Goal: Task Accomplishment & Management: Complete application form

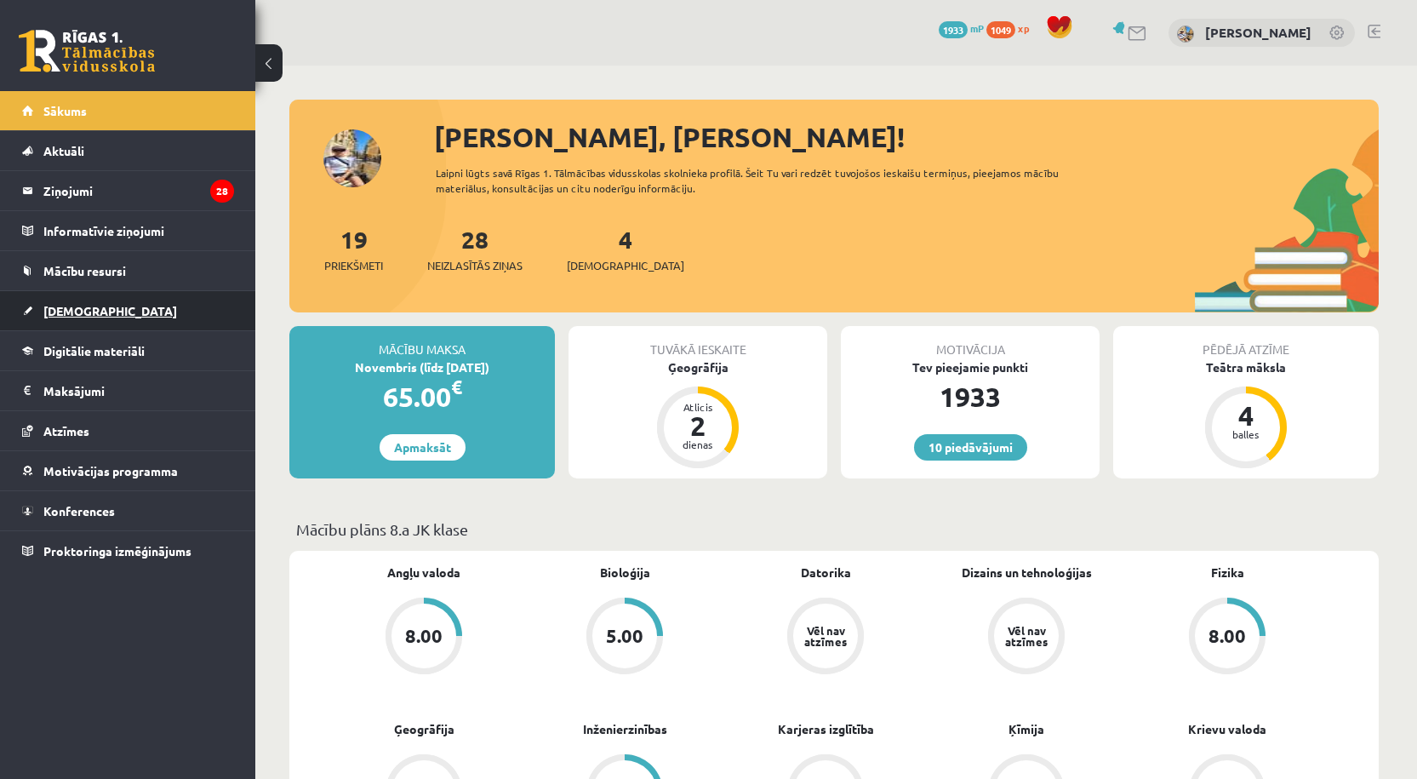
click at [89, 298] on link "[DEMOGRAPHIC_DATA]" at bounding box center [128, 310] width 212 height 39
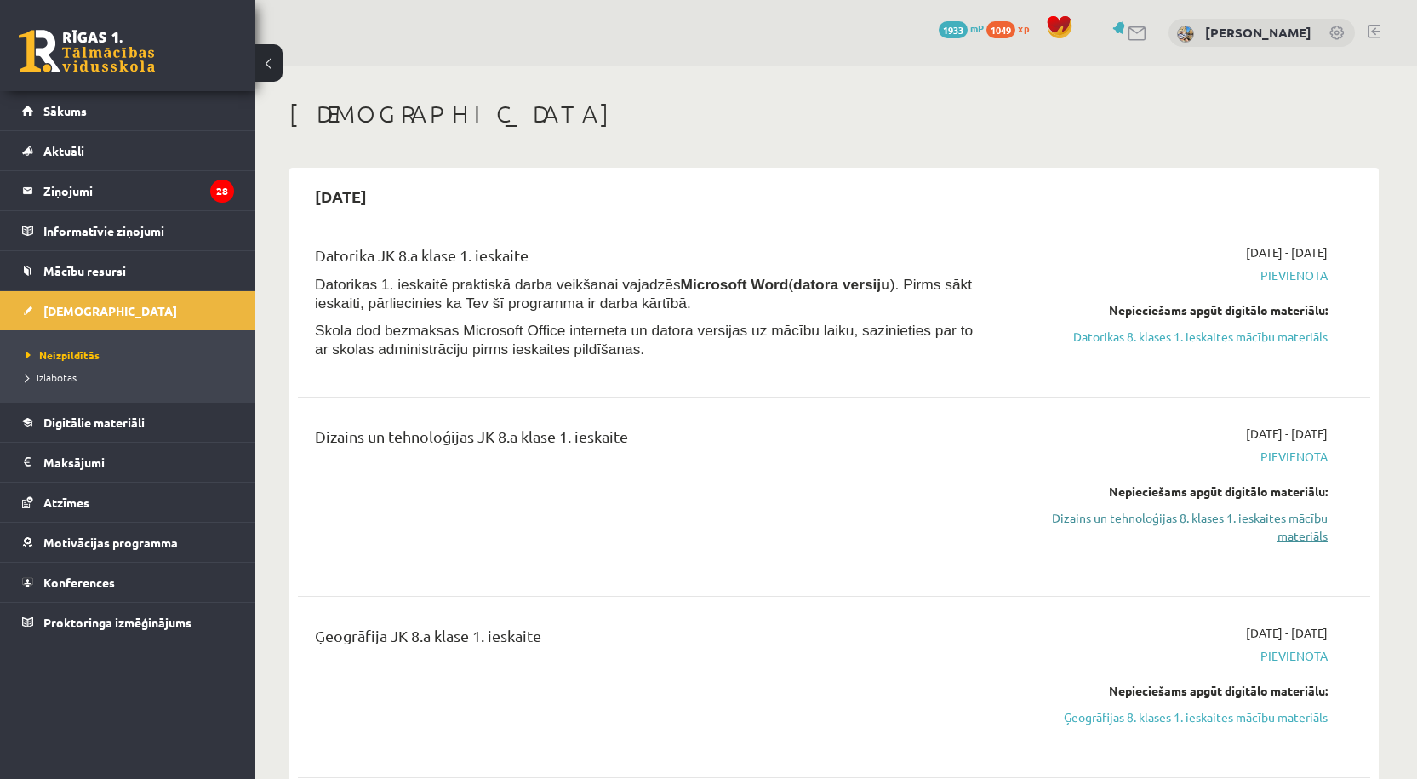
click at [1267, 516] on link "Dizains un tehnoloģijas 8. klases 1. ieskaites mācību materiāls" at bounding box center [1167, 527] width 321 height 36
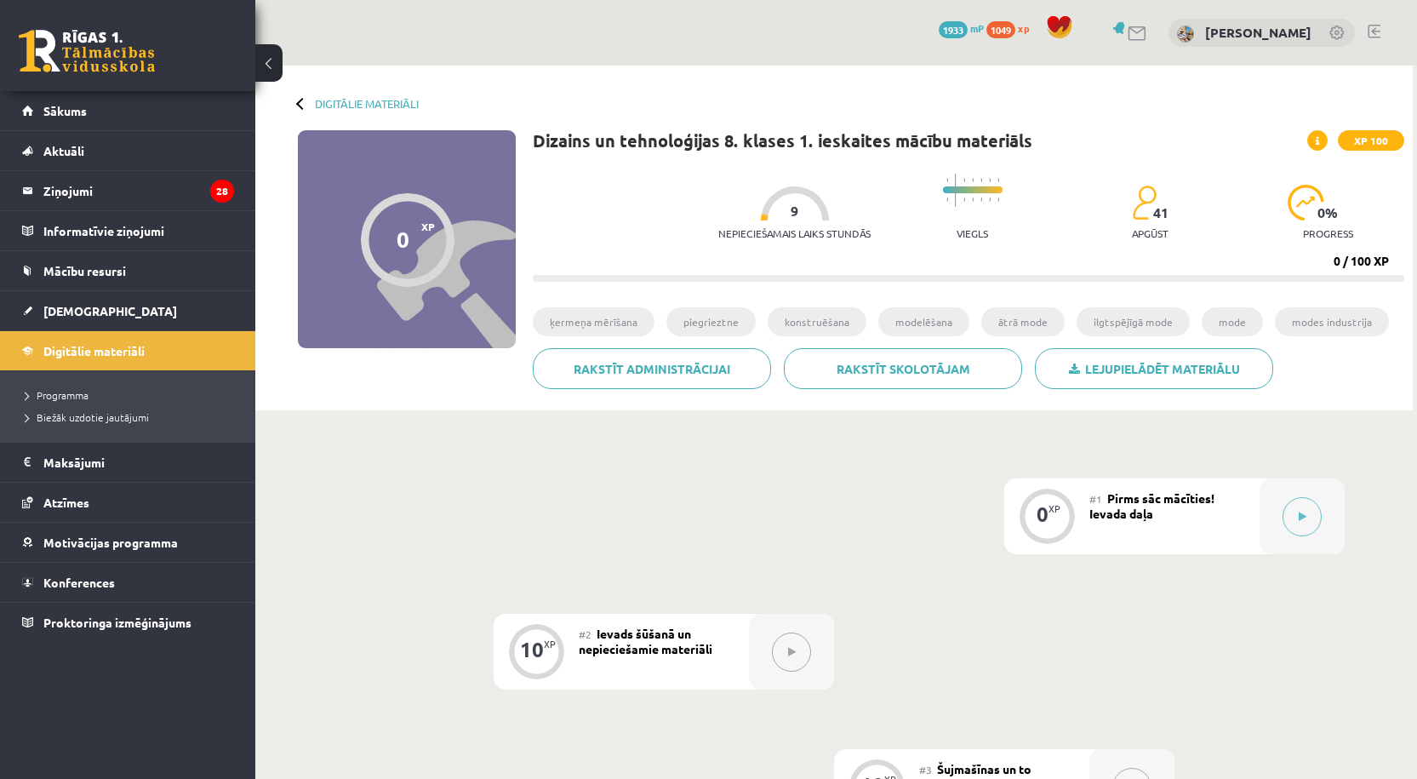
click at [1253, 522] on div "#1 Pirms sāc mācīties! Ievada daļa" at bounding box center [1175, 516] width 170 height 76
click at [1281, 509] on div at bounding box center [1302, 516] width 85 height 76
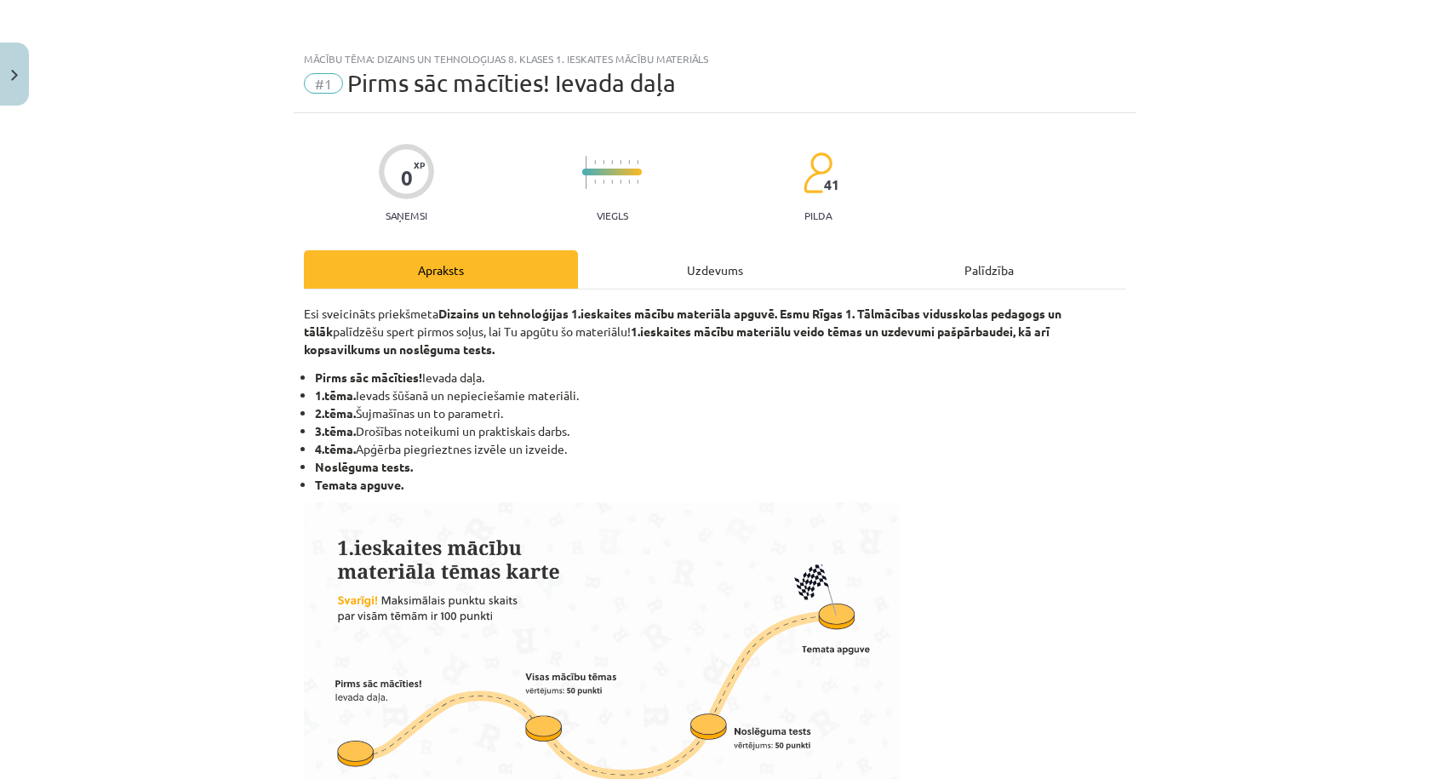
scroll to position [810, 0]
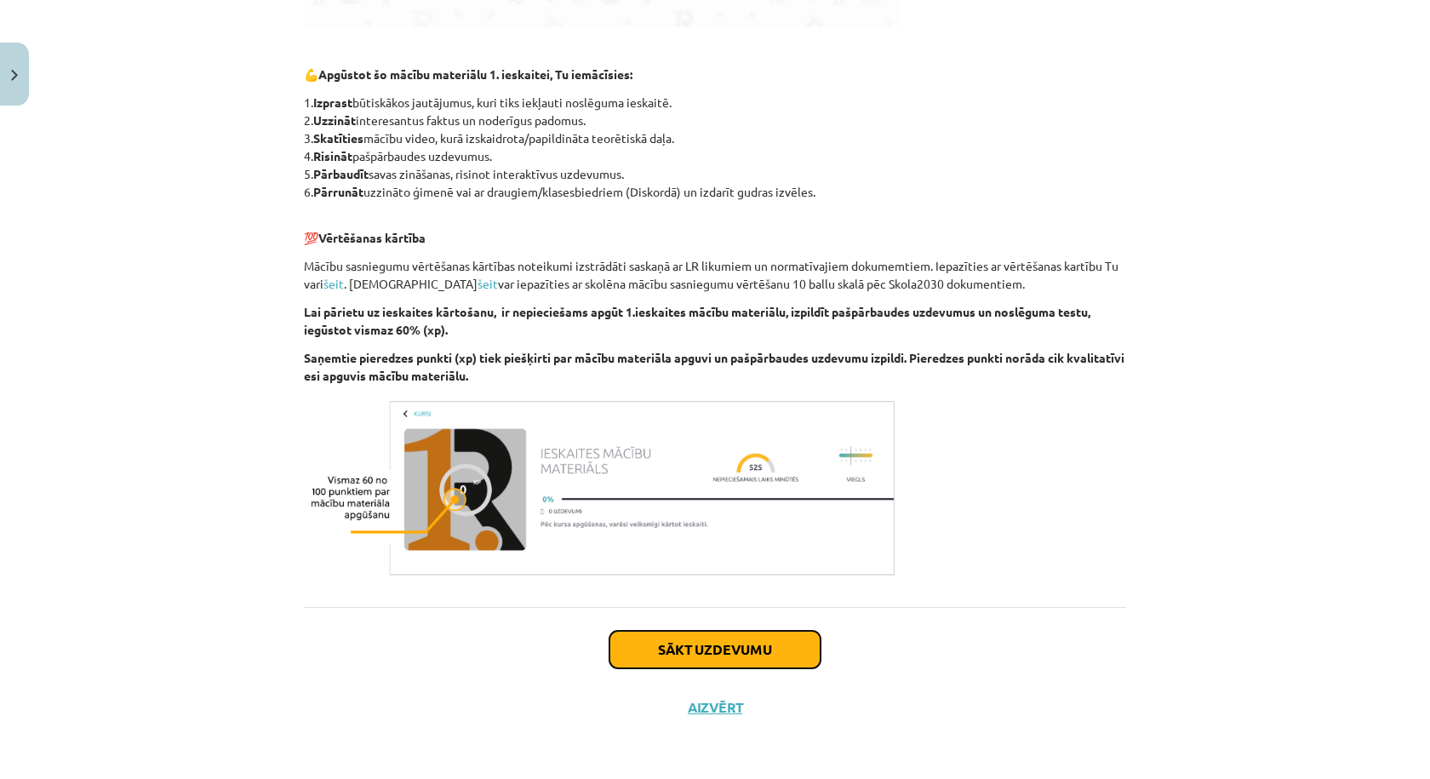
click at [743, 654] on button "Sākt uzdevumu" at bounding box center [714, 649] width 211 height 37
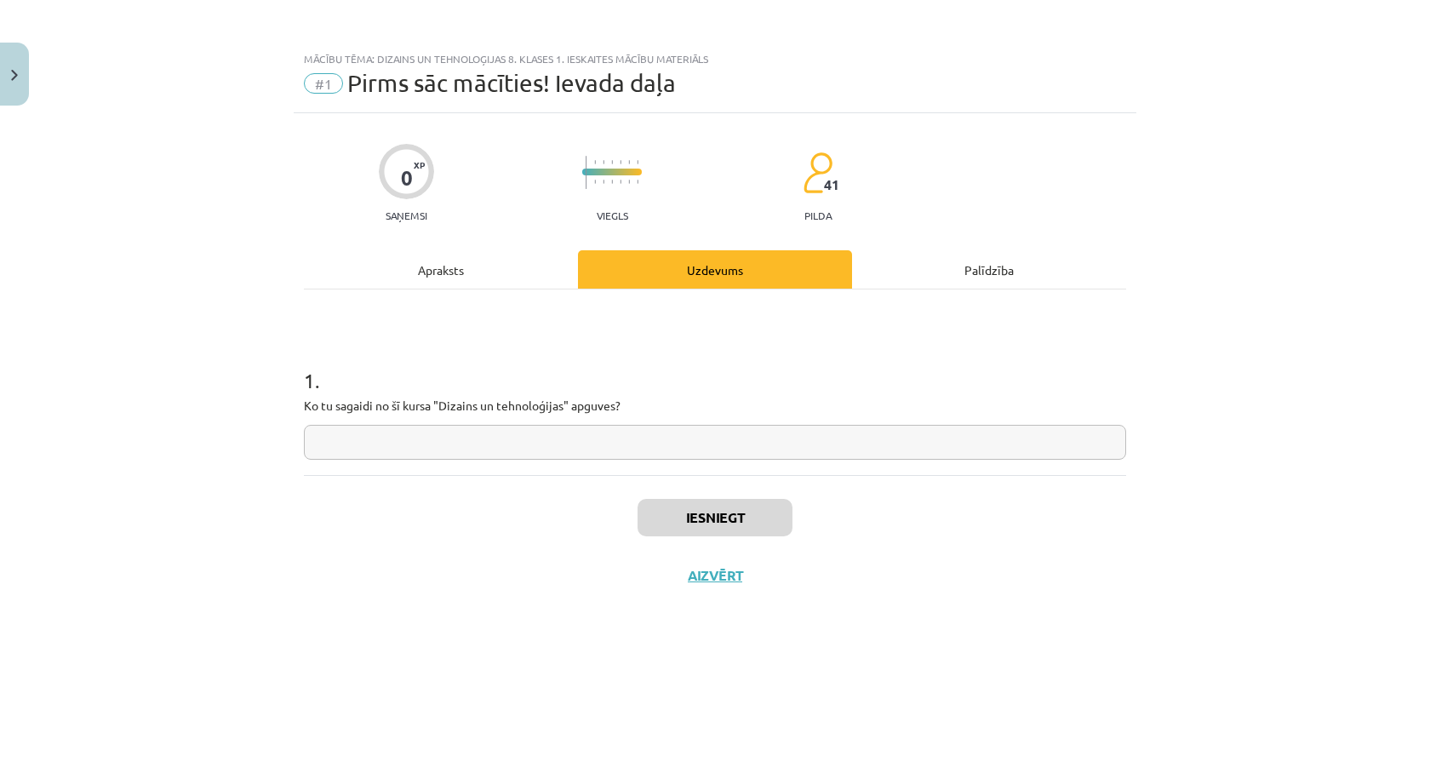
click at [601, 443] on input "text" at bounding box center [715, 442] width 822 height 35
type input "**"
click at [768, 506] on button "Iesniegt" at bounding box center [715, 517] width 155 height 37
click at [724, 593] on button "Nākamā nodarbība" at bounding box center [715, 586] width 167 height 39
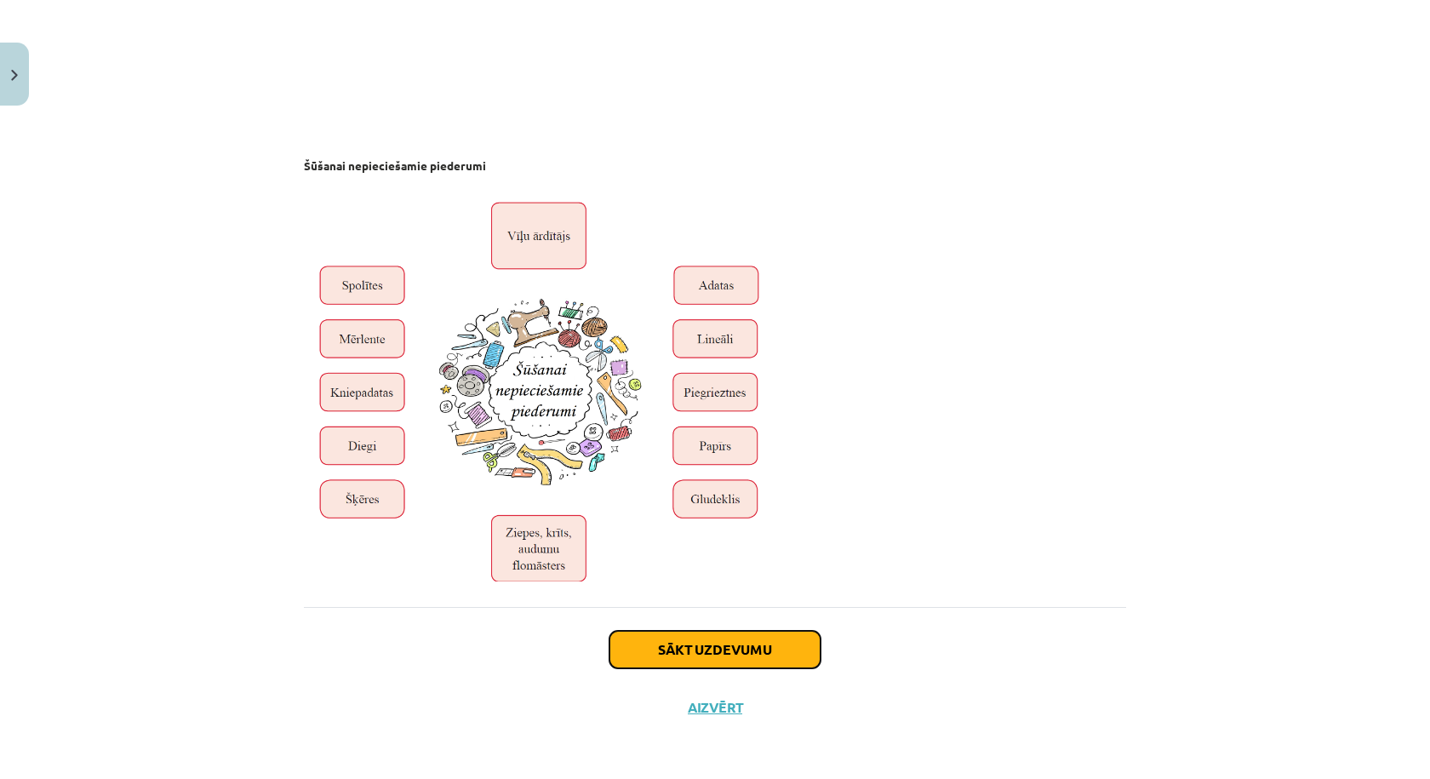
click at [750, 660] on button "Sākt uzdevumu" at bounding box center [714, 649] width 211 height 37
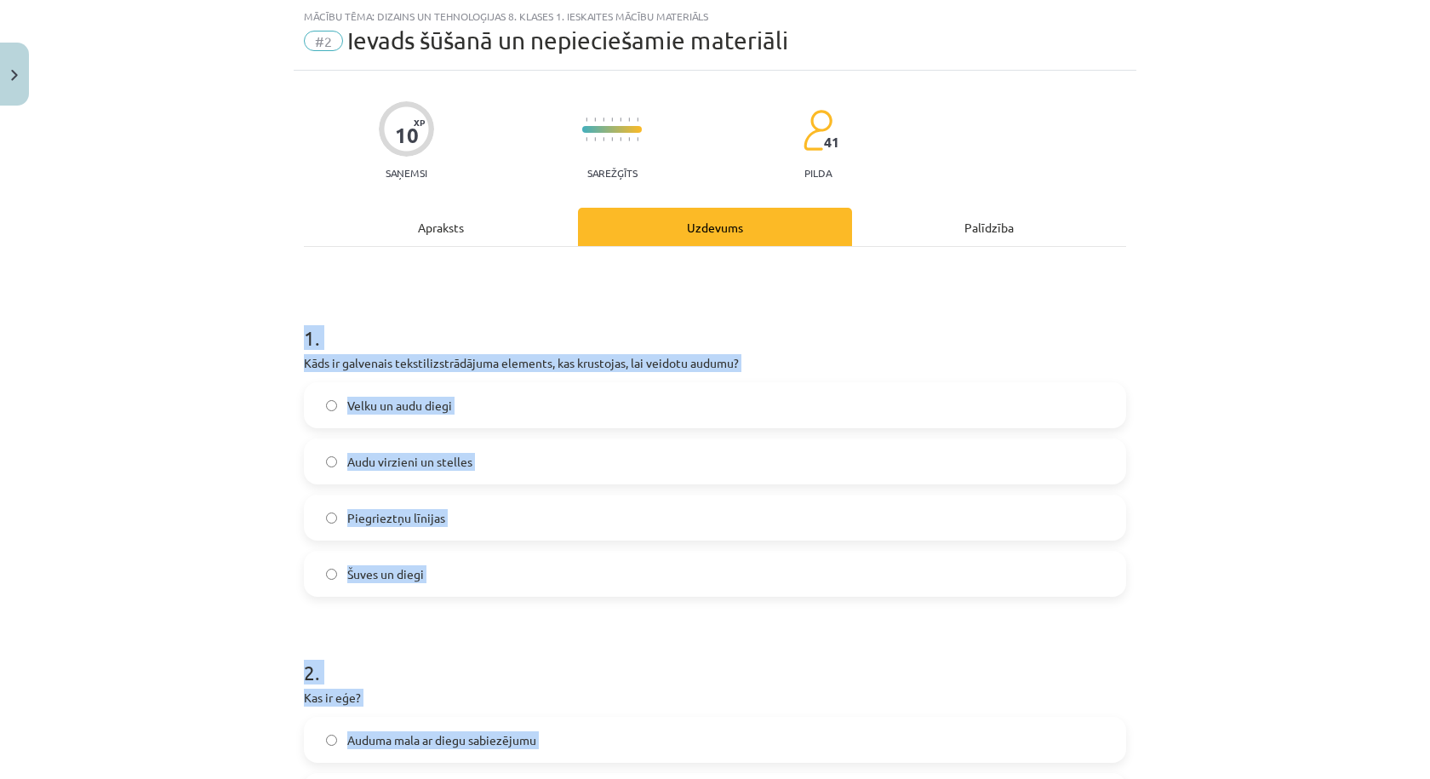
scroll to position [392, 0]
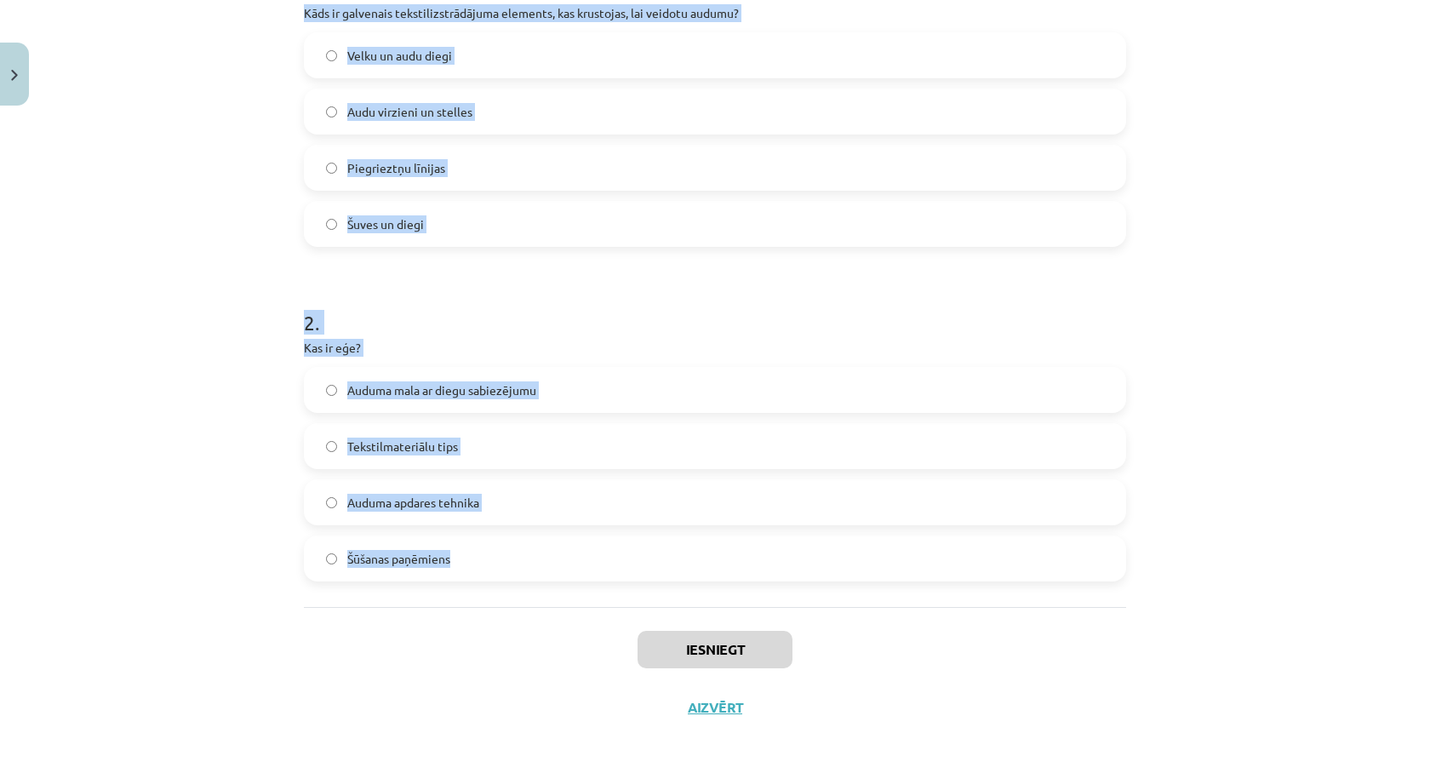
drag, startPoint x: 295, startPoint y: 366, endPoint x: 522, endPoint y: 579, distance: 311.4
click at [522, 579] on div "Mācību tēma: Dizains un tehnoloģijas 8. klases 1. ieskaites mācību materiāls #2…" at bounding box center [715, 389] width 1430 height 779
copy form "1 . Kāds ir galvenais tekstilizstrādājuma elements, kas krustojas, lai veidotu …"
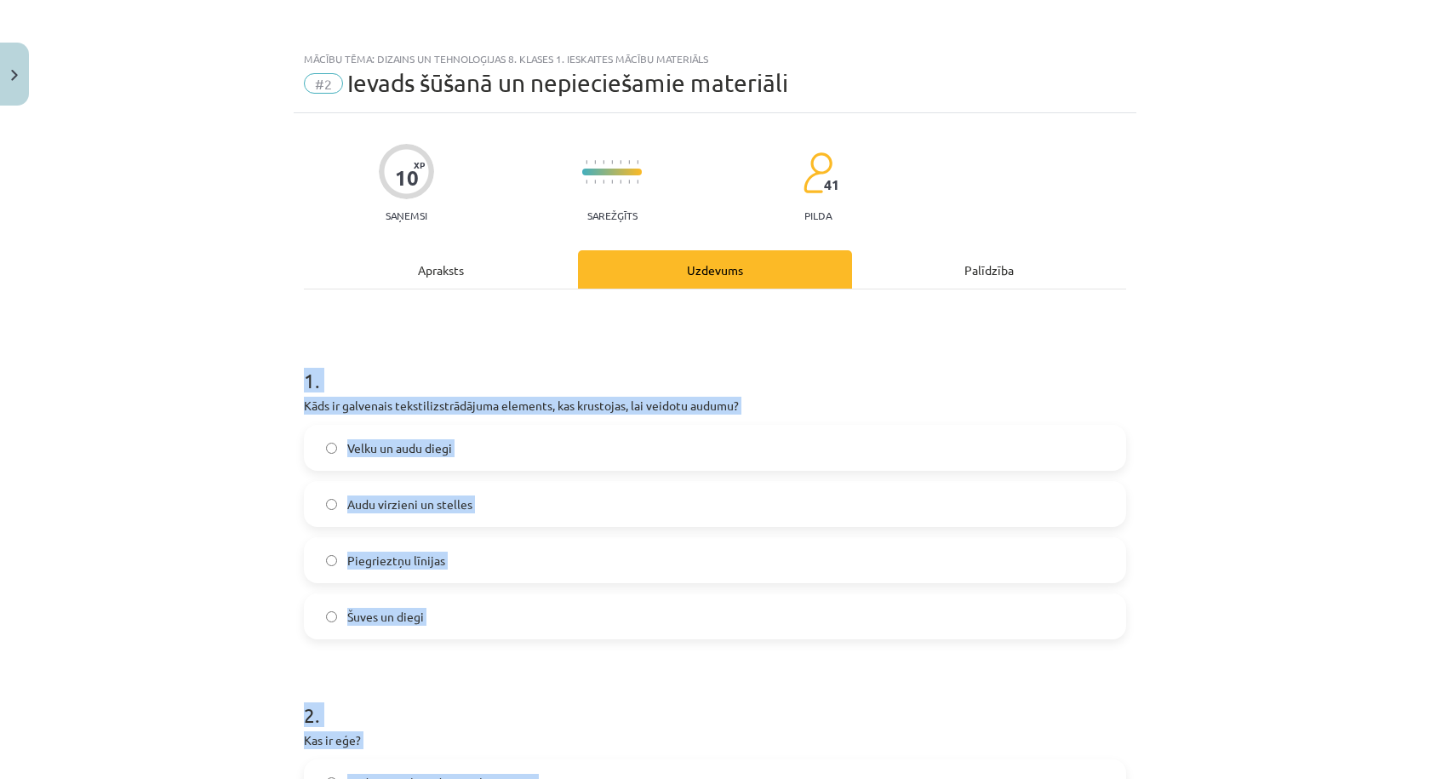
scroll to position [283, 0]
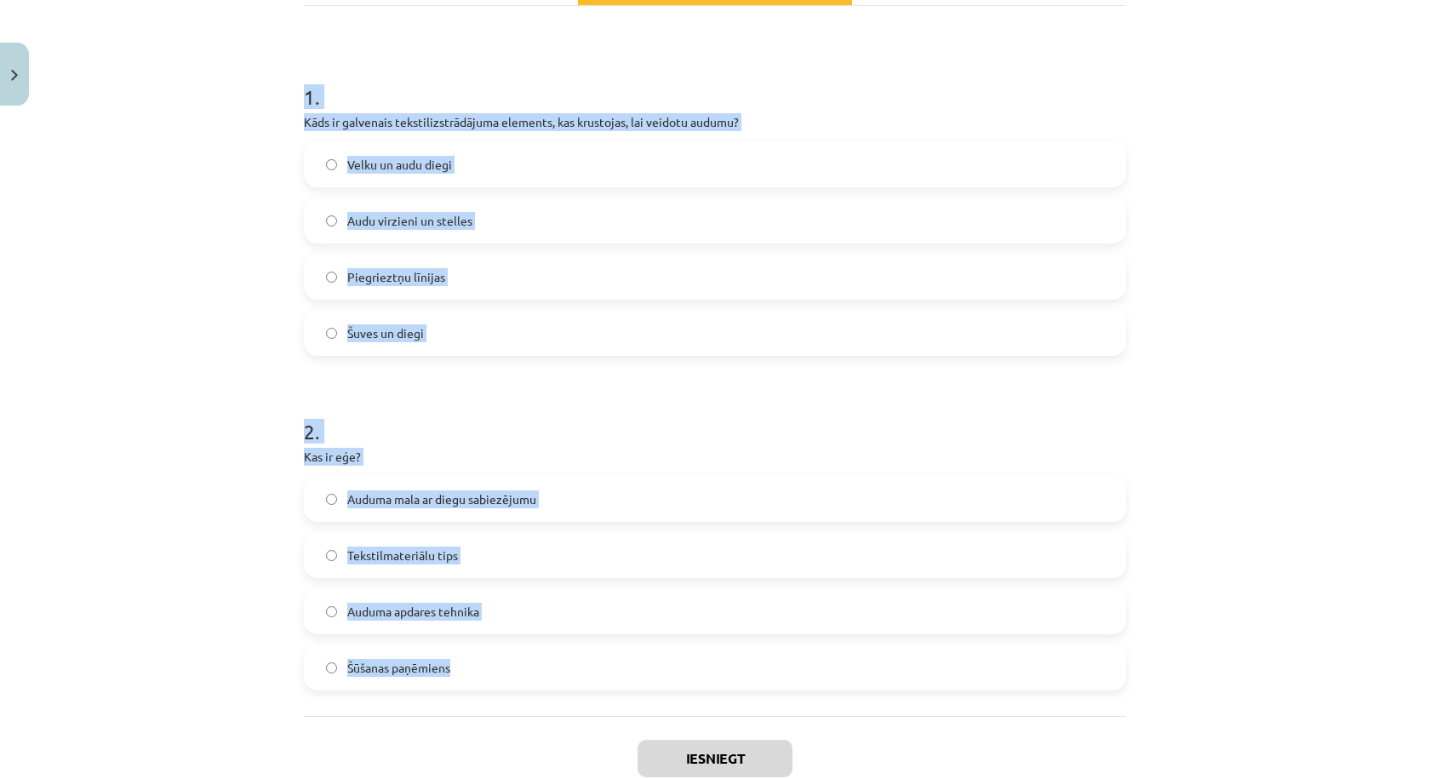
click at [476, 159] on label "Velku un audu diegi" at bounding box center [715, 164] width 819 height 43
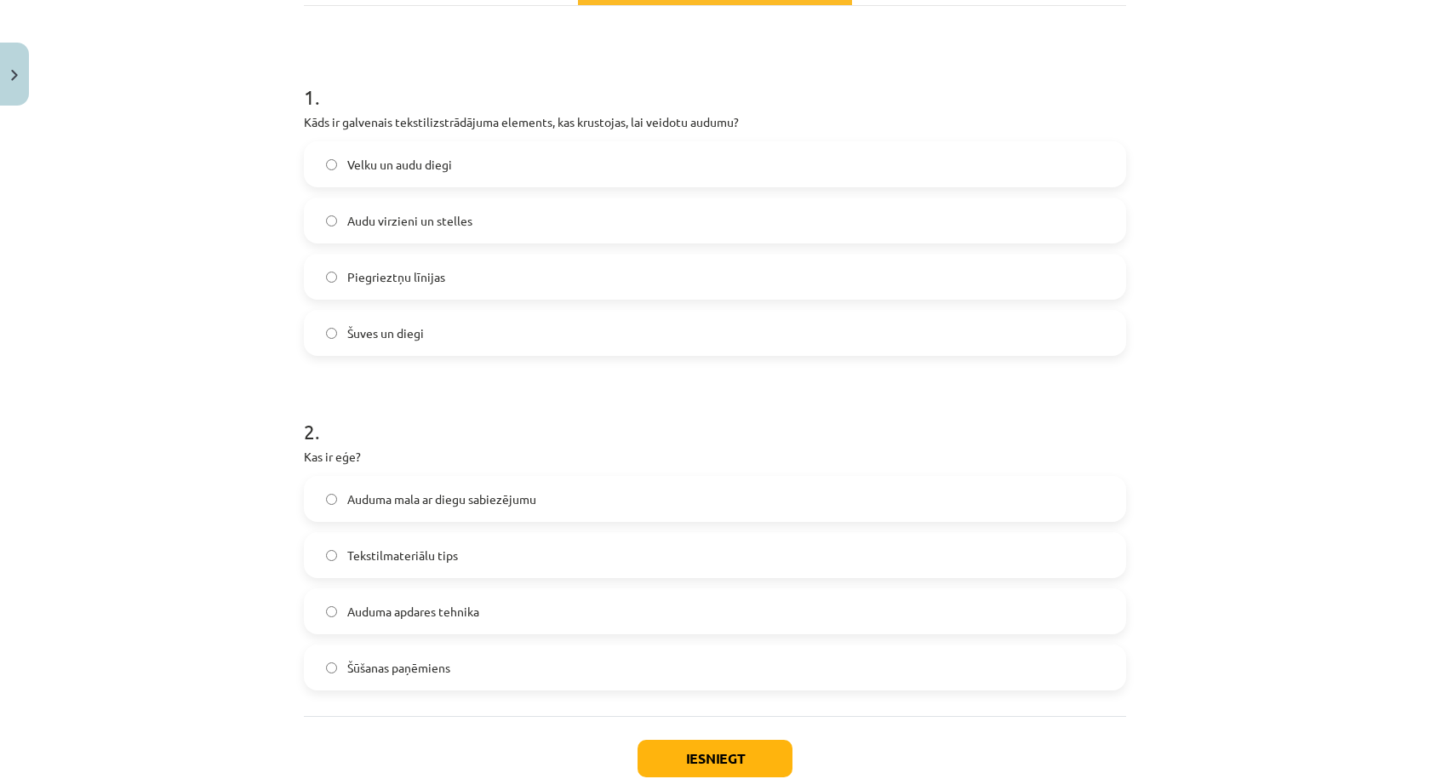
click at [546, 501] on label "Auduma mala ar diegu sabiezējumu" at bounding box center [715, 499] width 819 height 43
click at [728, 751] on button "Iesniegt" at bounding box center [715, 758] width 155 height 37
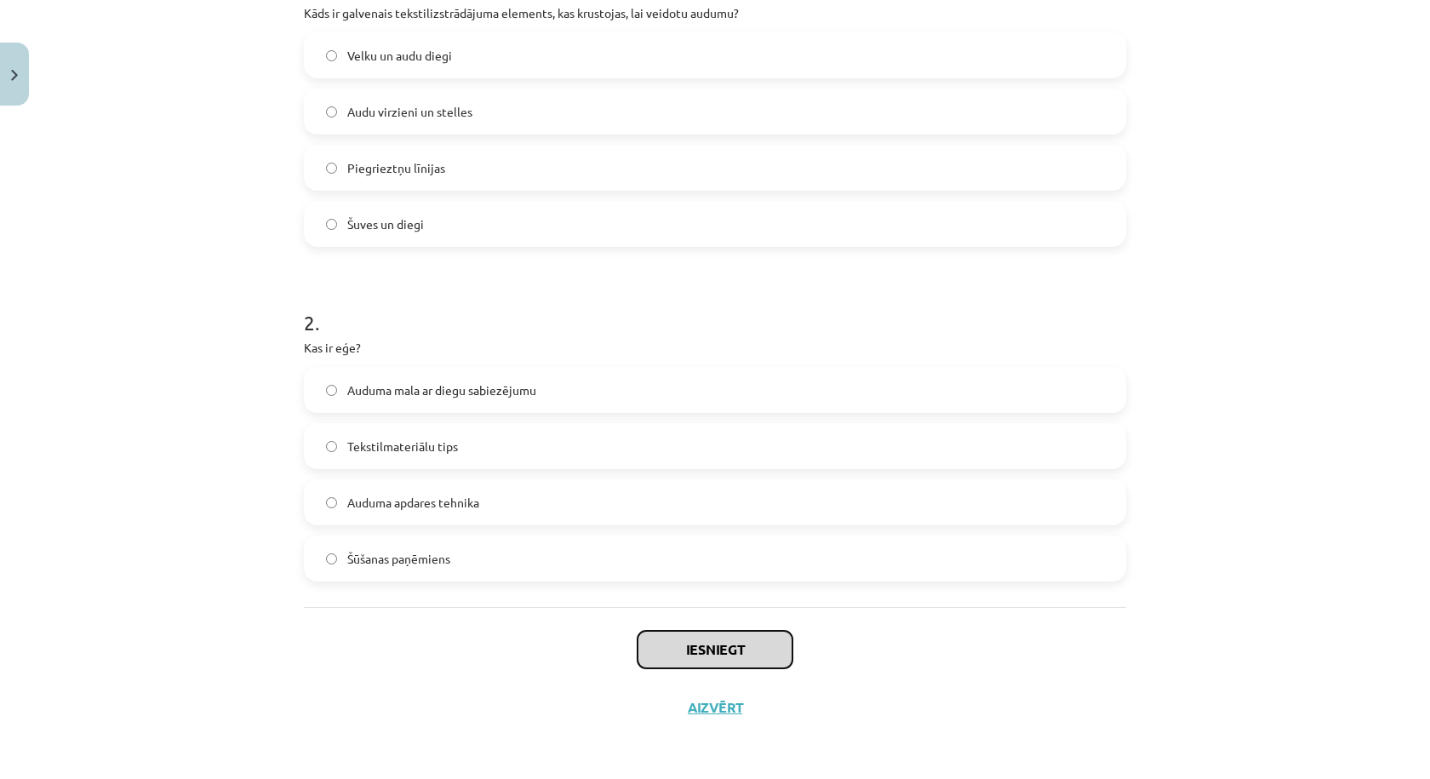
click at [718, 649] on button "Iesniegt" at bounding box center [715, 649] width 155 height 37
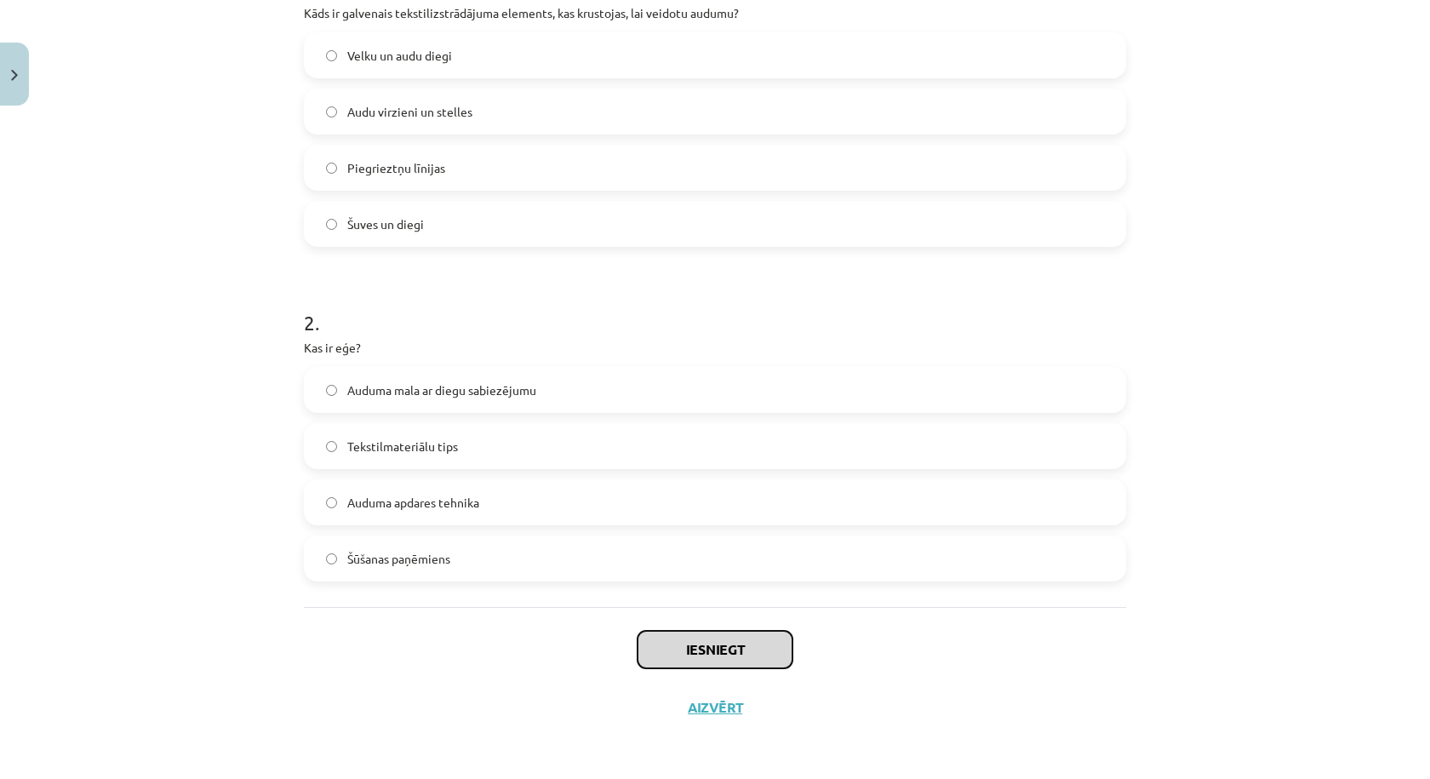
click at [718, 649] on button "Iesniegt" at bounding box center [715, 649] width 155 height 37
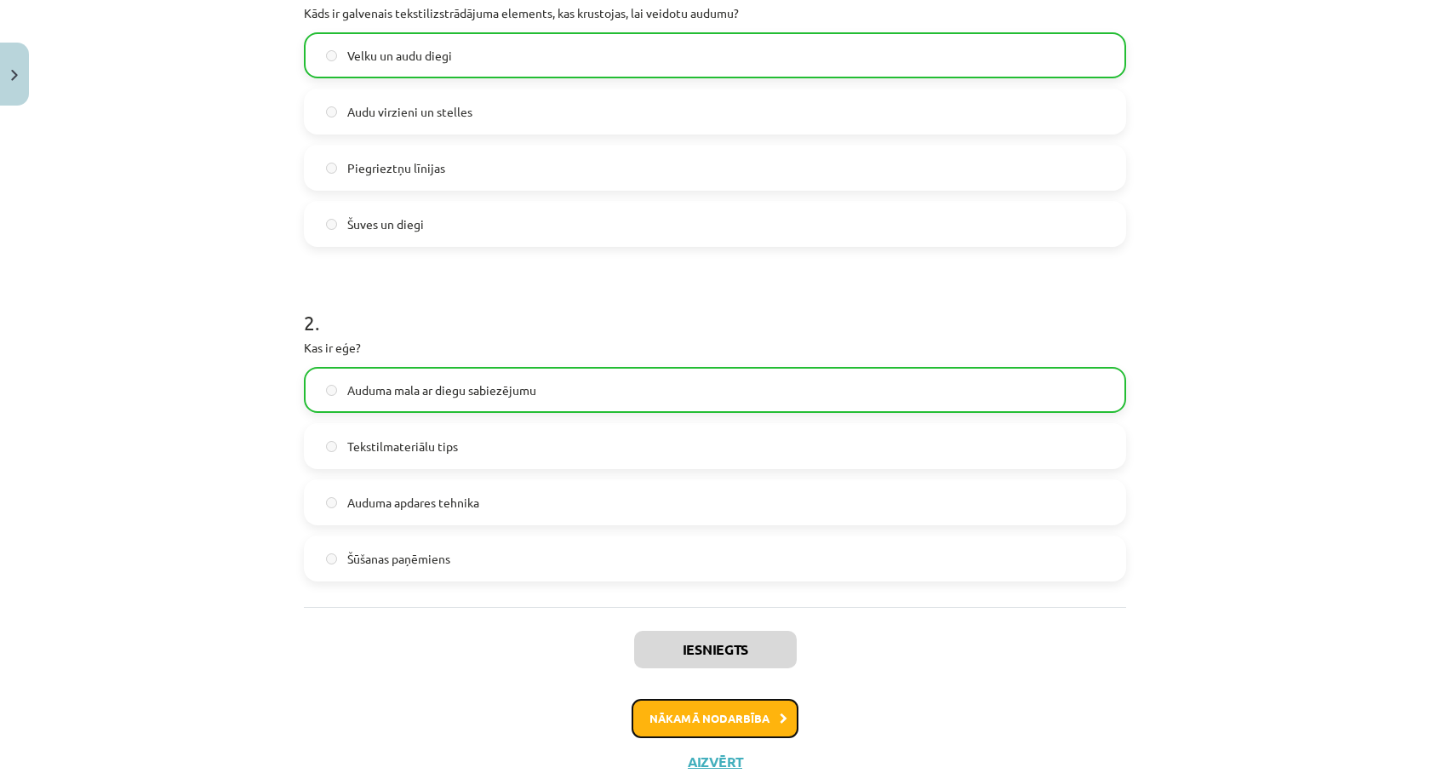
click at [705, 714] on button "Nākamā nodarbība" at bounding box center [715, 718] width 167 height 39
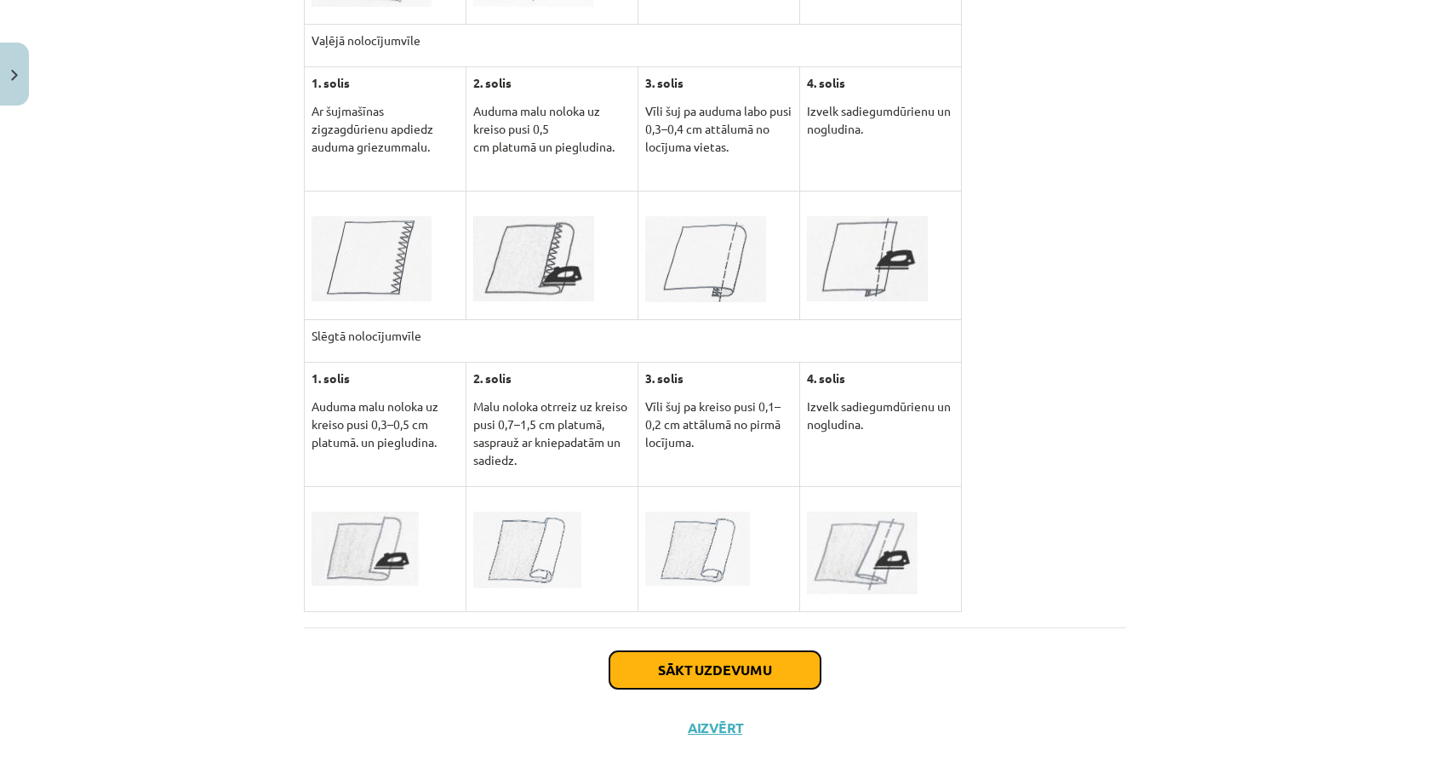
click at [681, 651] on button "Sākt uzdevumu" at bounding box center [714, 669] width 211 height 37
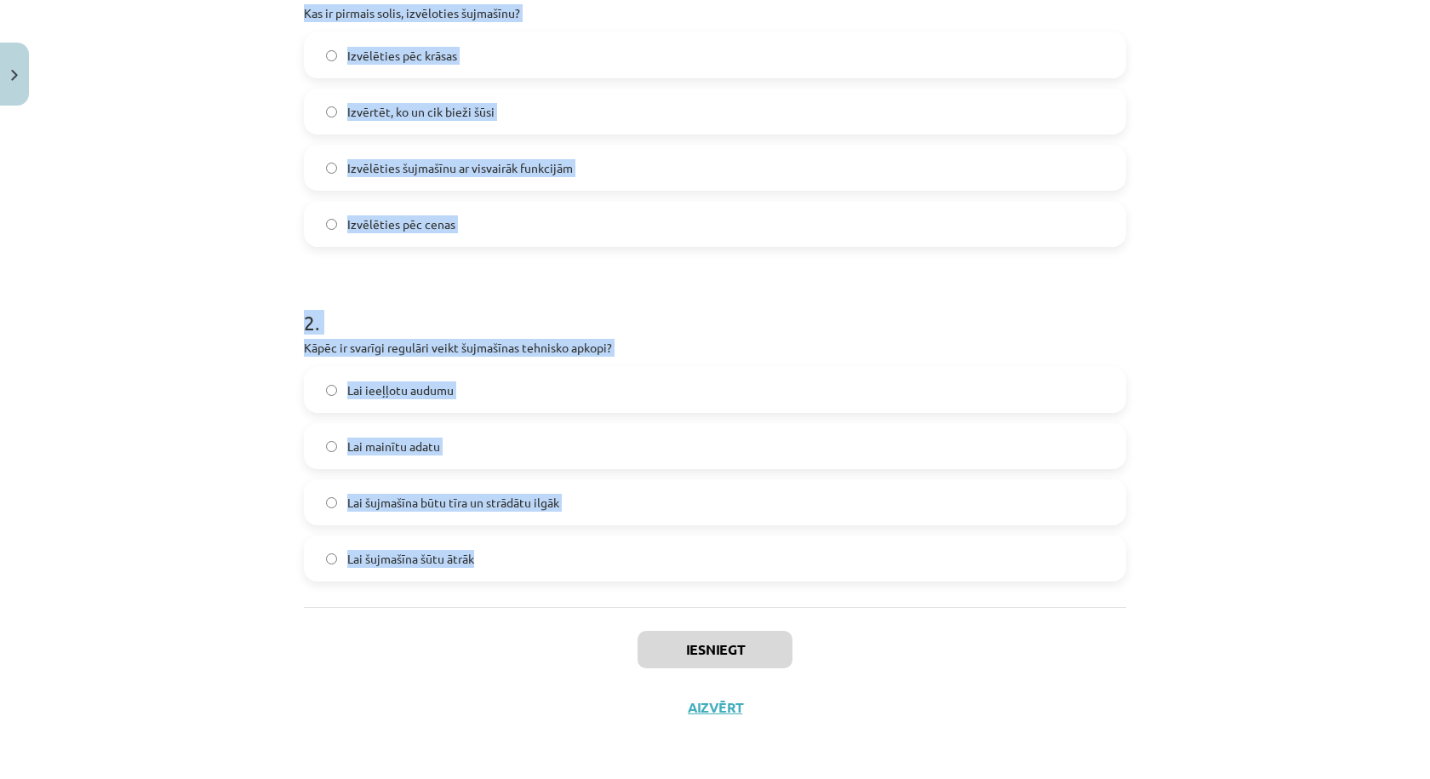
drag, startPoint x: 289, startPoint y: 318, endPoint x: 635, endPoint y: 542, distance: 411.8
click at [635, 542] on div "Mācību tēma: Dizains un tehnoloģijas 8. klases 1. ieskaites mācību materiāls #3…" at bounding box center [715, 389] width 1430 height 779
copy form "1 . Kas ir pirmais solis, izvēloties šujmašīnu? Izvēlēties pēc krāsas Izvērtēt,…"
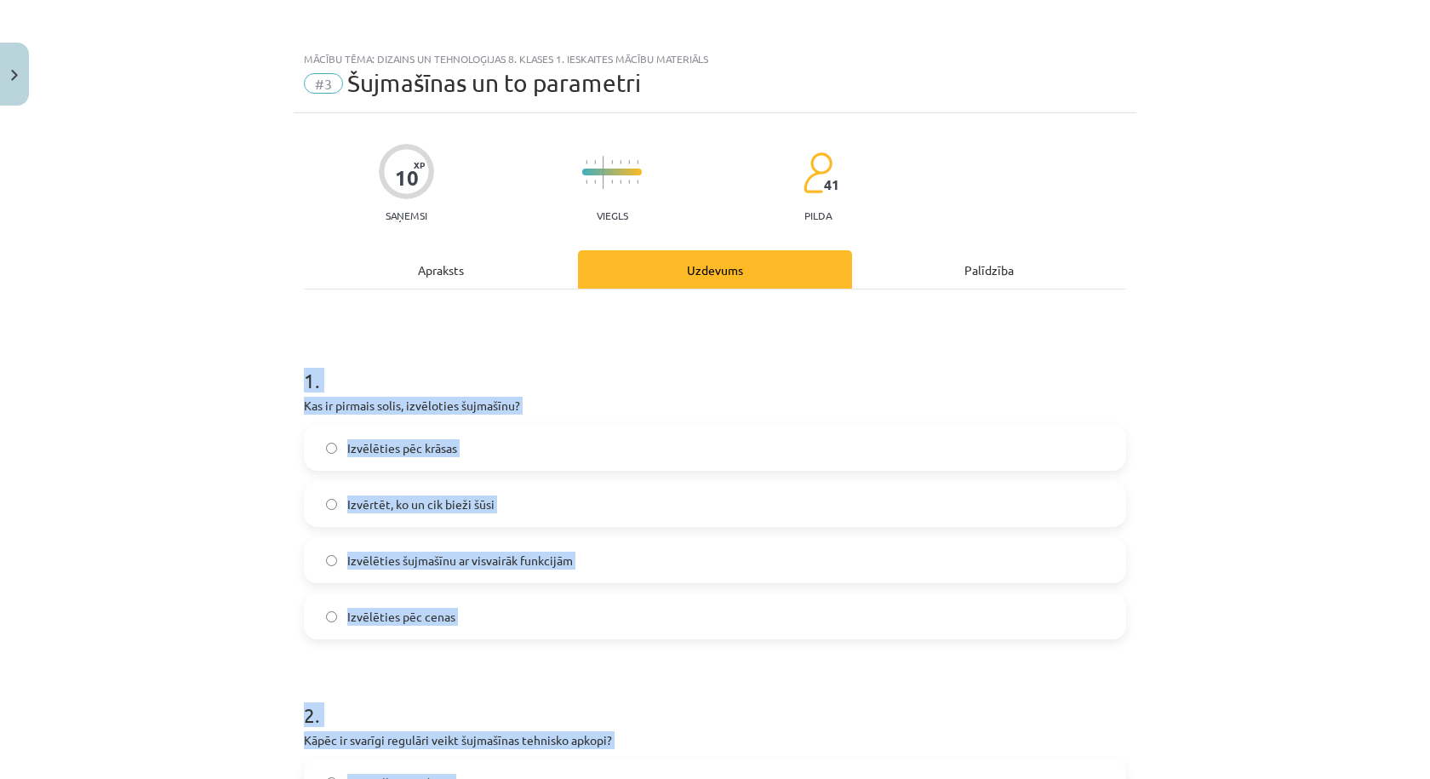
click at [524, 501] on label "Izvērtēt, ko un cik bieži šūsi" at bounding box center [715, 504] width 819 height 43
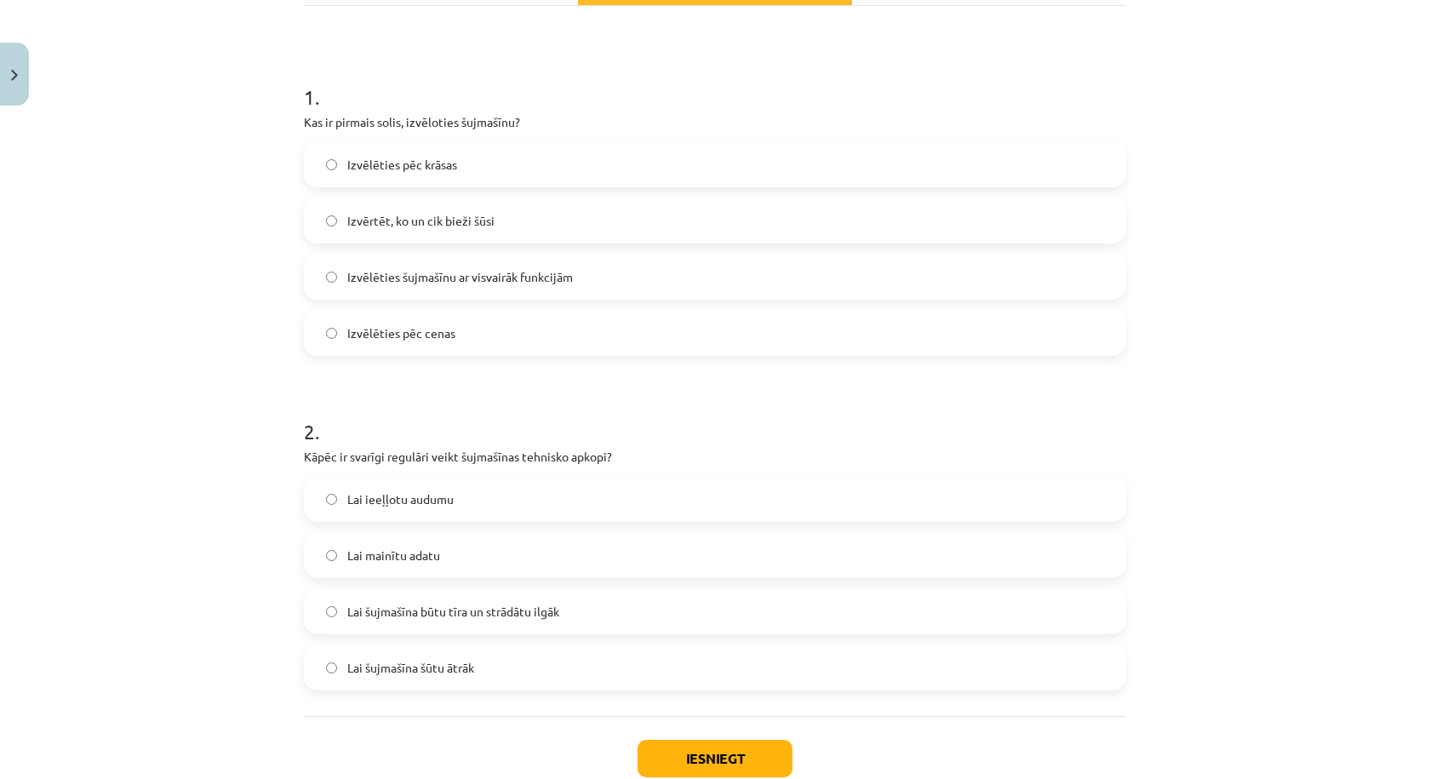
scroll to position [392, 0]
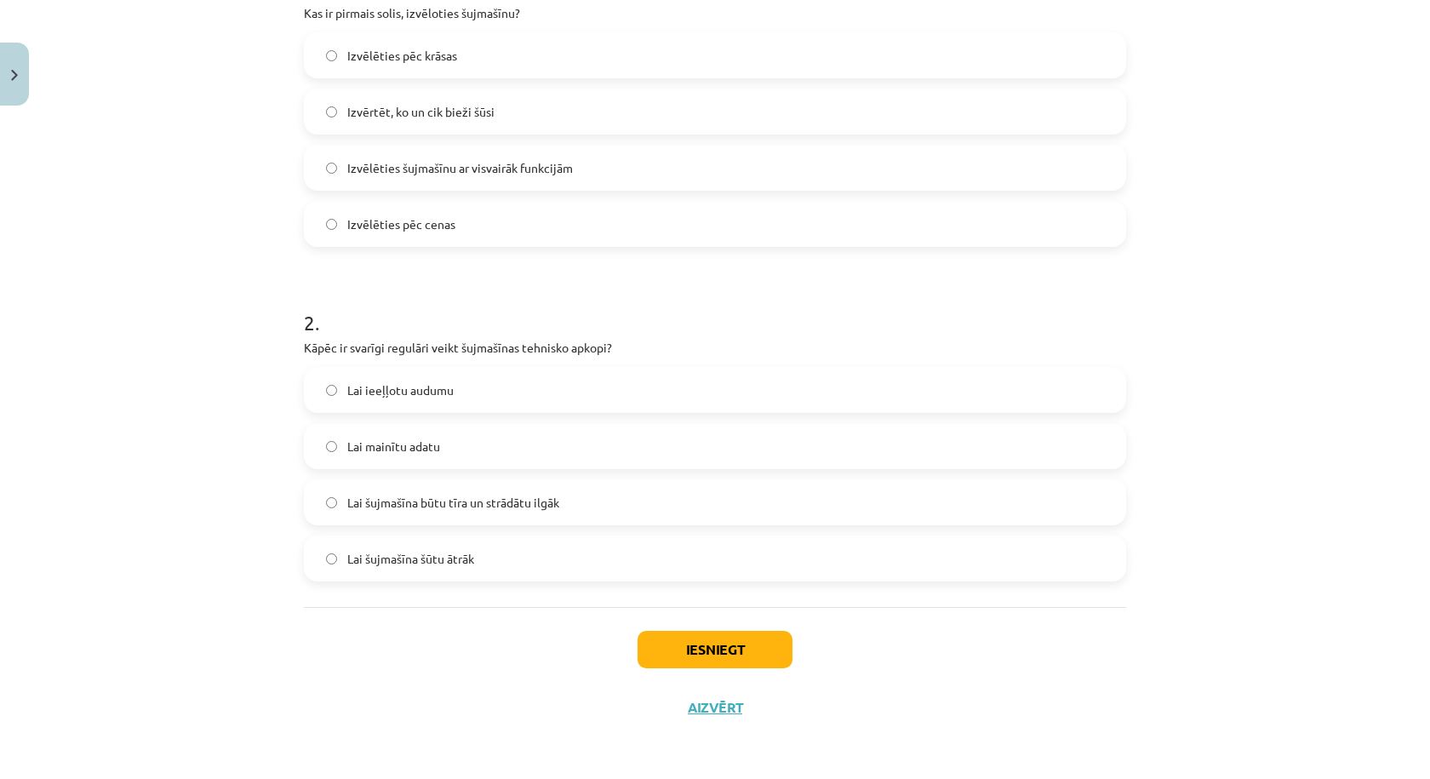
click at [582, 504] on label "Lai šujmašīna būtu tīra un strādātu ilgāk" at bounding box center [715, 502] width 819 height 43
click at [673, 649] on button "Iesniegt" at bounding box center [715, 649] width 155 height 37
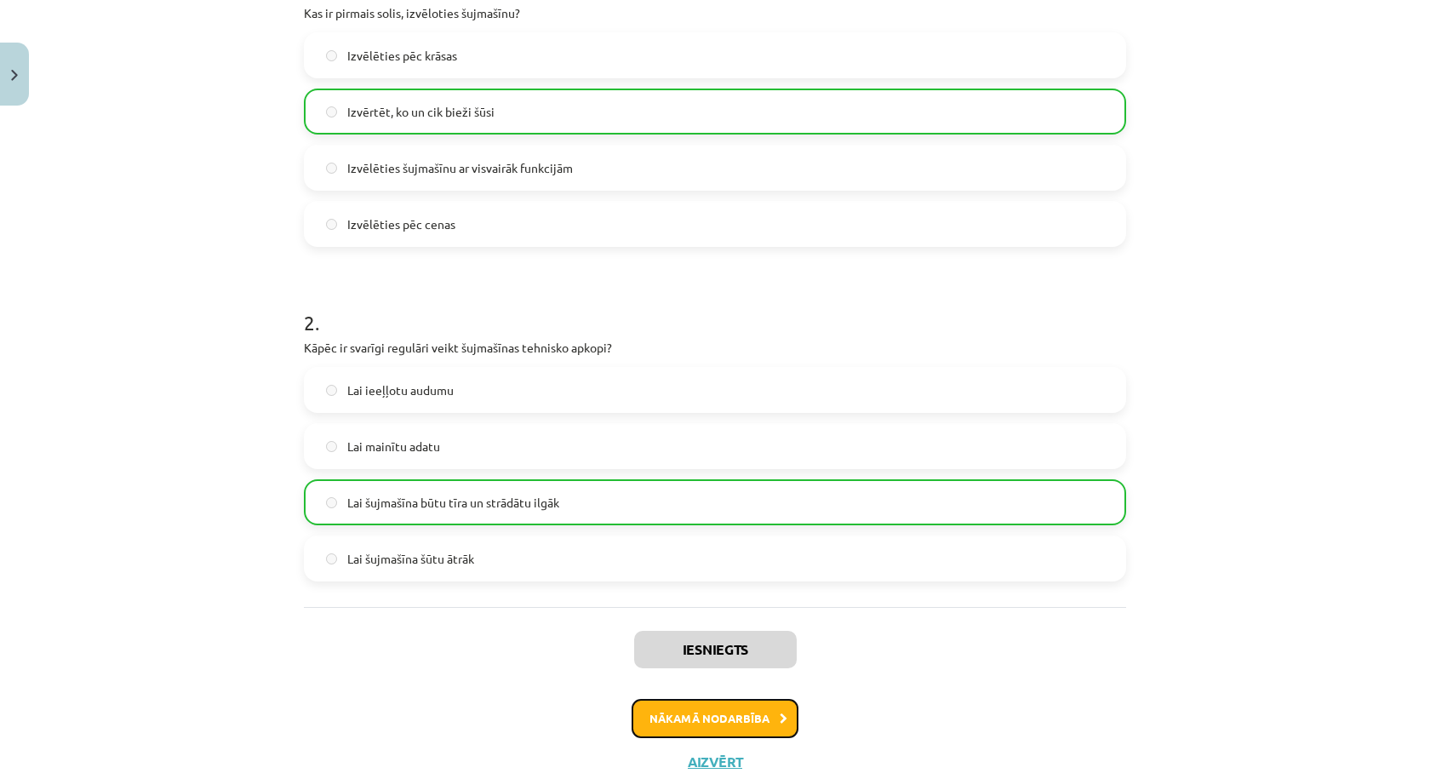
click at [730, 712] on button "Nākamā nodarbība" at bounding box center [715, 718] width 167 height 39
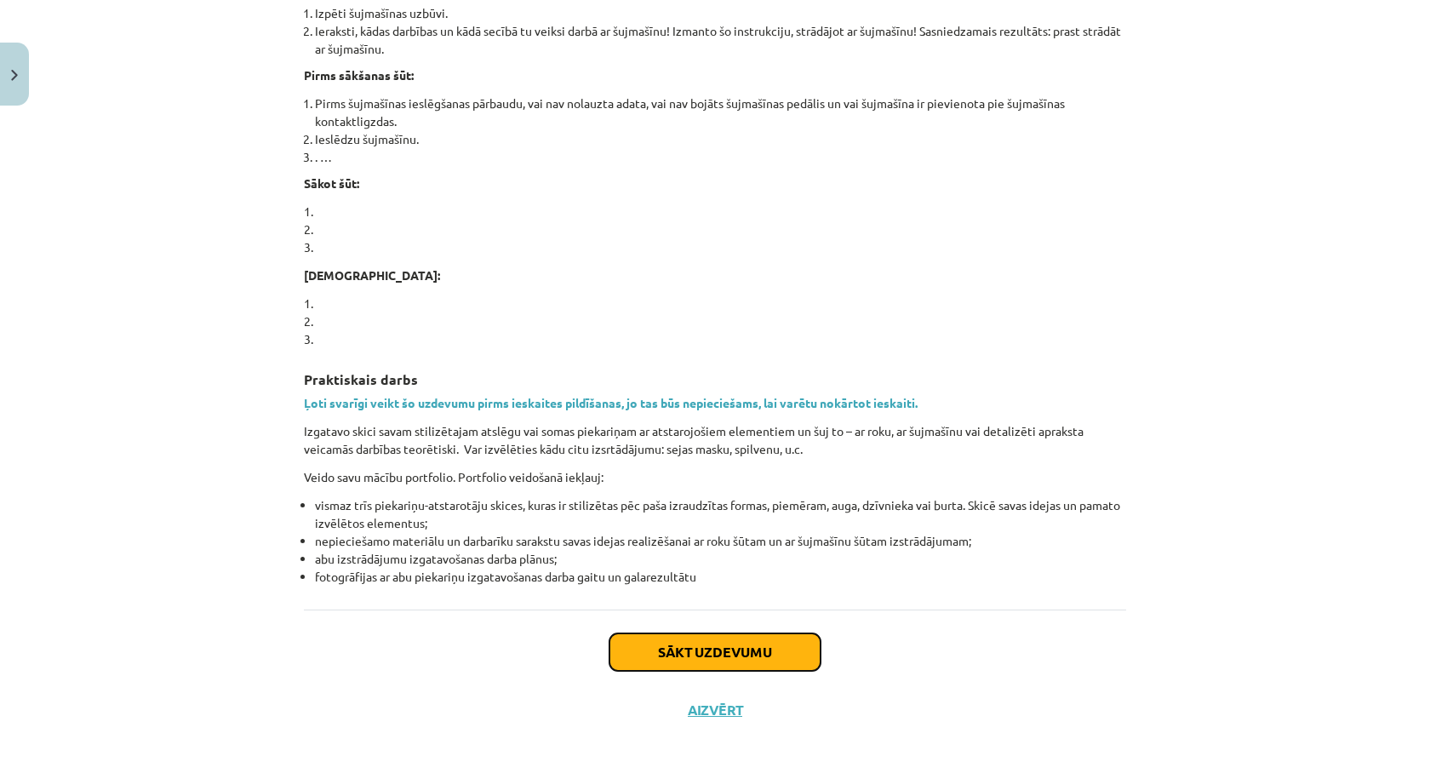
click at [678, 664] on button "Sākt uzdevumu" at bounding box center [714, 651] width 211 height 37
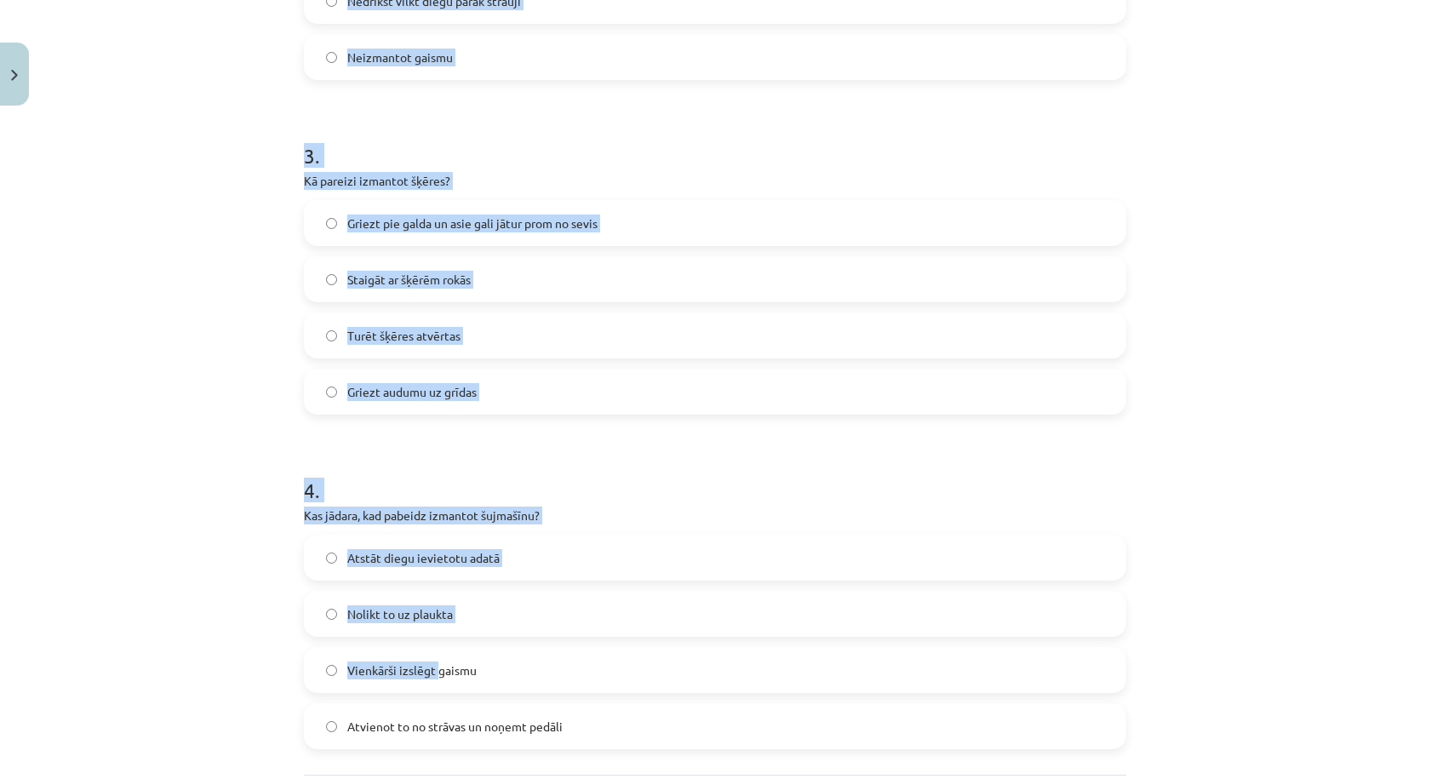
scroll to position [1061, 0]
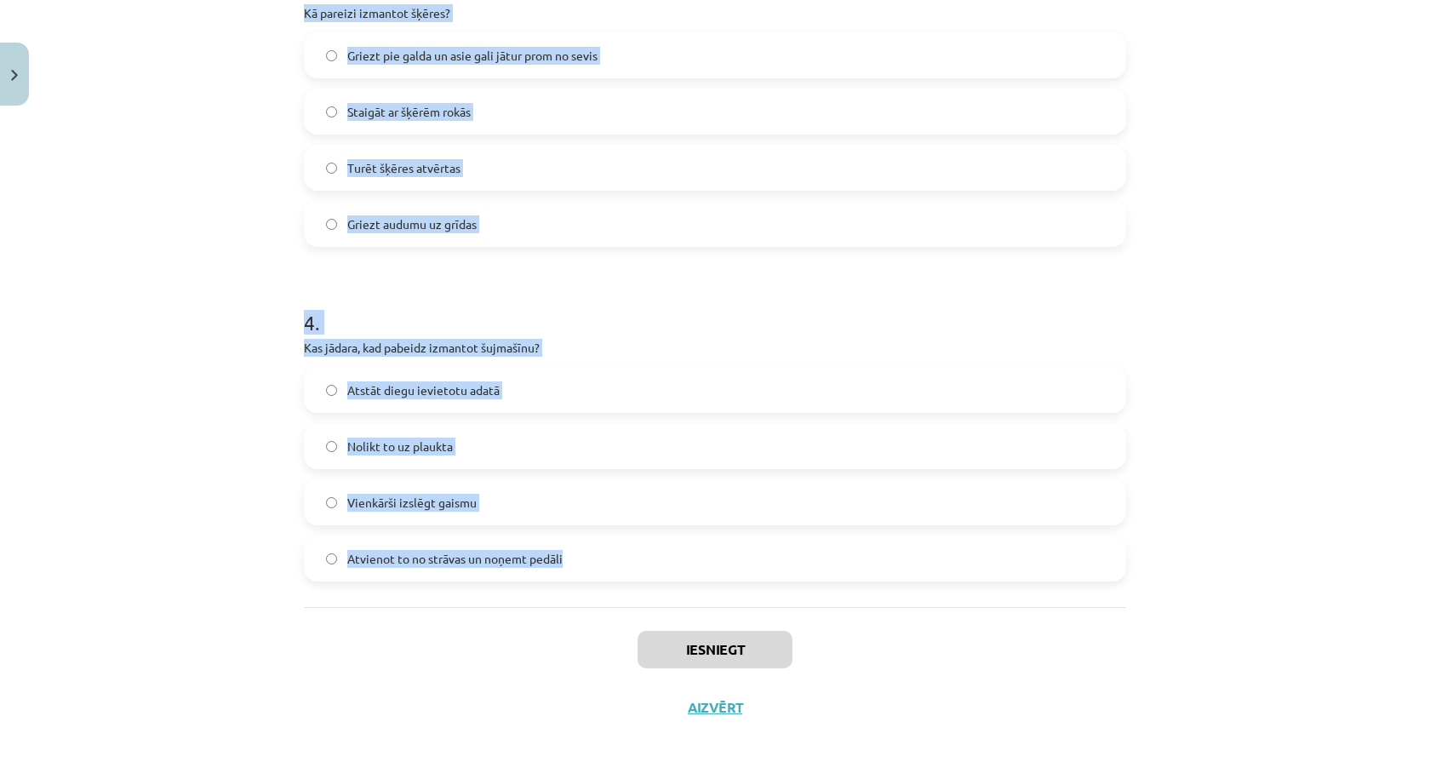
drag, startPoint x: 276, startPoint y: 336, endPoint x: 630, endPoint y: 567, distance: 422.6
click at [630, 567] on div "Mācību tēma: Dizains un tehnoloģijas 8. klases 1. ieskaites mācību materiāls #4…" at bounding box center [715, 389] width 1430 height 779
copy form "1 . Kā jāglabā adata, kad to nelieto? Audumā Kabatā Adatu spilventiņā Uz galda …"
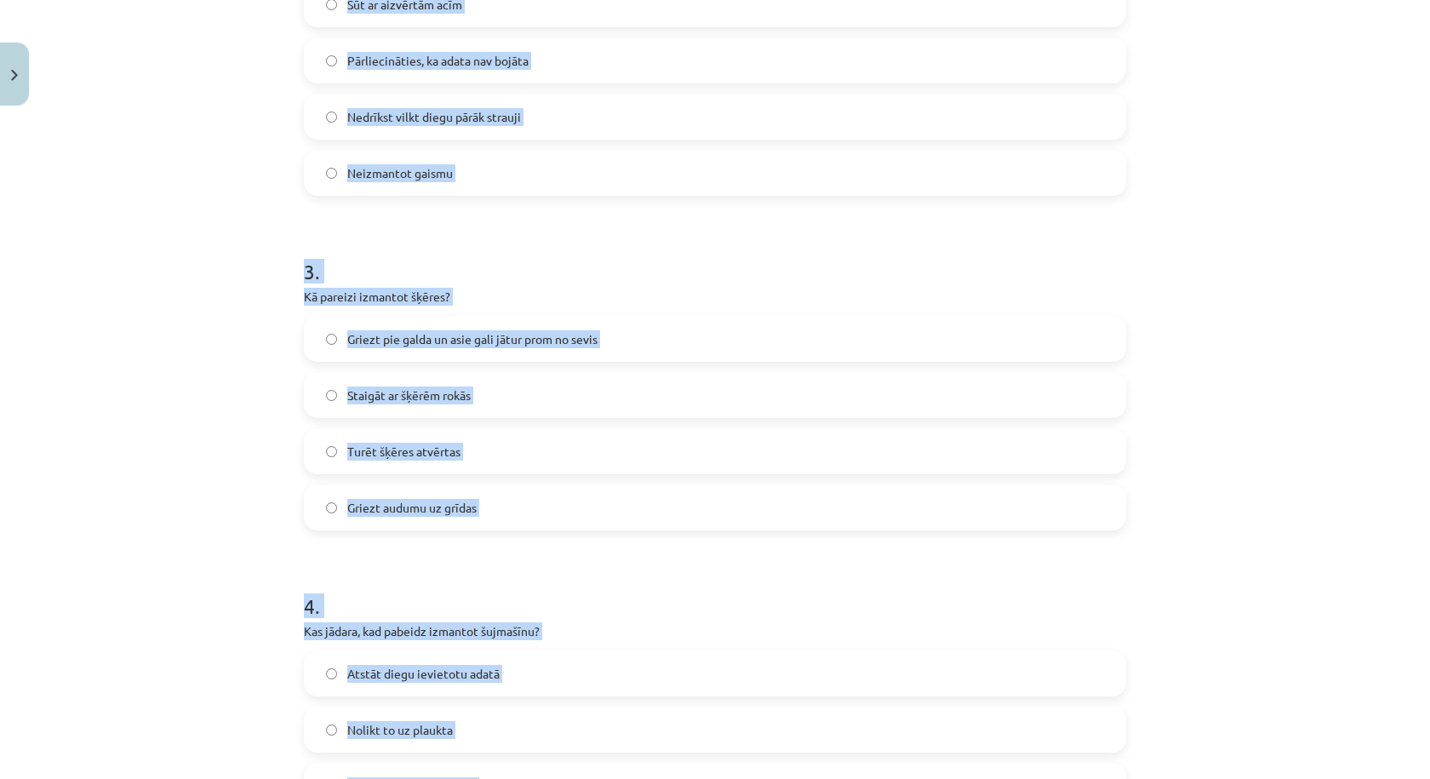
scroll to position [210, 0]
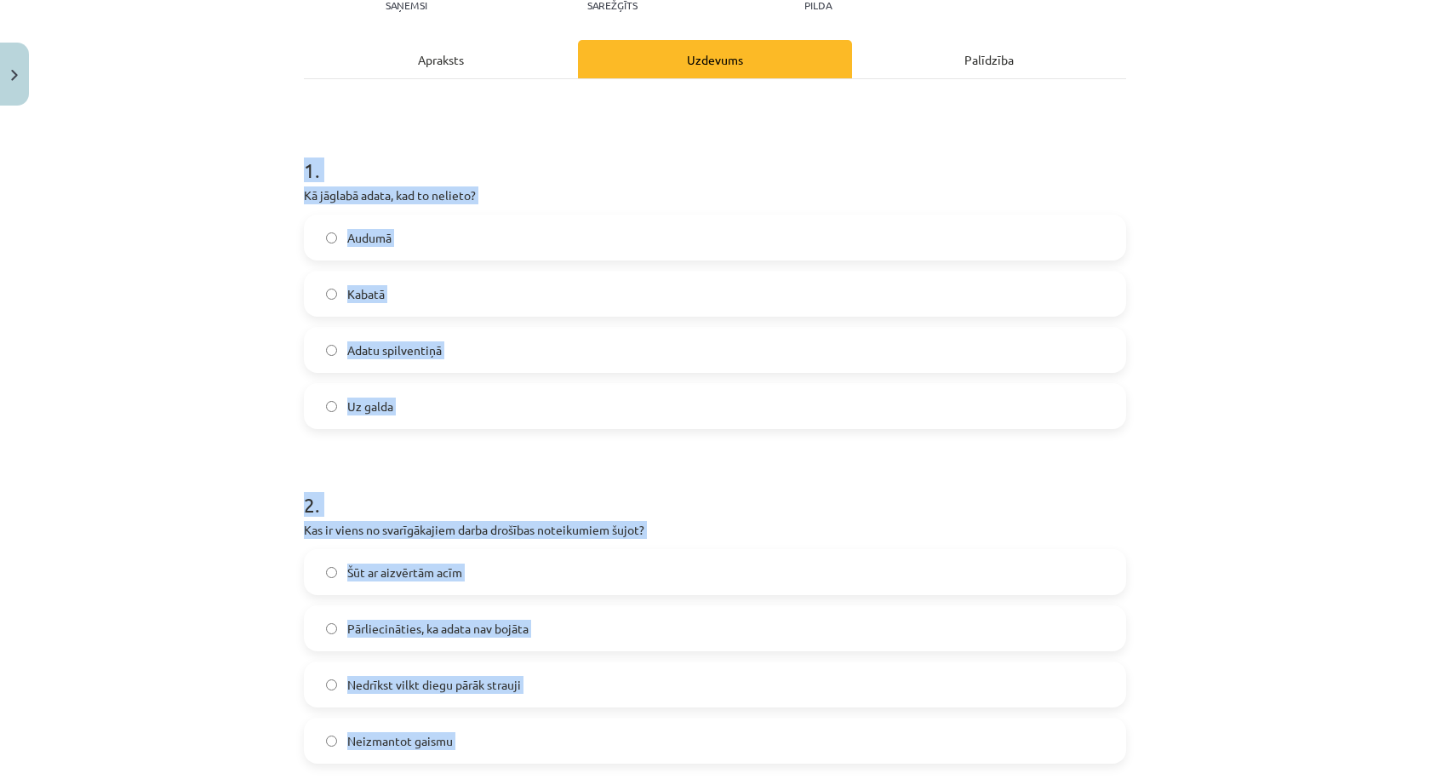
click at [478, 348] on label "Adatu spilventiņā" at bounding box center [715, 350] width 819 height 43
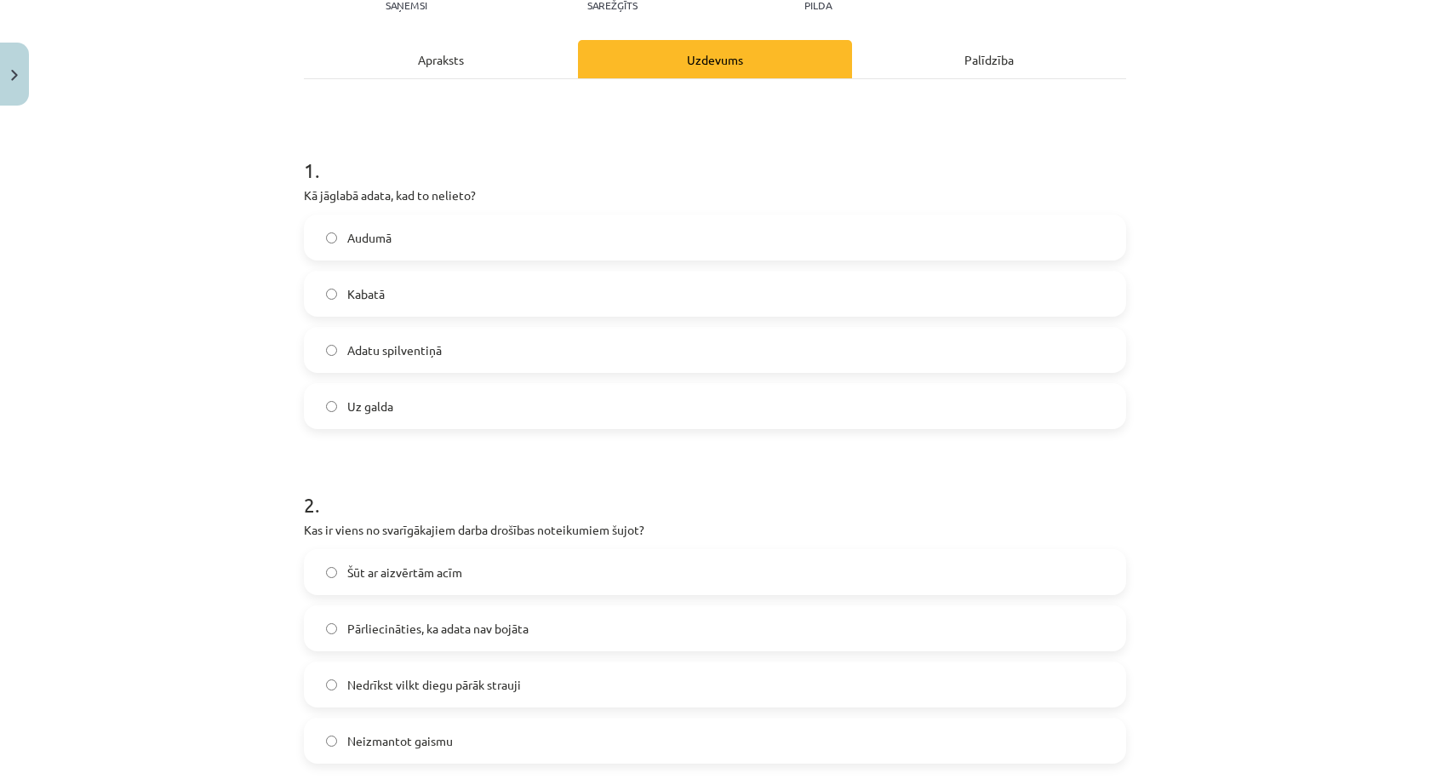
scroll to position [494, 0]
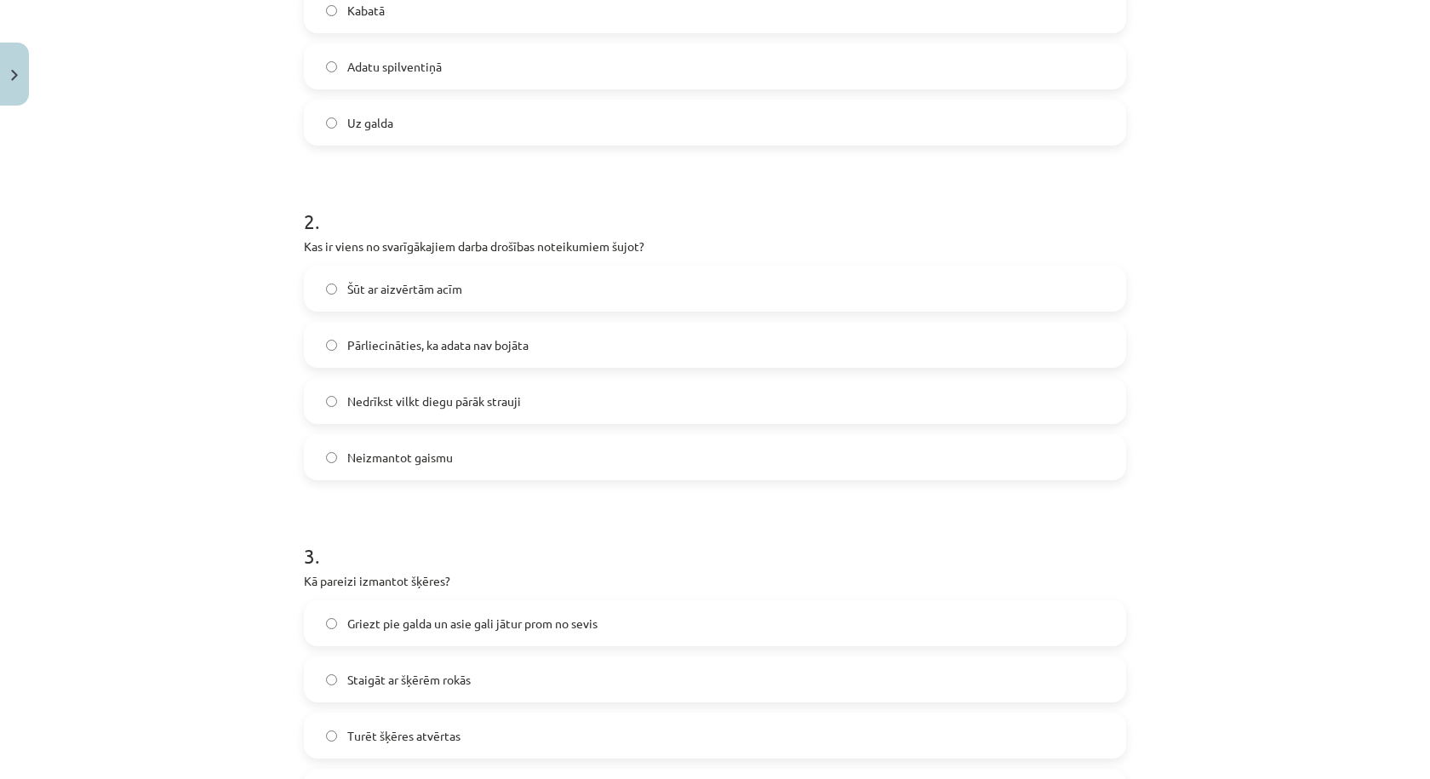
click at [545, 348] on label "Pārliecināties, ka adata nav bojāta" at bounding box center [715, 344] width 819 height 43
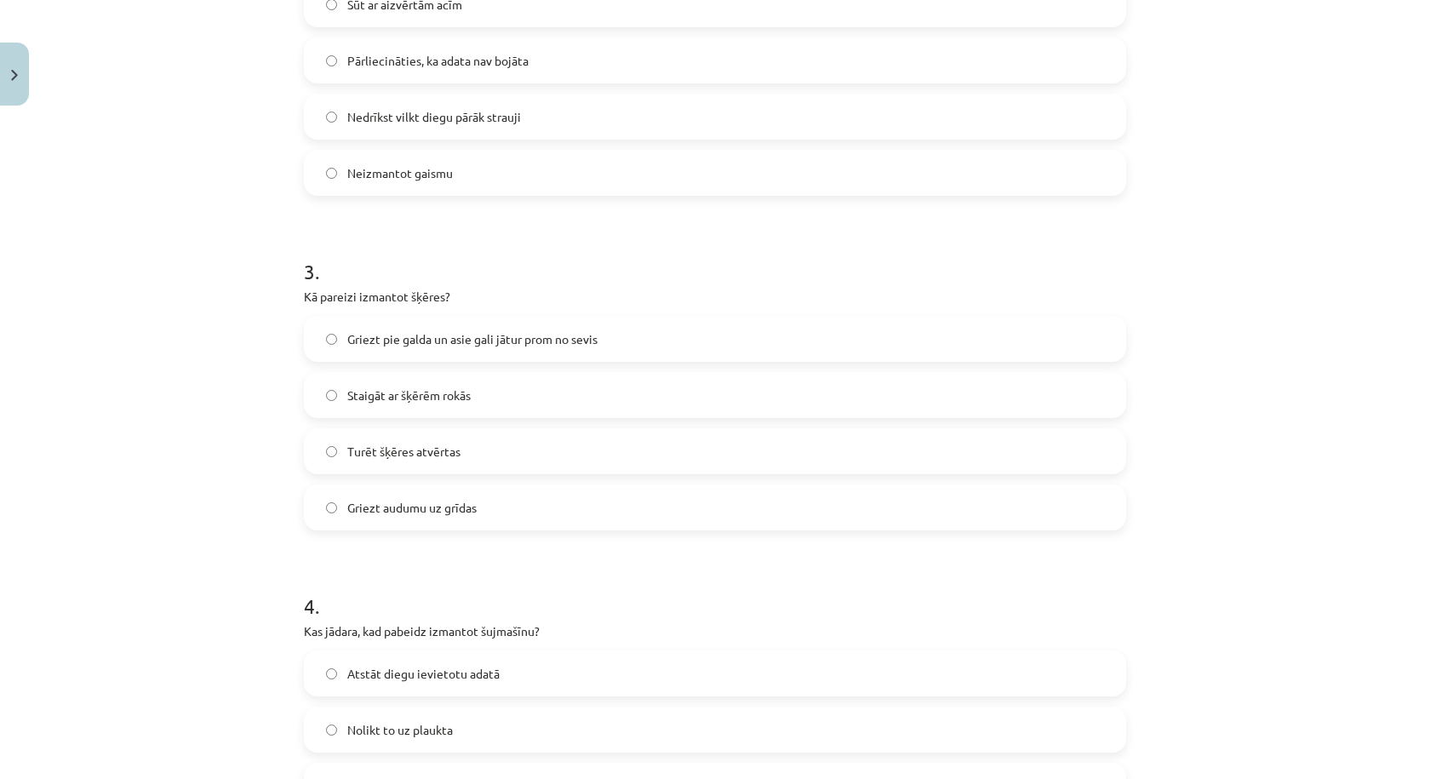
click at [612, 338] on label "Griezt pie galda un asie gali jātur prom no sevis" at bounding box center [715, 339] width 819 height 43
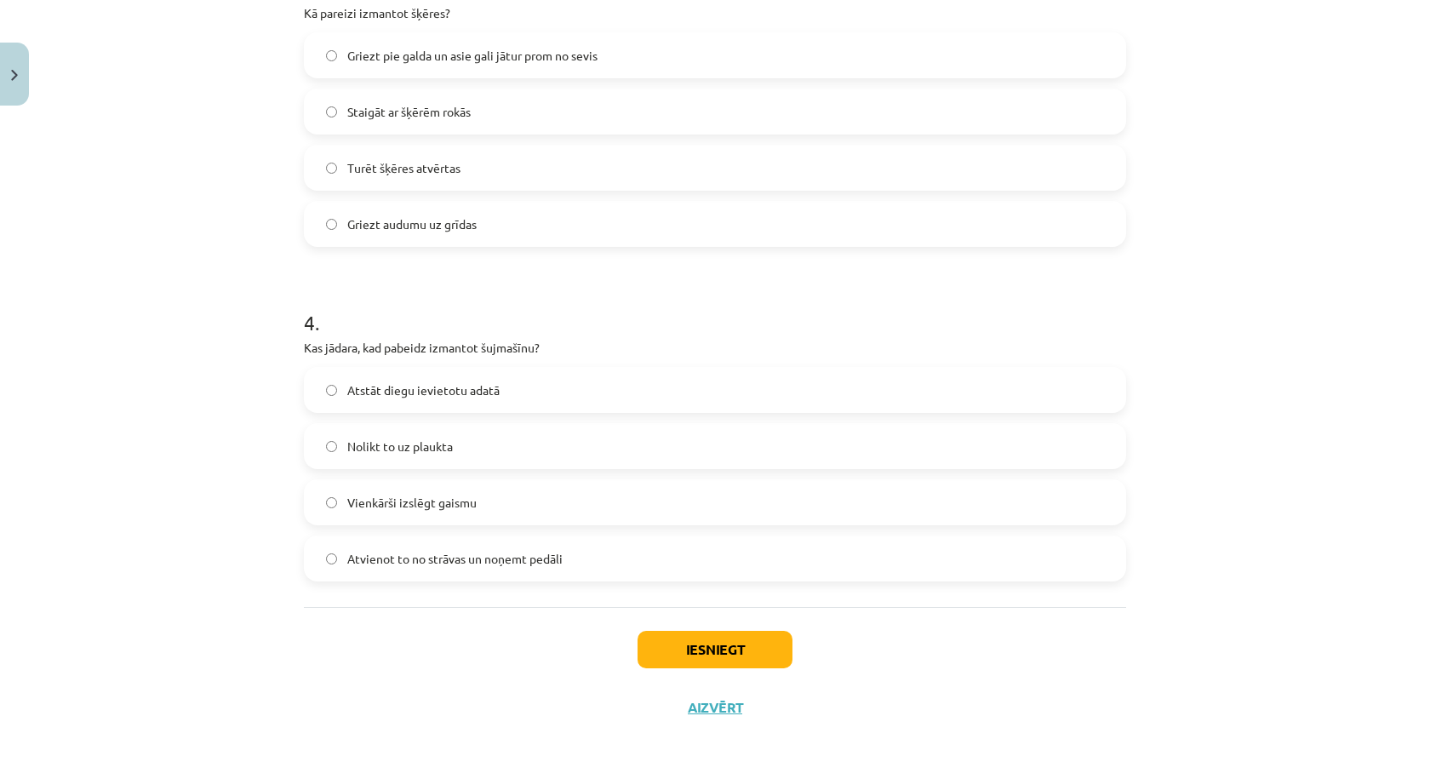
click at [598, 552] on label "Atvienot to no strāvas un noņemt pedāli" at bounding box center [715, 558] width 819 height 43
click at [677, 646] on button "Iesniegt" at bounding box center [715, 649] width 155 height 37
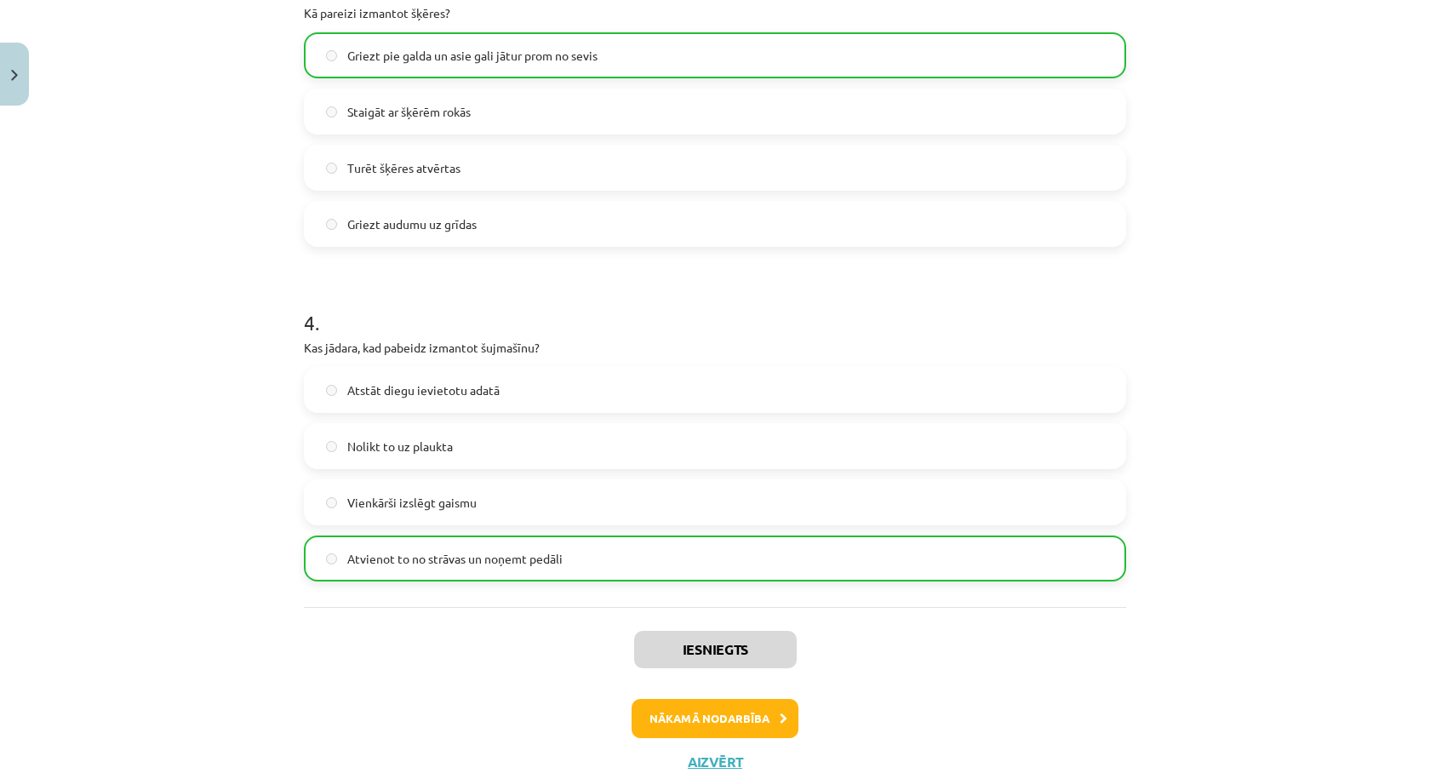
drag, startPoint x: 711, startPoint y: 684, endPoint x: 697, endPoint y: 715, distance: 34.3
click at [709, 689] on div "Iesniegts Nākamā nodarbība Aizvērt" at bounding box center [715, 694] width 822 height 174
click at [697, 715] on button "Nākamā nodarbība" at bounding box center [715, 718] width 167 height 39
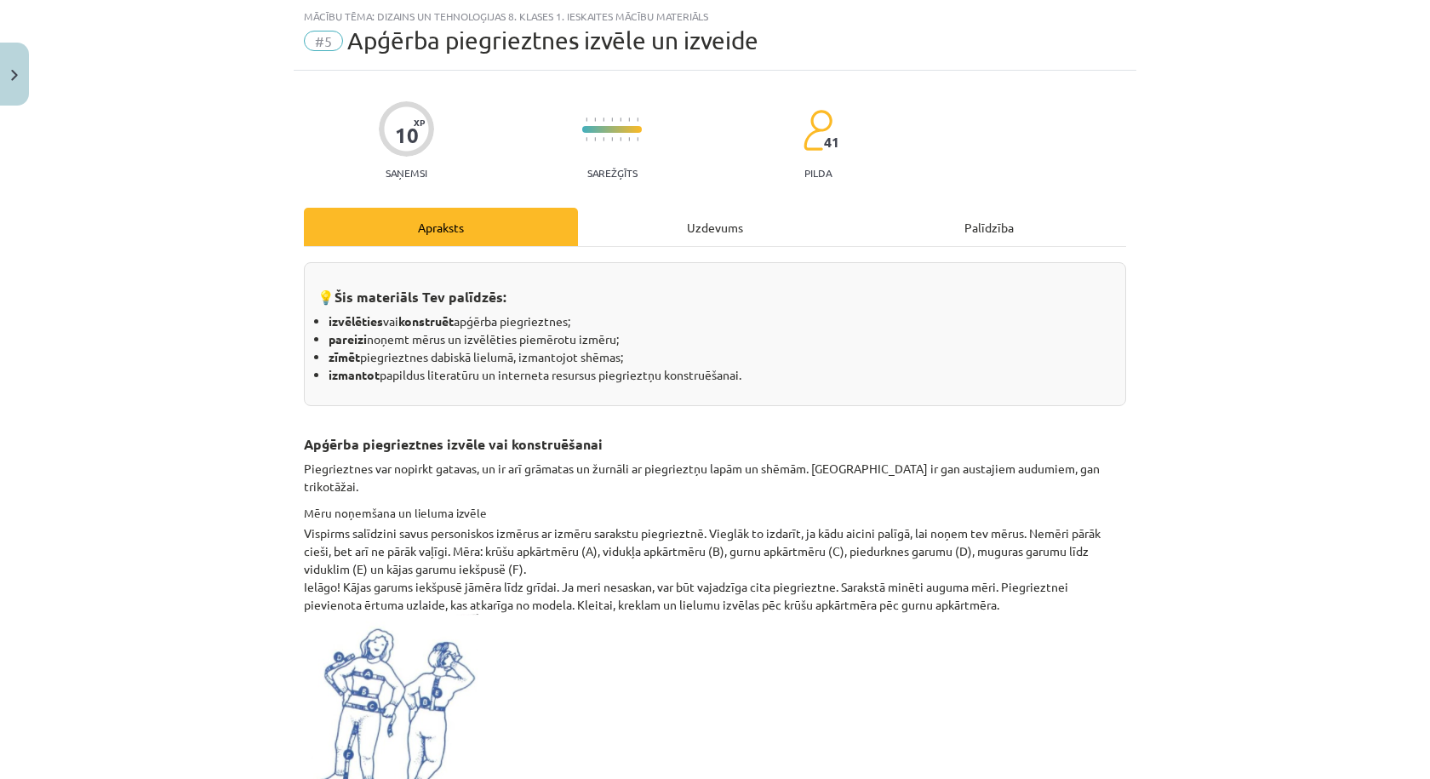
scroll to position [894, 0]
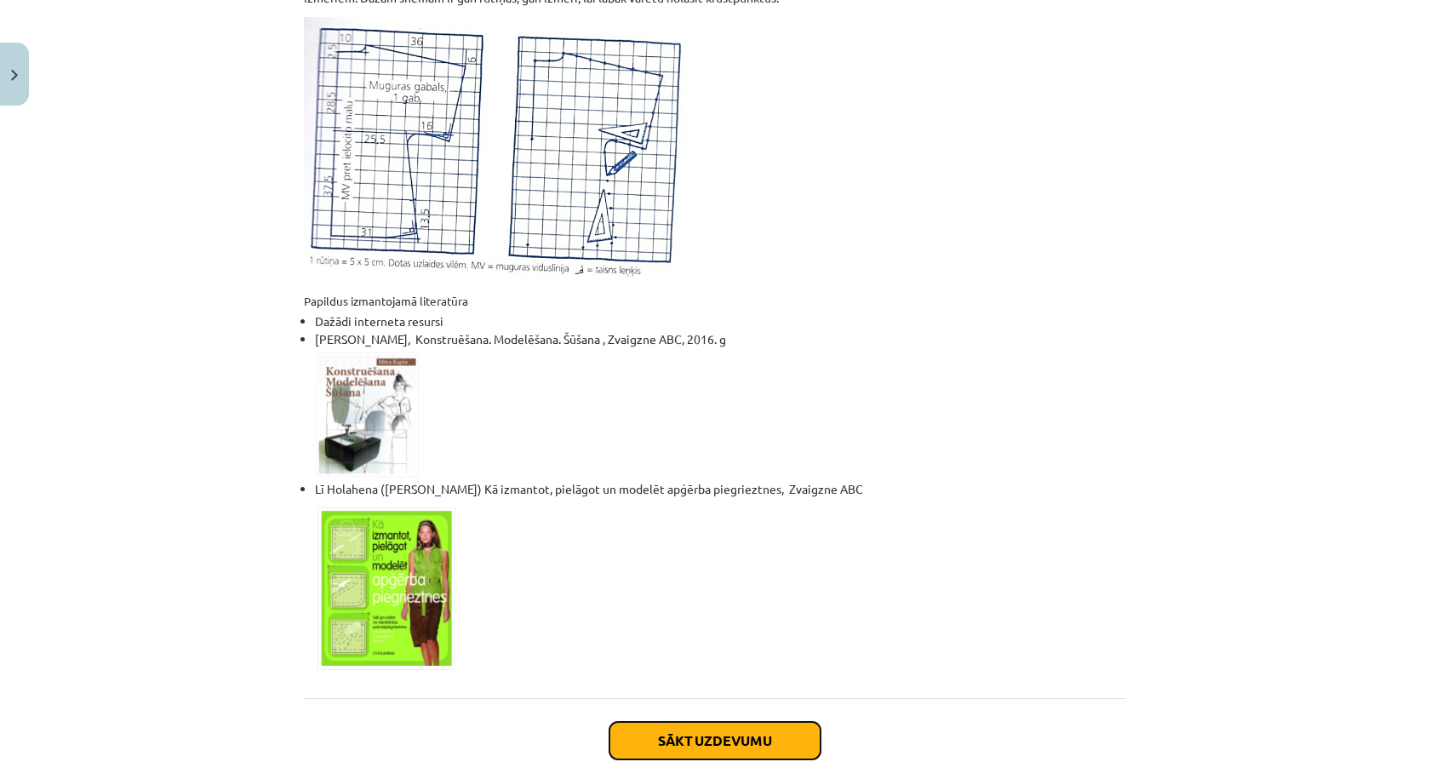
click at [662, 722] on button "Sākt uzdevumu" at bounding box center [714, 740] width 211 height 37
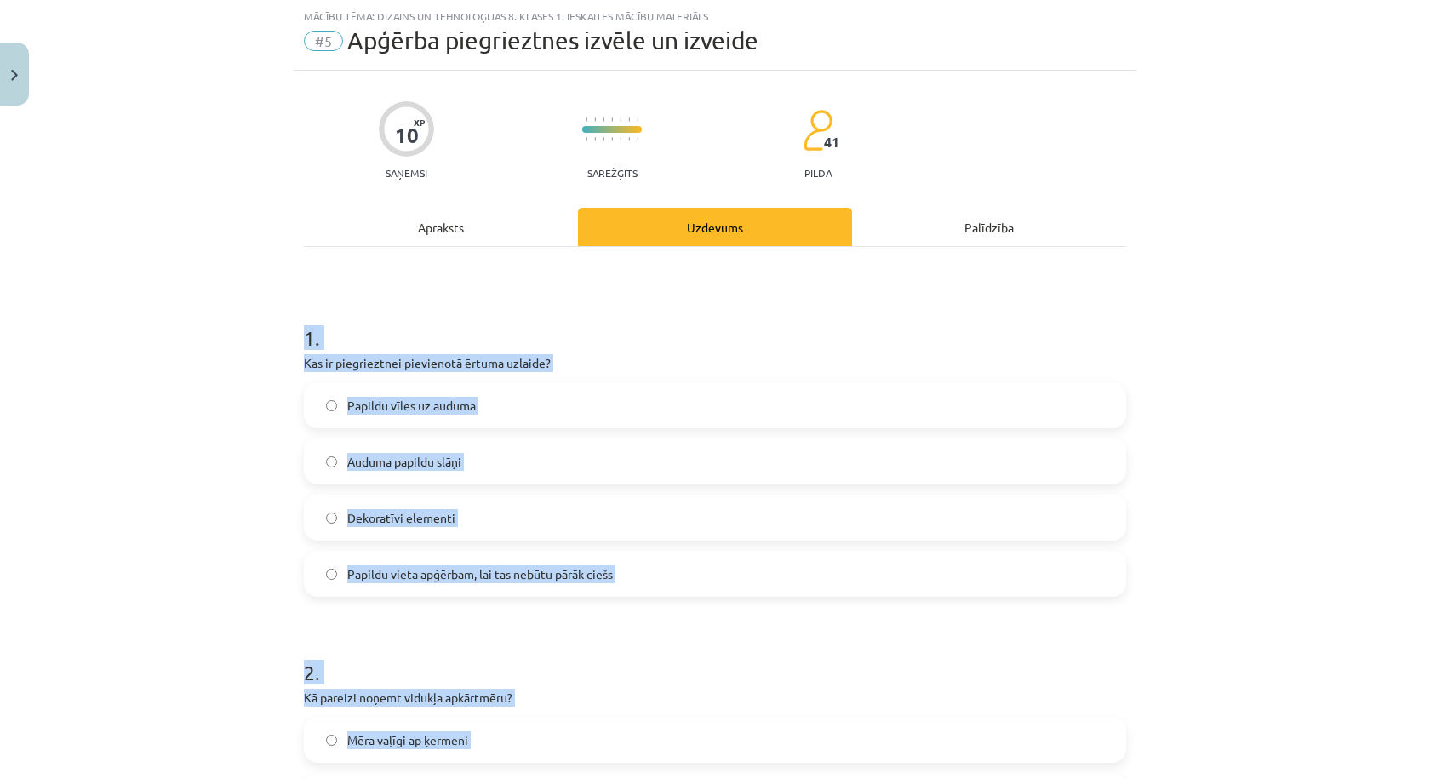
scroll to position [392, 0]
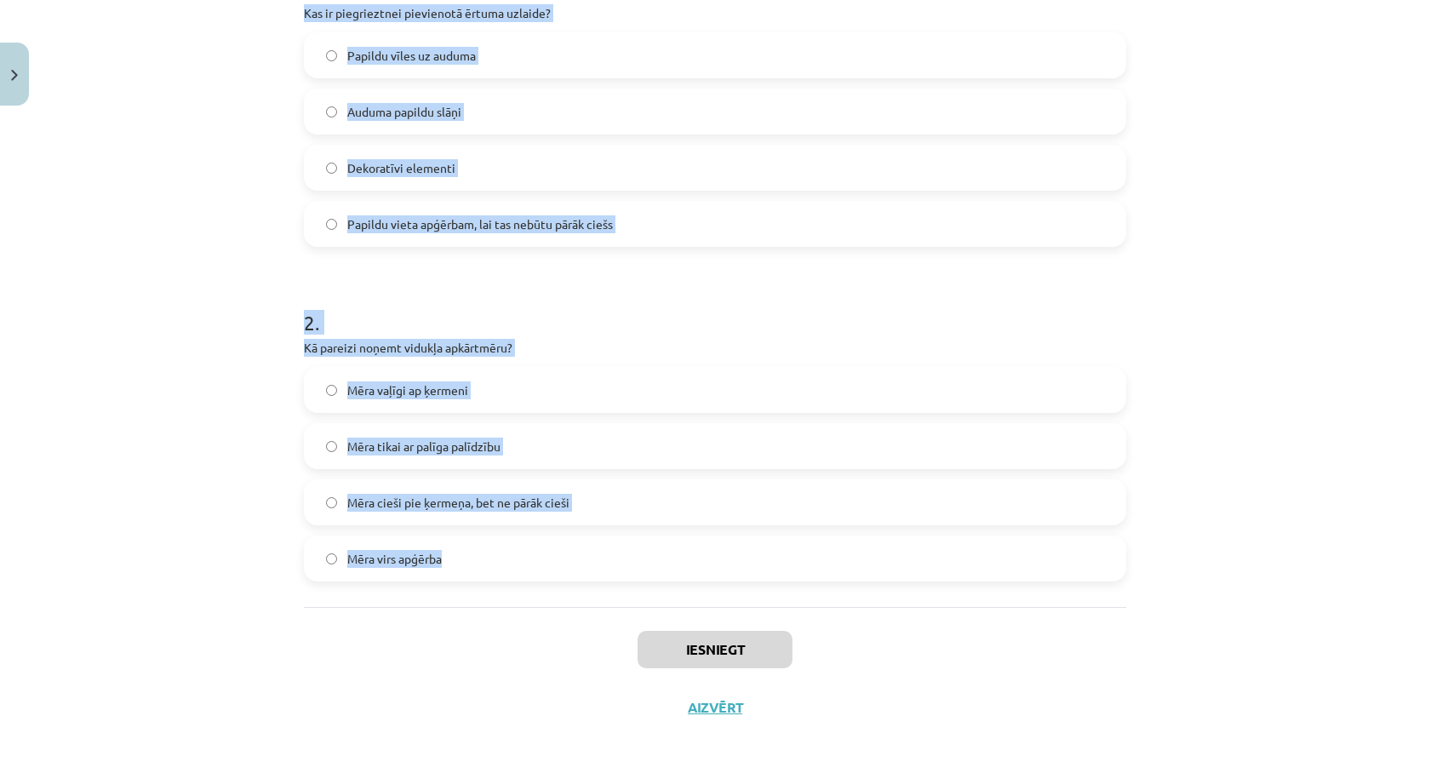
drag, startPoint x: 276, startPoint y: 330, endPoint x: 476, endPoint y: 543, distance: 292.1
click at [476, 543] on div "Mācību tēma: Dizains un tehnoloģijas 8. klases 1. ieskaites mācību materiāls #5…" at bounding box center [715, 389] width 1430 height 779
copy form "1 . Kas ir piegrieztnei pievienotā ērtuma uzlaide? Papildu vīles uz auduma Audu…"
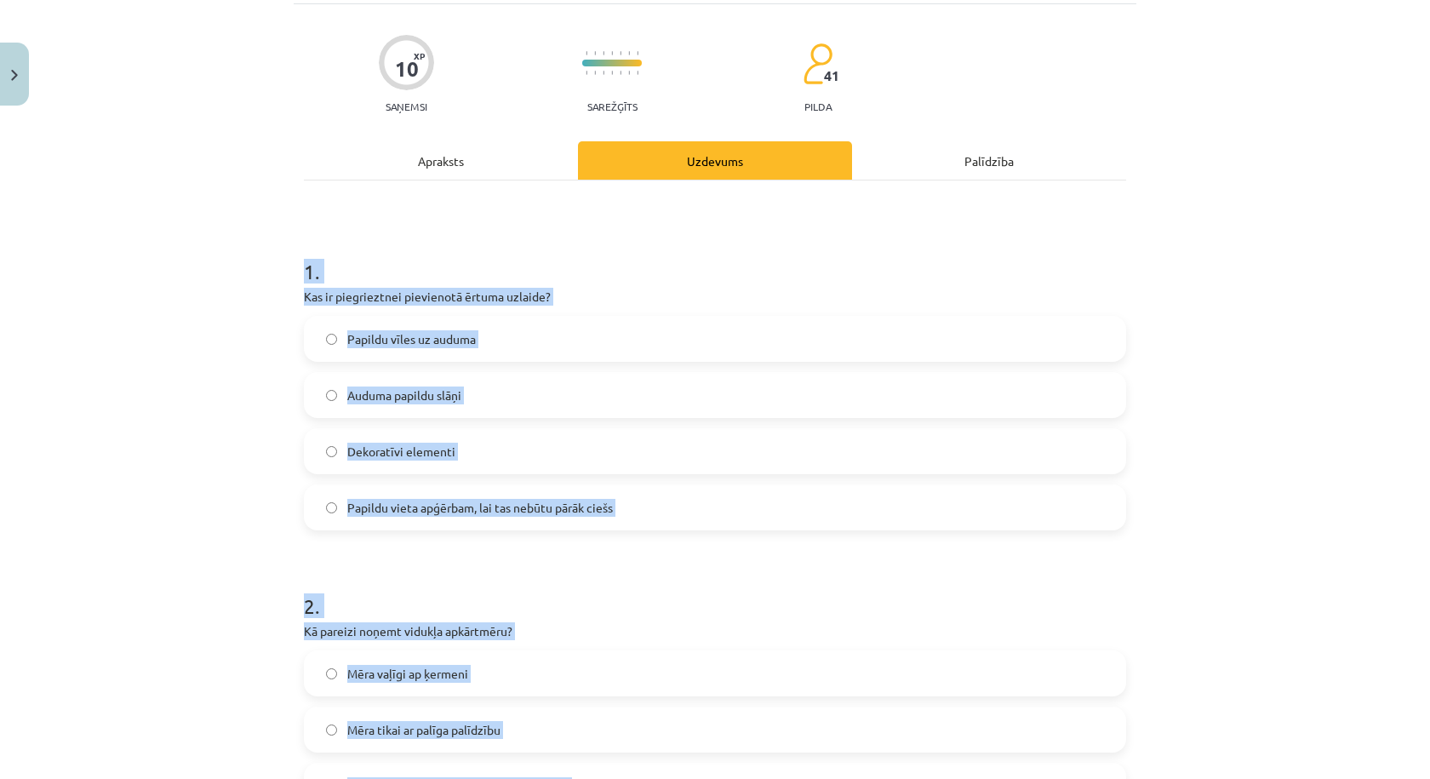
click at [633, 510] on label "Papildu vieta apģērbam, lai tas nebūtu pārāk ciešs" at bounding box center [715, 507] width 819 height 43
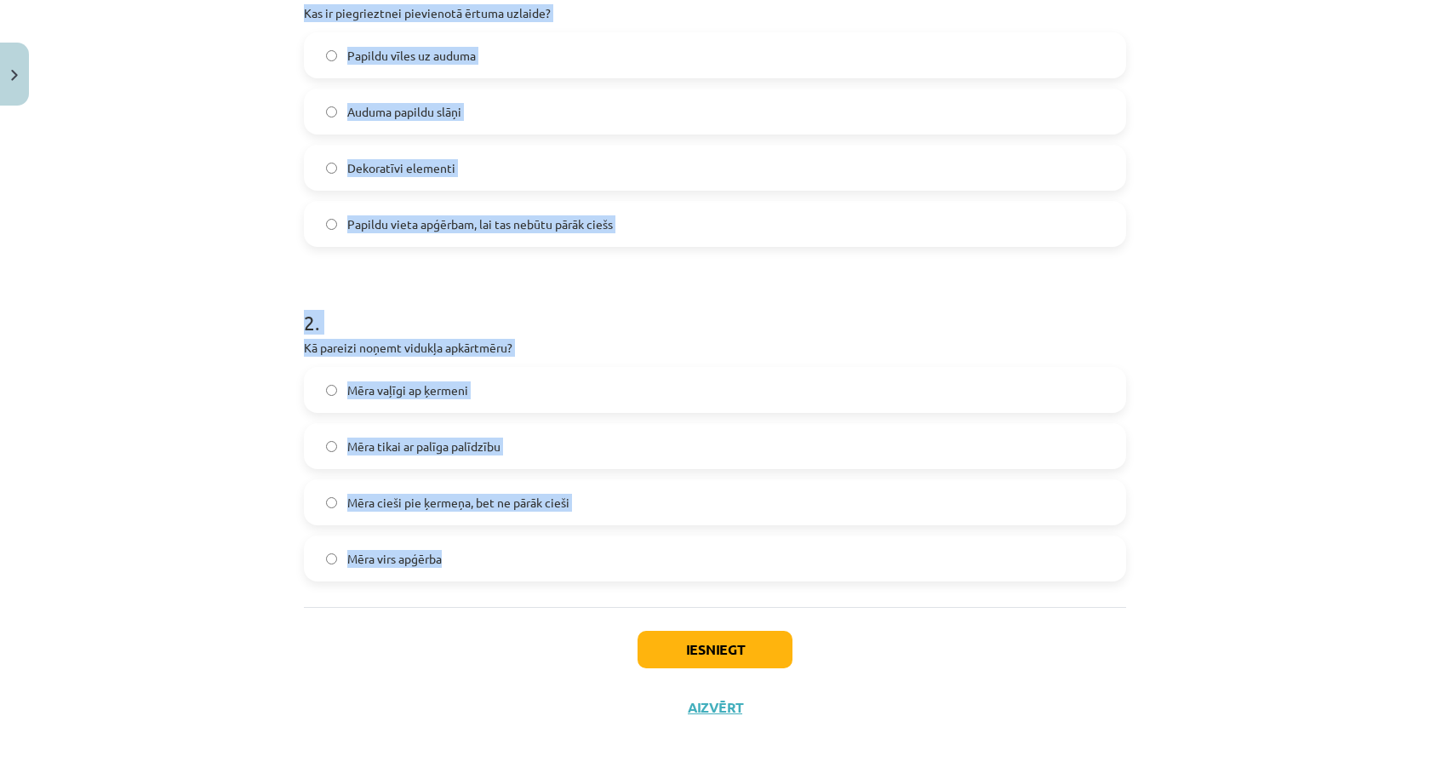
click at [639, 515] on label "Mēra cieši pie ķermeņa, bet ne pārāk cieši" at bounding box center [715, 502] width 819 height 43
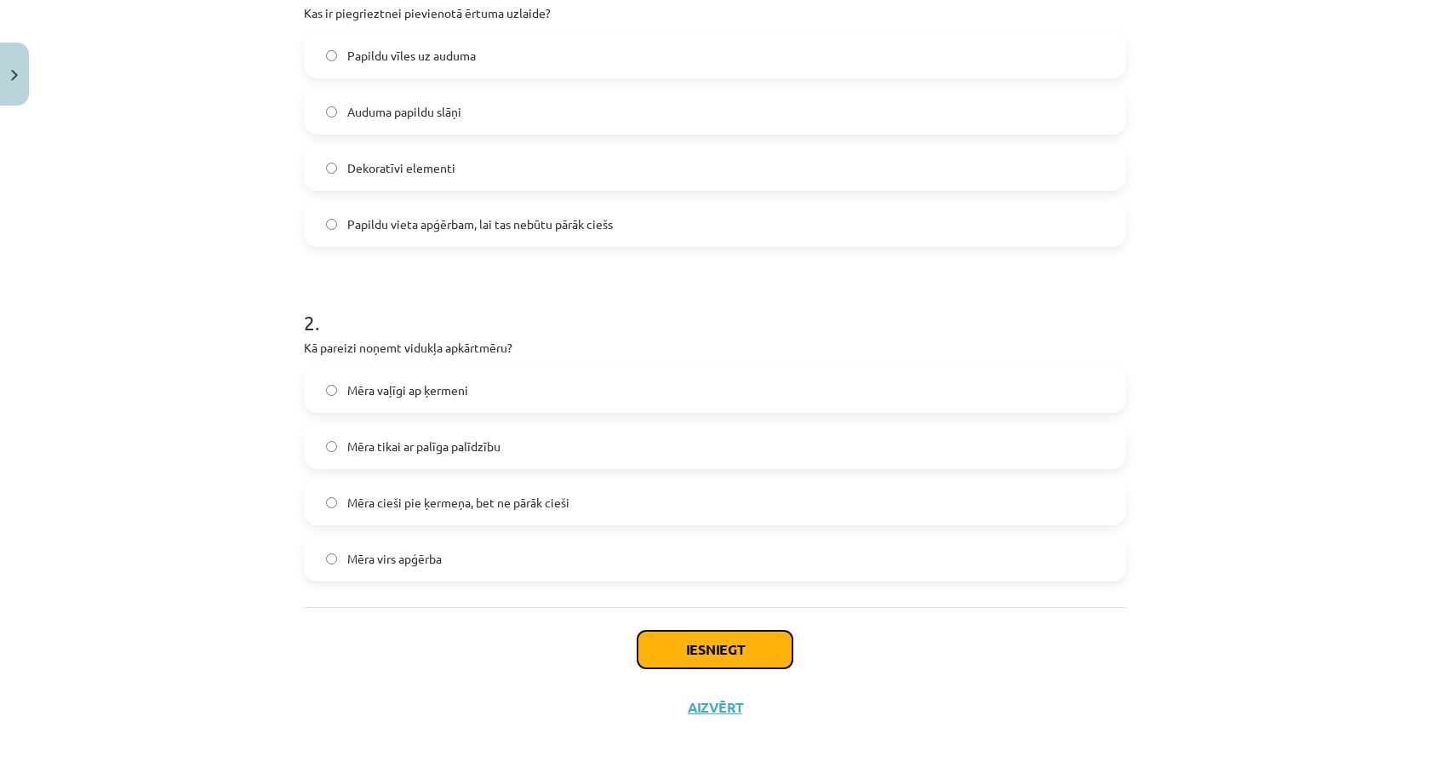
click at [684, 645] on button "Iesniegt" at bounding box center [715, 649] width 155 height 37
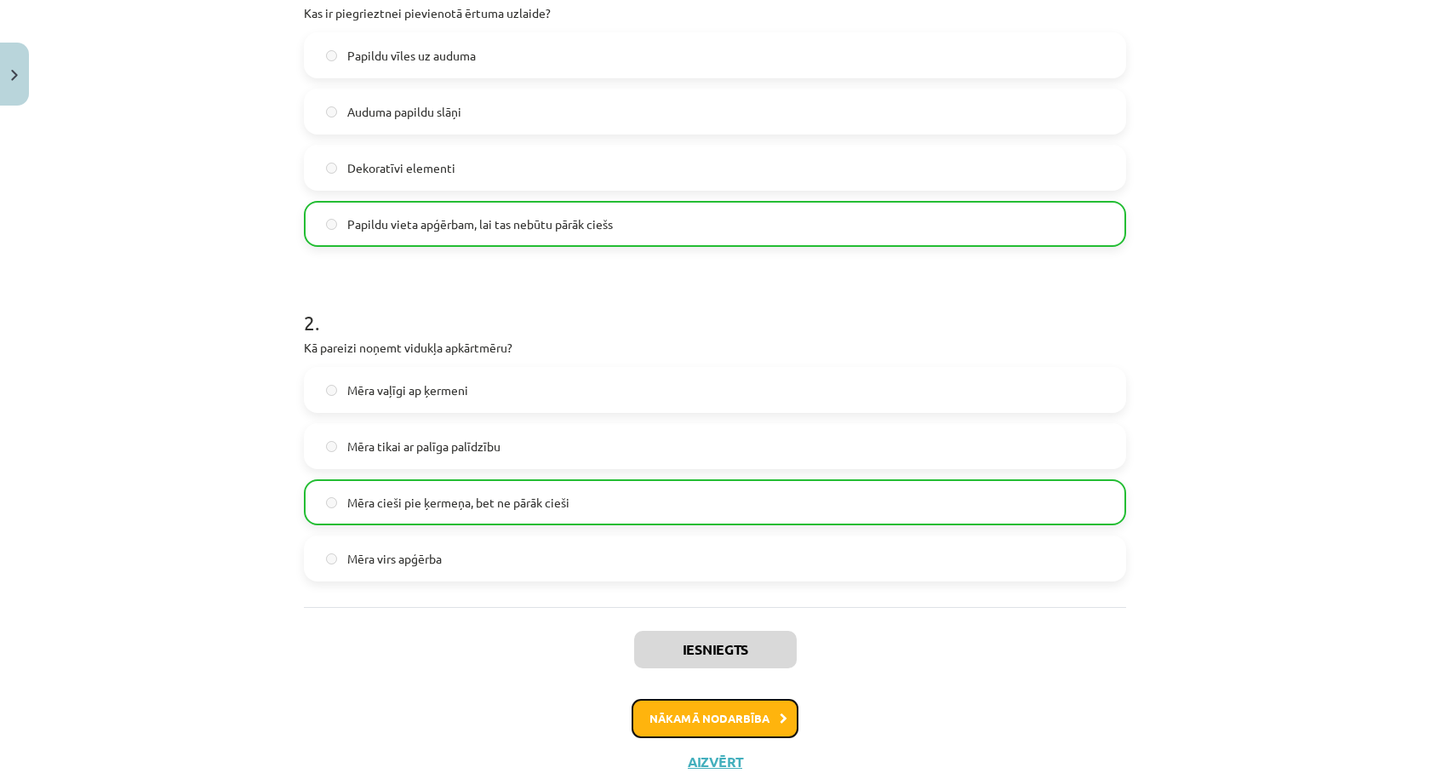
click at [698, 716] on button "Nākamā nodarbība" at bounding box center [715, 718] width 167 height 39
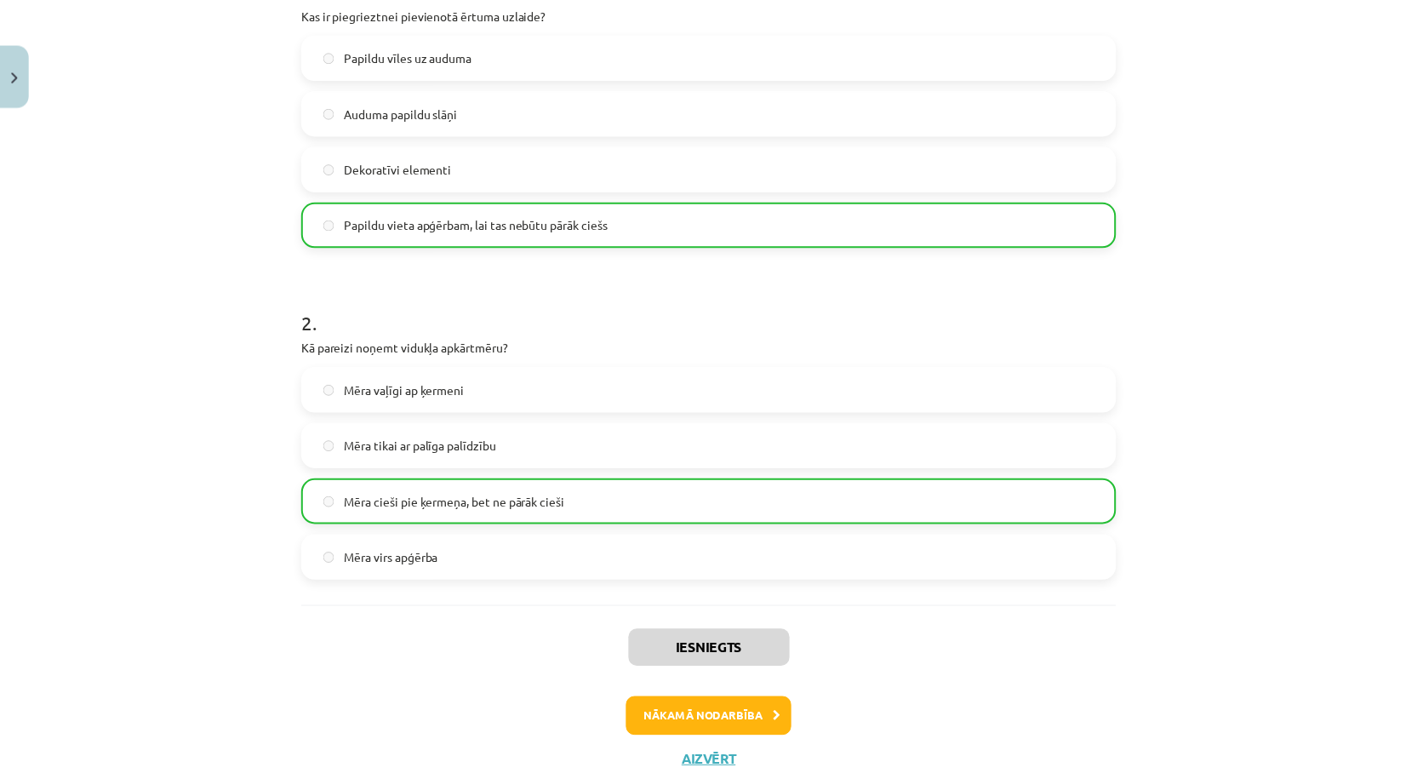
scroll to position [0, 0]
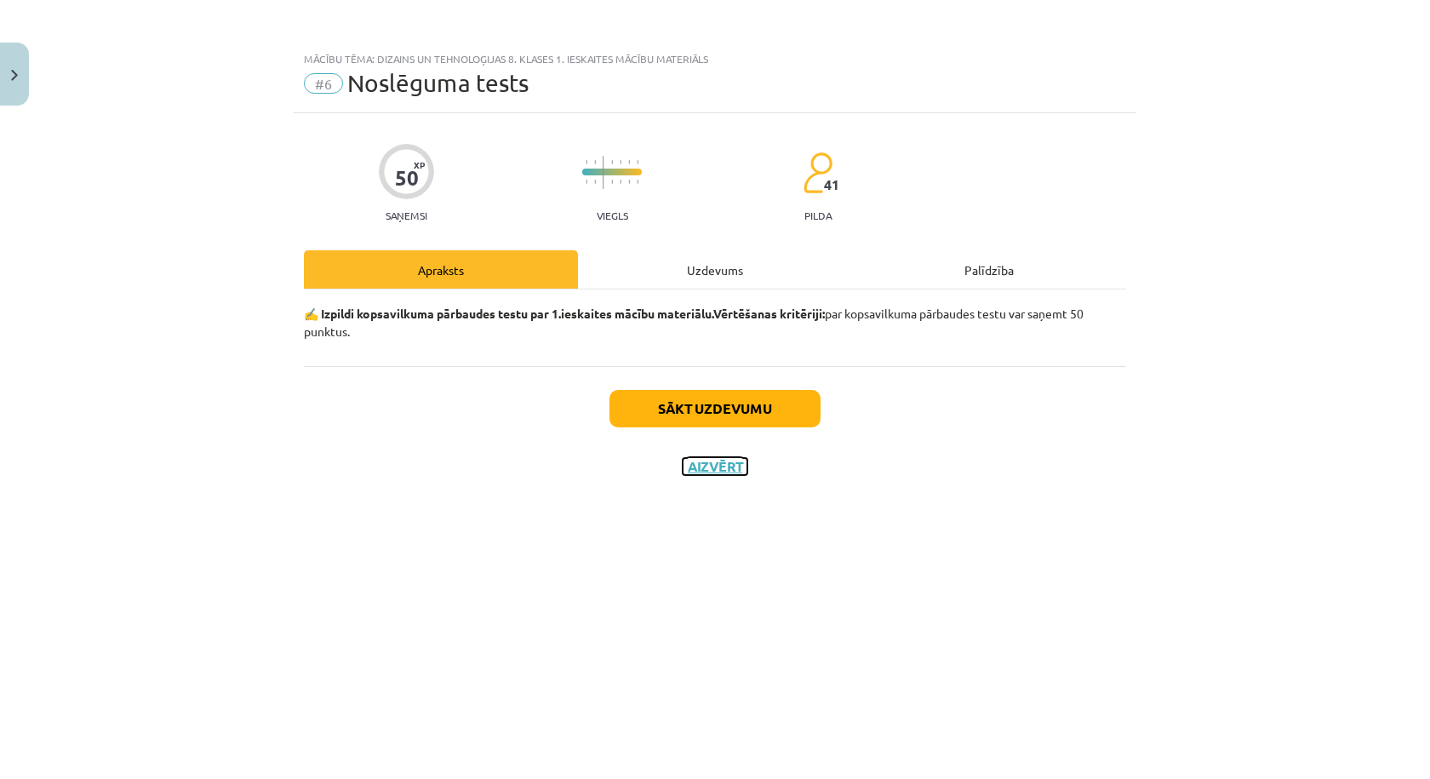
click at [706, 466] on button "Aizvērt" at bounding box center [715, 466] width 65 height 17
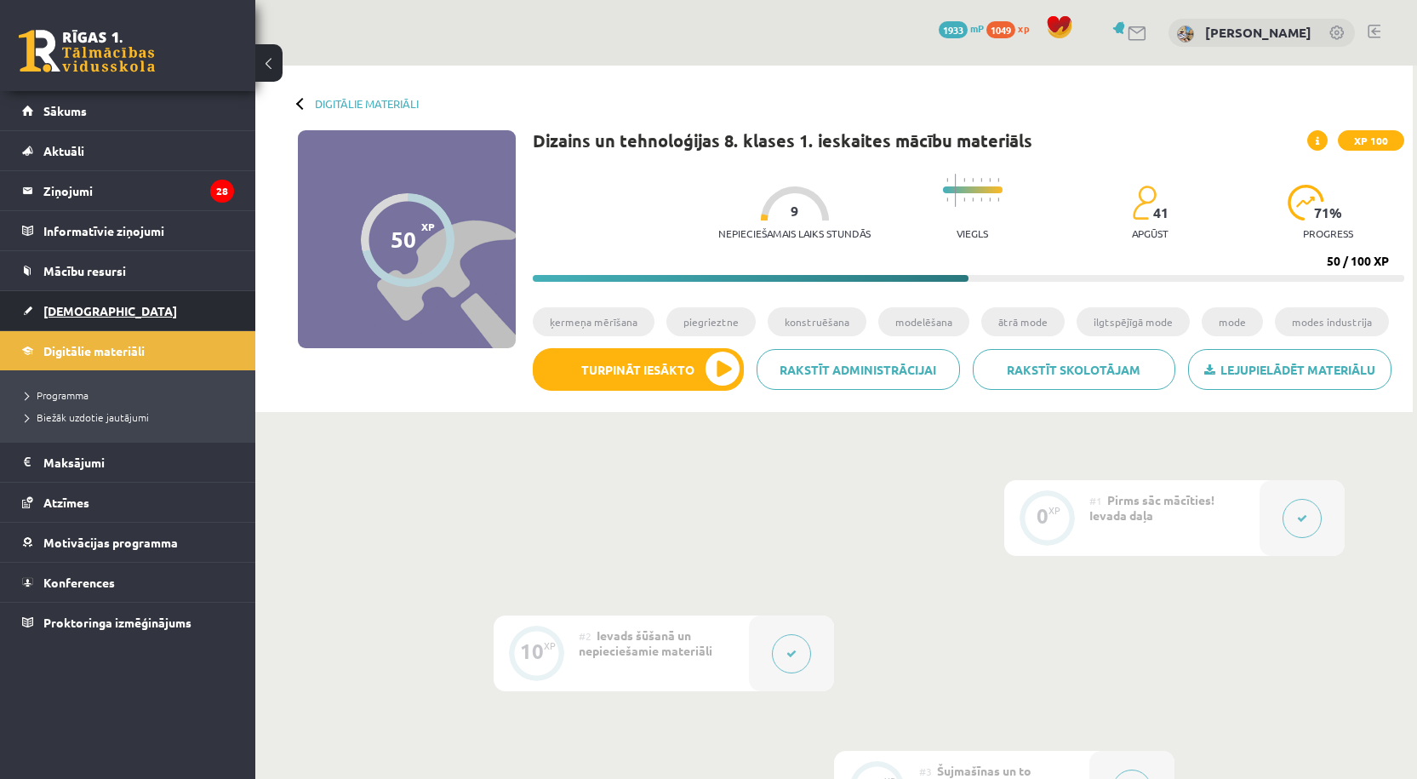
click at [72, 309] on span "[DEMOGRAPHIC_DATA]" at bounding box center [110, 310] width 134 height 15
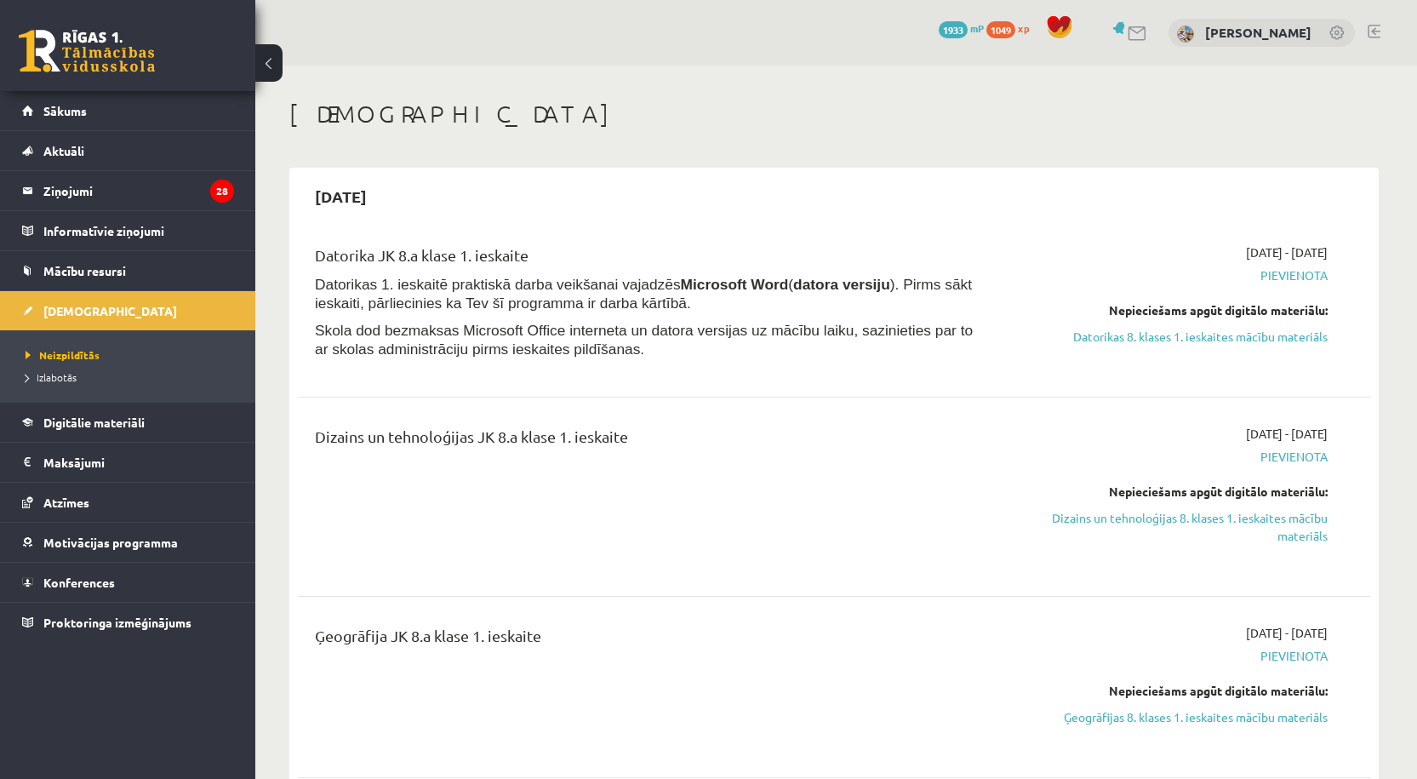
scroll to position [283, 0]
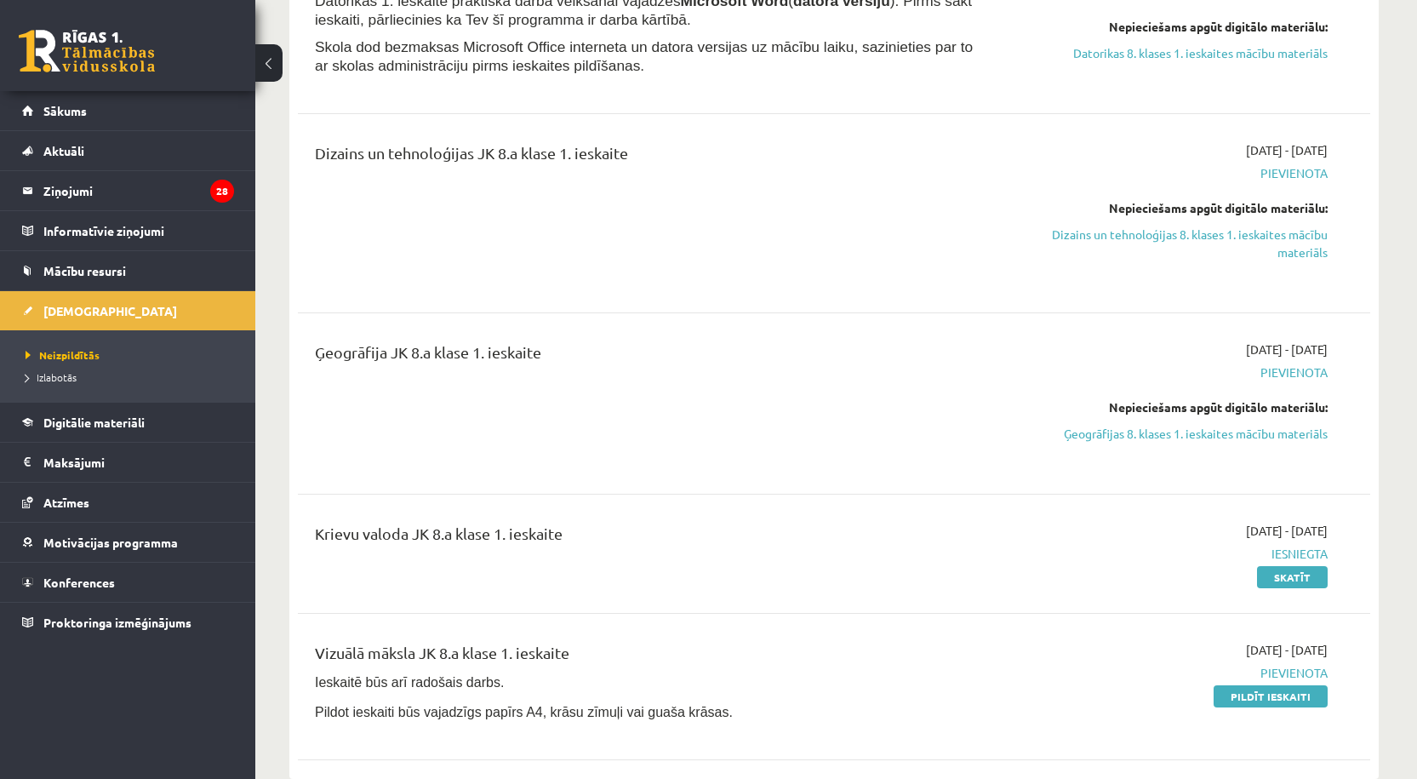
drag, startPoint x: 1164, startPoint y: 241, endPoint x: 795, endPoint y: 83, distance: 401.2
click at [1164, 241] on link "Dizains un tehnoloģijas 8. klases 1. ieskaites mācību materiāls" at bounding box center [1167, 244] width 321 height 36
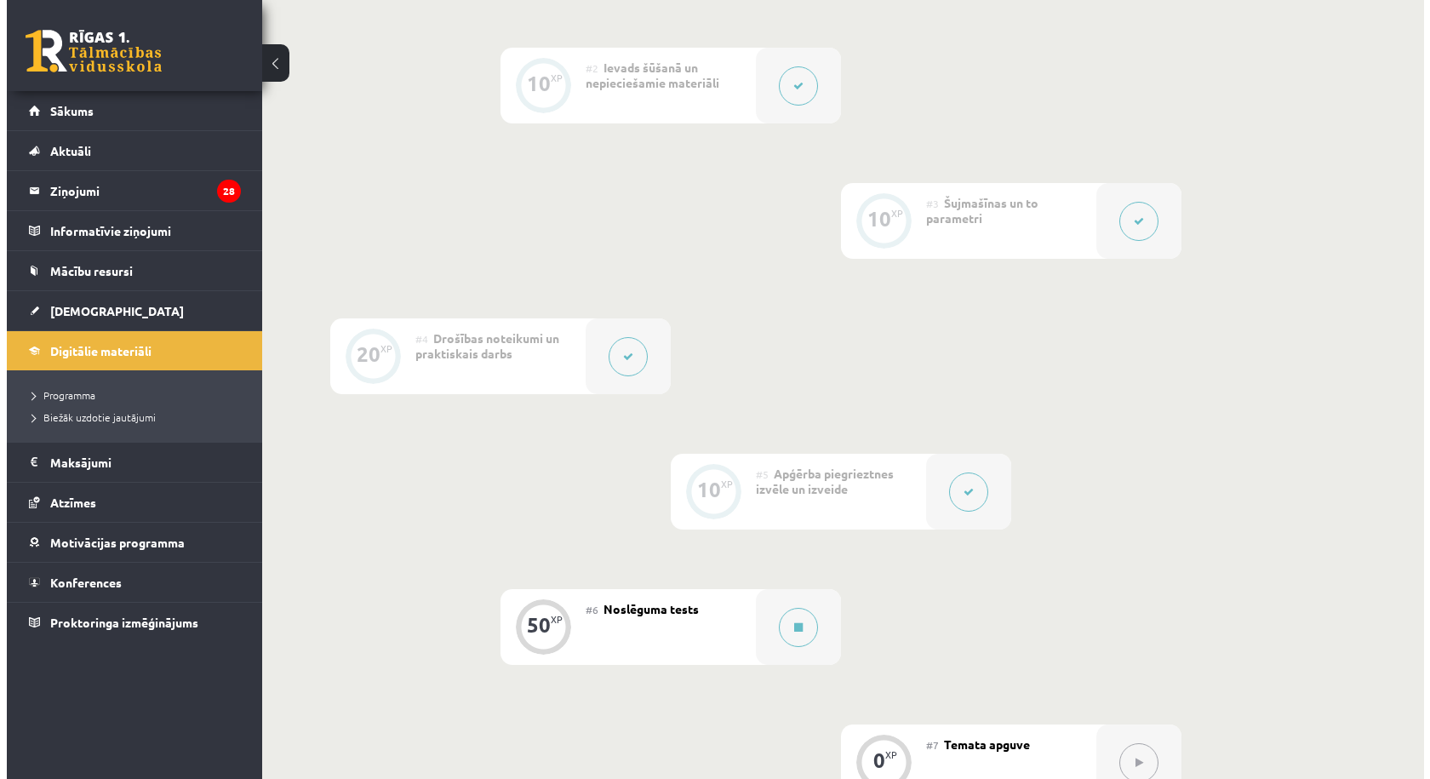
scroll to position [851, 0]
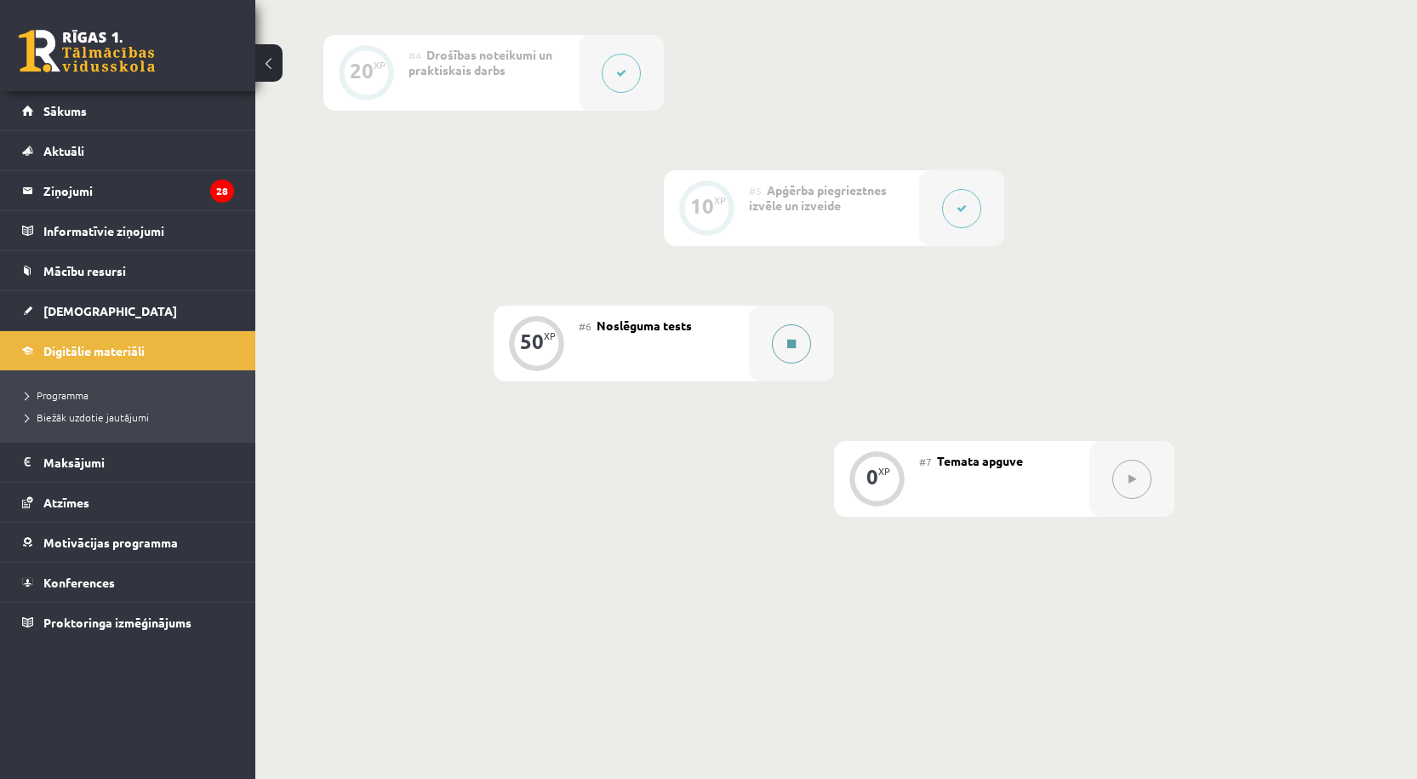
click at [765, 346] on div at bounding box center [791, 344] width 85 height 76
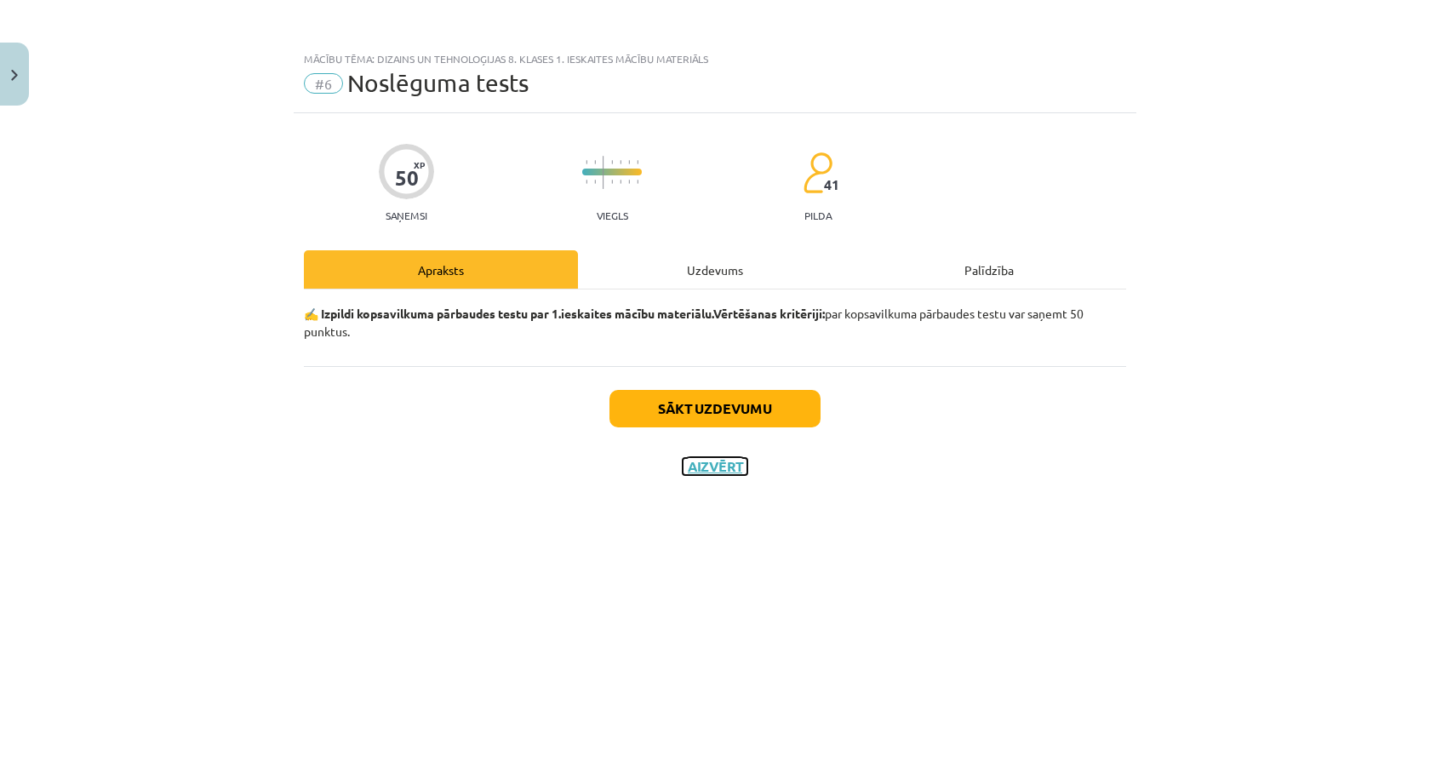
click at [701, 469] on button "Aizvērt" at bounding box center [715, 466] width 65 height 17
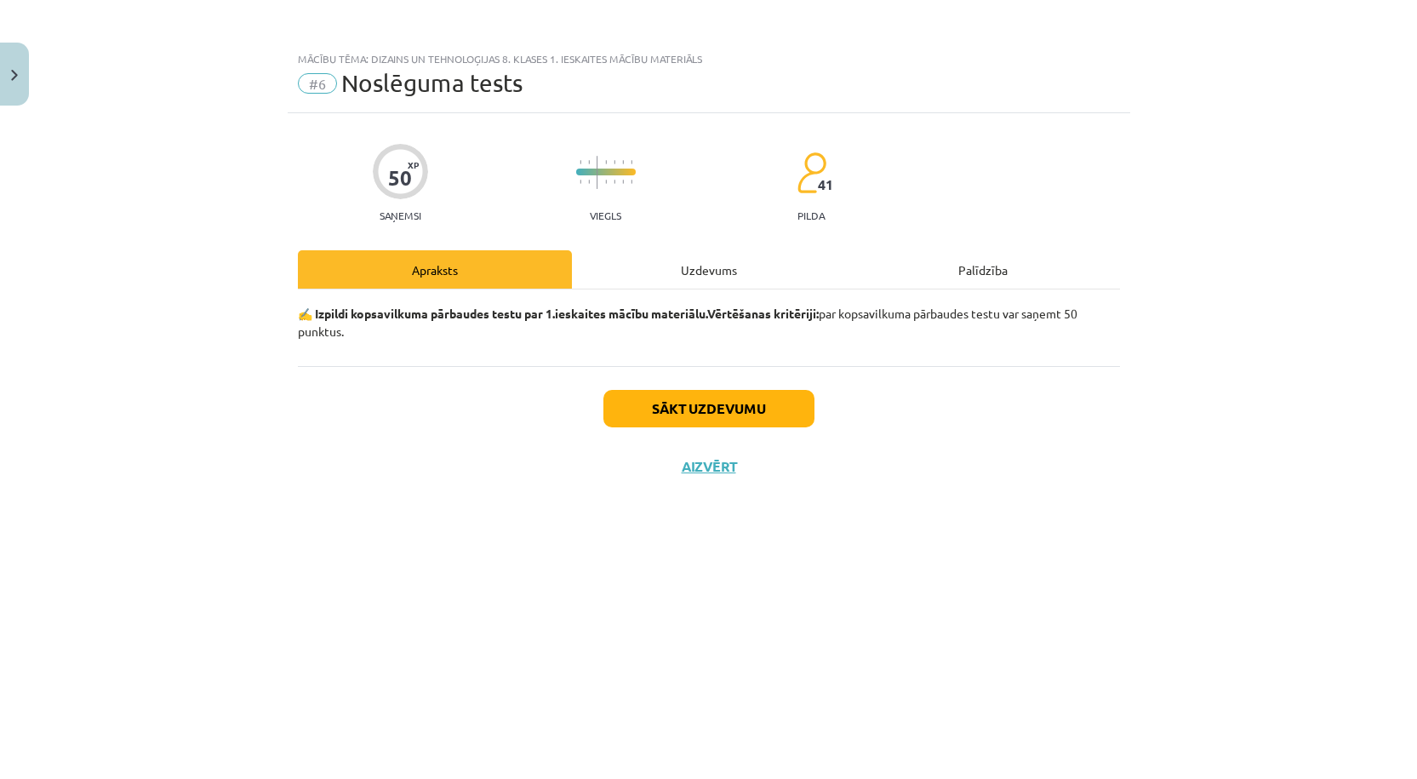
click at [781, 352] on button at bounding box center [791, 343] width 39 height 39
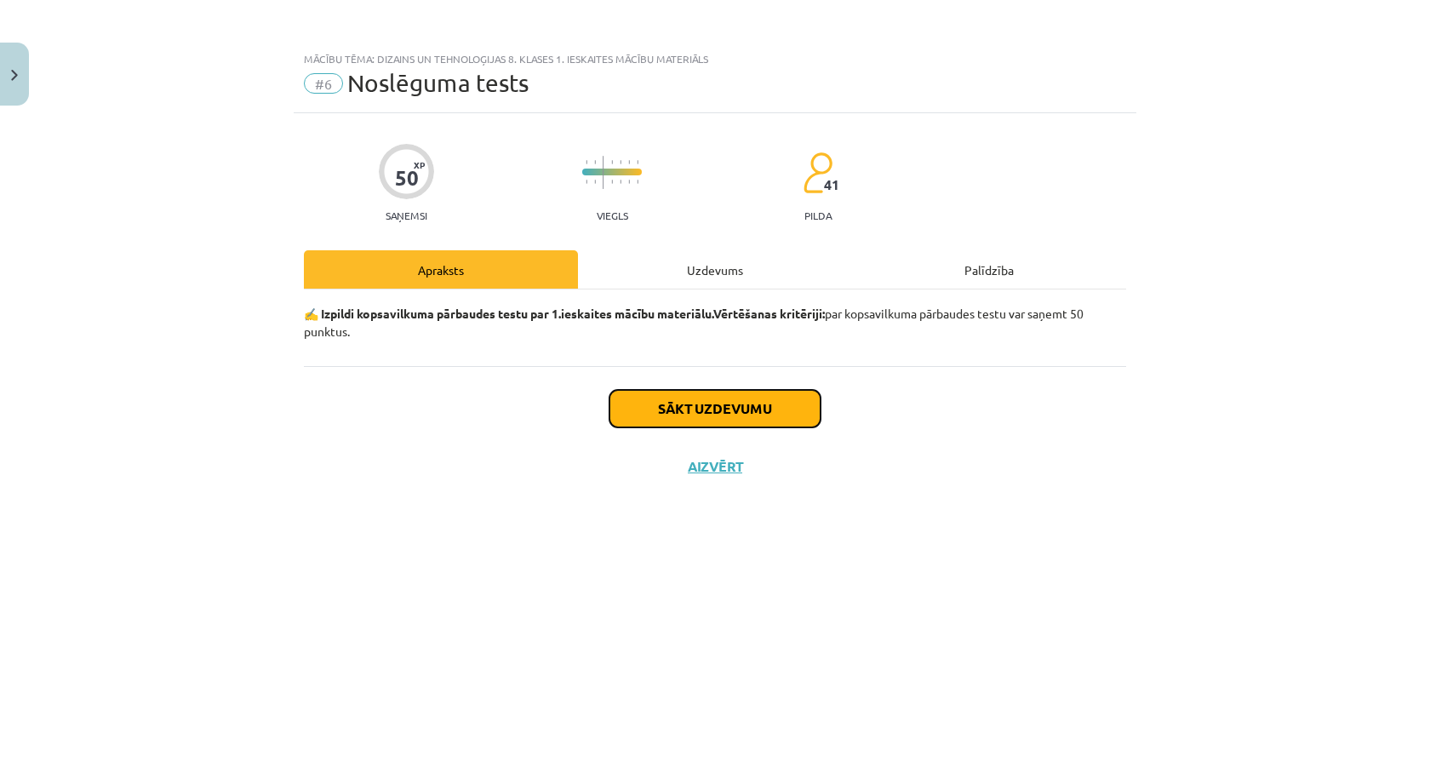
click at [810, 398] on button "Sākt uzdevumu" at bounding box center [714, 408] width 211 height 37
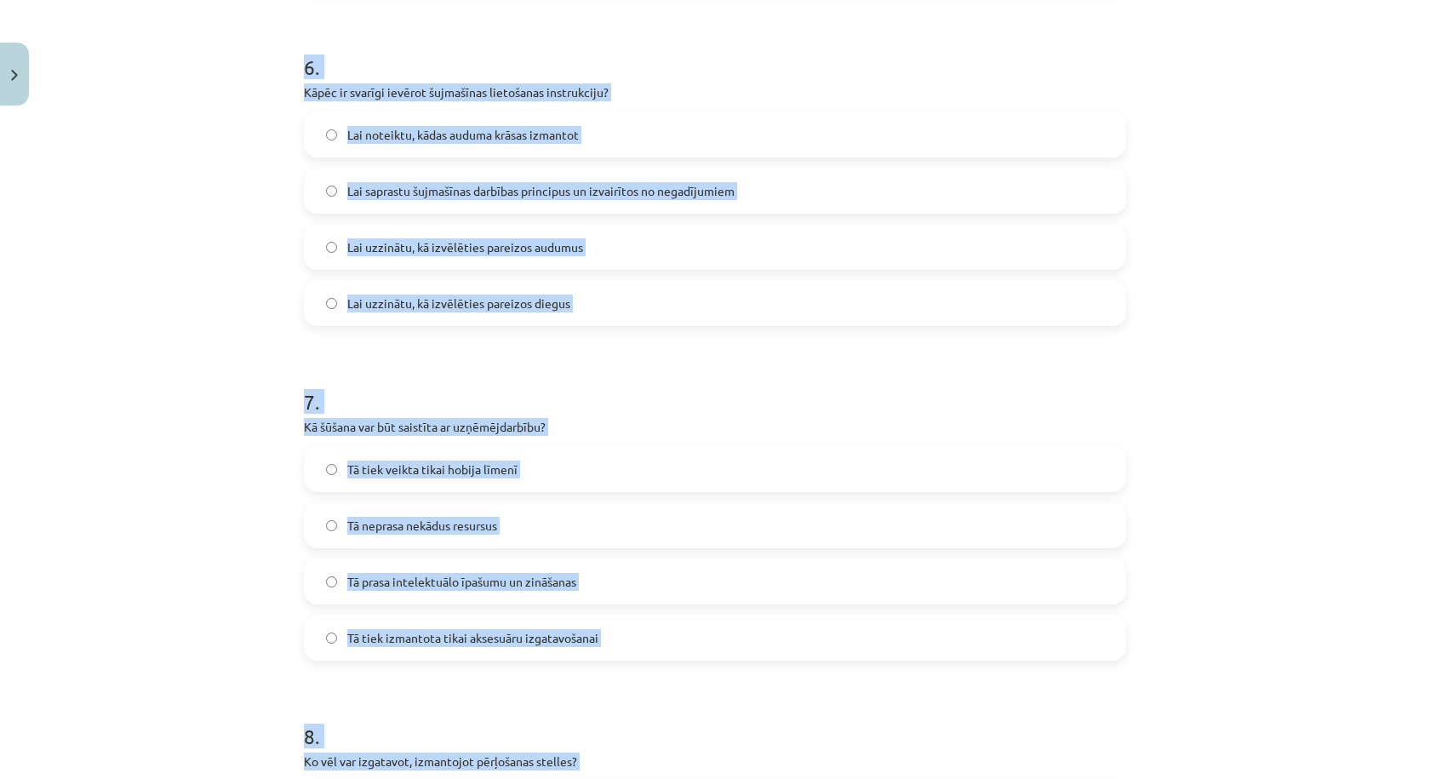
scroll to position [3112, 0]
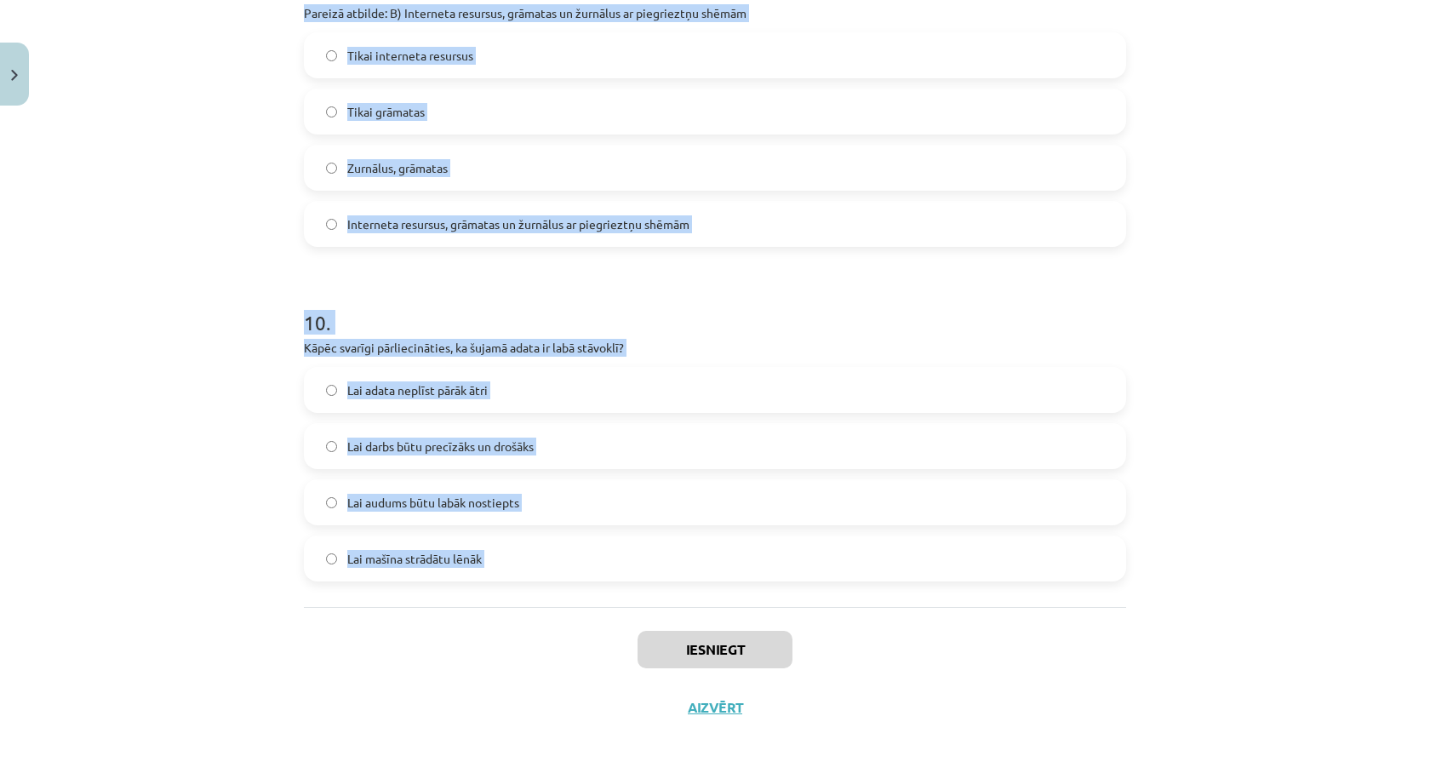
drag, startPoint x: 265, startPoint y: 374, endPoint x: 574, endPoint y: 604, distance: 385.6
click at [575, 608] on div "Mācību tēma: Dizains un tehnoloģijas 8. klases 1. ieskaites mācību materiāls #6…" at bounding box center [715, 389] width 1430 height 779
copy form "1 . Kura aizdare var būt problemātiska pērlītēm? Magnēts Aplis un T veida atslē…"
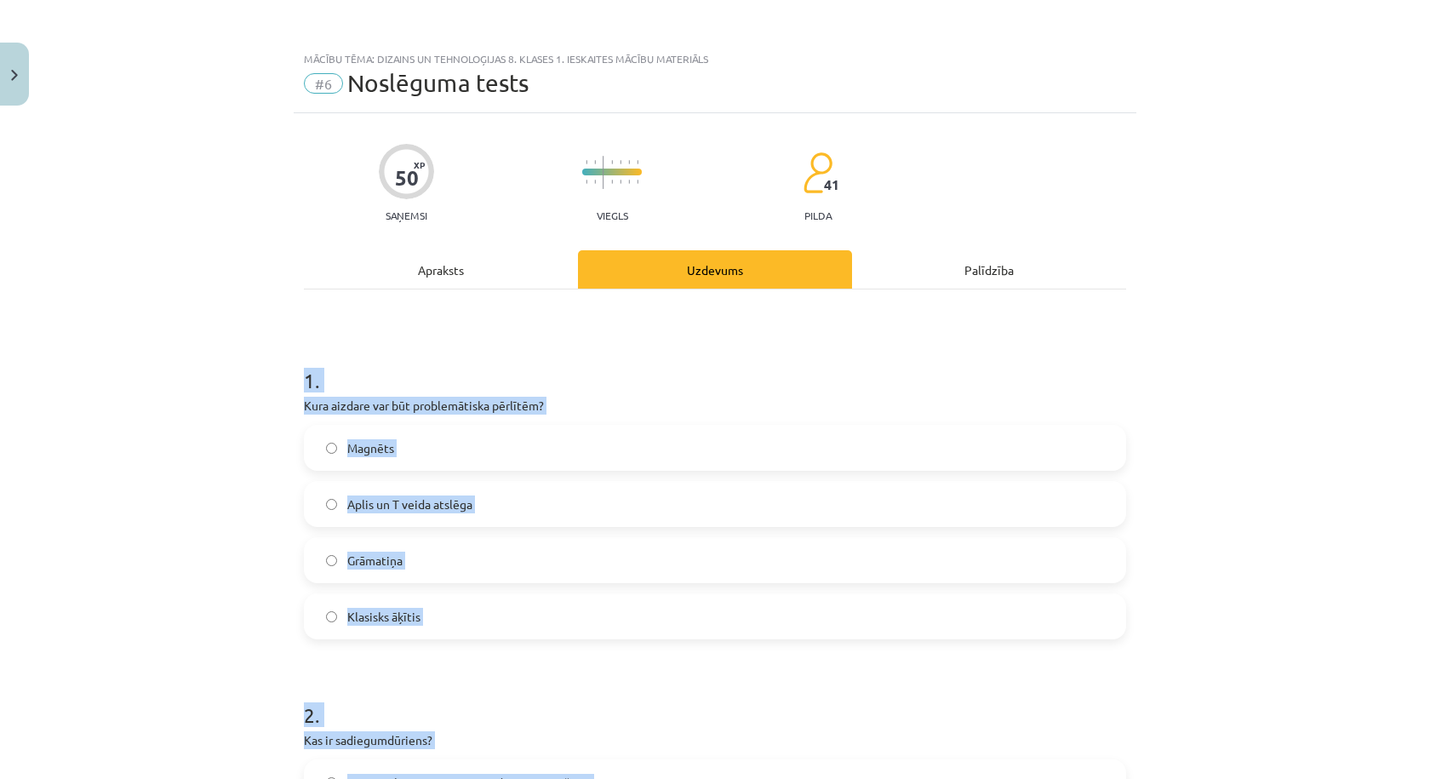
scroll to position [283, 0]
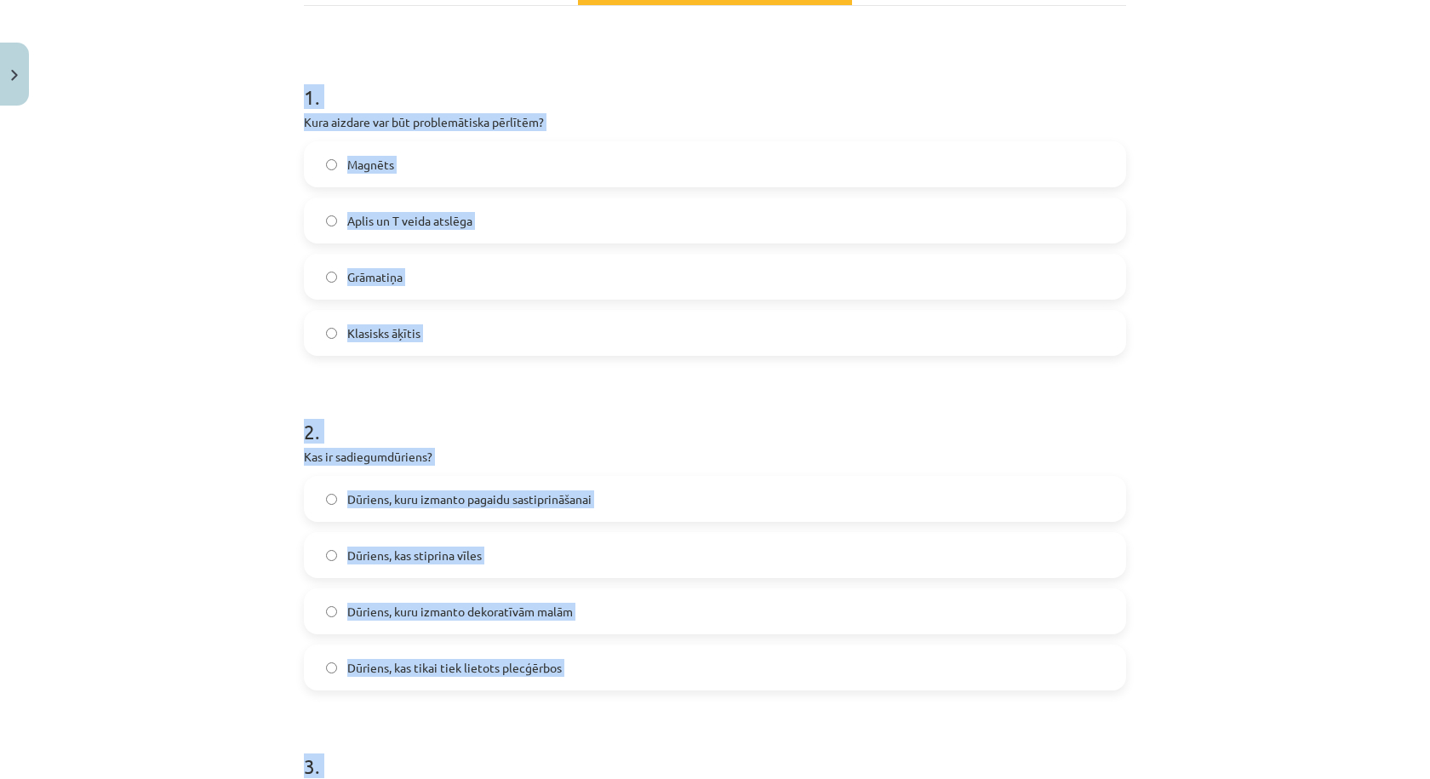
click at [482, 283] on label "Grāmatiņa" at bounding box center [715, 276] width 819 height 43
click at [639, 496] on label "Dūriens, kuru izmanto pagaidu sastiprināšanai" at bounding box center [715, 499] width 819 height 43
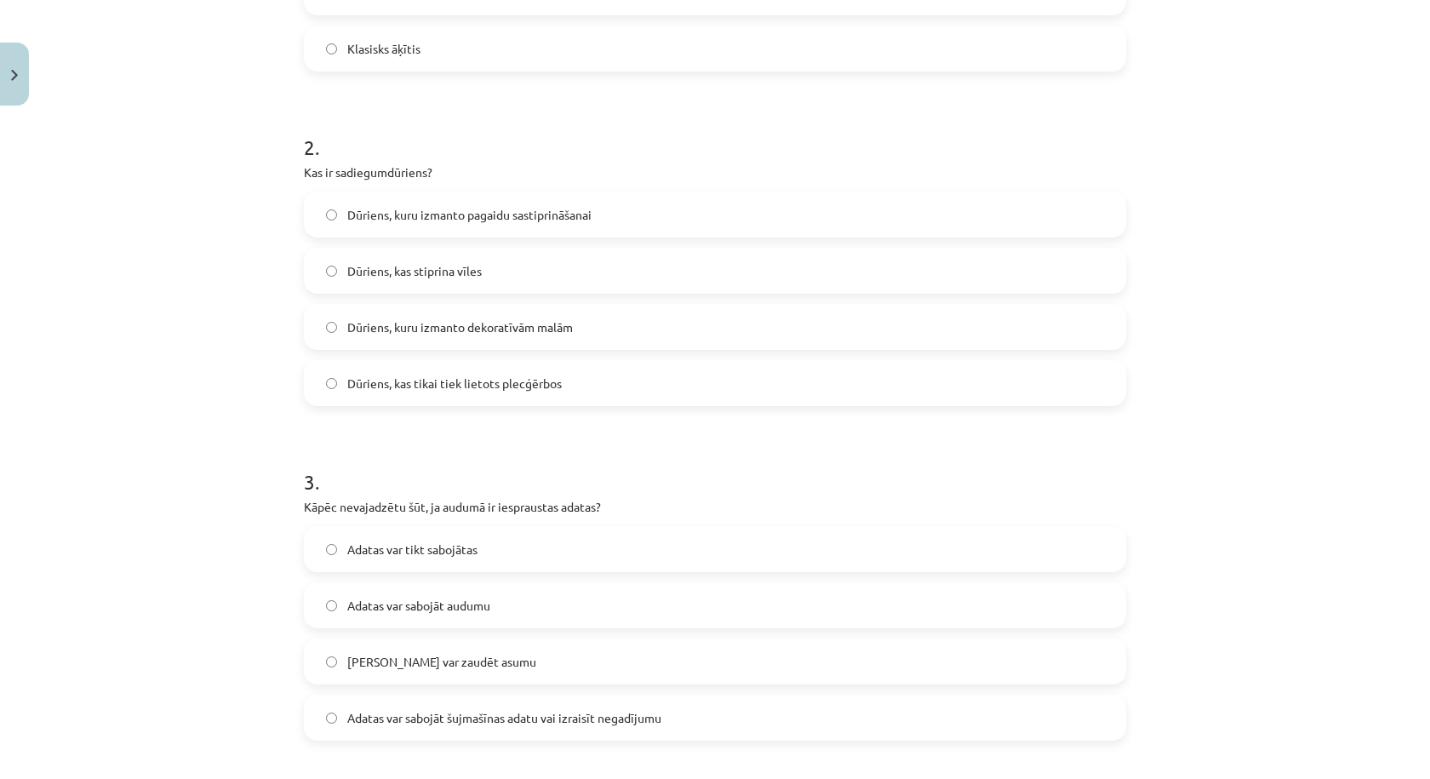
scroll to position [851, 0]
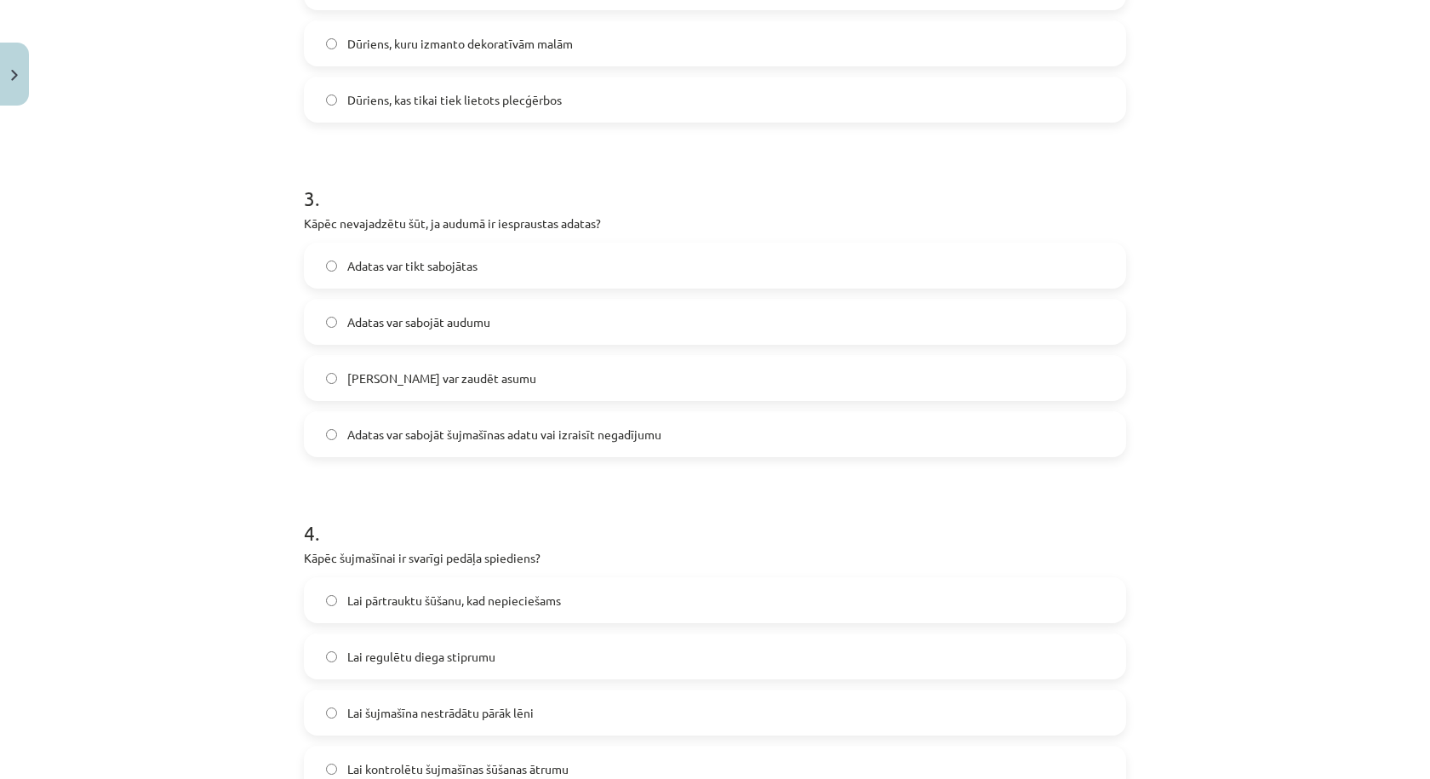
click at [578, 439] on span "Adatas var sabojāt šujmašīnas adatu vai izraisīt negadījumu" at bounding box center [504, 435] width 314 height 18
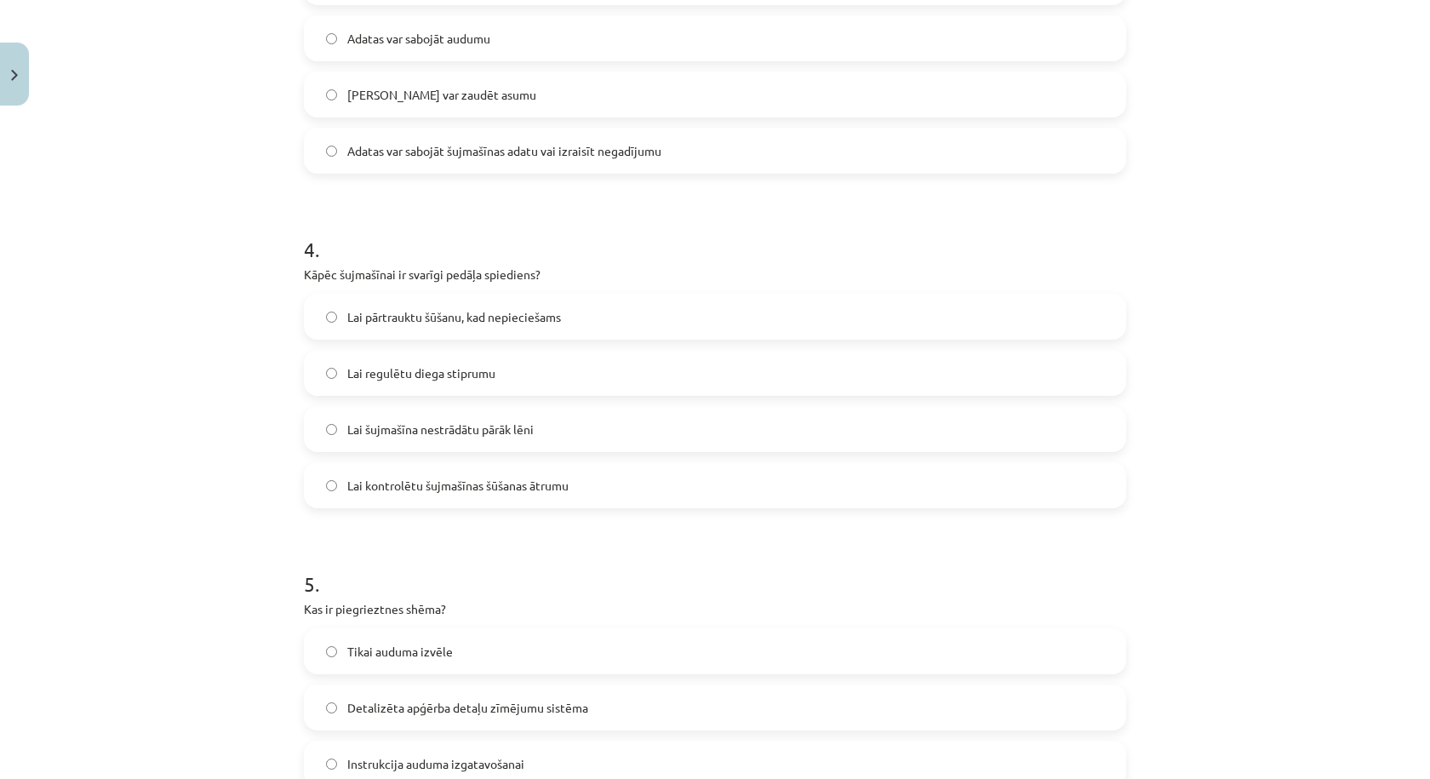
click at [536, 376] on label "Lai regulētu diega stiprumu" at bounding box center [715, 373] width 819 height 43
click at [568, 435] on label "Lai šujmašīna nestrādātu pārāk lēni" at bounding box center [715, 429] width 819 height 43
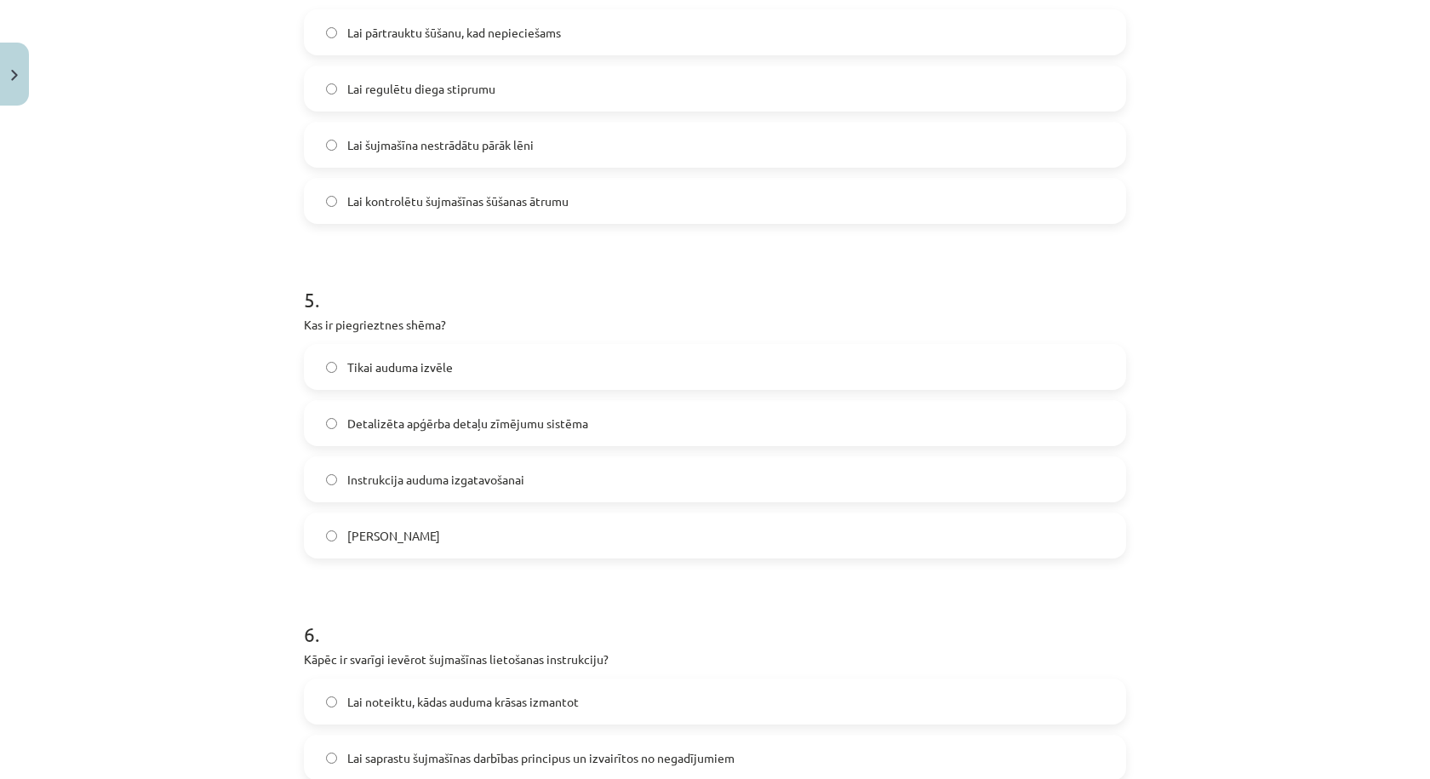
click at [609, 429] on label "Detalizēta apģērba detaļu zīmējumu sistēma" at bounding box center [715, 423] width 819 height 43
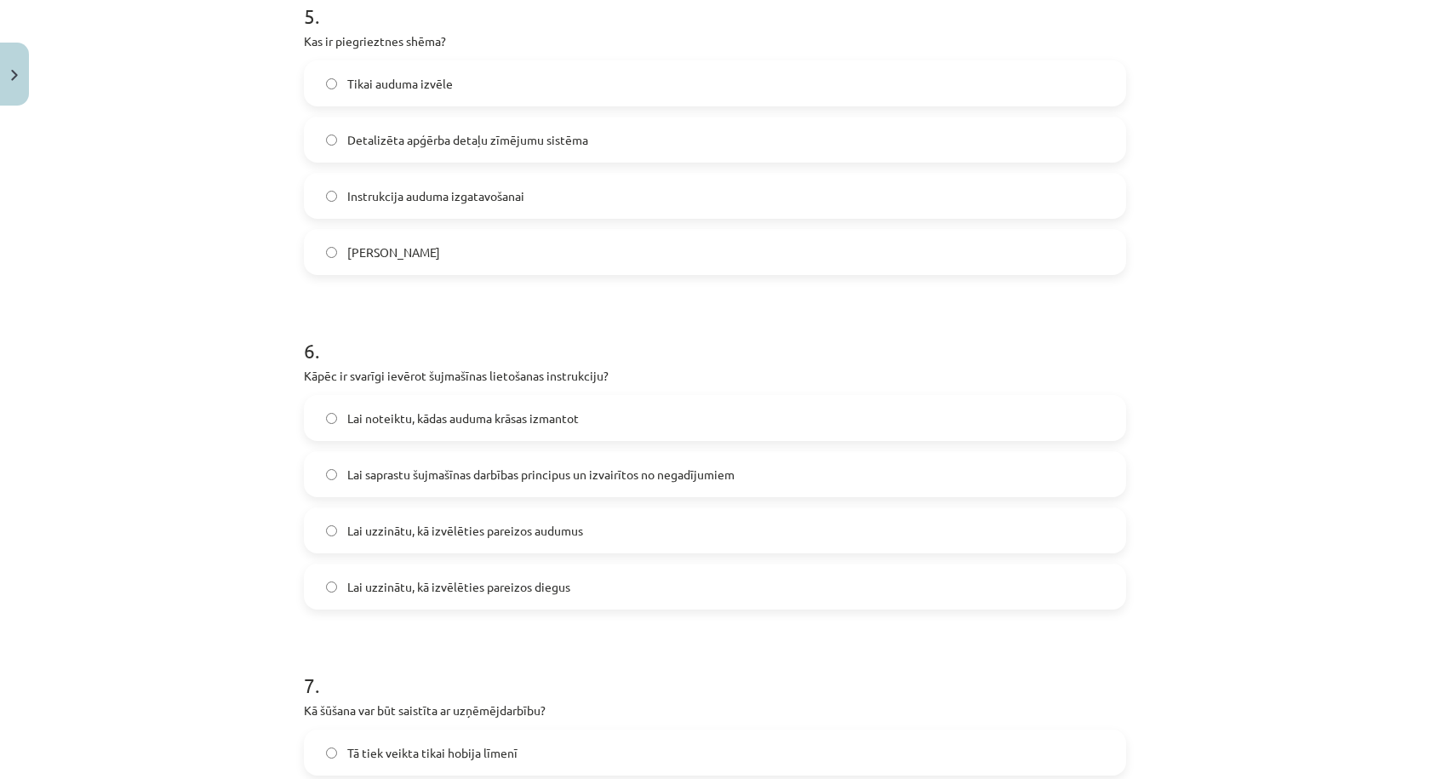
scroll to position [1986, 0]
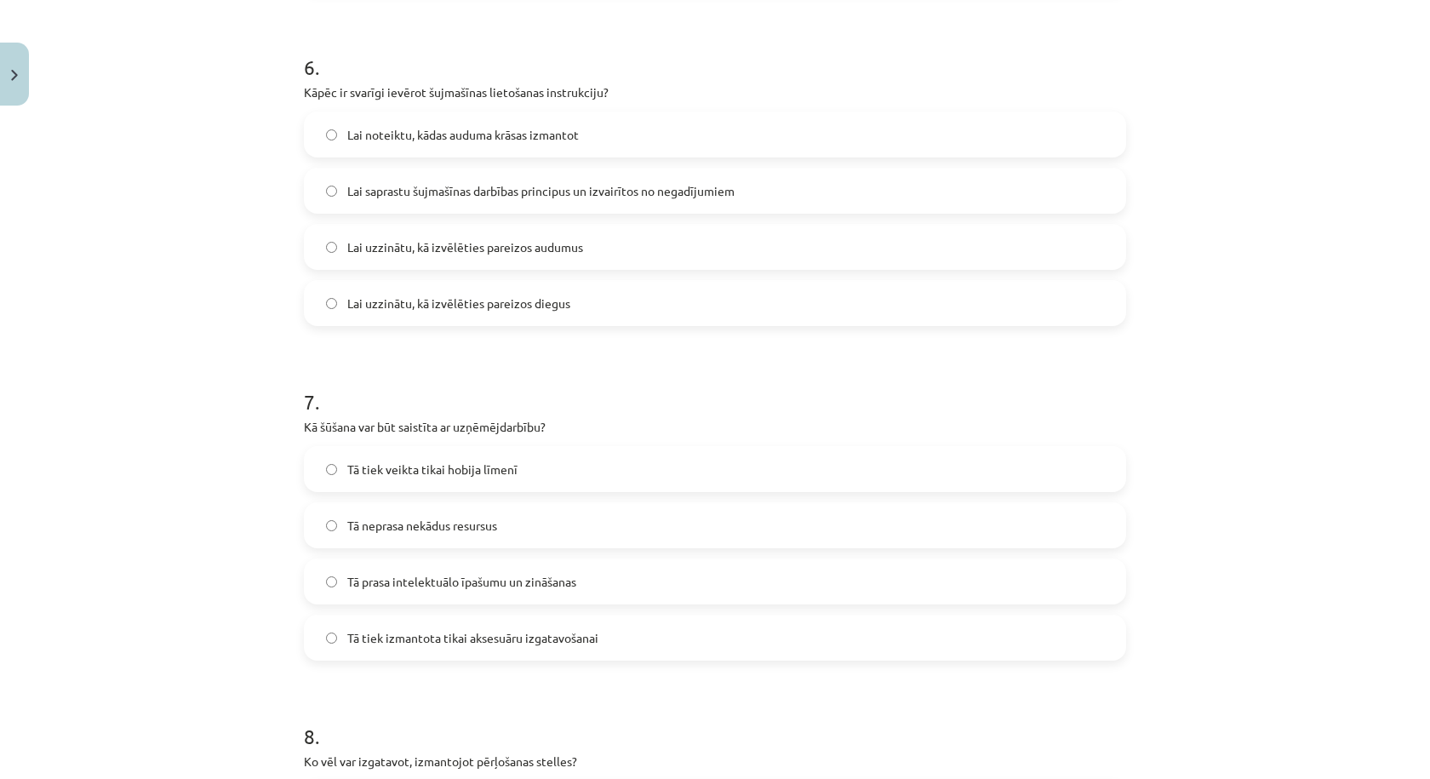
click at [503, 202] on label "Lai saprastu šujmašīnas darbības principus un izvairītos no negadījumiem" at bounding box center [715, 190] width 819 height 43
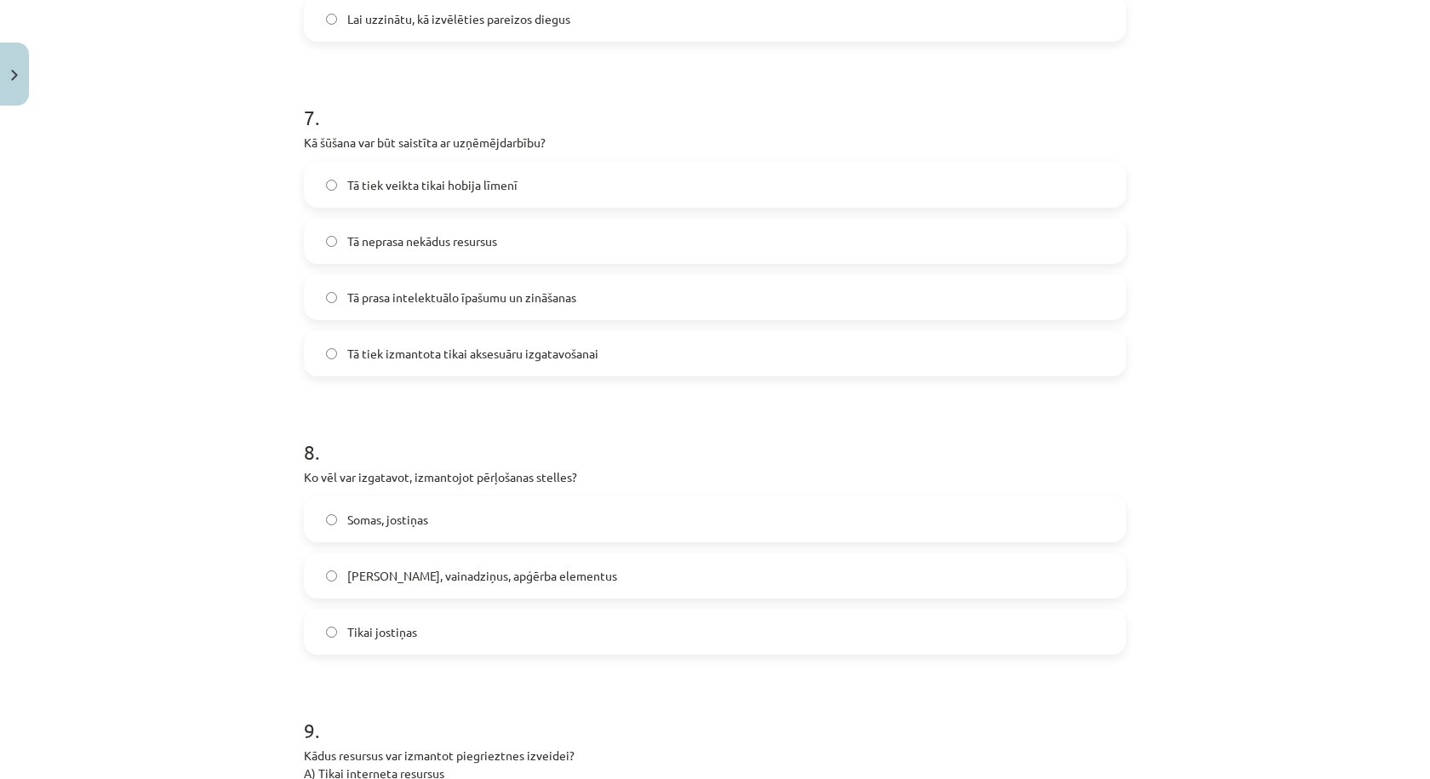
click at [425, 302] on span "Tā prasa intelektuālo īpašumu un zināšanas" at bounding box center [461, 298] width 229 height 18
click at [556, 574] on label "Jostas, vainadziņus, apģērba elementus" at bounding box center [715, 575] width 819 height 43
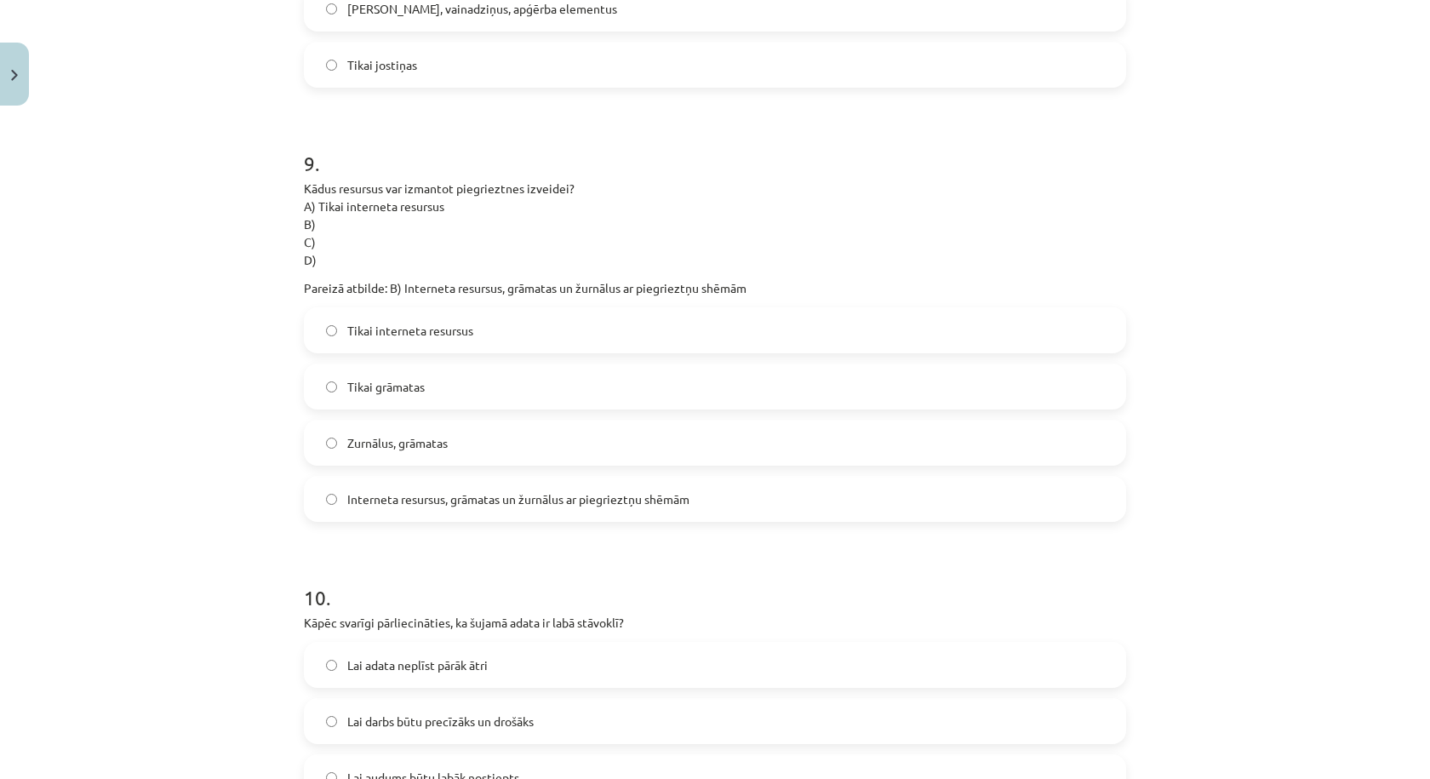
scroll to position [3112, 0]
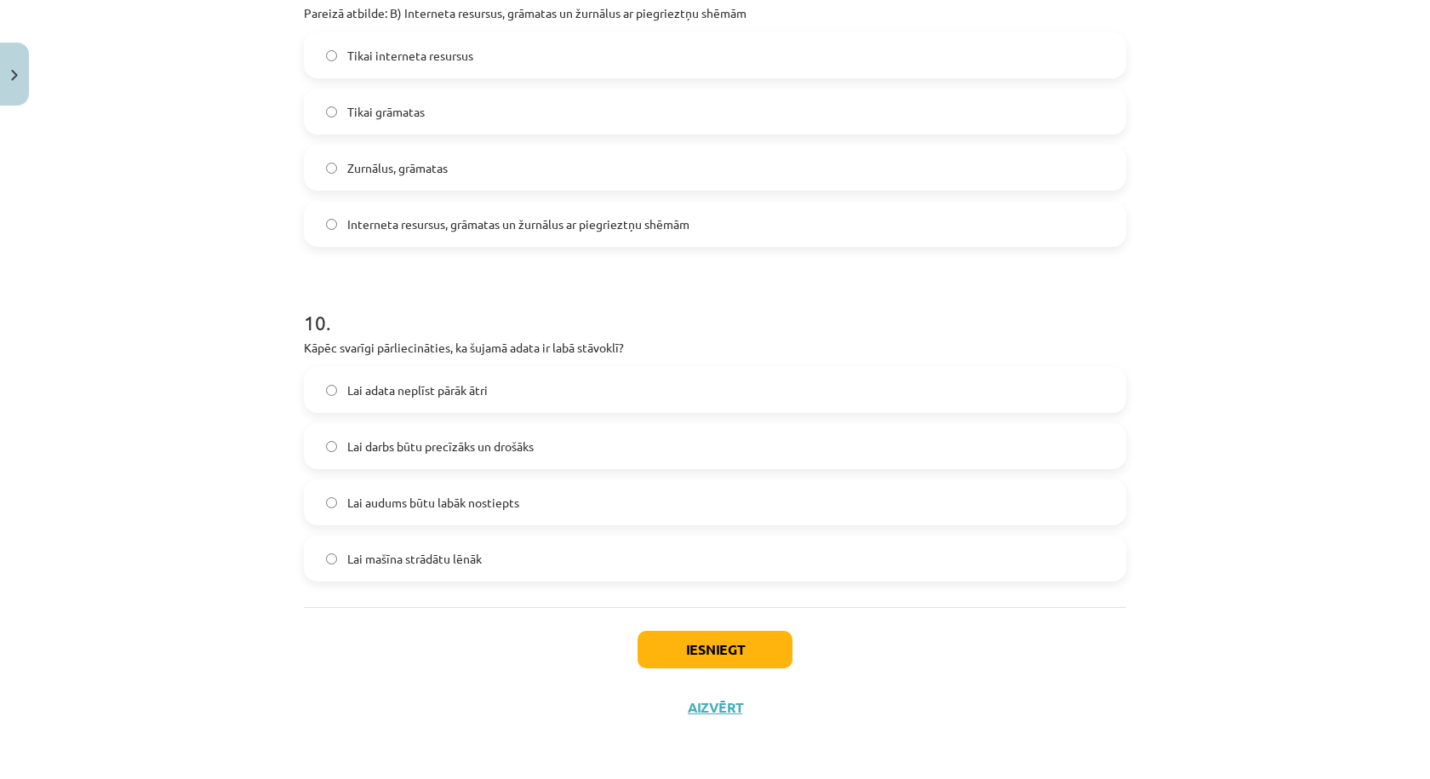
click at [503, 64] on label "Tikai interneta resursus" at bounding box center [715, 55] width 819 height 43
click at [492, 231] on span "Interneta resursus, grāmatas un žurnālus ar piegrieztņu shēmām" at bounding box center [518, 224] width 342 height 18
click at [545, 450] on label "Lai darbs būtu precīzāks un drošāks" at bounding box center [715, 446] width 819 height 43
click at [661, 644] on button "Iesniegt" at bounding box center [715, 649] width 155 height 37
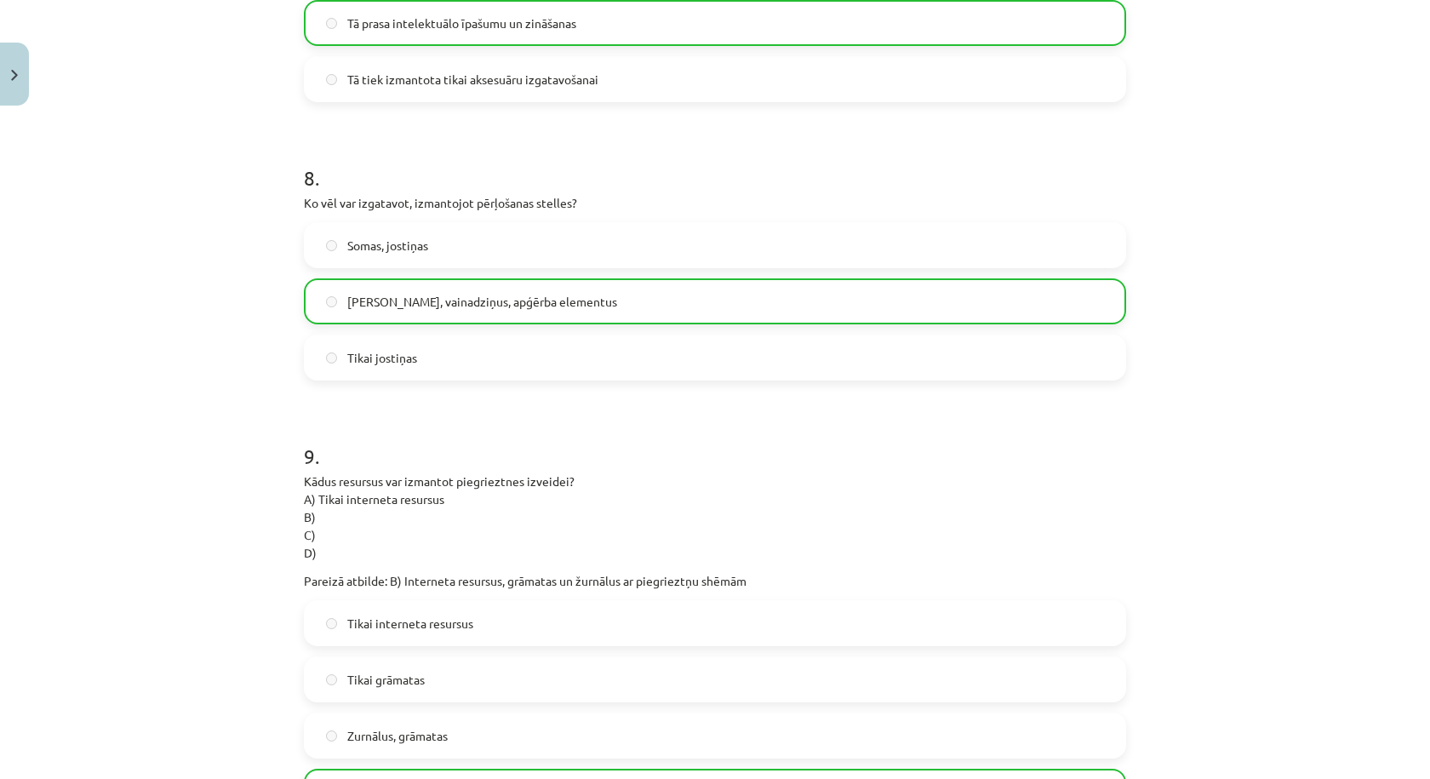
scroll to position [3167, 0]
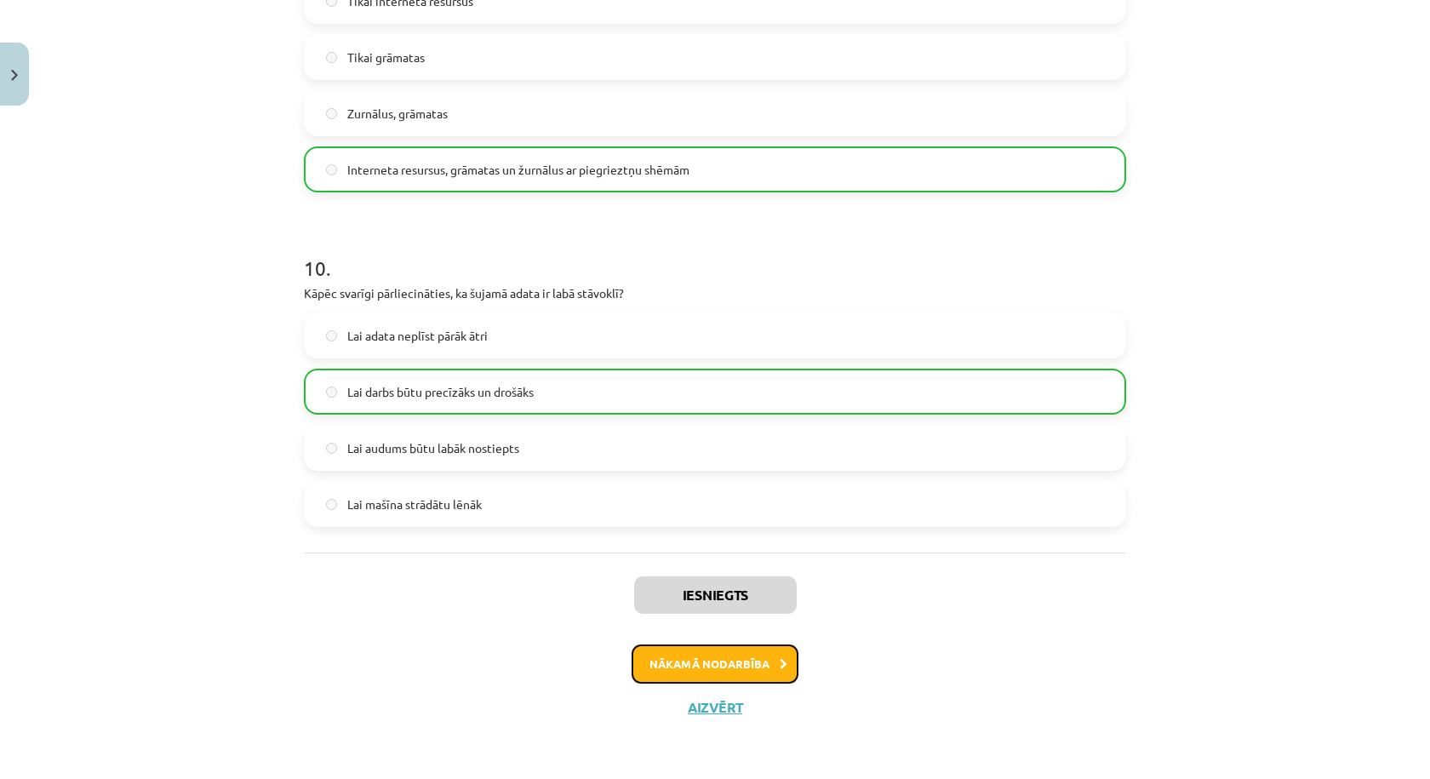
click at [741, 658] on button "Nākamā nodarbība" at bounding box center [715, 663] width 167 height 39
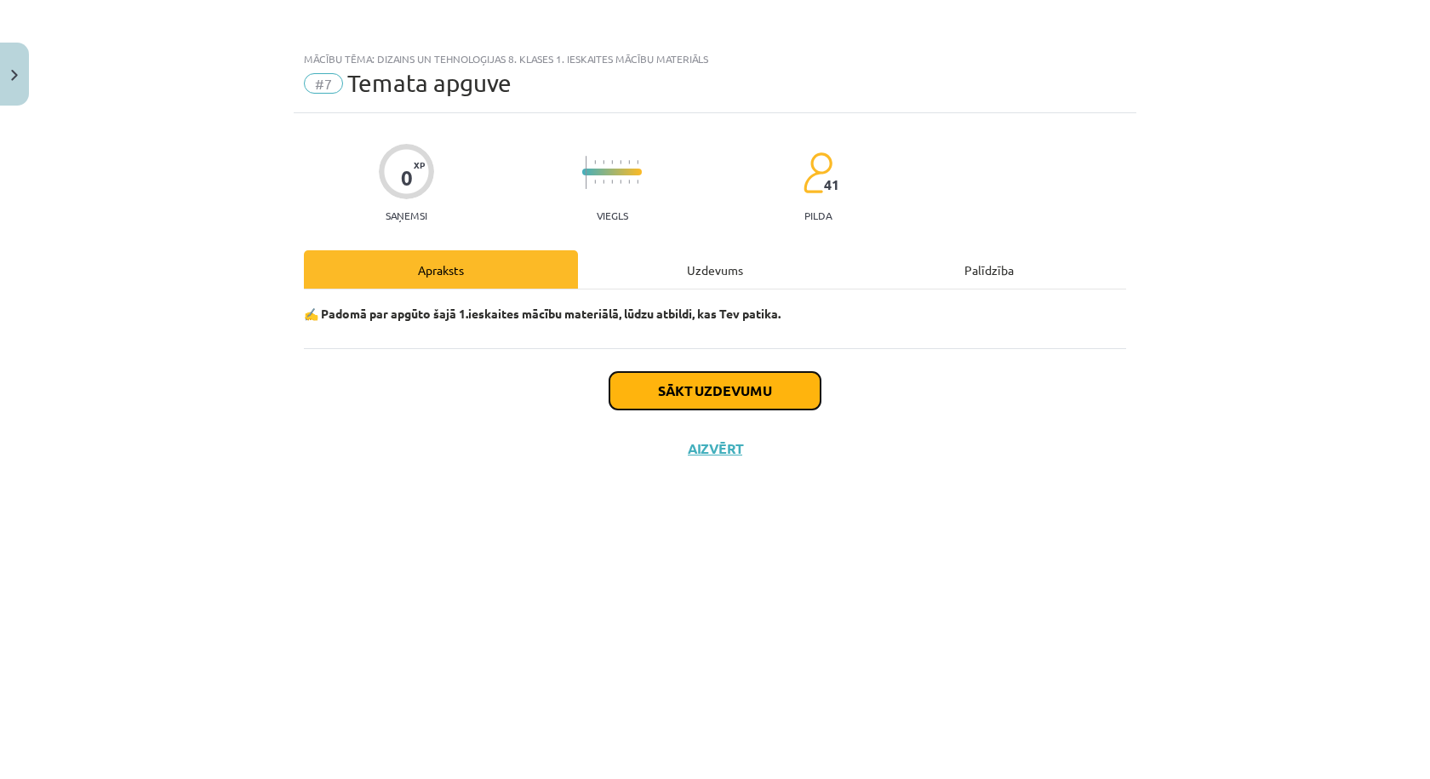
click at [747, 388] on button "Sākt uzdevumu" at bounding box center [714, 390] width 211 height 37
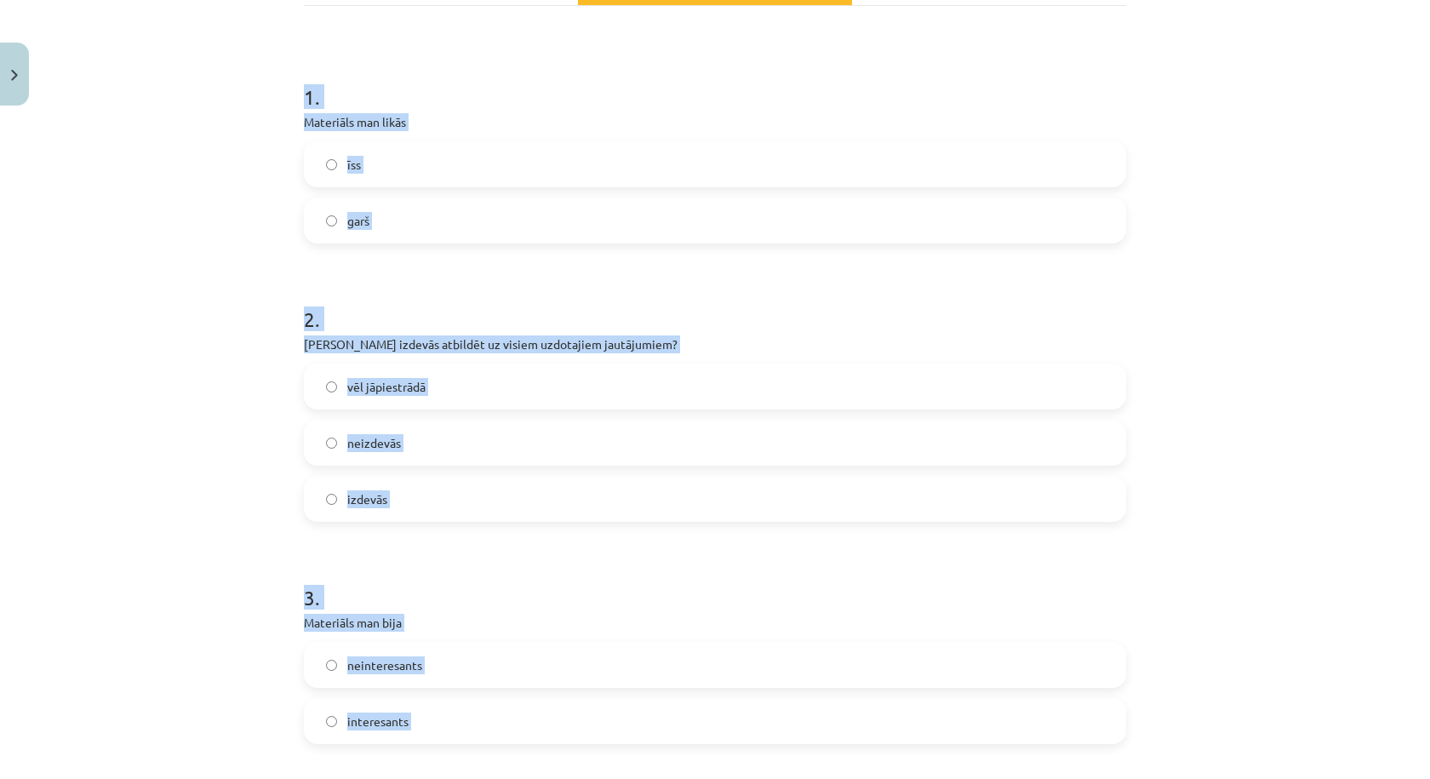
scroll to position [1379, 0]
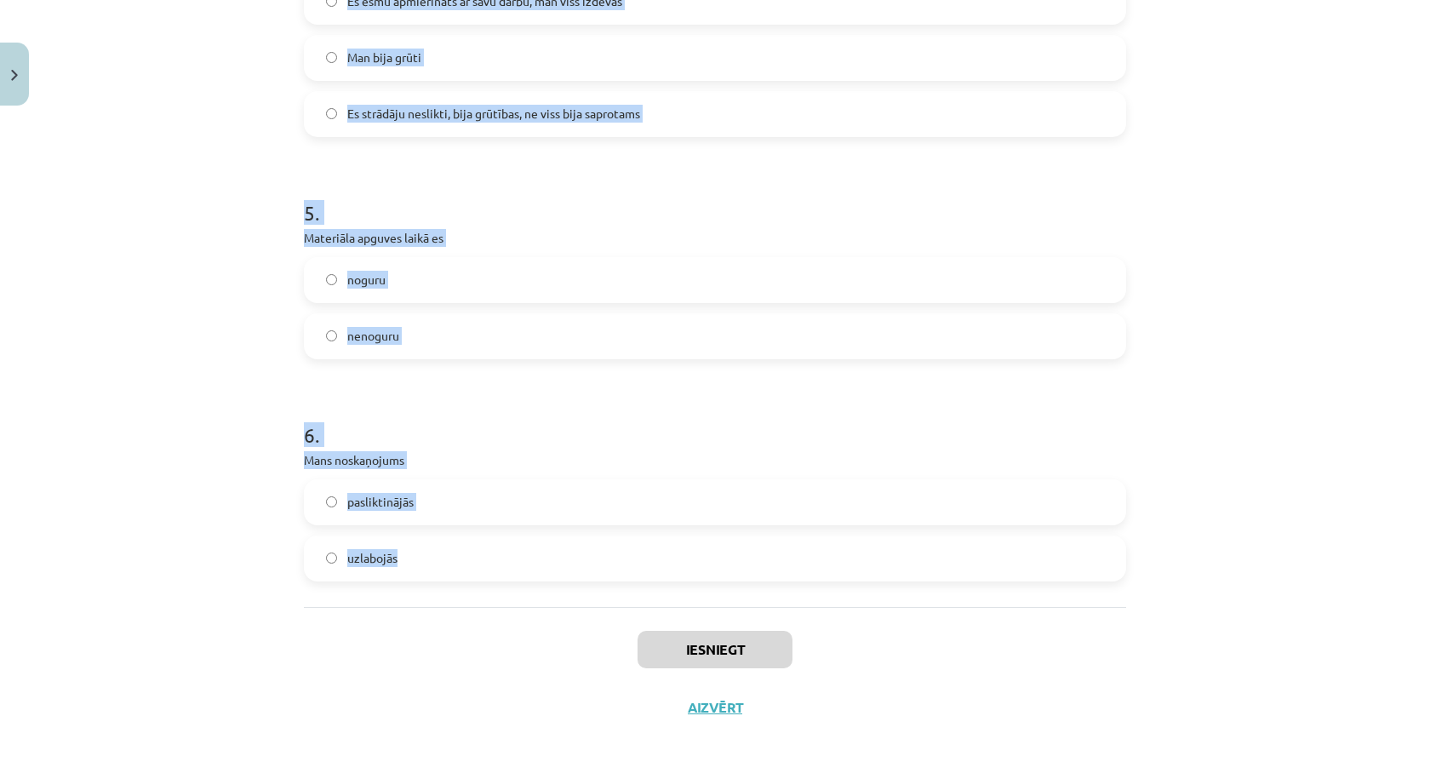
drag, startPoint x: 306, startPoint y: 392, endPoint x: 466, endPoint y: 566, distance: 236.8
click at [465, 566] on div "Mācību tēma: Dizains un tehnoloģijas 8. klases 1. ieskaites mācību materiāls #7…" at bounding box center [715, 389] width 1430 height 779
copy form "1 . Materiāls man likās īss garš 2 . Vai Tev izdevās atbildēt uz visiem uzdotaj…"
click at [485, 288] on label "noguru" at bounding box center [715, 280] width 819 height 43
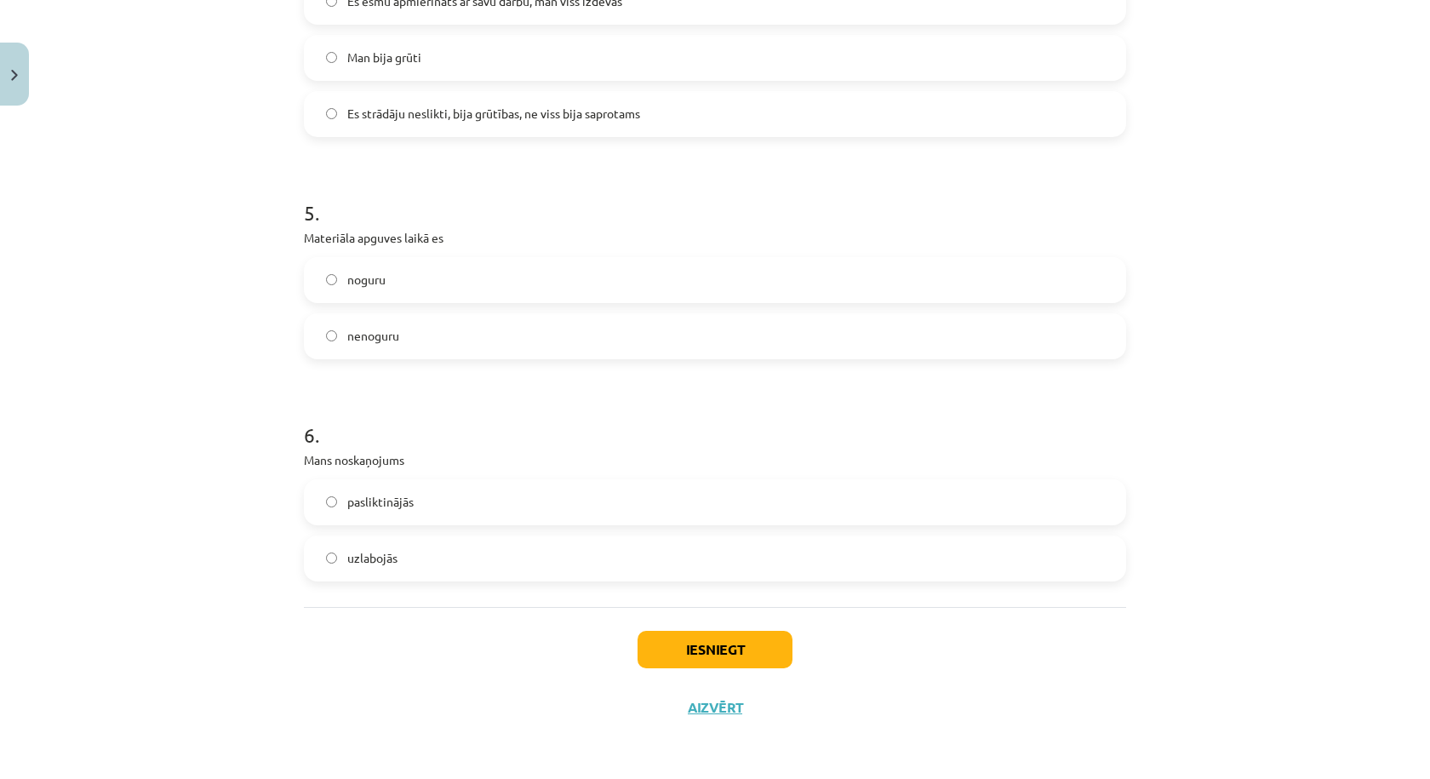
click at [455, 340] on label "nenoguru" at bounding box center [715, 336] width 819 height 43
drag, startPoint x: 427, startPoint y: 556, endPoint x: 444, endPoint y: 492, distance: 66.1
click at [426, 556] on label "uzlabojās" at bounding box center [715, 558] width 819 height 43
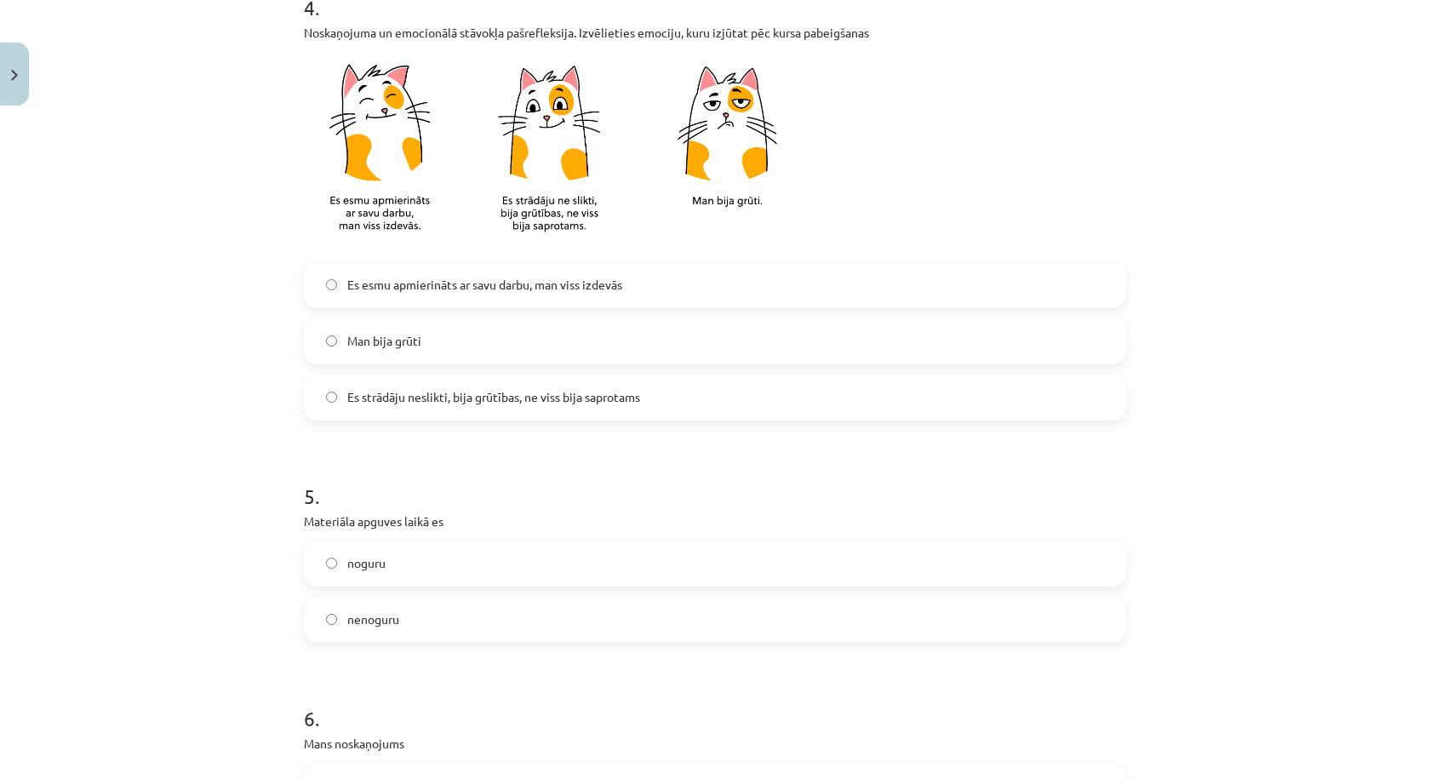
click at [460, 291] on span "Es esmu apmierināts ar savu darbu, man viss izdevās" at bounding box center [484, 285] width 275 height 18
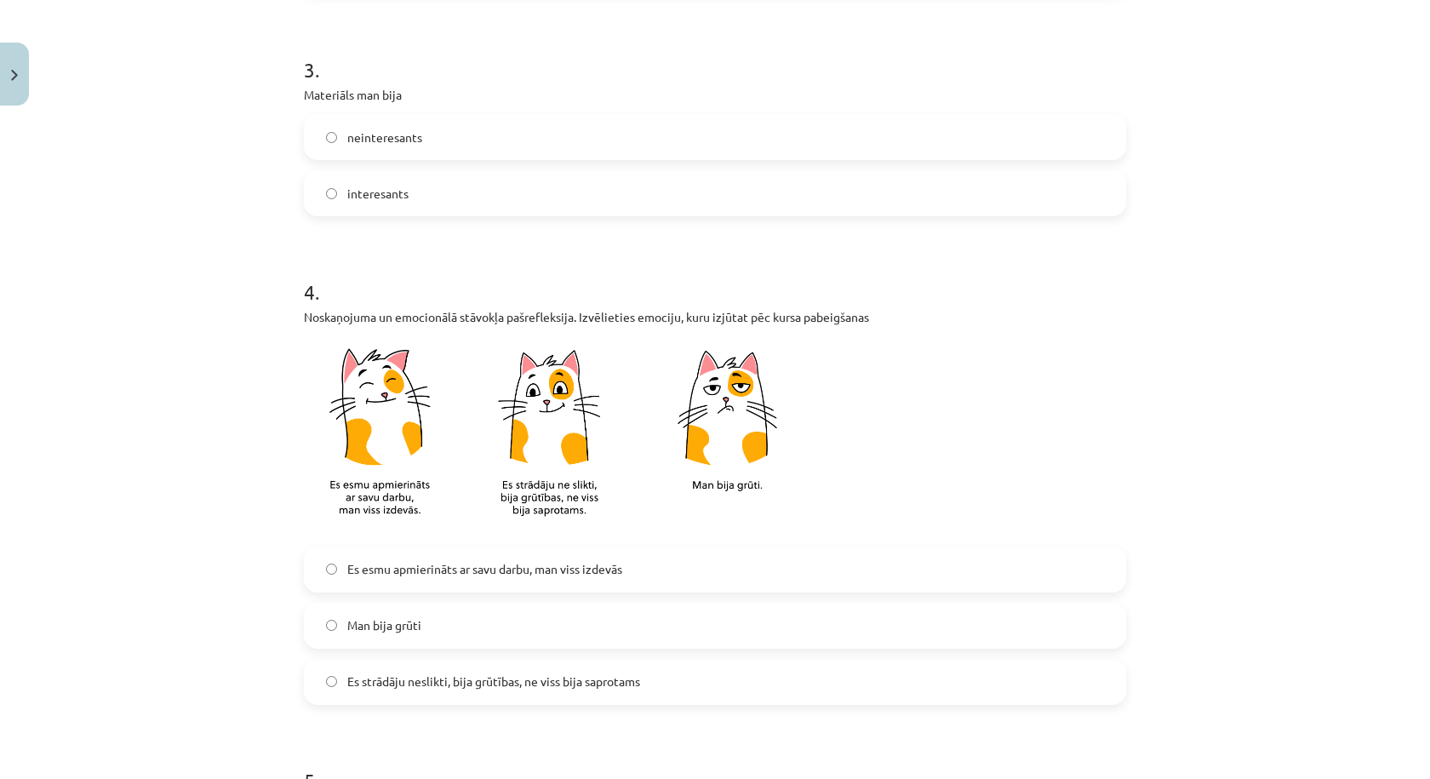
click at [435, 199] on label "interesants" at bounding box center [715, 193] width 819 height 43
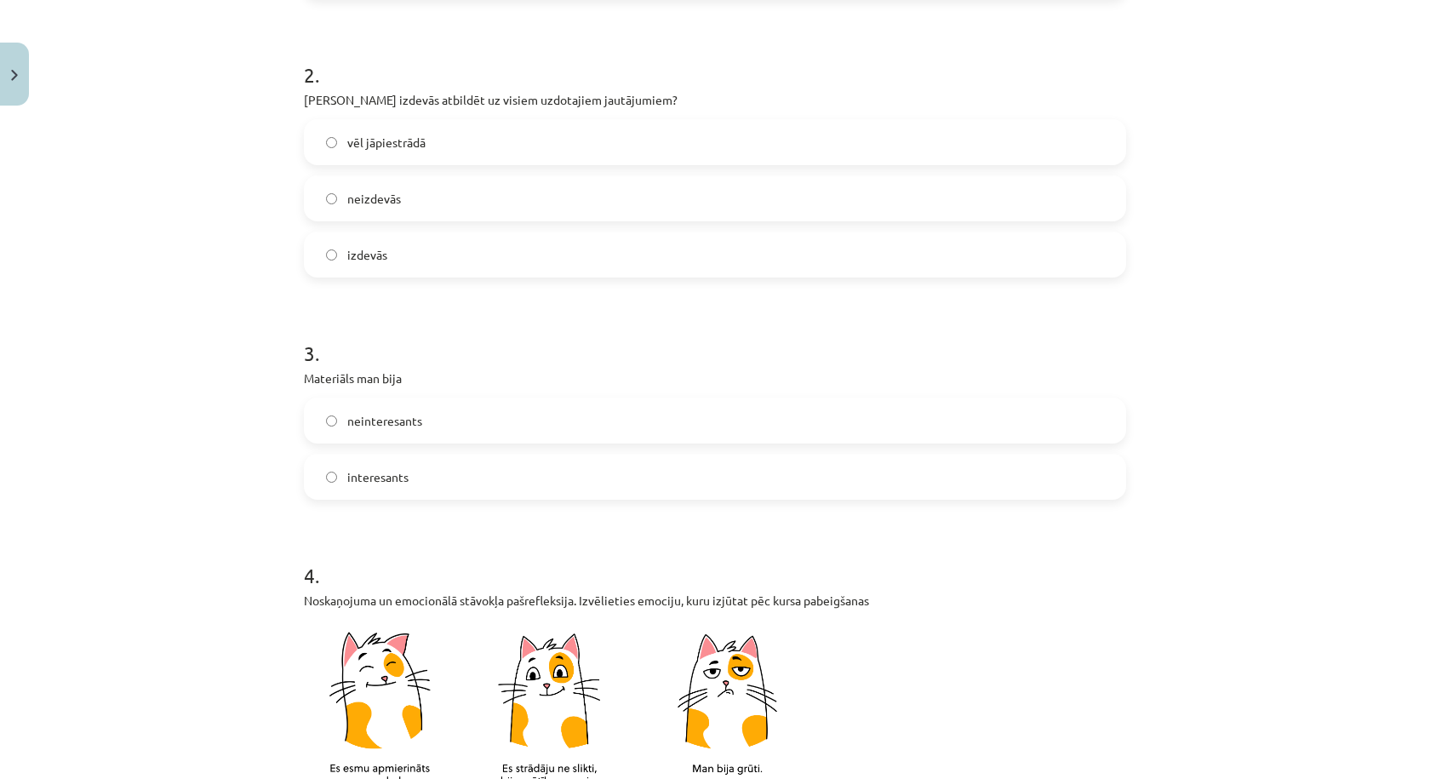
click at [398, 267] on label "izdevās" at bounding box center [715, 254] width 819 height 43
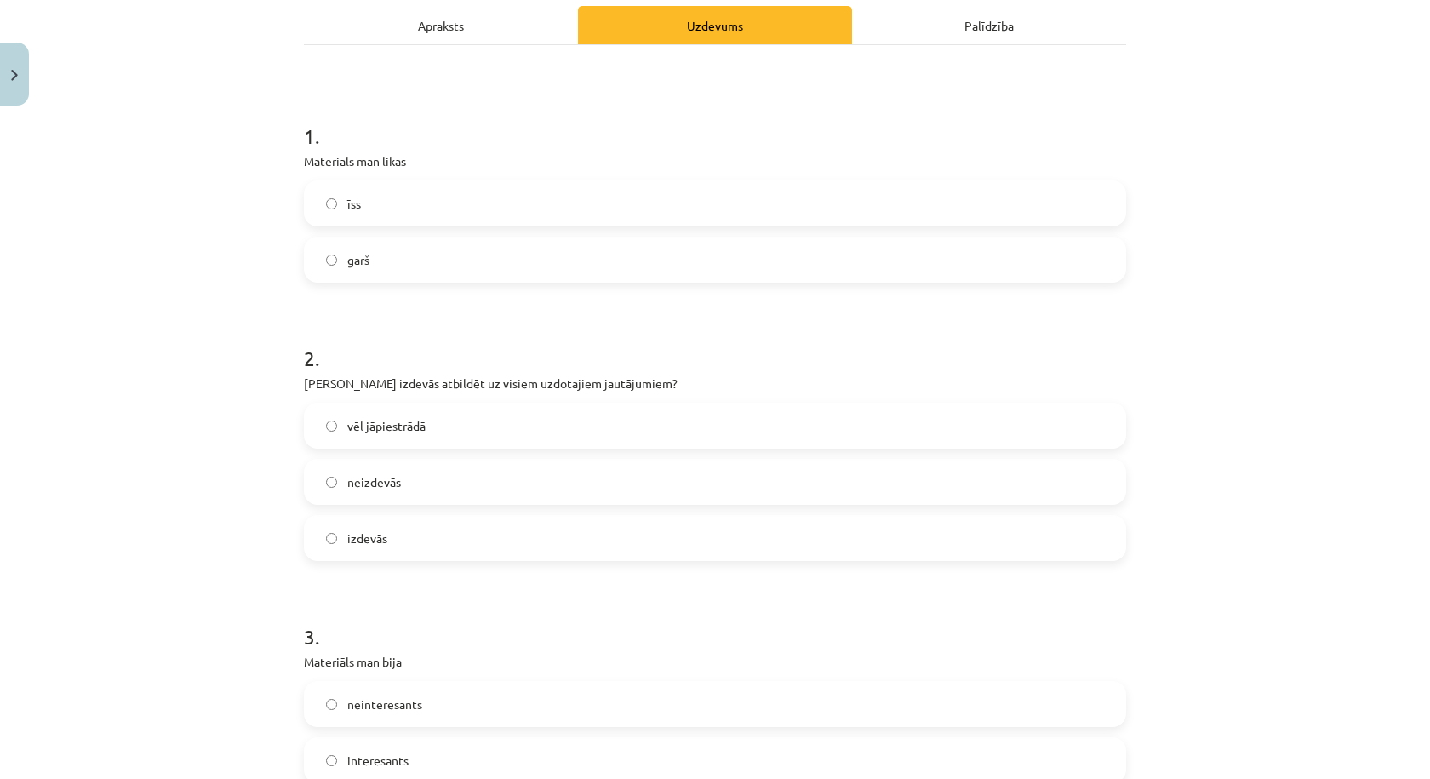
click at [409, 206] on label "īss" at bounding box center [715, 203] width 819 height 43
click at [432, 257] on label "garš" at bounding box center [715, 259] width 819 height 43
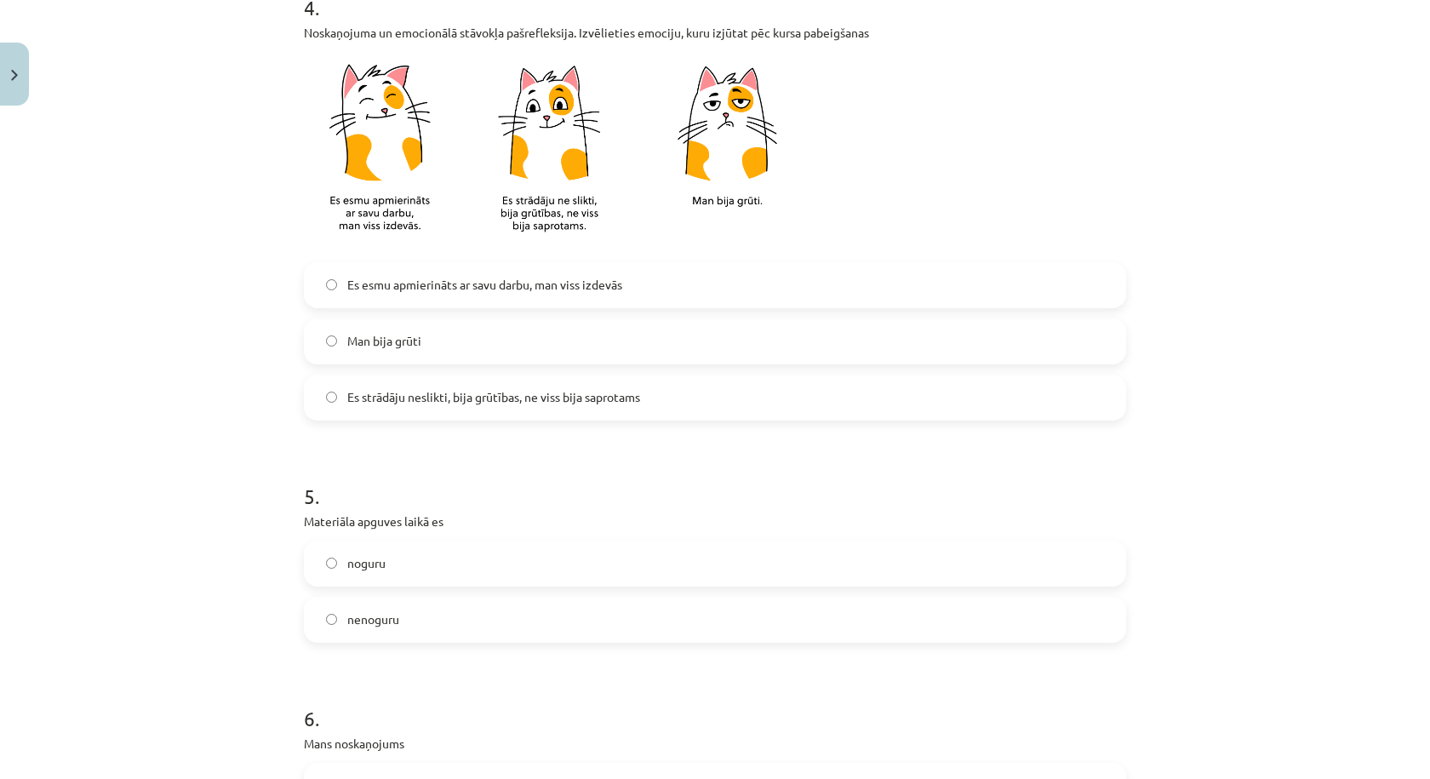
scroll to position [1379, 0]
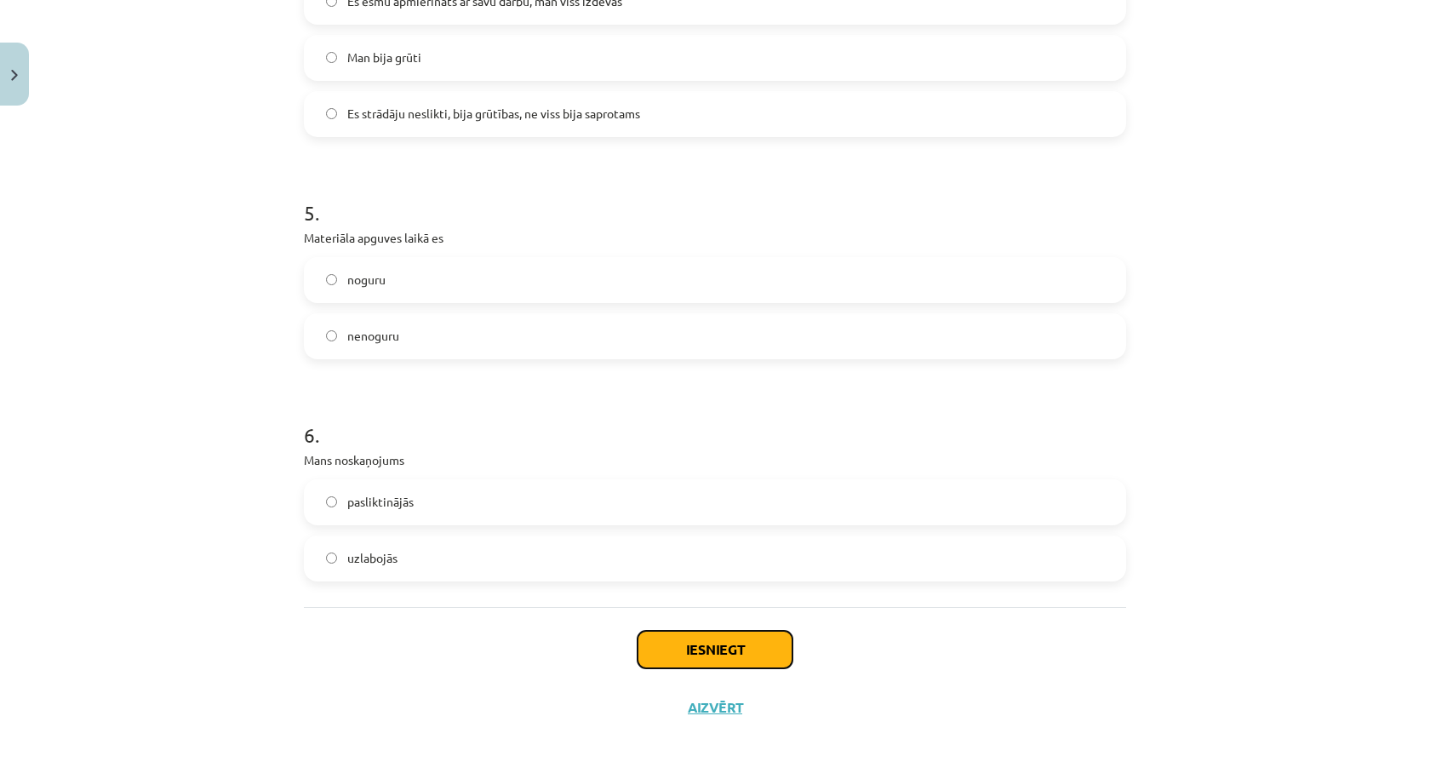
click at [673, 644] on button "Iesniegt" at bounding box center [715, 649] width 155 height 37
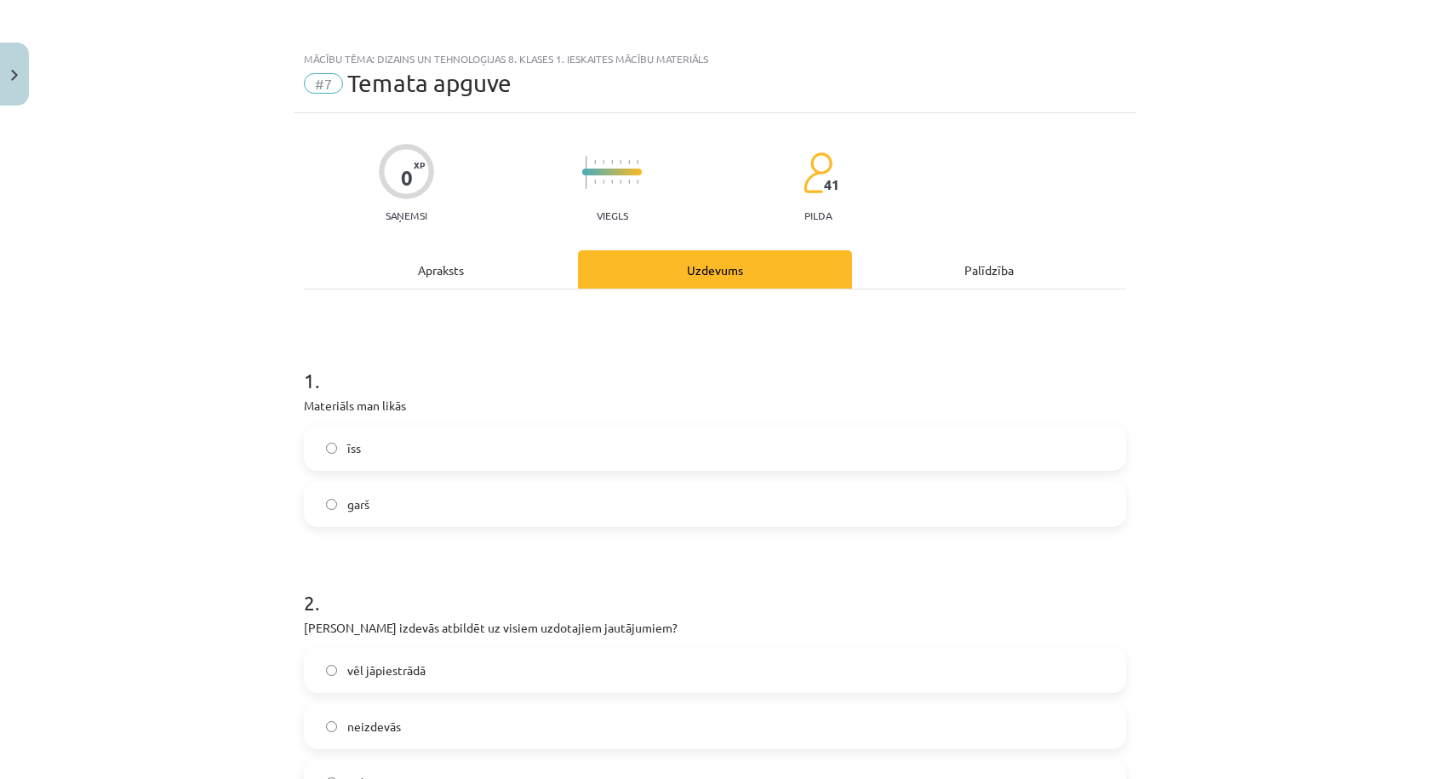
scroll to position [850, 0]
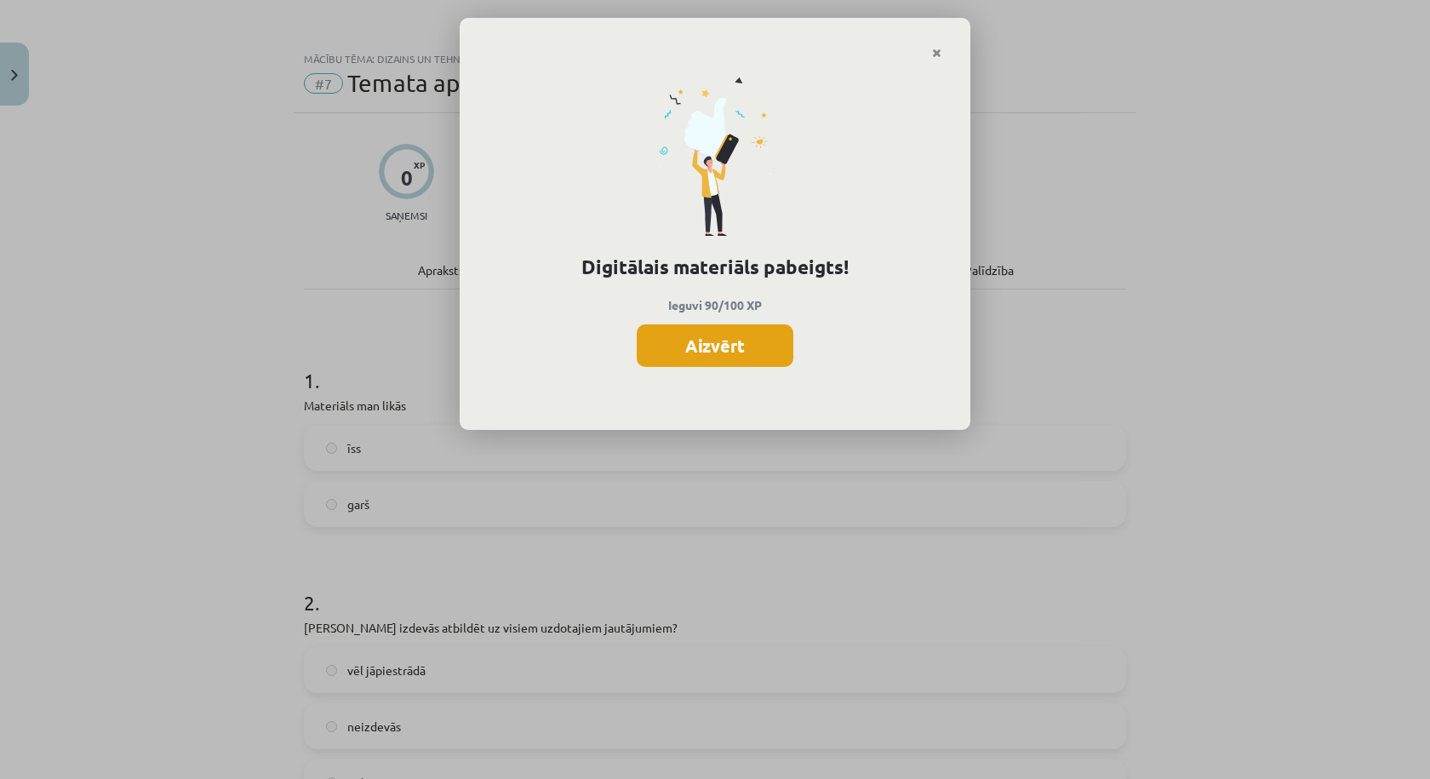
click at [723, 346] on button "Aizvērt" at bounding box center [715, 345] width 157 height 43
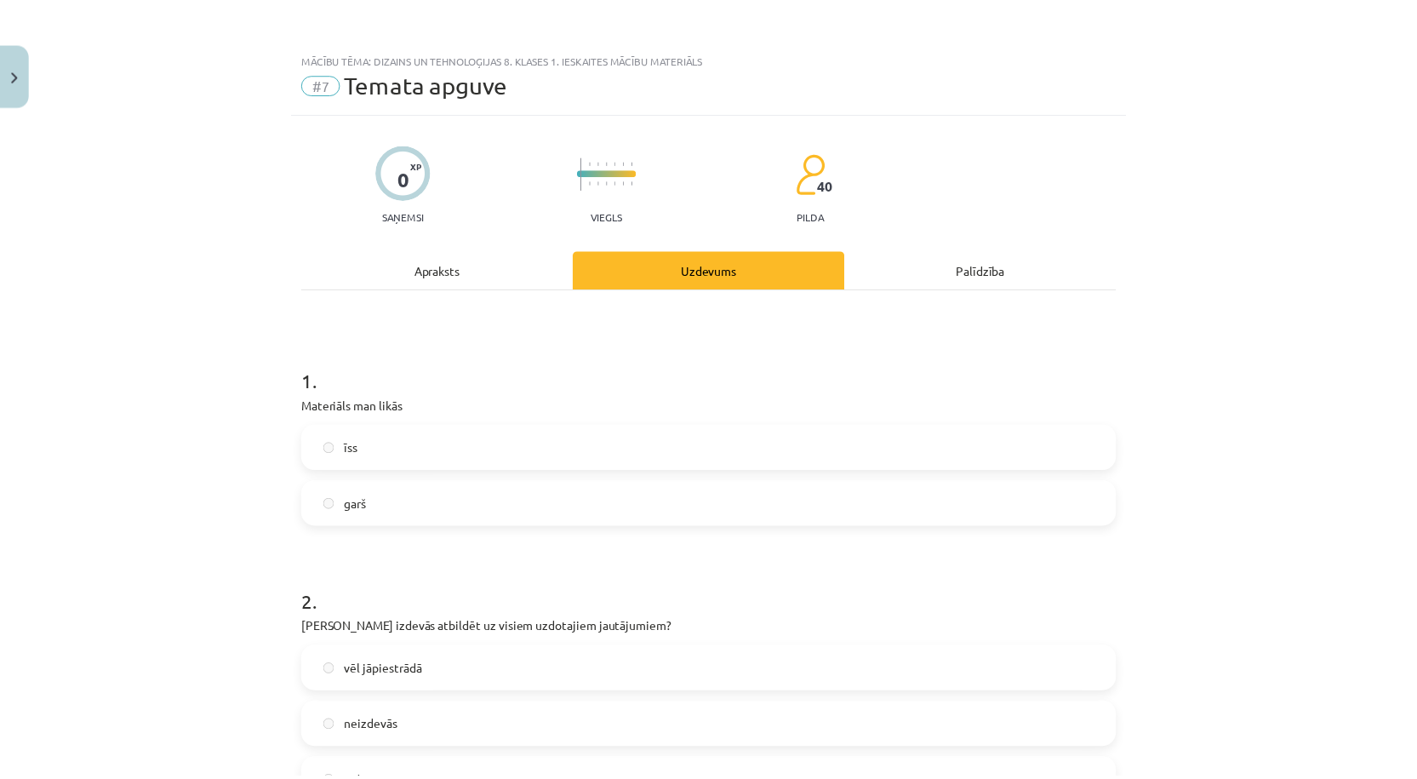
scroll to position [1379, 0]
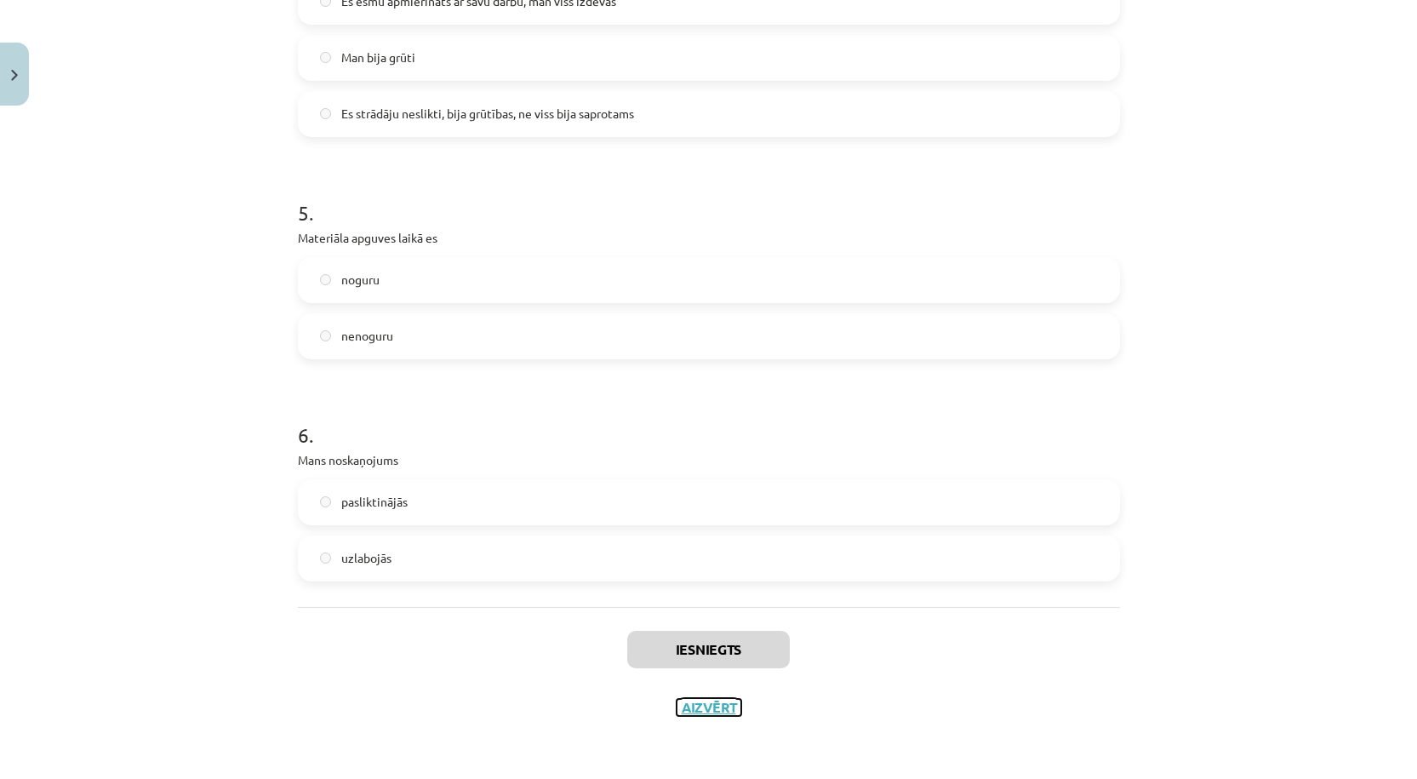
click at [712, 711] on button "Aizvērt" at bounding box center [709, 707] width 65 height 17
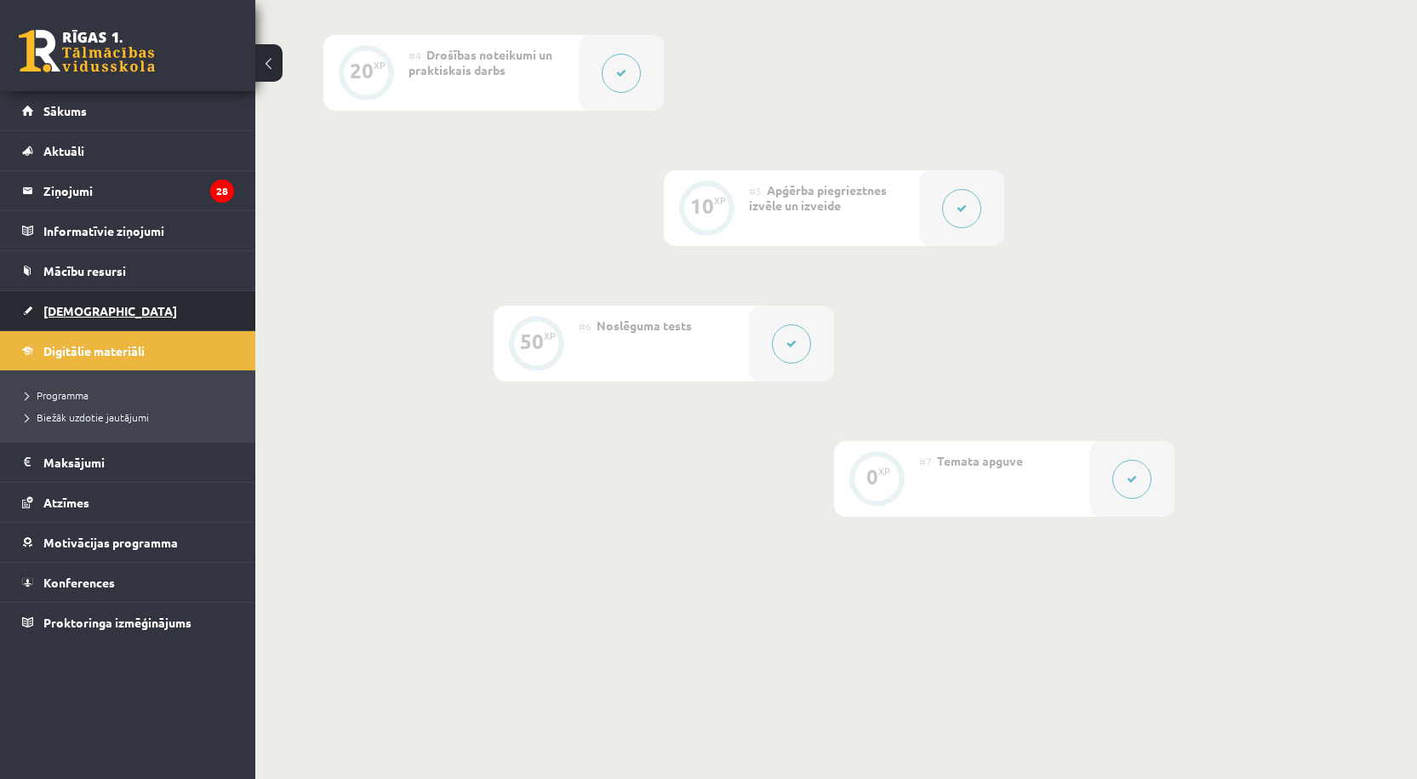
click at [95, 308] on link "[DEMOGRAPHIC_DATA]" at bounding box center [128, 310] width 212 height 39
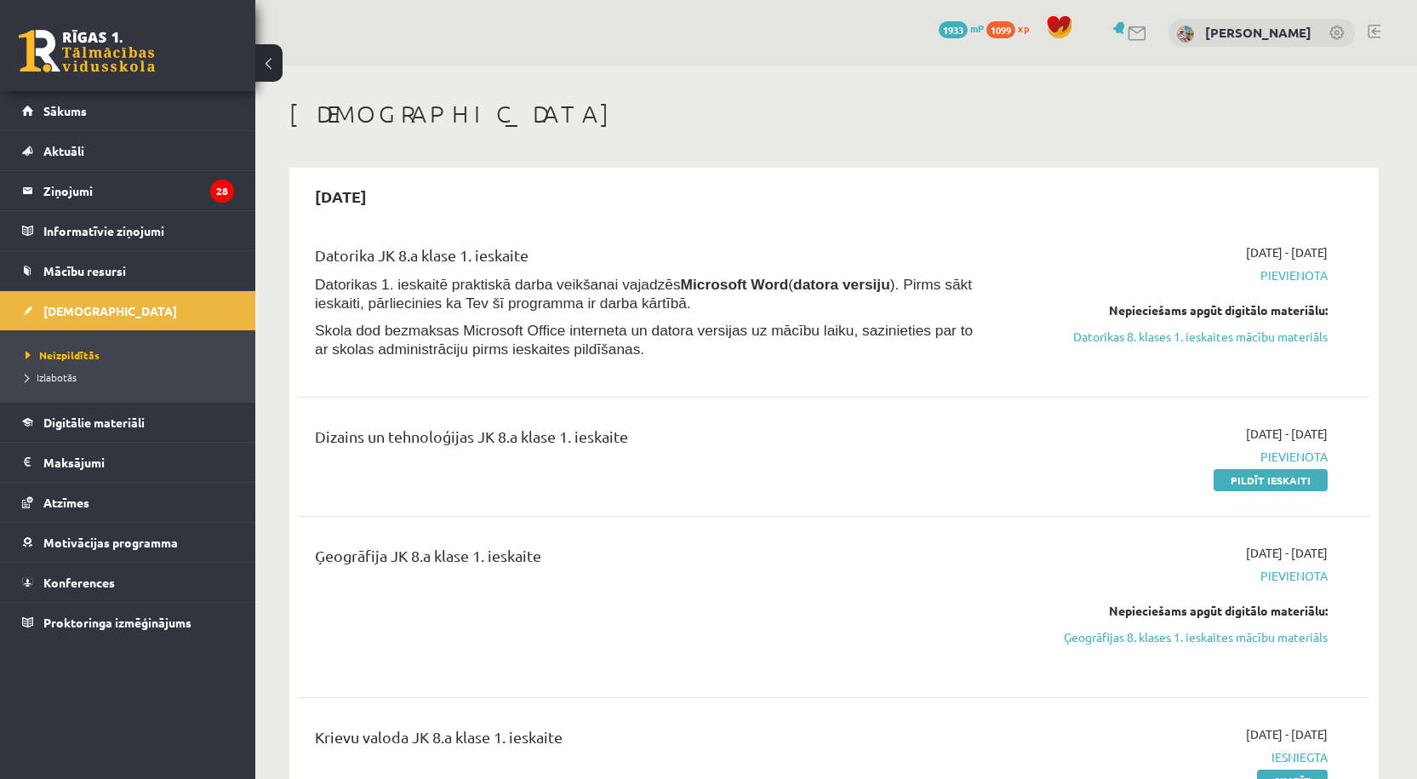
click at [1262, 478] on link "Pildīt ieskaiti" at bounding box center [1271, 480] width 114 height 22
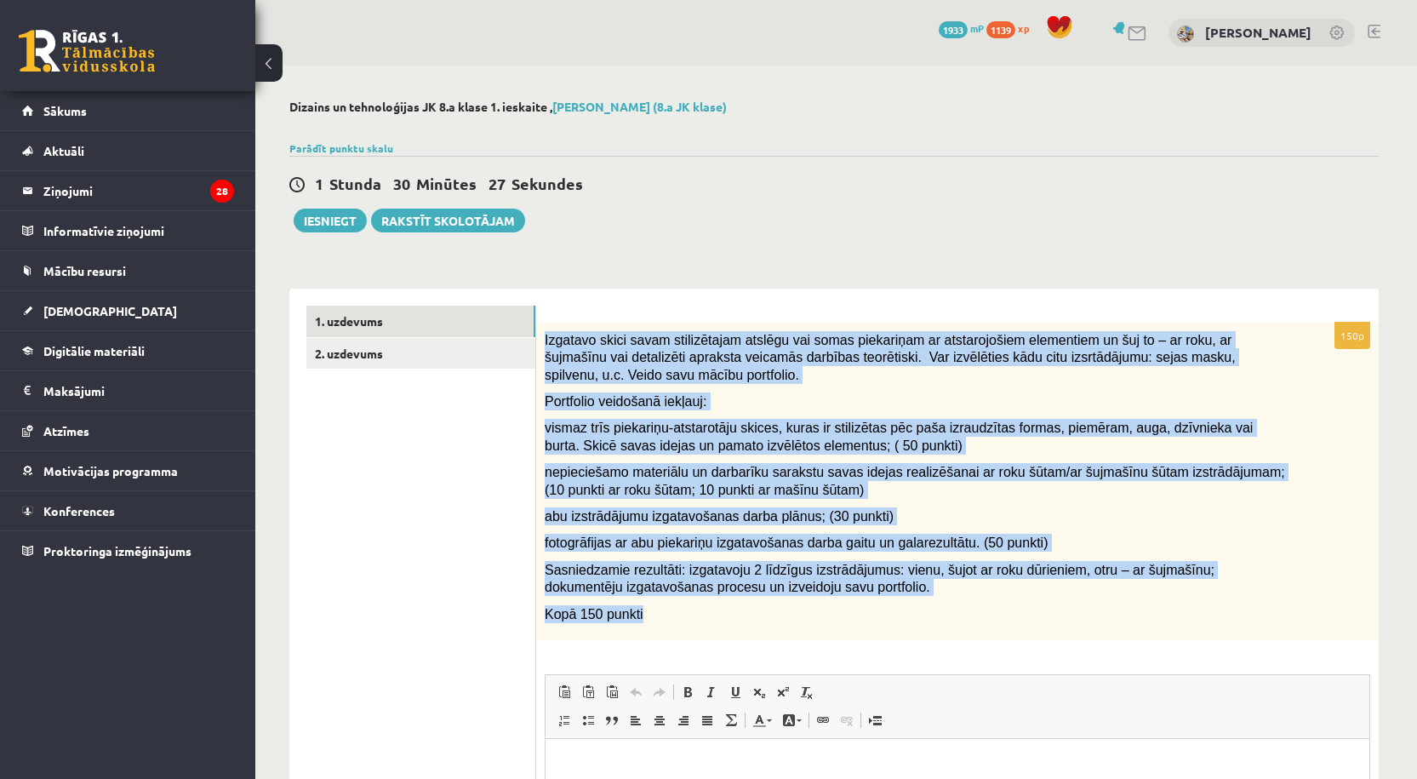
drag, startPoint x: 543, startPoint y: 323, endPoint x: 821, endPoint y: 638, distance: 419.8
click at [821, 638] on div "Izgatavo skici savam stilizētajam atslēgu vai somas piekariņam ar atstarojošiem…" at bounding box center [957, 482] width 843 height 318
copy div "Izgatavo skici savam stilizētajam atslēgu vai somas piekariņam ar atstarojošiem…"
click at [758, 381] on p "Izgatavo skici savam stilizētajam atslēgu vai somas piekariņam ar atstarojošiem…" at bounding box center [915, 357] width 741 height 53
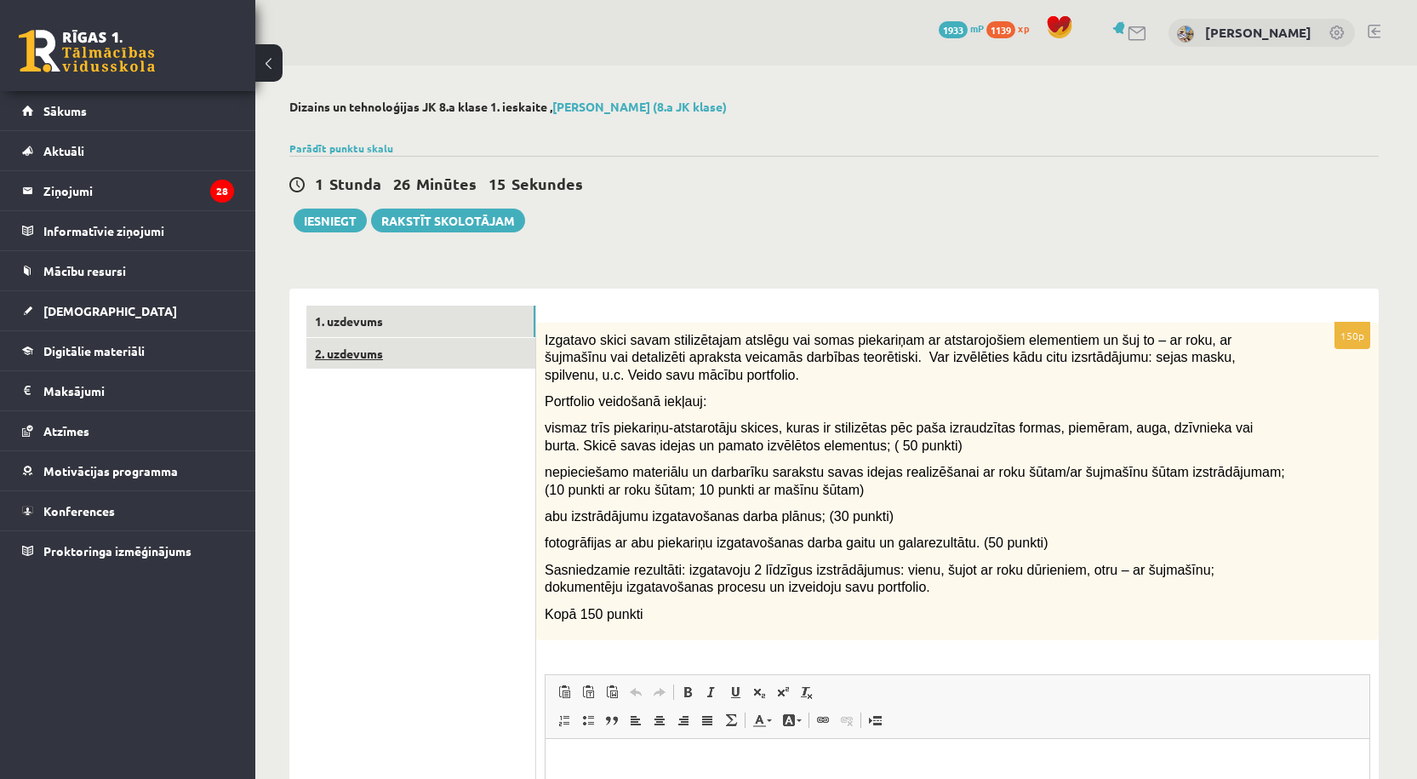
click at [387, 345] on link "2. uzdevums" at bounding box center [420, 353] width 229 height 31
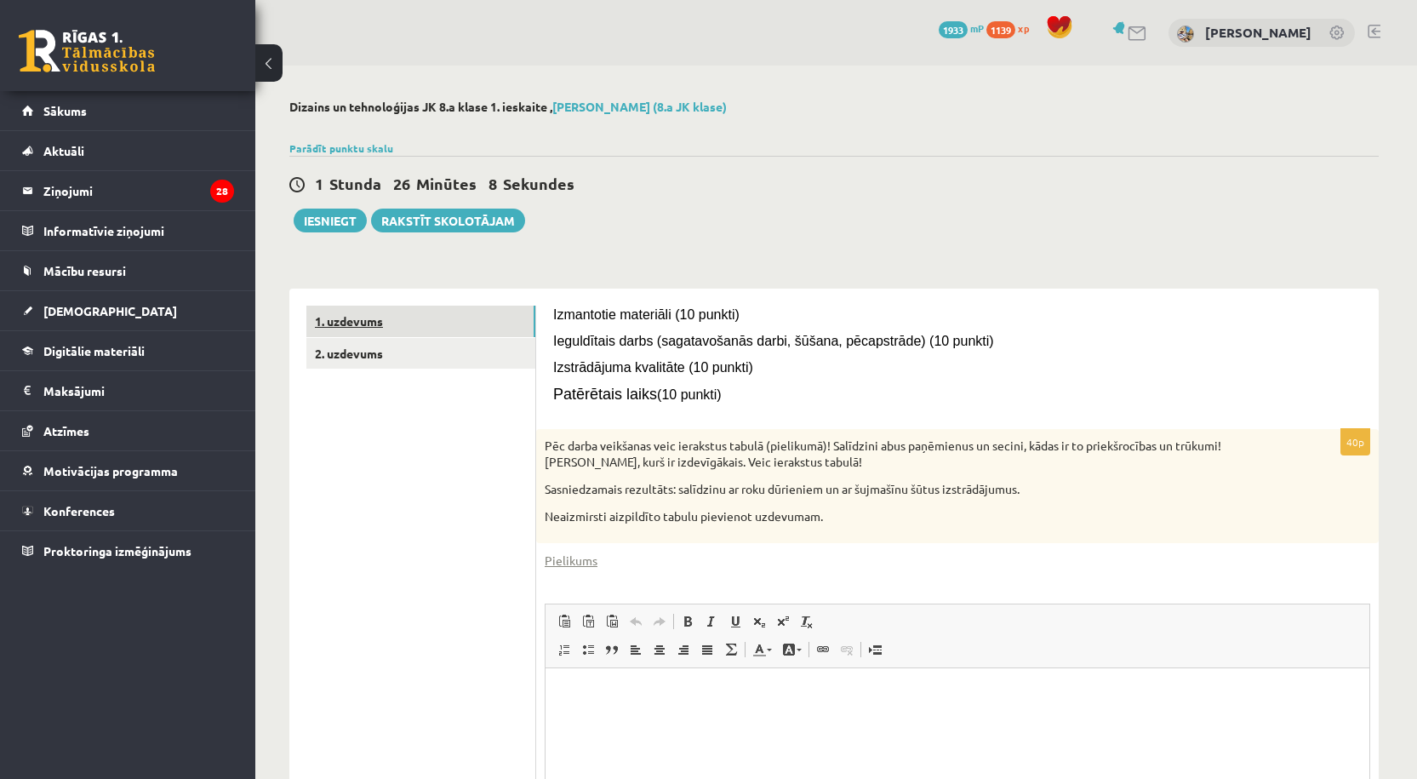
click at [381, 325] on link "1. uzdevums" at bounding box center [420, 321] width 229 height 31
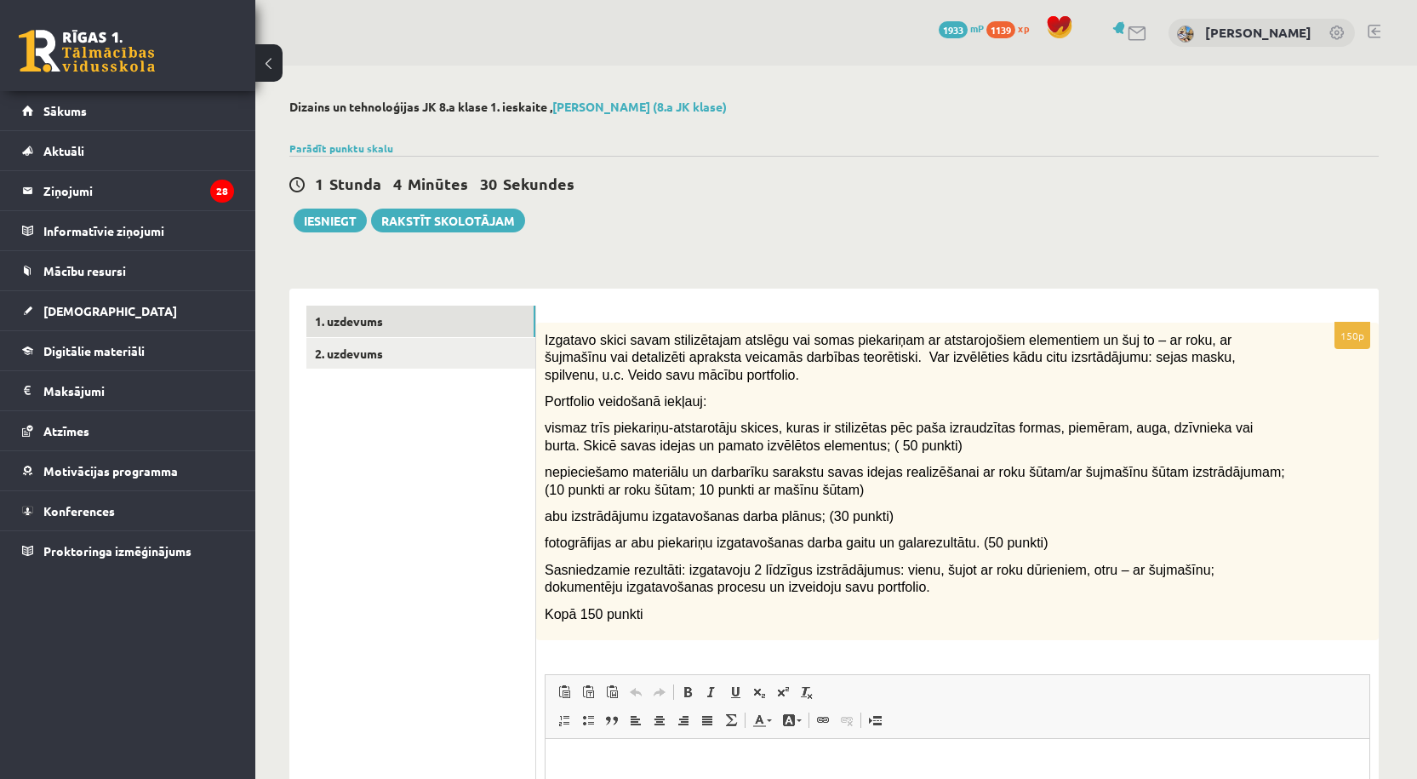
scroll to position [283, 0]
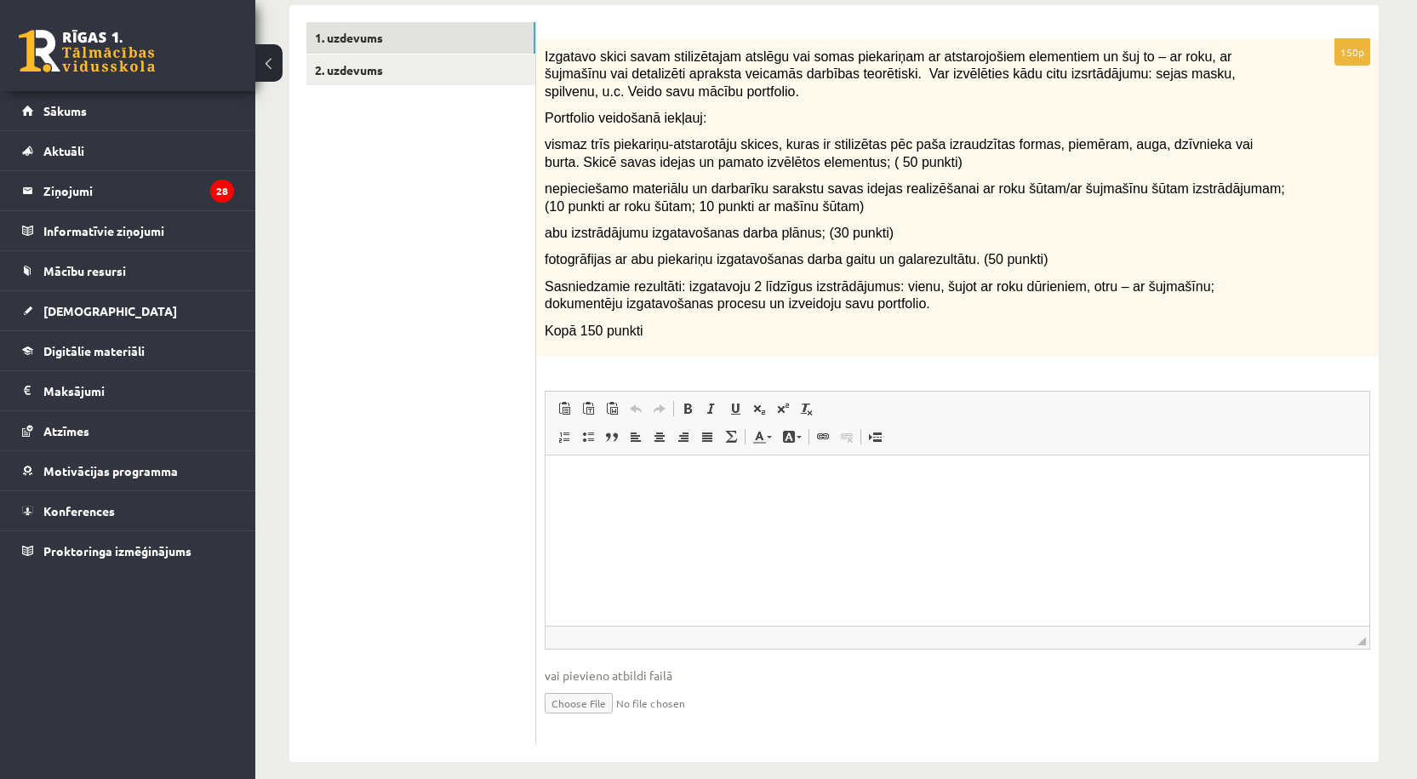
click at [736, 506] on html at bounding box center [958, 481] width 824 height 52
click at [592, 701] on input "file" at bounding box center [958, 701] width 826 height 35
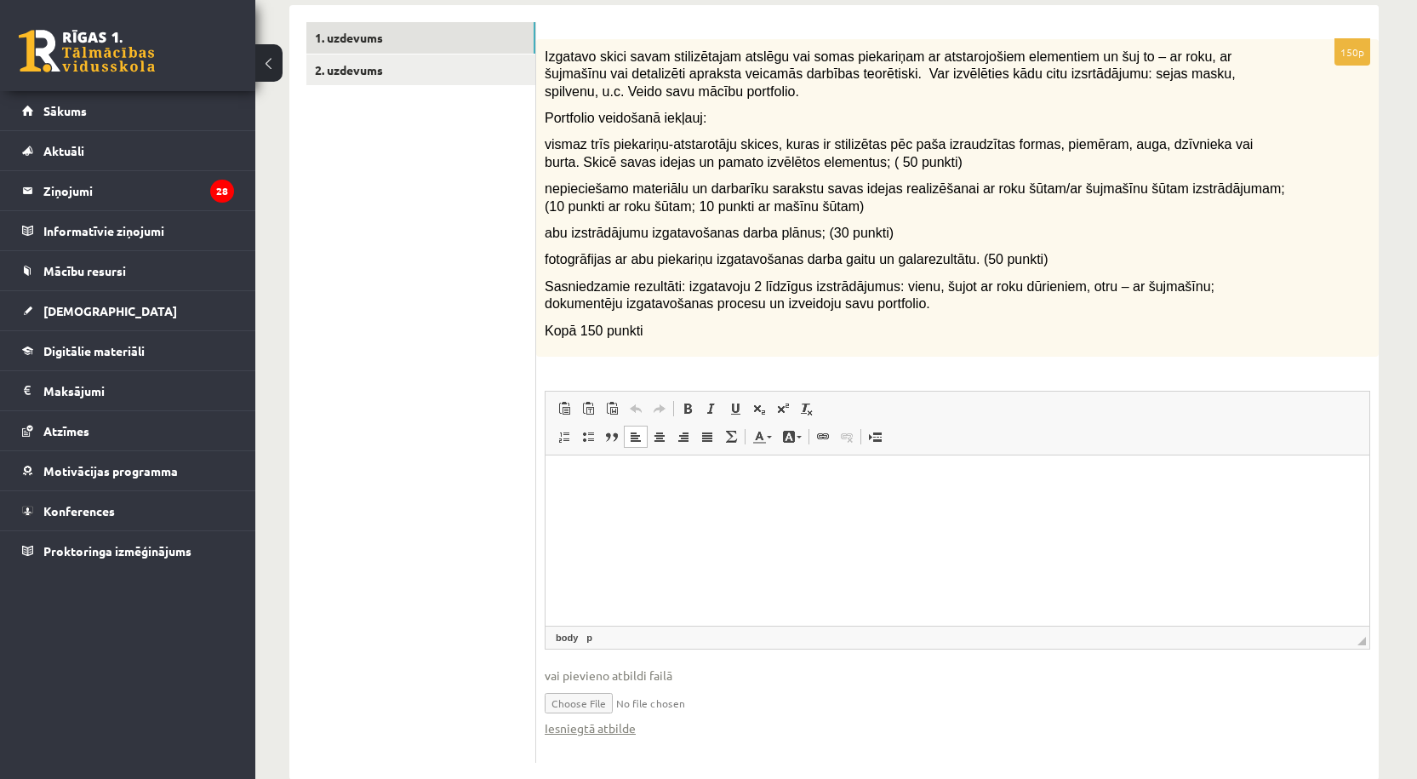
click at [583, 704] on input "file" at bounding box center [958, 701] width 826 height 35
click at [587, 706] on input "file" at bounding box center [958, 701] width 826 height 35
click at [592, 709] on input "file" at bounding box center [958, 701] width 826 height 35
click at [576, 736] on link "Iesniegtā atbilde" at bounding box center [590, 728] width 91 height 18
type input "**********"
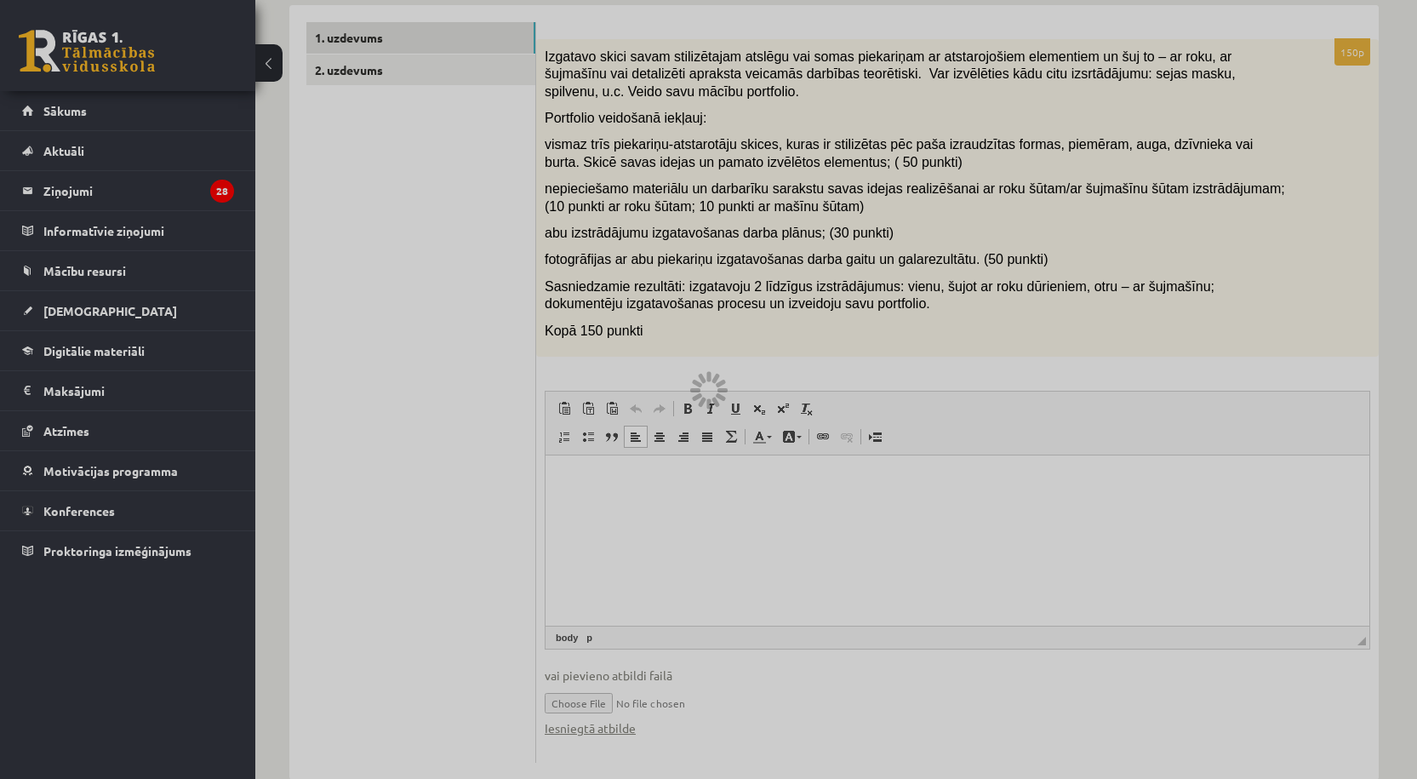
scroll to position [320, 0]
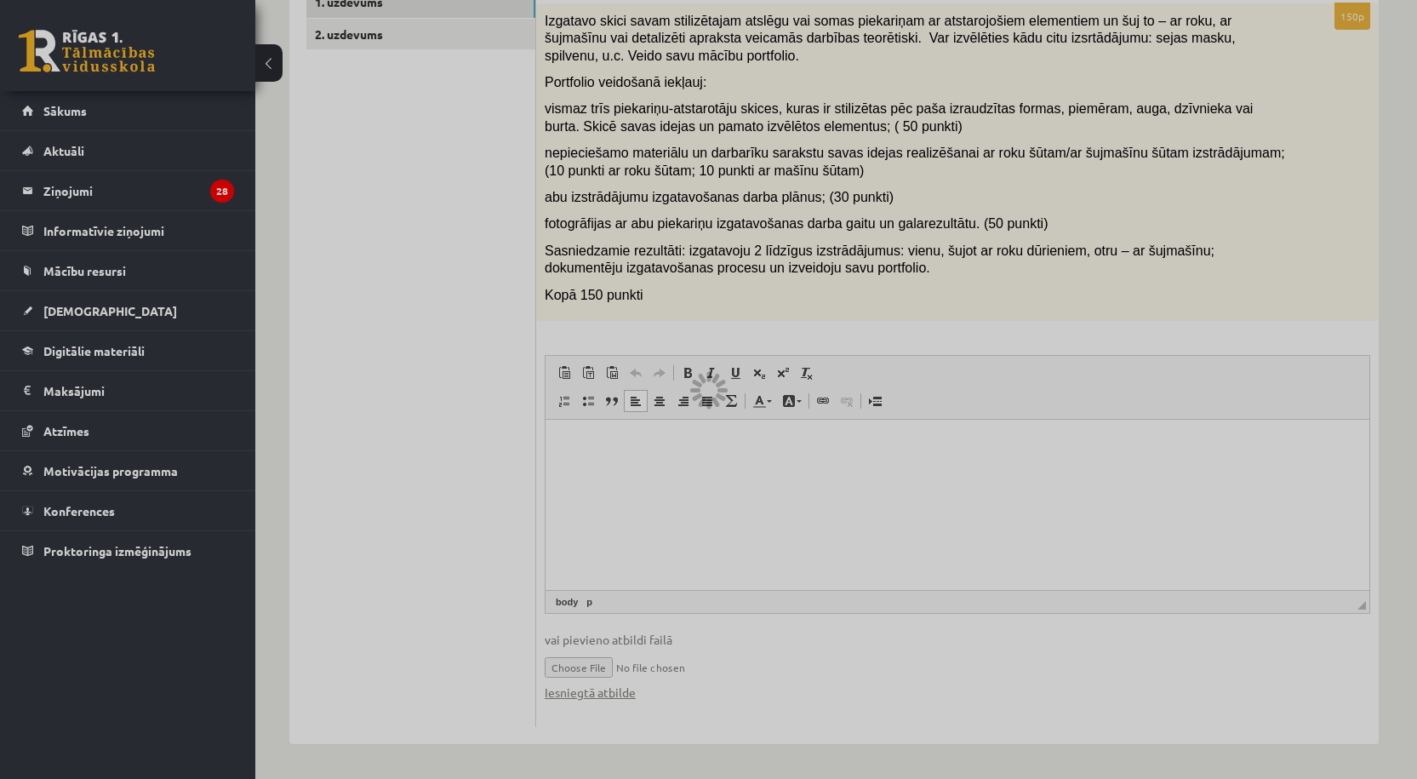
drag, startPoint x: 253, startPoint y: 42, endPoint x: 245, endPoint y: 68, distance: 27.5
click at [245, 68] on div at bounding box center [708, 389] width 1417 height 779
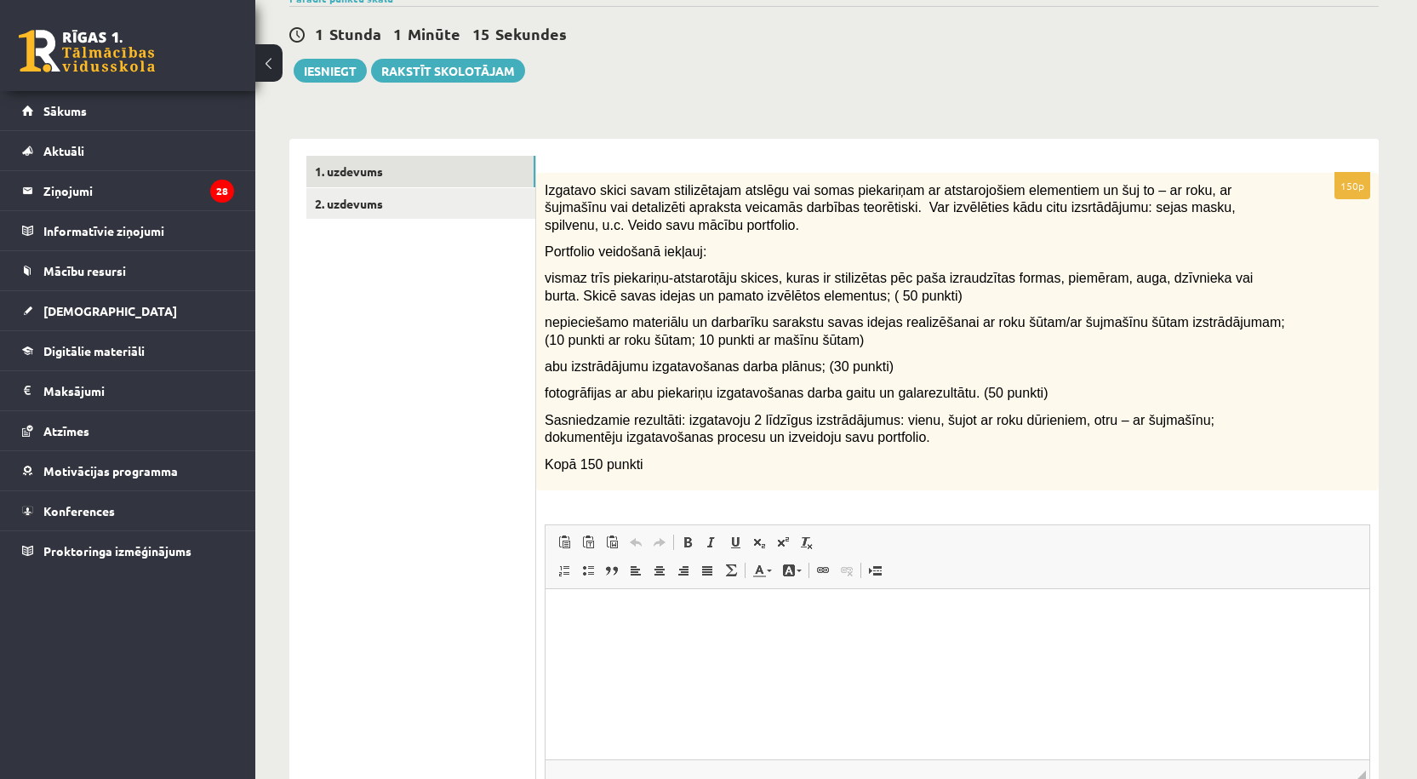
scroll to position [320, 0]
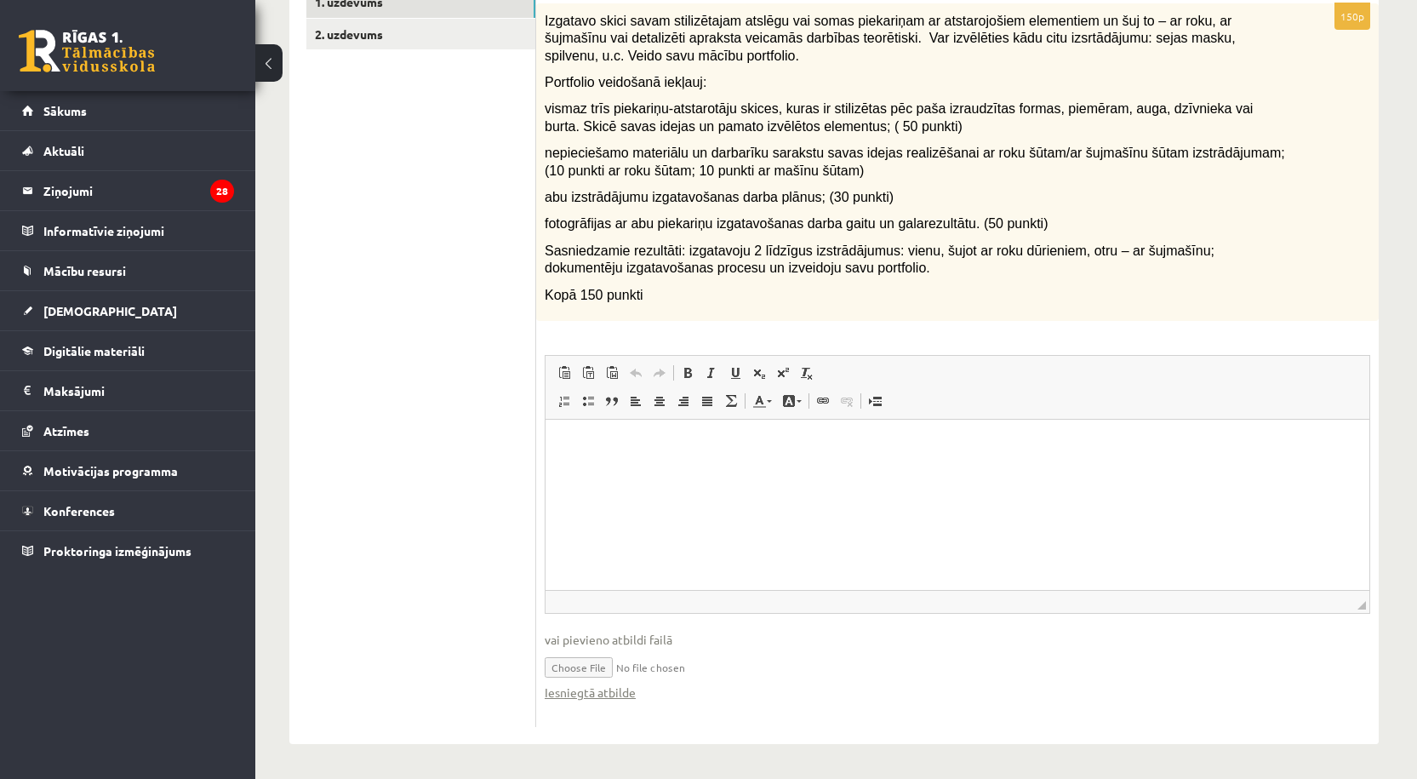
click at [600, 667] on input "file" at bounding box center [958, 666] width 826 height 35
type input "**********"
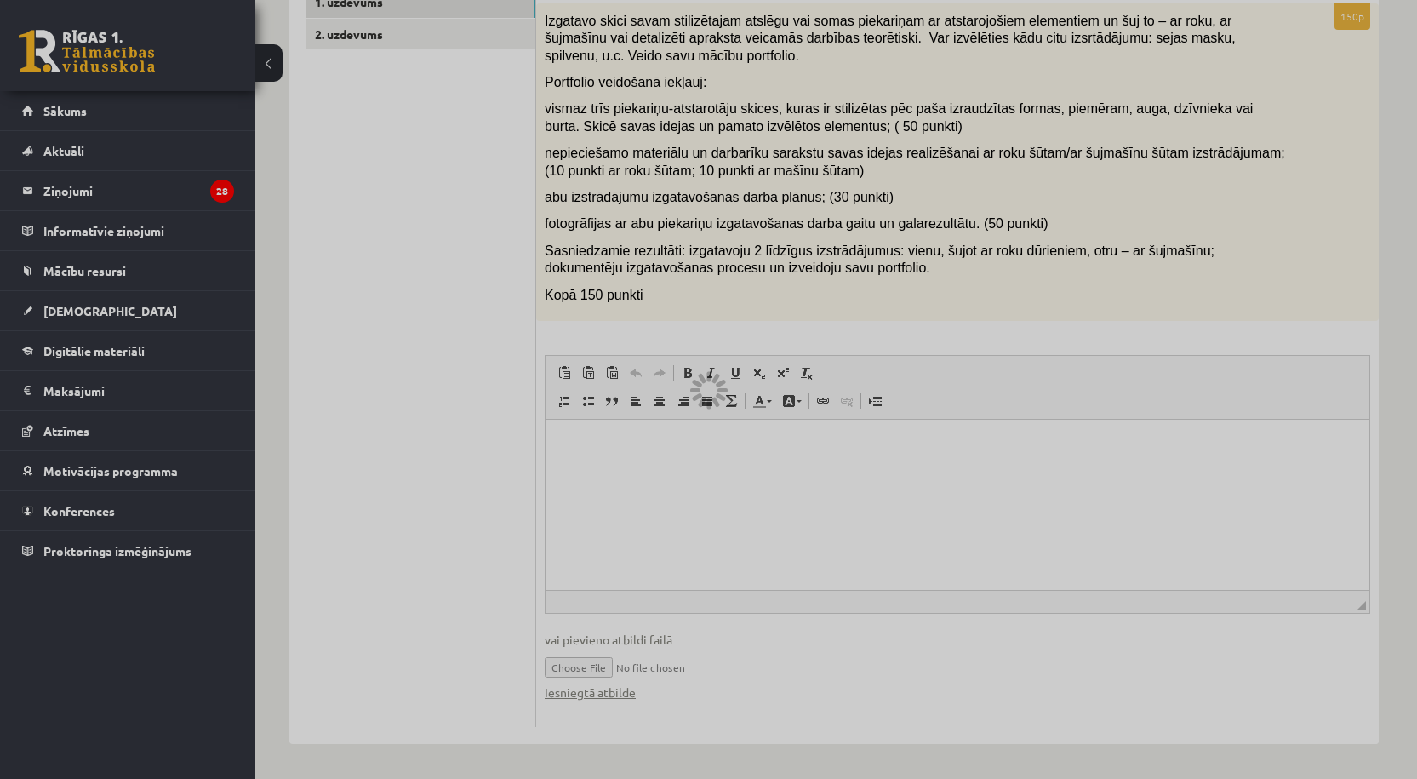
click at [732, 459] on div at bounding box center [708, 389] width 1417 height 779
click at [432, 425] on div at bounding box center [708, 389] width 1417 height 779
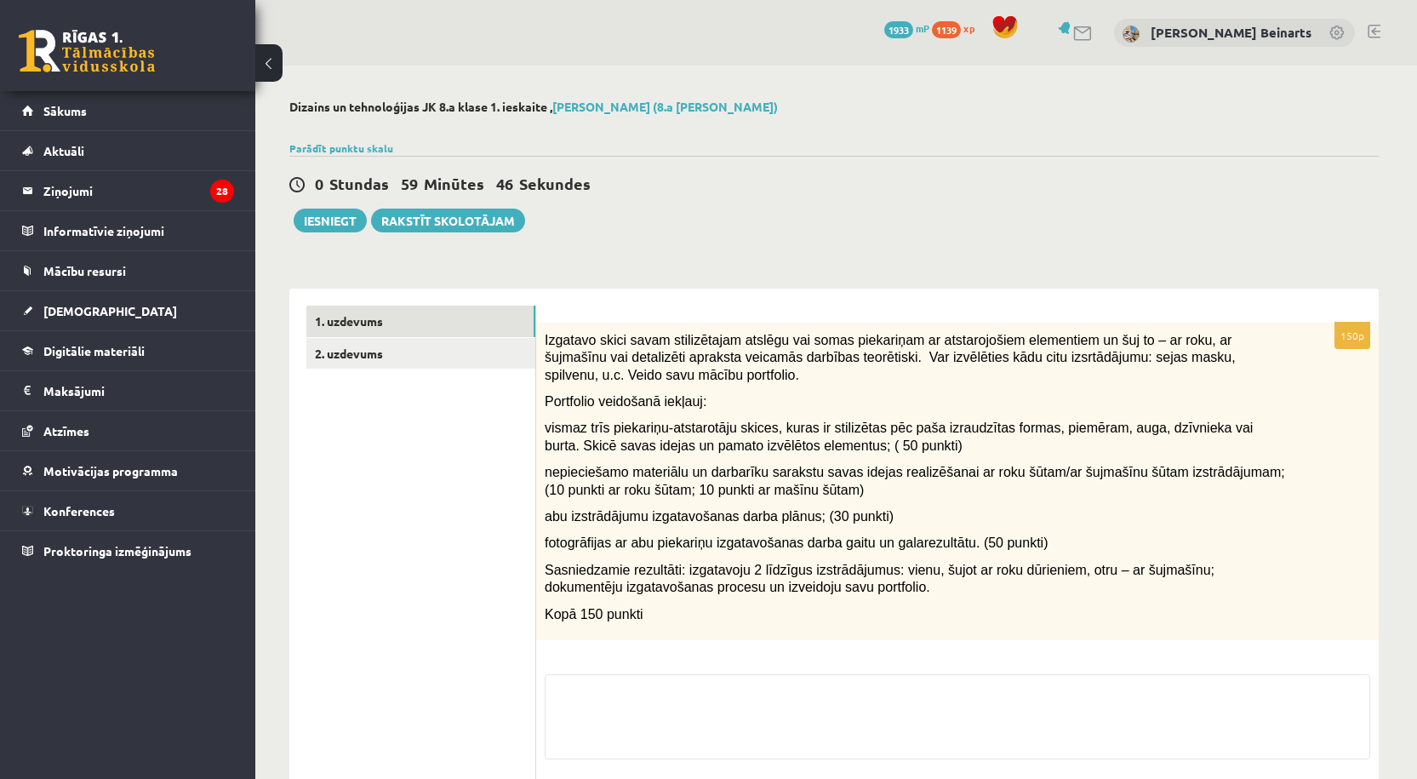
scroll to position [150, 0]
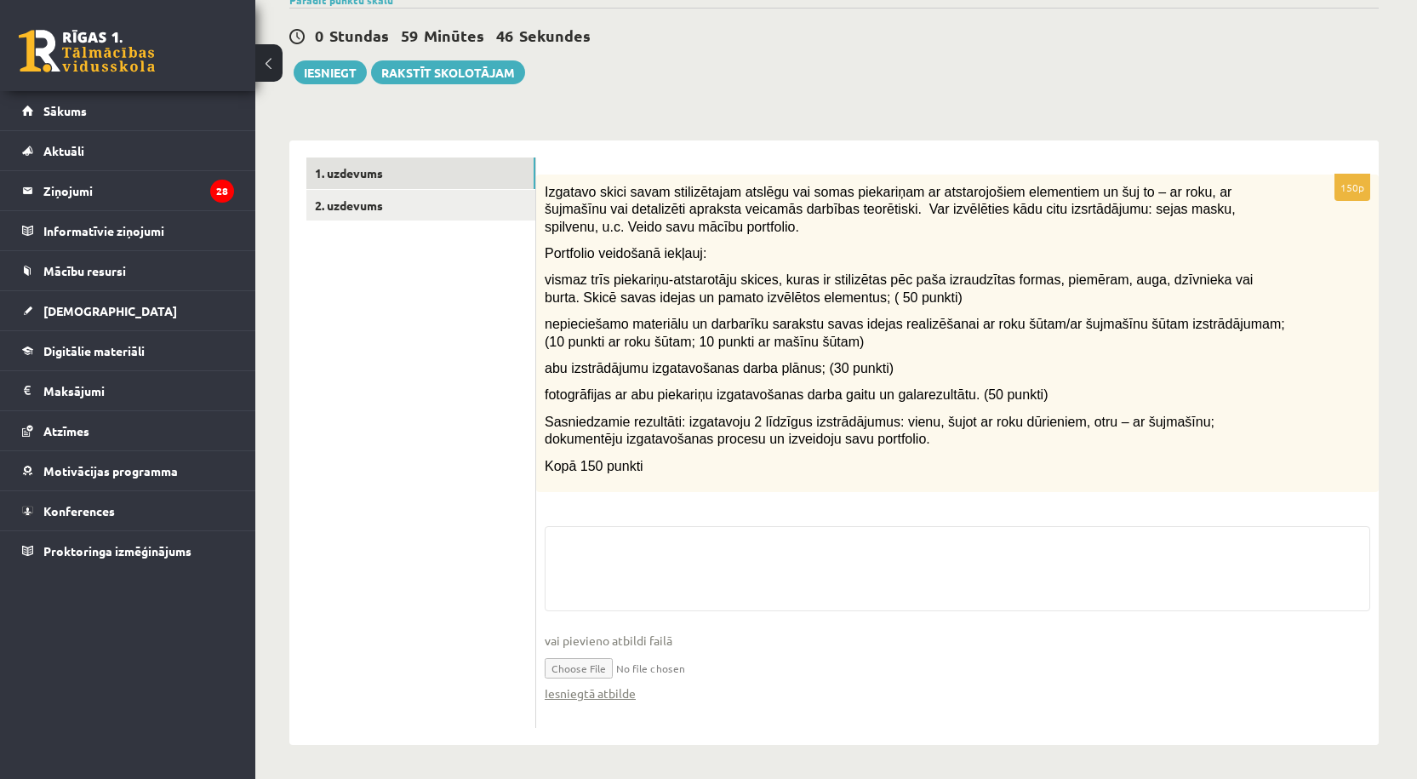
click at [589, 667] on input "file" at bounding box center [958, 666] width 826 height 35
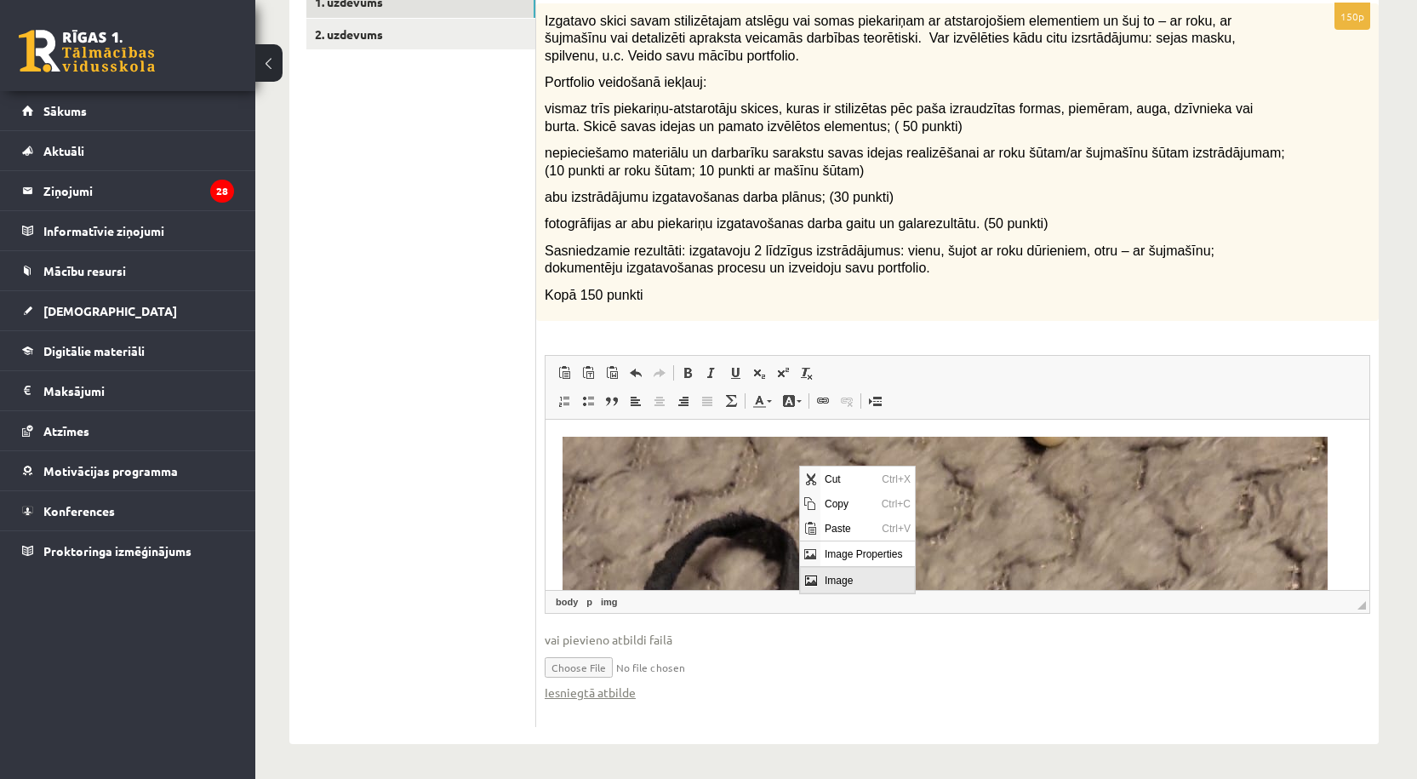
scroll to position [0, 0]
click at [833, 484] on span "Cut" at bounding box center [849, 478] width 57 height 25
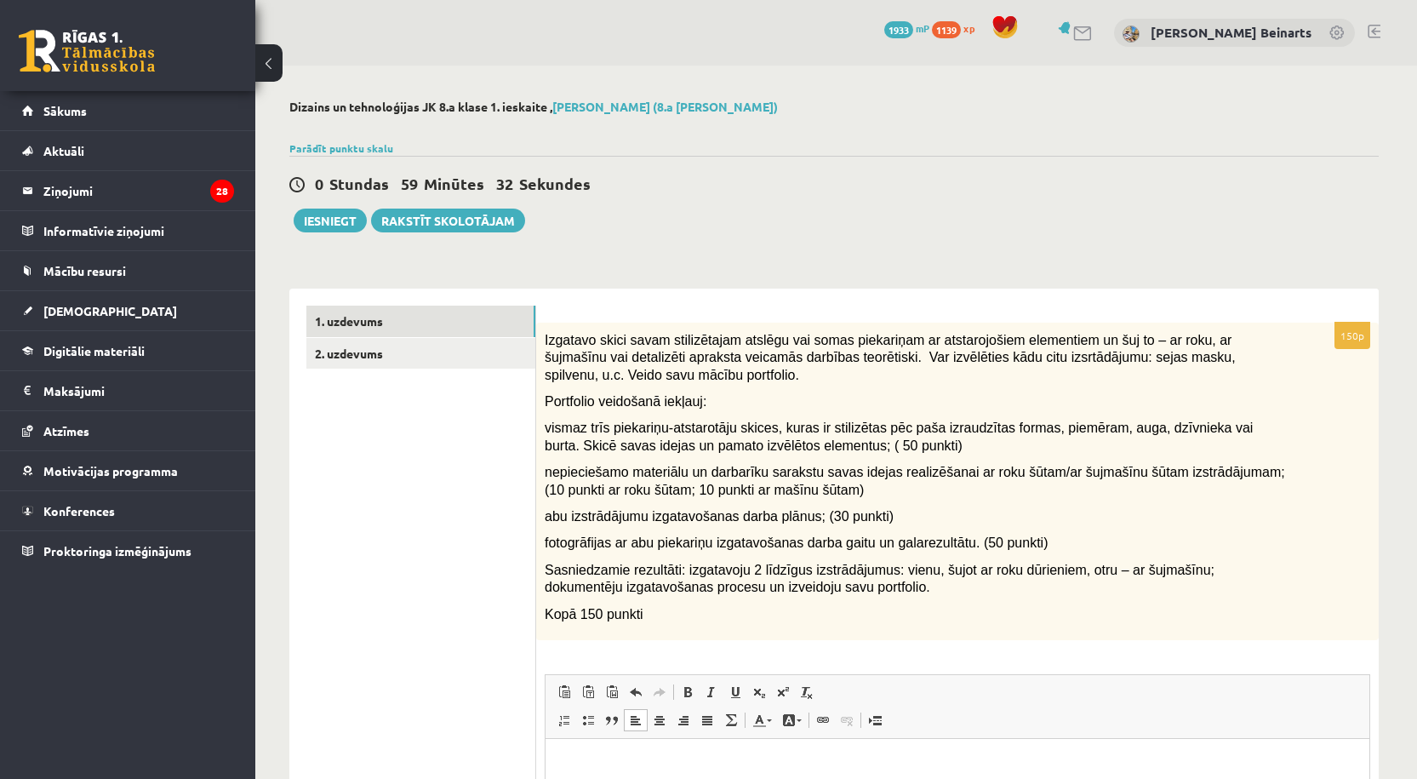
scroll to position [283, 0]
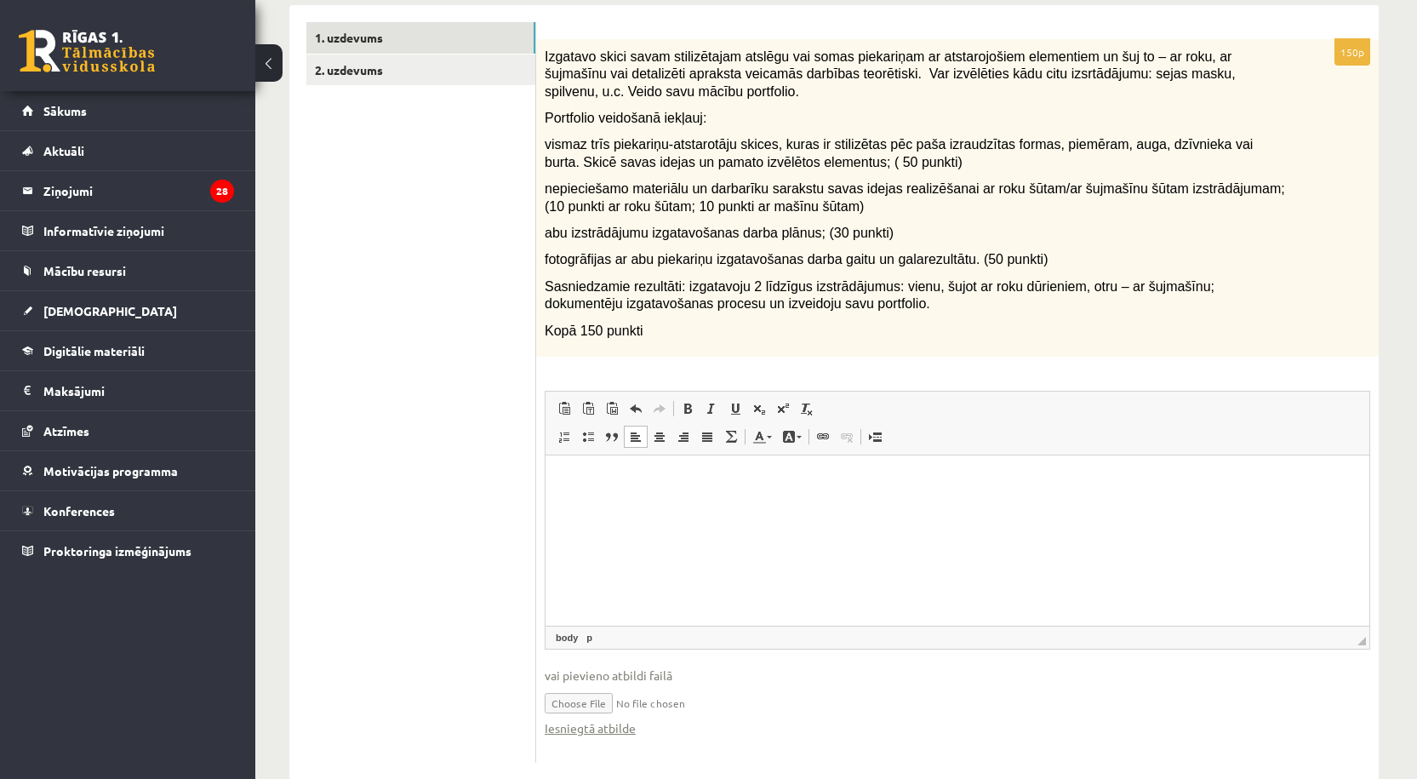
click at [603, 705] on input "file" at bounding box center [958, 701] width 826 height 35
type input "**********"
click at [581, 701] on input "file" at bounding box center [958, 701] width 826 height 35
click at [577, 707] on input "file" at bounding box center [958, 701] width 826 height 35
type input "**********"
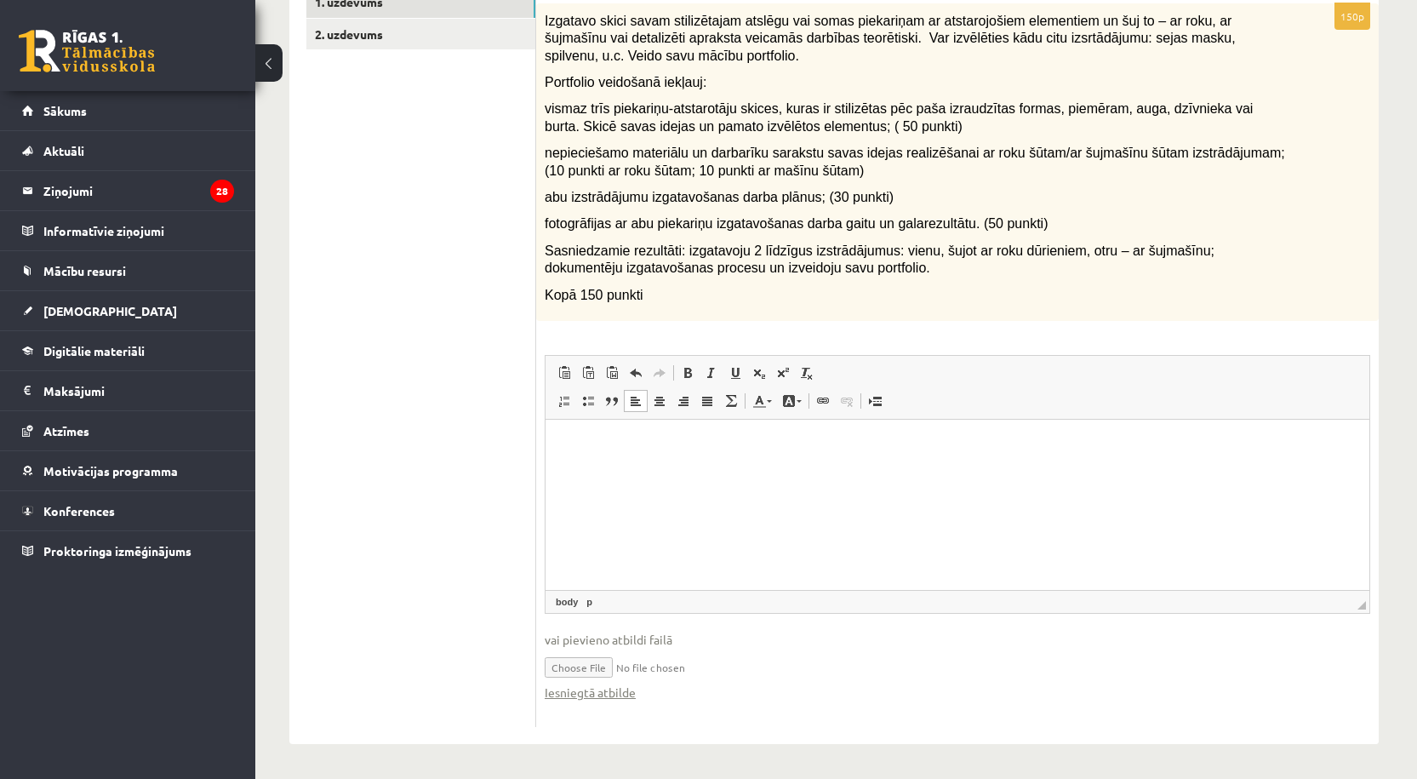
scroll to position [0, 0]
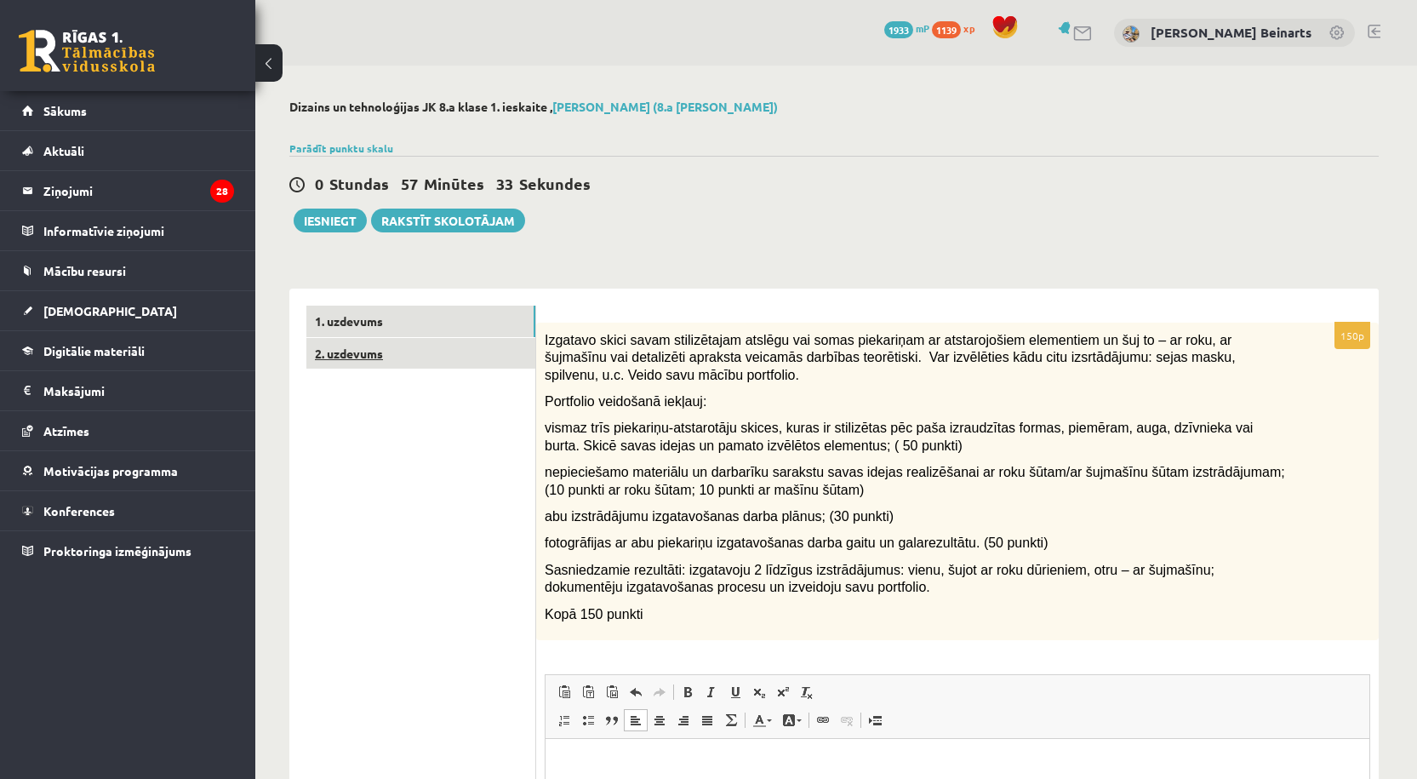
click at [442, 365] on link "2. uzdevums" at bounding box center [420, 353] width 229 height 31
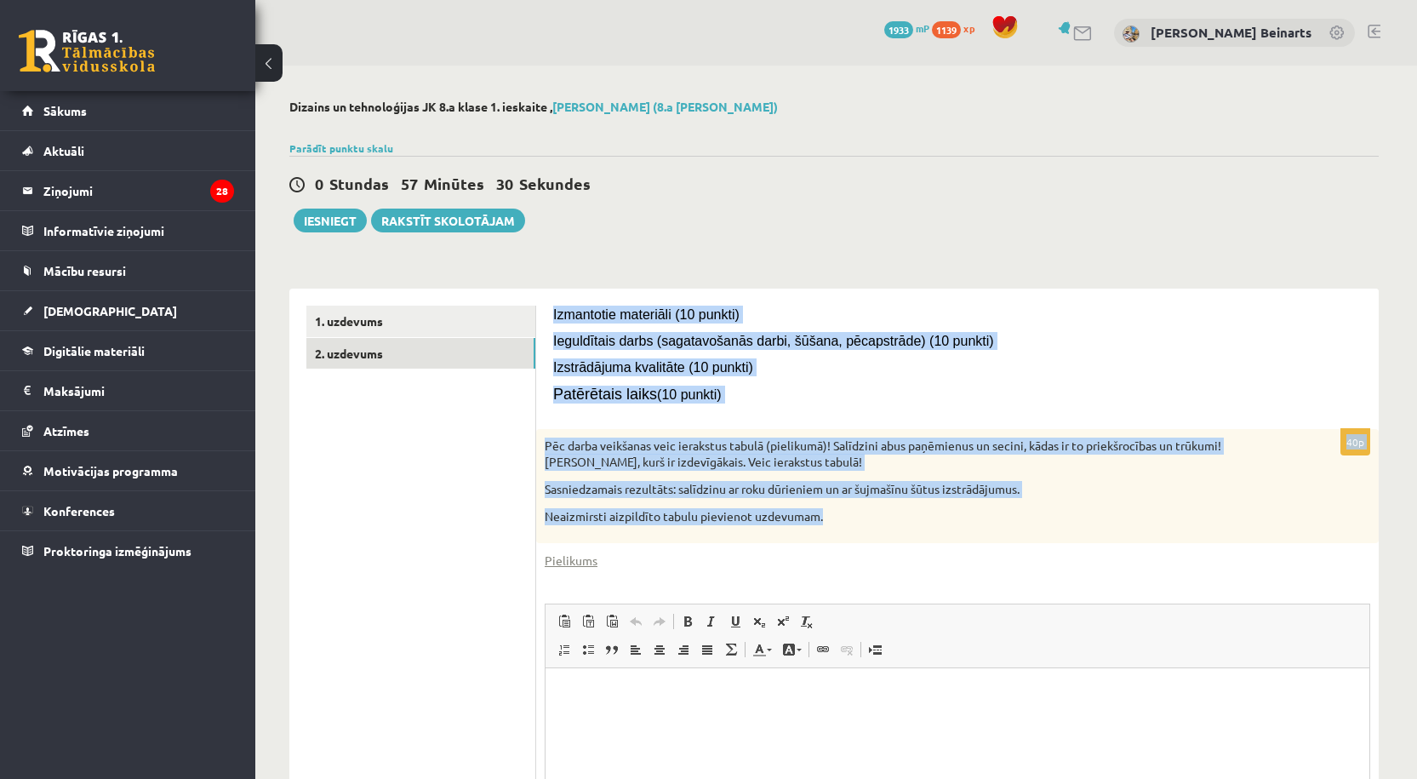
drag, startPoint x: 550, startPoint y: 307, endPoint x: 855, endPoint y: 534, distance: 380.3
click at [855, 534] on div "Izmantotie materiāli (10 punkti) Ieguldītais darbs (sagatavošanās darbi, šūšana…" at bounding box center [957, 632] width 843 height 686
copy form "Izmantotie materiāli (10 punkti) Ieguldītais darbs (sagatavošanās darbi, šūšana…"
click at [837, 541] on div "Pēc darba veikšanas veic ierakstus tabulā (pielikumā)! Salīdzini abus paņēmienu…" at bounding box center [957, 486] width 843 height 114
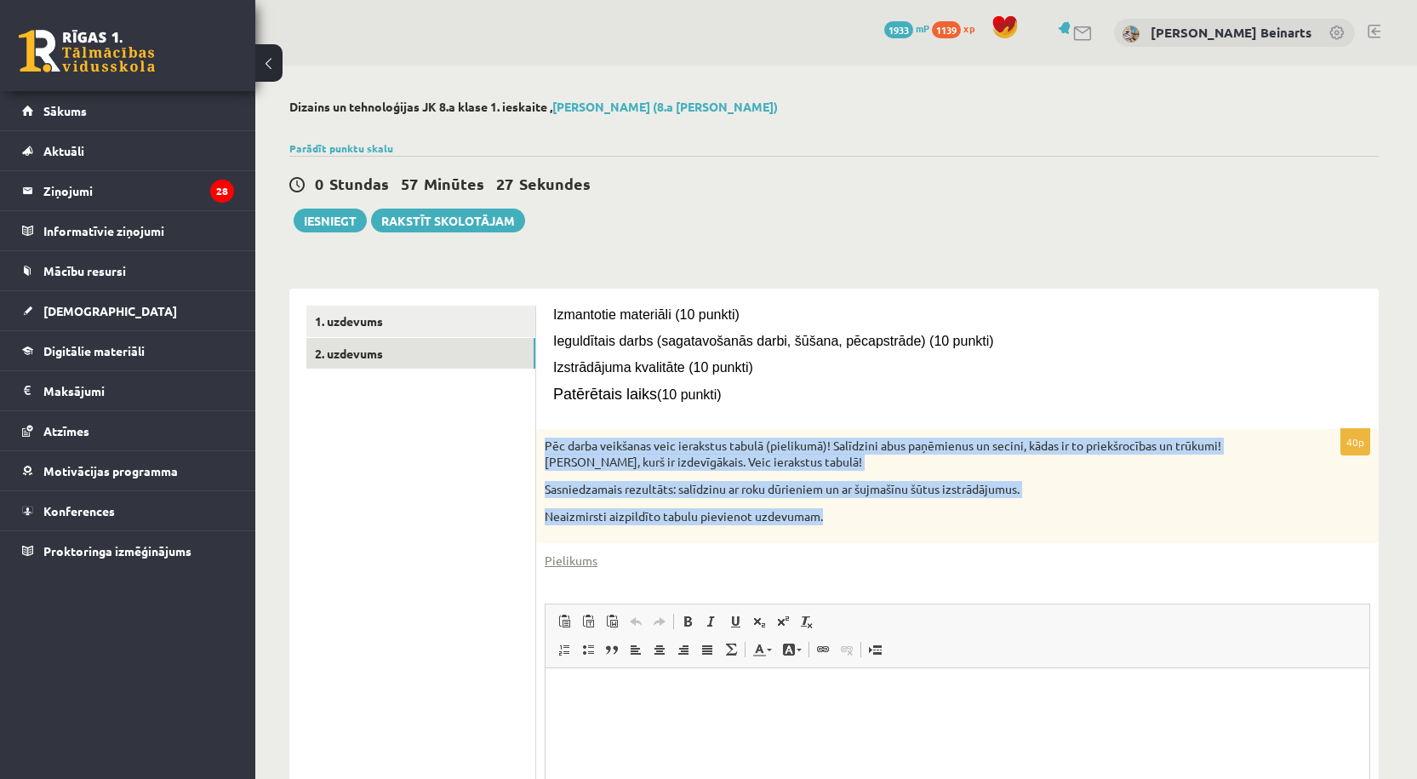
drag, startPoint x: 543, startPoint y: 446, endPoint x: 844, endPoint y: 529, distance: 311.6
click at [844, 529] on div "Pēc darba veikšanas veic ierakstus tabulā (pielikumā)! Salīdzini abus paņēmienu…" at bounding box center [957, 486] width 843 height 114
copy div "Pēc darba veikšanas veic ierakstus tabulā (pielikumā)! Salīdzini abus paņēmienu…"
click at [821, 461] on p "Pēc darba veikšanas veic ierakstus tabulā (pielikumā)! Salīdzini abus paņēmienu…" at bounding box center [915, 454] width 741 height 33
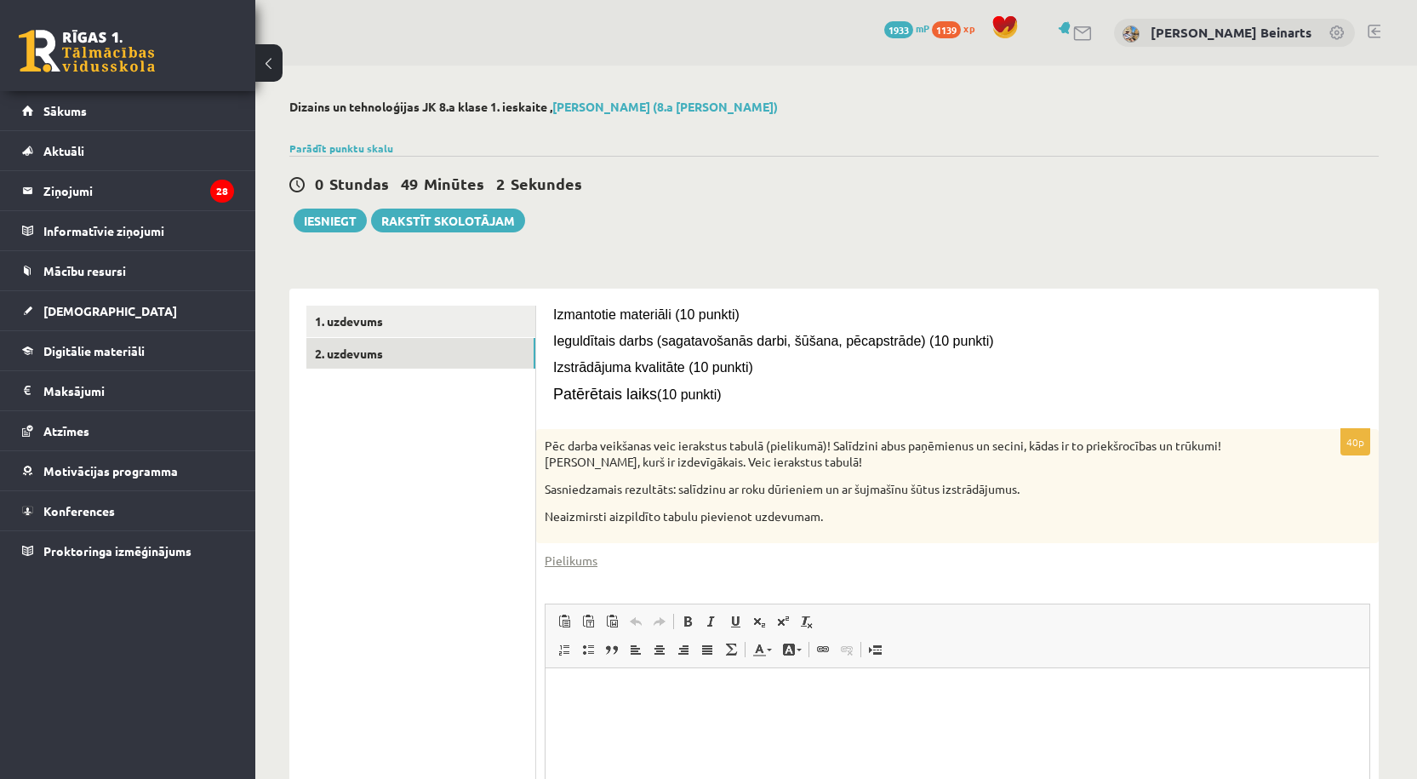
click at [689, 682] on html at bounding box center [958, 694] width 824 height 52
drag, startPoint x: 822, startPoint y: 701, endPoint x: 1051, endPoint y: 1355, distance: 693.5
click at [546, 685] on html "**********" at bounding box center [958, 694] width 824 height 52
copy p "**********"
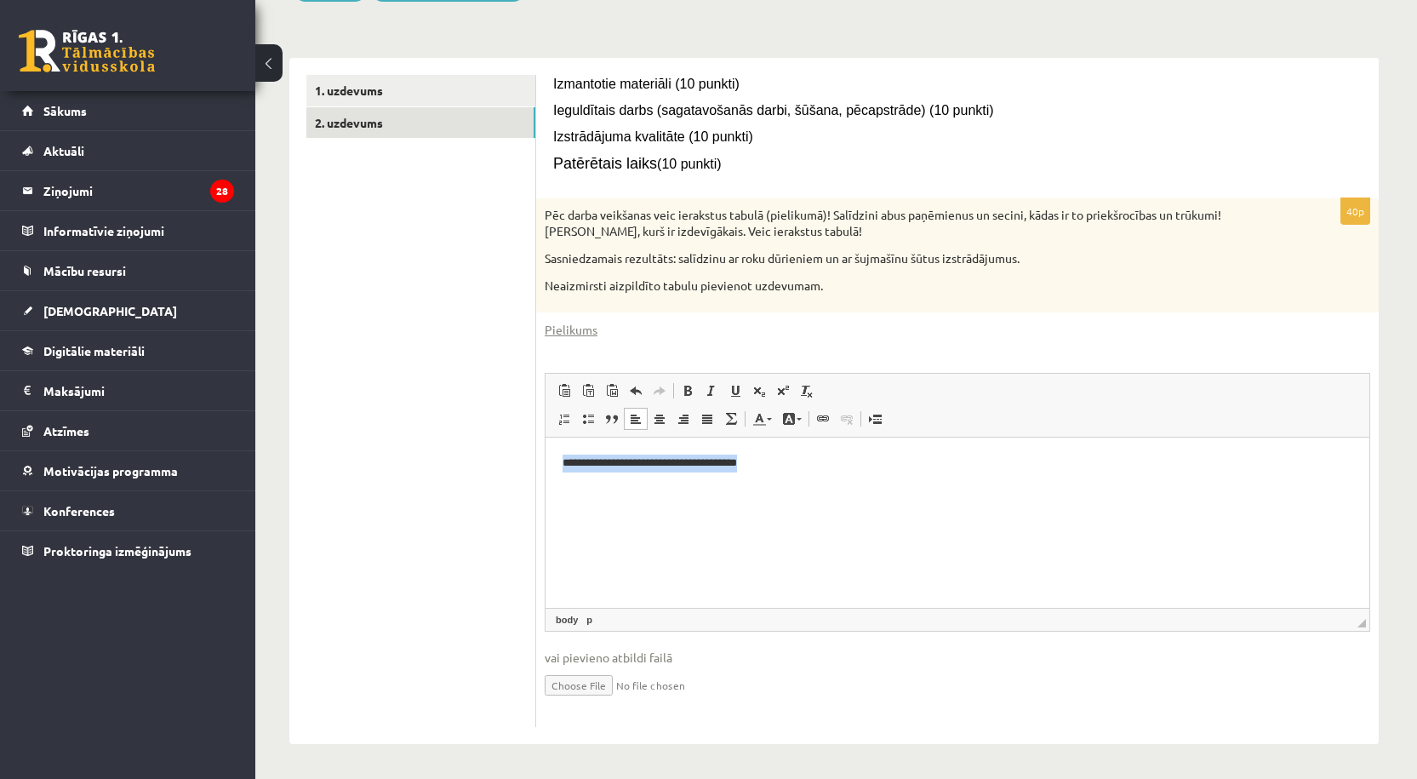
drag, startPoint x: 815, startPoint y: 480, endPoint x: 1021, endPoint y: 911, distance: 477.8
click at [546, 472] on html "**********" at bounding box center [958, 464] width 824 height 52
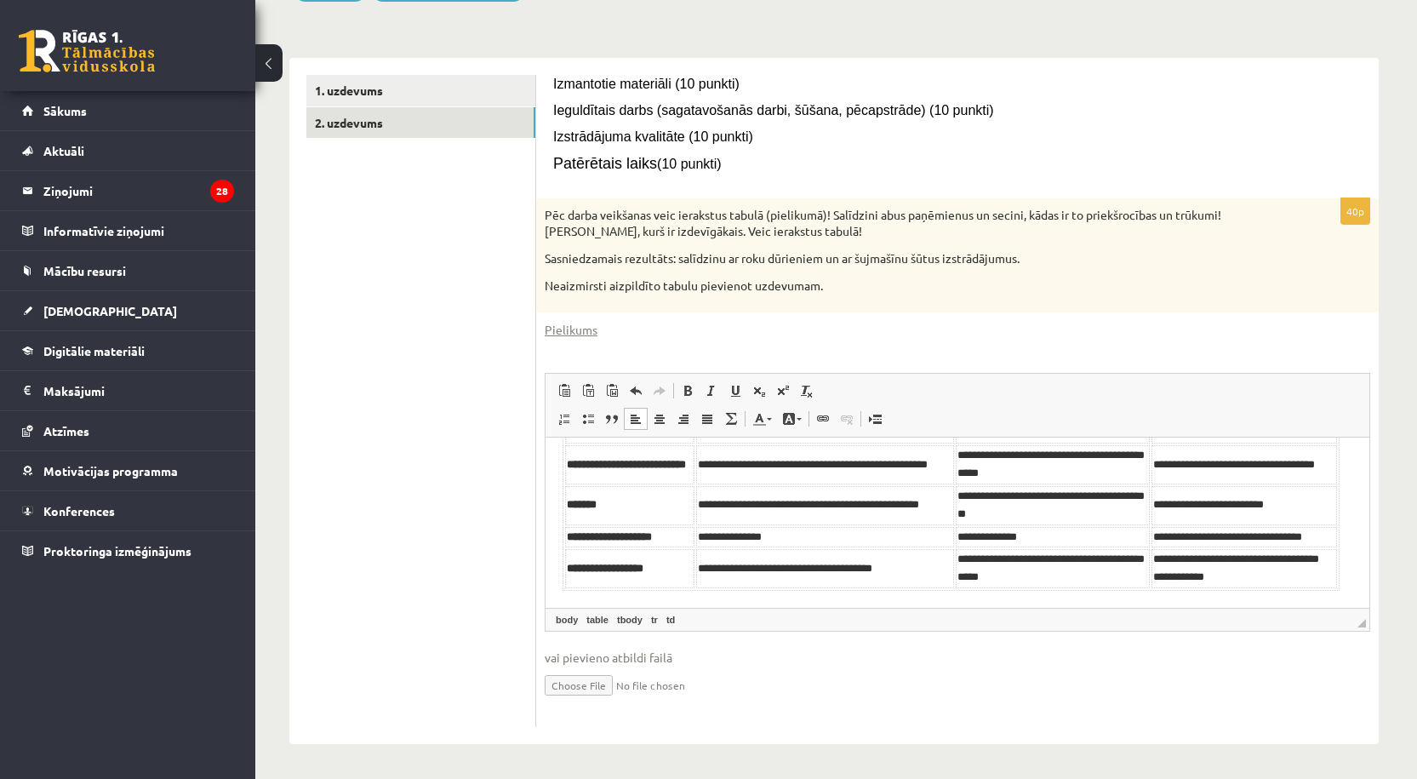
scroll to position [0, 0]
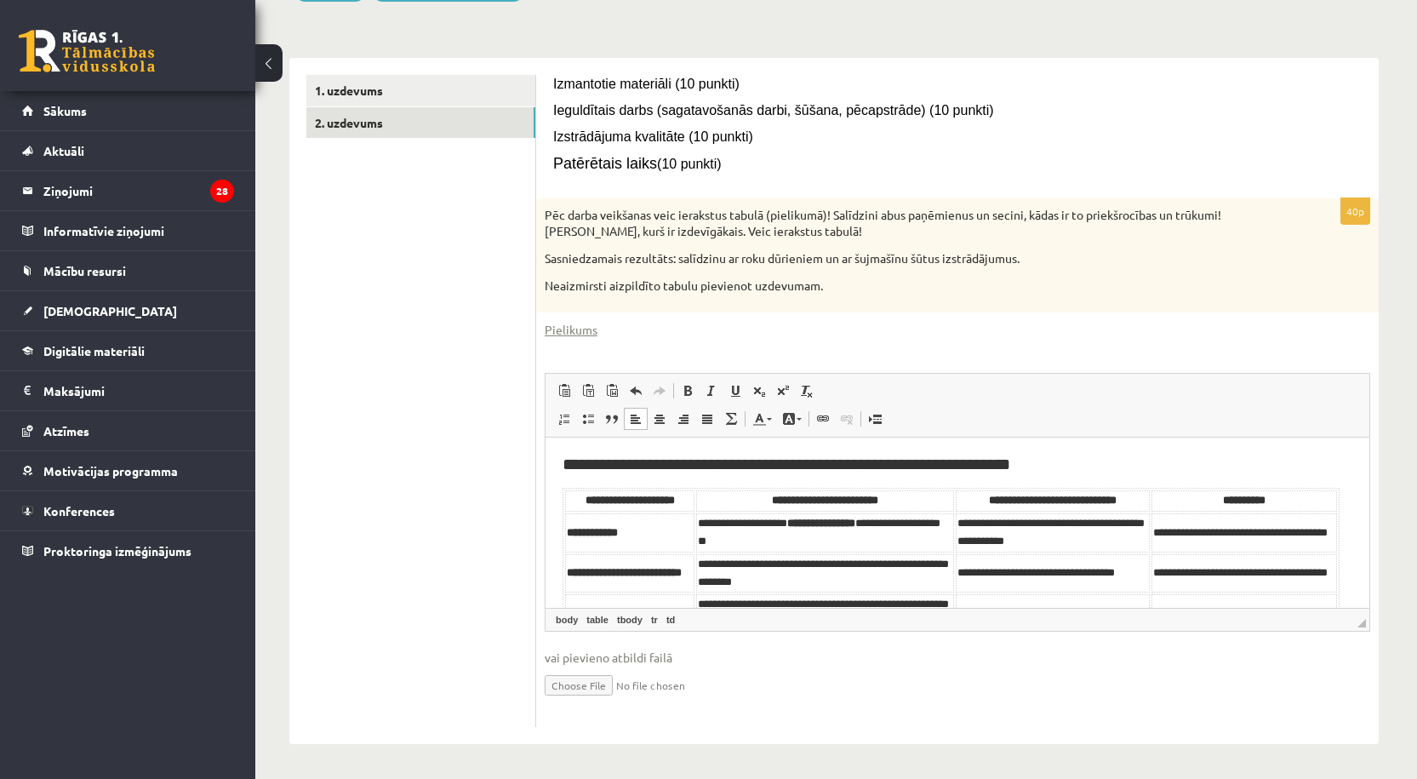
click at [580, 461] on h2 "**********" at bounding box center [951, 465] width 777 height 20
click at [589, 459] on h2 "**********" at bounding box center [951, 465] width 777 height 20
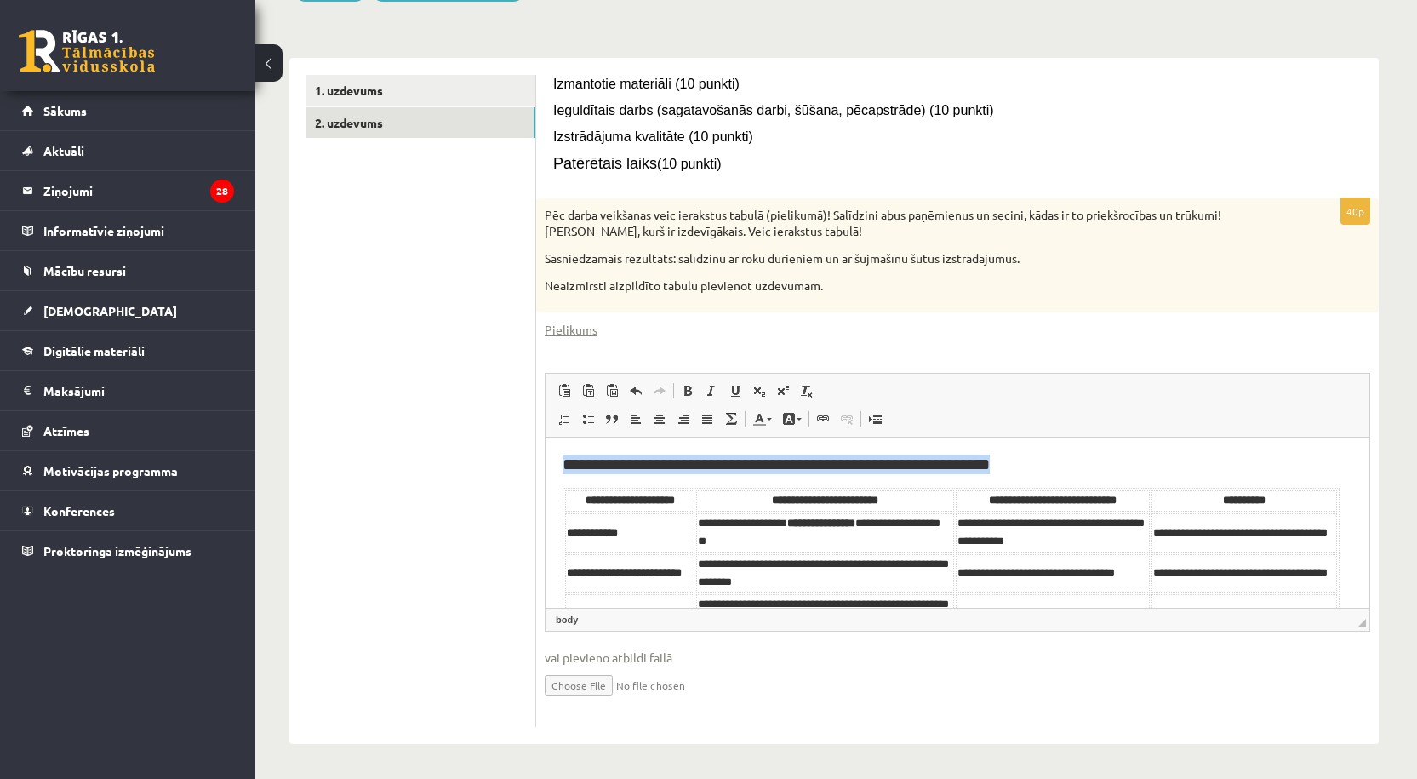
drag, startPoint x: 1348, startPoint y: 586, endPoint x: 1090, endPoint y: 885, distance: 394.8
click at [546, 448] on html "**********" at bounding box center [958, 649] width 824 height 423
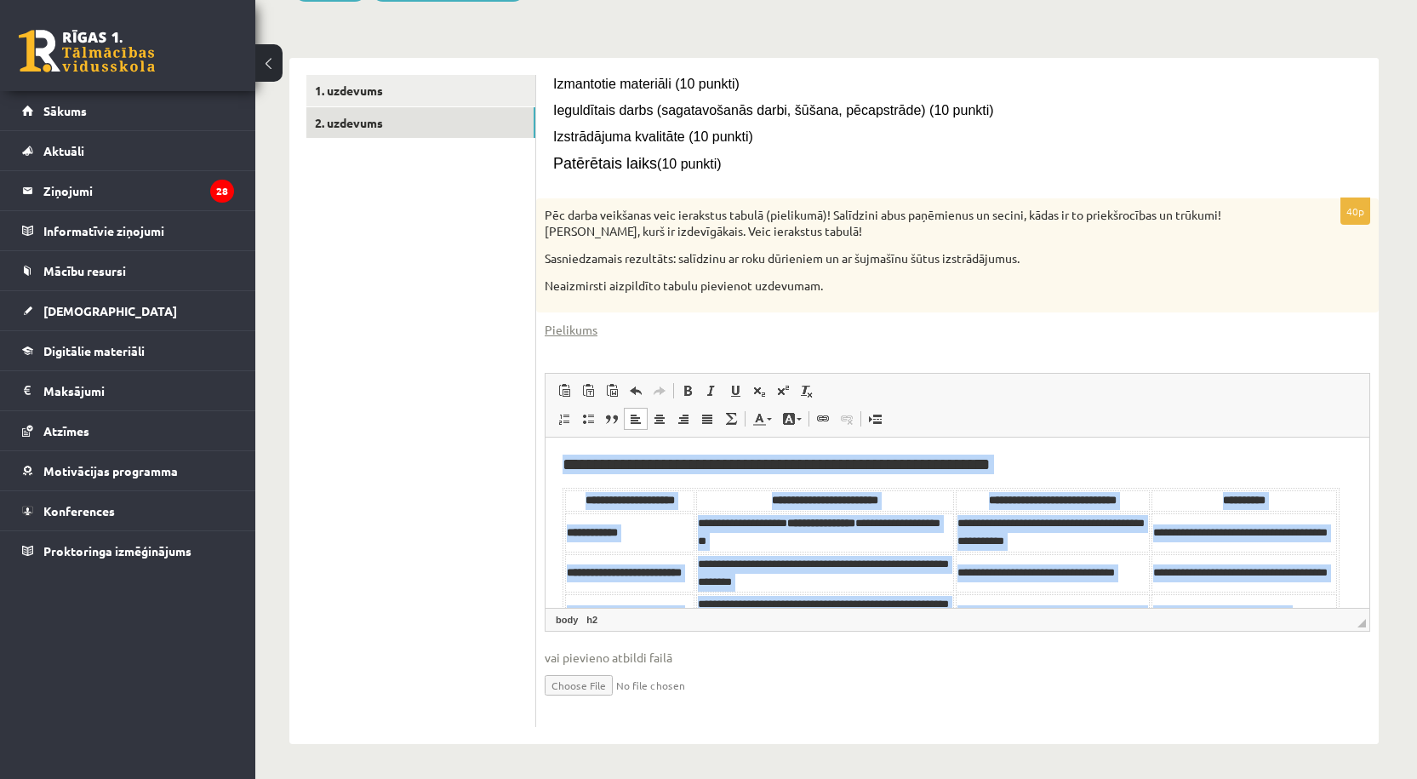
copy body "**********"
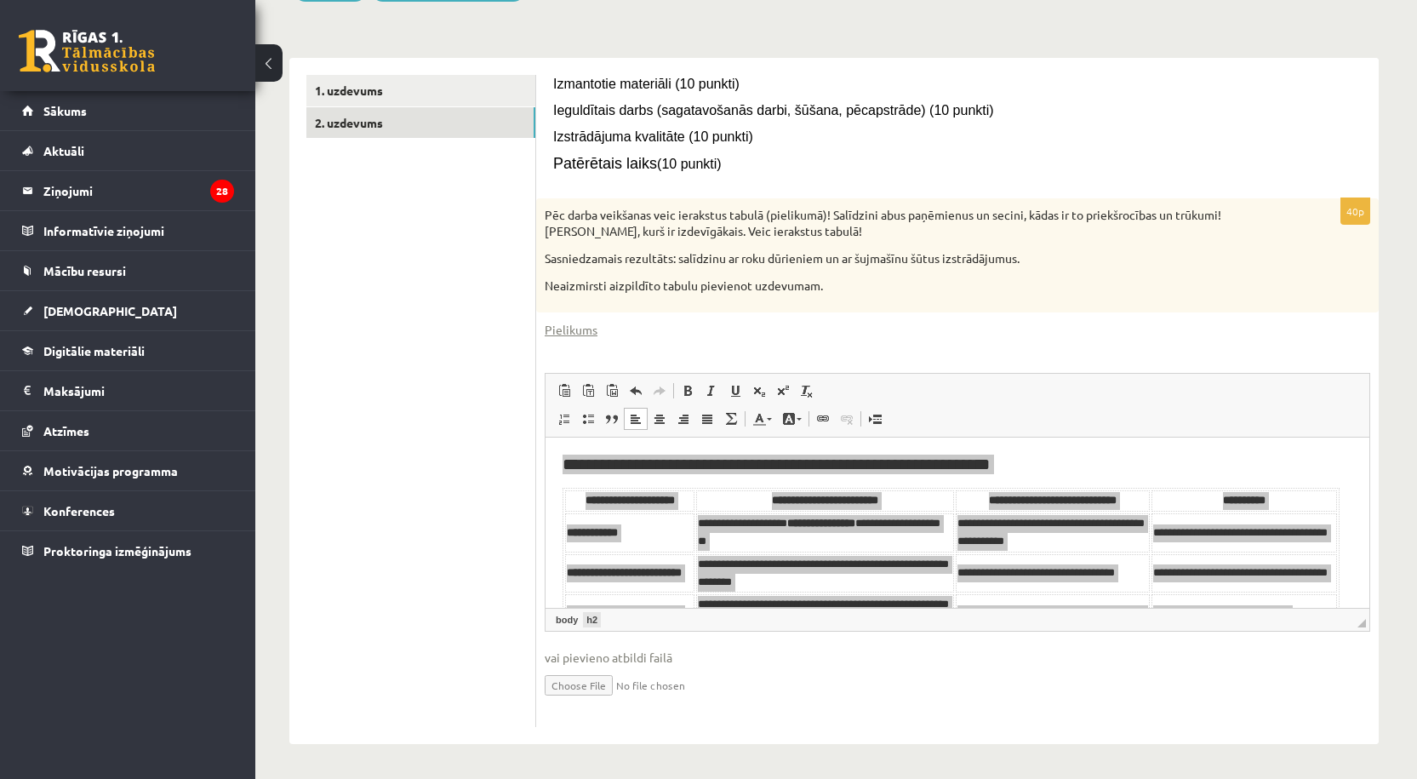
click at [589, 616] on link "h2" at bounding box center [592, 619] width 18 height 15
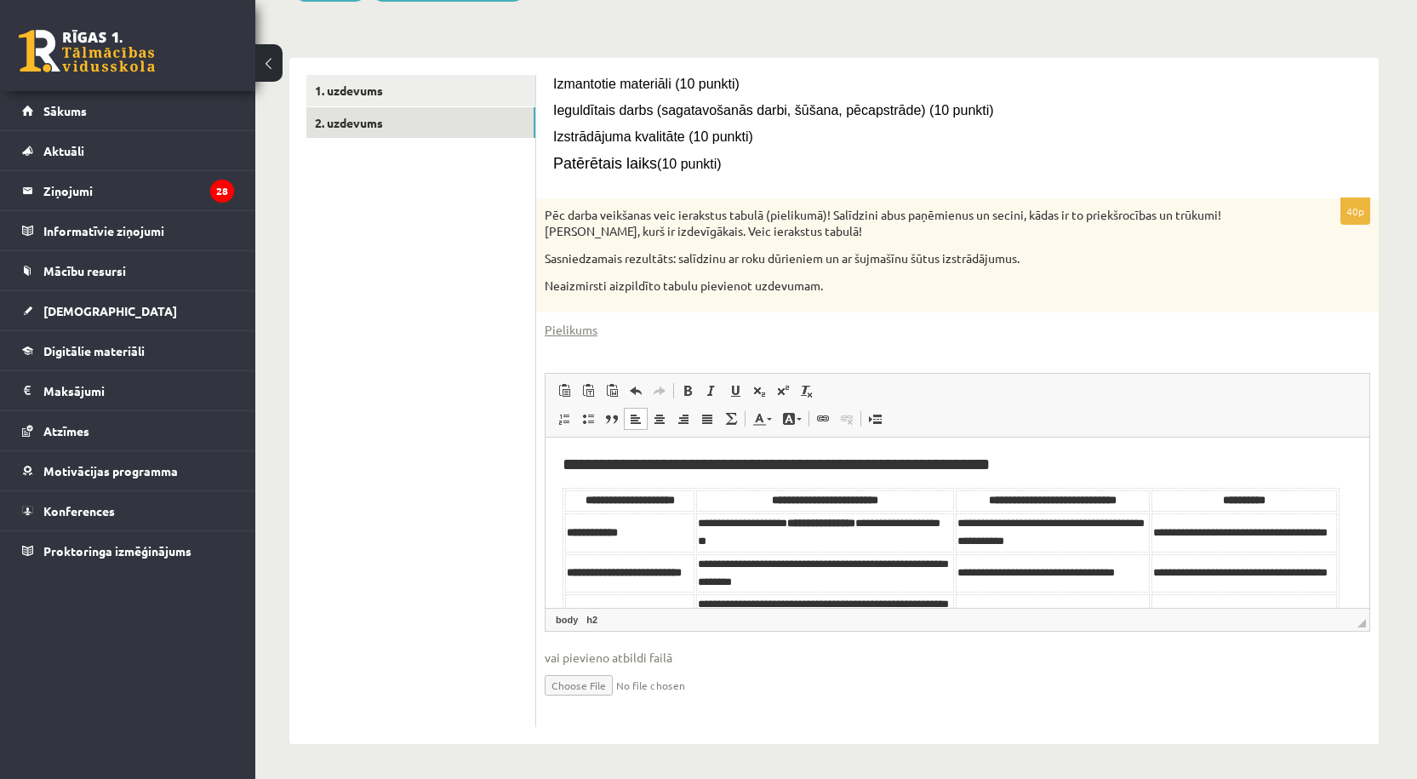
click at [553, 475] on html "**********" at bounding box center [958, 649] width 824 height 423
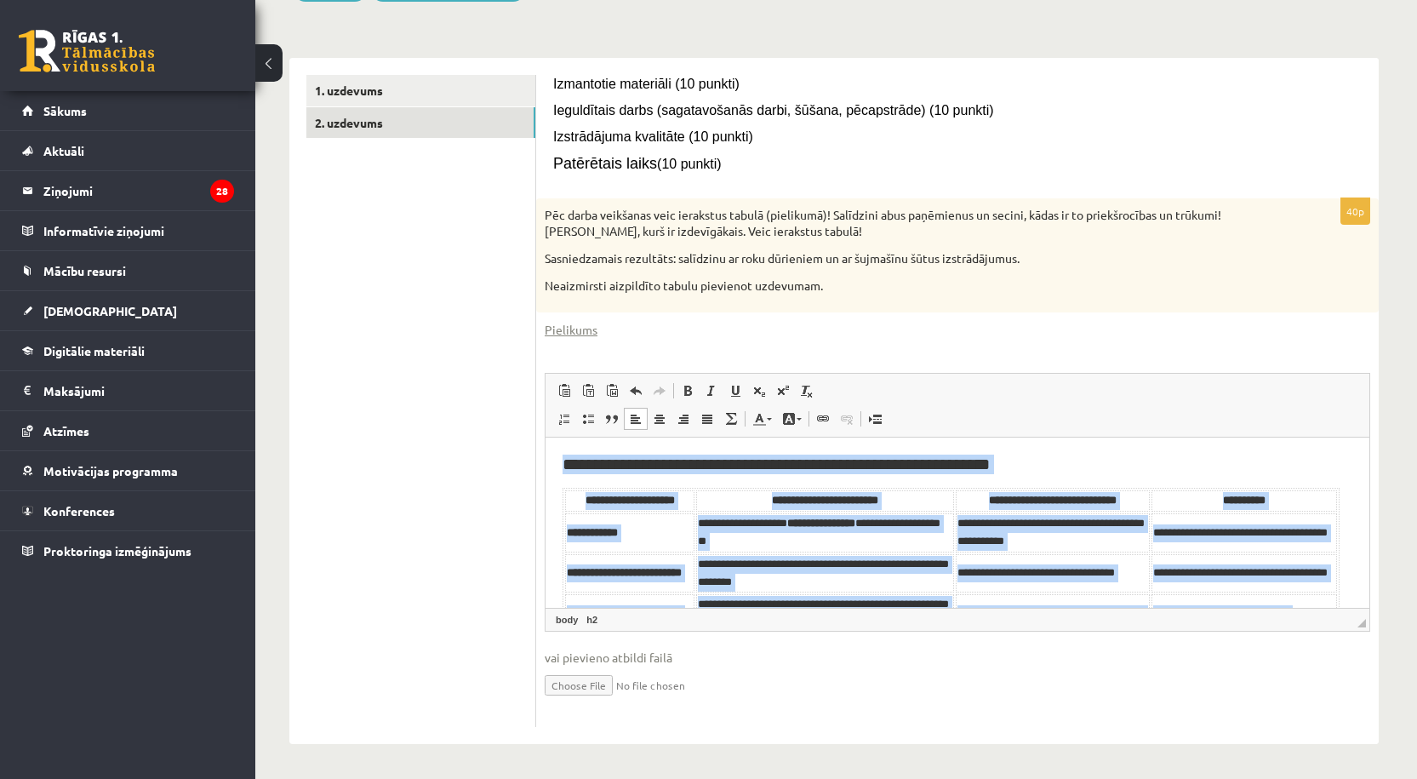
scroll to position [272, 0]
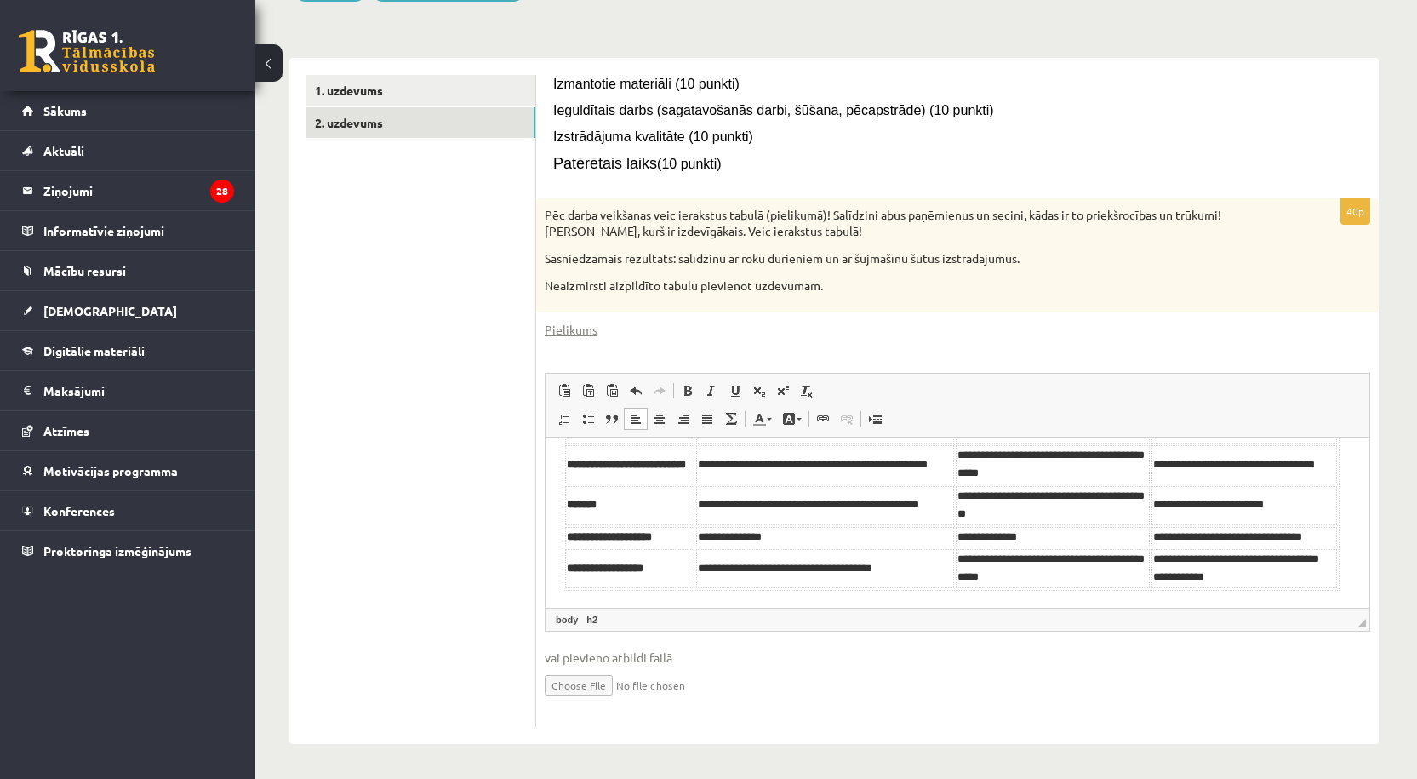
drag, startPoint x: 555, startPoint y: 466, endPoint x: 1312, endPoint y: 592, distance: 767.2
click at [1312, 592] on html "**********" at bounding box center [958, 396] width 824 height 423
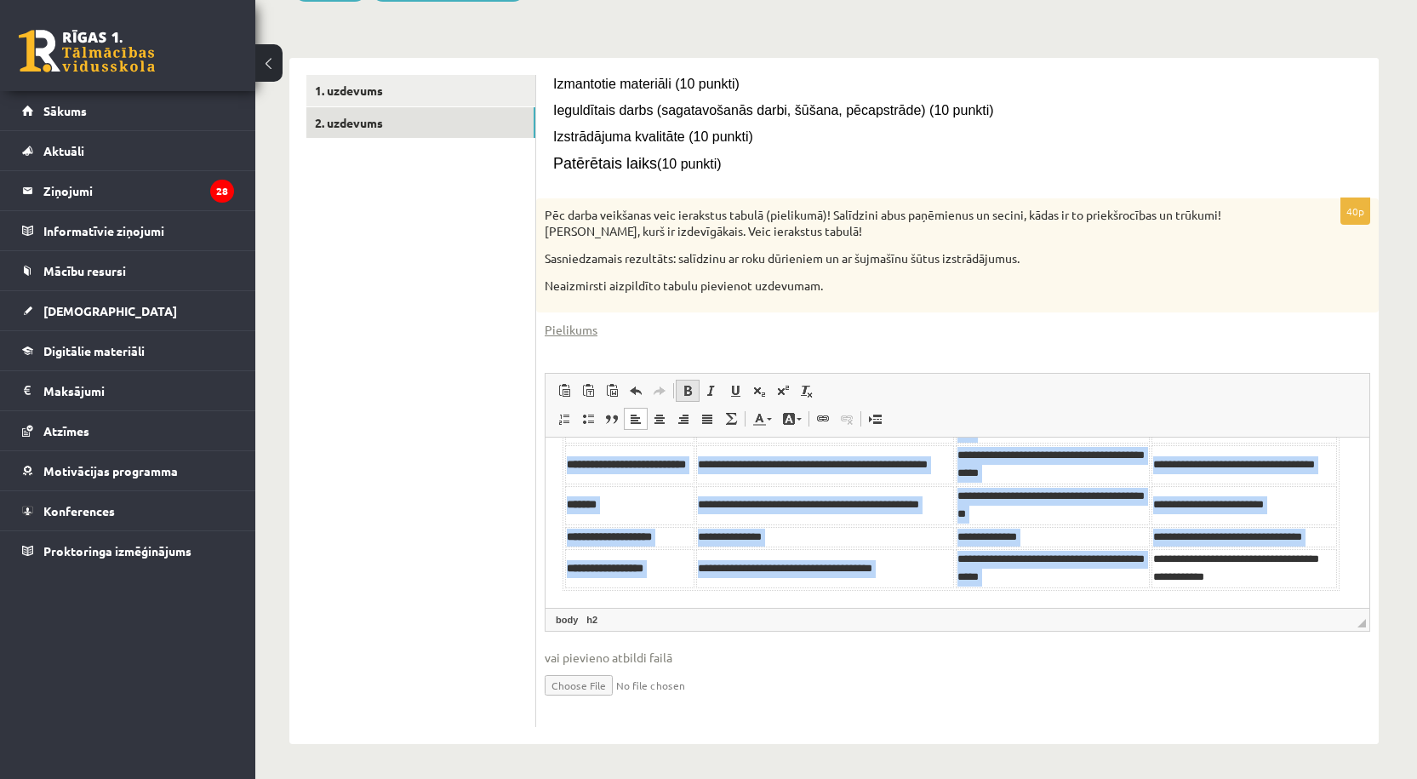
copy body "**********"
click at [735, 388] on span at bounding box center [736, 391] width 14 height 14
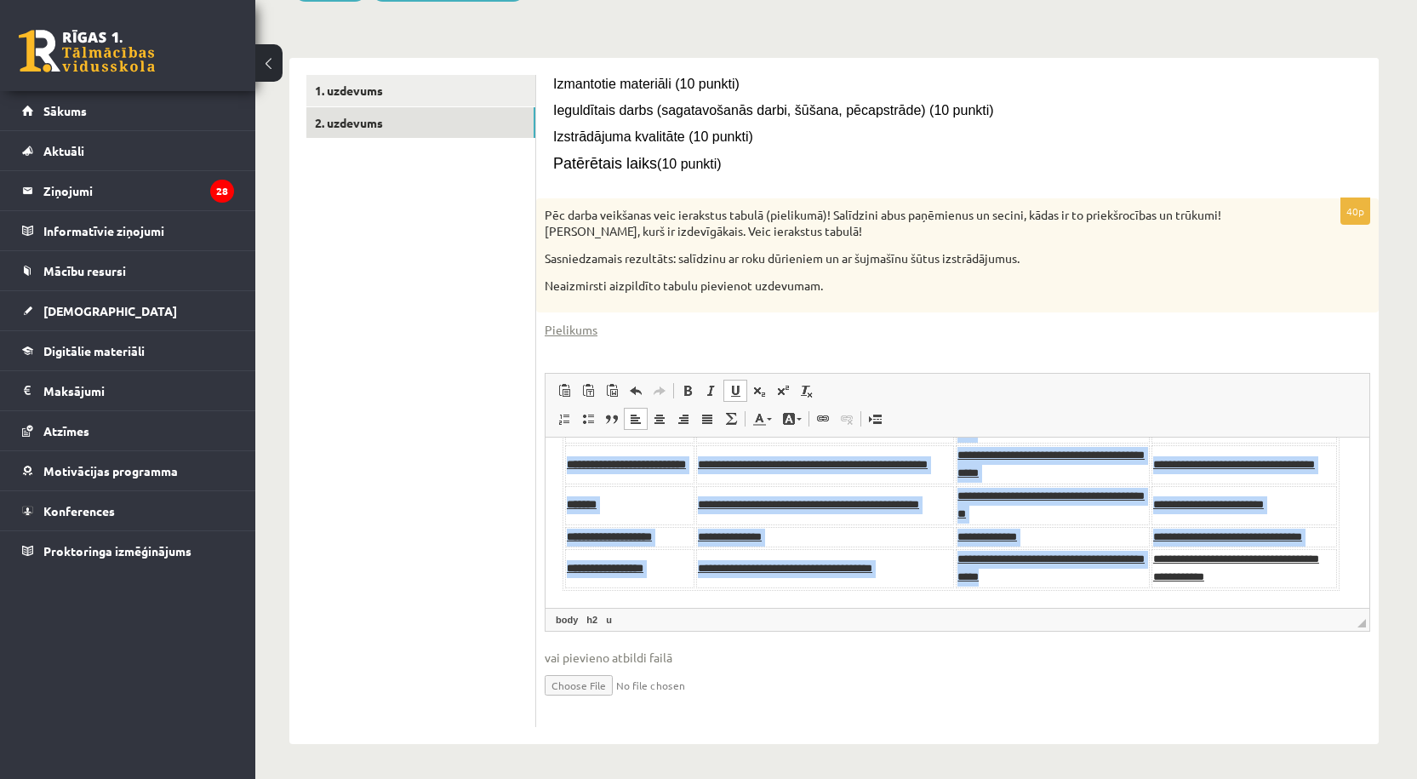
click at [730, 386] on span at bounding box center [736, 391] width 14 height 14
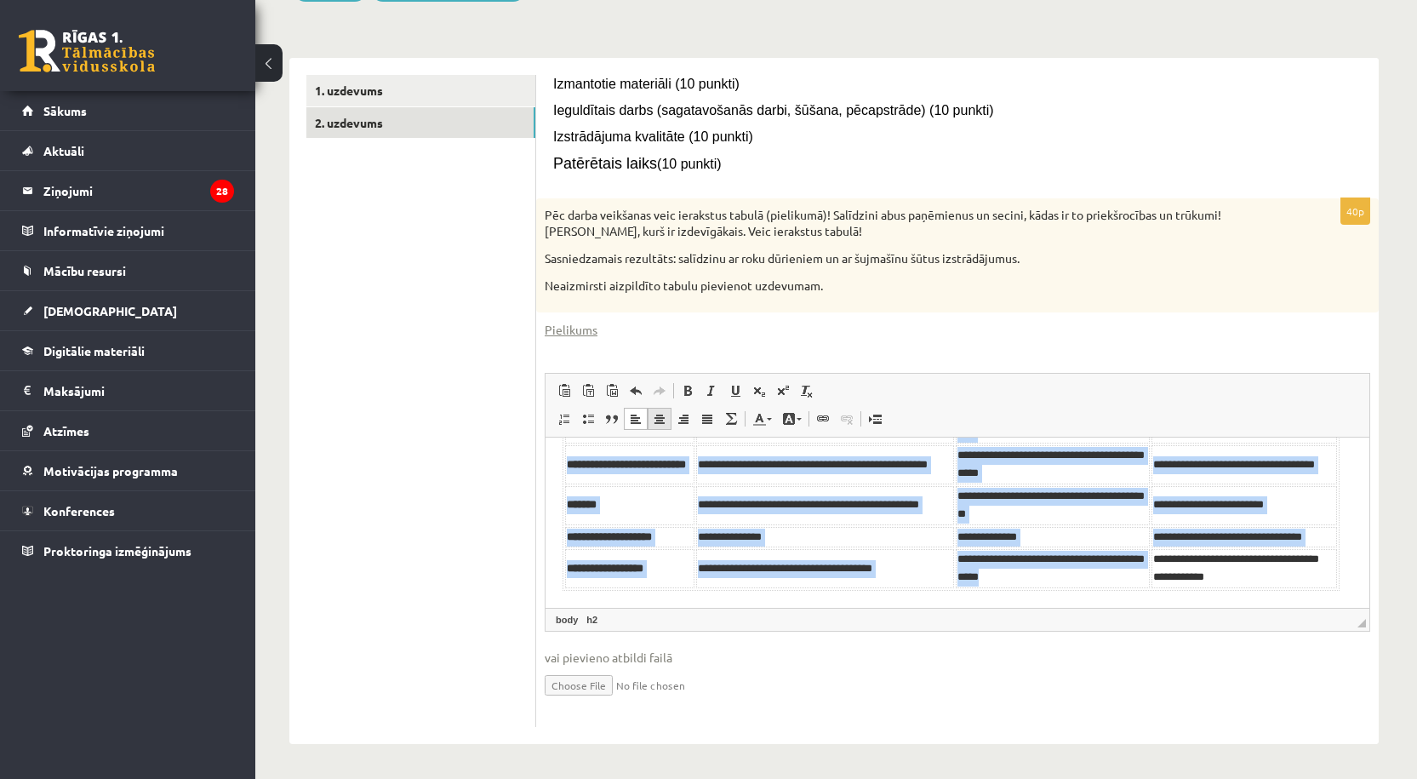
click at [661, 421] on span at bounding box center [660, 419] width 14 height 14
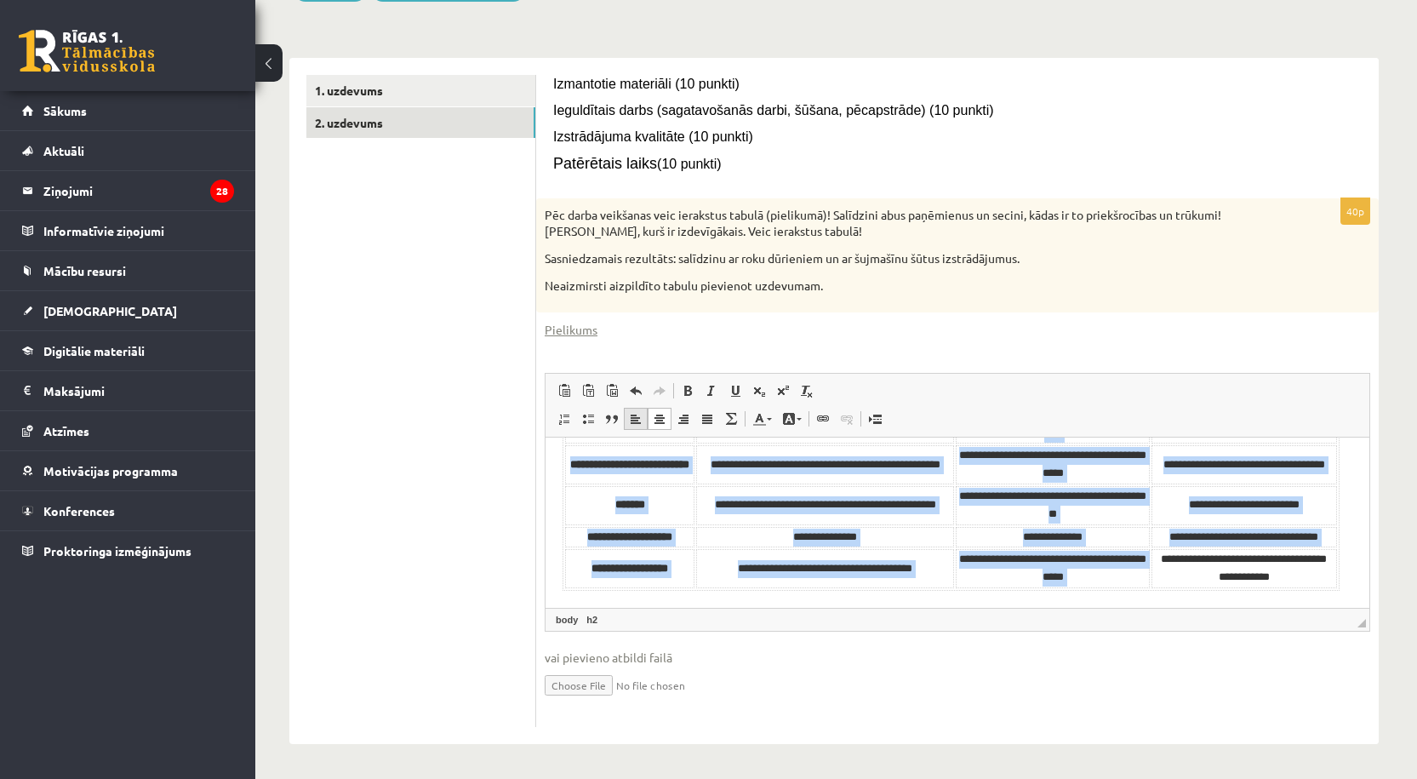
click at [631, 423] on span at bounding box center [636, 419] width 14 height 14
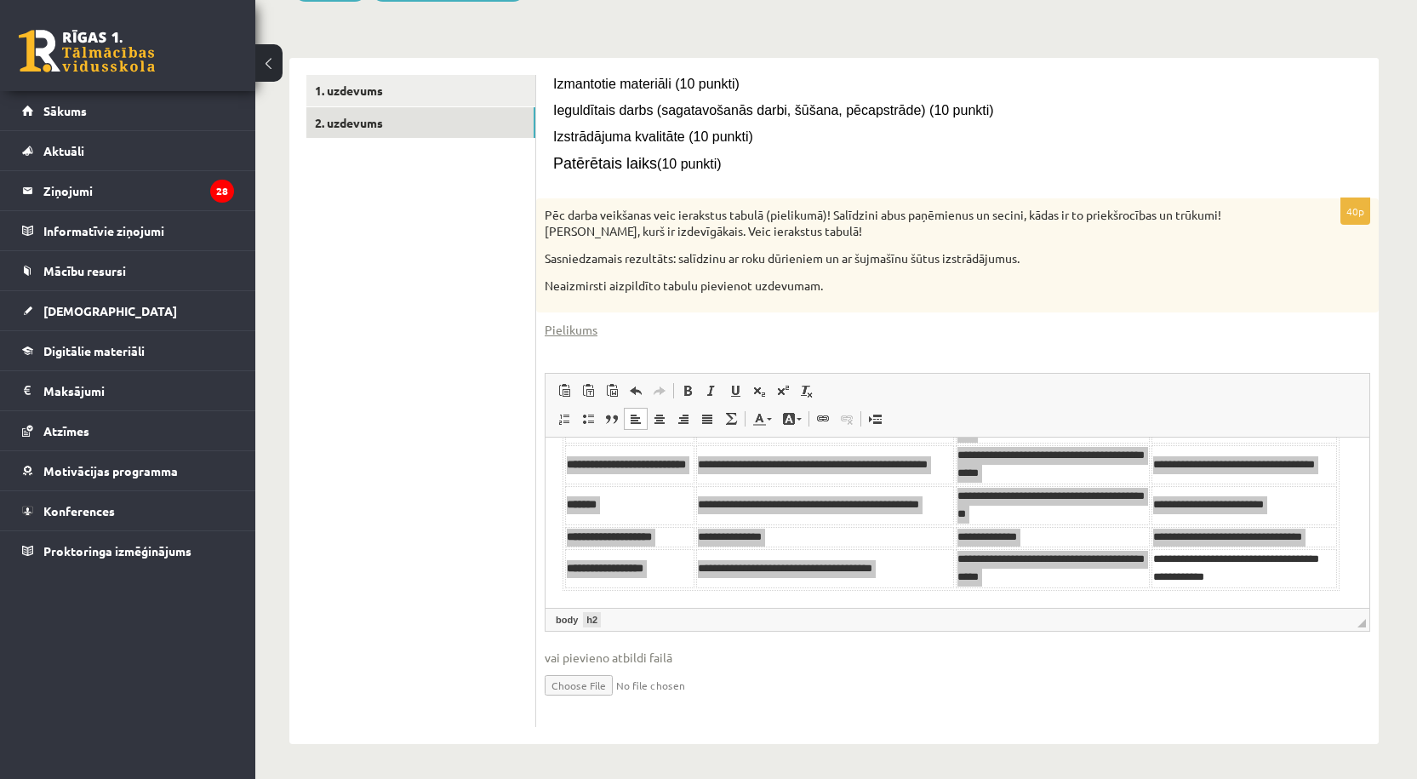
click at [591, 616] on link "h2" at bounding box center [592, 619] width 18 height 15
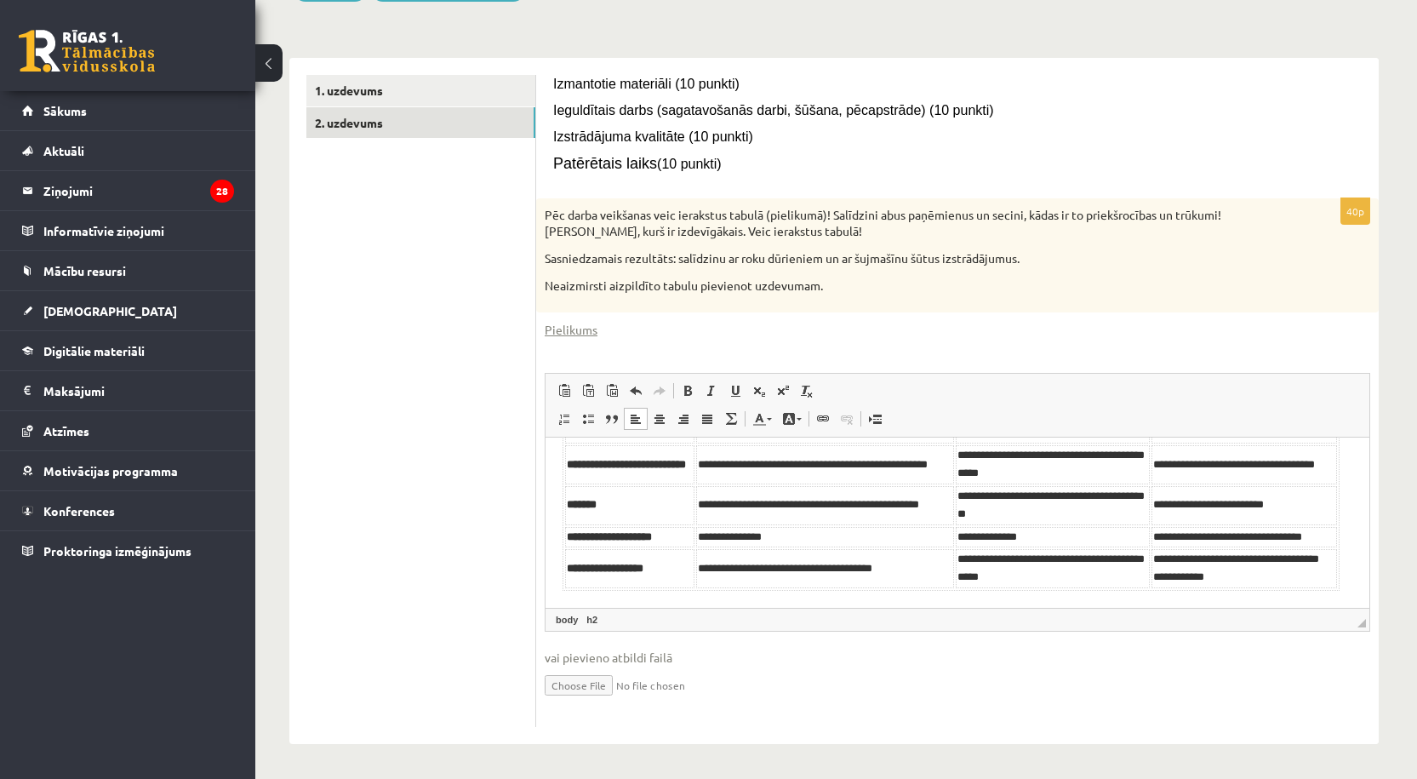
scroll to position [0, 0]
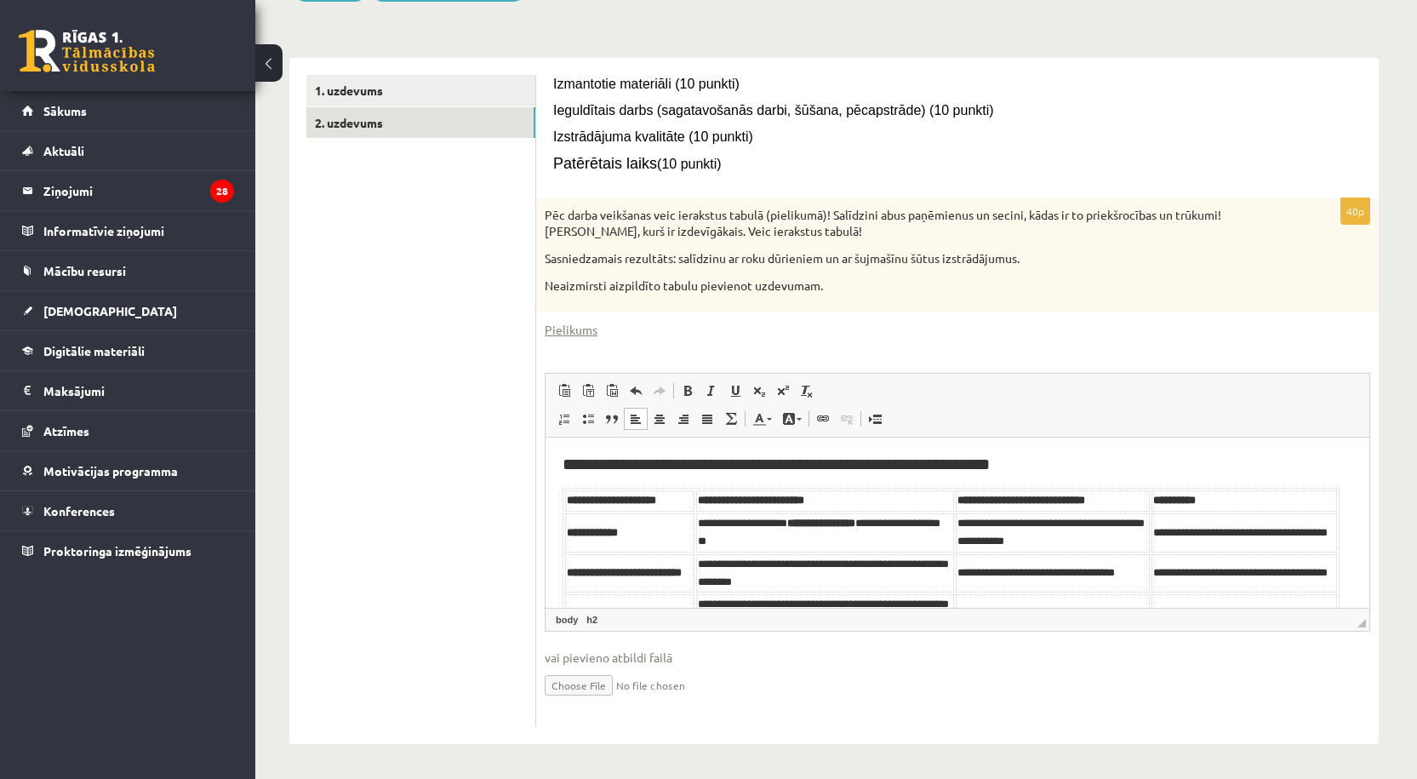
click at [591, 616] on link "h2" at bounding box center [592, 619] width 18 height 15
click at [637, 616] on span "◢ Elements path body h2" at bounding box center [958, 619] width 824 height 23
click at [594, 621] on link "h2" at bounding box center [592, 619] width 18 height 15
click at [752, 626] on span "◢ Elements path body h2" at bounding box center [958, 619] width 824 height 23
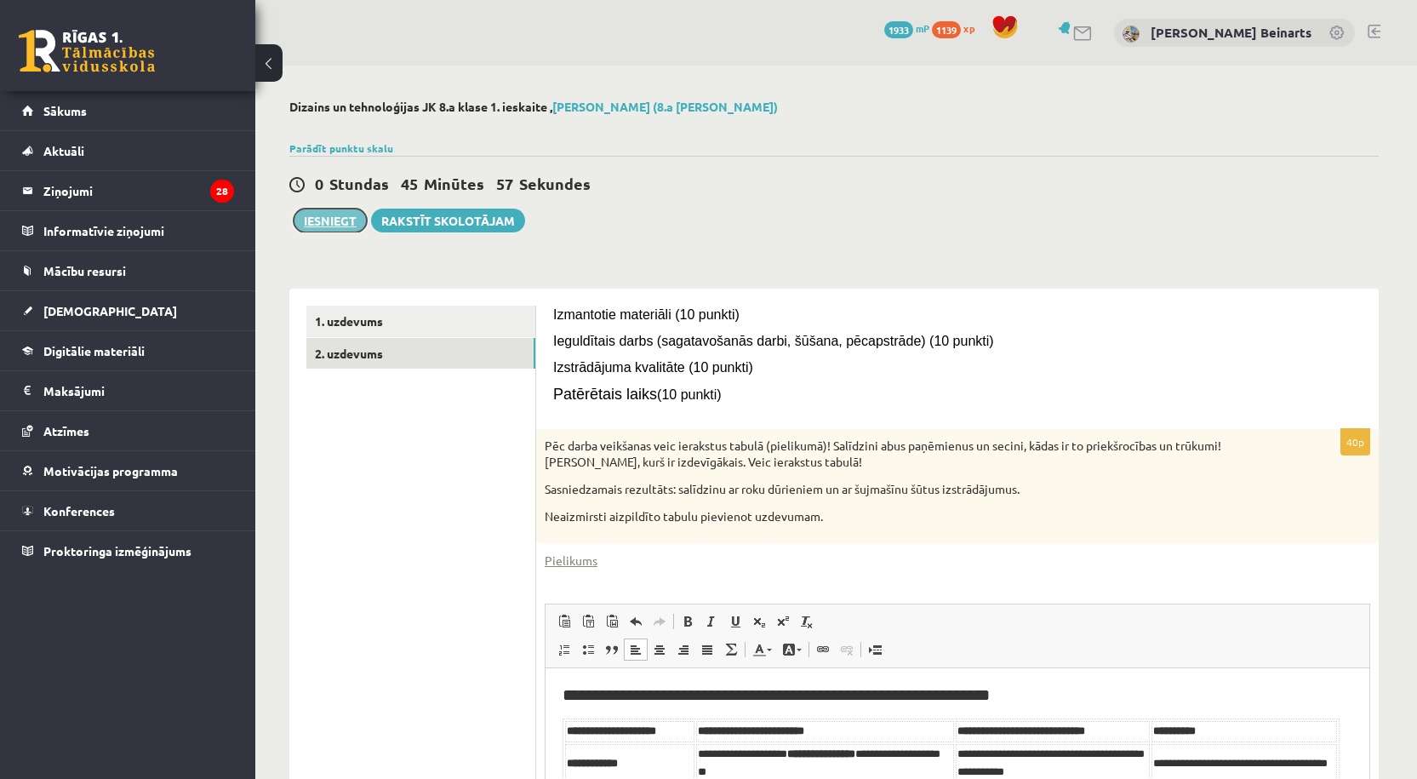
click at [312, 221] on button "Iesniegt" at bounding box center [330, 221] width 73 height 24
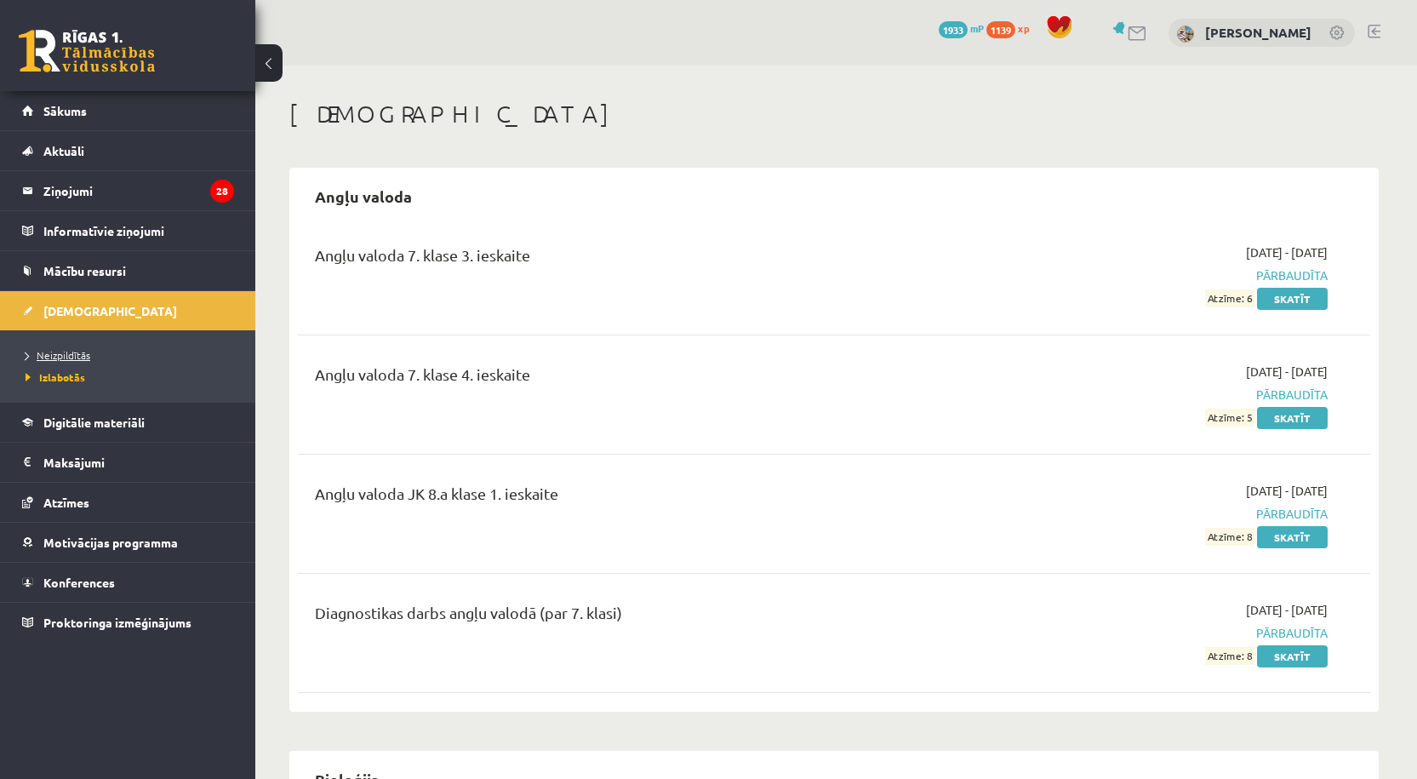
click at [59, 353] on span "Neizpildītās" at bounding box center [58, 355] width 65 height 14
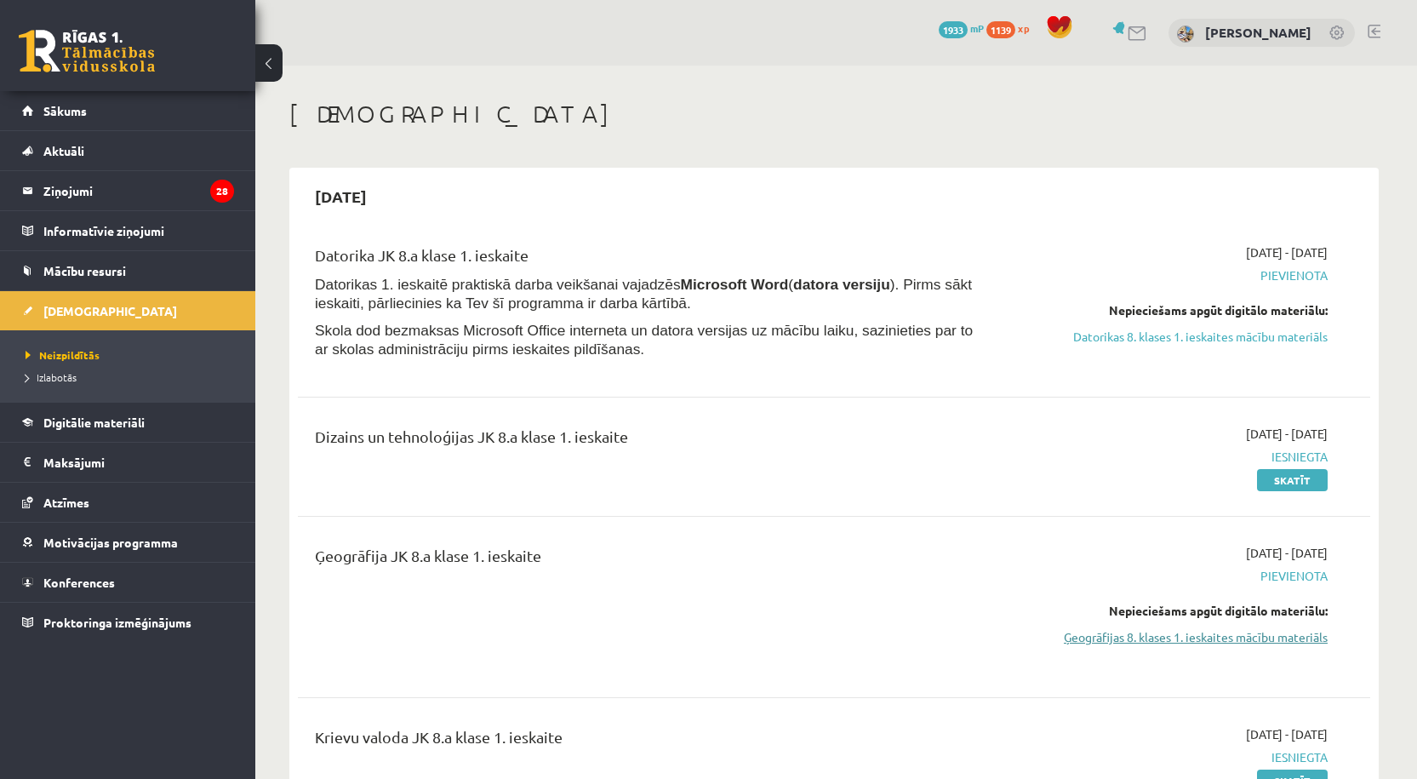
click at [1192, 638] on link "Ģeogrāfijas 8. klases 1. ieskaites mācību materiāls" at bounding box center [1167, 637] width 321 height 18
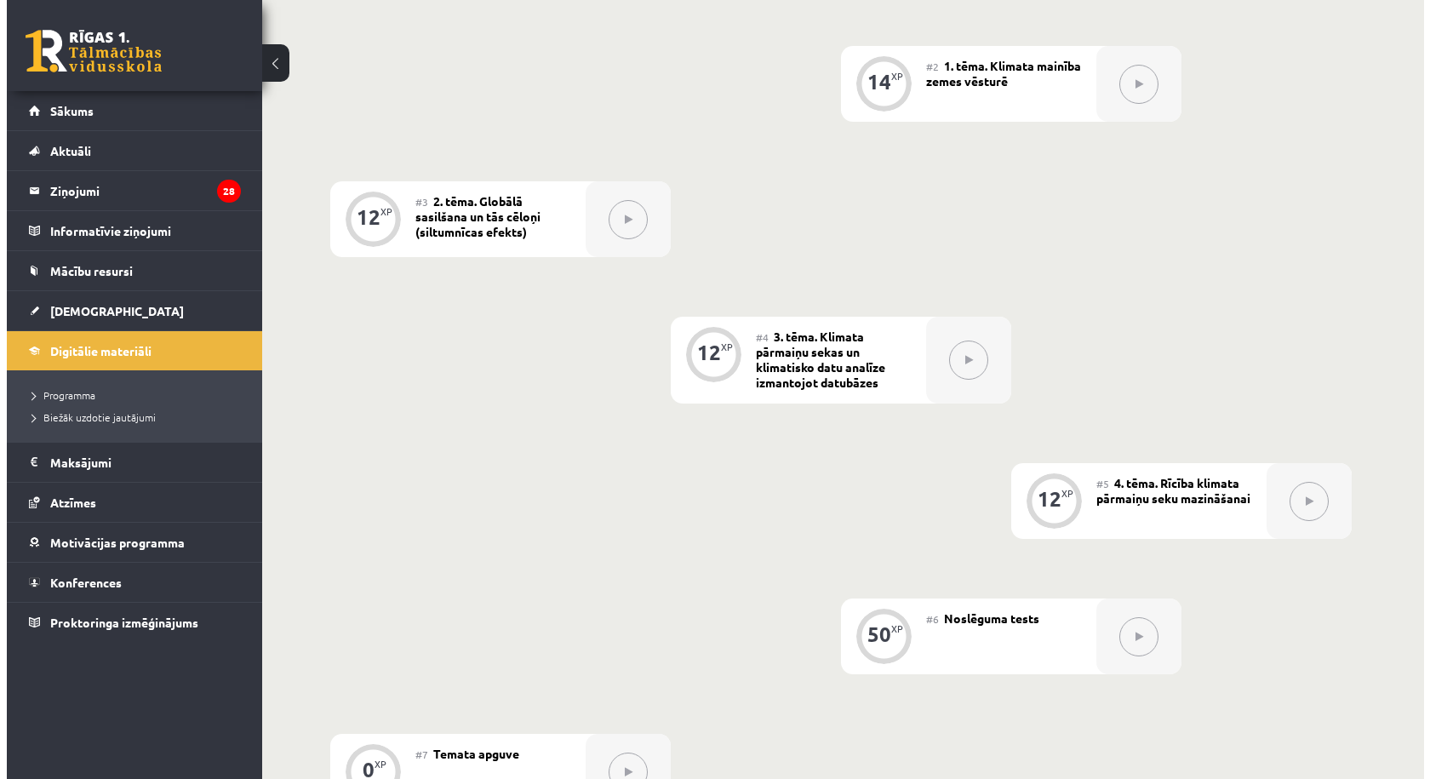
scroll to position [283, 0]
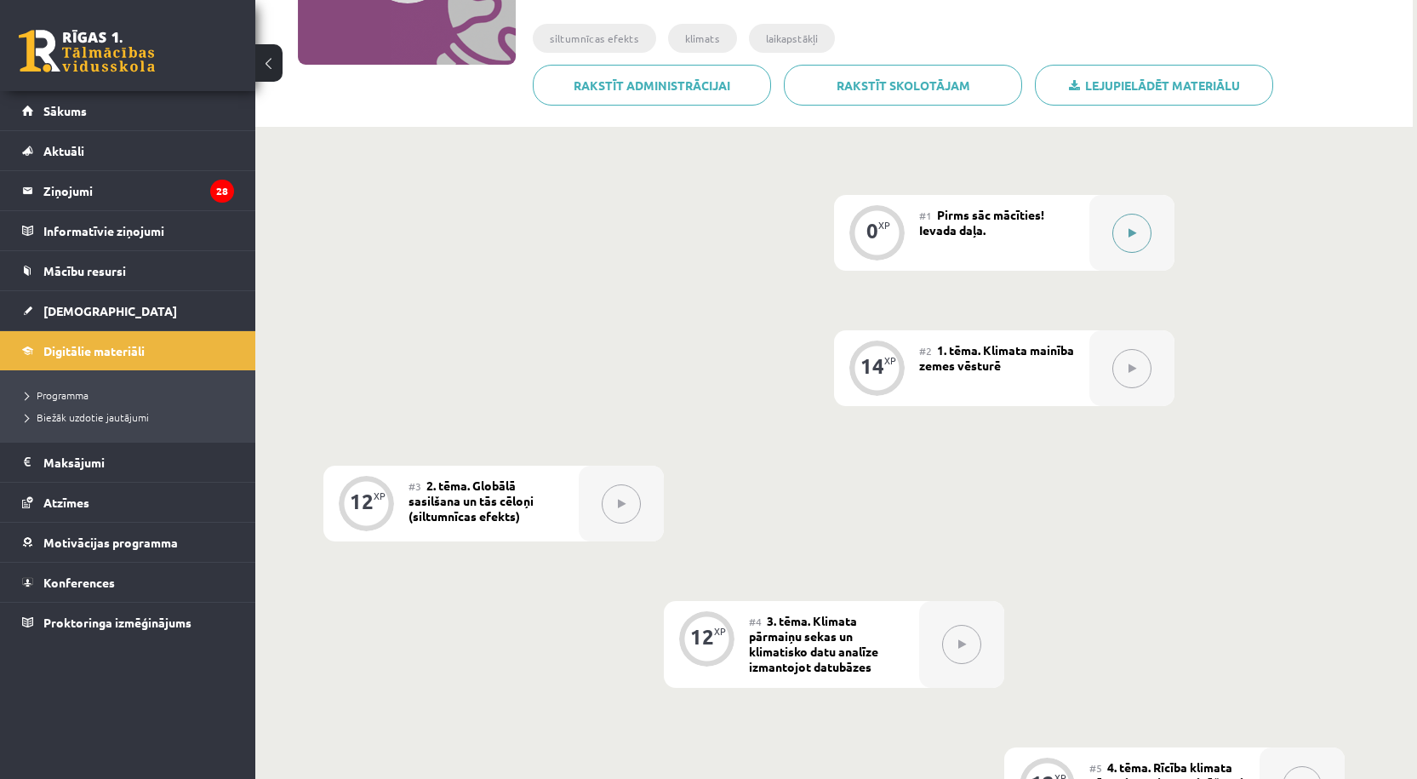
click at [1105, 248] on div at bounding box center [1132, 233] width 85 height 76
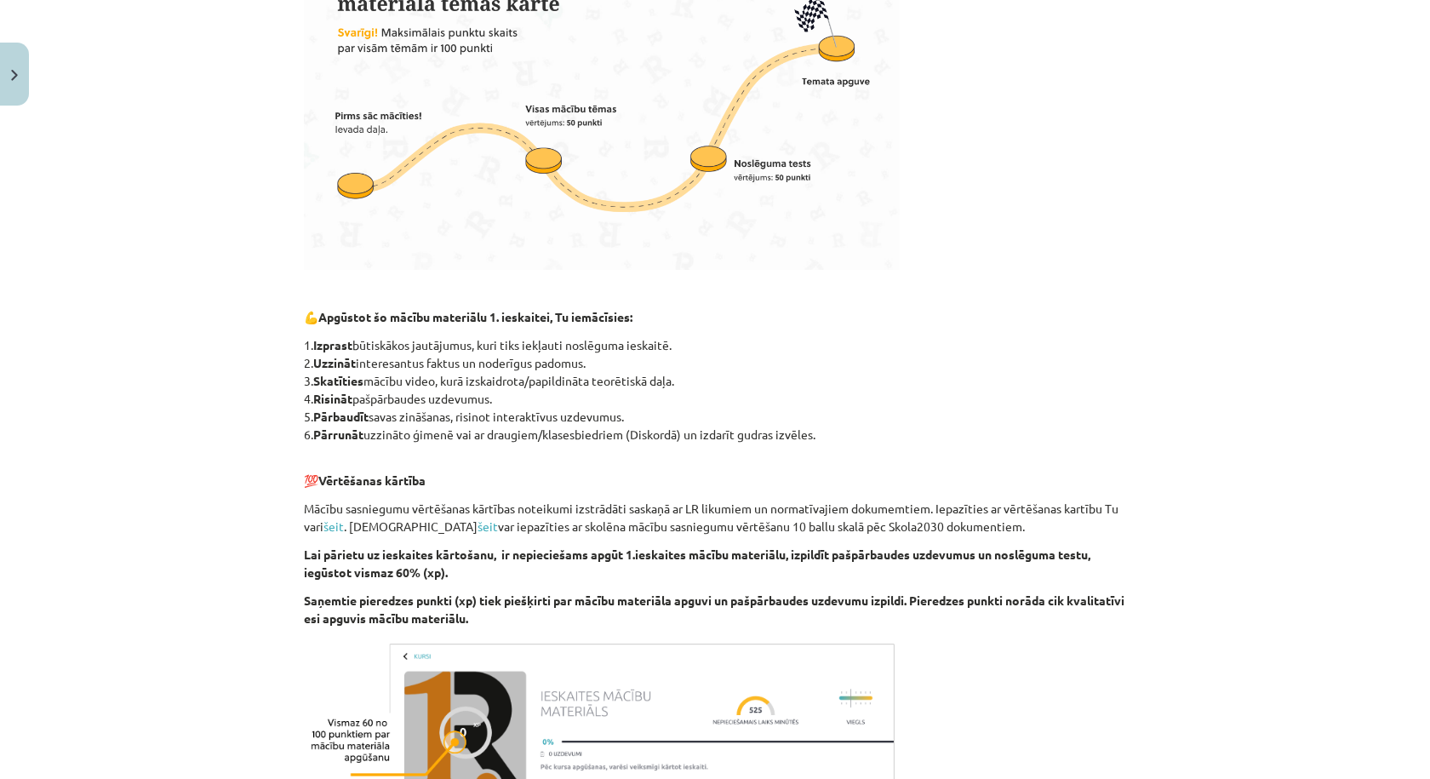
scroll to position [810, 0]
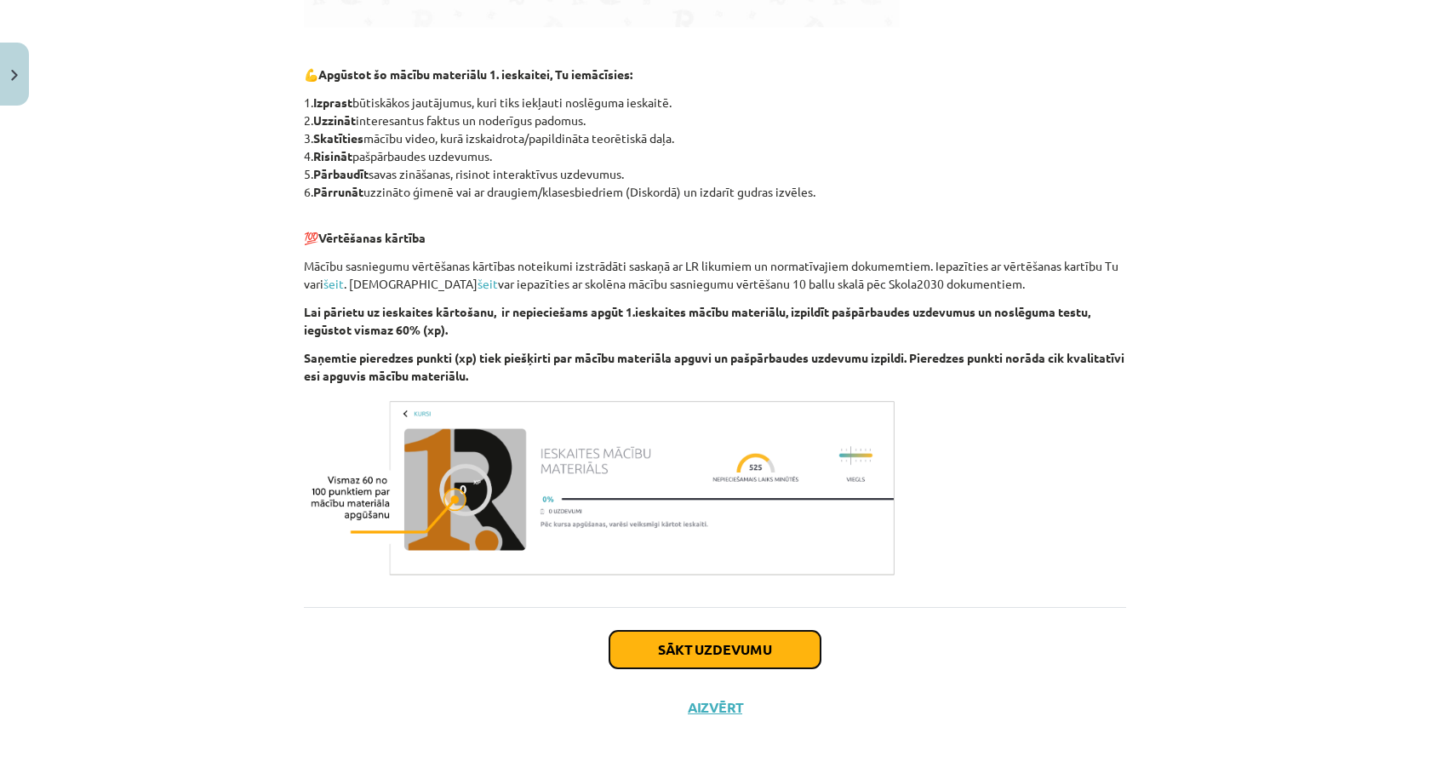
click at [686, 646] on button "Sākt uzdevumu" at bounding box center [714, 649] width 211 height 37
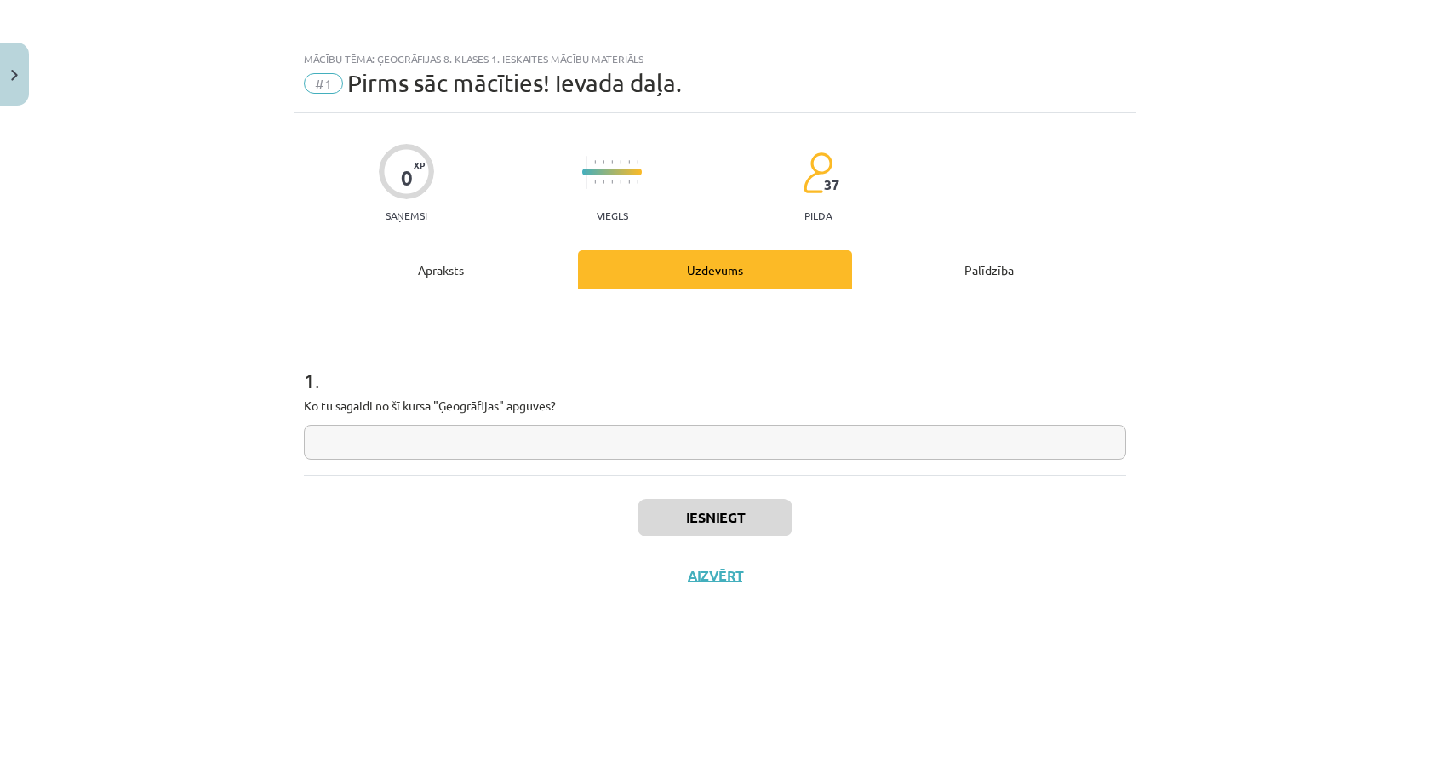
click at [492, 424] on div "1 . Ko tu sagaidi no šī kursa "Ģeogrāfijas" apguves?" at bounding box center [715, 399] width 822 height 121
click at [494, 432] on input "text" at bounding box center [715, 442] width 822 height 35
type input "**"
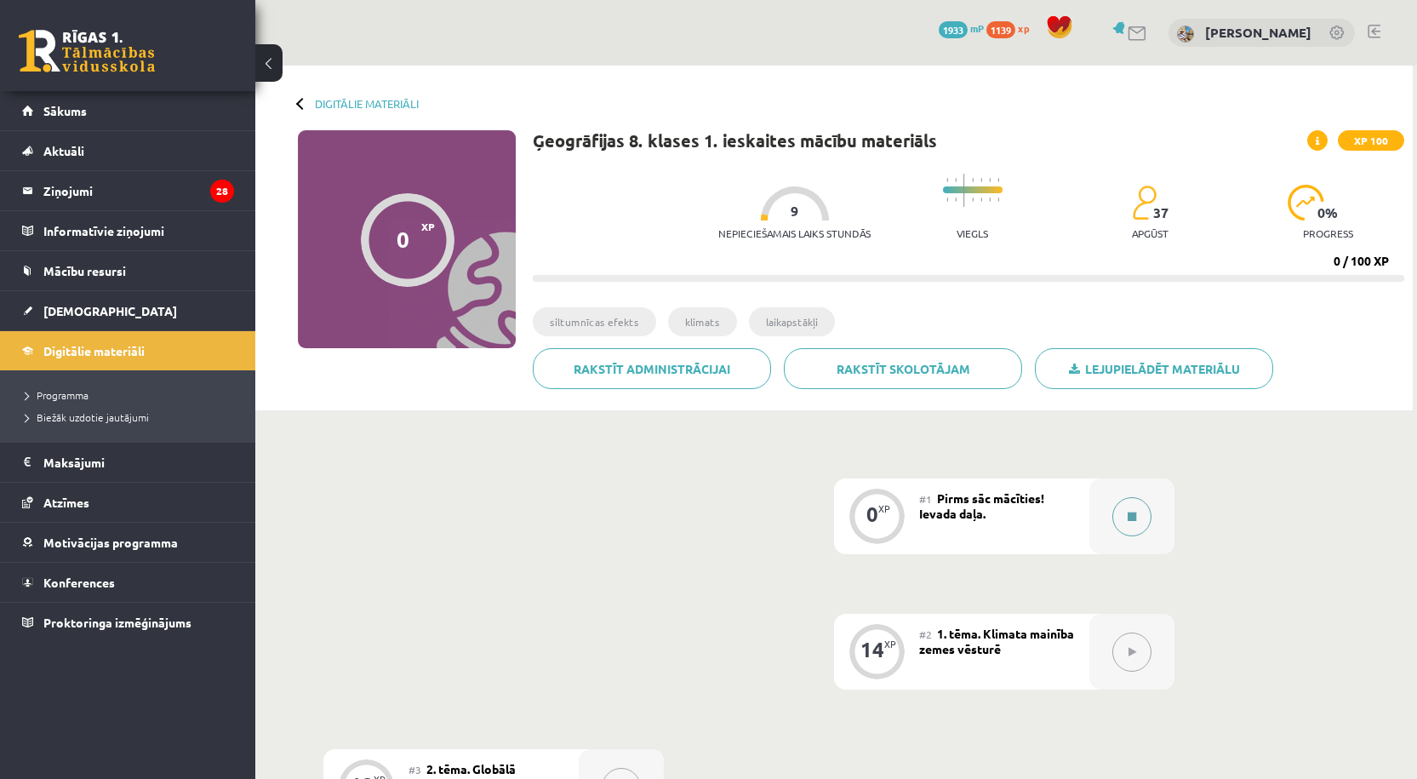
click at [1104, 491] on div at bounding box center [1132, 516] width 85 height 76
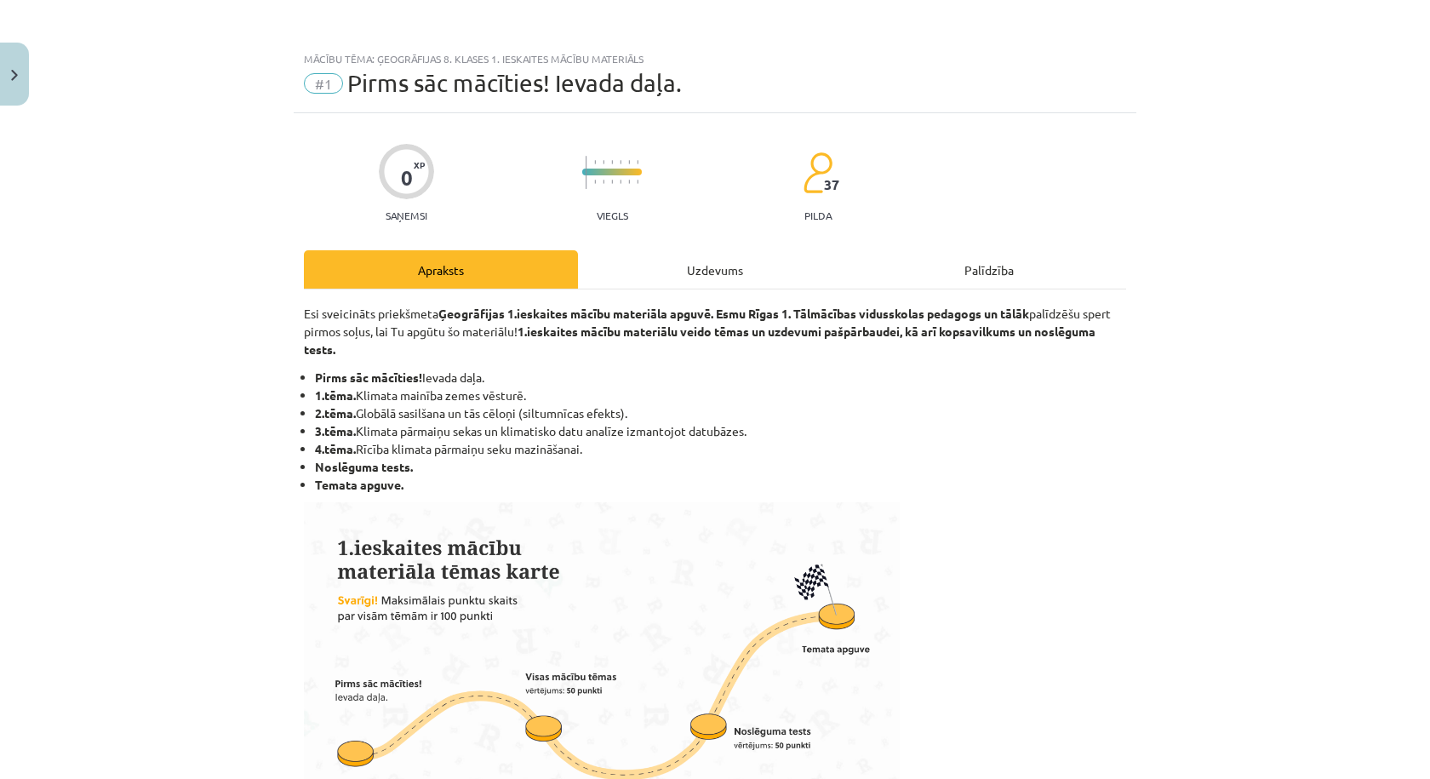
scroll to position [810, 0]
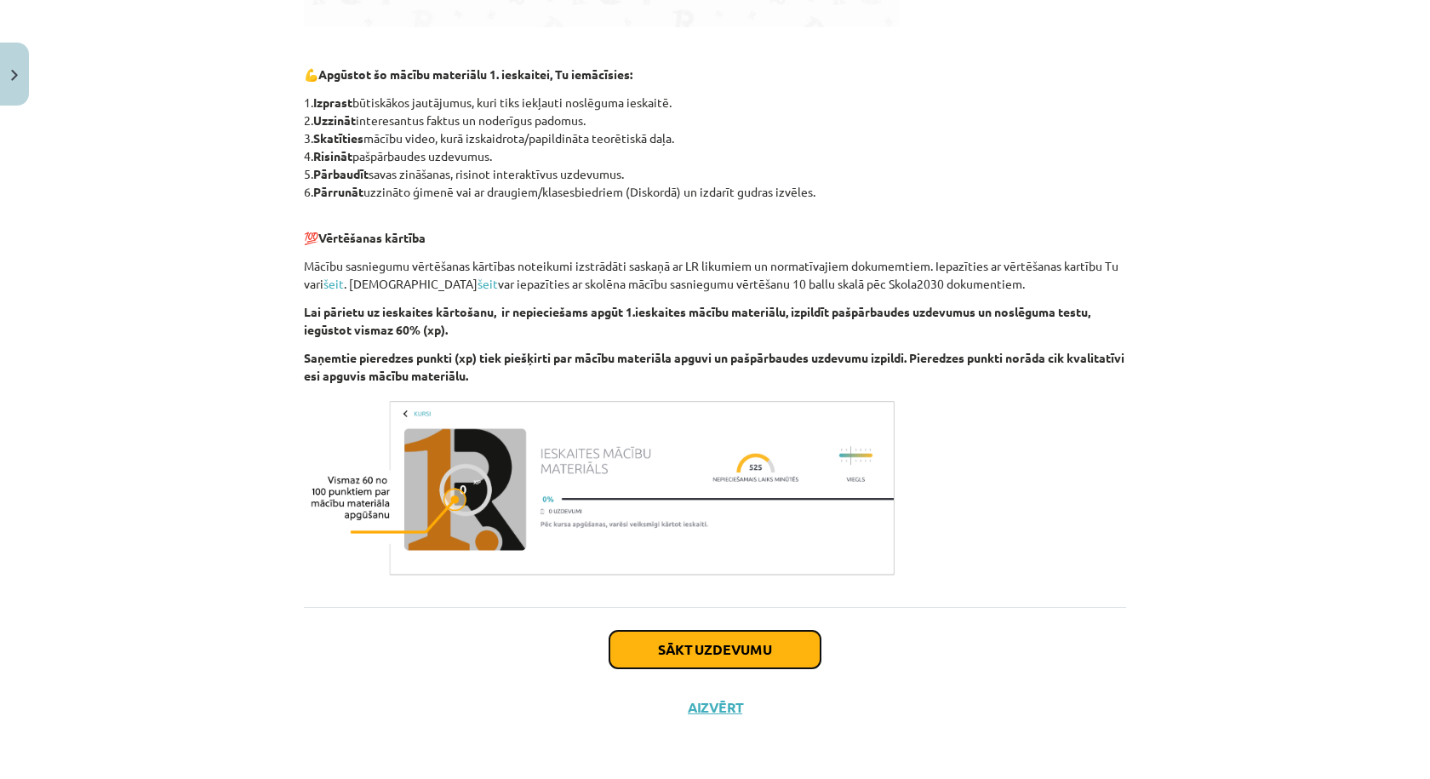
click at [748, 639] on button "Sākt uzdevumu" at bounding box center [714, 649] width 211 height 37
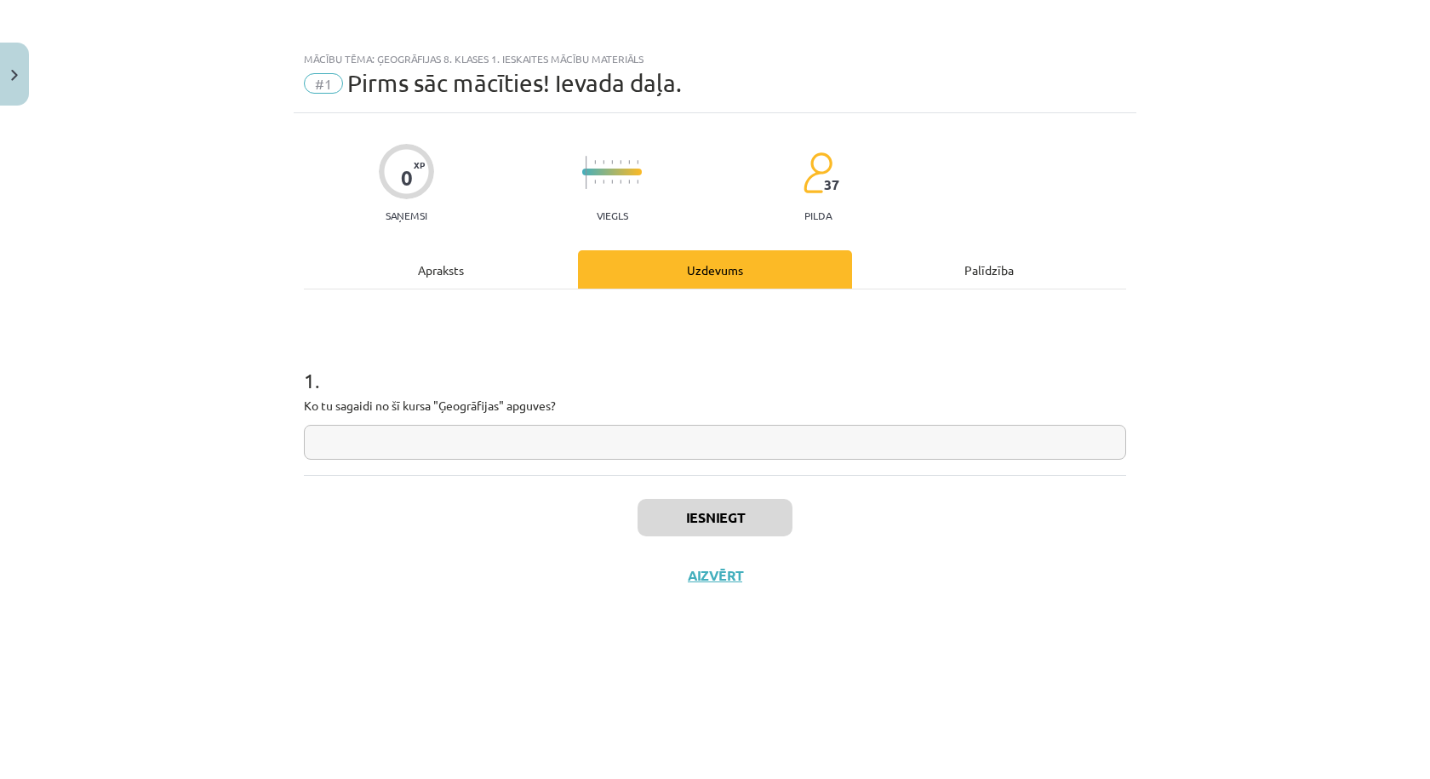
click at [634, 449] on input "text" at bounding box center [715, 442] width 822 height 35
type input "**"
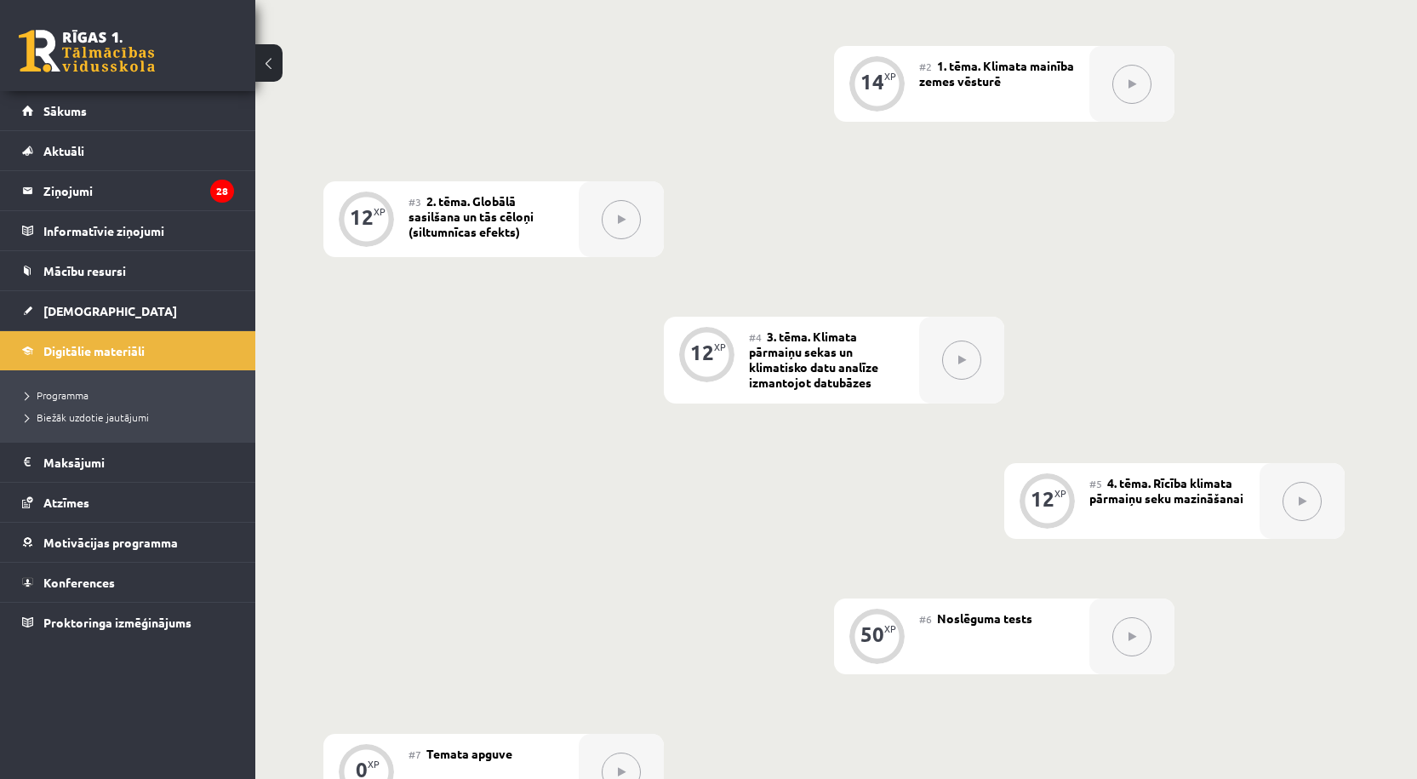
scroll to position [851, 0]
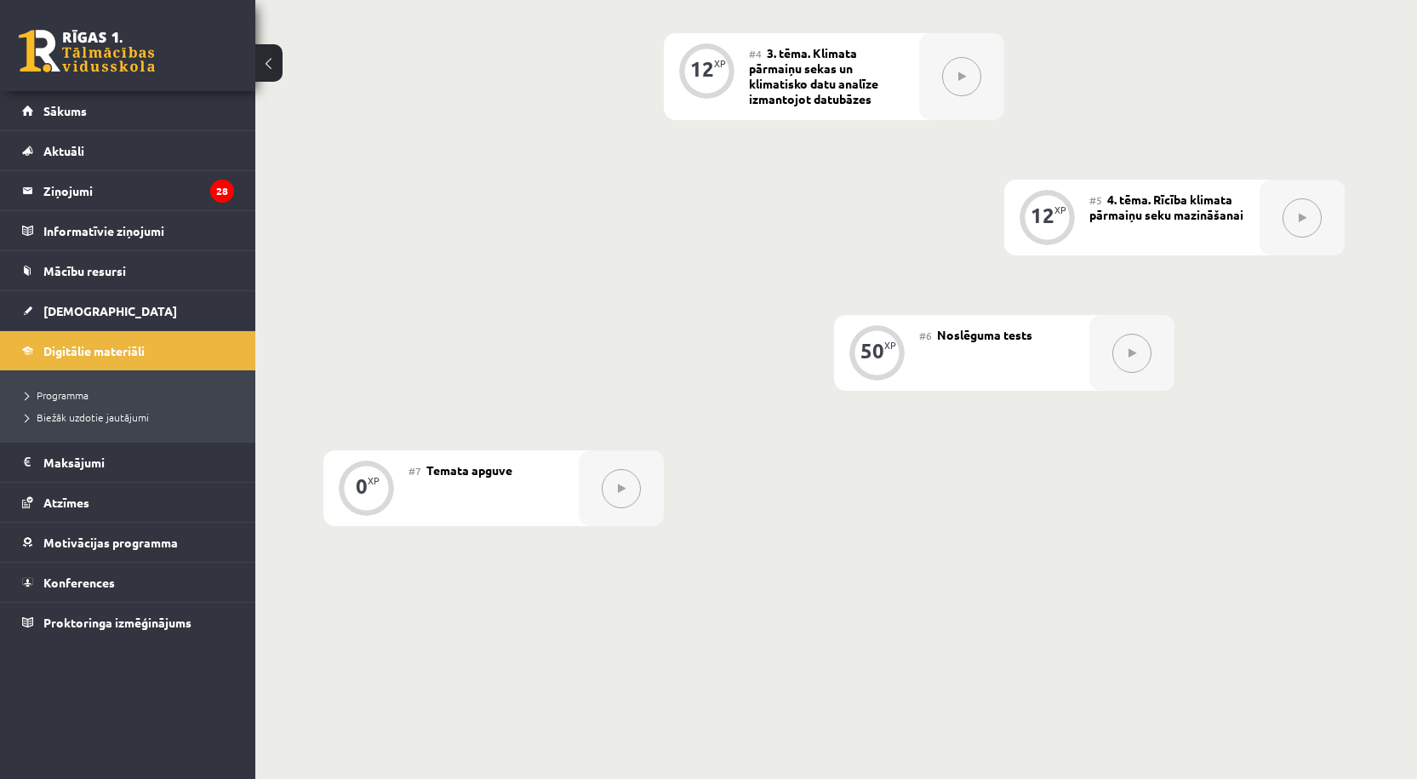
click at [1105, 363] on div at bounding box center [1132, 353] width 85 height 76
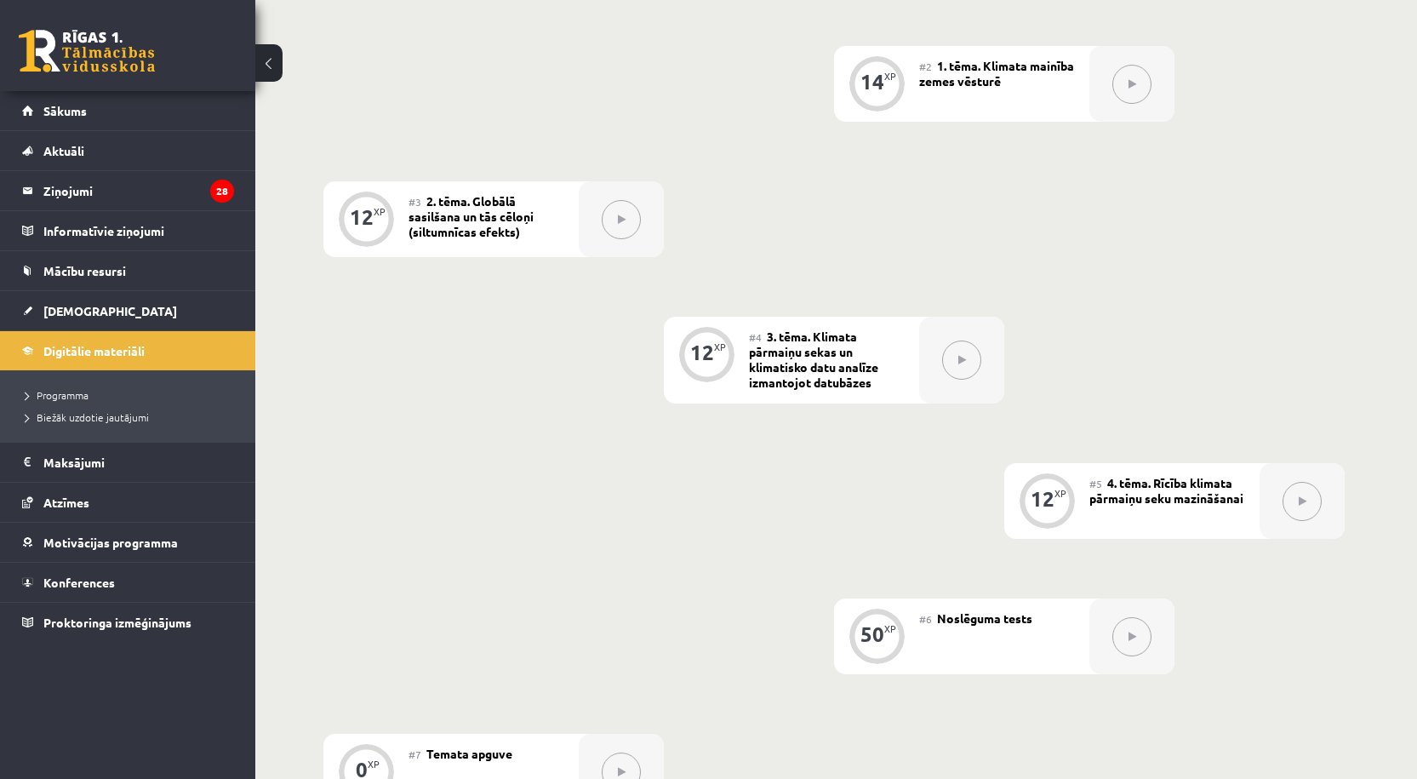
scroll to position [896, 0]
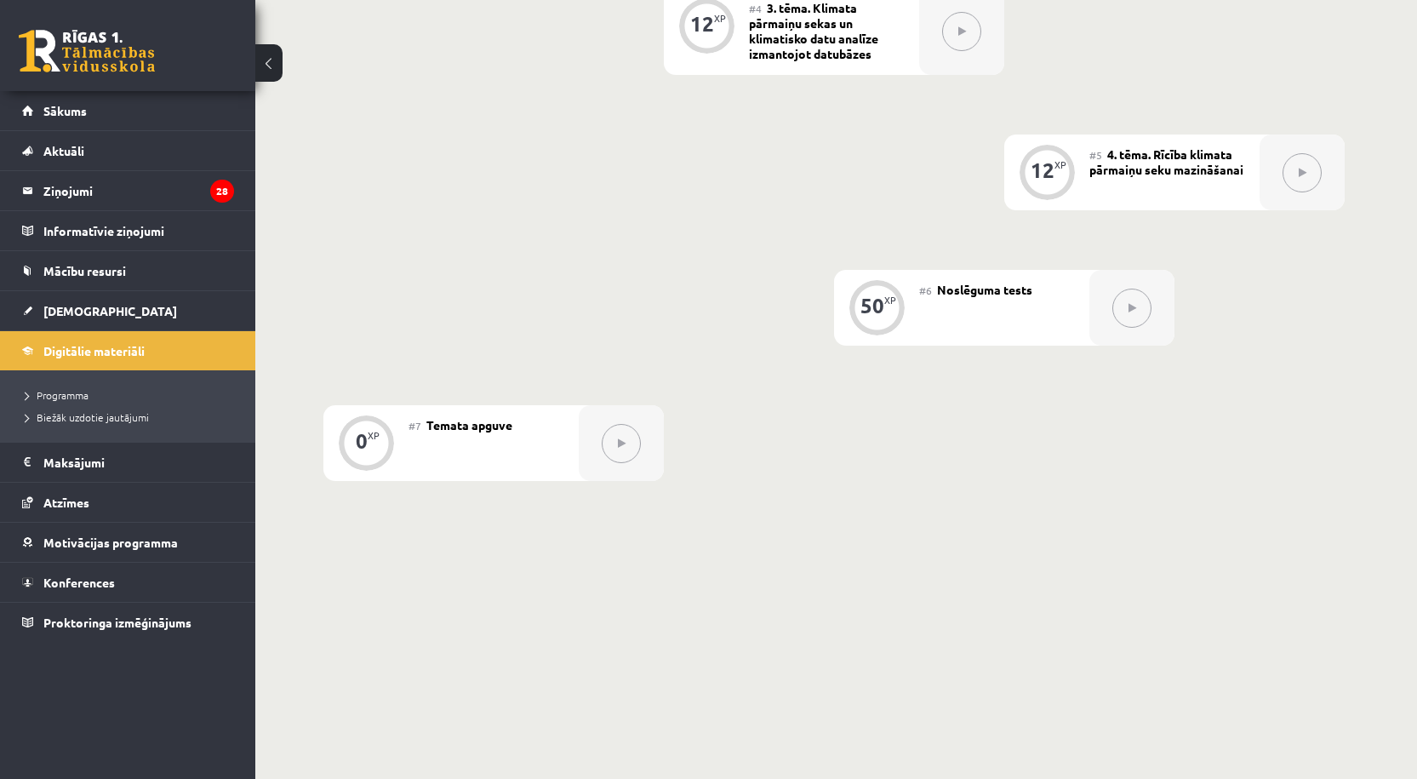
click at [609, 432] on button at bounding box center [621, 443] width 39 height 39
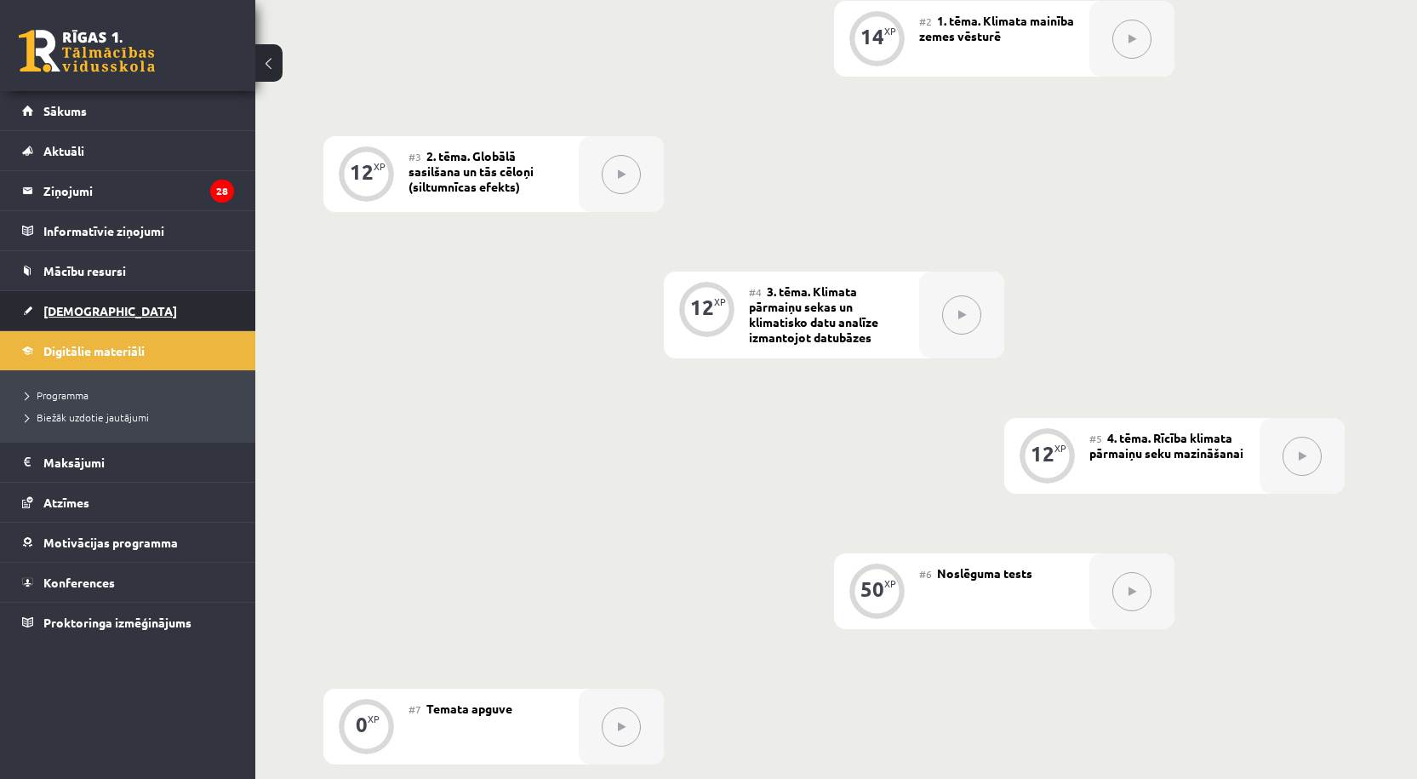
click at [67, 300] on link "[DEMOGRAPHIC_DATA]" at bounding box center [128, 310] width 212 height 39
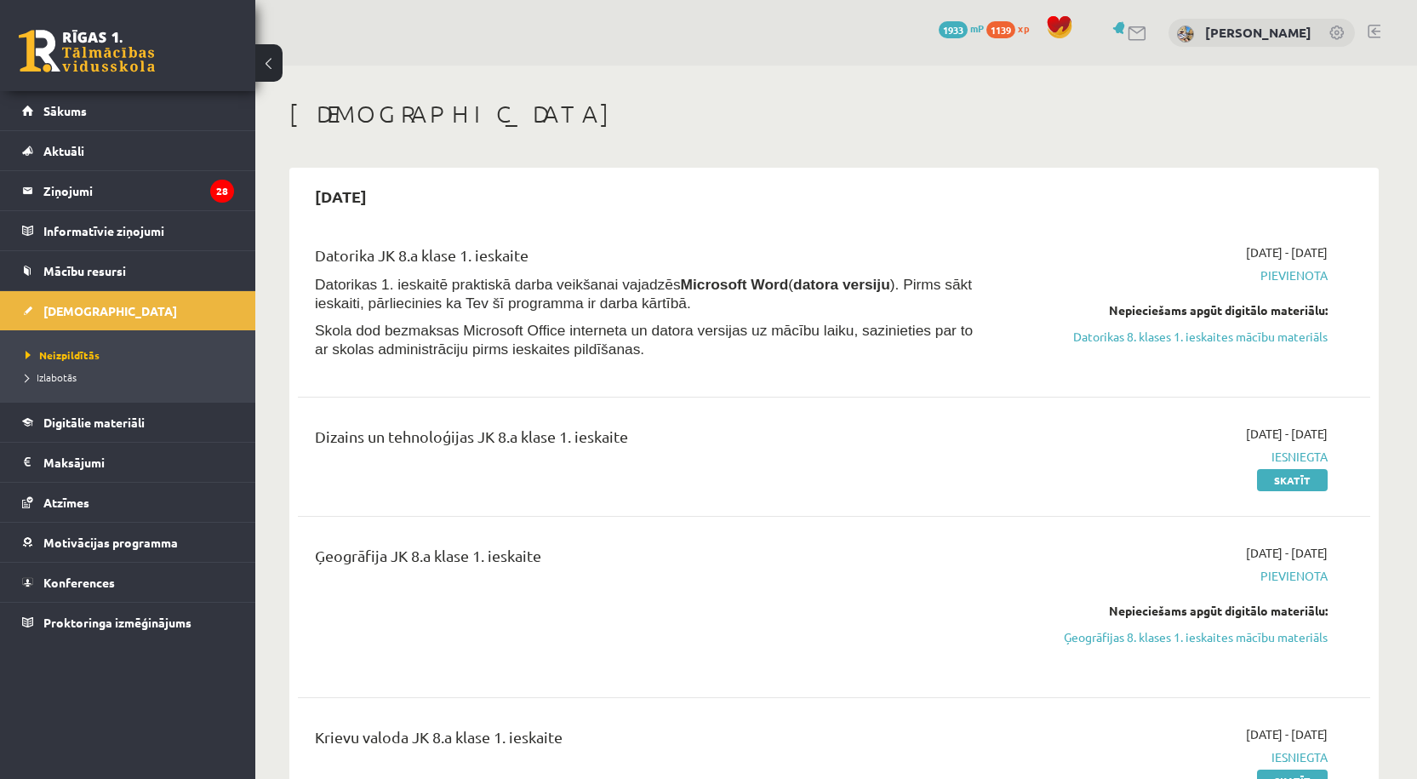
click at [1280, 576] on span "Pievienota" at bounding box center [1167, 576] width 321 height 18
click at [1232, 639] on link "Ģeogrāfijas 8. klases 1. ieskaites mācību materiāls" at bounding box center [1167, 637] width 321 height 18
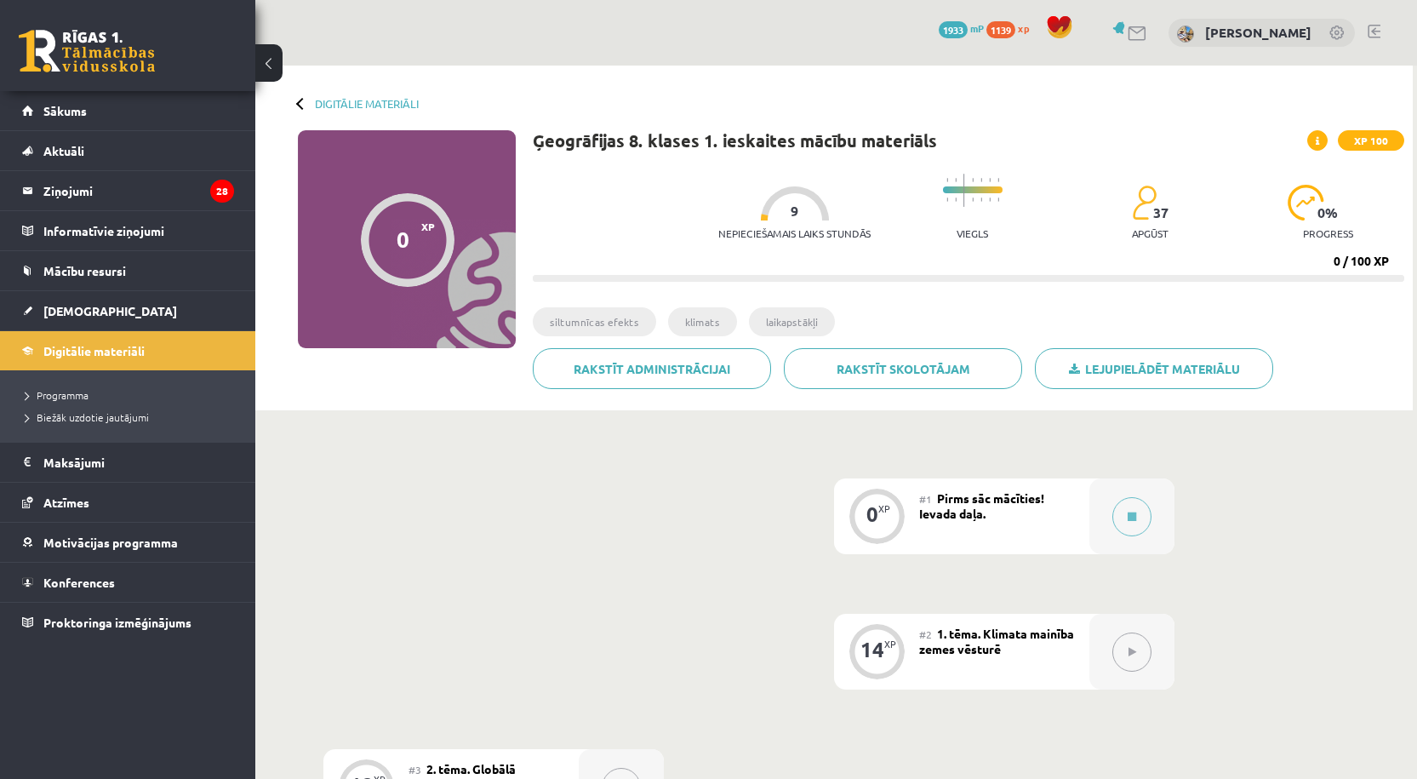
click at [1149, 646] on button at bounding box center [1132, 651] width 39 height 39
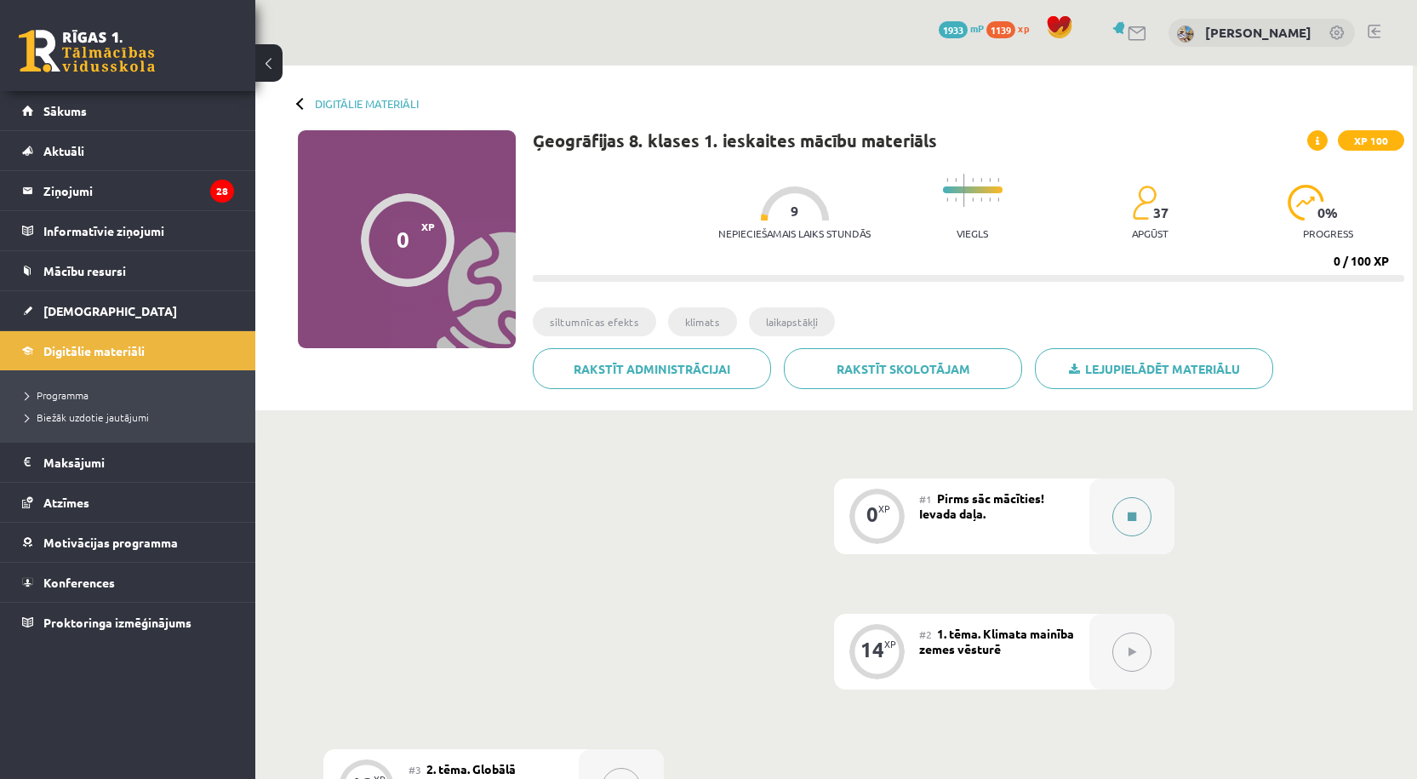
click at [1151, 521] on button at bounding box center [1132, 516] width 39 height 39
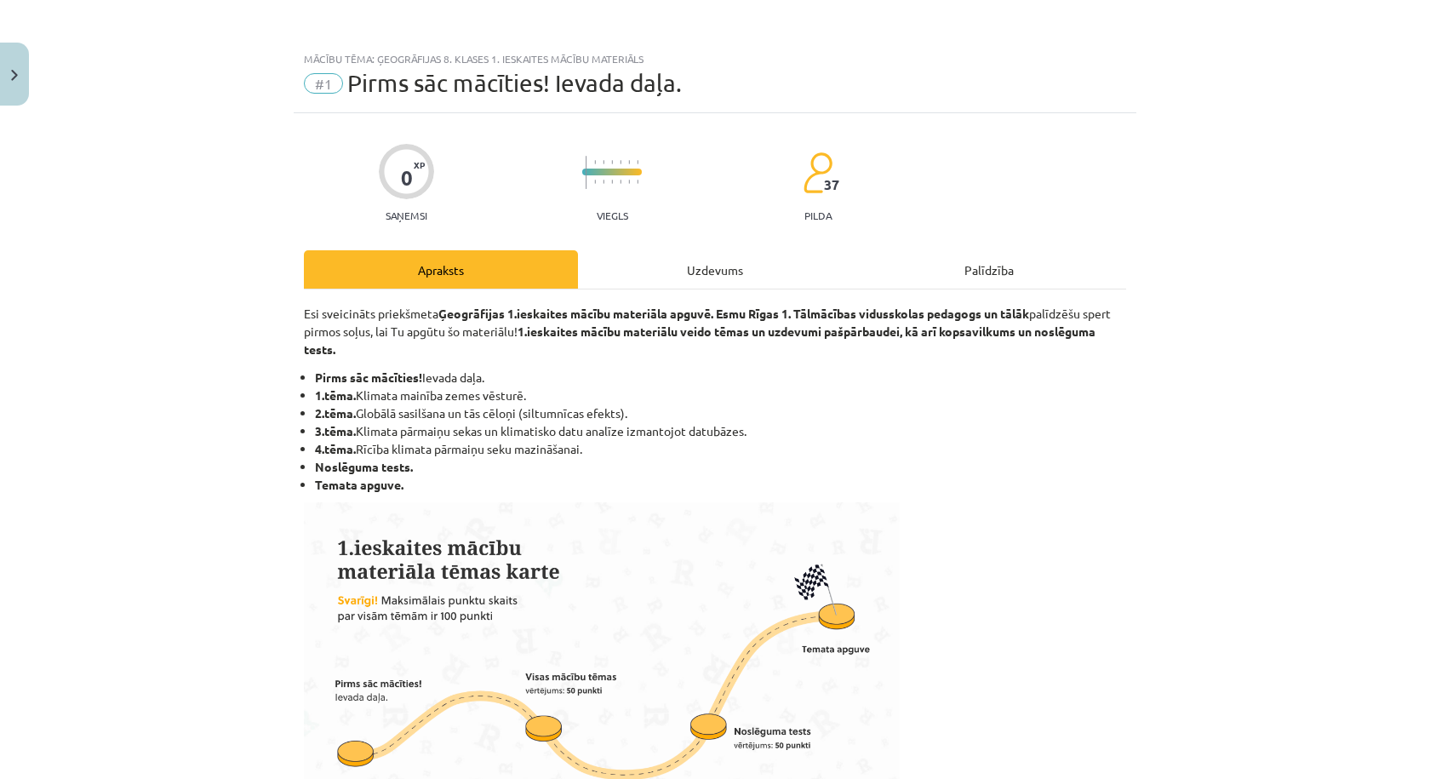
scroll to position [810, 0]
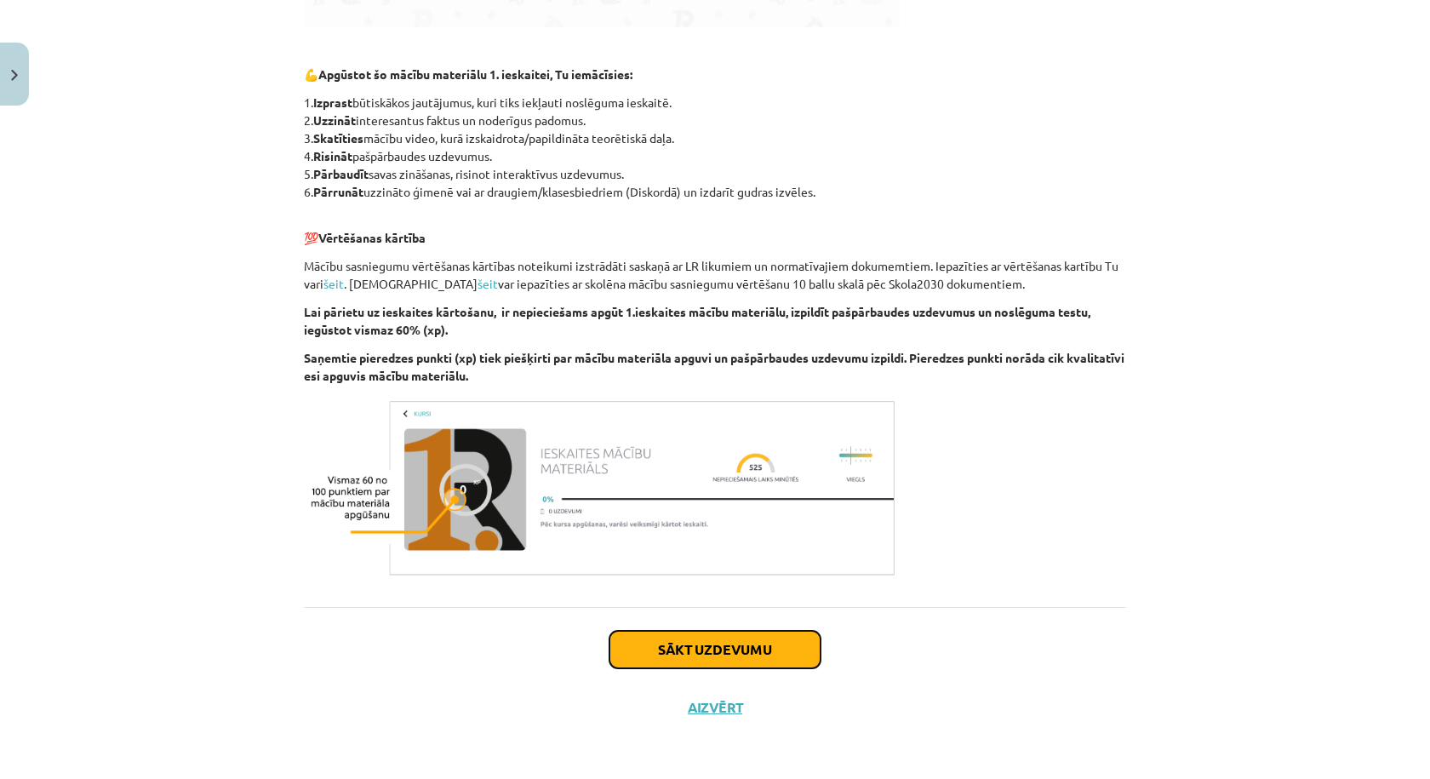
click at [751, 659] on button "Sākt uzdevumu" at bounding box center [714, 649] width 211 height 37
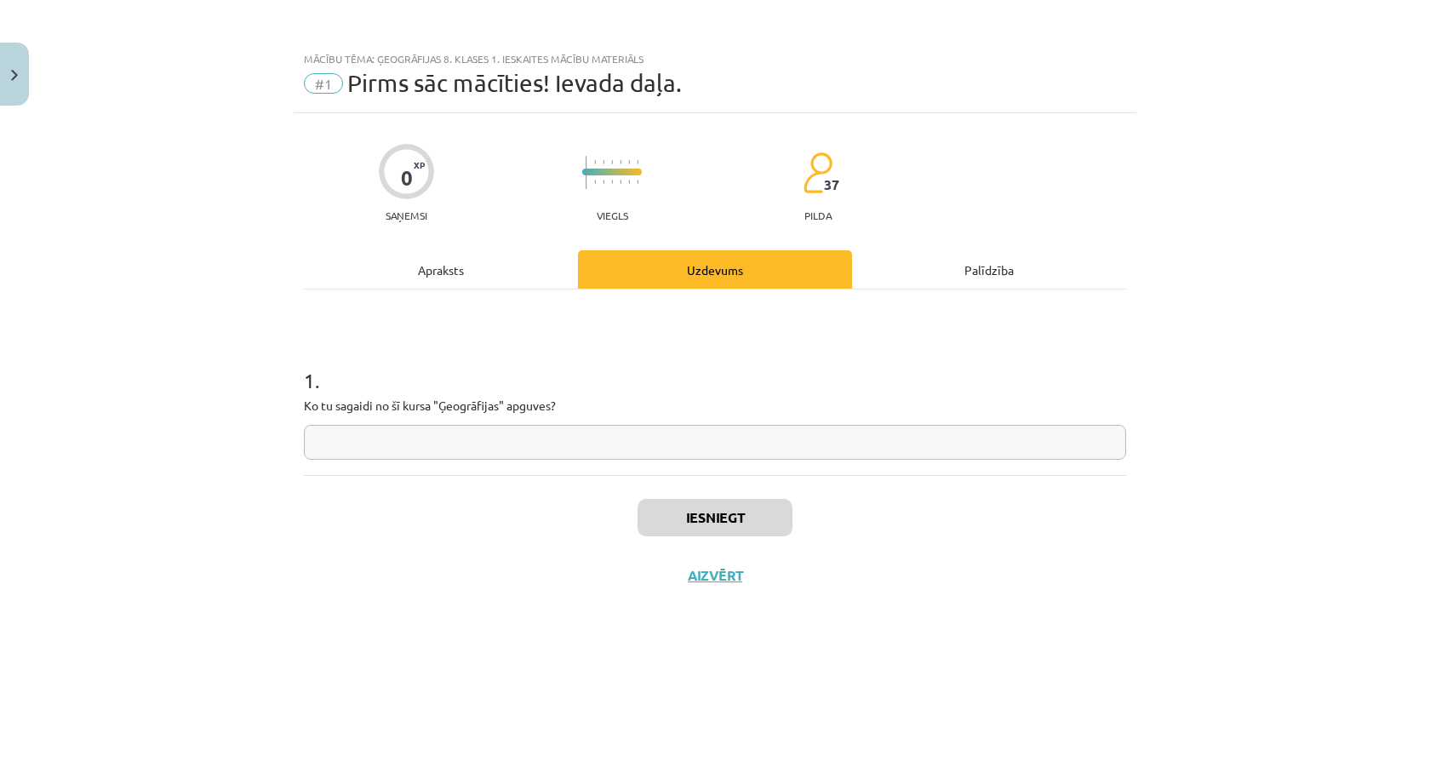
click at [567, 442] on input "text" at bounding box center [715, 442] width 822 height 35
type input "**"
click at [700, 524] on button "Iesniegt" at bounding box center [715, 517] width 155 height 37
click at [673, 587] on button "Nākamā nodarbība" at bounding box center [715, 586] width 167 height 39
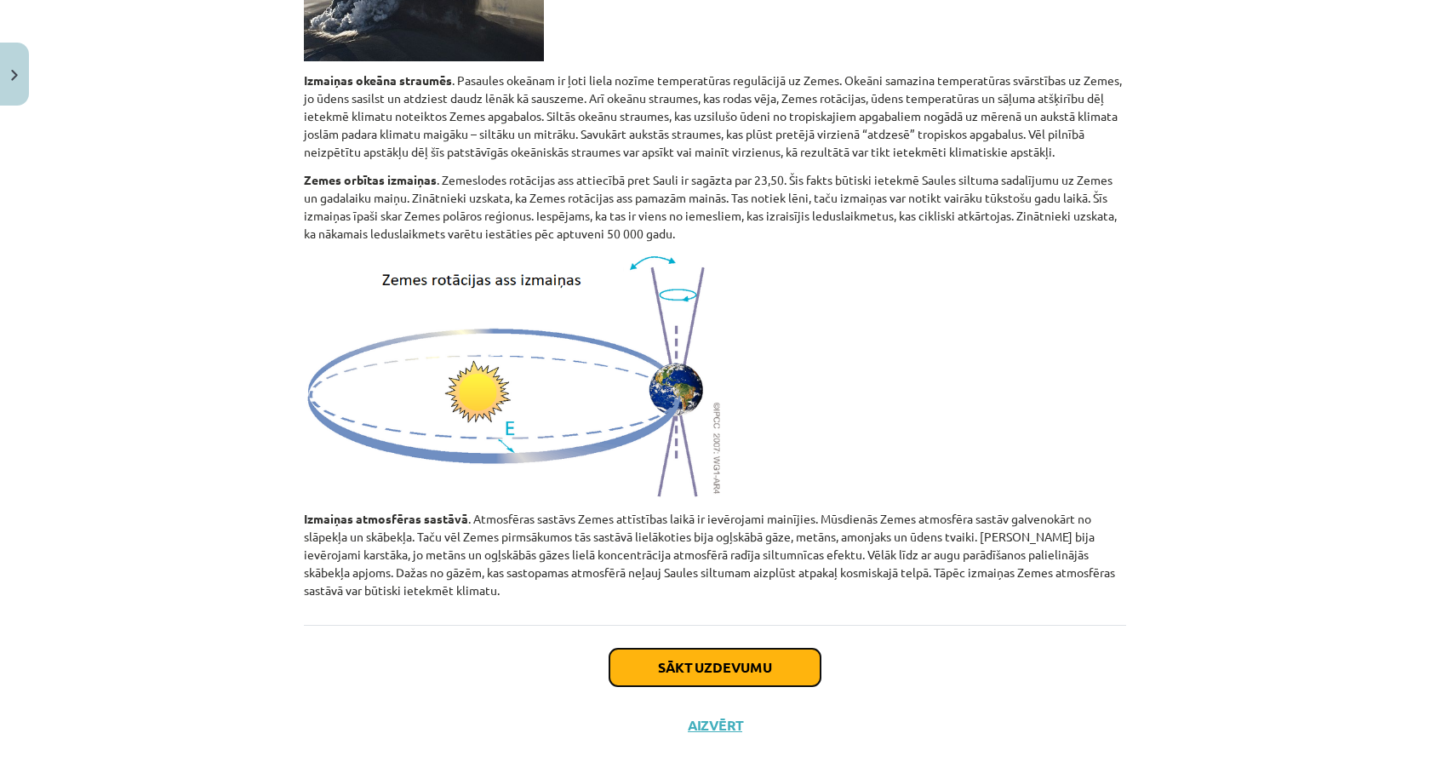
click at [675, 657] on button "Sākt uzdevumu" at bounding box center [714, 667] width 211 height 37
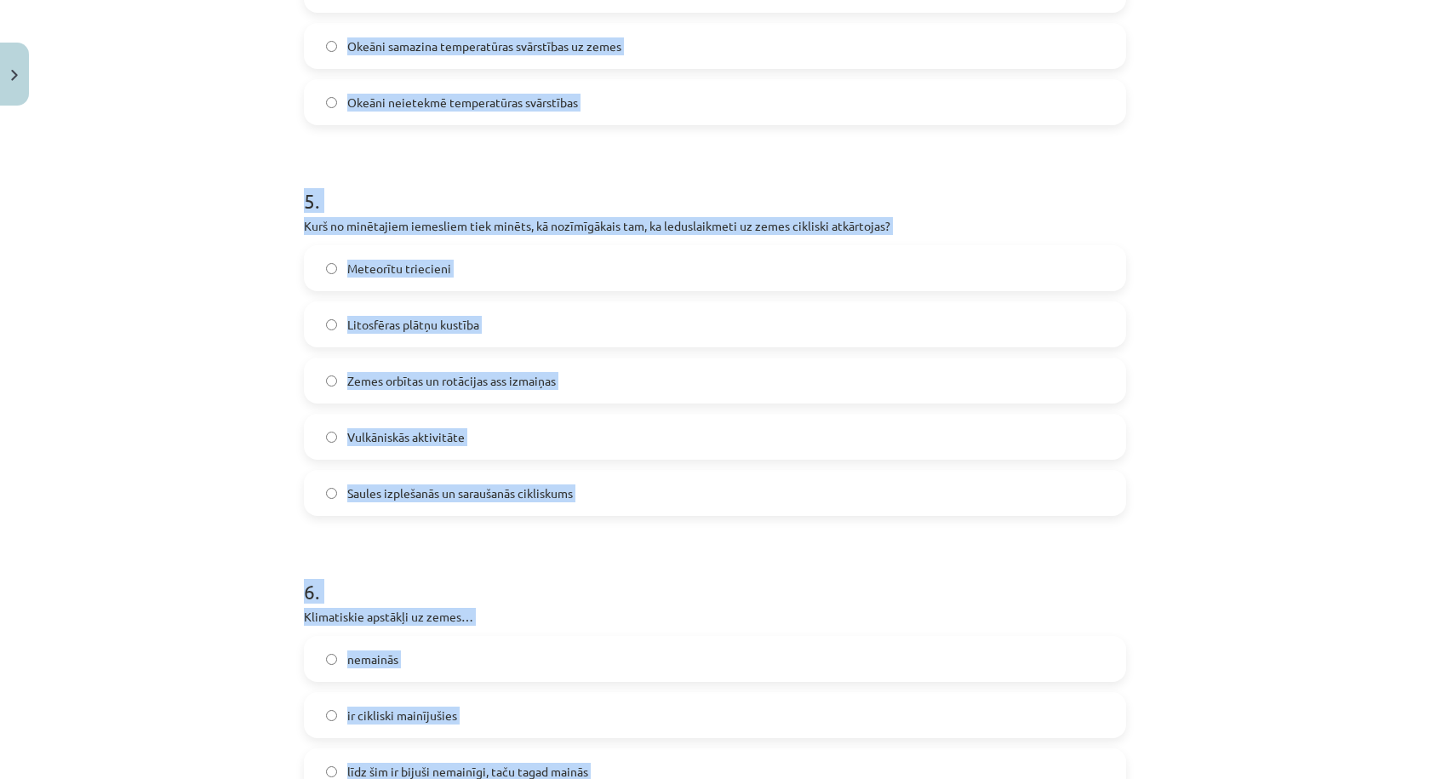
scroll to position [1953, 0]
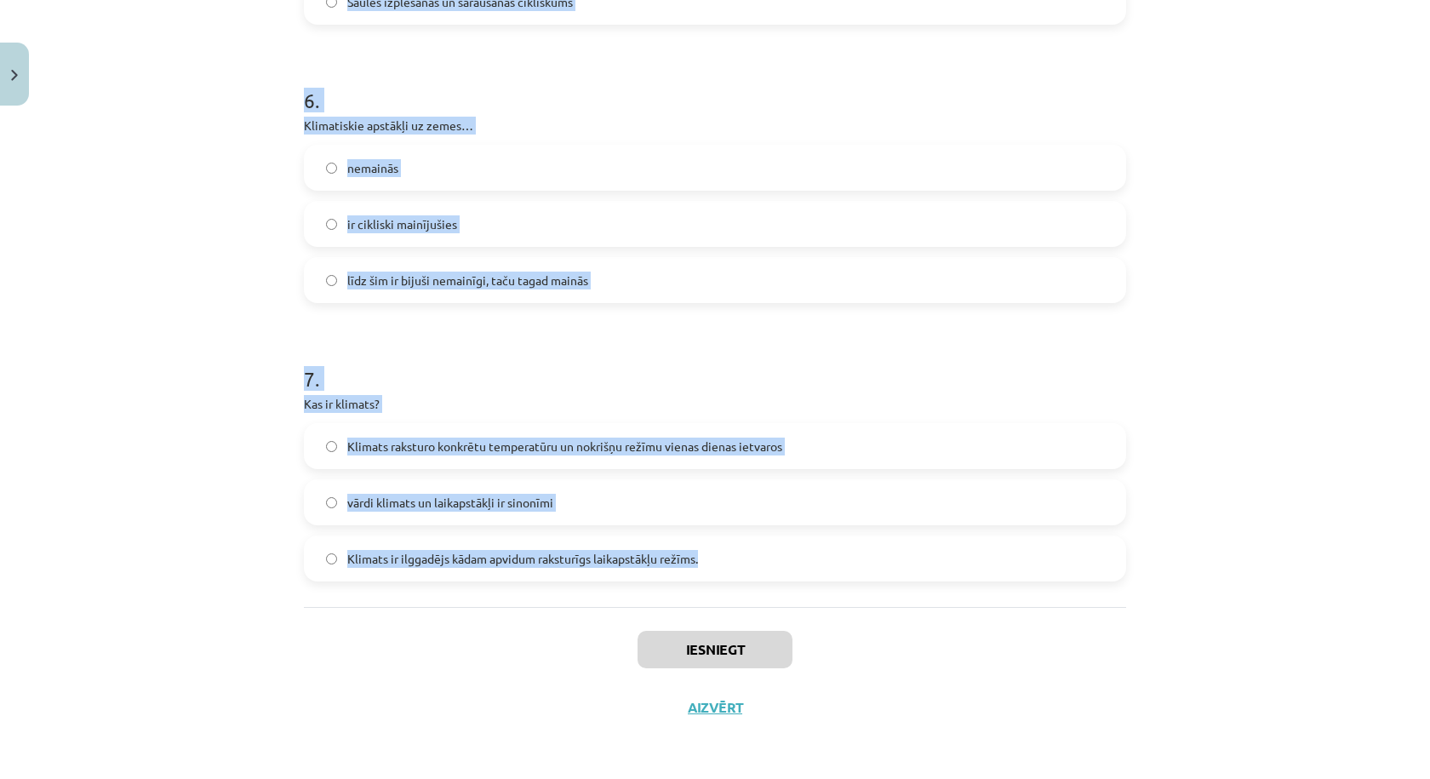
drag, startPoint x: 239, startPoint y: 340, endPoint x: 712, endPoint y: 565, distance: 523.5
click at [712, 565] on div "Mācību tēma: Ģeogrāfijas 8. klases 1. ieskaites mācību materiāls #2 1. tēma. Kl…" at bounding box center [715, 389] width 1430 height 779
copy form "1 . Ja novērojama zema saules aktivitāte tad … uz zemes var palikt vēsāks uz ze…"
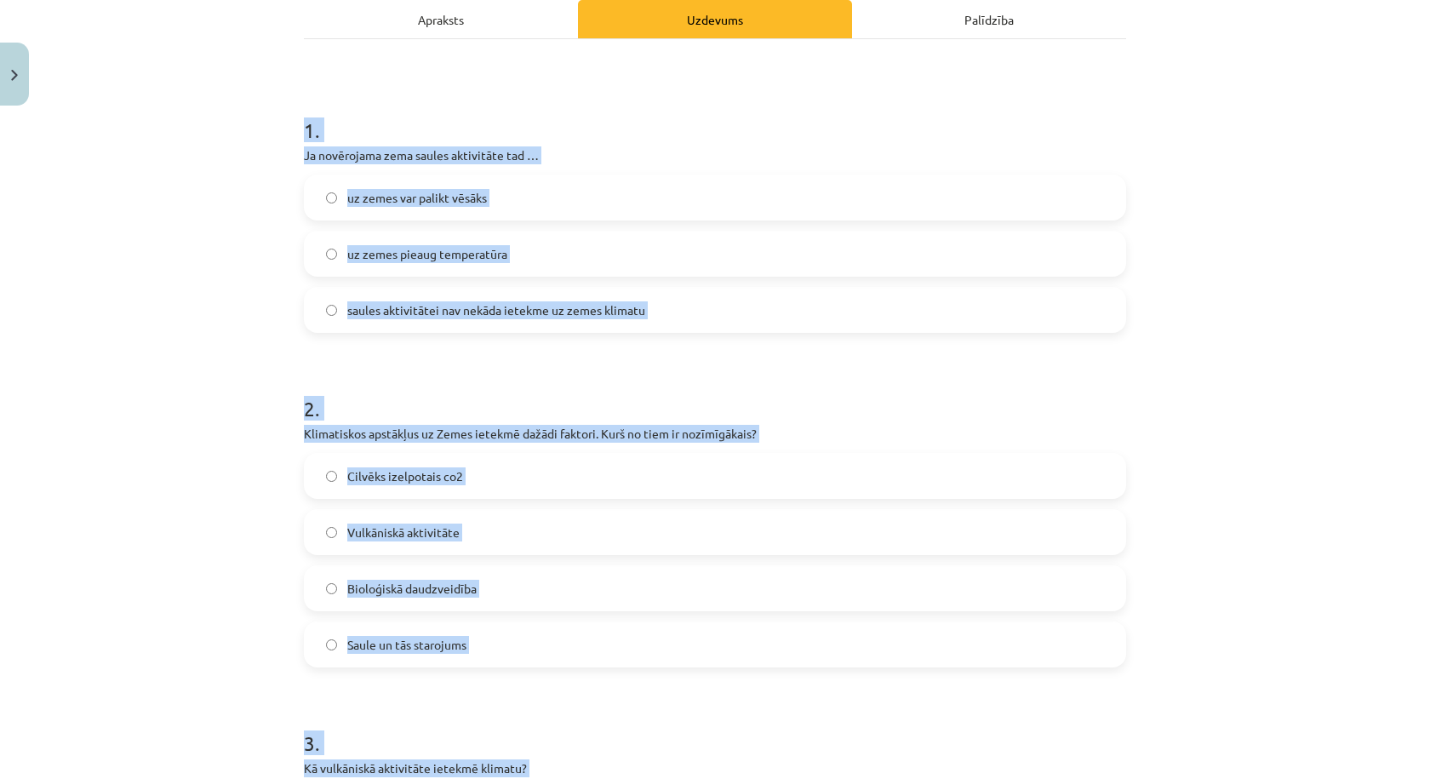
scroll to position [0, 0]
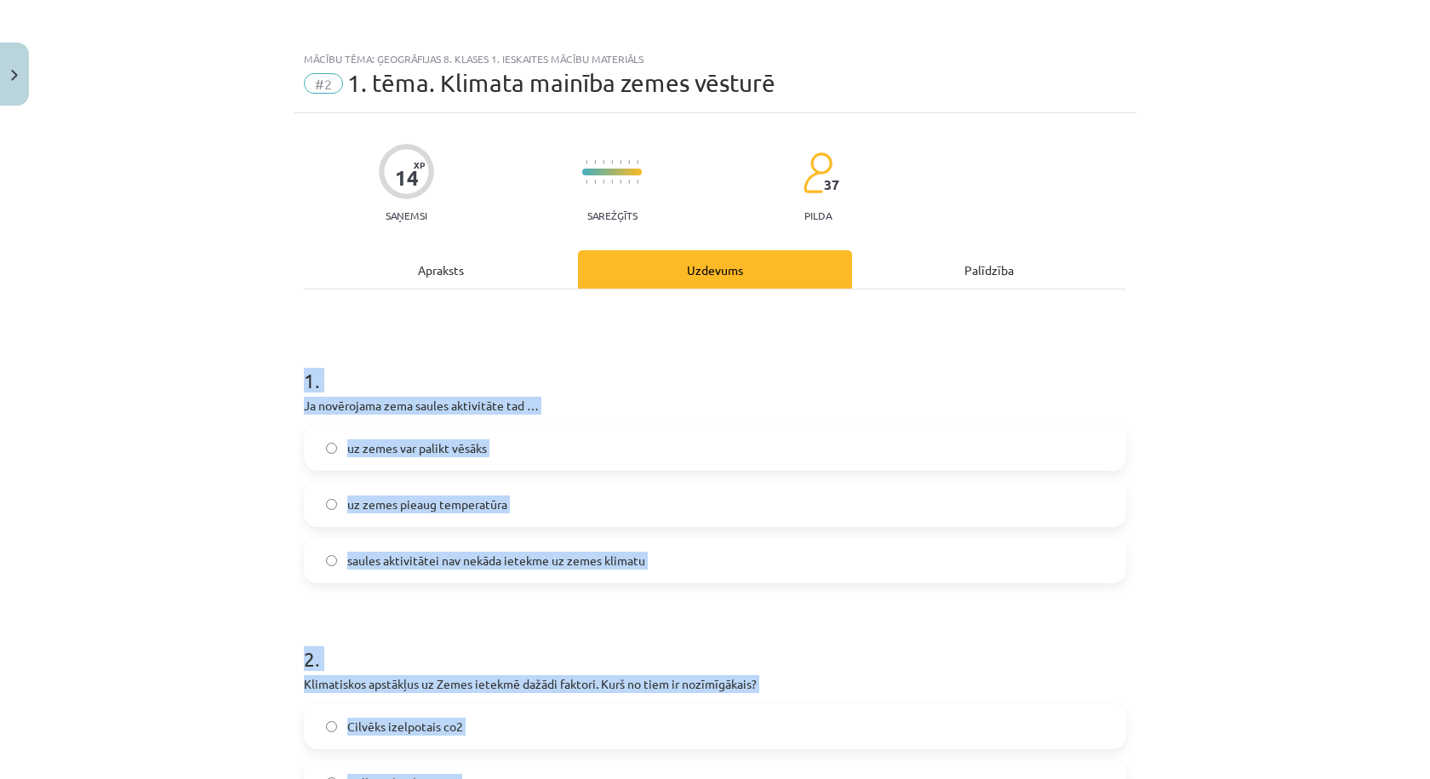
click at [603, 438] on label "uz zemes var palikt vēsāks" at bounding box center [715, 447] width 819 height 43
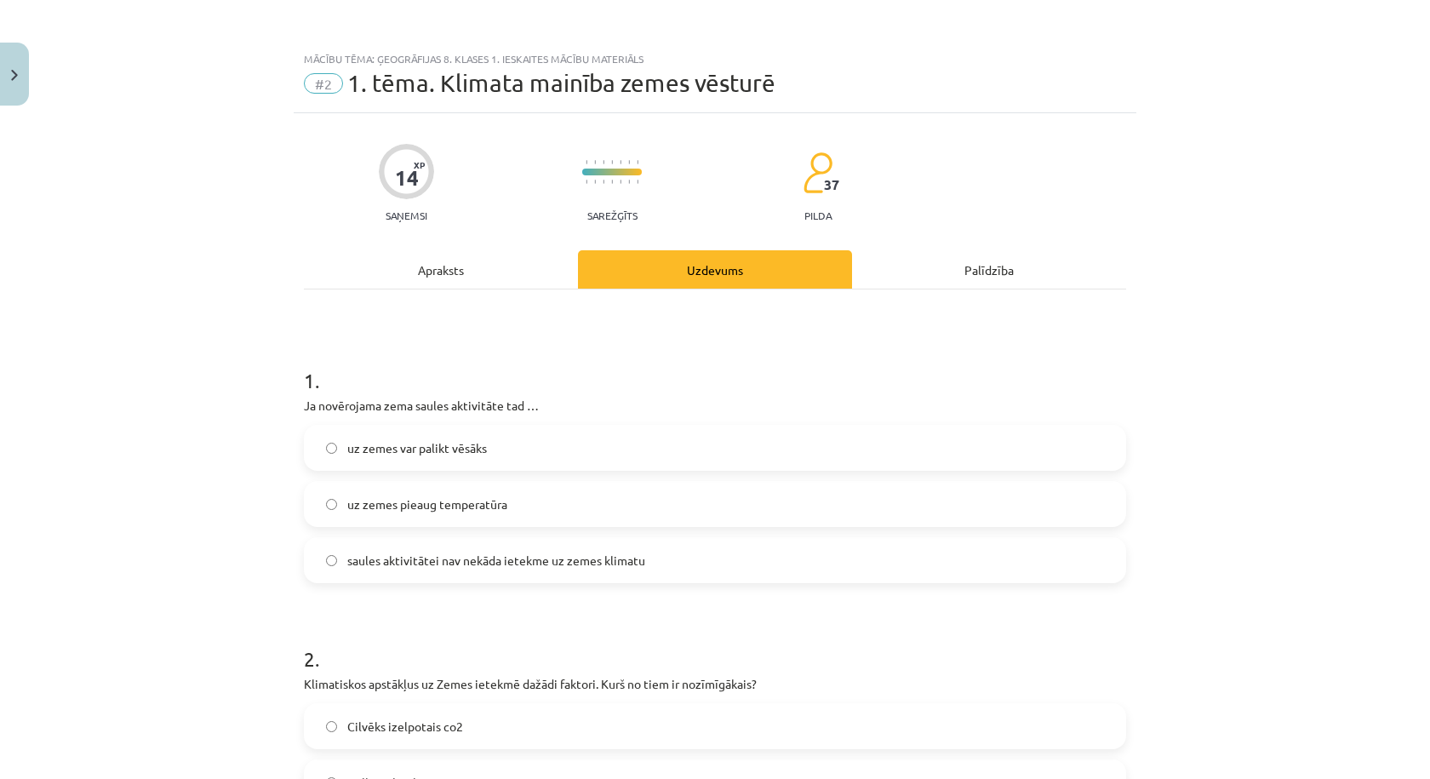
scroll to position [283, 0]
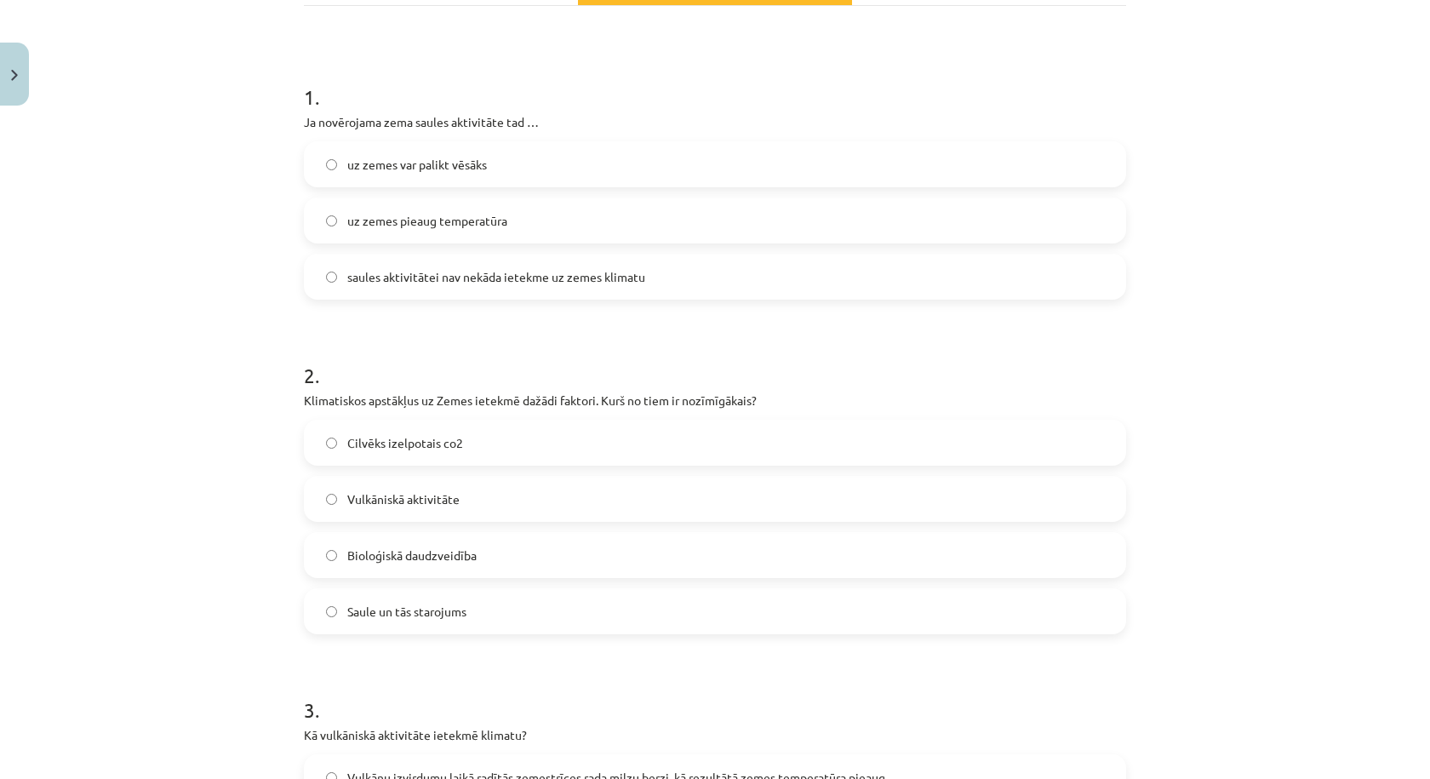
click at [485, 614] on label "Saule un tās starojums" at bounding box center [715, 611] width 819 height 43
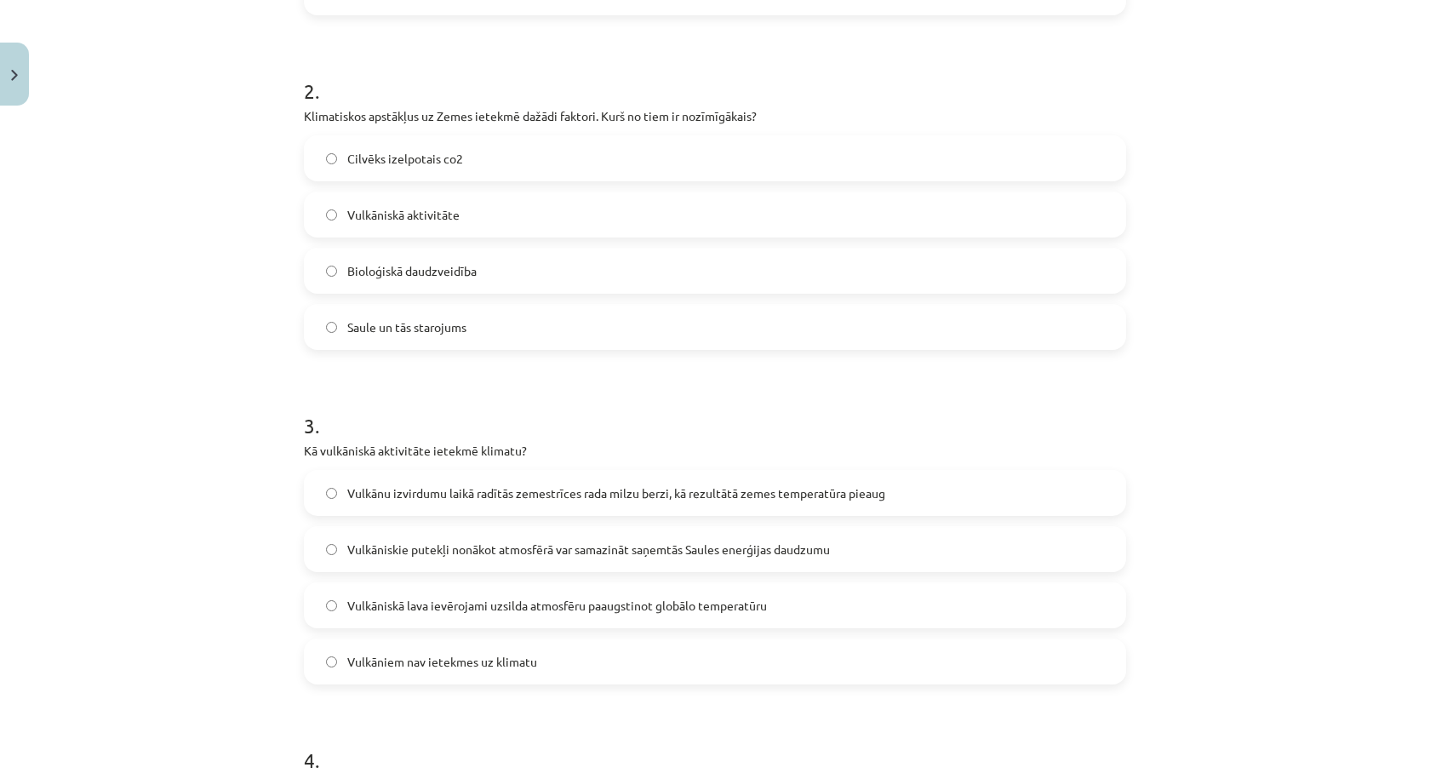
click at [585, 560] on label "Vulkāniskie putekļi nonākot atmosfērā var samazināt saņemtās Saules enerģijas d…" at bounding box center [715, 549] width 819 height 43
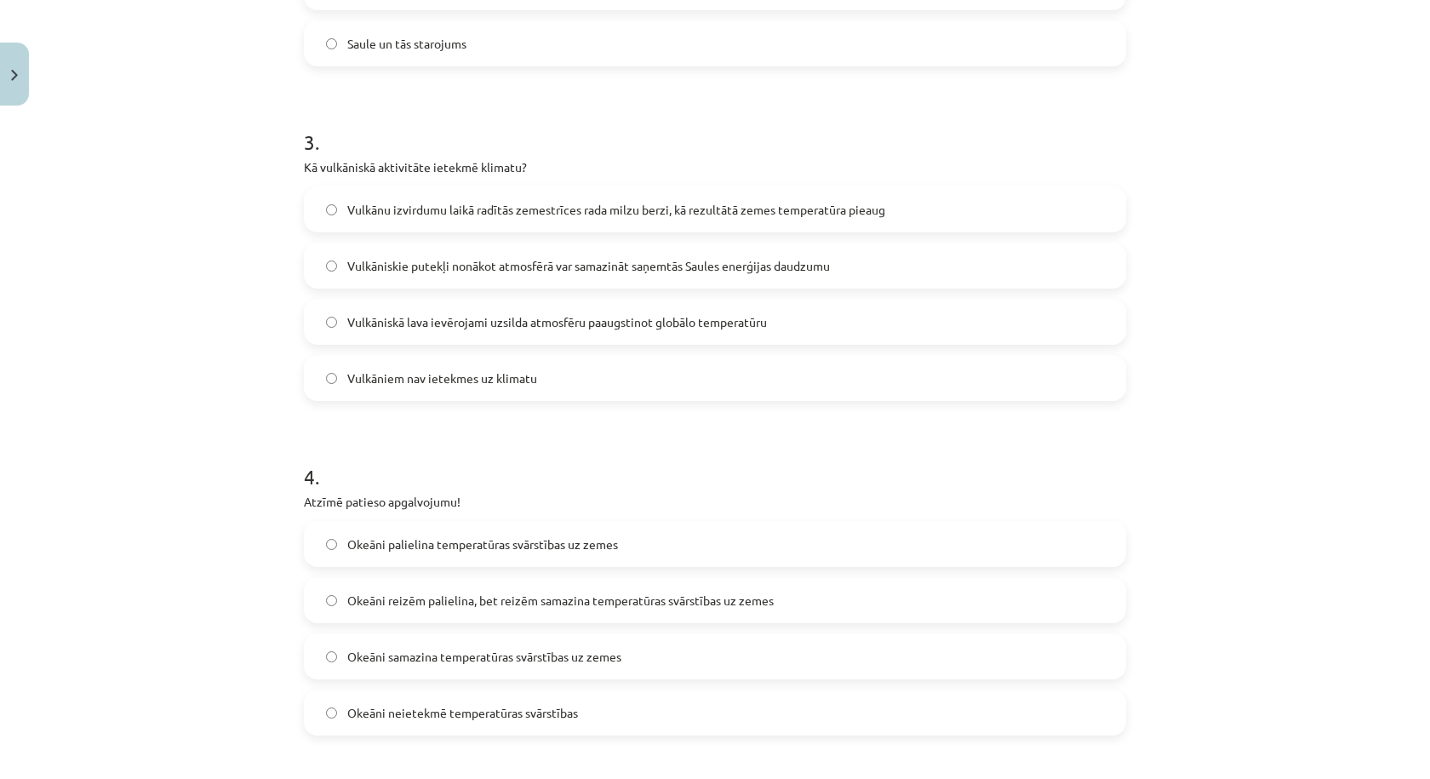
click at [428, 661] on span "Okeāni samazina temperatūras svārstības uz zemes" at bounding box center [484, 657] width 274 height 18
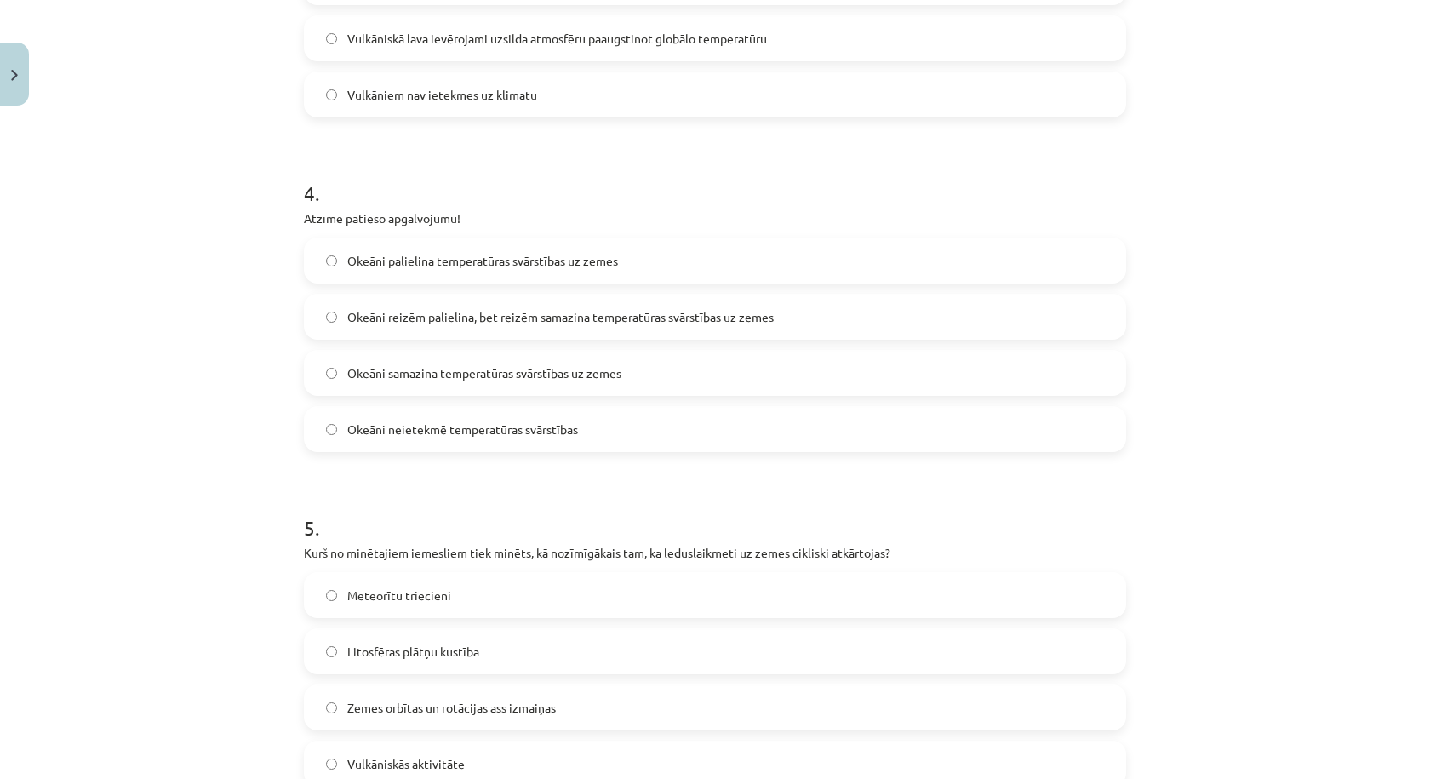
scroll to position [1419, 0]
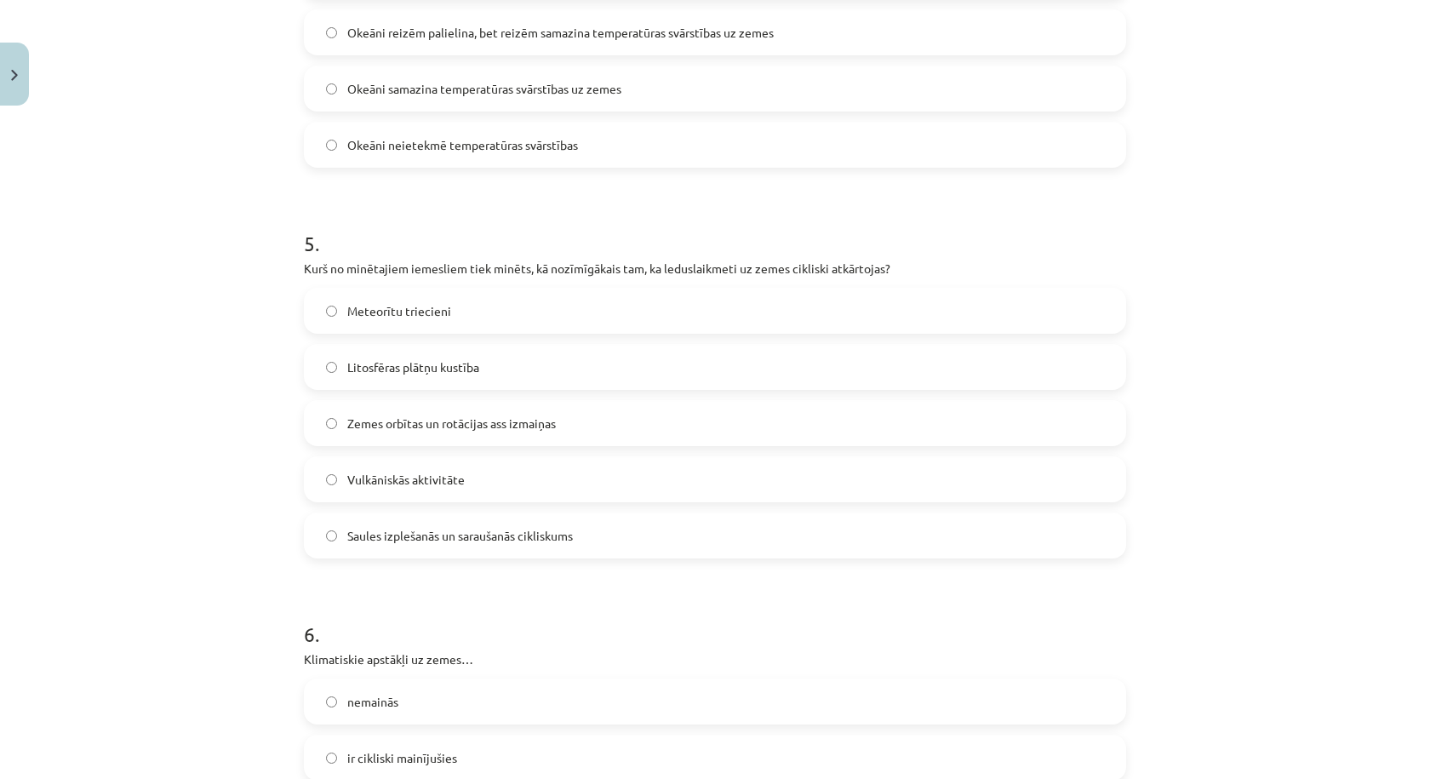
click at [596, 421] on label "Zemes orbītas un rotācijas ass izmaiņas" at bounding box center [715, 423] width 819 height 43
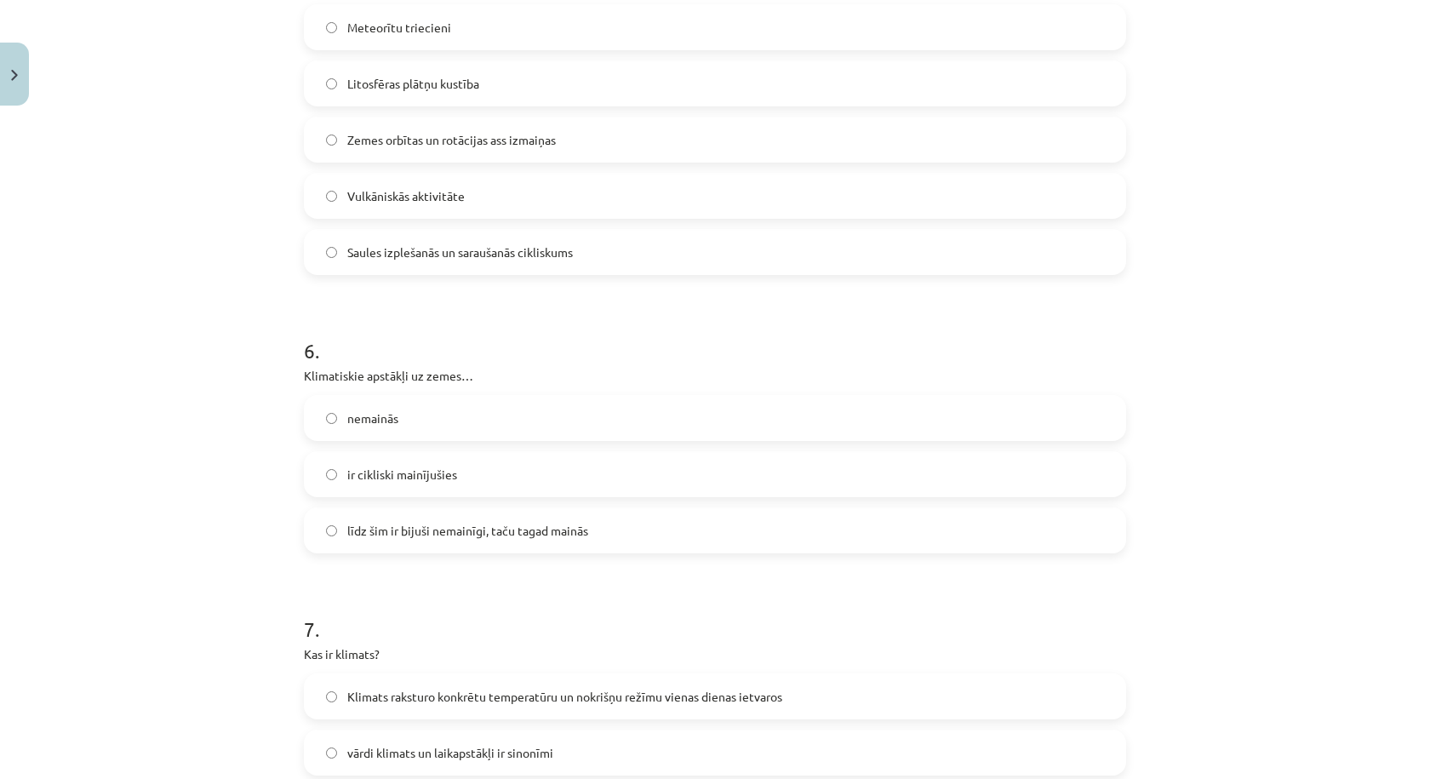
click at [457, 486] on label "ir cikliski mainījušies" at bounding box center [715, 474] width 819 height 43
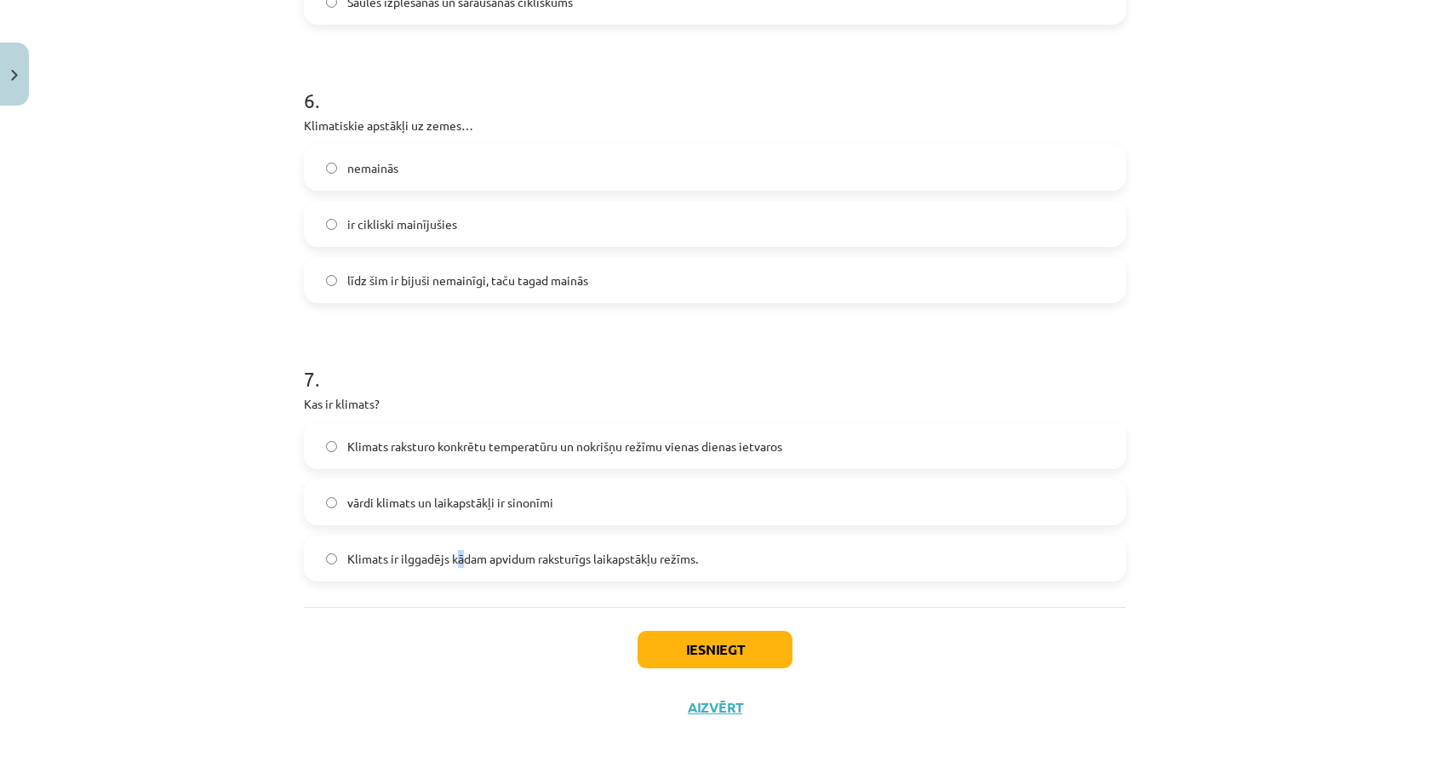
click at [456, 553] on span "Klimats ir ilggadējs kādam apvidum raksturīgs laikapstākļu režīms." at bounding box center [522, 559] width 351 height 18
click at [513, 456] on label "Klimats raksturo konkrētu temperatūru un nokrišņu režīmu vienas dienas ietvaros" at bounding box center [715, 446] width 819 height 43
click at [426, 559] on span "Klimats ir ilggadējs kādam apvidum raksturīgs laikapstākļu režīms." at bounding box center [522, 559] width 351 height 18
click at [677, 648] on button "Iesniegt" at bounding box center [715, 649] width 155 height 37
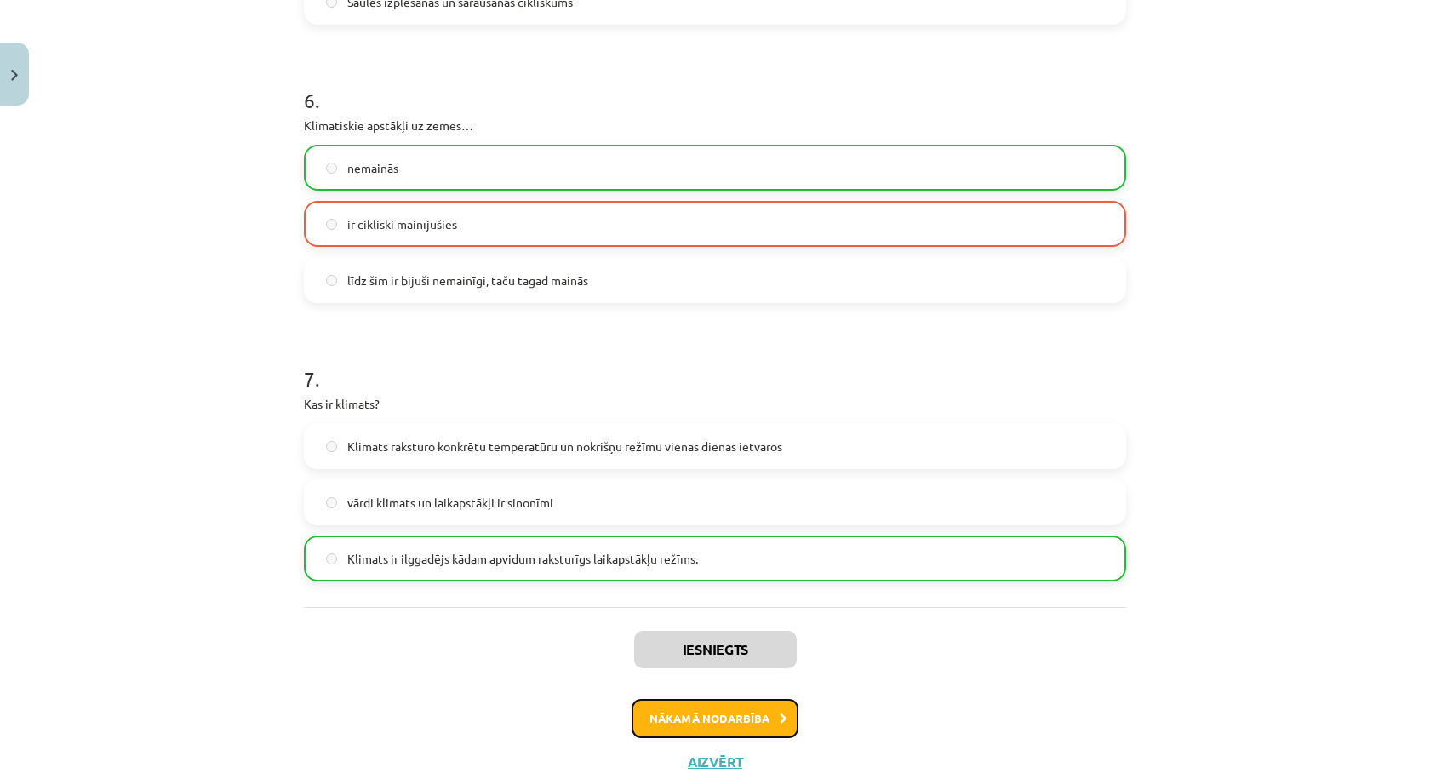
click at [687, 704] on button "Nākamā nodarbība" at bounding box center [715, 718] width 167 height 39
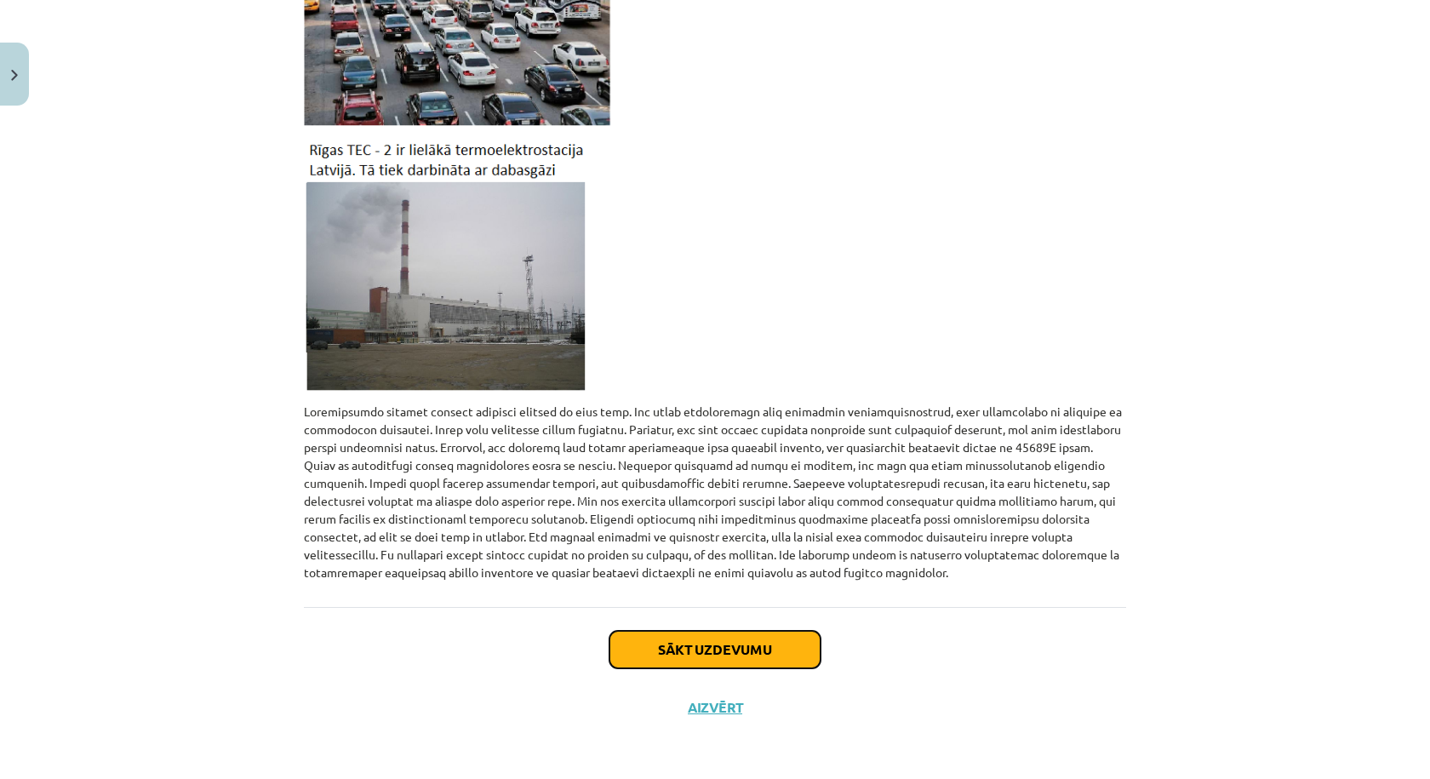
click at [639, 653] on button "Sākt uzdevumu" at bounding box center [714, 649] width 211 height 37
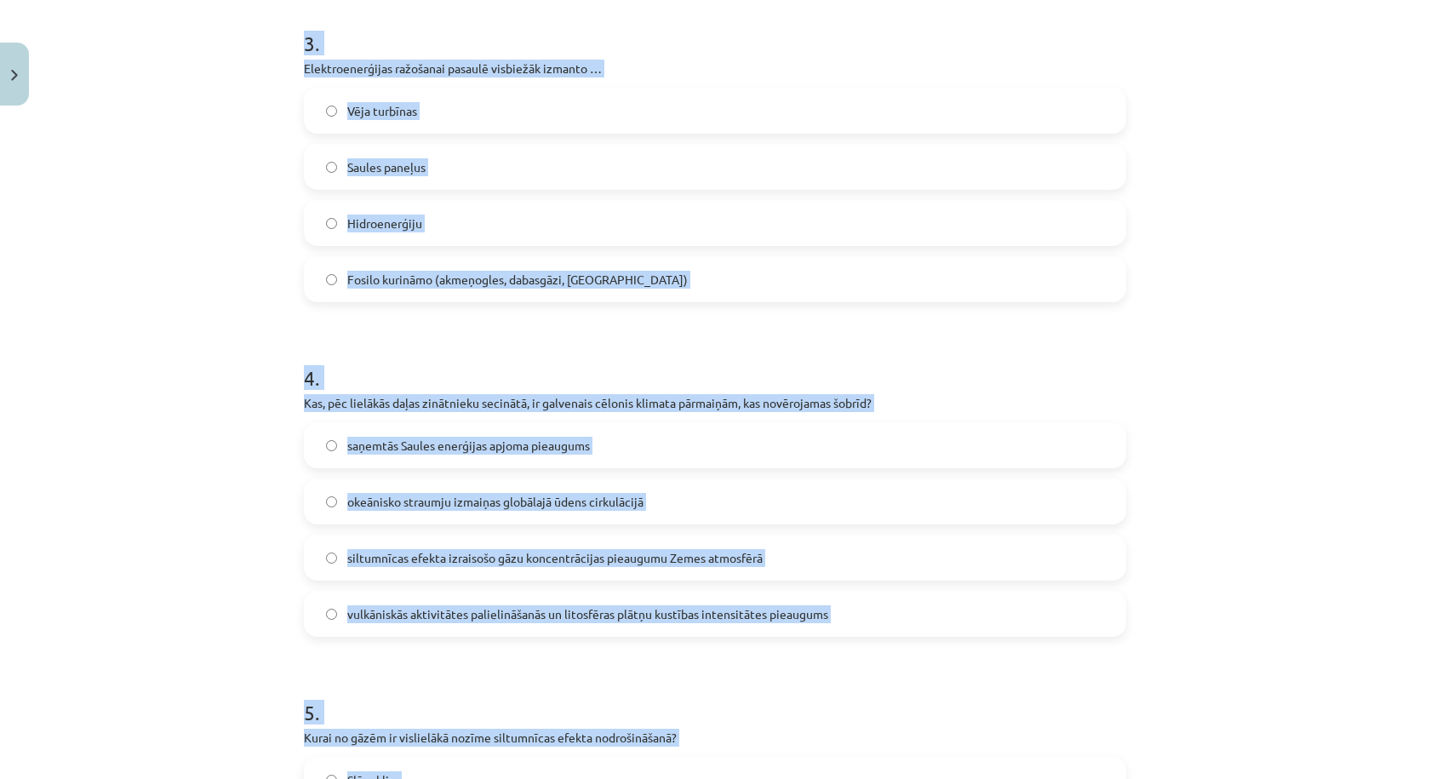
scroll to position [1618, 0]
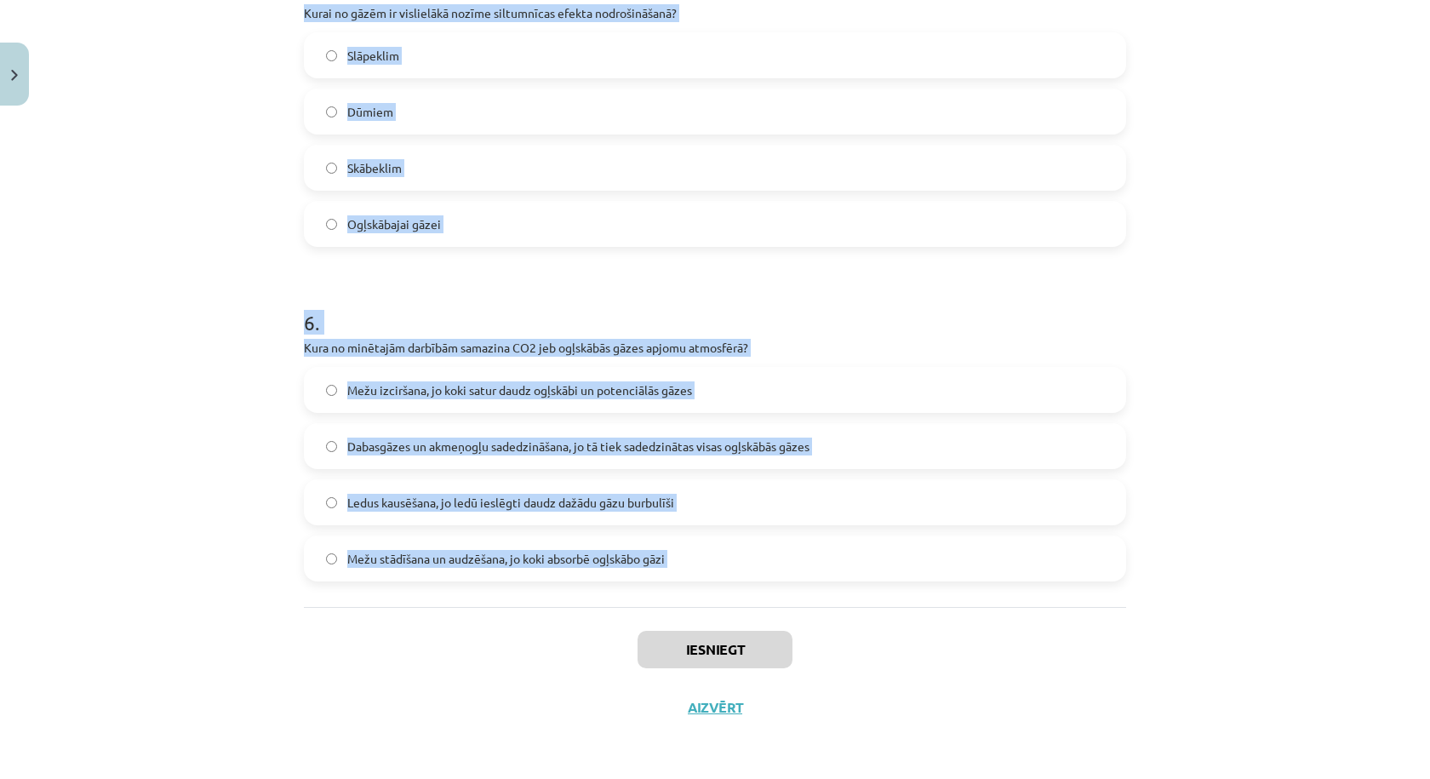
drag, startPoint x: 289, startPoint y: 345, endPoint x: 610, endPoint y: 610, distance: 417.2
click at [608, 636] on div "Mācību tēma: Ģeogrāfijas 8. klases 1. ieskaites mācību materiāls #3 2. tēma. Gl…" at bounding box center [715, 389] width 1430 height 779
copy form "1 . Kurš no apgalvojumiem ir patiess? Metāns rodas dedzinot akmeņogles un dabas…"
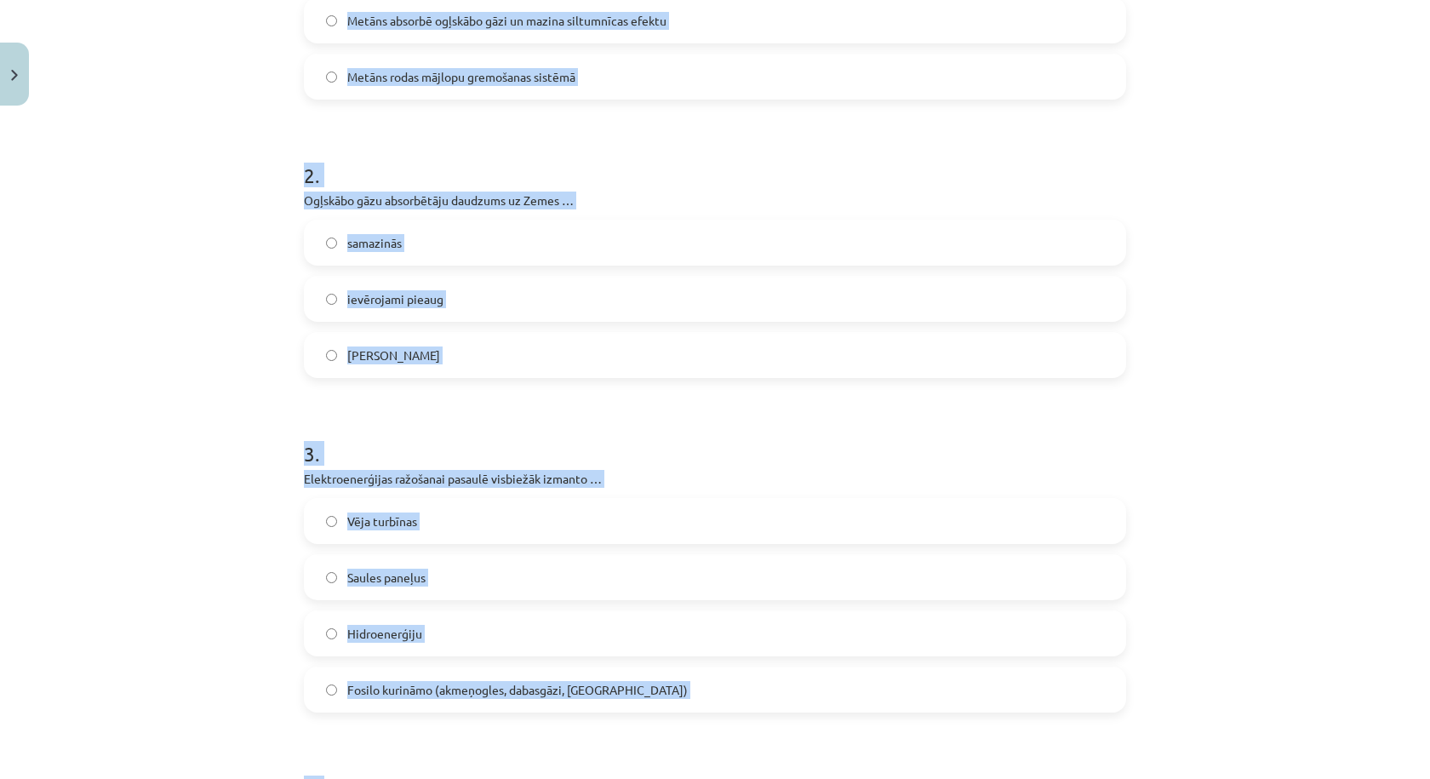
scroll to position [0, 0]
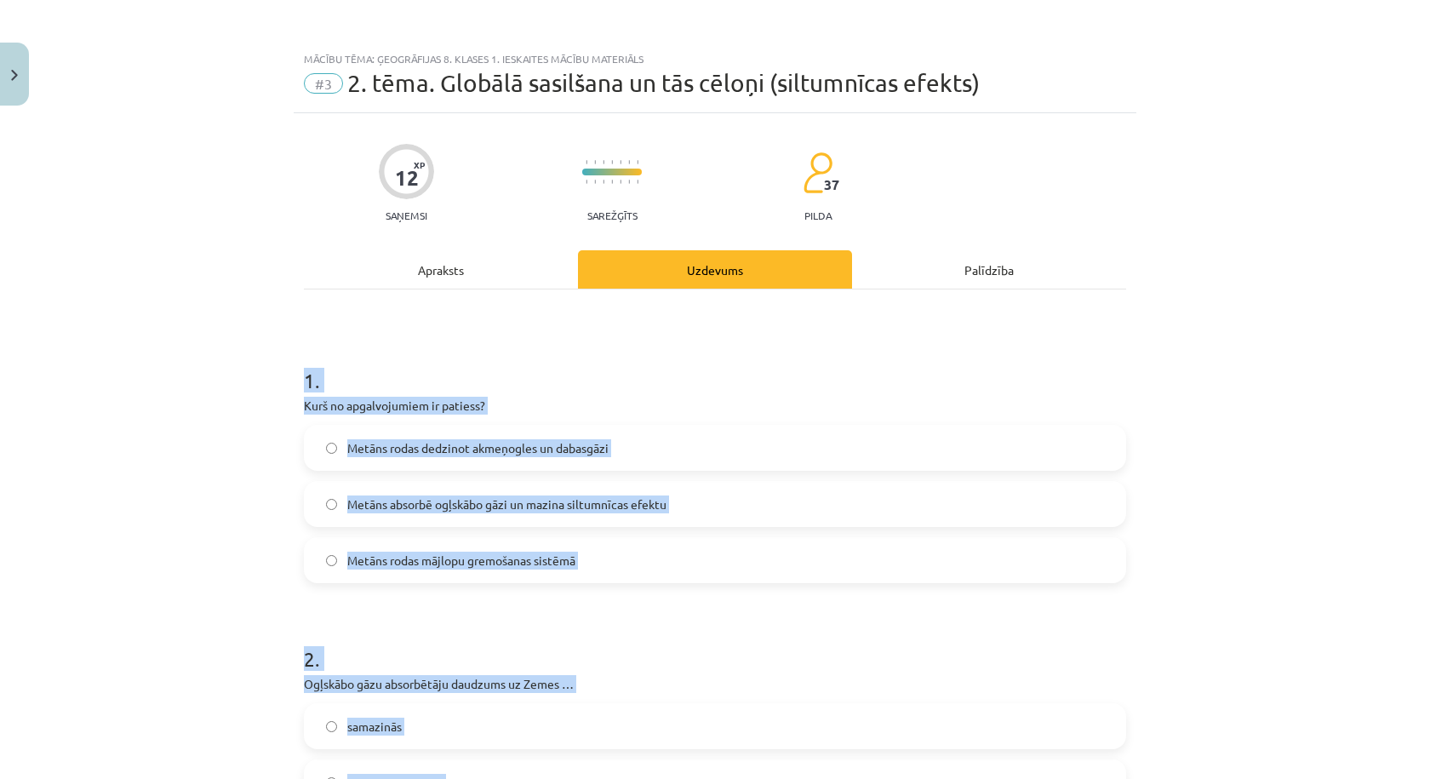
drag, startPoint x: 659, startPoint y: 426, endPoint x: 650, endPoint y: 433, distance: 10.9
click at [657, 426] on label "Metāns rodas dedzinot akmeņogles un dabasgāzi" at bounding box center [715, 447] width 819 height 43
click at [645, 446] on label "Metāns rodas dedzinot akmeņogles un dabasgāzi" at bounding box center [715, 447] width 819 height 43
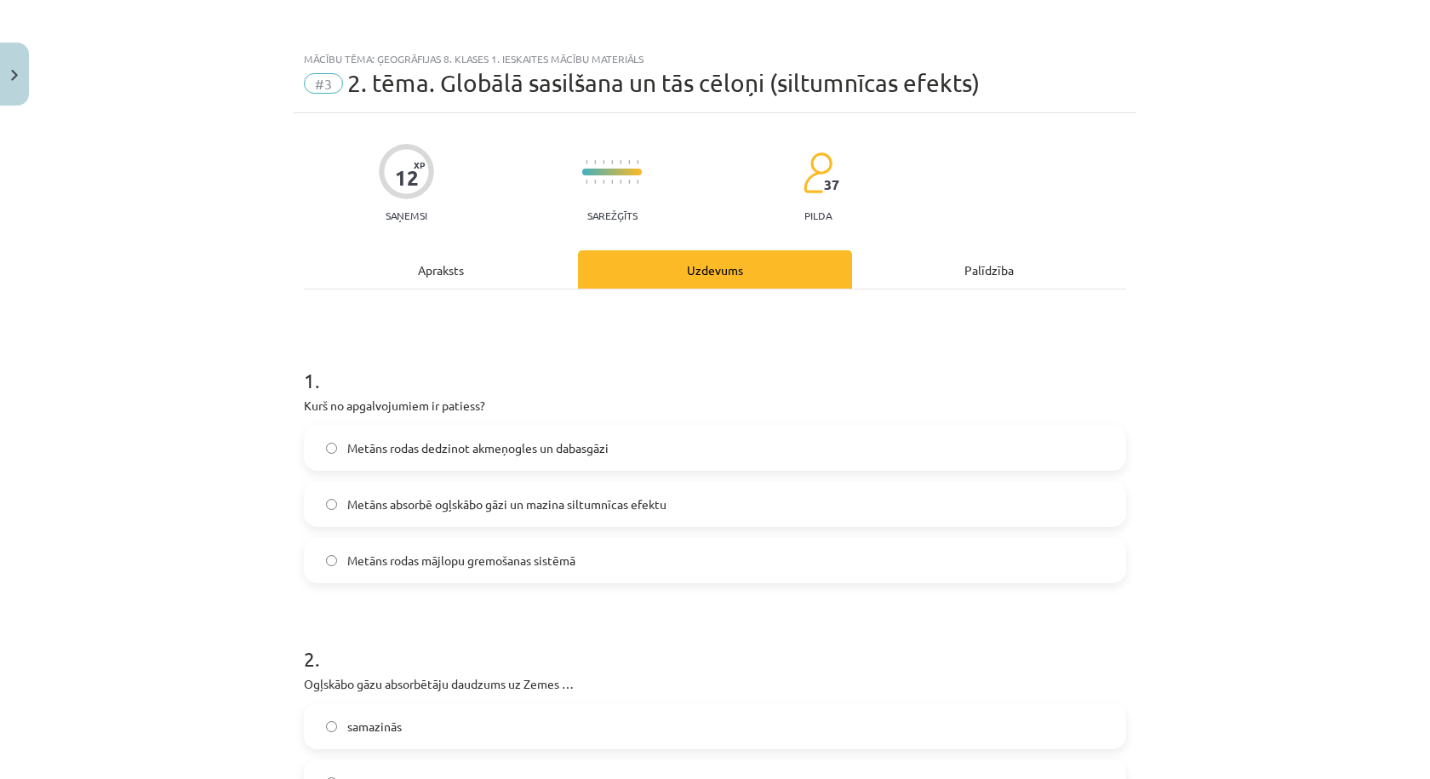
click at [601, 564] on label "Metāns rodas mājlopu gremošanas sistēmā" at bounding box center [715, 560] width 819 height 43
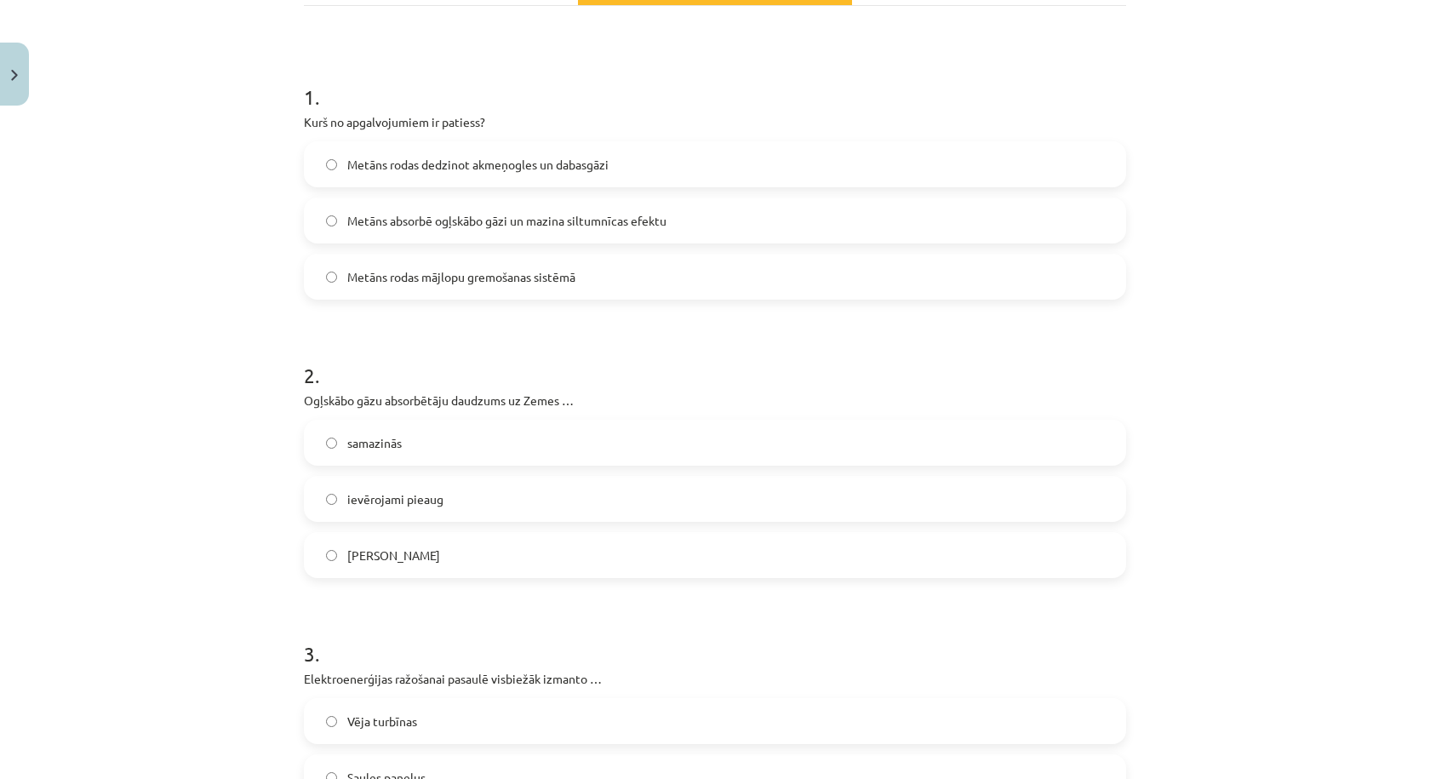
click at [441, 434] on label "samazinās" at bounding box center [715, 442] width 819 height 43
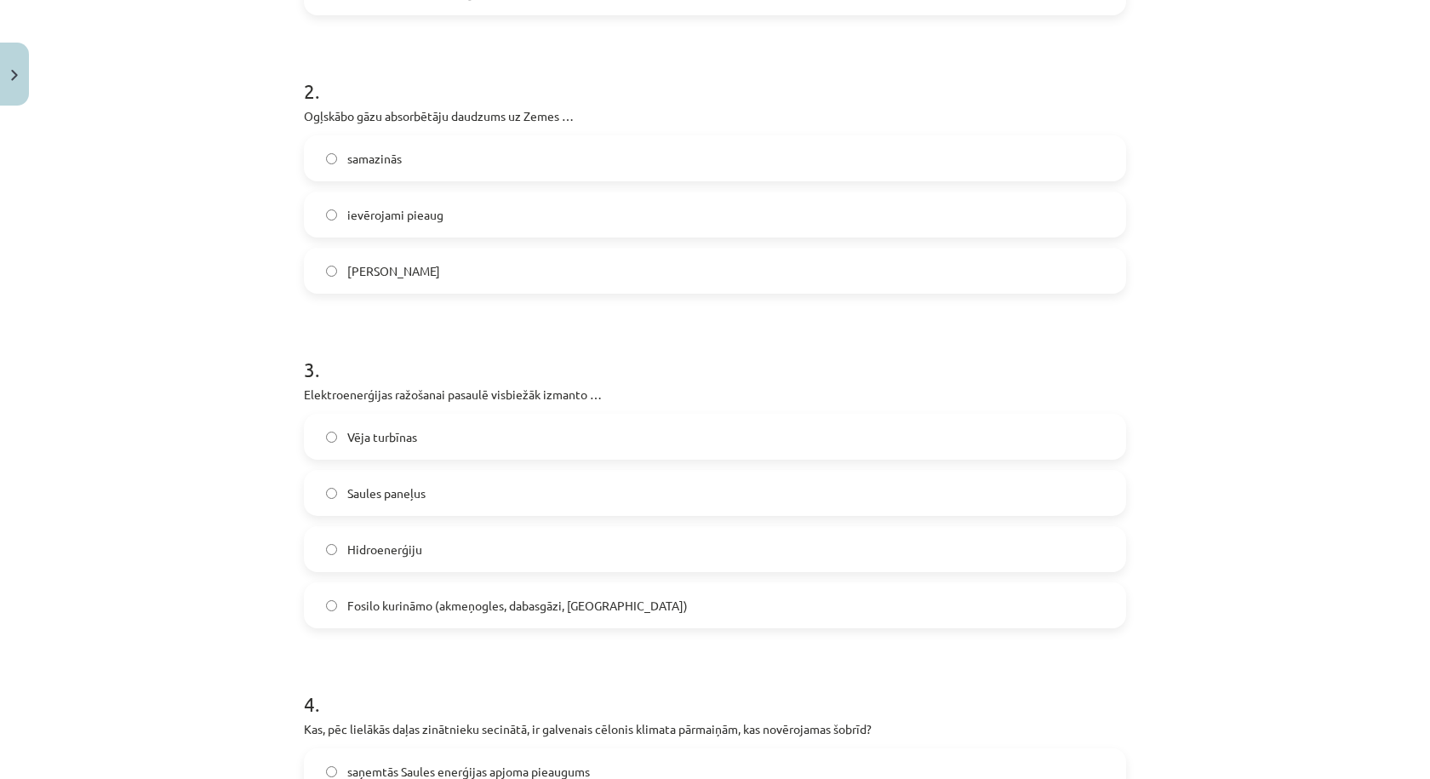
click at [432, 607] on span "Fosilo kurināmo (akmeņogles, dabasgāzi, naftu)" at bounding box center [517, 606] width 340 height 18
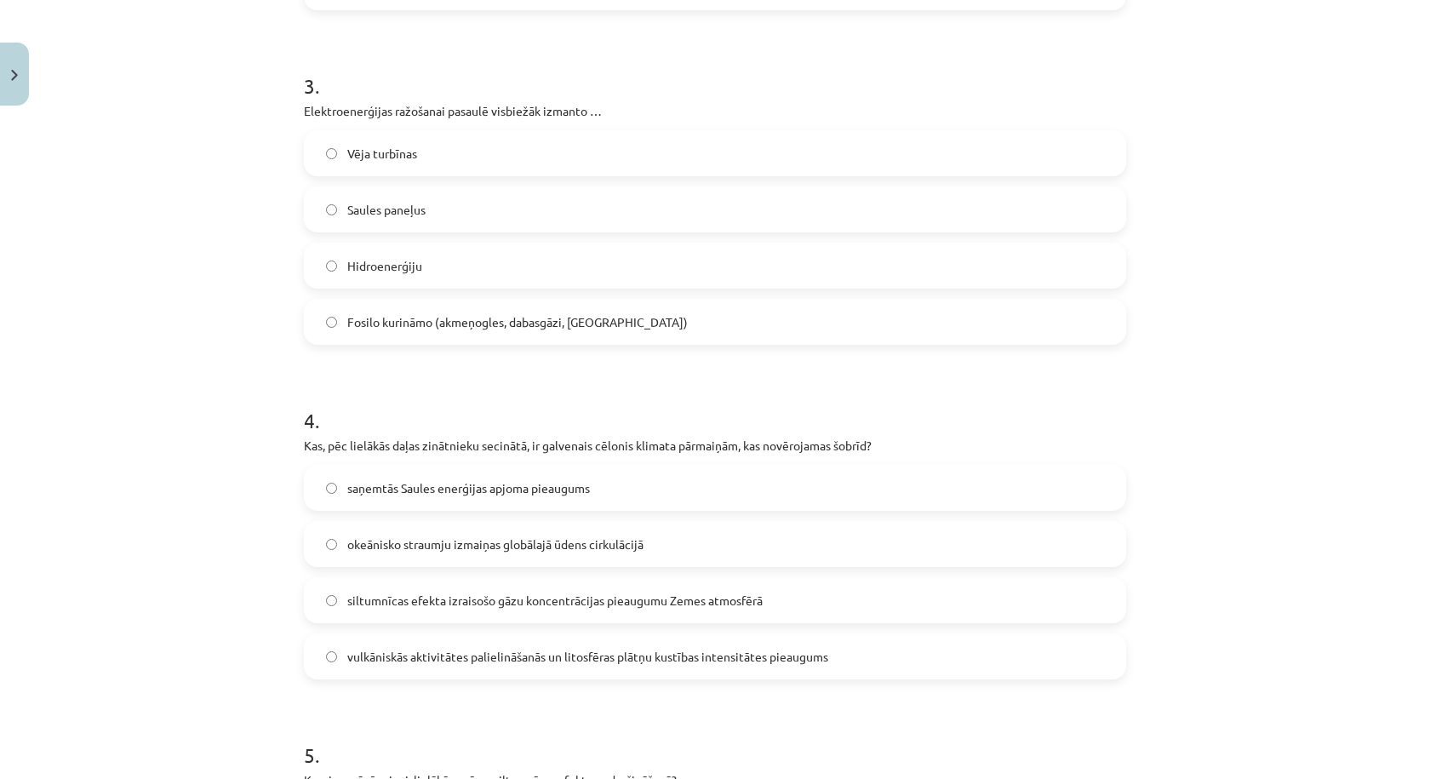
click at [473, 604] on span "siltumnīcas efekta izraisošo gāzu koncentrācijas pieaugumu Zemes atmosfērā" at bounding box center [554, 601] width 415 height 18
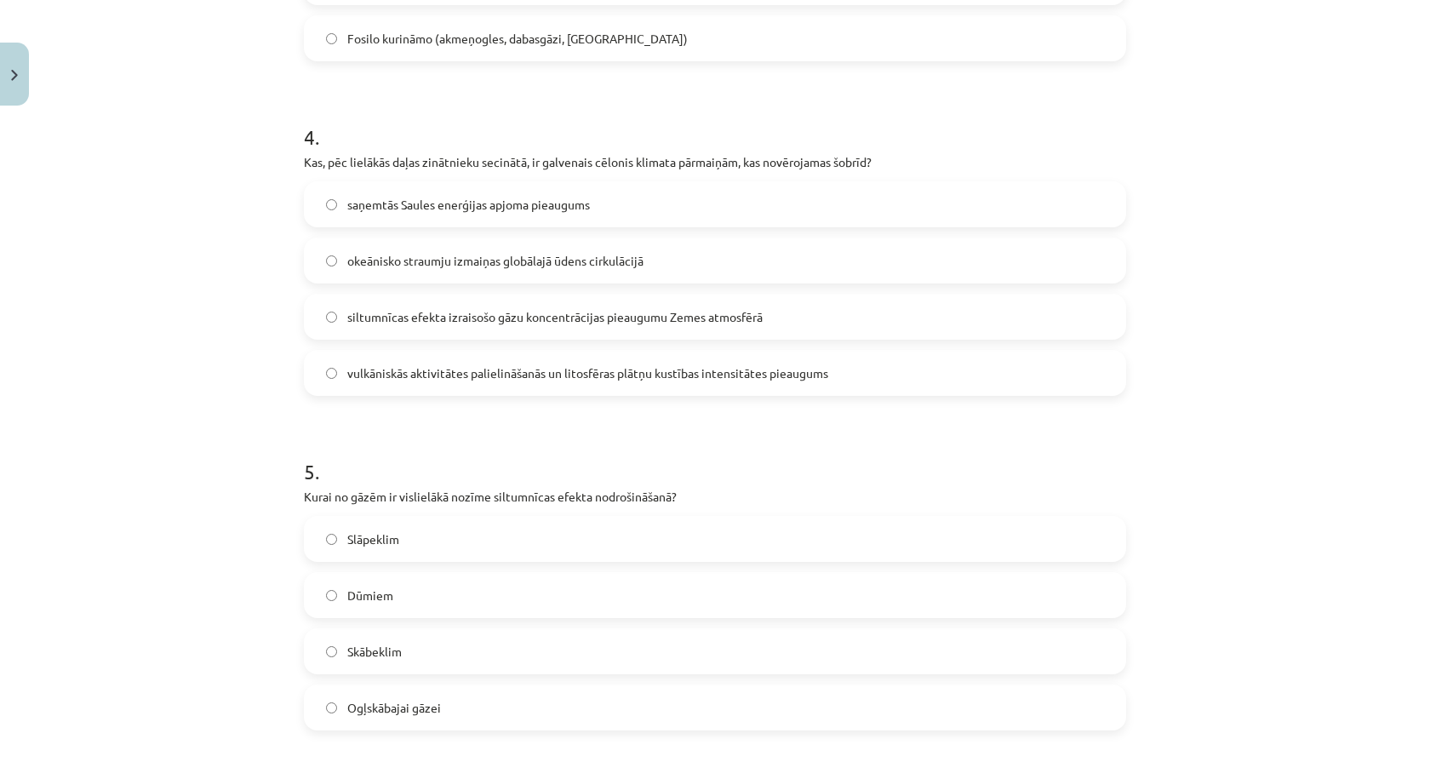
click at [403, 726] on label "Ogļskābajai gāzei" at bounding box center [715, 707] width 819 height 43
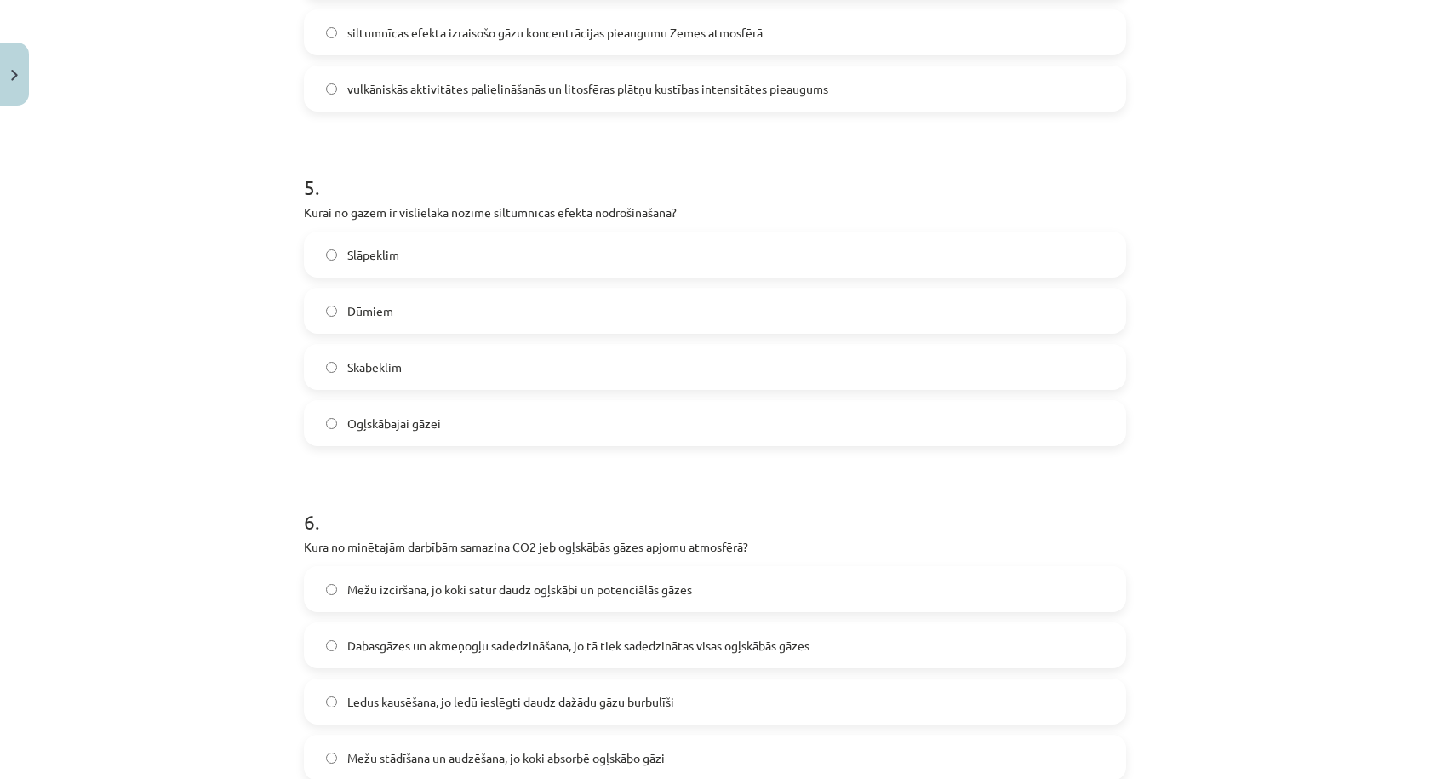
scroll to position [1618, 0]
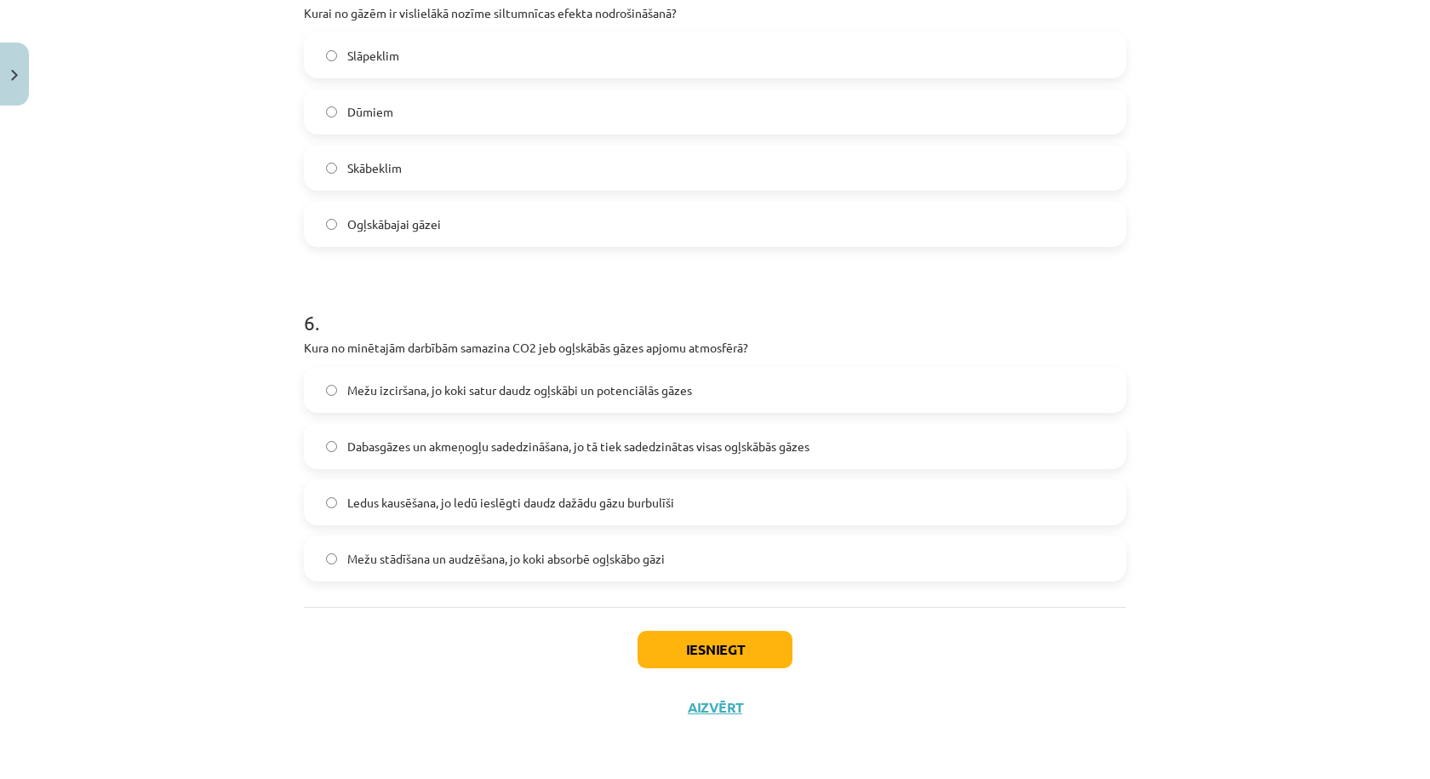
click at [413, 556] on span "Mežu stādīšana un audzēšana, jo koki absorbē ogļskābo gāzi" at bounding box center [506, 559] width 318 height 18
click at [723, 645] on button "Iesniegt" at bounding box center [715, 649] width 155 height 37
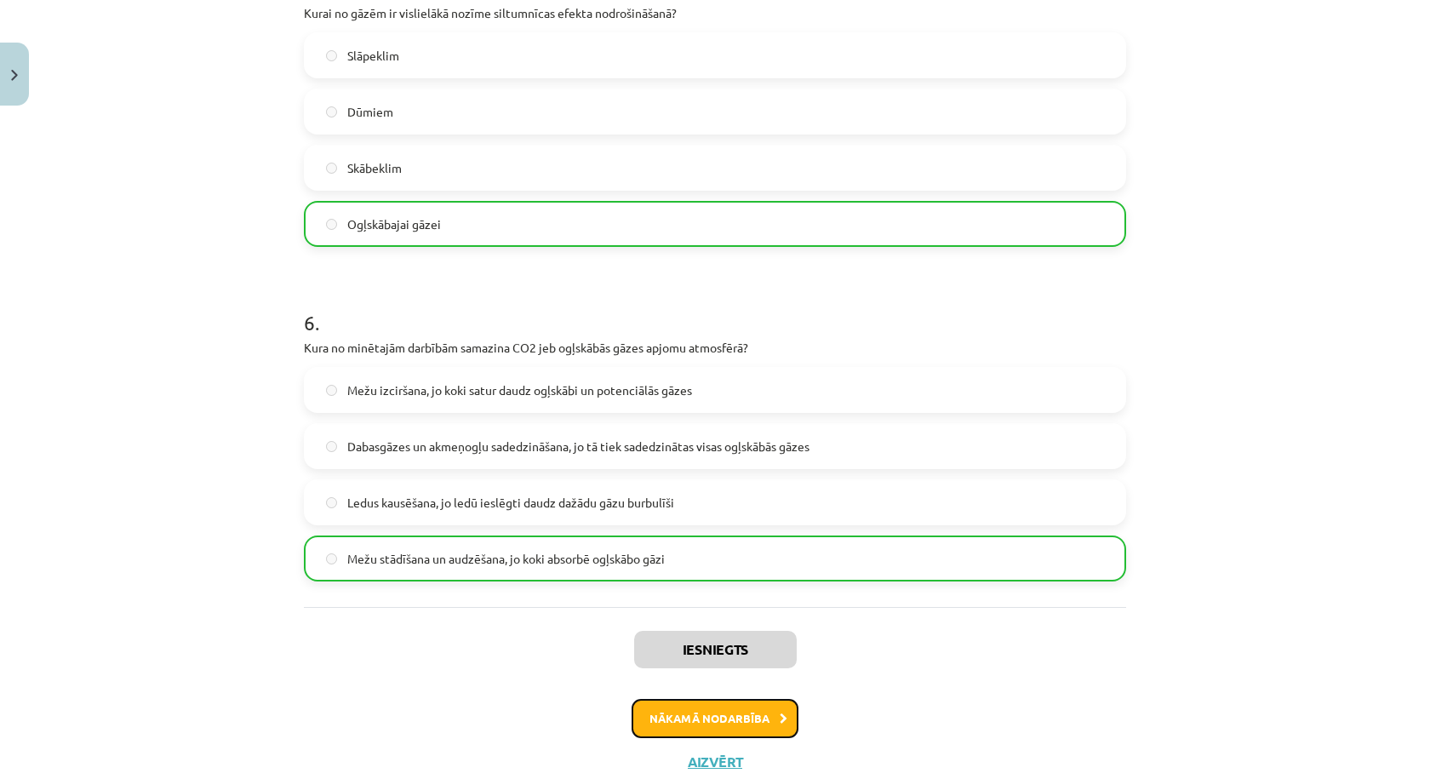
click at [690, 716] on button "Nākamā nodarbība" at bounding box center [715, 718] width 167 height 39
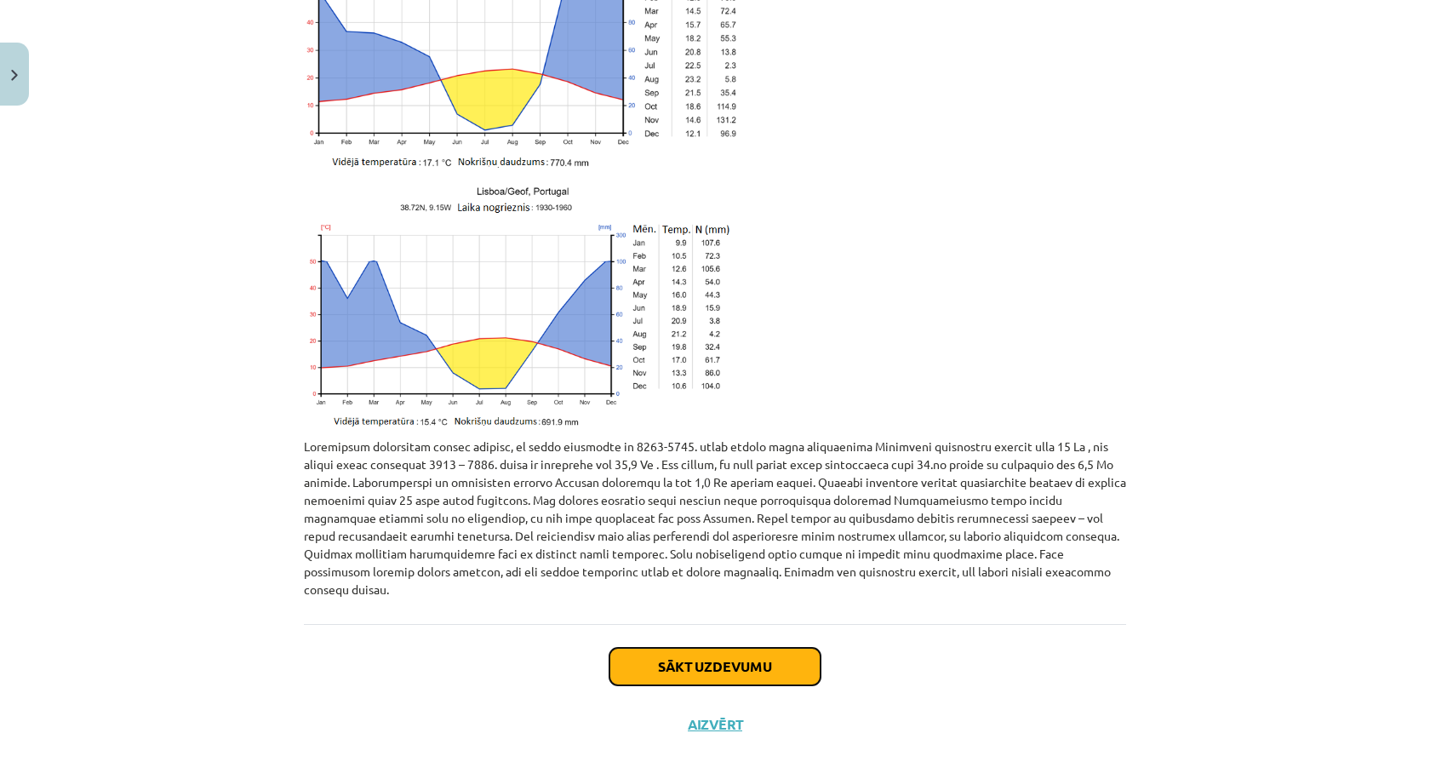
click at [747, 649] on button "Sākt uzdevumu" at bounding box center [714, 666] width 211 height 37
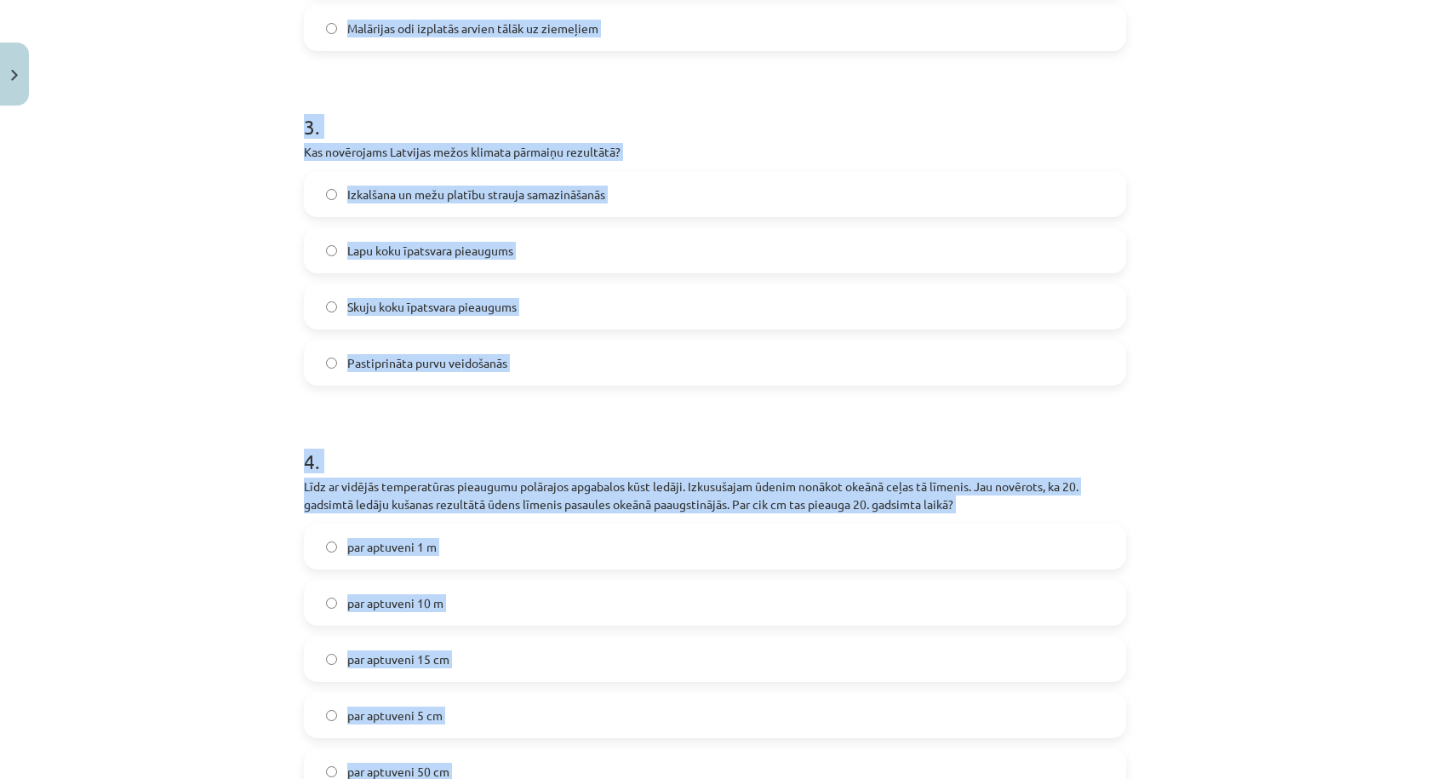
scroll to position [1776, 0]
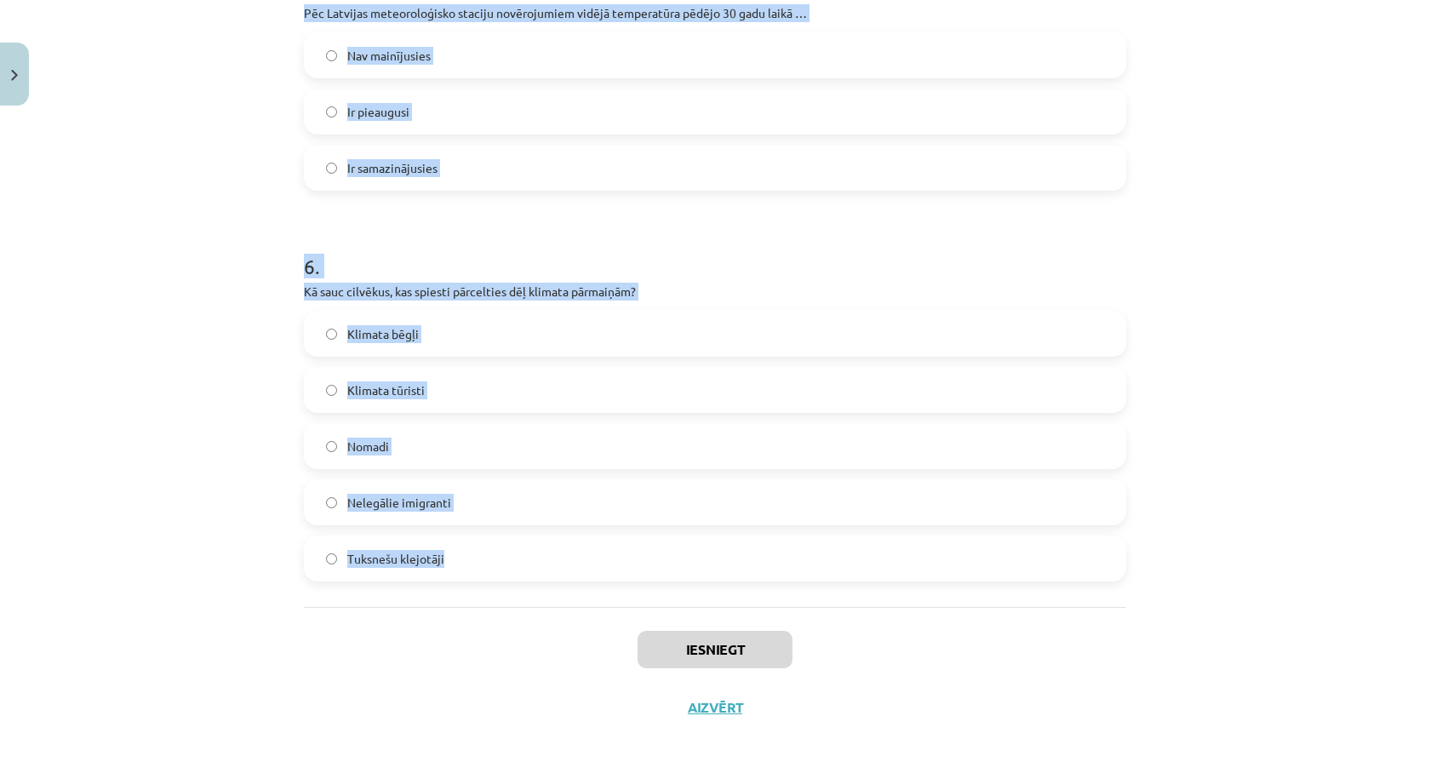
drag, startPoint x: 255, startPoint y: 373, endPoint x: 535, endPoint y: 568, distance: 341.2
click at [535, 568] on div "Mācību tēma: Ģeogrāfijas 8. klases 1. ieskaites mācību materiāls #4 3. tēma. Kl…" at bounding box center [715, 389] width 1430 height 779
copy form "1 . Kādas klimata pārmaiņu sekas novērojamas Sāhela joslā? Pārtuksnešošanās Vul…"
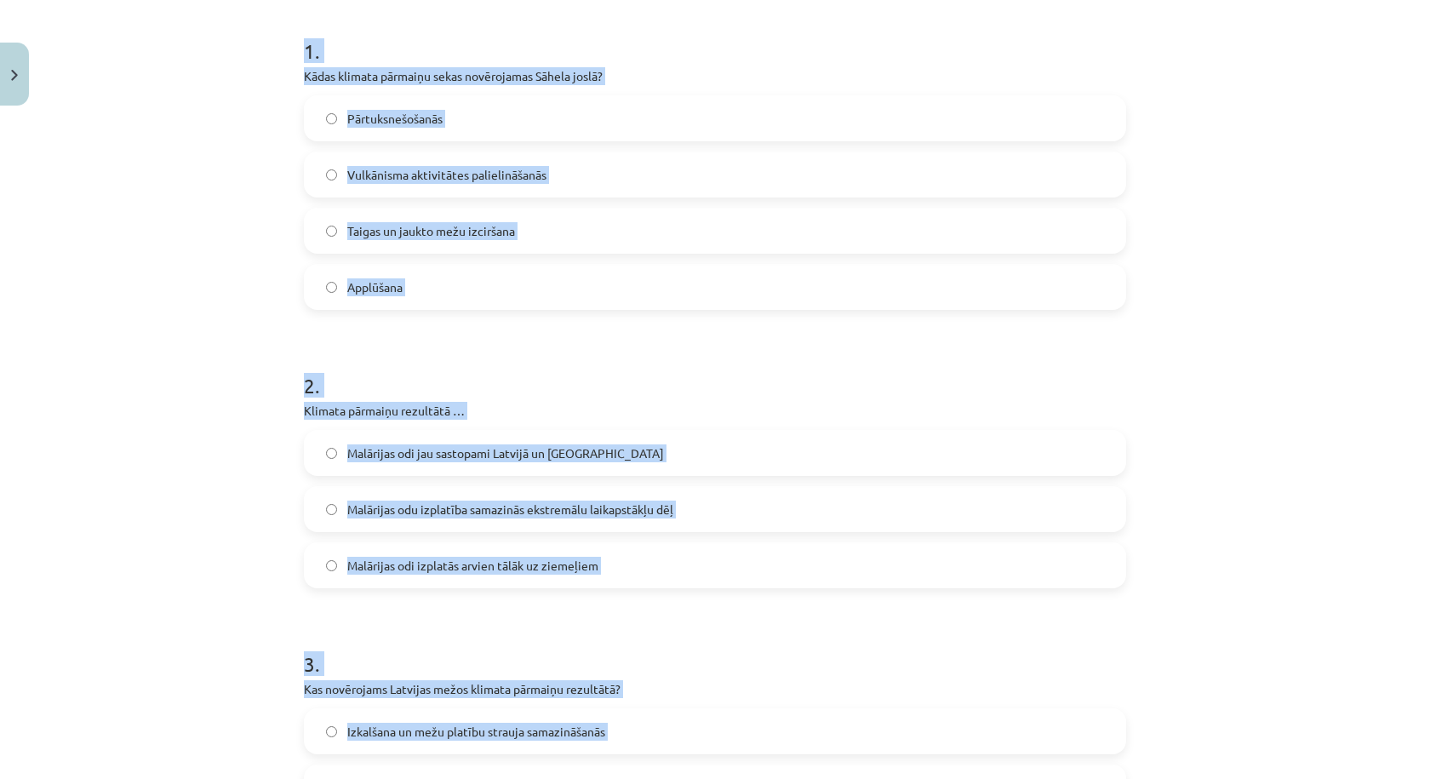
scroll to position [0, 0]
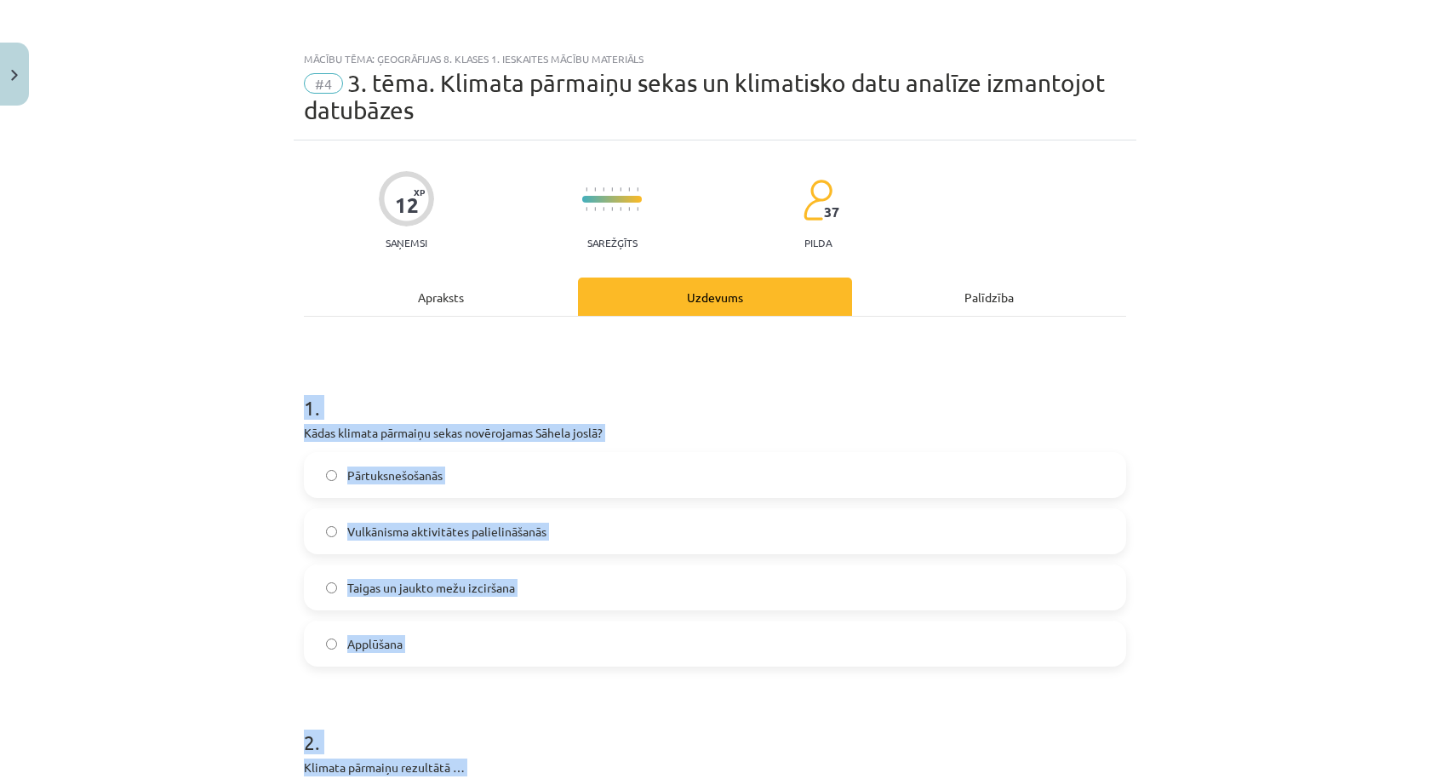
click at [583, 485] on label "Pārtuksnešošanās" at bounding box center [715, 475] width 819 height 43
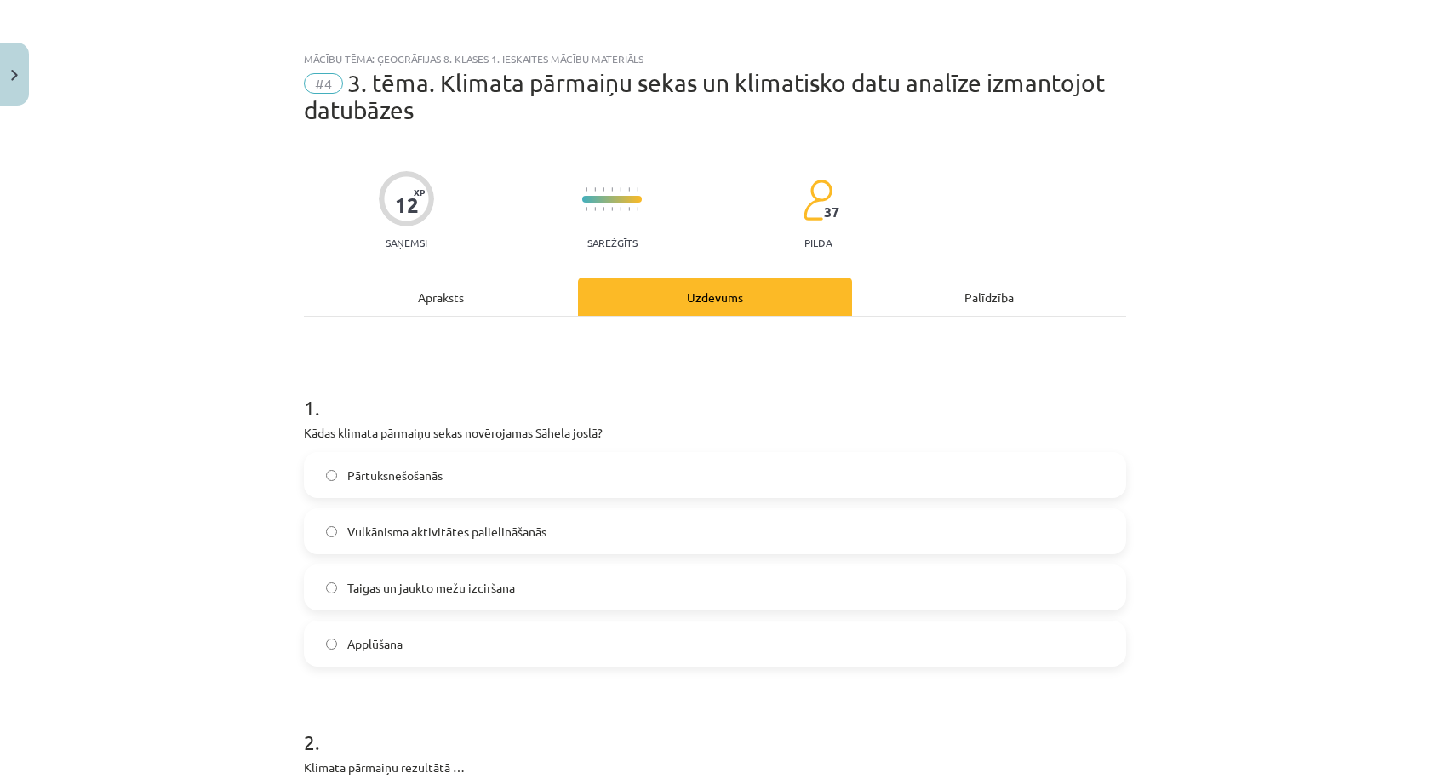
scroll to position [283, 0]
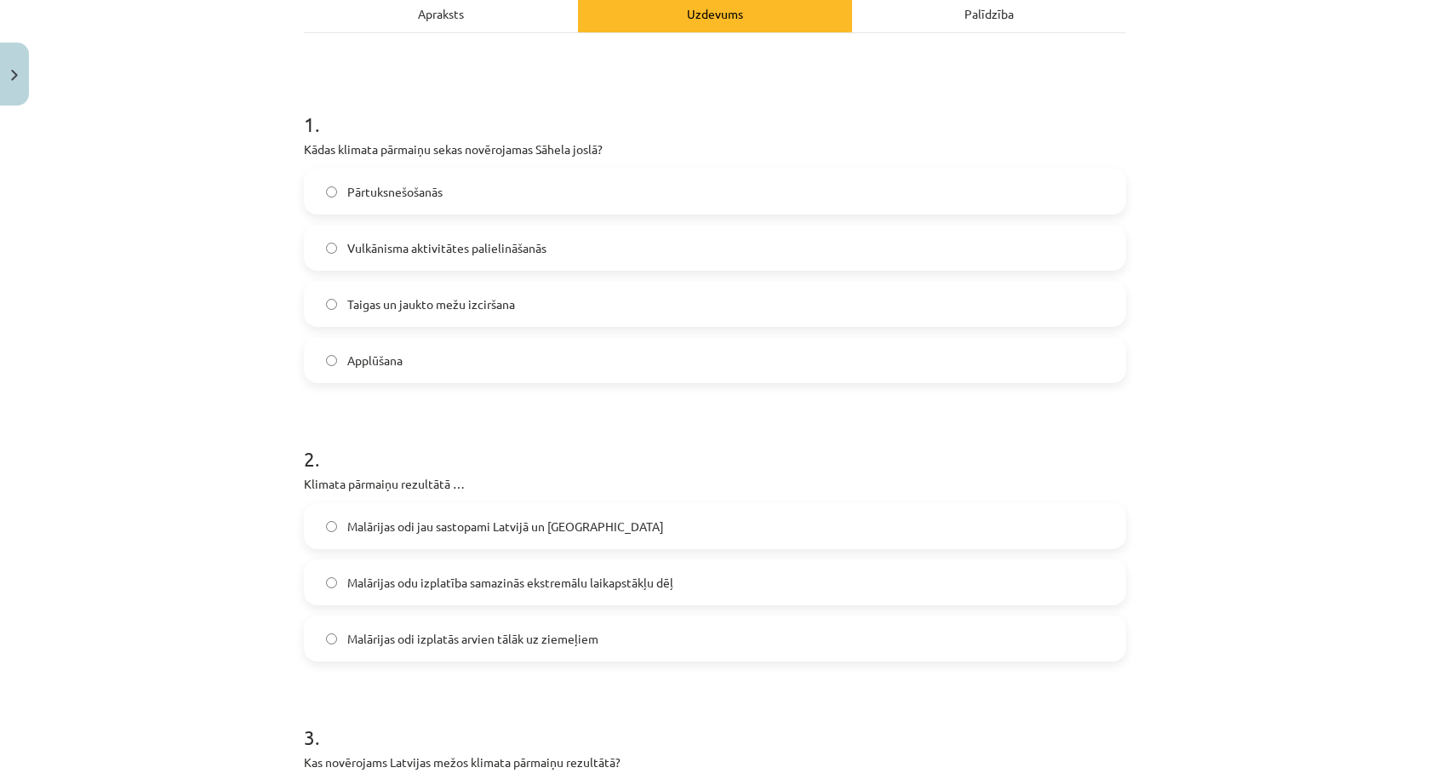
click at [466, 535] on span "Malārijas odi jau sastopami Latvijā un Skandināvijā" at bounding box center [505, 527] width 317 height 18
click at [532, 644] on span "Malārijas odi izplatās arvien tālāk uz ziemeļiem" at bounding box center [472, 639] width 251 height 18
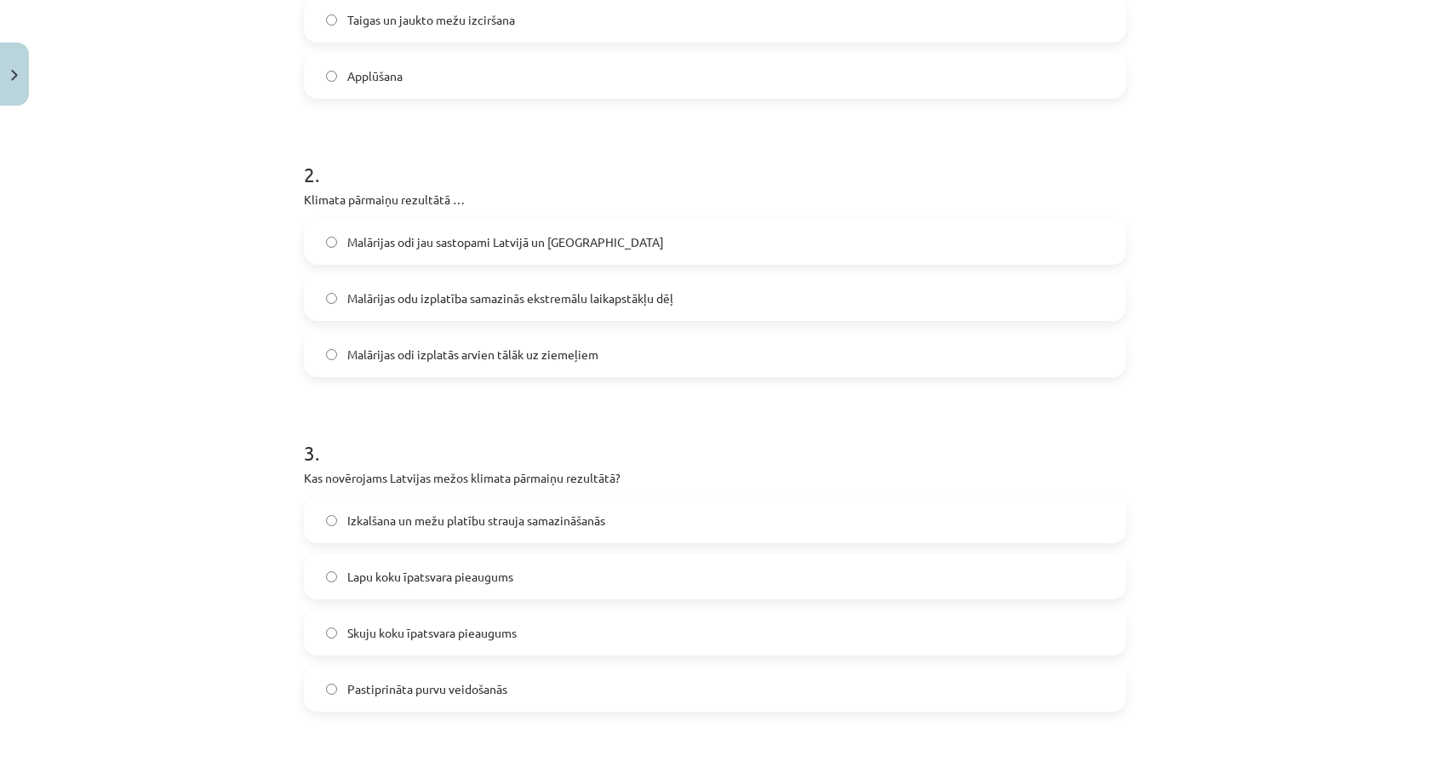
click at [459, 578] on span "Lapu koku īpatsvara pieaugums" at bounding box center [430, 577] width 166 height 18
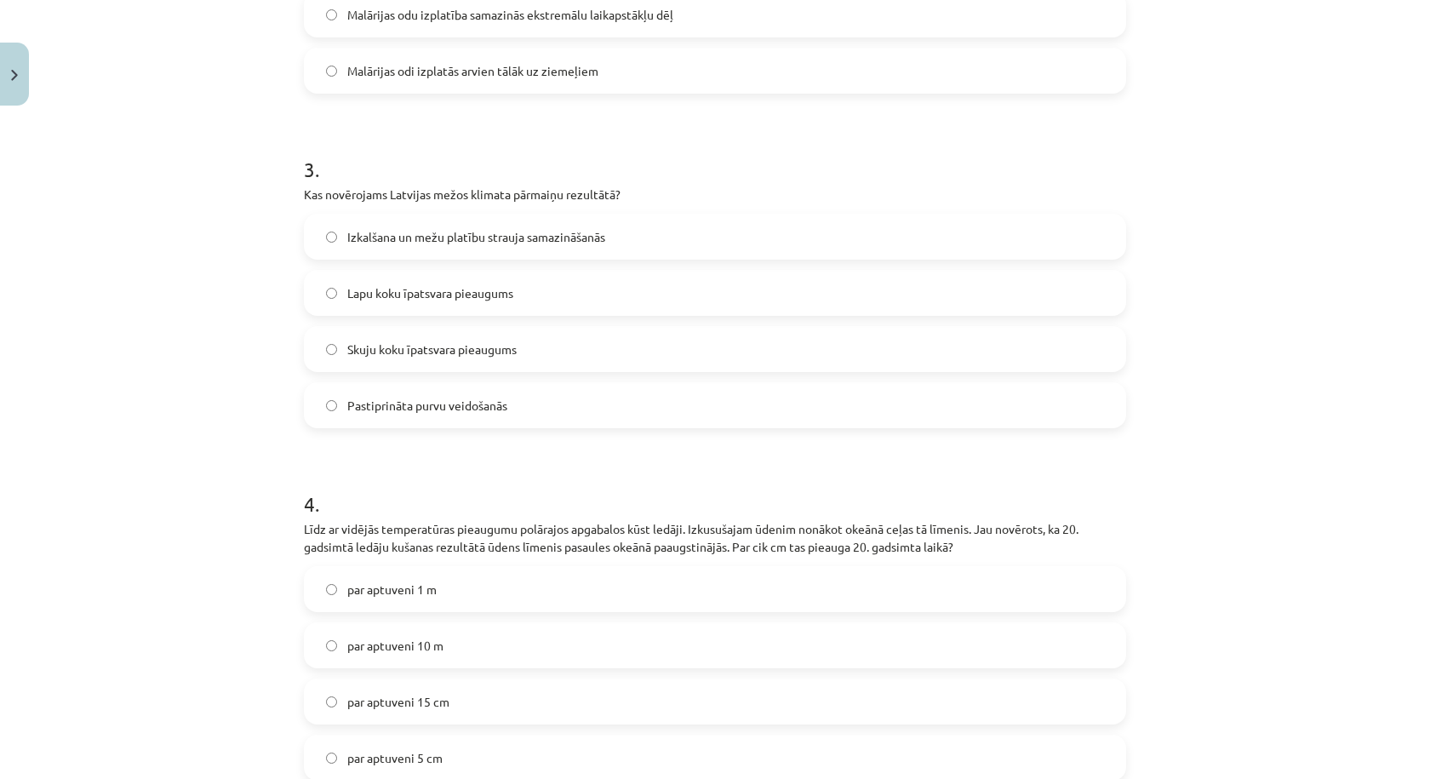
click at [483, 689] on label "par aptuveni 15 cm" at bounding box center [715, 701] width 819 height 43
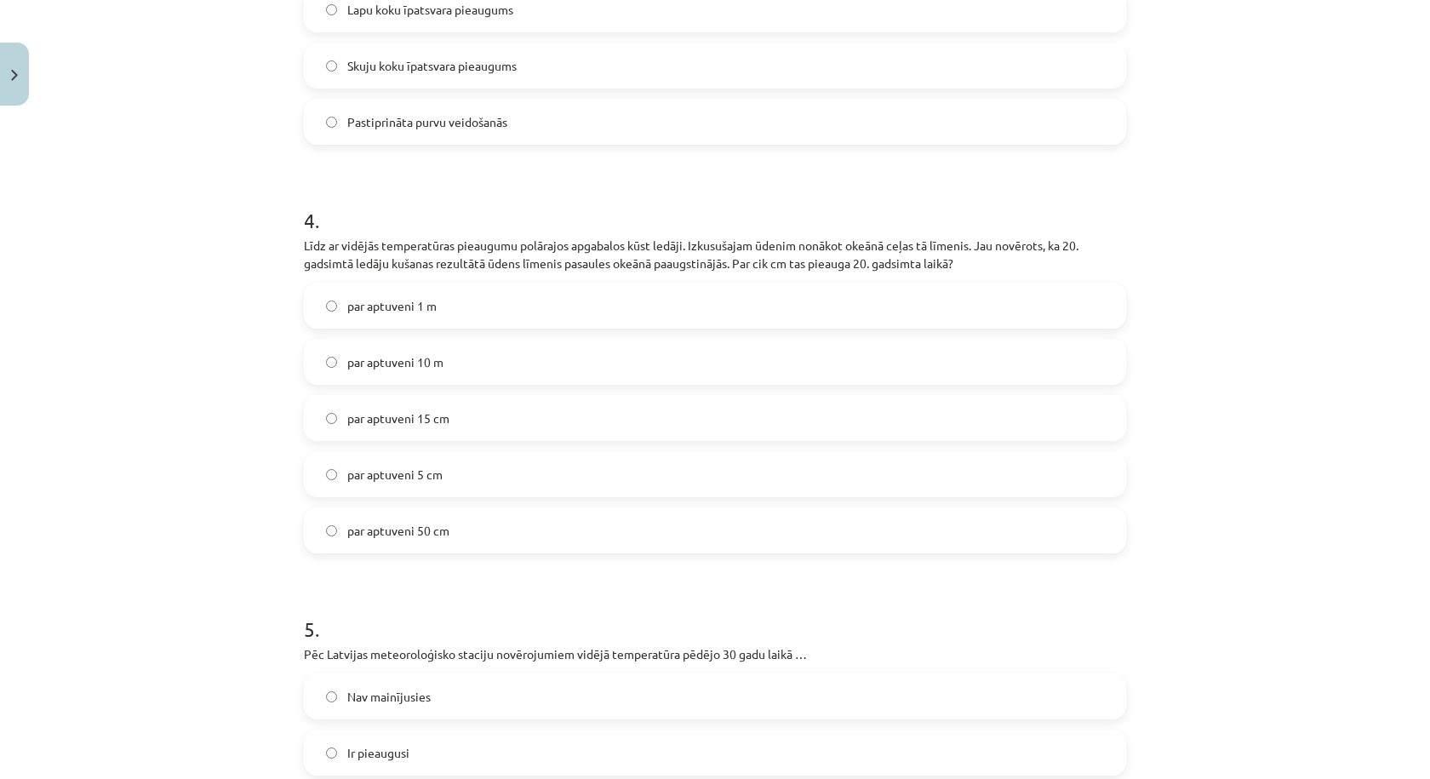
scroll to position [1419, 0]
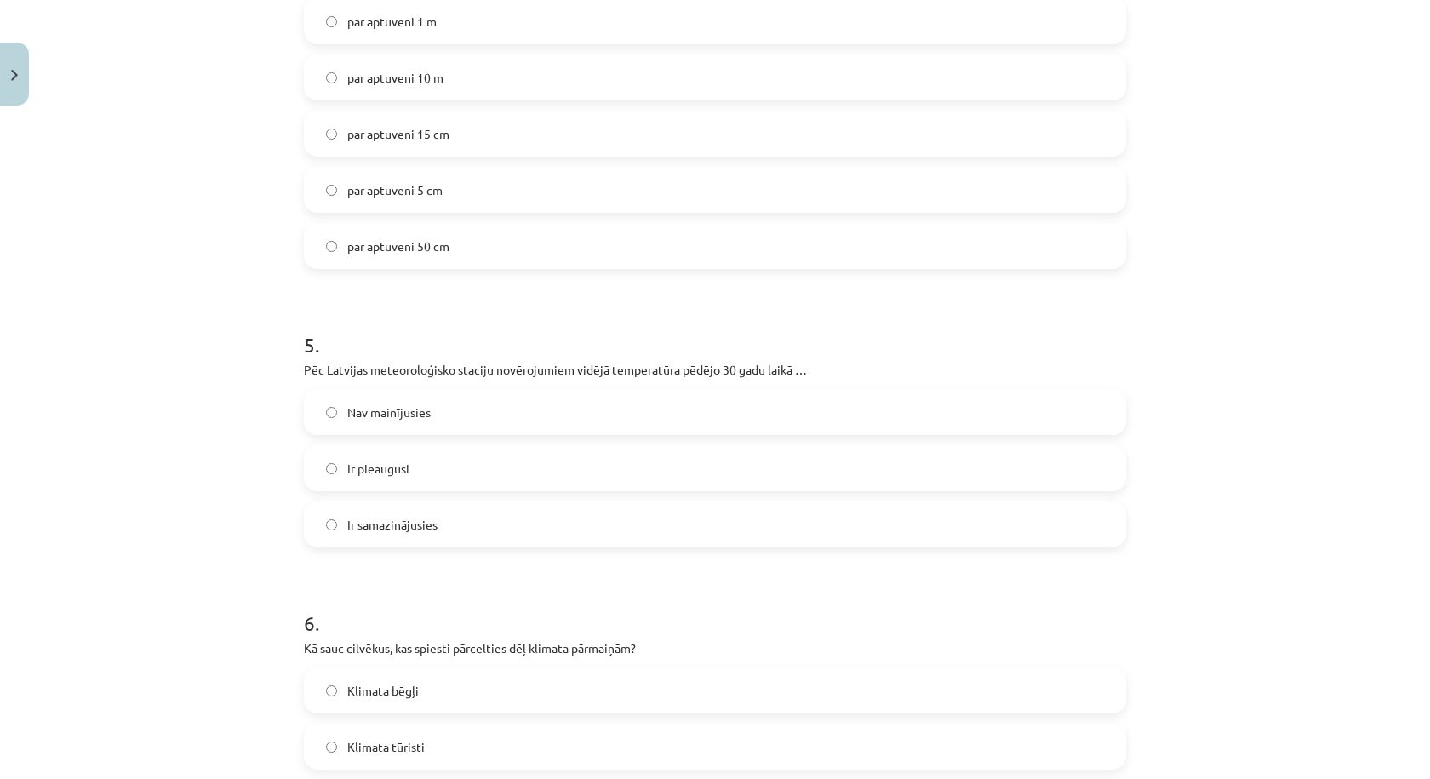
click at [433, 472] on label "Ir pieaugusi" at bounding box center [715, 468] width 819 height 43
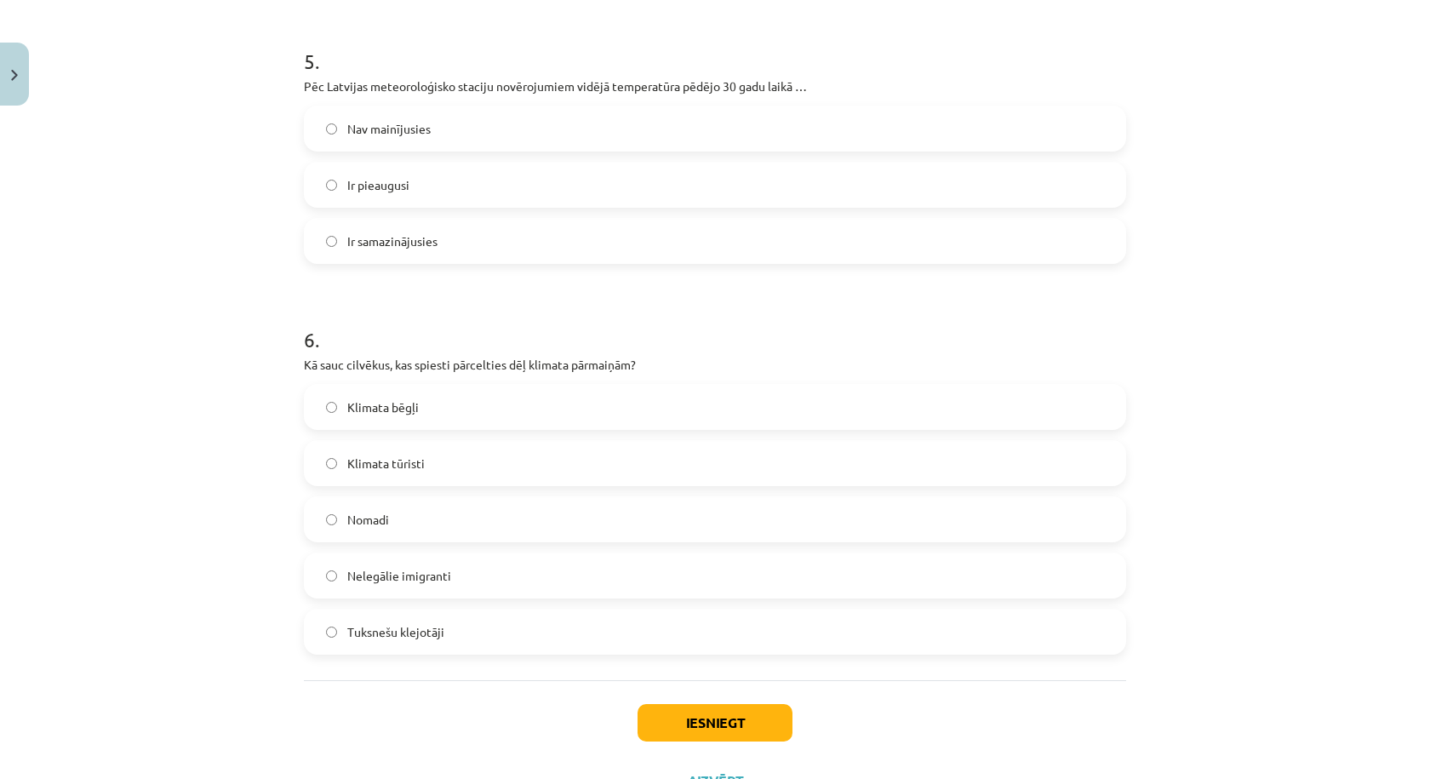
click at [466, 408] on label "Klimata bēgļi" at bounding box center [715, 407] width 819 height 43
click at [695, 727] on button "Iesniegt" at bounding box center [715, 722] width 155 height 37
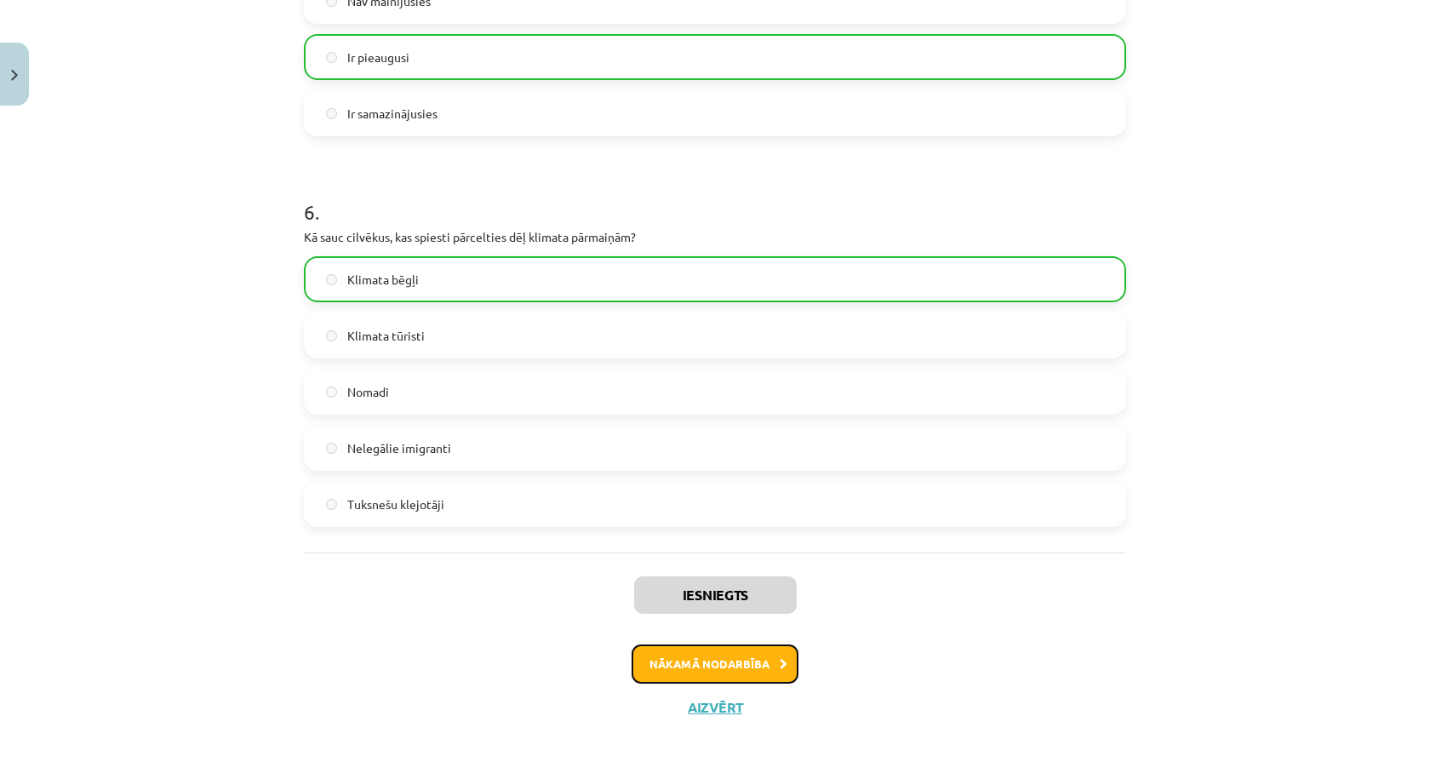
click at [718, 651] on button "Nākamā nodarbība" at bounding box center [715, 663] width 167 height 39
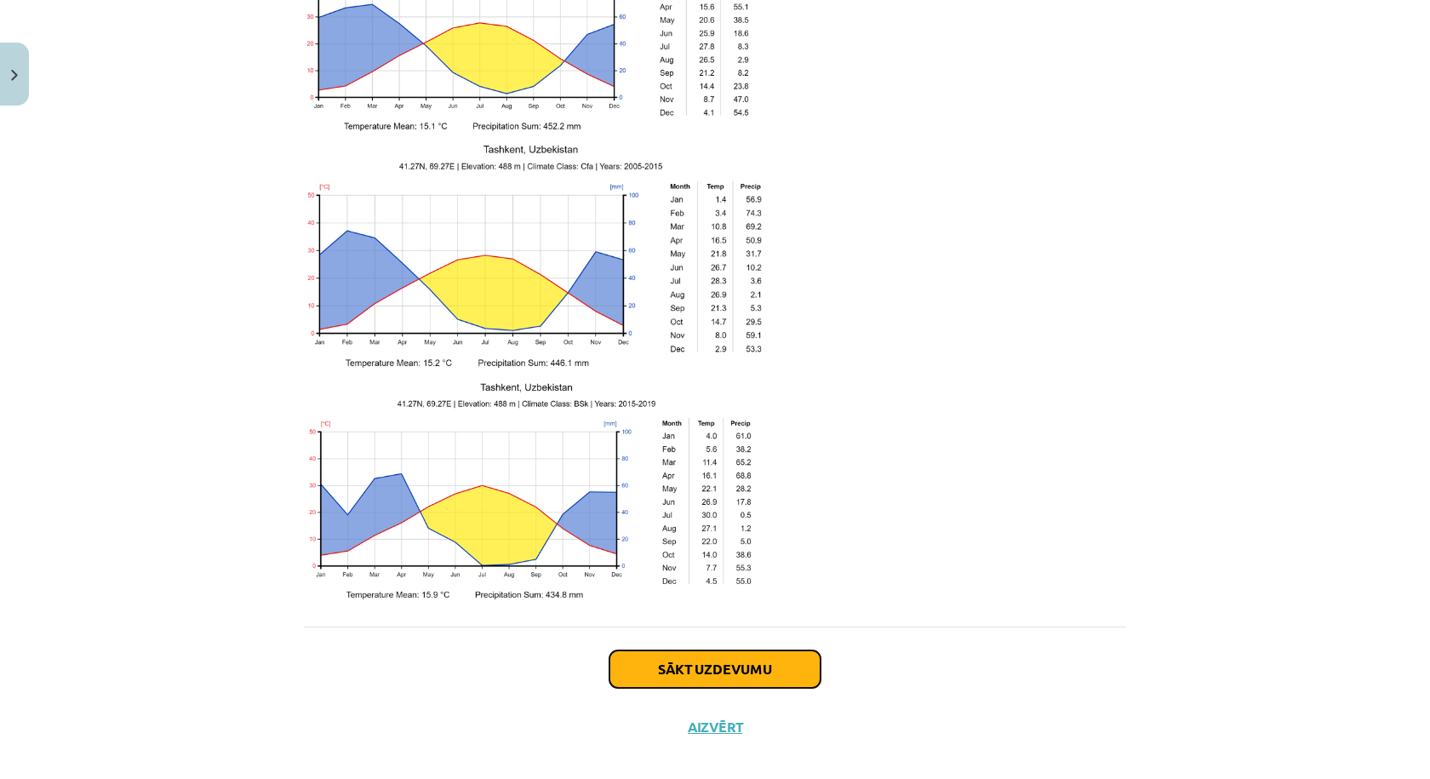
click at [719, 650] on button "Sākt uzdevumu" at bounding box center [714, 668] width 211 height 37
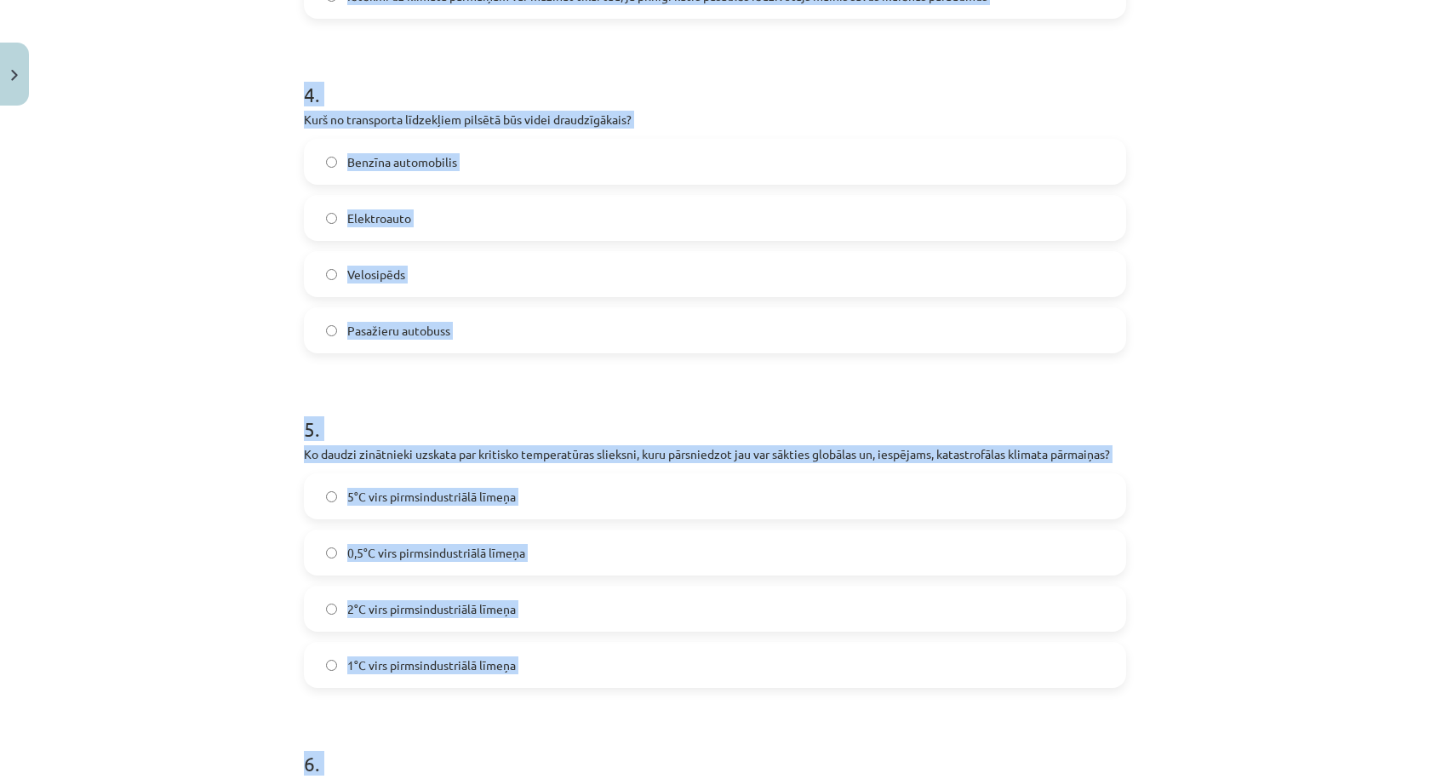
scroll to position [1636, 0]
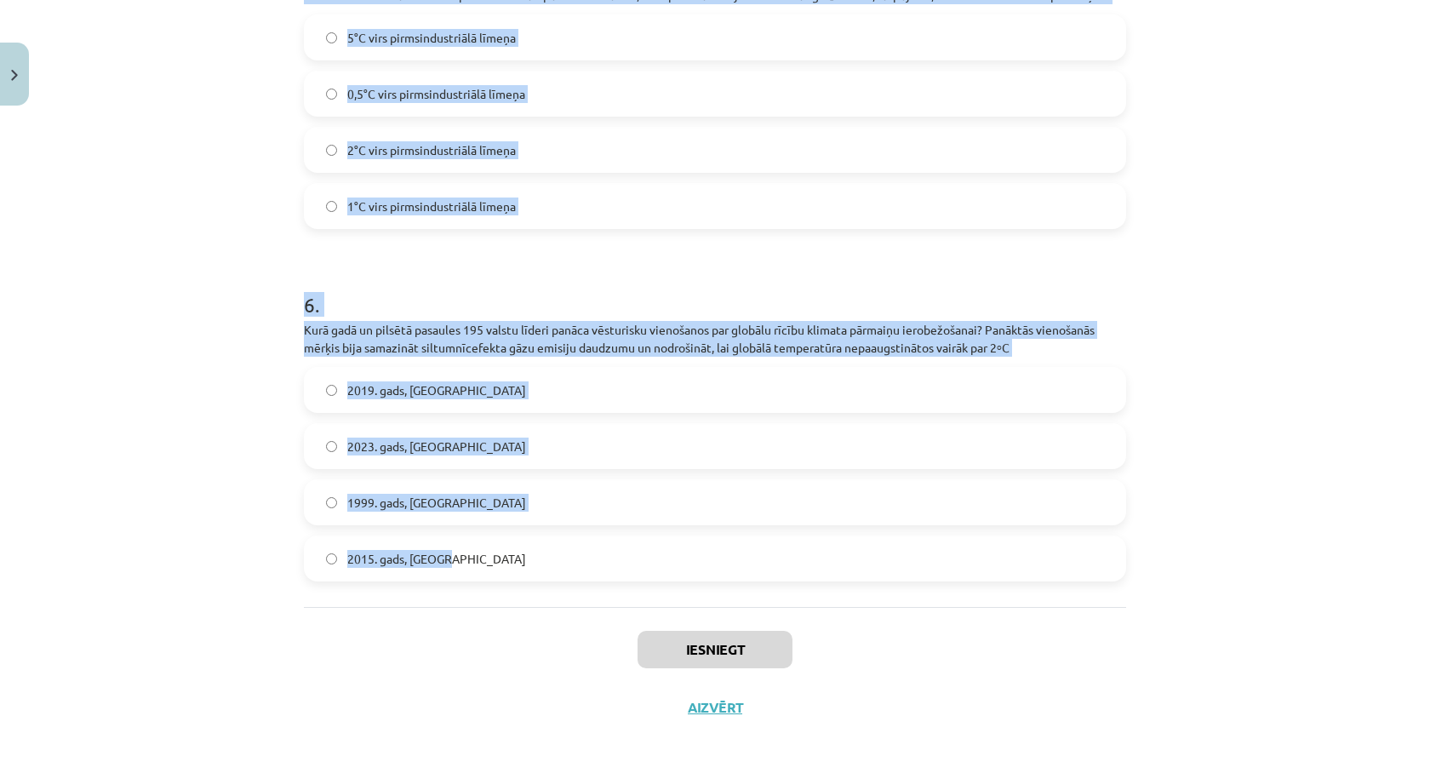
drag, startPoint x: 256, startPoint y: 326, endPoint x: 577, endPoint y: 561, distance: 397.7
click at [577, 561] on div "Mācību tēma: Ģeogrāfijas 8. klases 1. ieskaites mācību materiāls #5 4. tēma. Rī…" at bounding box center [715, 389] width 1430 height 779
copy form "1 . Kurš no pārtikā patērētās gaļas veidiem rada lielāko ietekmi uz klimatu? Pu…"
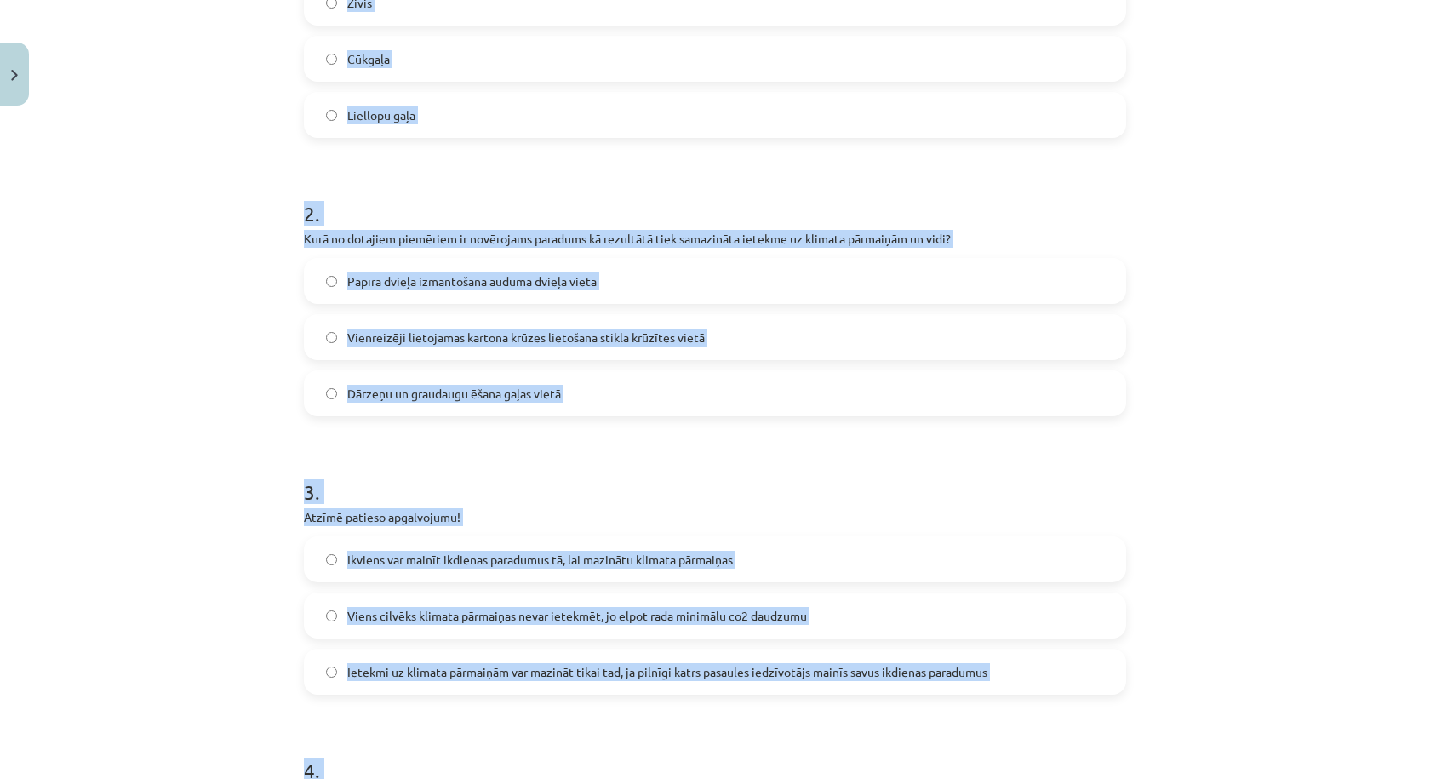
scroll to position [0, 0]
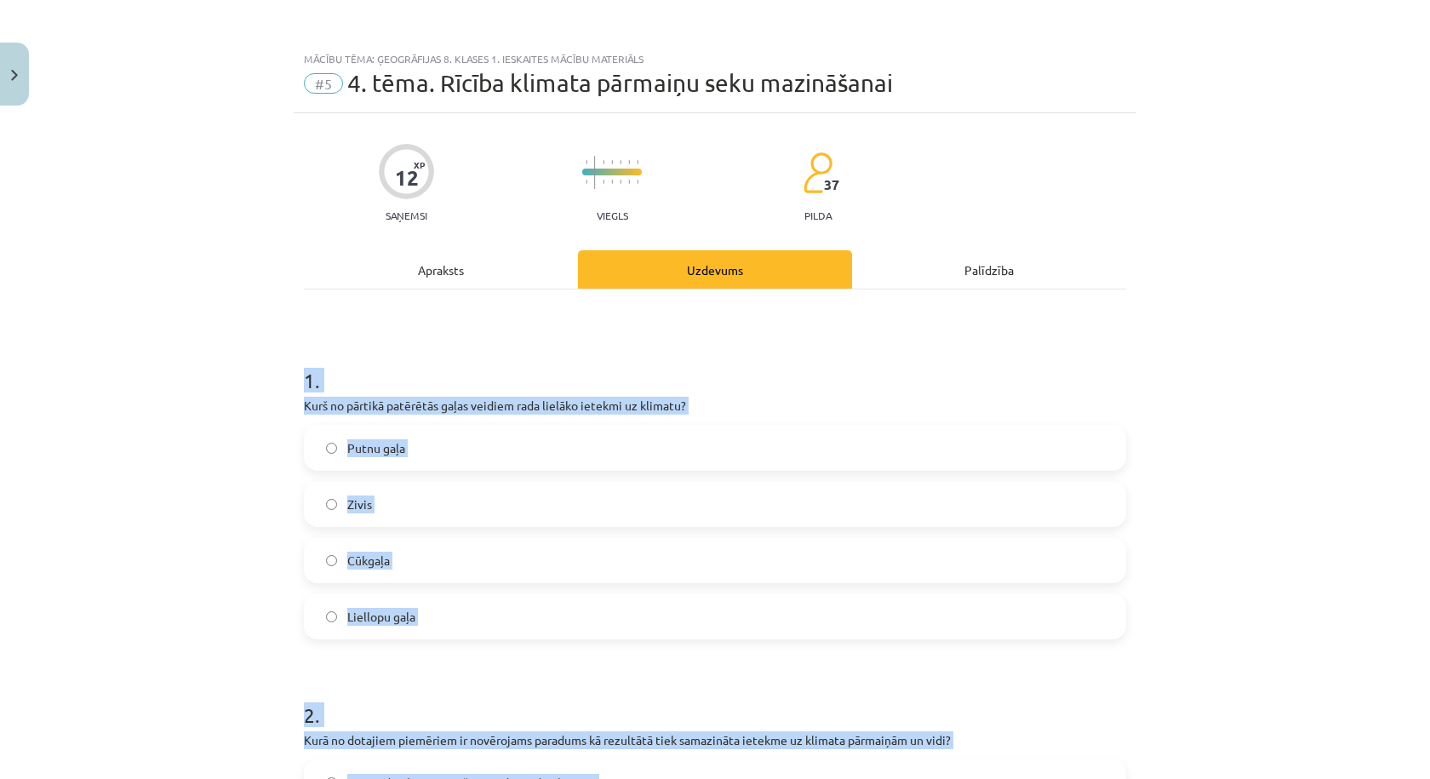
click at [533, 446] on label "Putnu gaļa" at bounding box center [715, 447] width 819 height 43
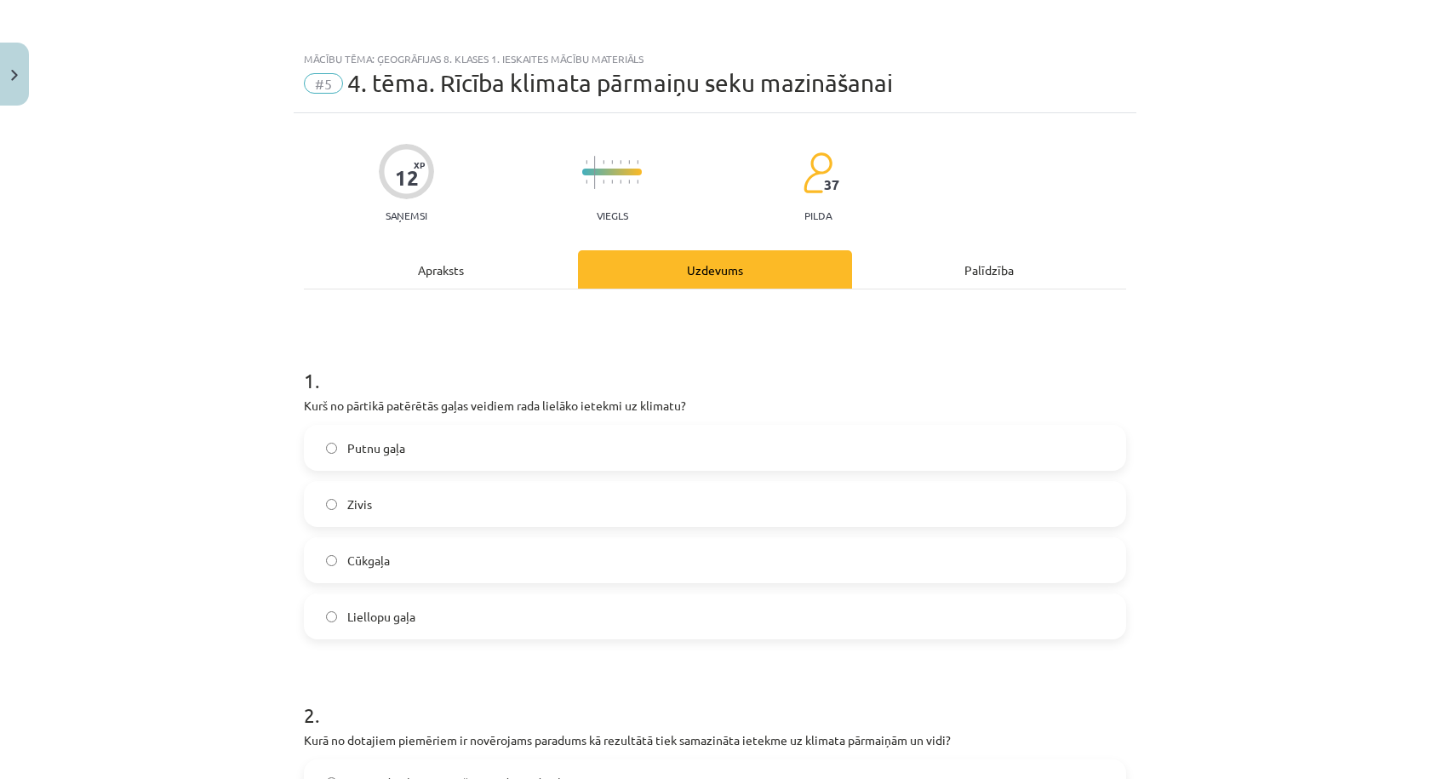
scroll to position [283, 0]
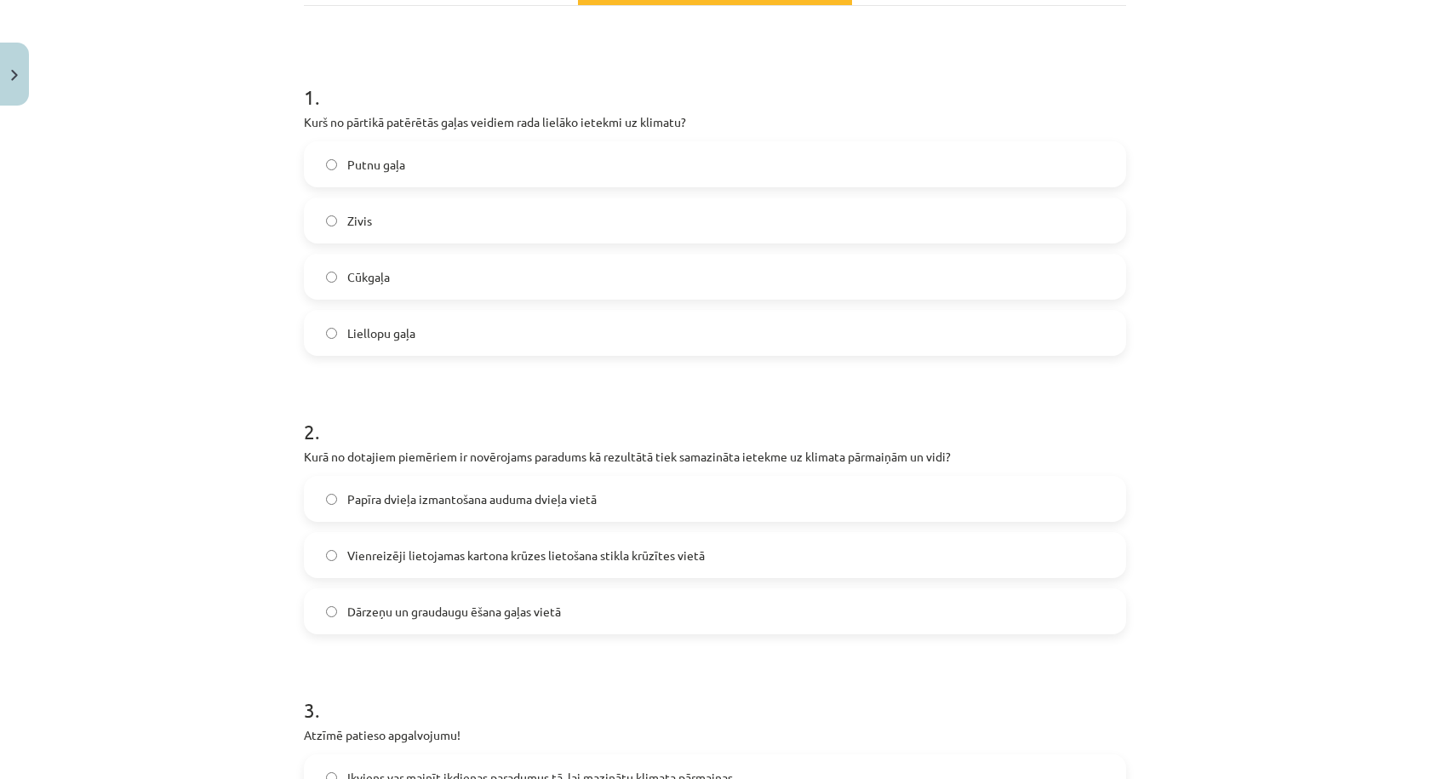
click at [473, 336] on label "Liellopu gaļa" at bounding box center [715, 333] width 819 height 43
drag, startPoint x: 419, startPoint y: 627, endPoint x: 428, endPoint y: 612, distance: 17.2
click at [417, 627] on label "Dārzeņu un graudaugu ēšana gaļas vietā" at bounding box center [715, 611] width 819 height 43
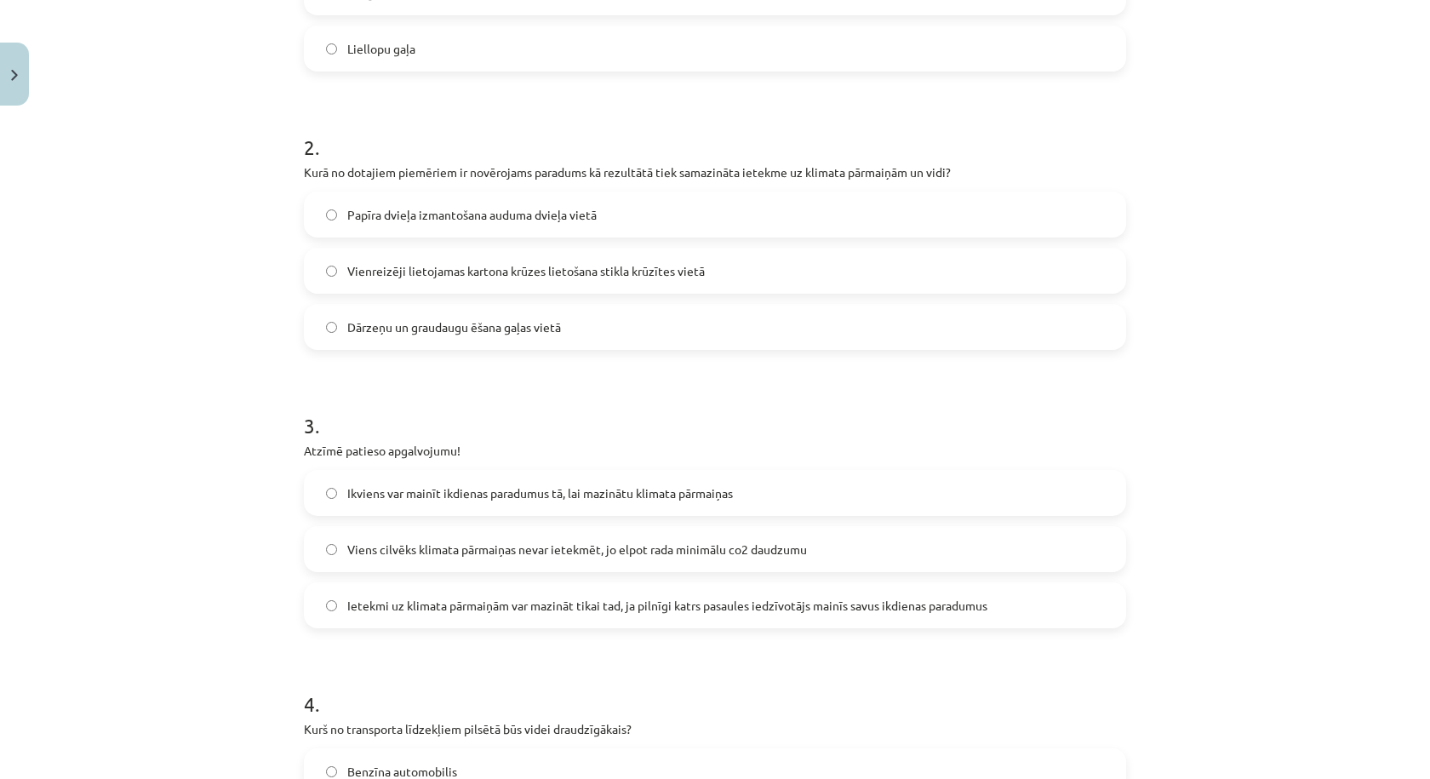
click at [433, 501] on span "Ikviens var mainīt ikdienas paradumus tā, lai mazinātu klimata pārmaiņas" at bounding box center [540, 493] width 386 height 18
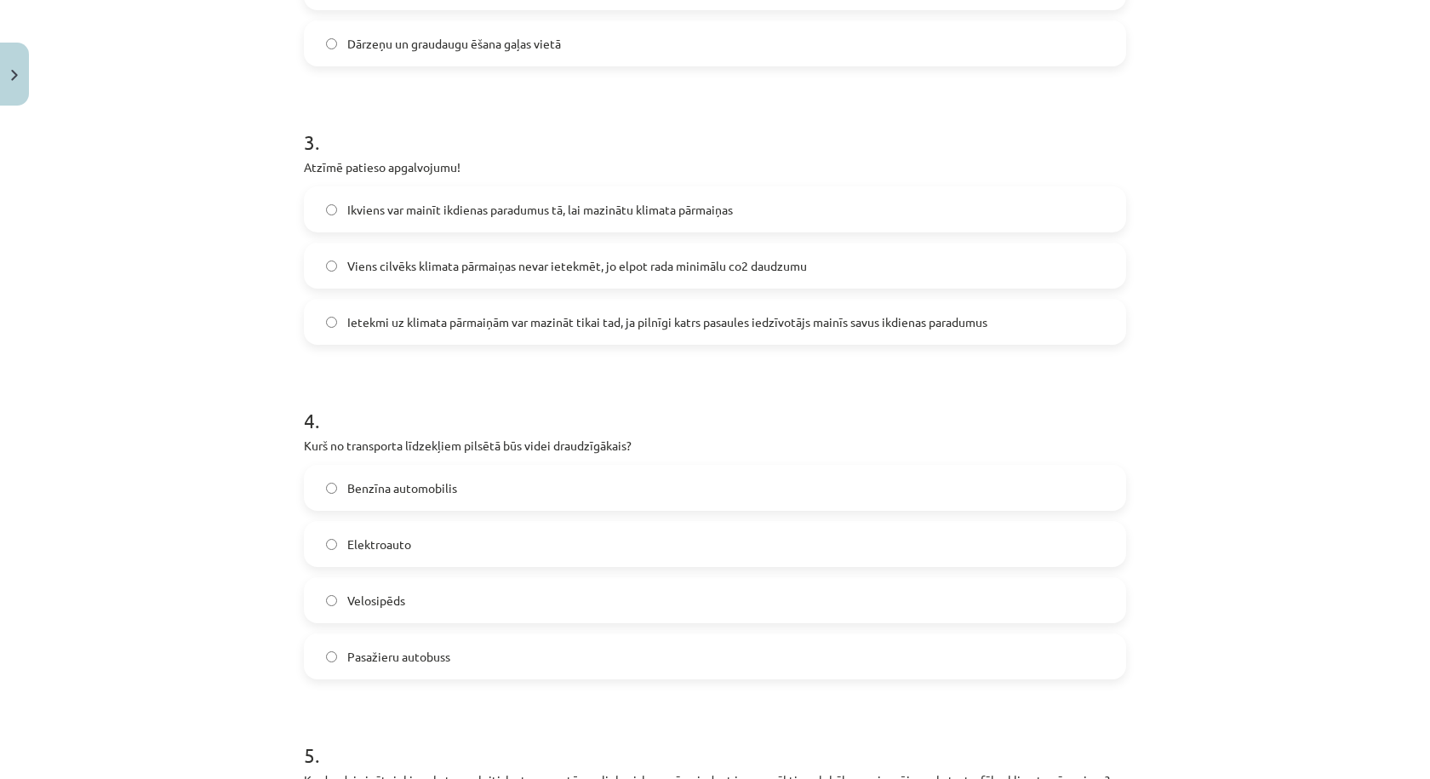
click at [423, 615] on label "Velosipēds" at bounding box center [715, 600] width 819 height 43
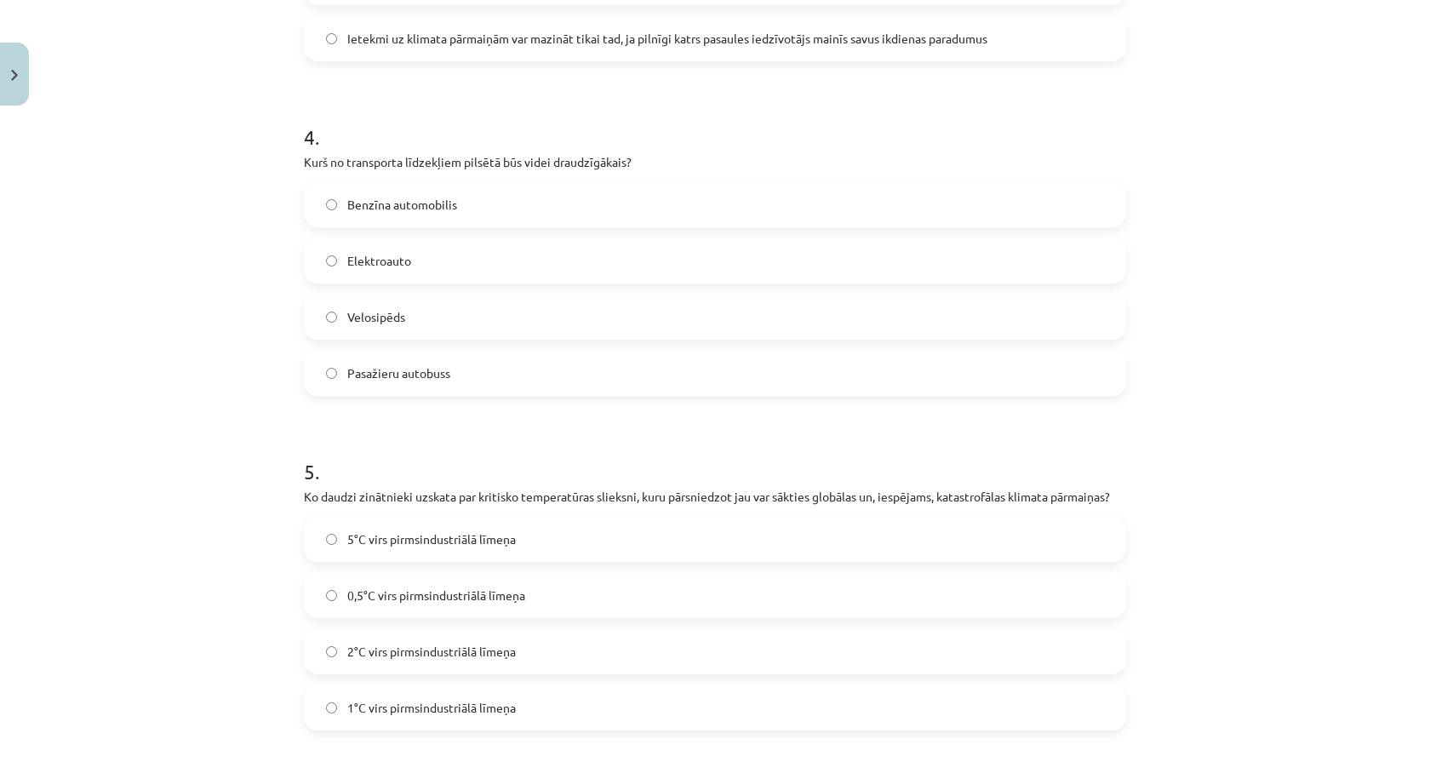
click at [435, 655] on span "2°C virs pirmsindustriālā līmeņa" at bounding box center [431, 652] width 169 height 18
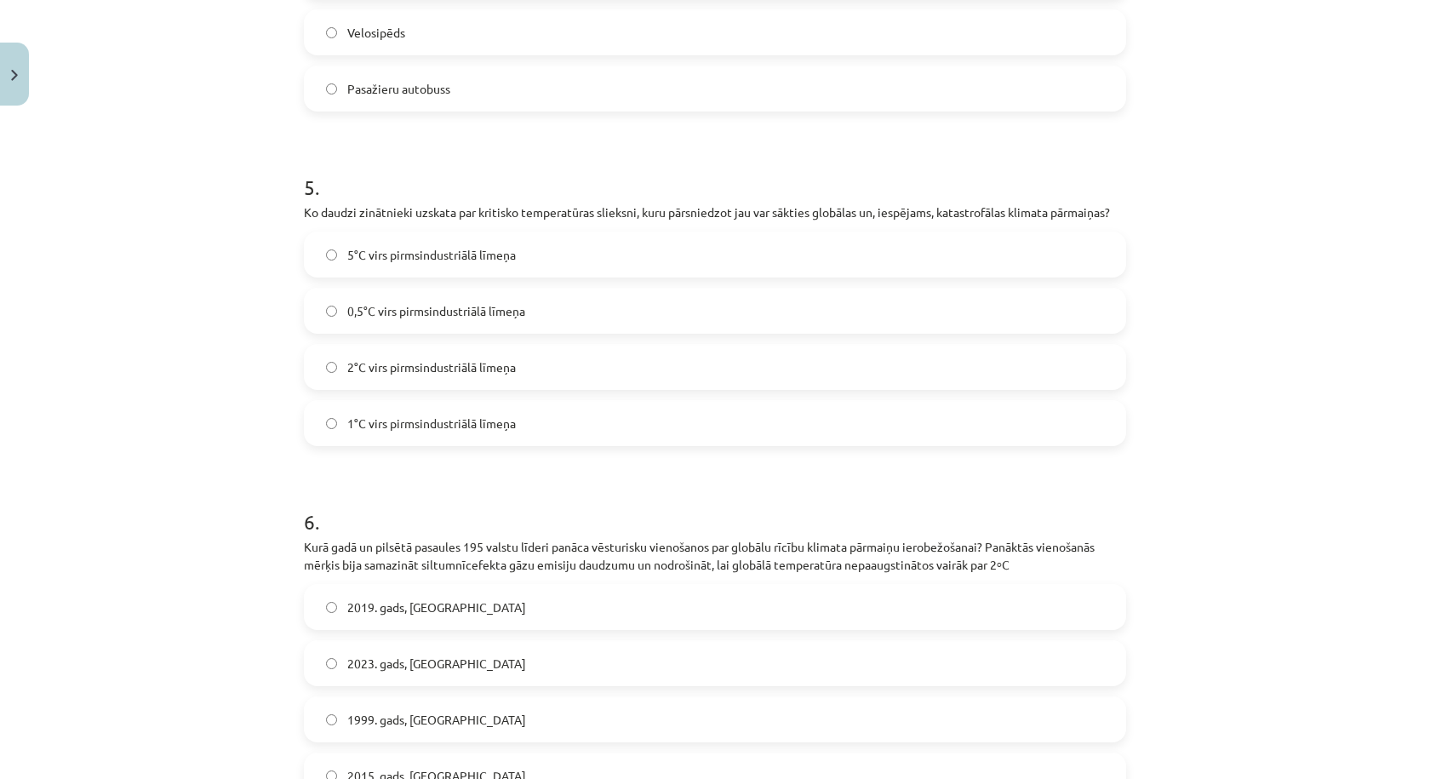
scroll to position [1636, 0]
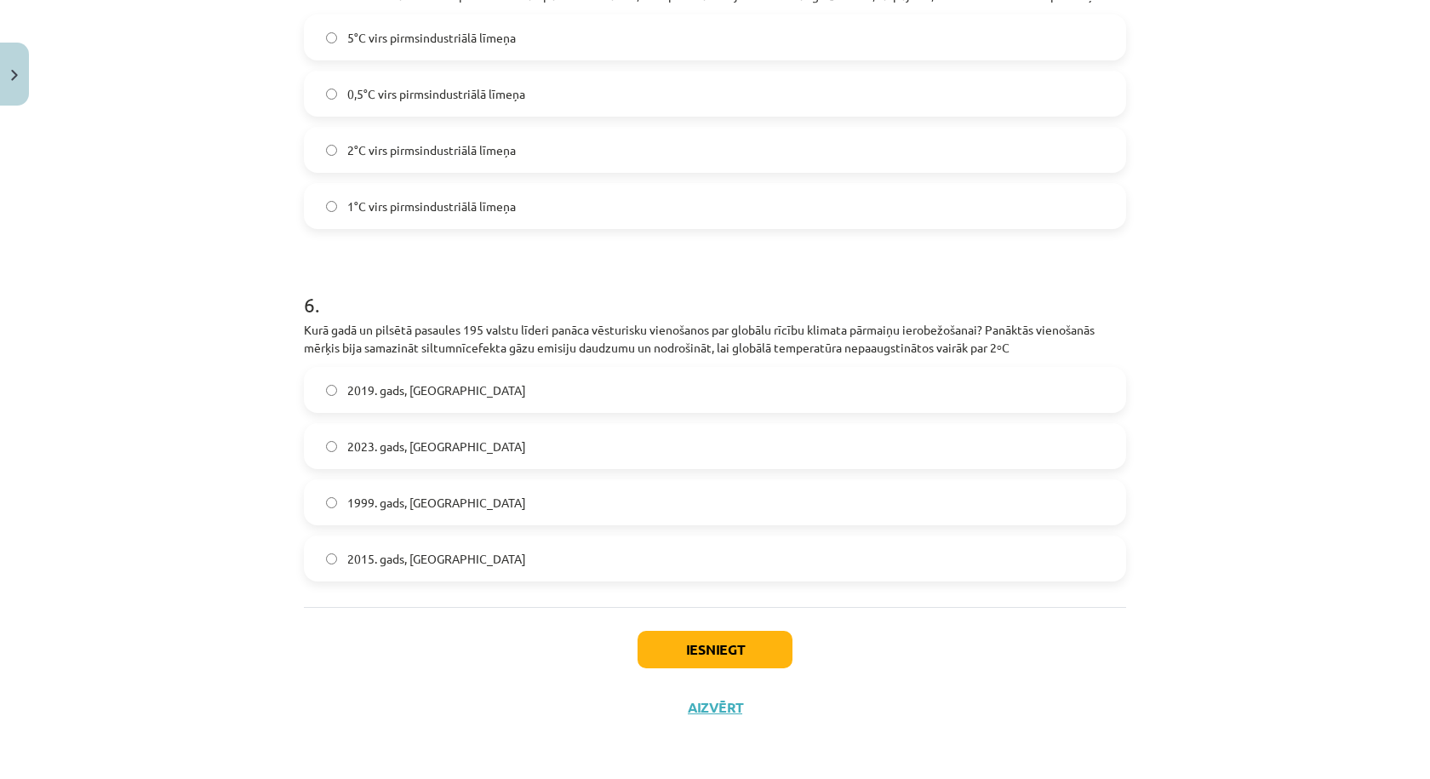
click at [417, 552] on span "2015. gads, Parīze" at bounding box center [436, 559] width 179 height 18
click at [722, 661] on button "Iesniegt" at bounding box center [715, 649] width 155 height 37
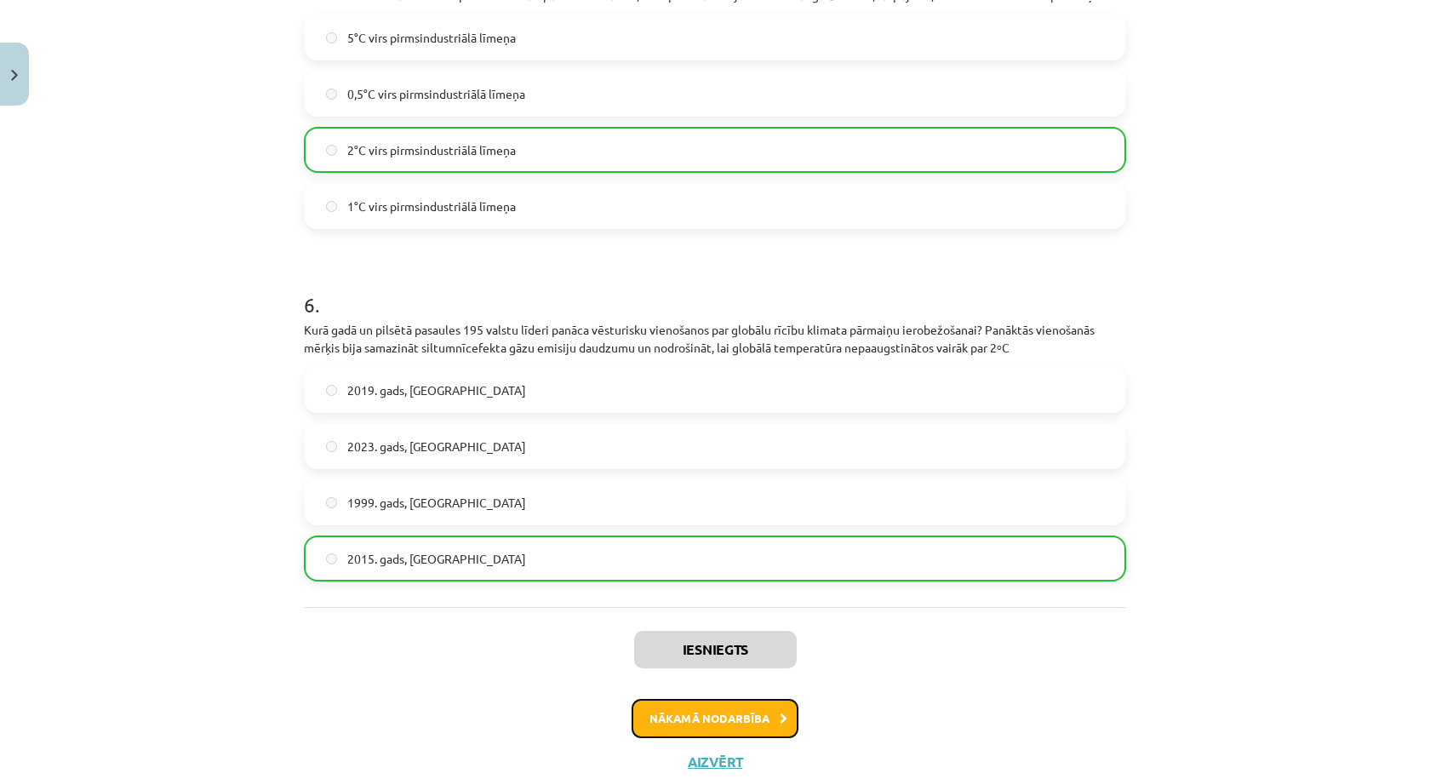
click at [716, 707] on button "Nākamā nodarbība" at bounding box center [715, 718] width 167 height 39
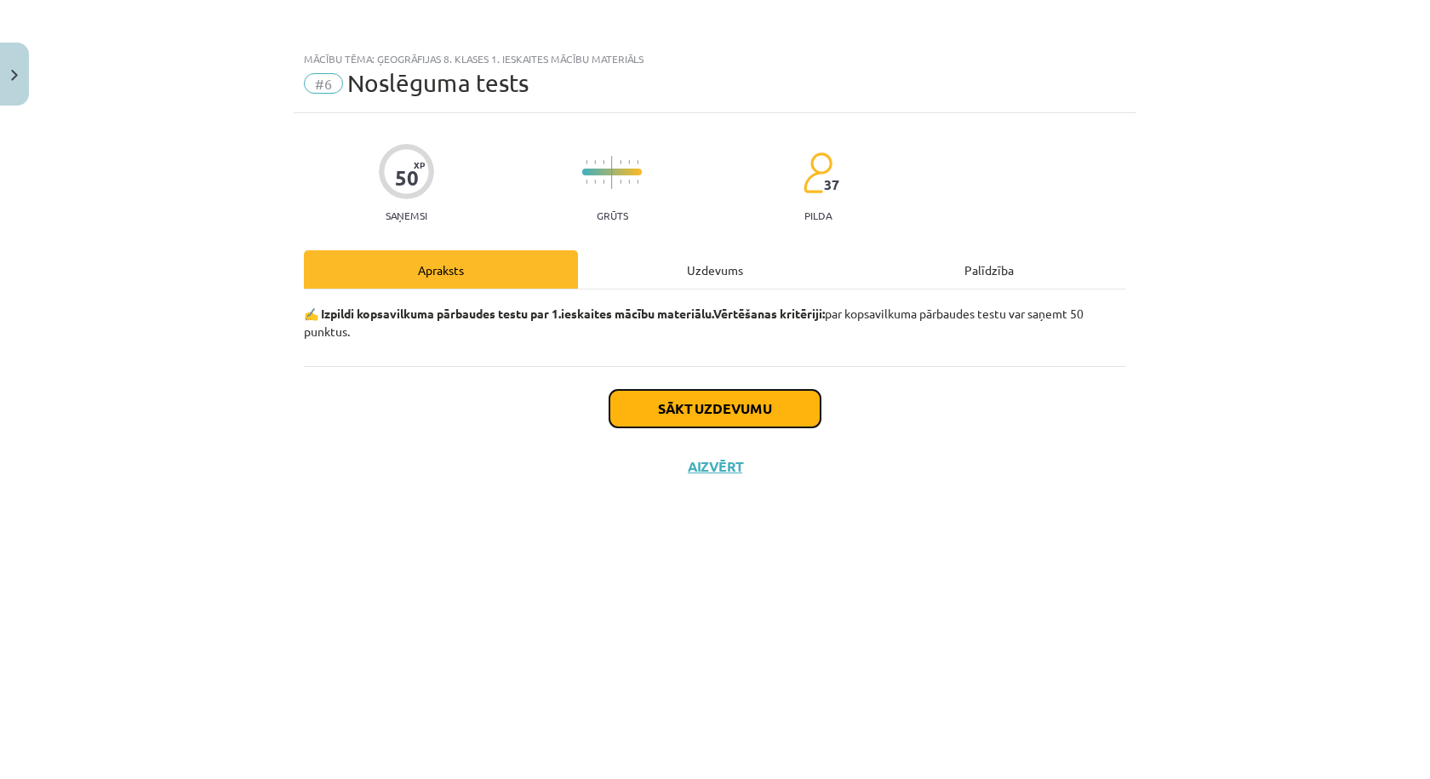
click at [716, 406] on button "Sākt uzdevumu" at bounding box center [714, 408] width 211 height 37
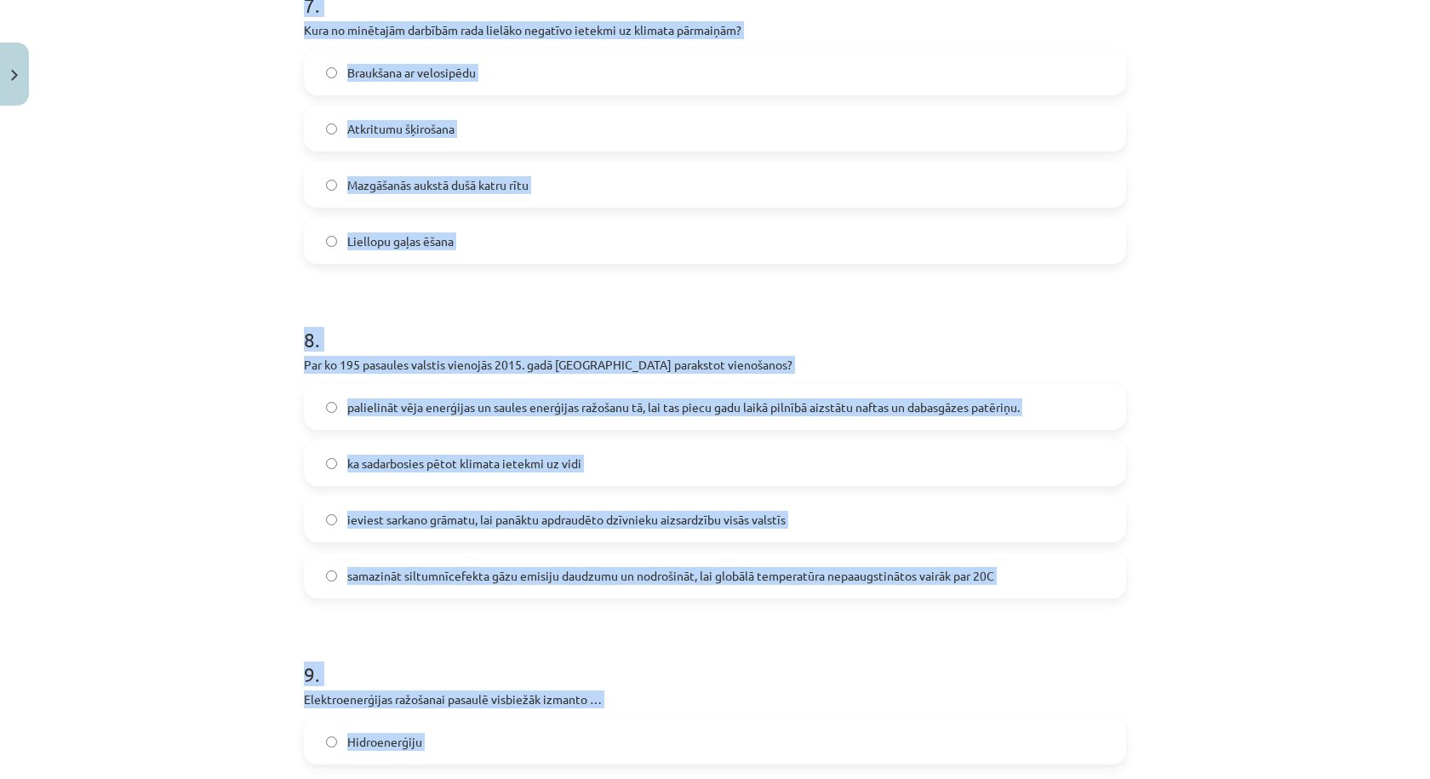
scroll to position [2956, 0]
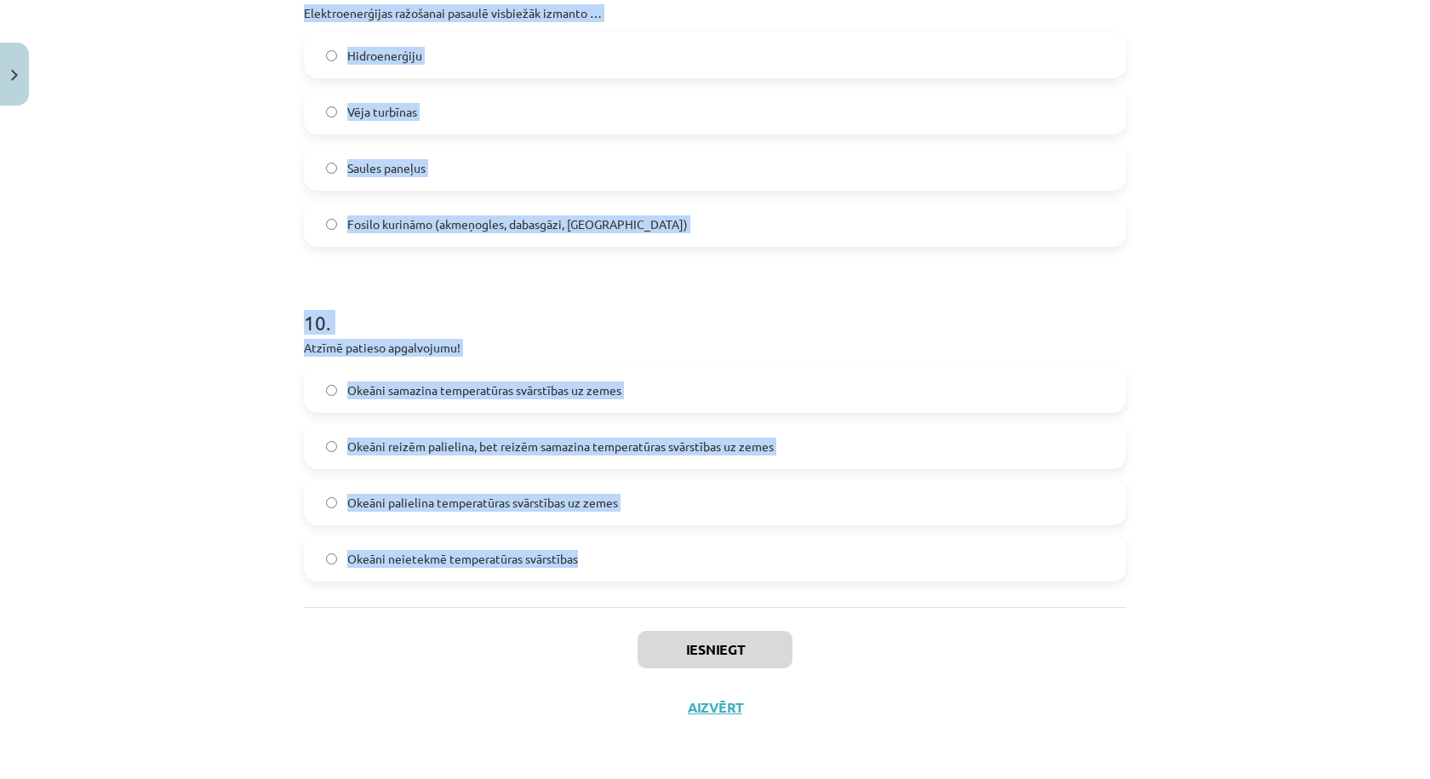
drag, startPoint x: 266, startPoint y: 84, endPoint x: 655, endPoint y: 555, distance: 610.1
click at [655, 555] on div "Mācību tēma: Ģeogrāfijas 8. klases 1. ieskaites mācību materiāls #6 Noslēguma t…" at bounding box center [715, 389] width 1430 height 779
copy form "1 . Atzīmē patieso apgalvojumu! Ietekmi uz klimata pārmaiņām var mazināt tikai …"
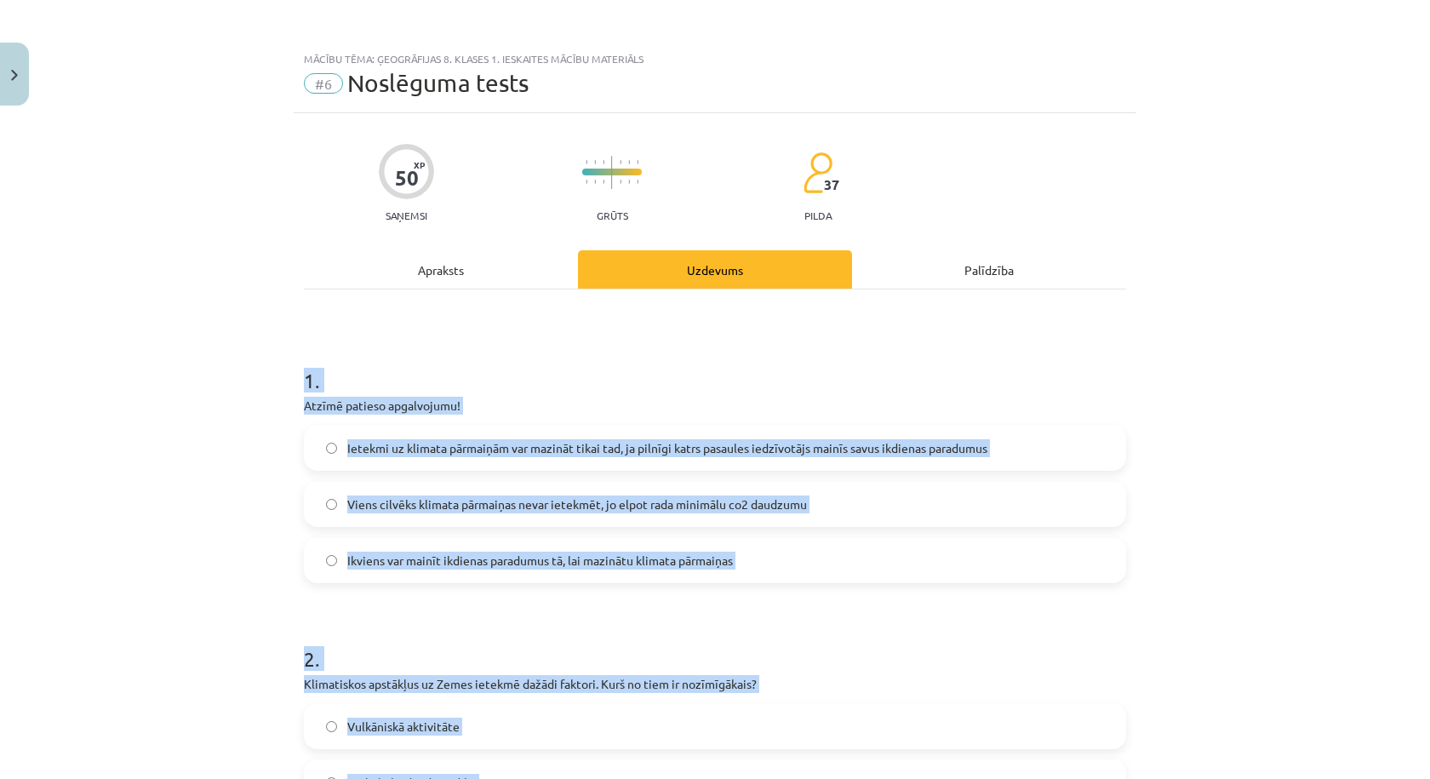
scroll to position [283, 0]
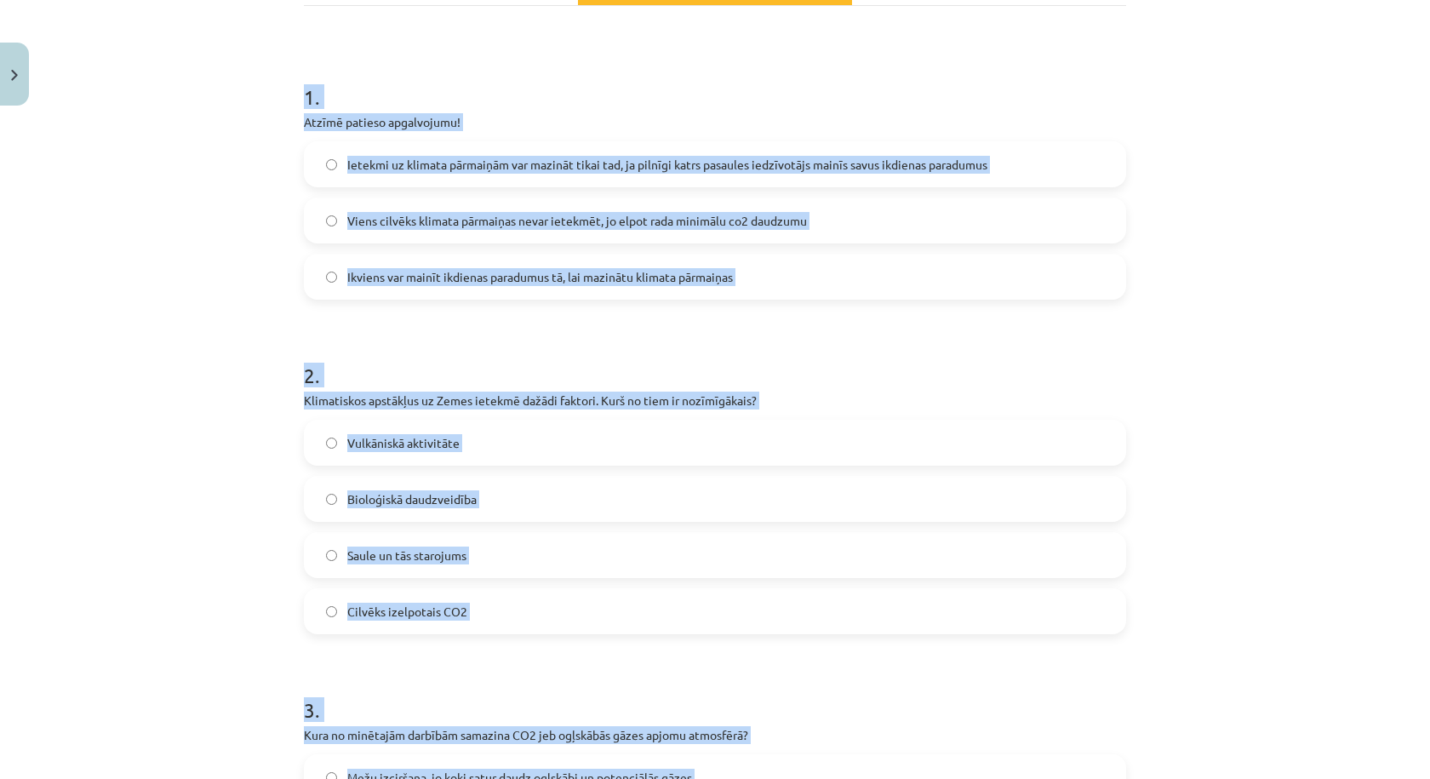
click at [514, 157] on span "Ietekmi uz klimata pārmaiņām var mazināt tikai tad, ja pilnīgi katrs pasaules i…" at bounding box center [667, 165] width 640 height 18
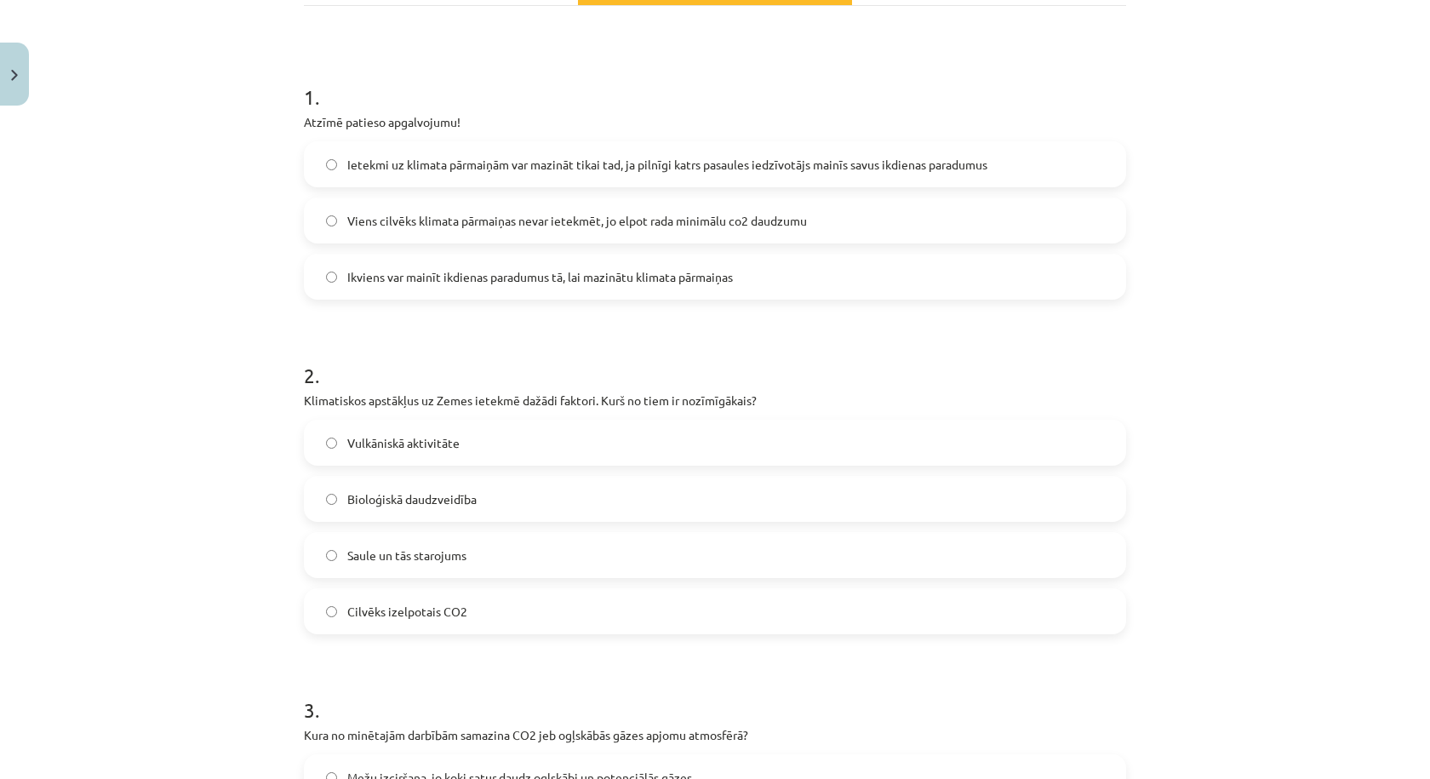
click at [553, 291] on label "Ikviens var mainīt ikdienas paradumus tā, lai mazinātu klimata pārmaiņas" at bounding box center [715, 276] width 819 height 43
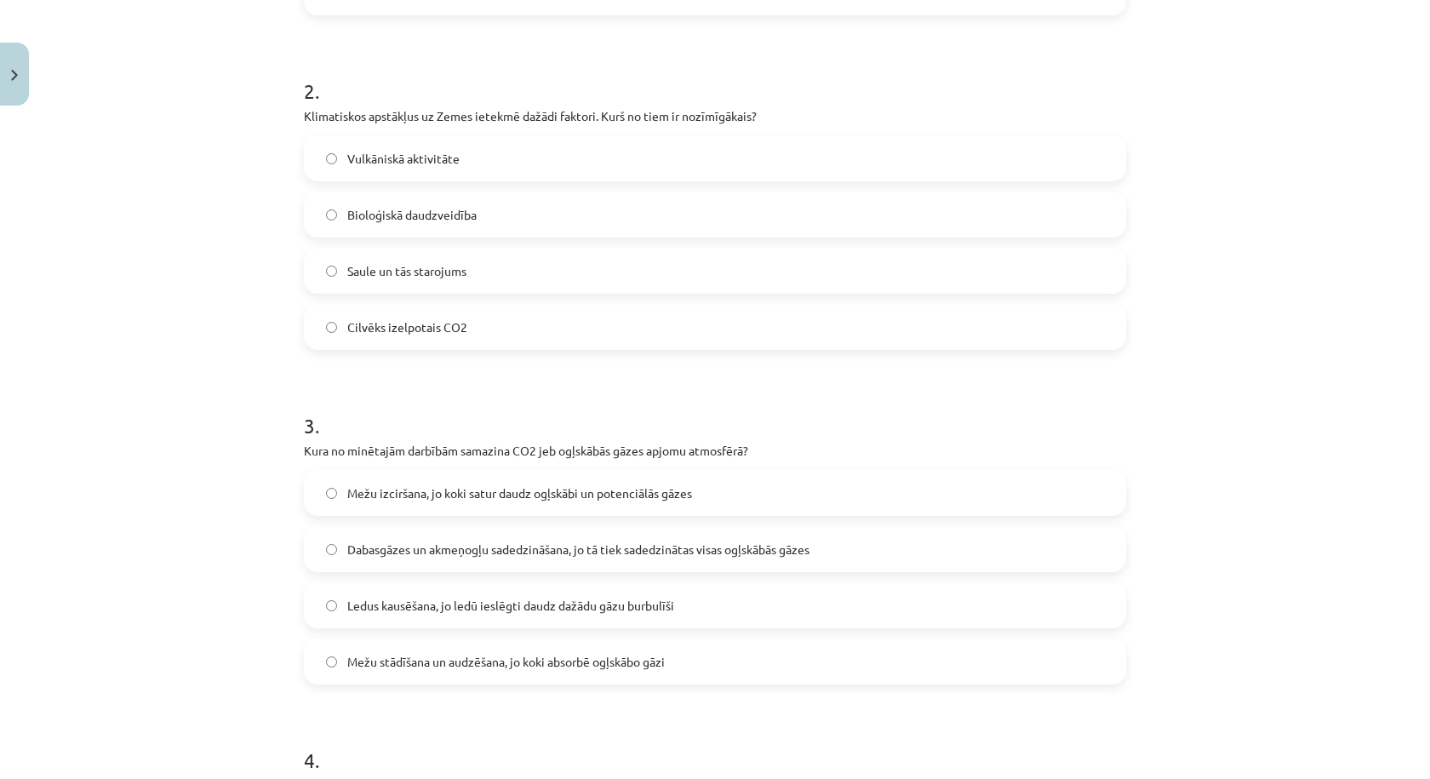
click at [475, 282] on label "Saule un tās starojums" at bounding box center [715, 270] width 819 height 43
click at [442, 491] on span "Mežu izciršana, jo koki satur daudz ogļskābi un potenciālās gāzes" at bounding box center [519, 493] width 345 height 18
click at [464, 661] on span "Mežu stādīšana un audzēšana, jo koki absorbē ogļskābo gāzi" at bounding box center [506, 662] width 318 height 18
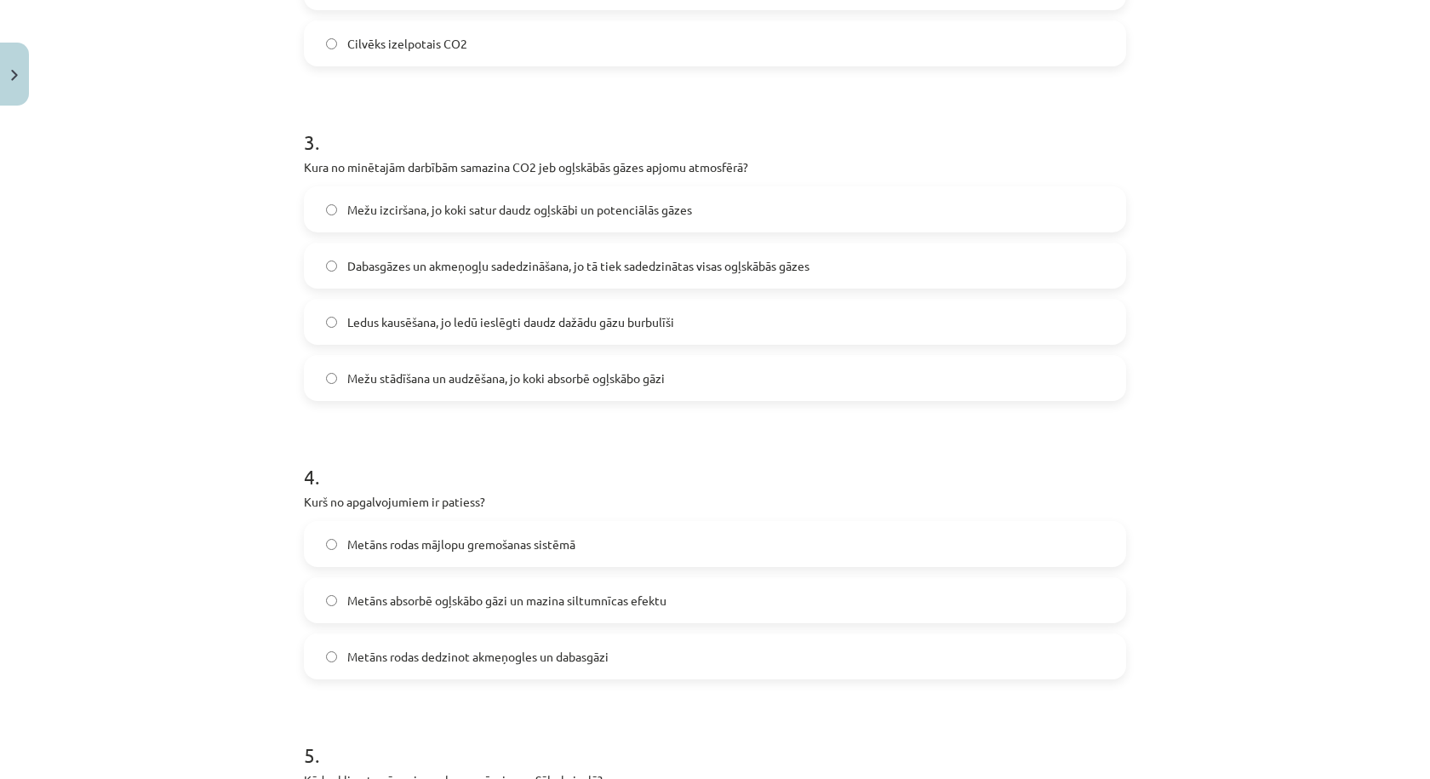
click at [484, 541] on span "Metāns rodas mājlopu gremošanas sistēmā" at bounding box center [461, 544] width 228 height 18
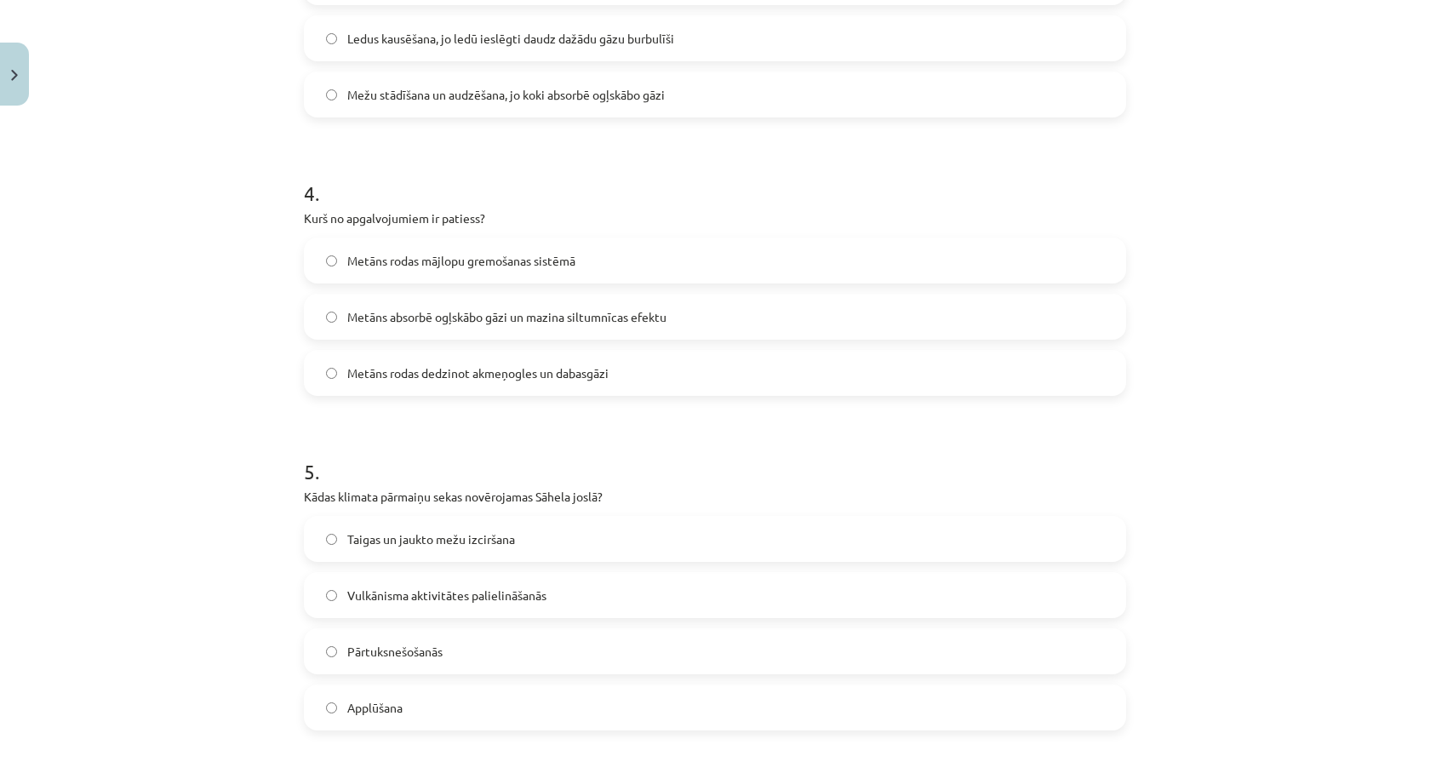
click at [482, 660] on label "Pārtuksnešošanās" at bounding box center [715, 651] width 819 height 43
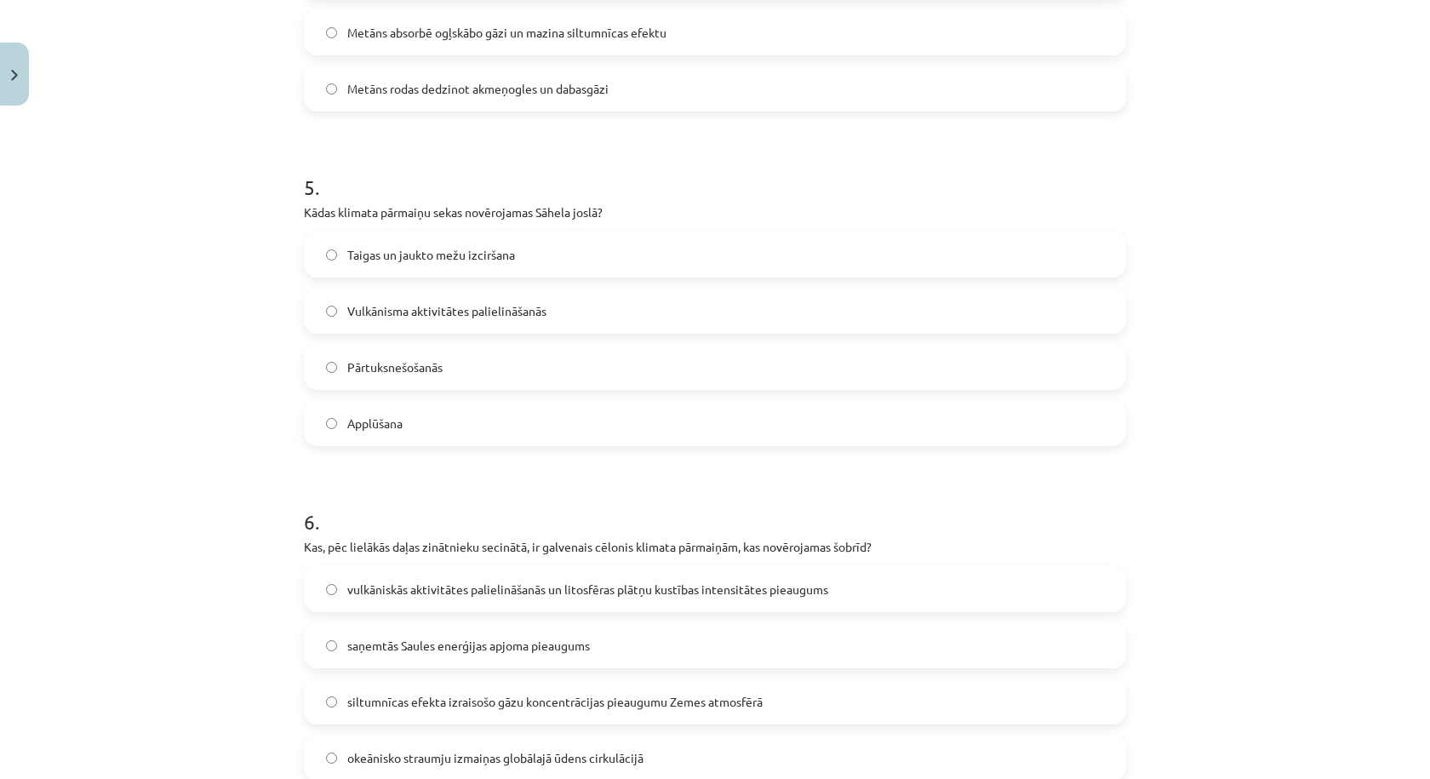
scroll to position [1702, 0]
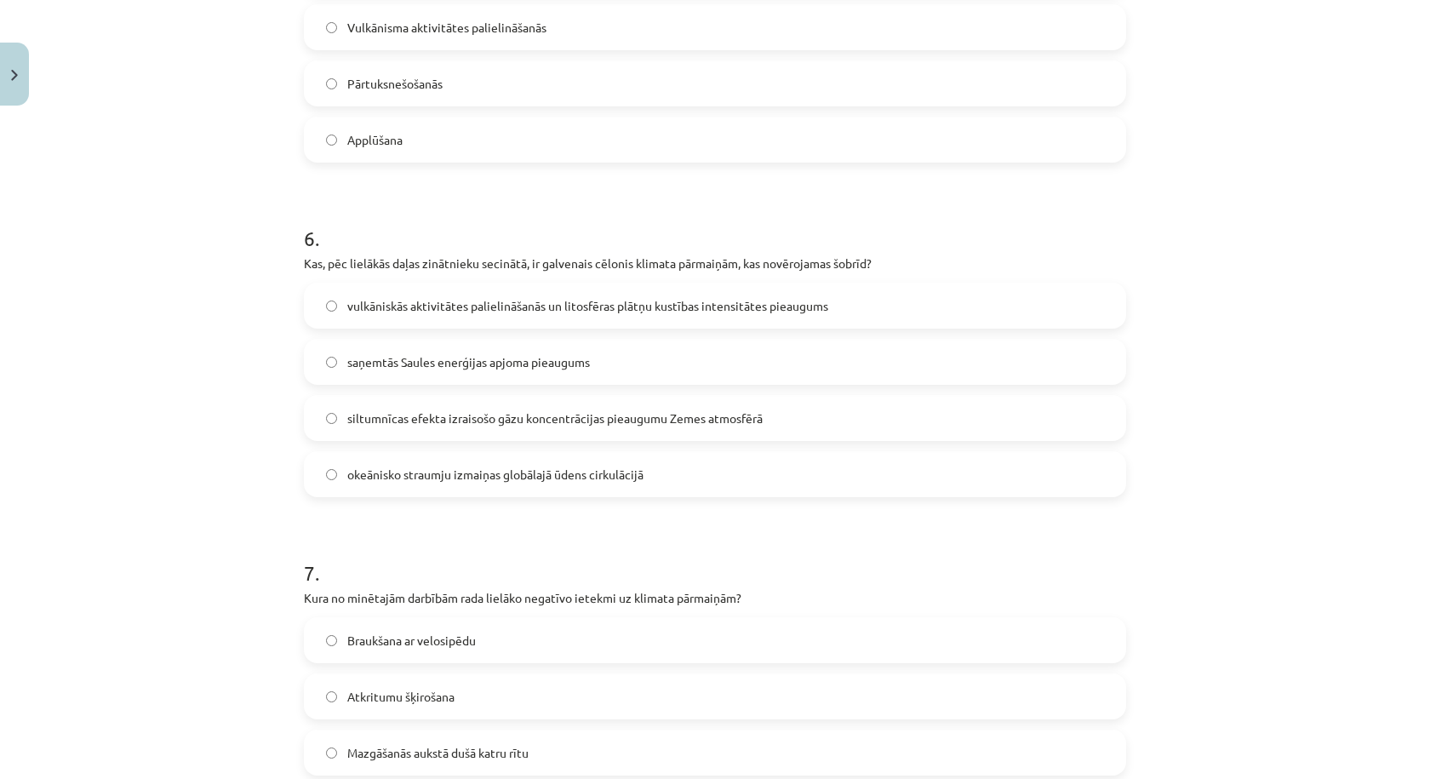
click at [397, 418] on span "siltumnīcas efekta izraisošo gāzu koncentrācijas pieaugumu Zemes atmosfērā" at bounding box center [554, 418] width 415 height 18
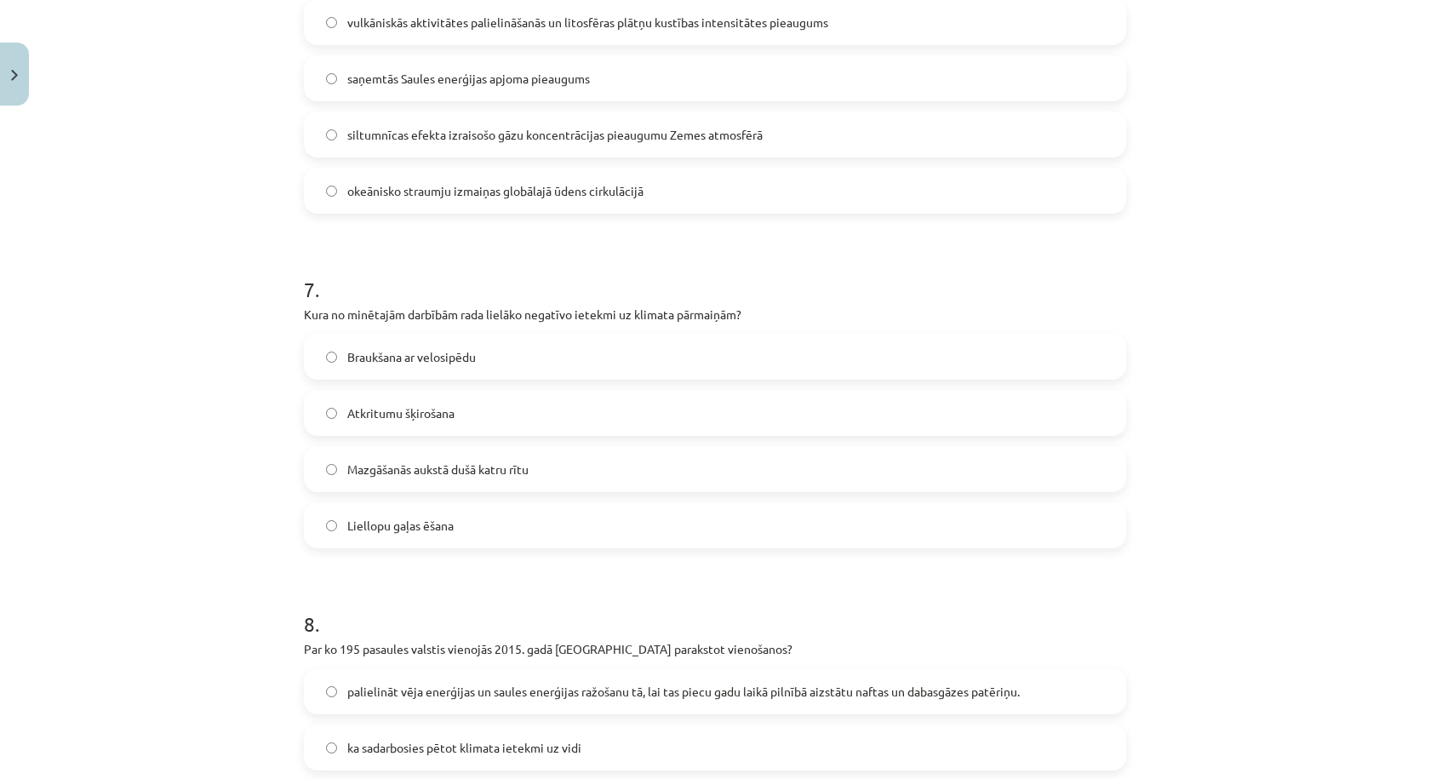
click at [422, 524] on span "Liellopu gaļas ēšana" at bounding box center [400, 526] width 106 height 18
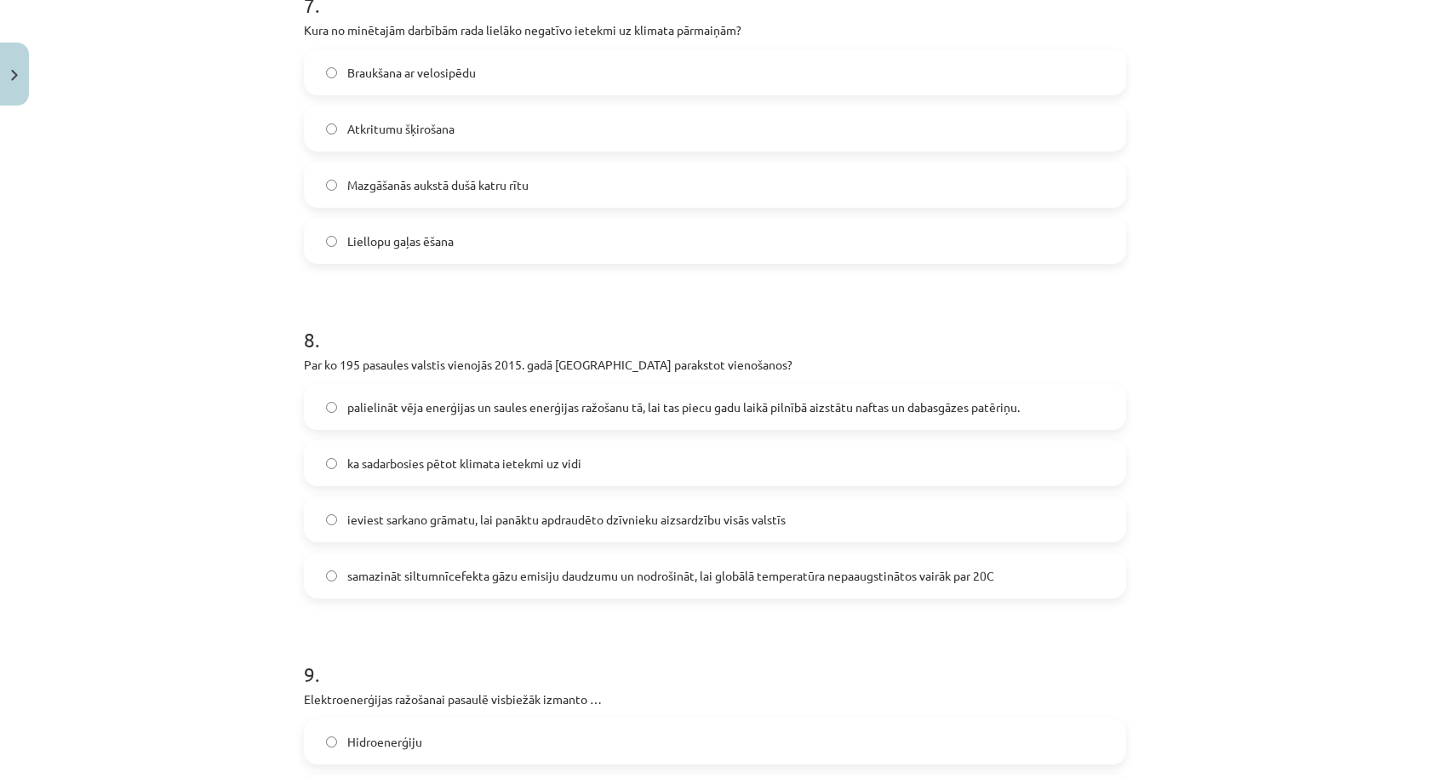
click at [588, 573] on span "samazināt siltumnīcefekta gāzu emisiju daudzumu un nodrošināt, lai globālā temp…" at bounding box center [670, 576] width 647 height 18
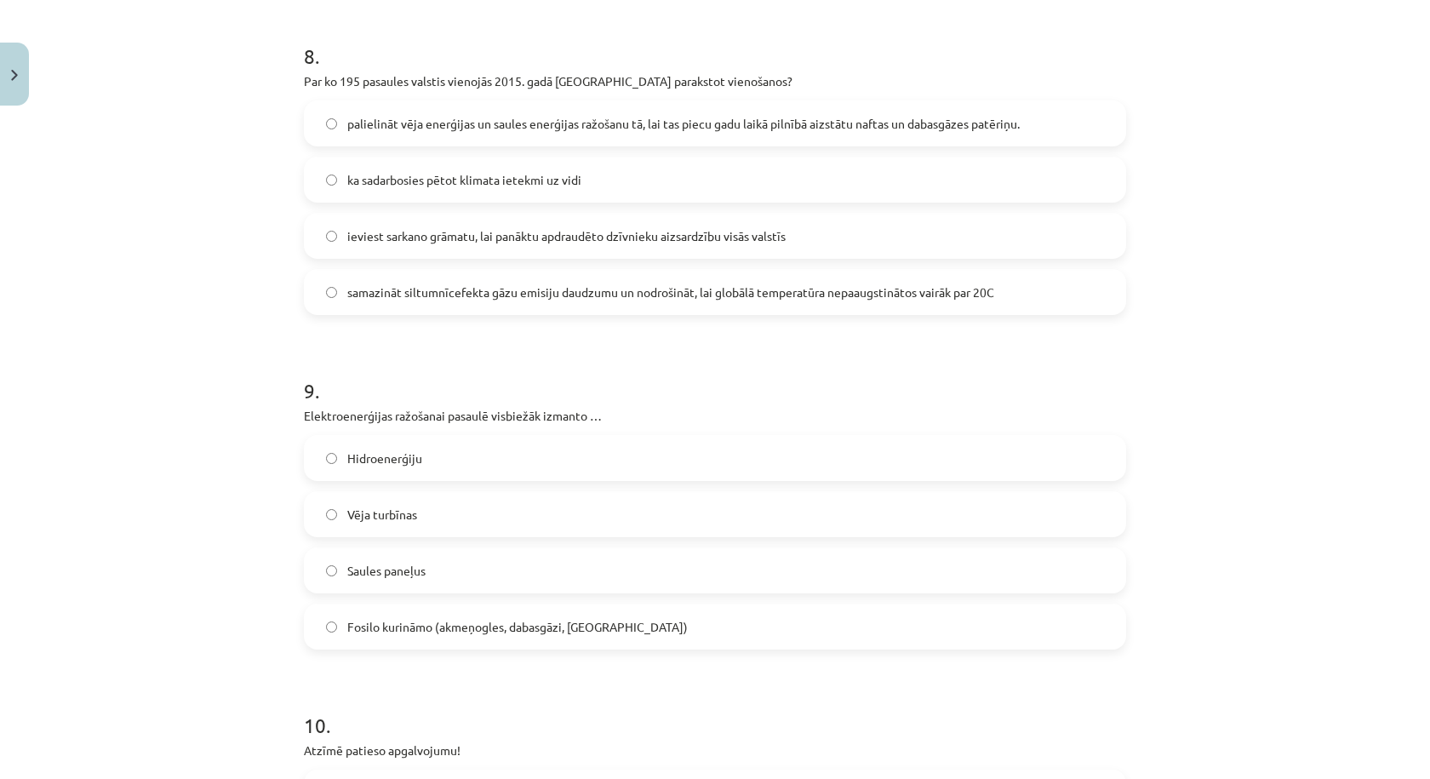
click at [423, 609] on label "Fosilo kurināmo (akmeņogles, dabasgāzi, naftu)" at bounding box center [715, 626] width 819 height 43
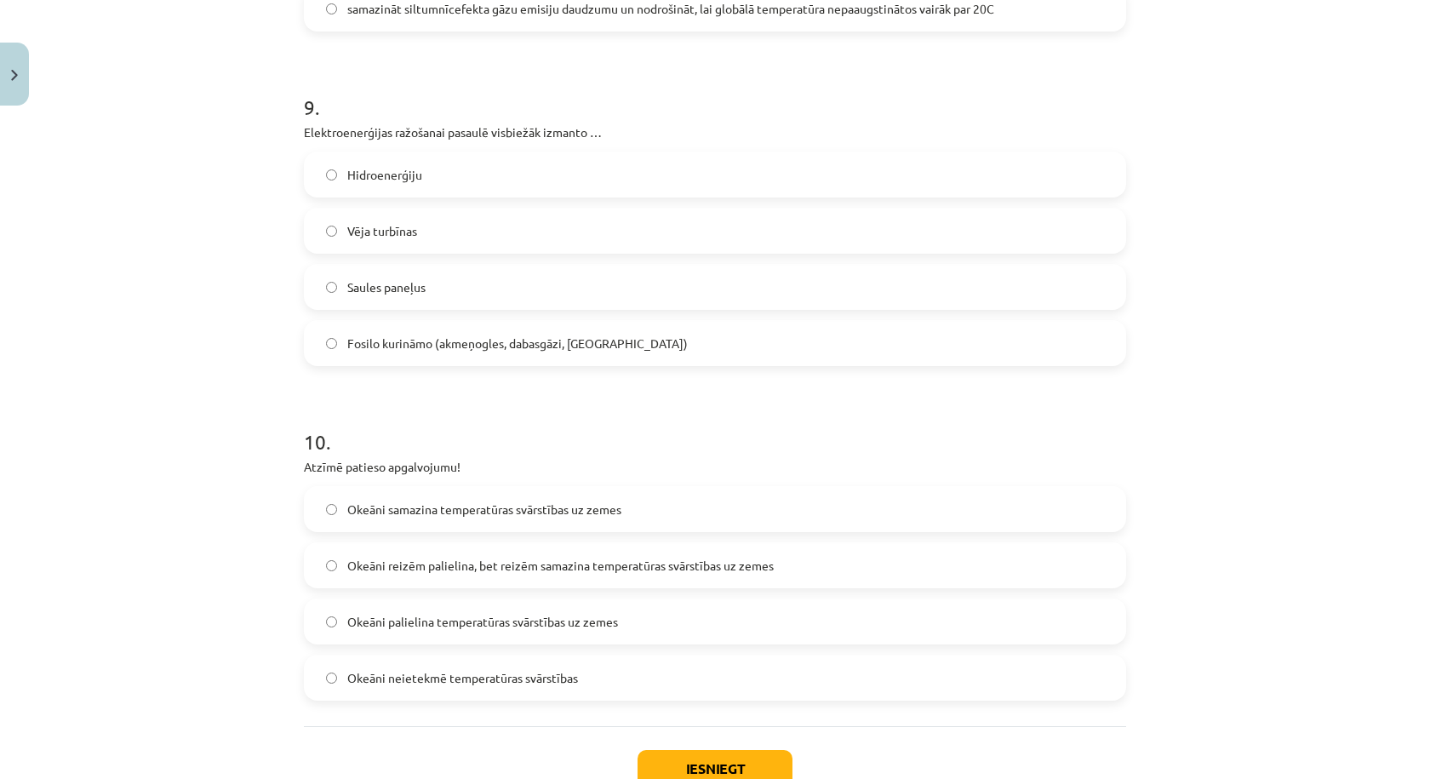
click at [425, 524] on label "Okeāni samazina temperatūras svārstības uz zemes" at bounding box center [715, 509] width 819 height 43
click at [655, 760] on button "Iesniegt" at bounding box center [715, 768] width 155 height 37
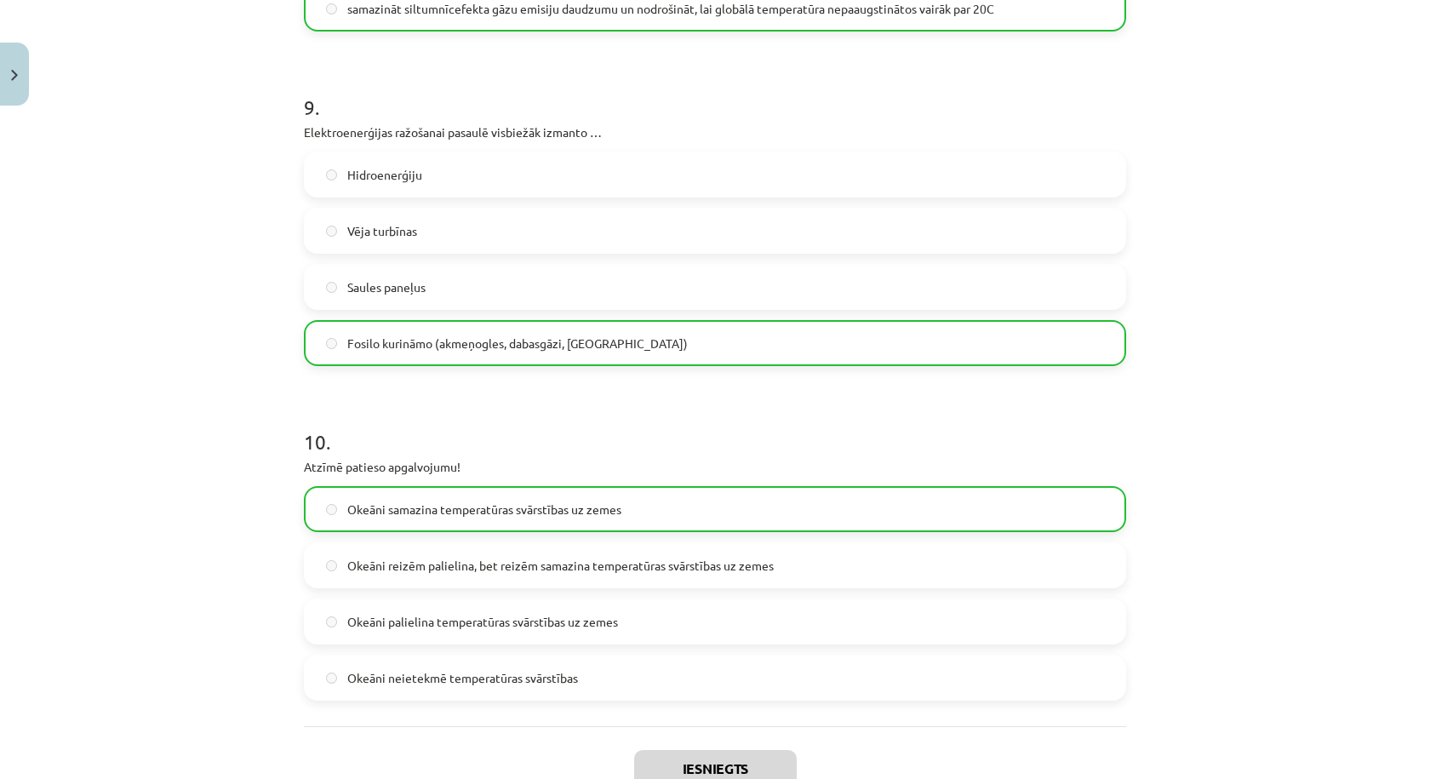
scroll to position [3011, 0]
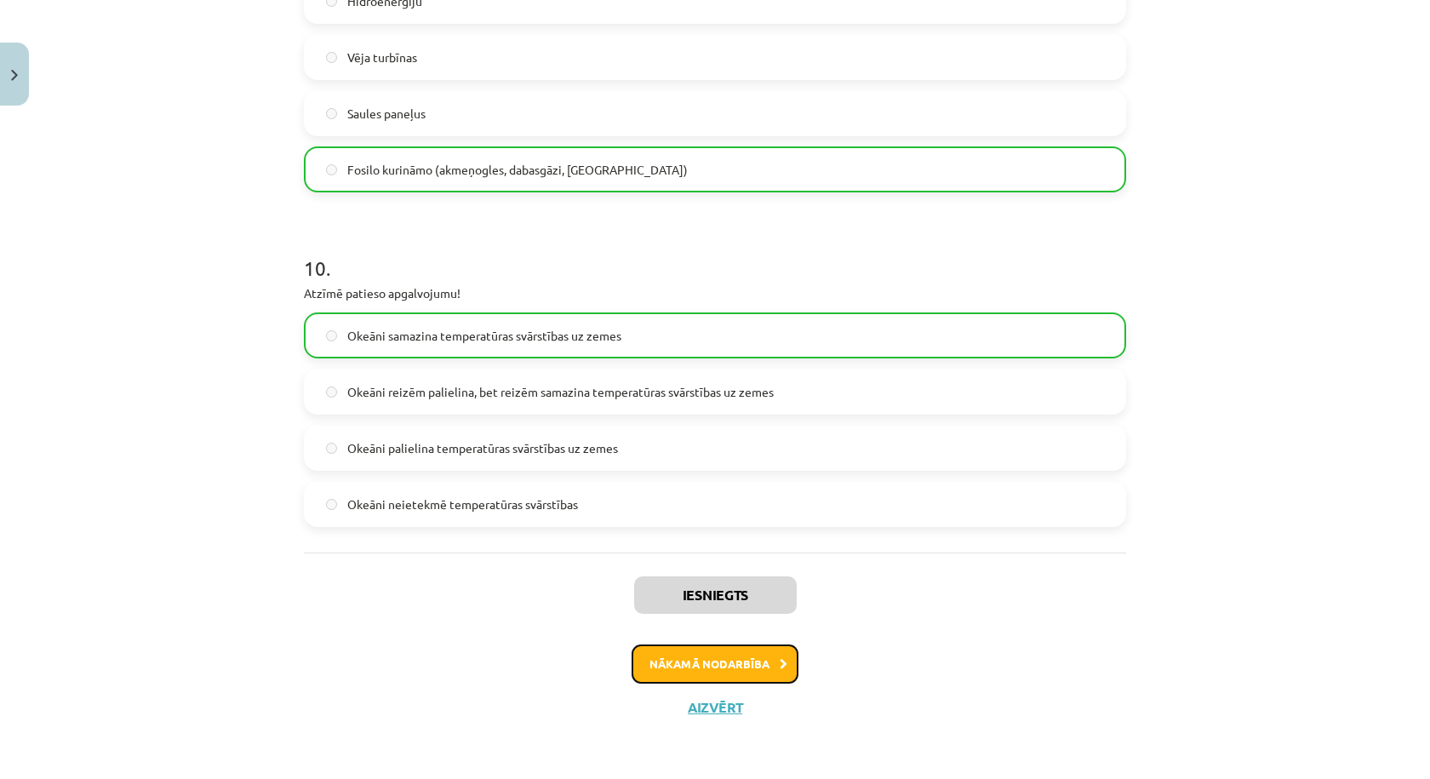
click at [783, 653] on button "Nākamā nodarbība" at bounding box center [715, 663] width 167 height 39
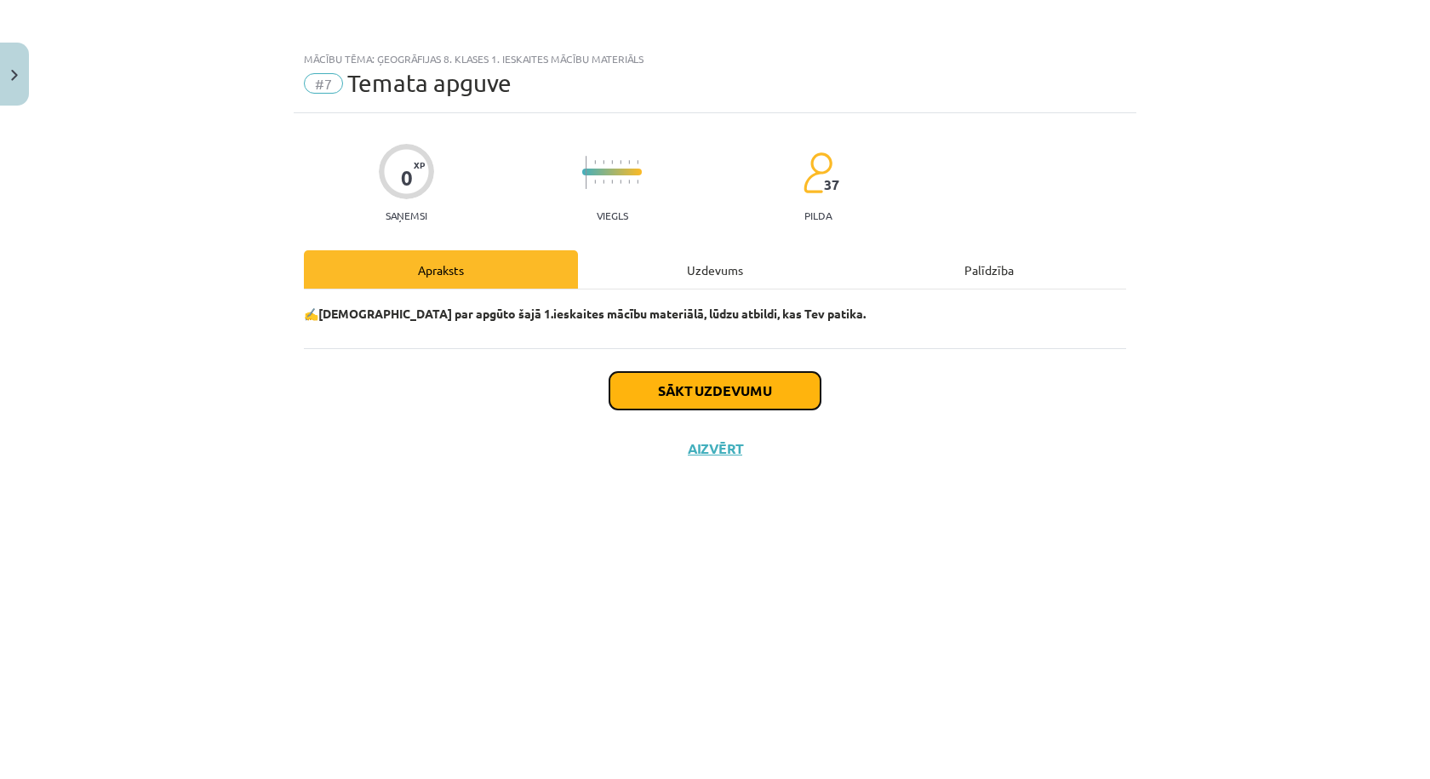
click at [694, 387] on button "Sākt uzdevumu" at bounding box center [714, 390] width 211 height 37
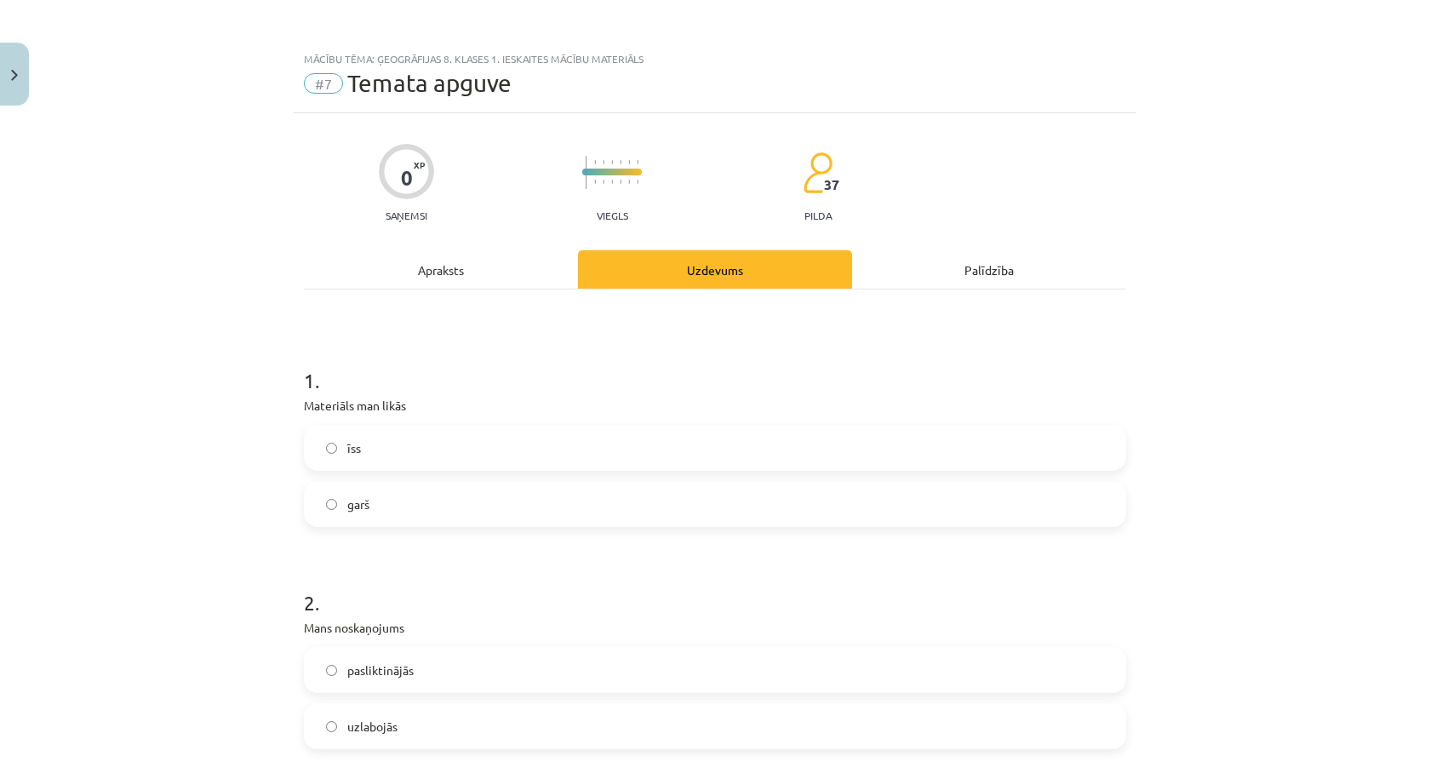
click at [392, 512] on label "garš" at bounding box center [715, 504] width 819 height 43
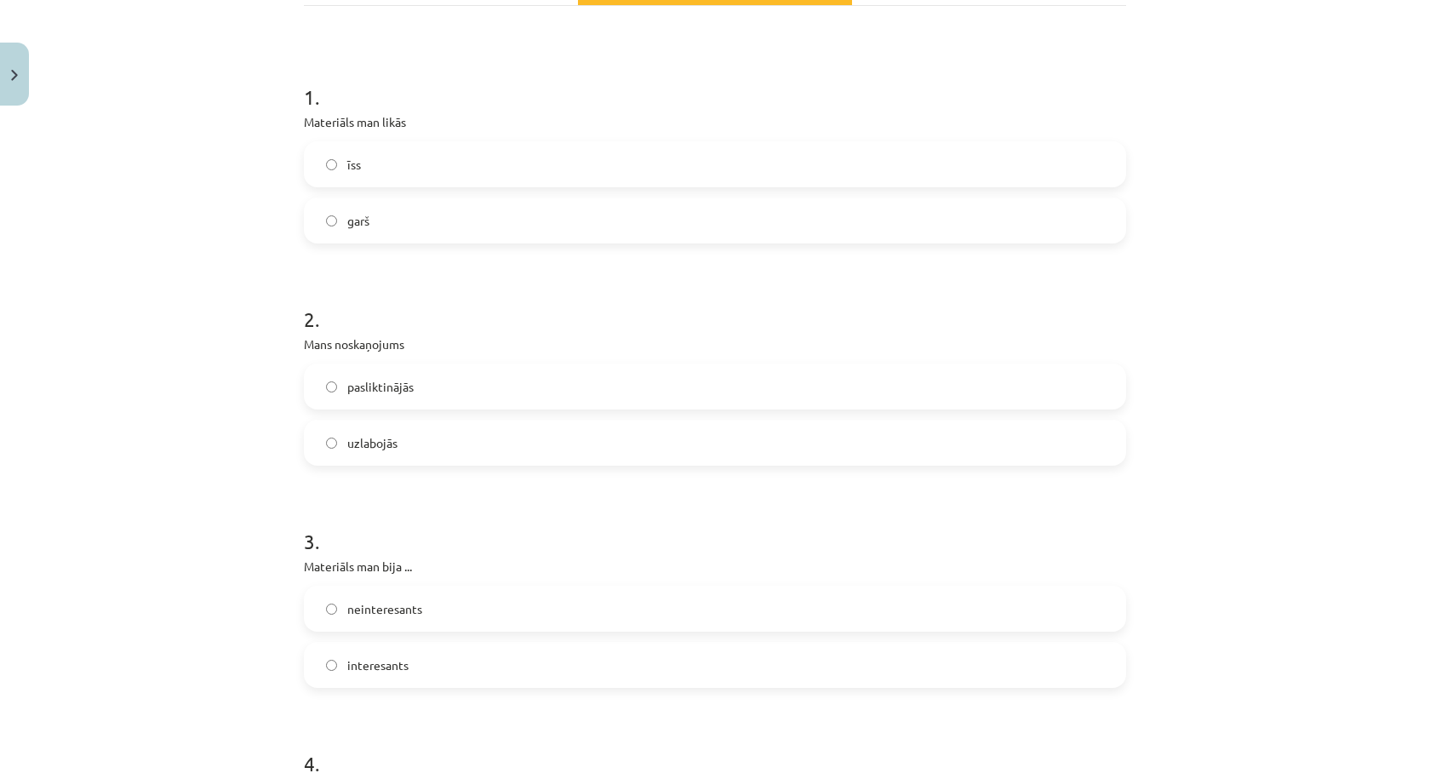
click at [434, 443] on label "uzlabojās" at bounding box center [715, 442] width 819 height 43
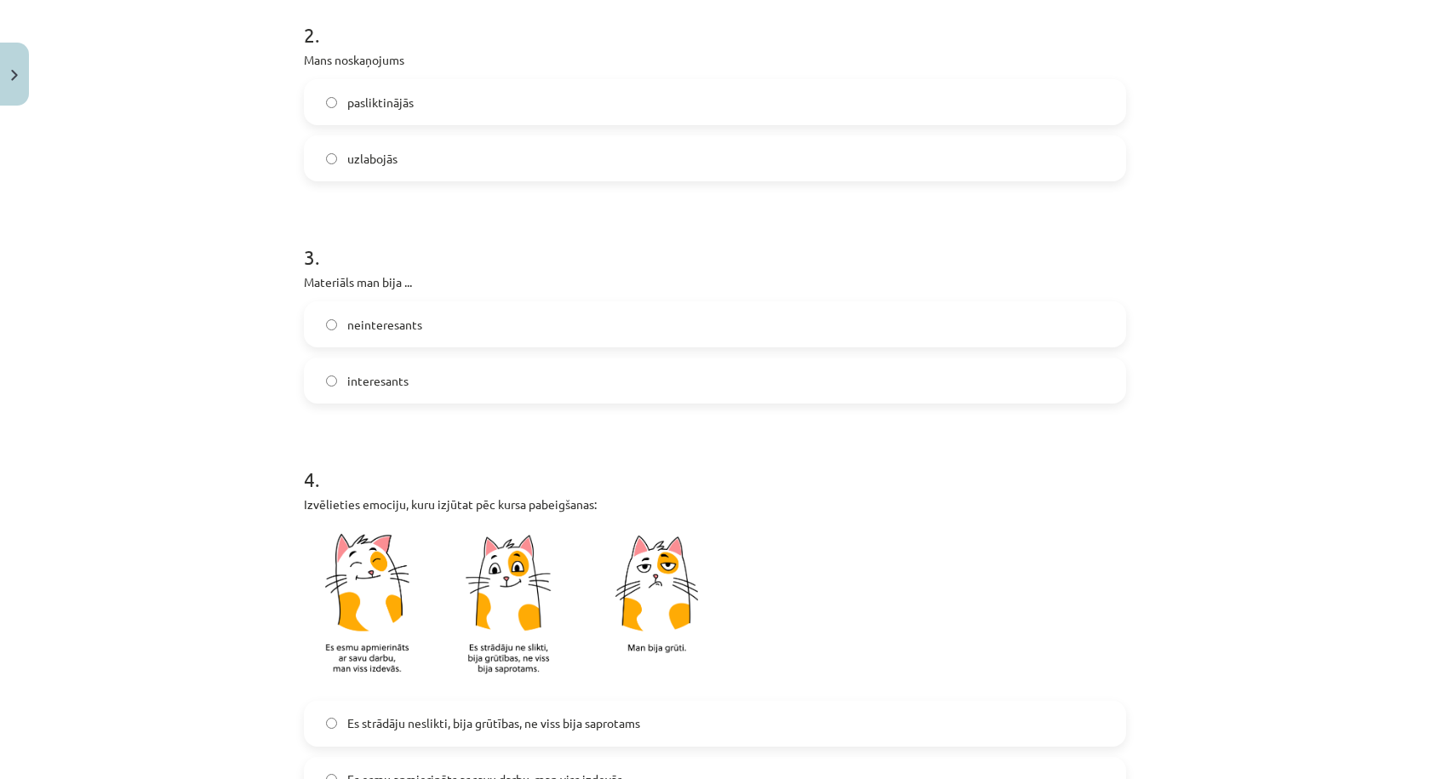
click at [427, 387] on label "interesants" at bounding box center [715, 380] width 819 height 43
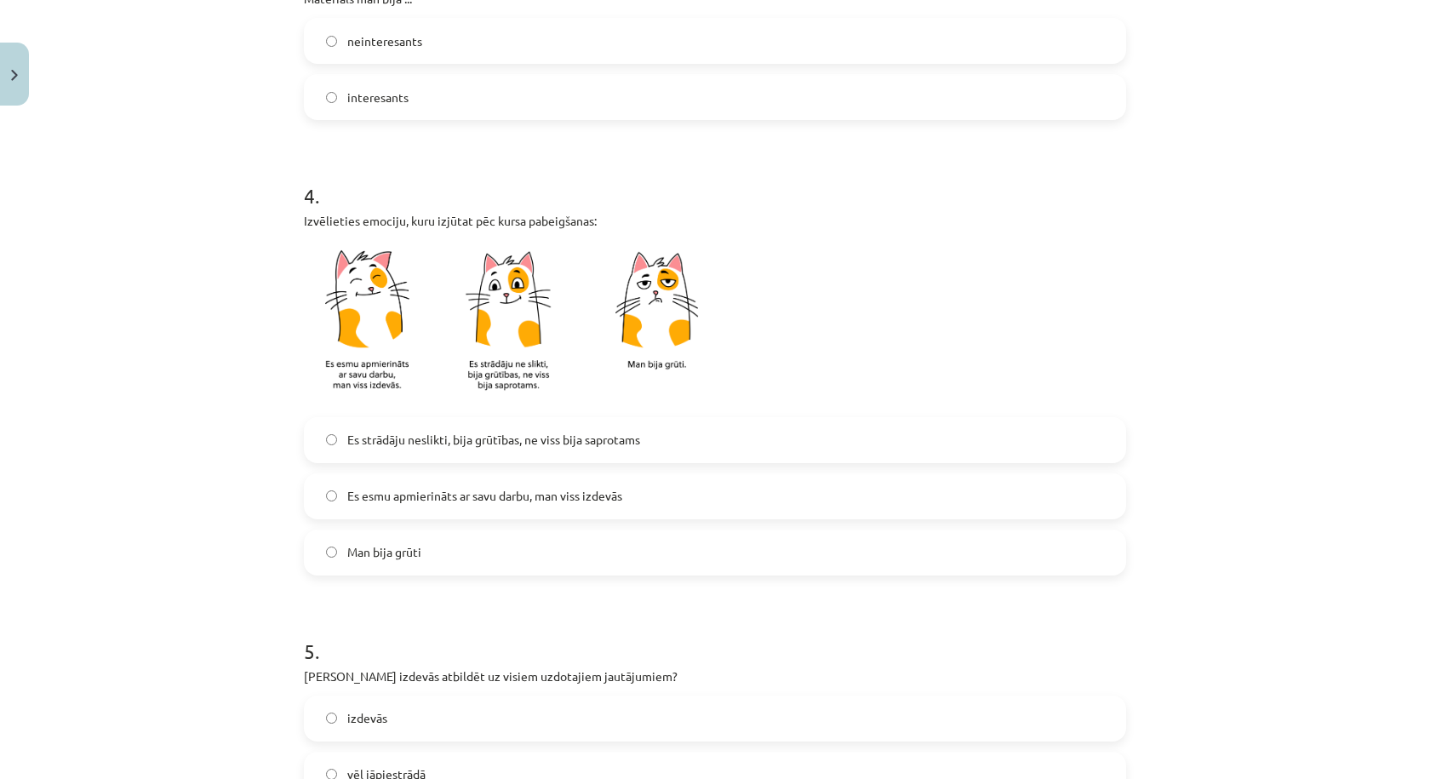
click at [425, 439] on span "Es strādāju neslikti, bija grūtības, ne viss bija saprotams" at bounding box center [493, 440] width 293 height 18
click at [436, 490] on span "Es esmu apmierināts ar savu darbu, man viss izdevās" at bounding box center [484, 496] width 275 height 18
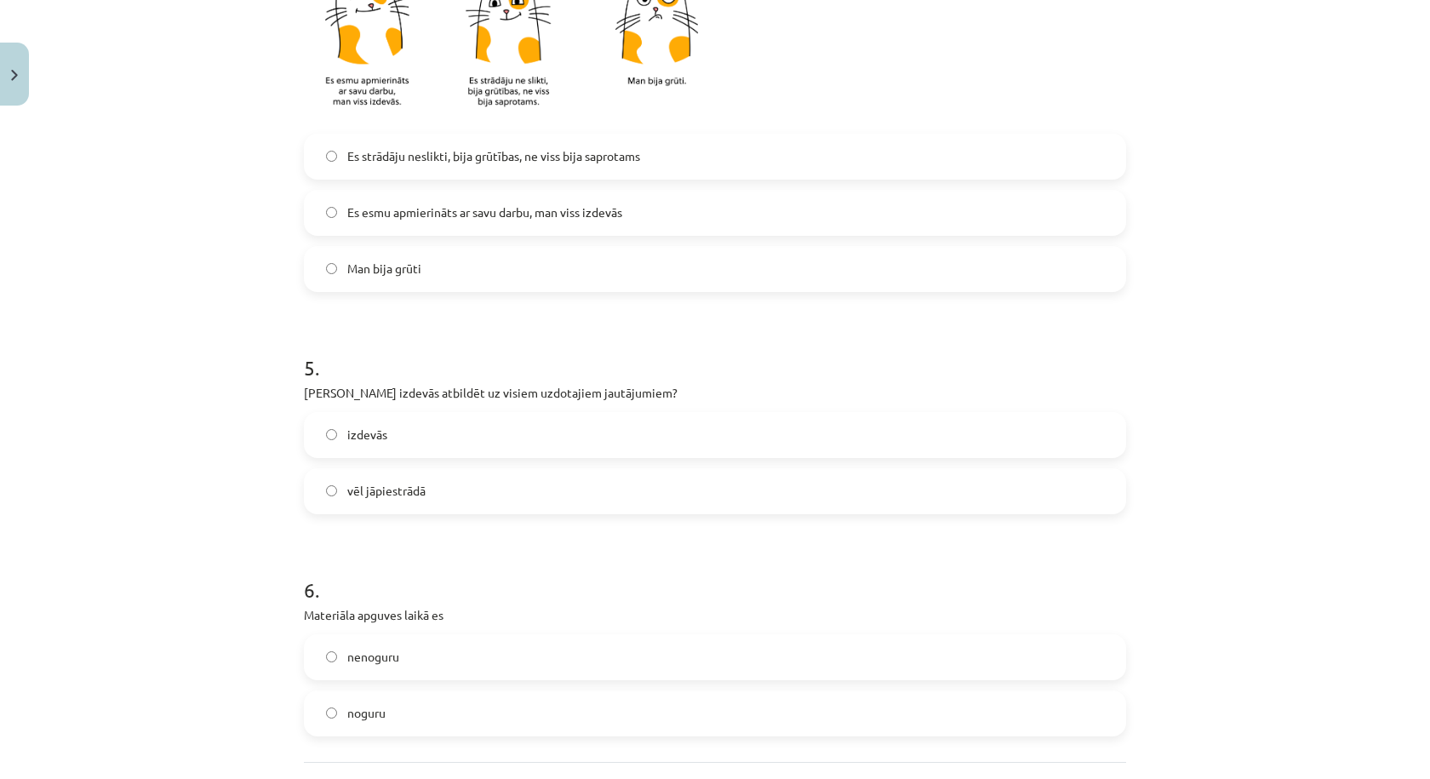
click at [427, 440] on label "izdevās" at bounding box center [715, 435] width 819 height 43
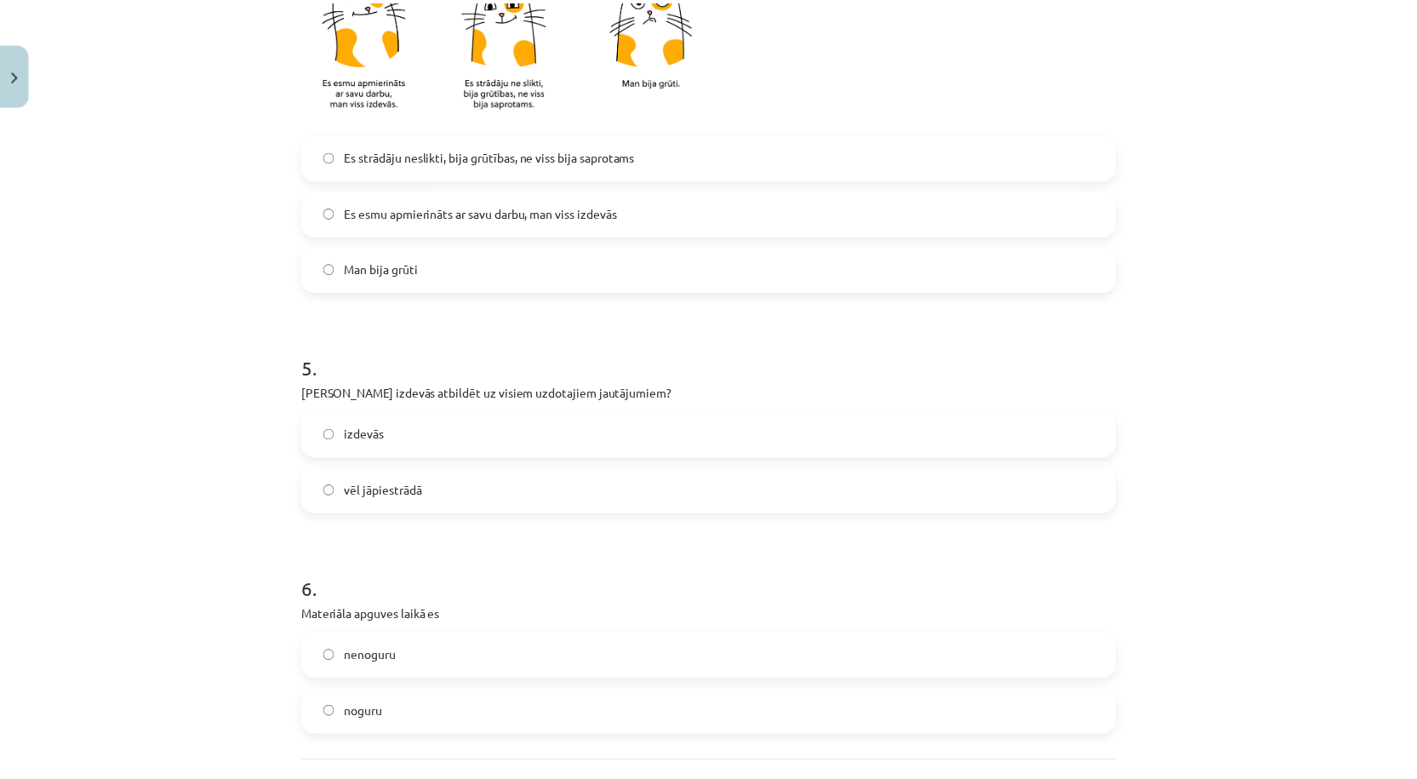
scroll to position [1290, 0]
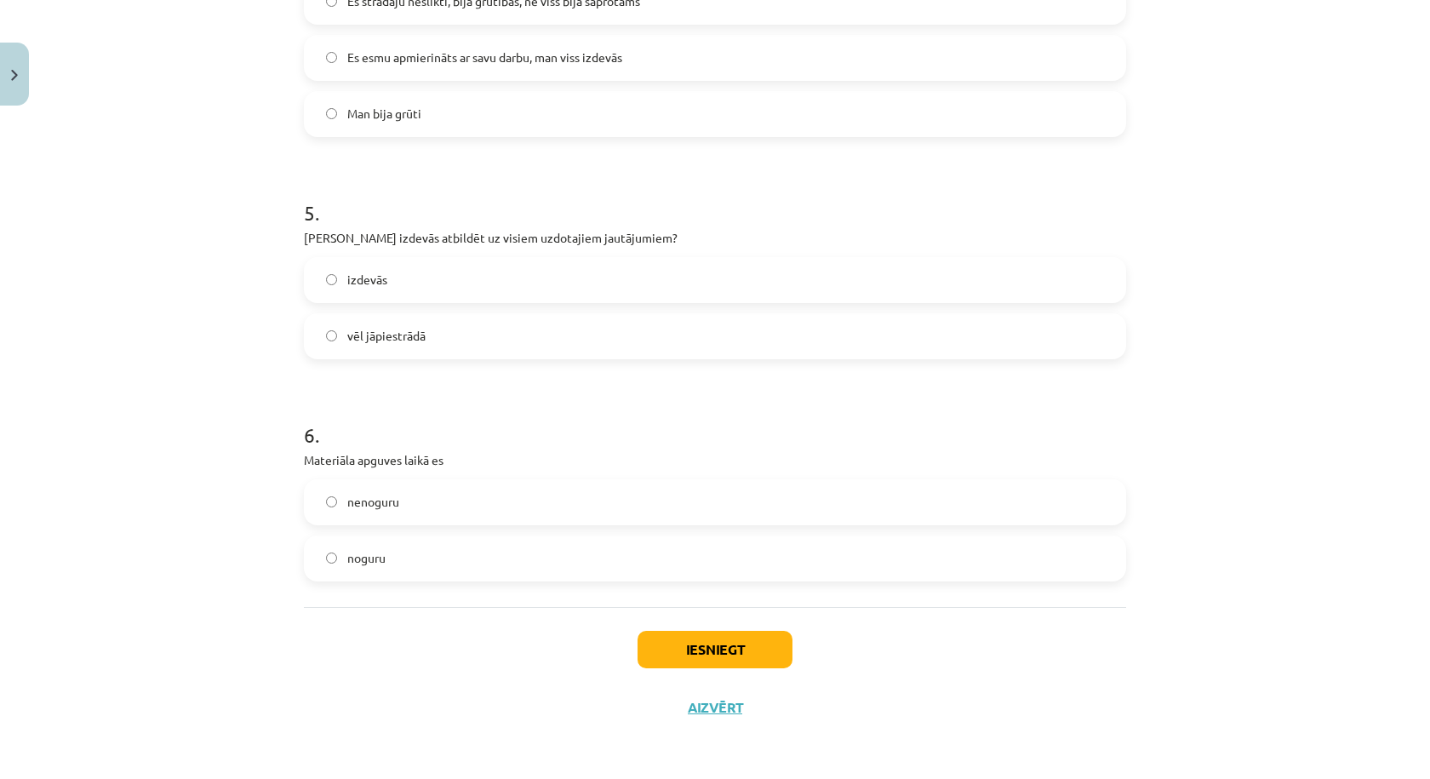
click at [446, 505] on label "nenoguru" at bounding box center [715, 502] width 819 height 43
click at [495, 558] on label "noguru" at bounding box center [715, 558] width 819 height 43
click at [678, 646] on button "Iesniegt" at bounding box center [715, 649] width 155 height 37
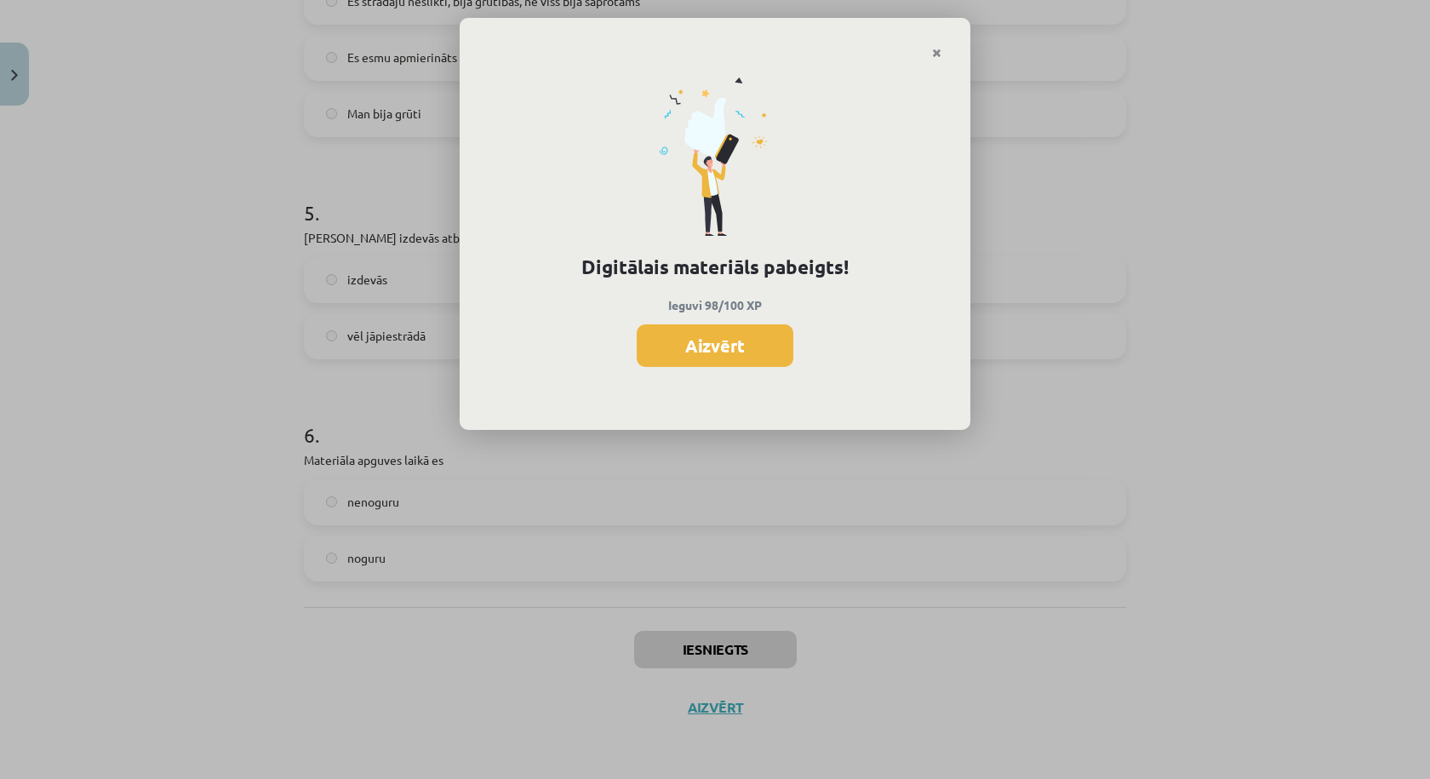
click at [745, 335] on button "Aizvērt" at bounding box center [715, 345] width 157 height 43
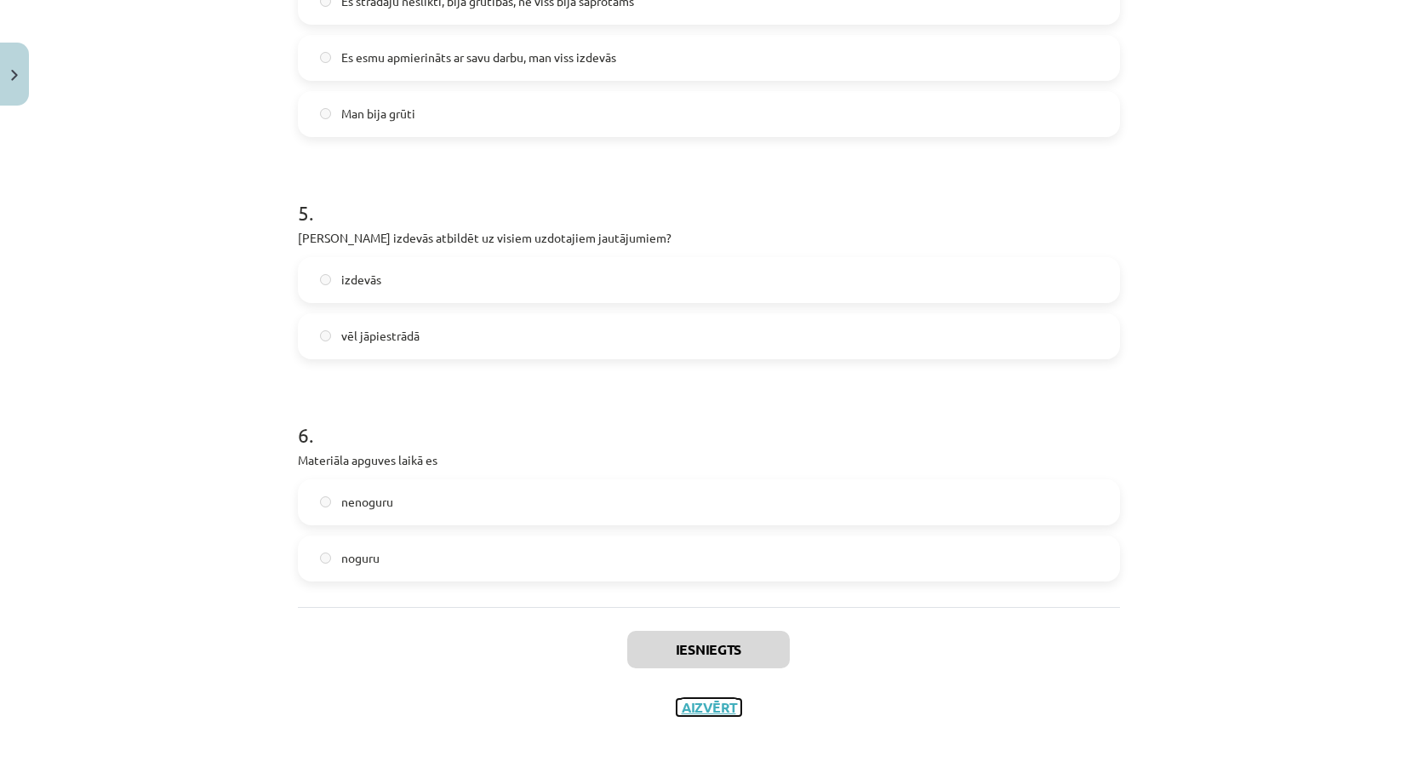
click at [680, 711] on button "Aizvērt" at bounding box center [709, 707] width 65 height 17
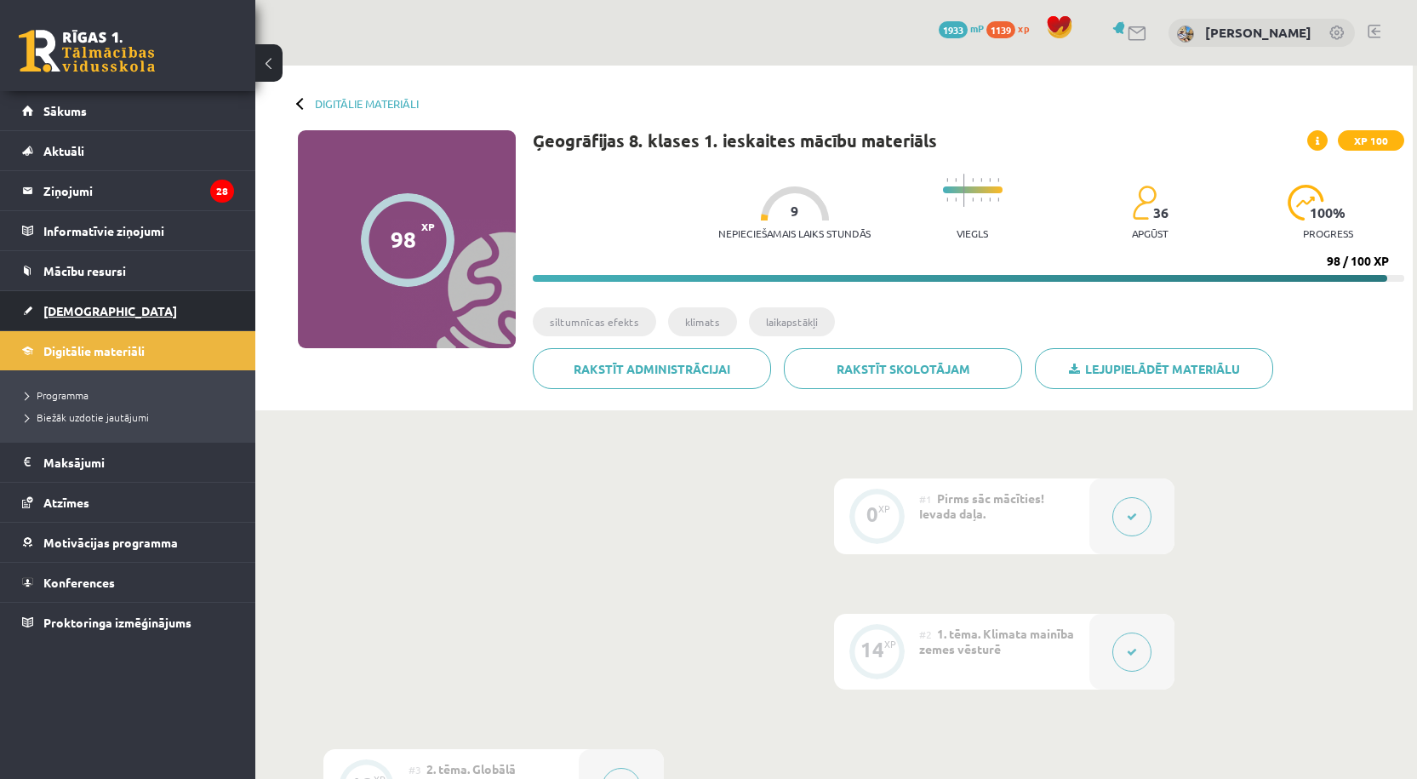
click at [76, 306] on span "[DEMOGRAPHIC_DATA]" at bounding box center [110, 310] width 134 height 15
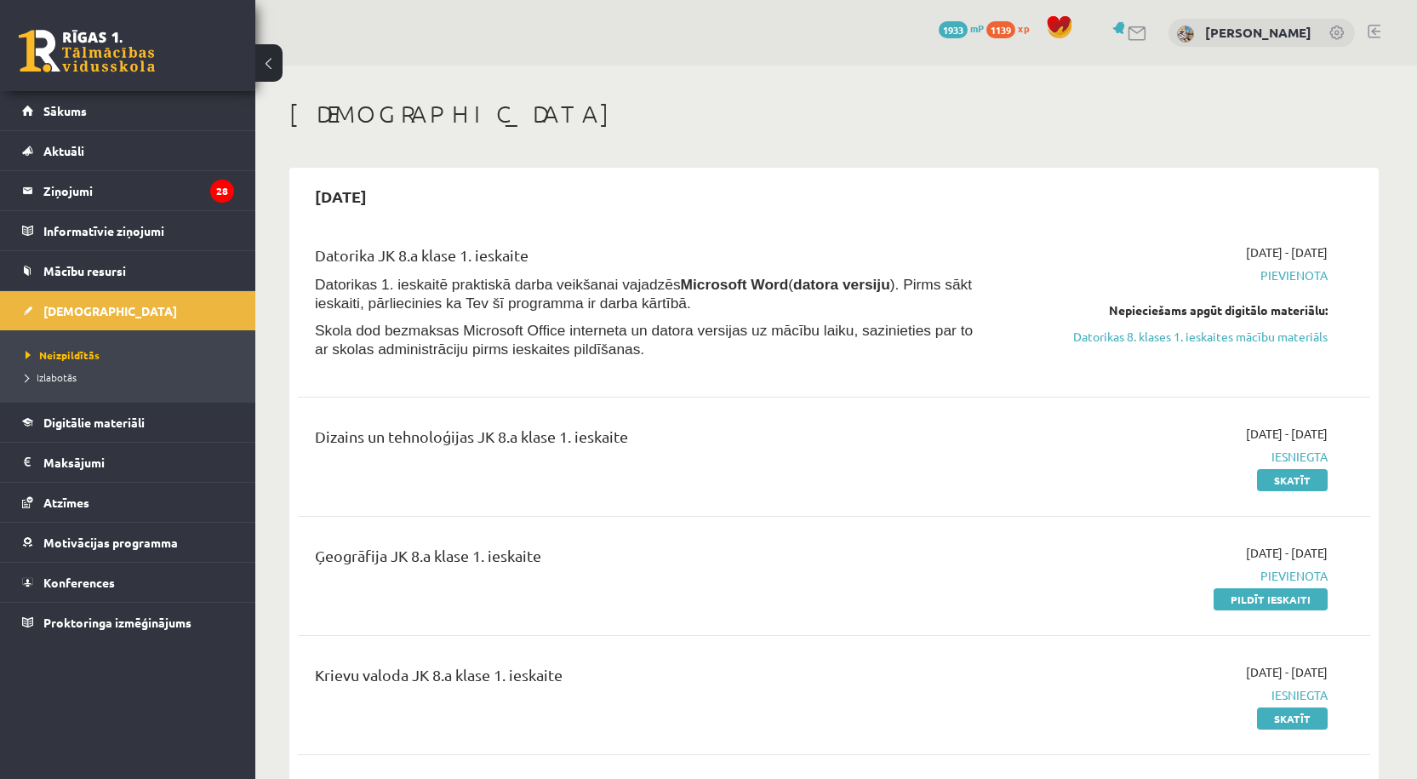
scroll to position [283, 0]
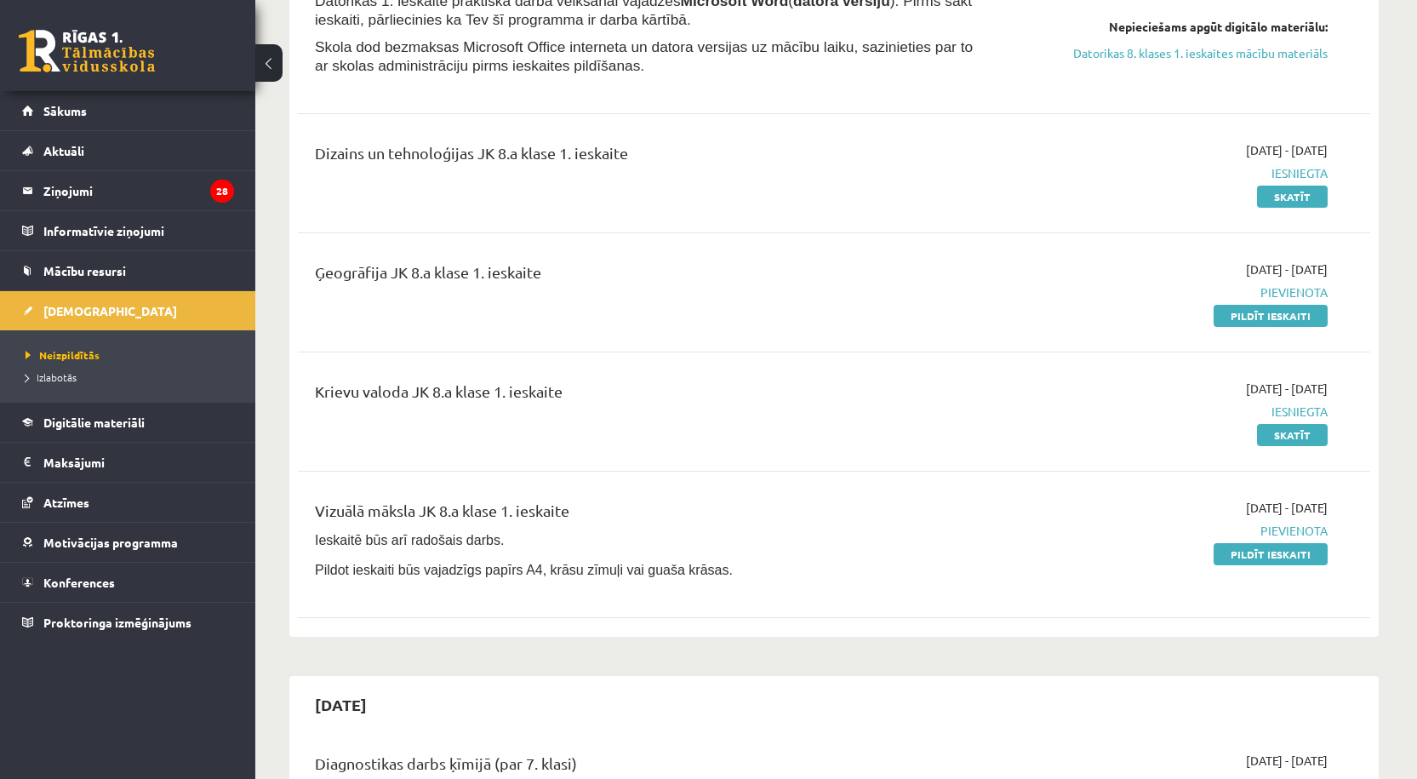
click at [1249, 317] on link "Pildīt ieskaiti" at bounding box center [1271, 316] width 114 height 22
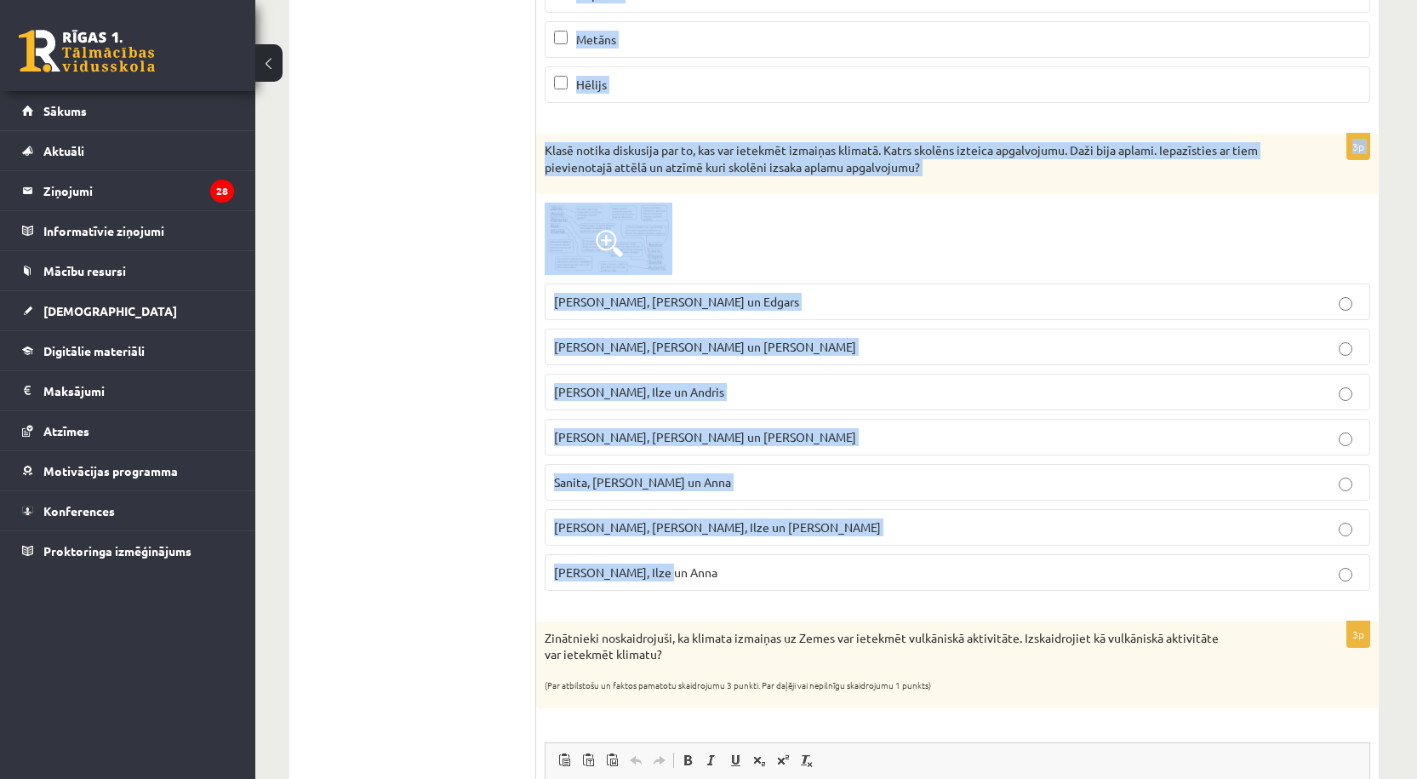
scroll to position [1222, 0]
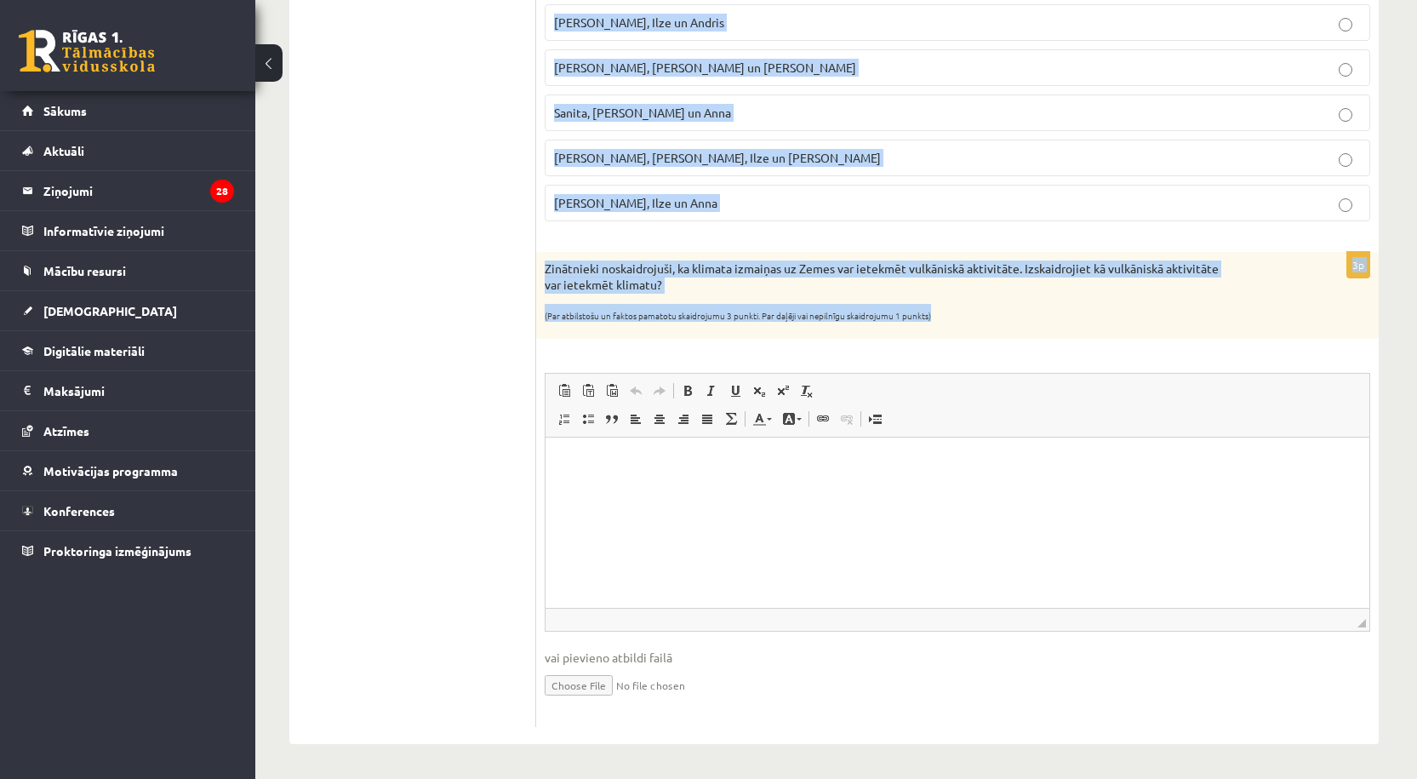
drag, startPoint x: 546, startPoint y: 55, endPoint x: 964, endPoint y: 316, distance: 492.5
copy form "Lore ip dolors ametc adipiscinge se Doeiu? Temporin 11 utlab E Dolorema 65 aliq…"
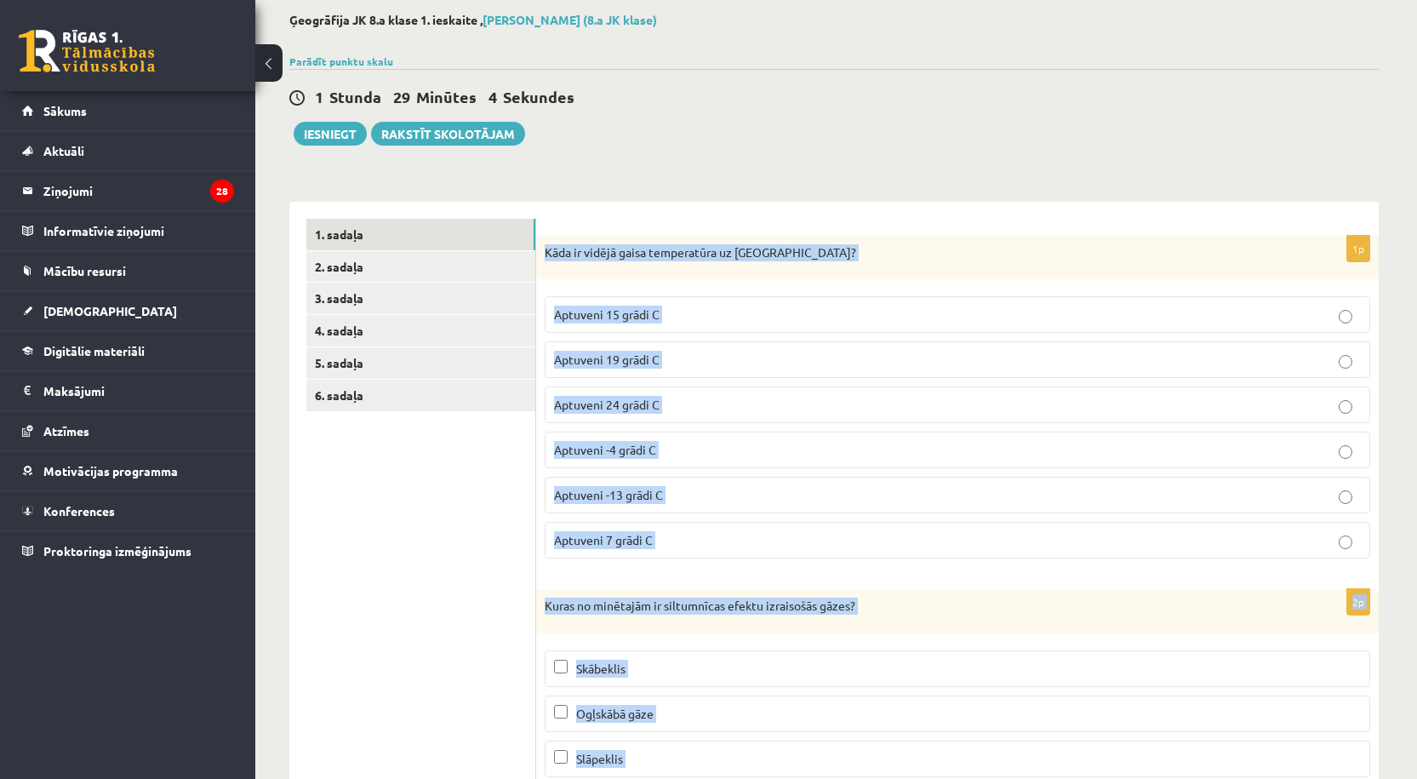
scroll to position [0, 0]
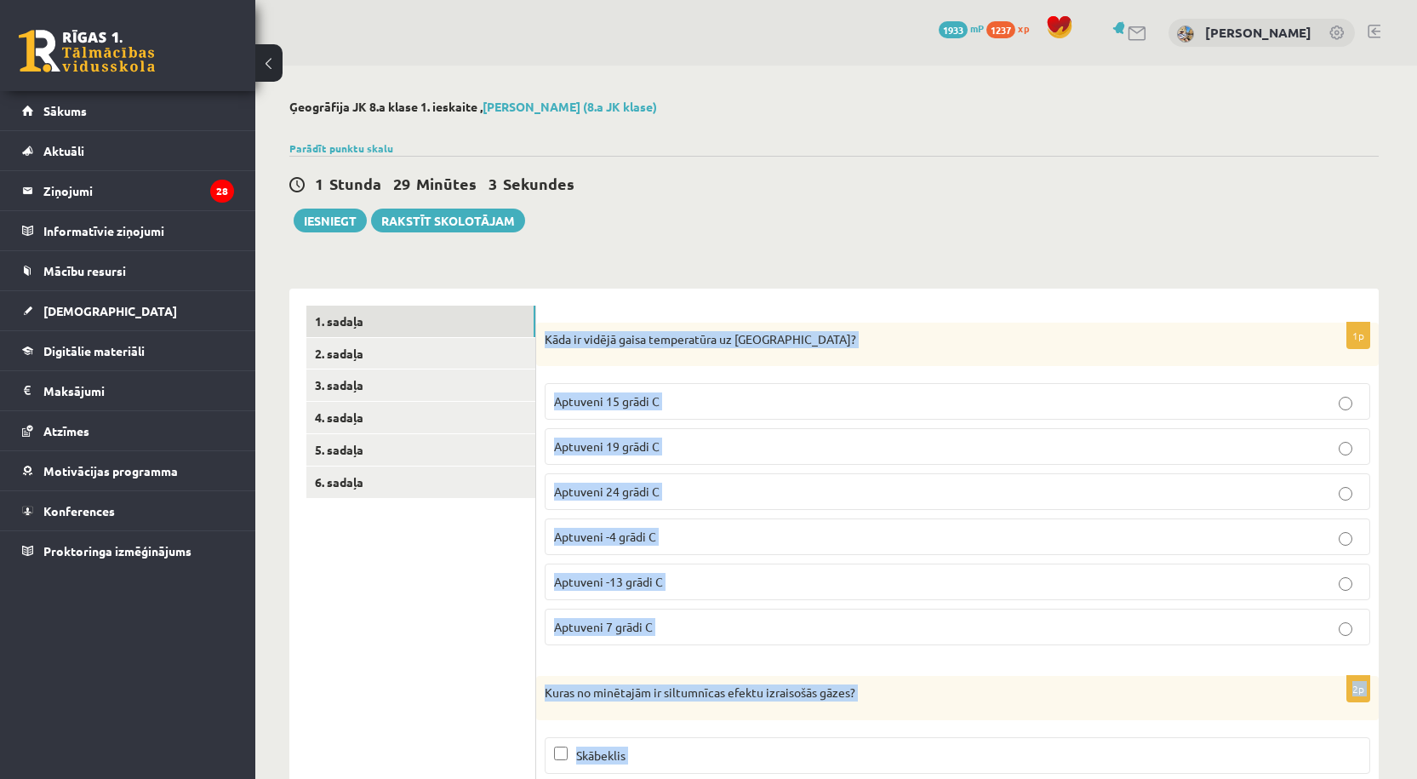
click at [725, 403] on p "Aptuveni 15 grādi C" at bounding box center [957, 401] width 807 height 18
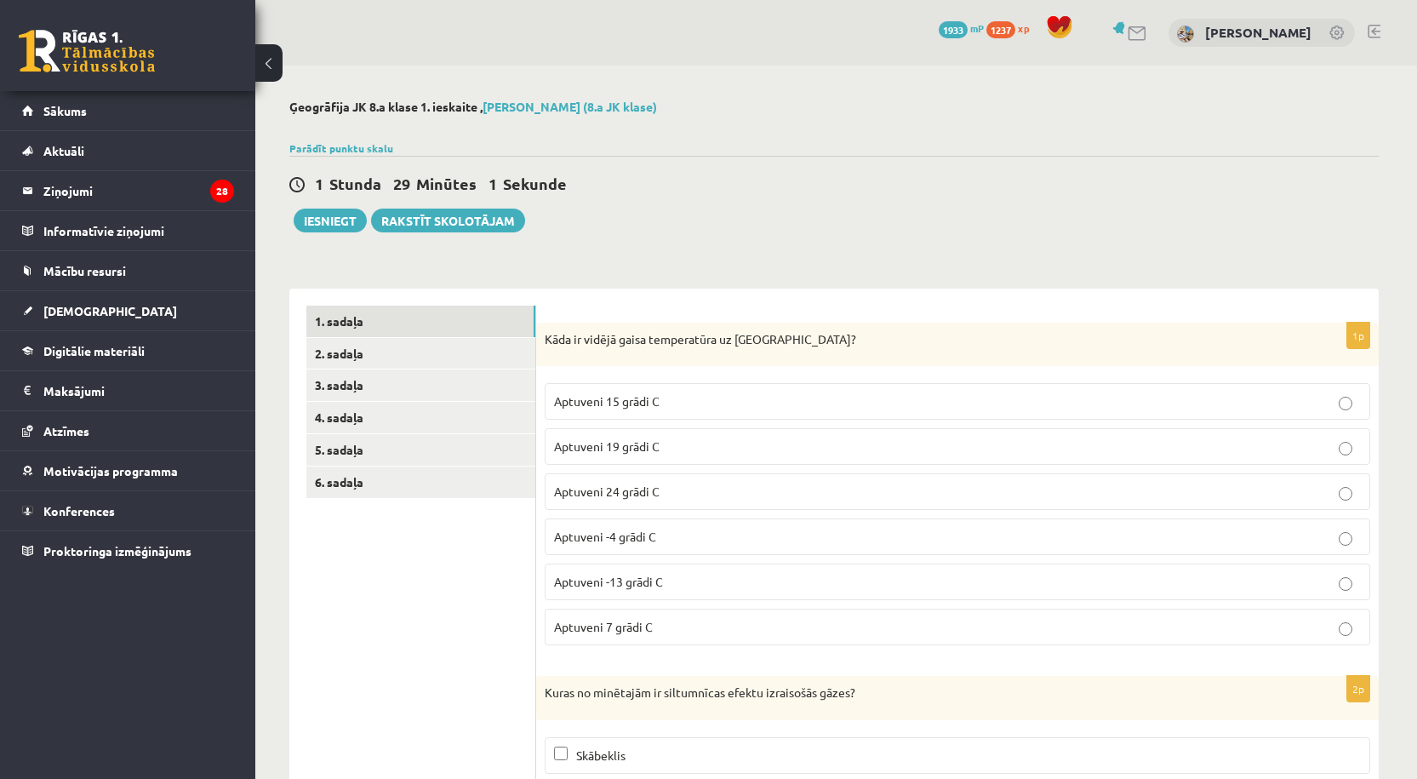
scroll to position [283, 0]
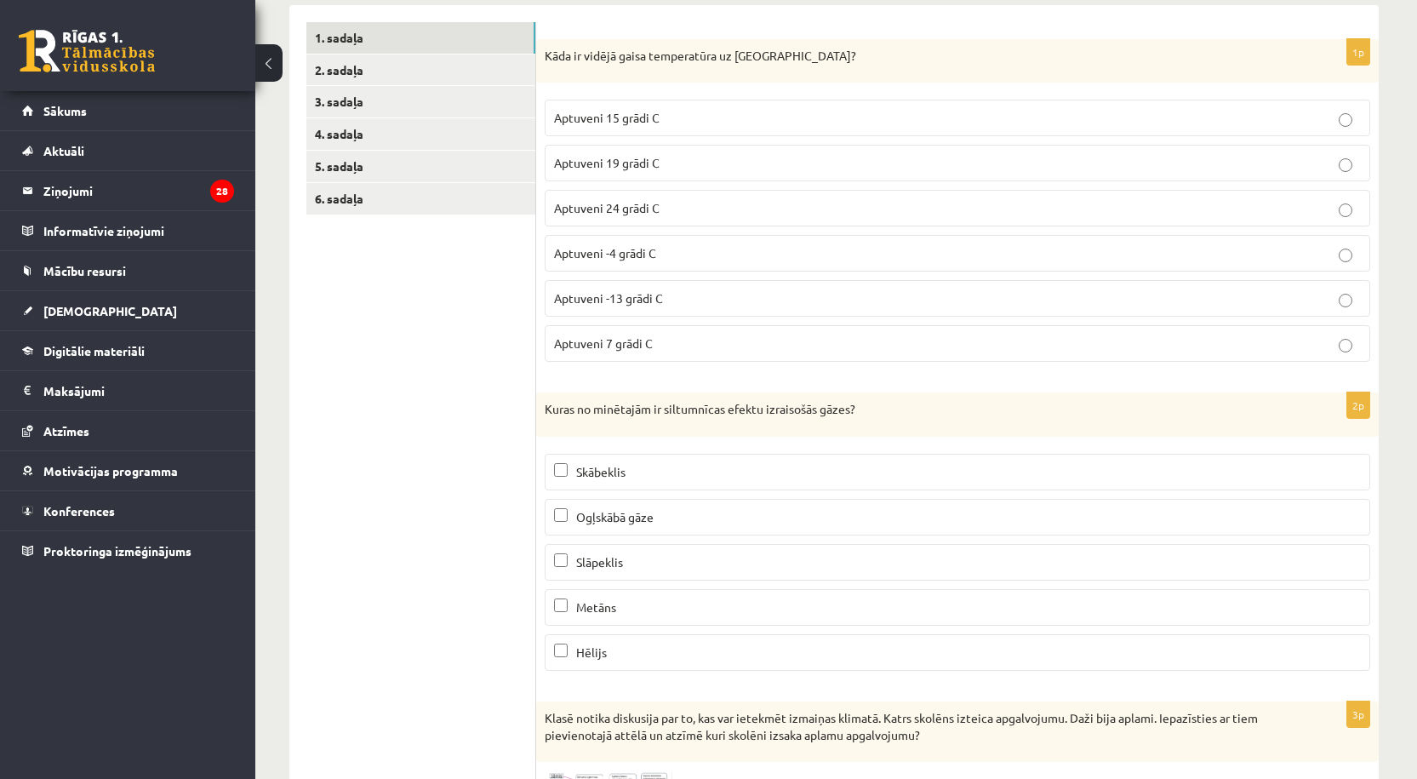
click at [690, 519] on p "Ogļskābā gāze" at bounding box center [957, 517] width 807 height 18
click at [631, 618] on label "Metāns" at bounding box center [958, 607] width 826 height 37
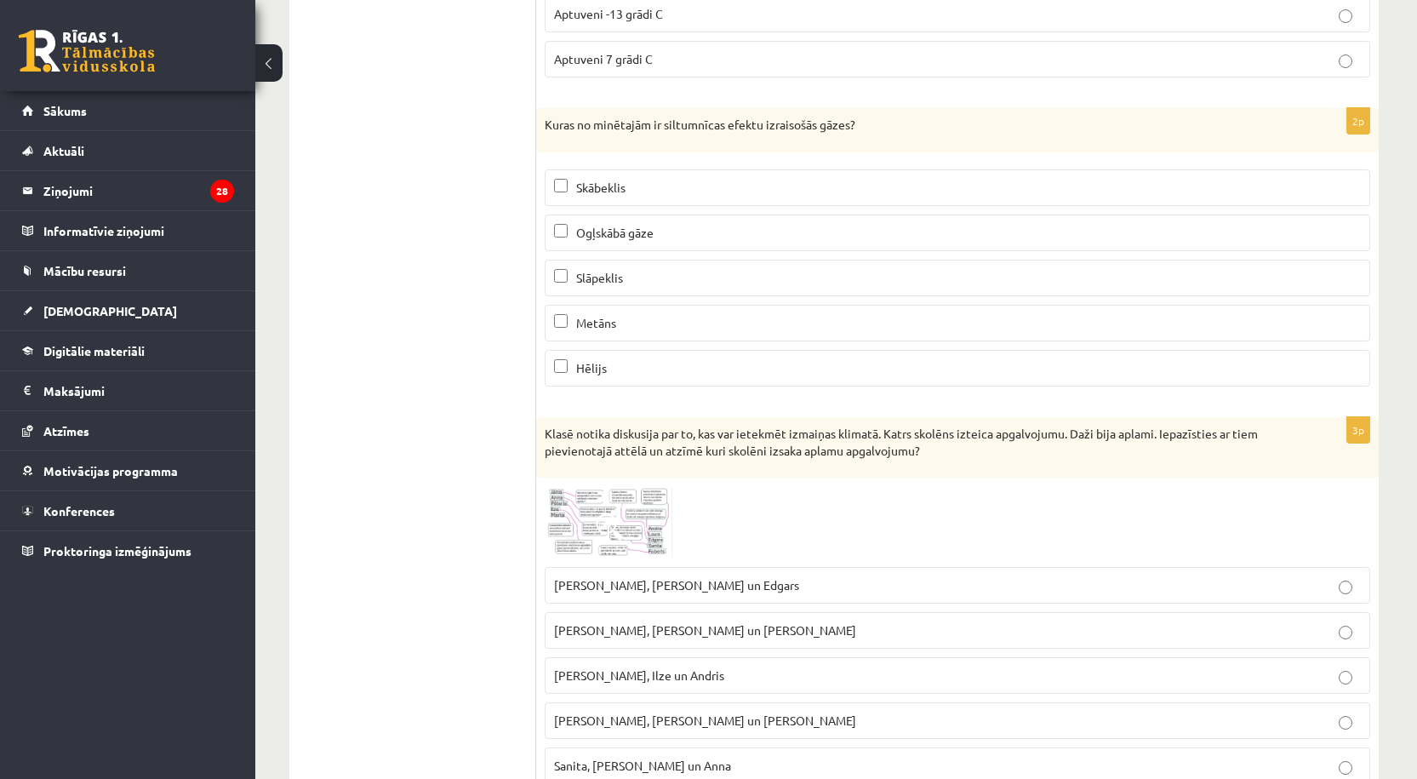
scroll to position [851, 0]
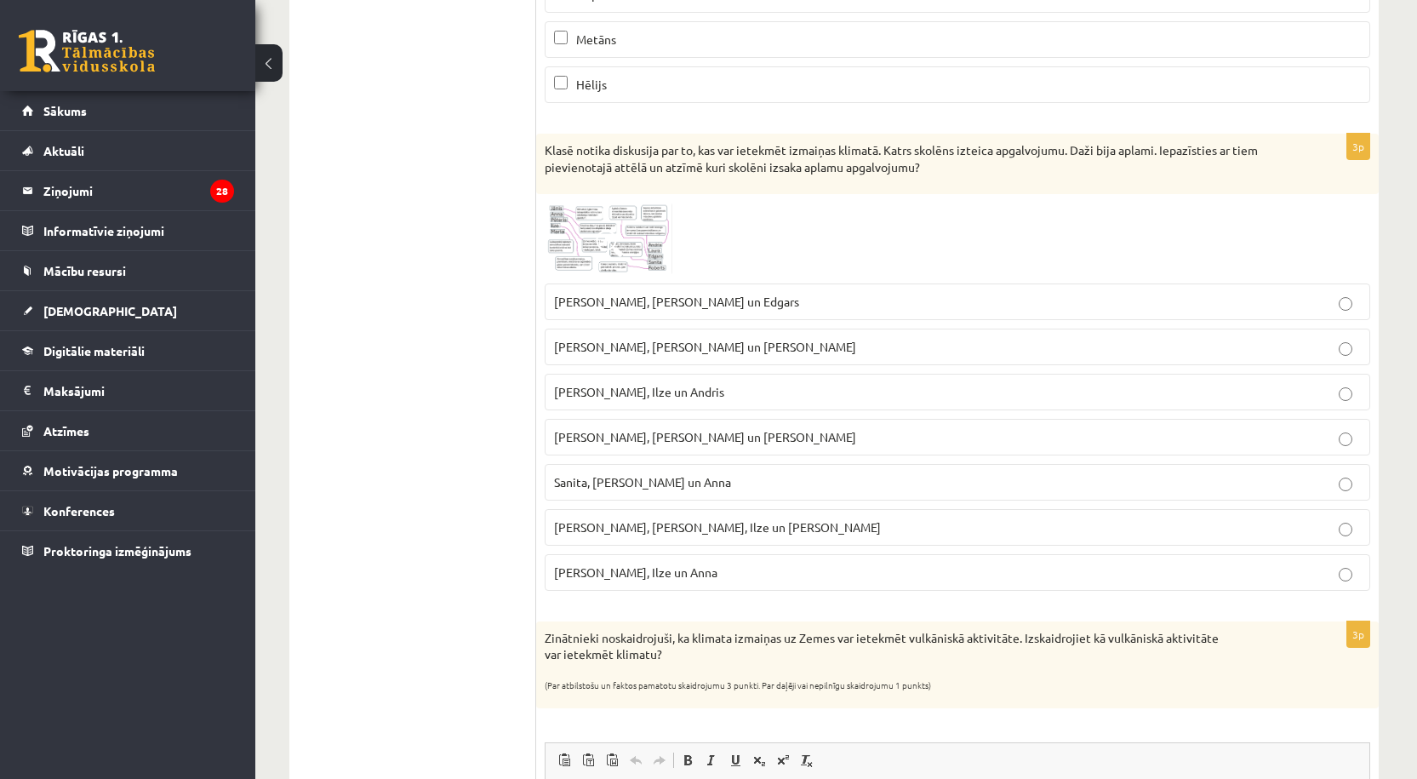
click at [725, 404] on label "Roberts, Ilze un Andris" at bounding box center [958, 392] width 826 height 37
click at [769, 331] on label "Sanita, Laura un Pēteris" at bounding box center [958, 347] width 826 height 37
click at [747, 401] on p "Roberts, Ilze un Andris" at bounding box center [957, 392] width 807 height 18
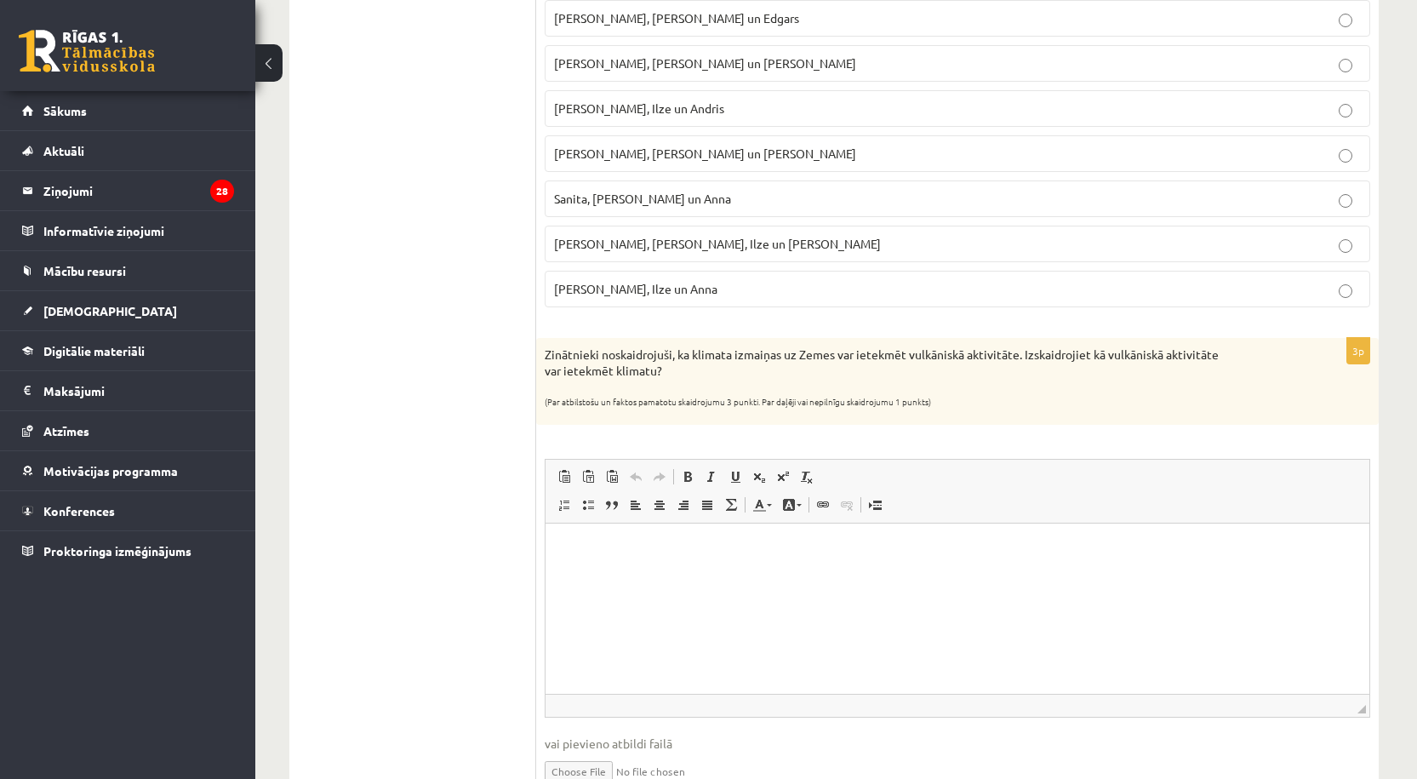
click at [645, 575] on html at bounding box center [958, 550] width 824 height 52
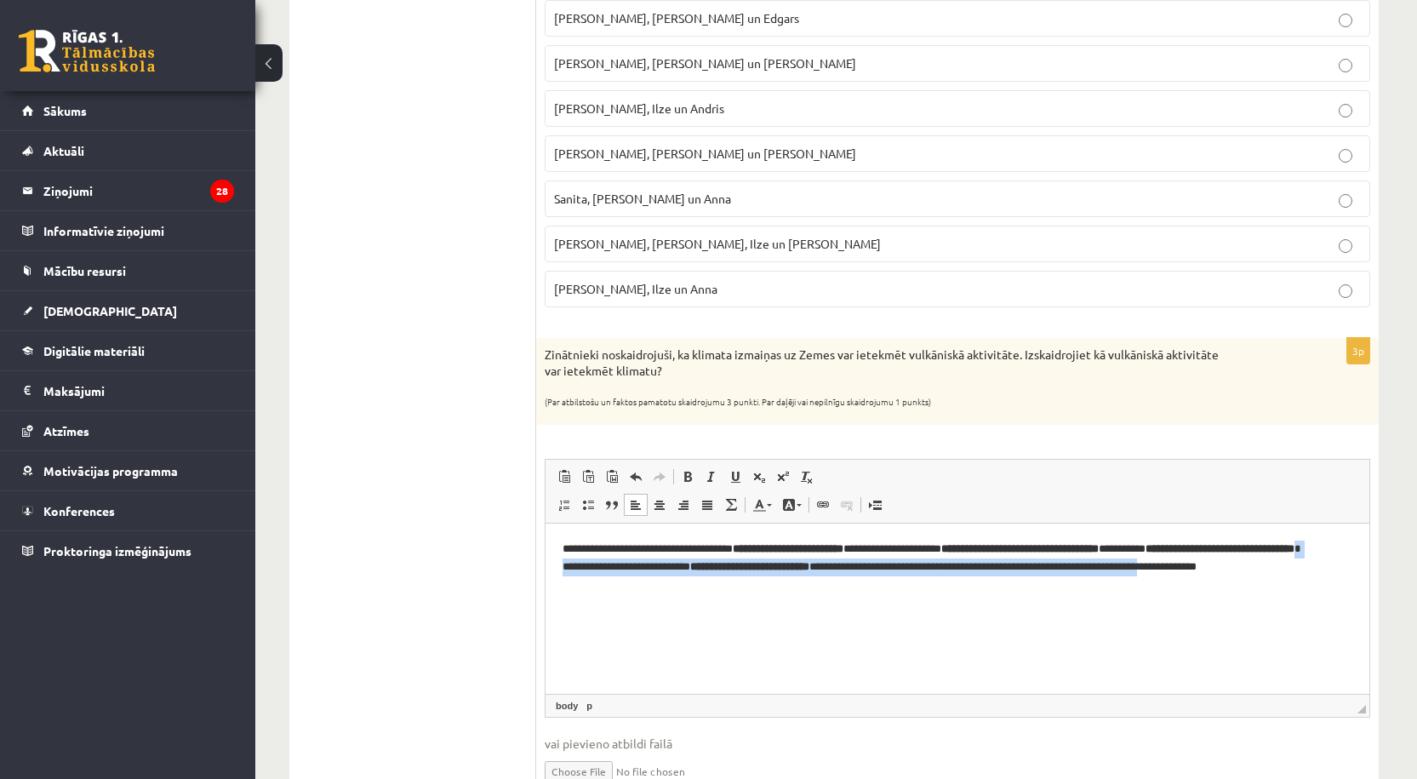
drag, startPoint x: 1239, startPoint y: 627, endPoint x: 809, endPoint y: 563, distance: 435.6
click at [809, 563] on html "**********" at bounding box center [958, 567] width 824 height 87
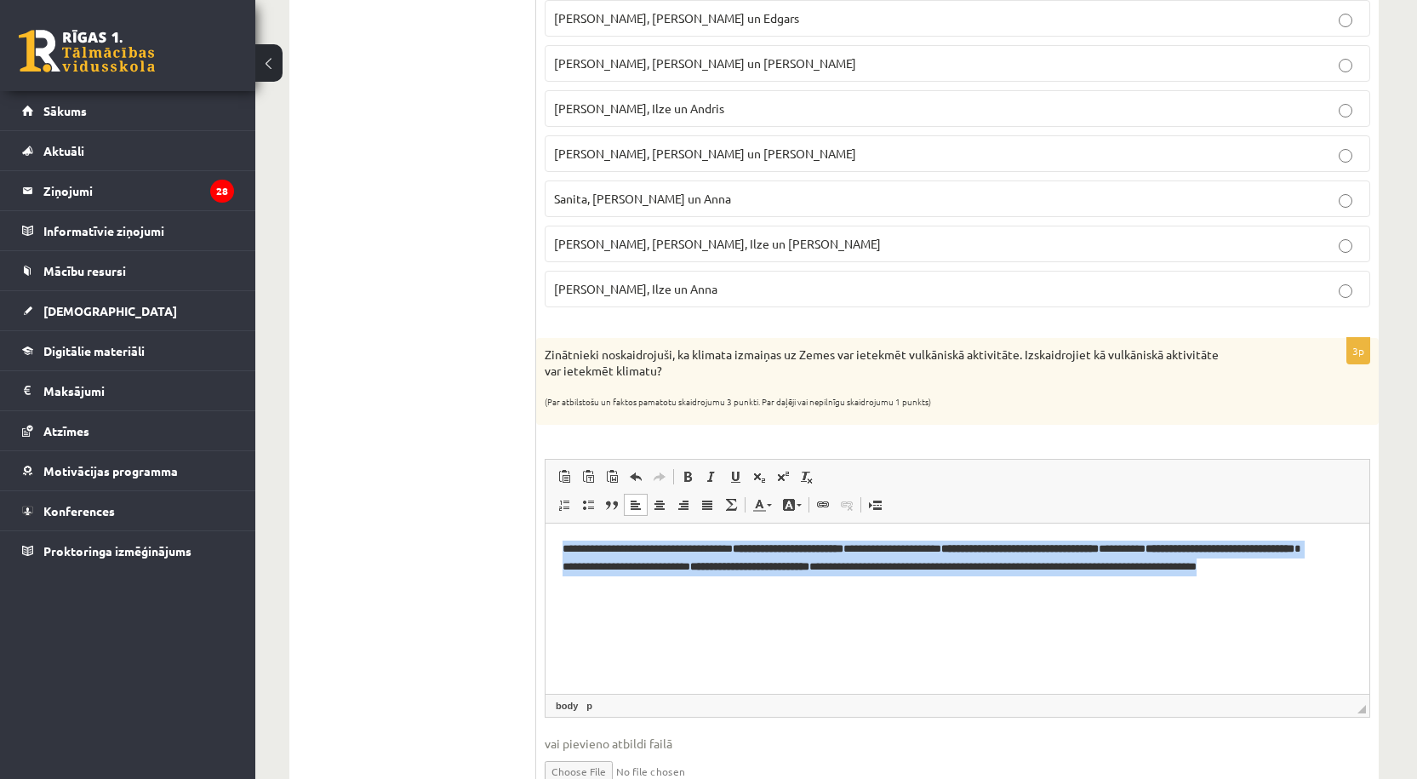
drag, startPoint x: 1332, startPoint y: 592, endPoint x: 1055, endPoint y: 1043, distance: 529.7
click at [546, 524] on html "**********" at bounding box center [958, 567] width 824 height 87
click at [689, 479] on span at bounding box center [688, 477] width 14 height 14
click at [701, 631] on html "**********" at bounding box center [958, 577] width 824 height 107
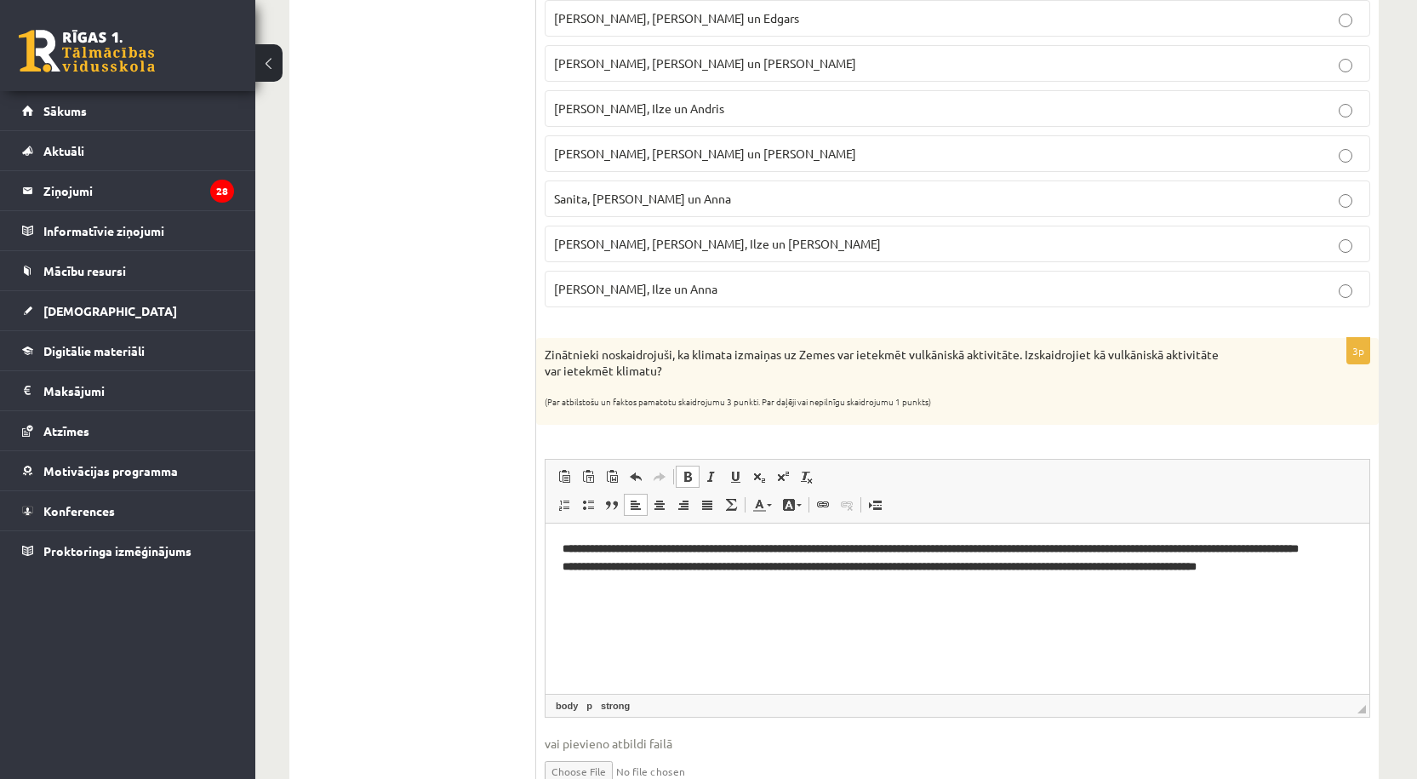
drag, startPoint x: 780, startPoint y: 655, endPoint x: 678, endPoint y: 609, distance: 112.0
click at [678, 609] on html "**********" at bounding box center [958, 577] width 824 height 107
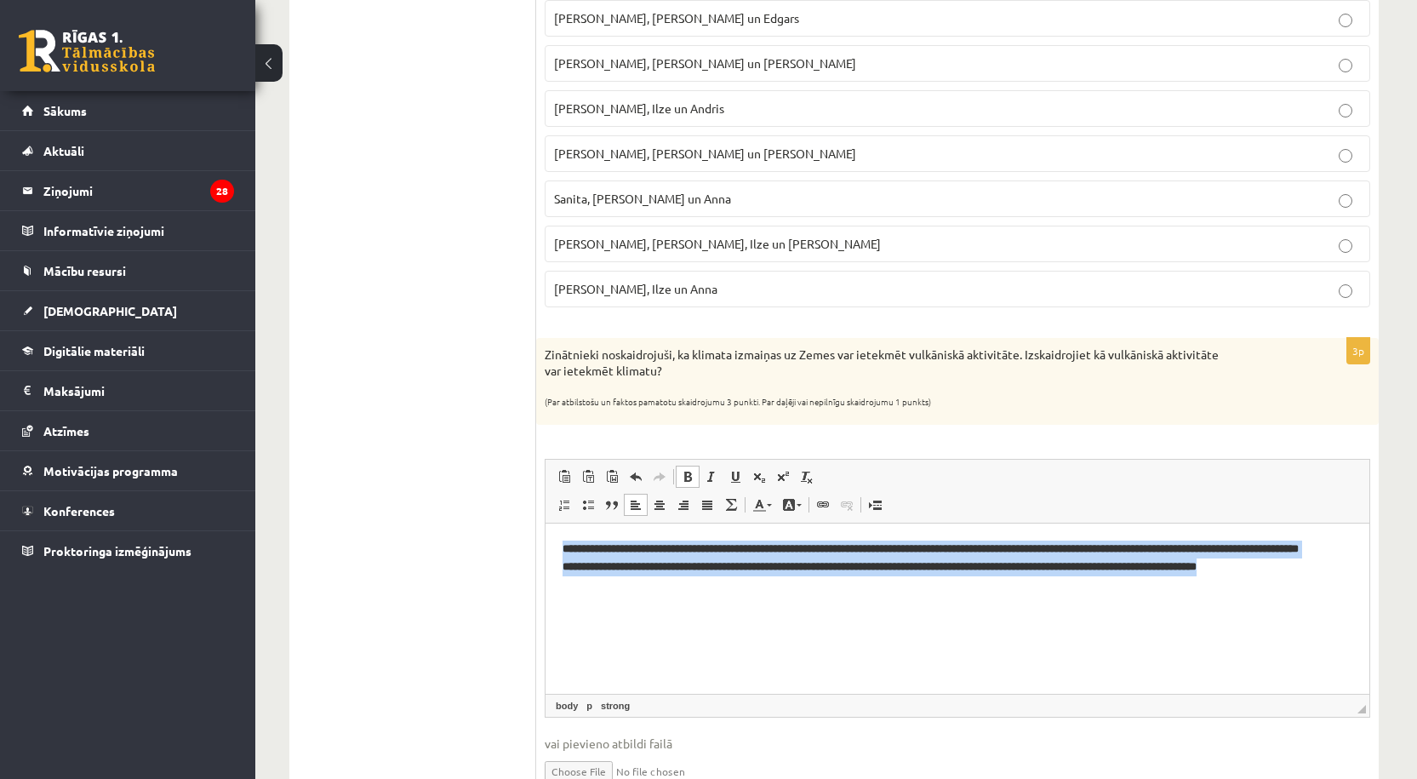
drag, startPoint x: 632, startPoint y: 616, endPoint x: 1090, endPoint y: 1075, distance: 648.3
click at [546, 550] on html "**********" at bounding box center [958, 577] width 824 height 107
click at [684, 467] on link "Bold Keyboard shortcut Ctrl+B" at bounding box center [688, 477] width 24 height 22
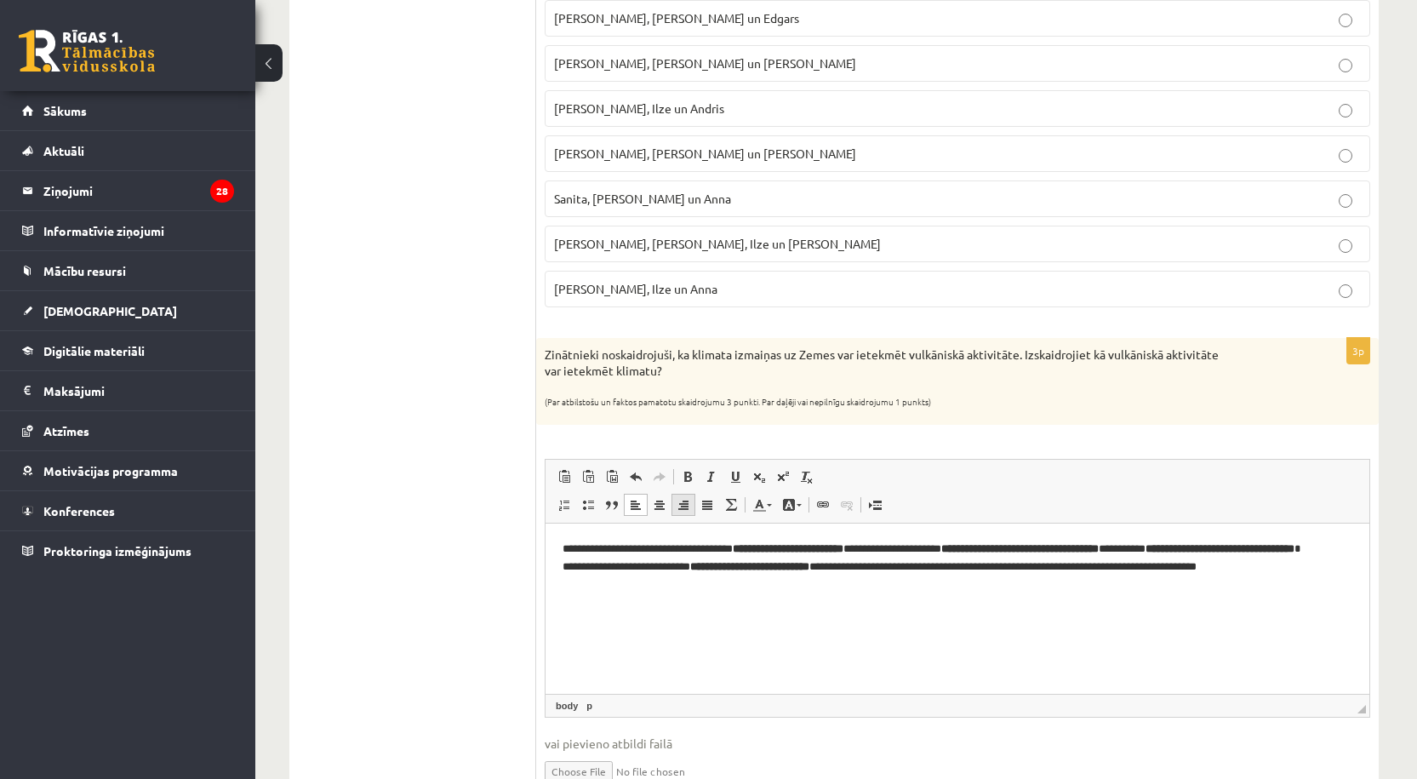
copy strong "**********"
click at [668, 610] on html "**********" at bounding box center [958, 567] width 824 height 87
click at [796, 510] on link "Background Color" at bounding box center [792, 505] width 30 height 22
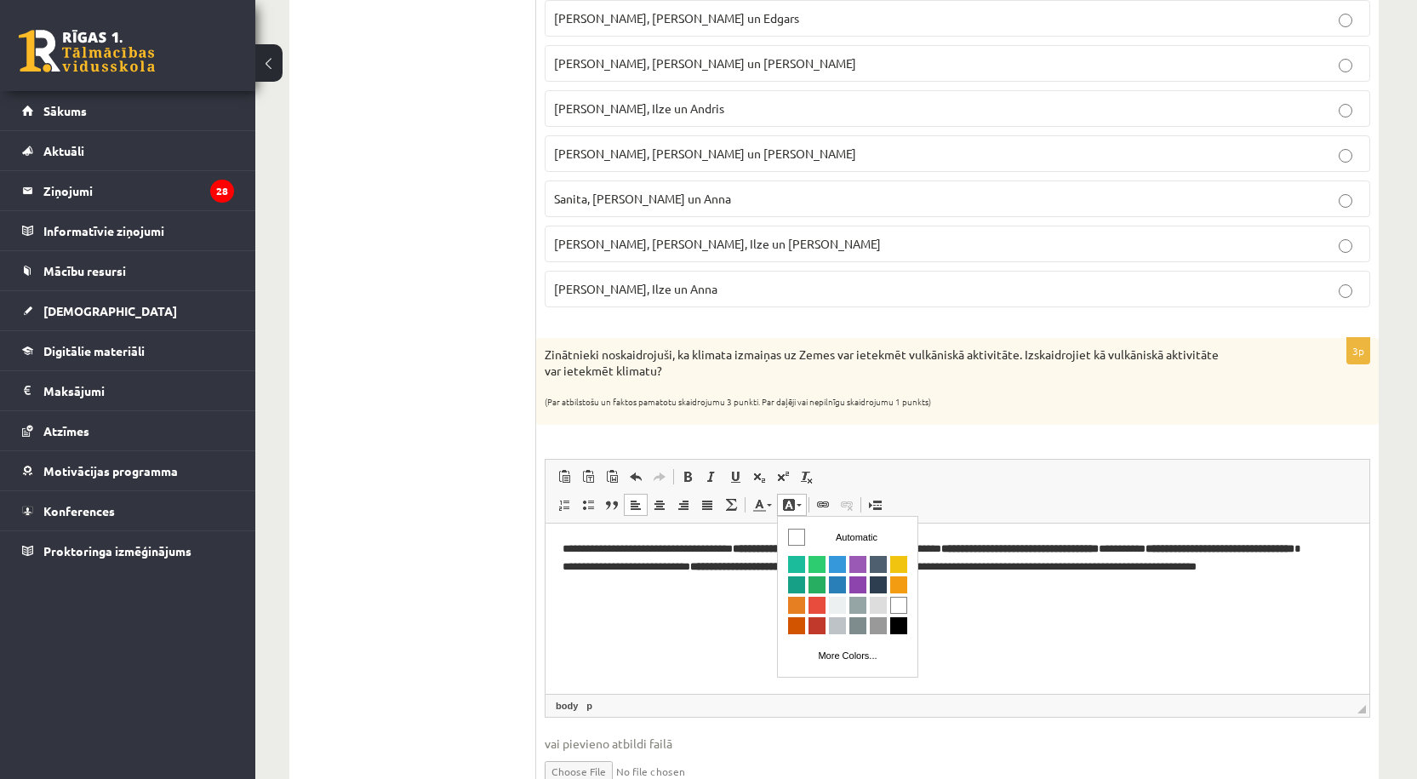
scroll to position [0, 0]
click at [795, 510] on span at bounding box center [789, 505] width 14 height 14
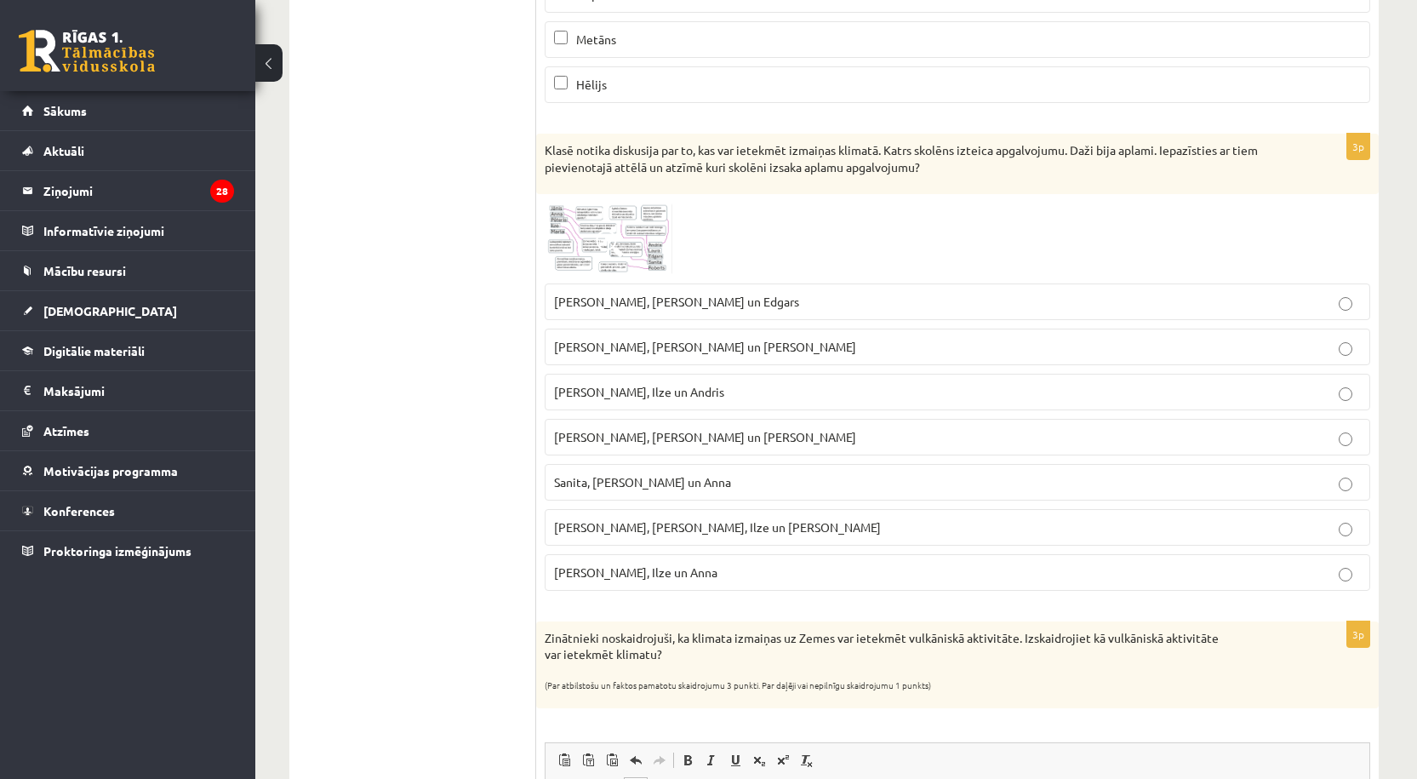
scroll to position [283, 0]
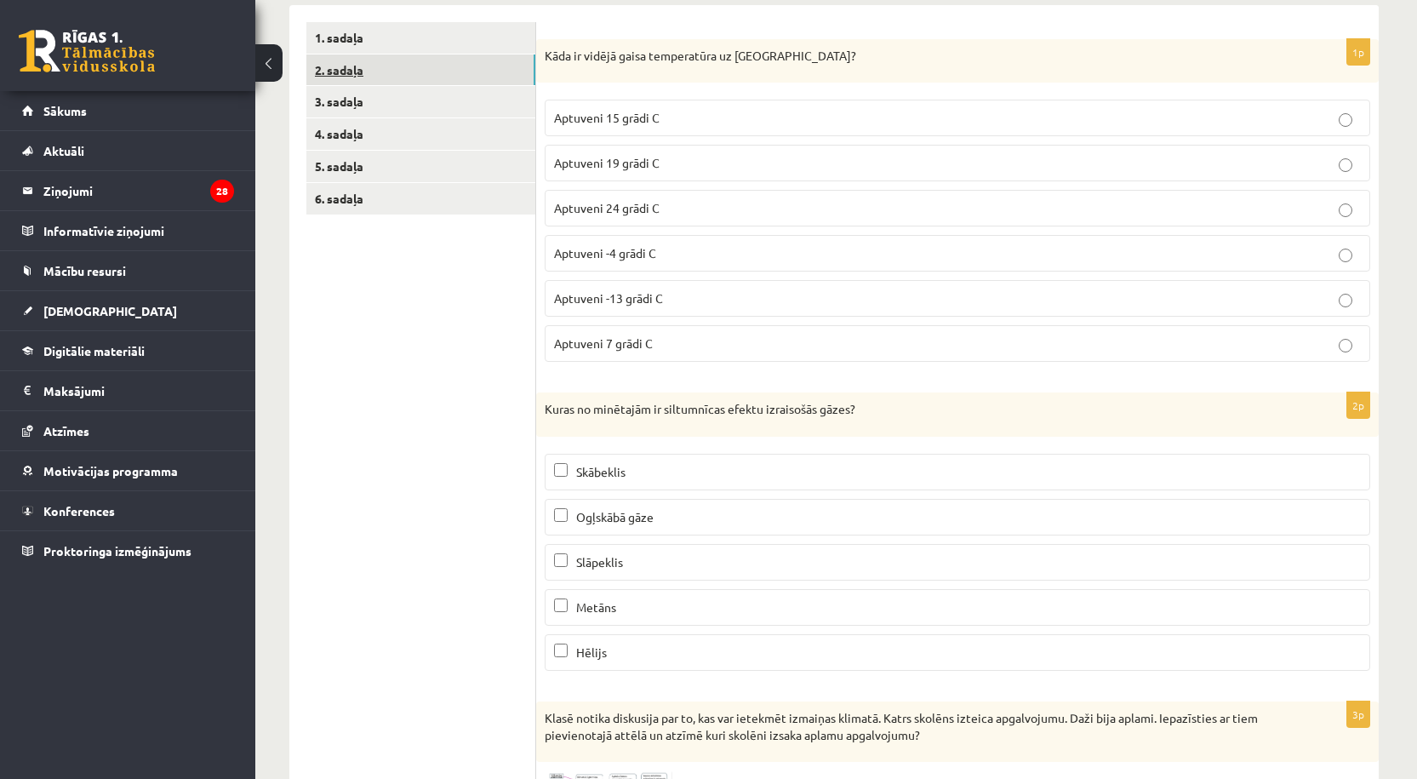
click at [407, 72] on link "2. sadaļa" at bounding box center [420, 69] width 229 height 31
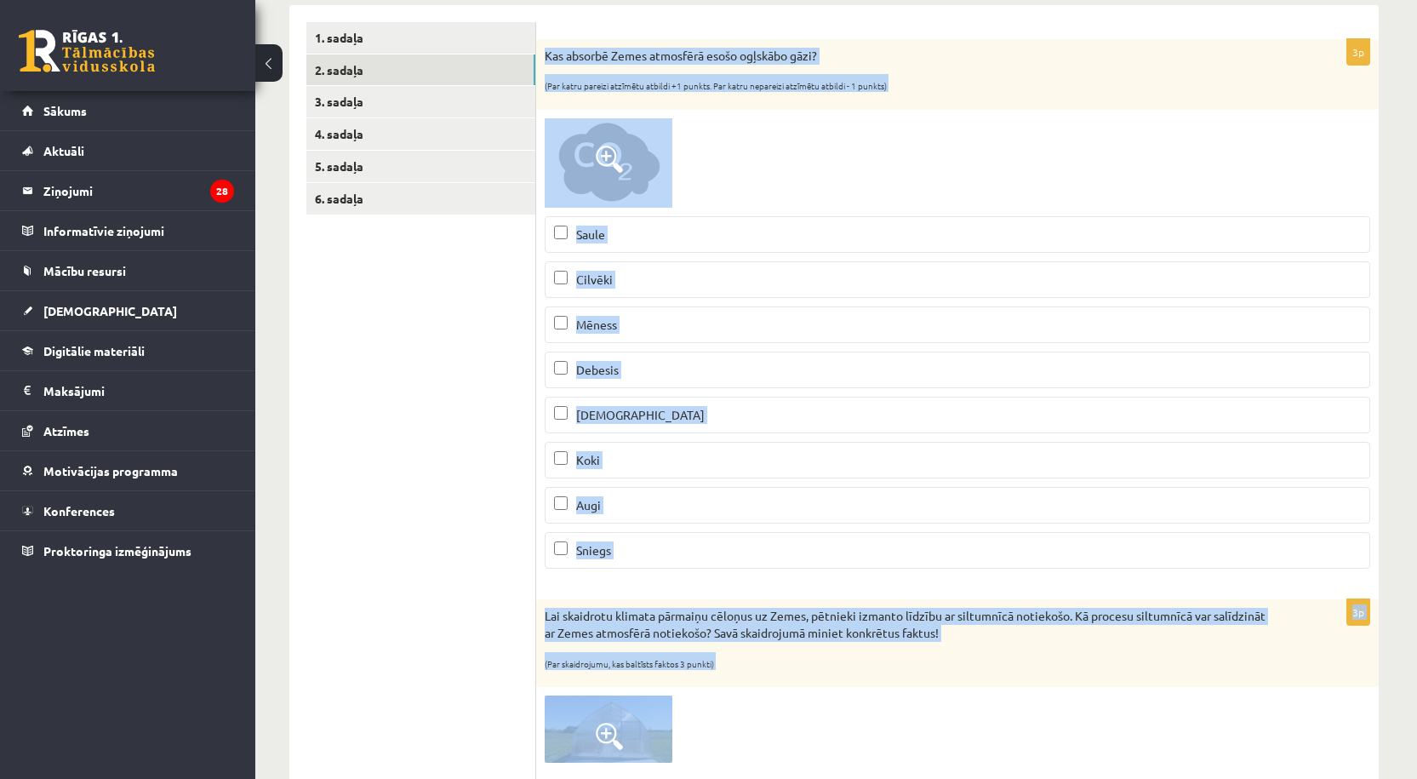
scroll to position [708, 0]
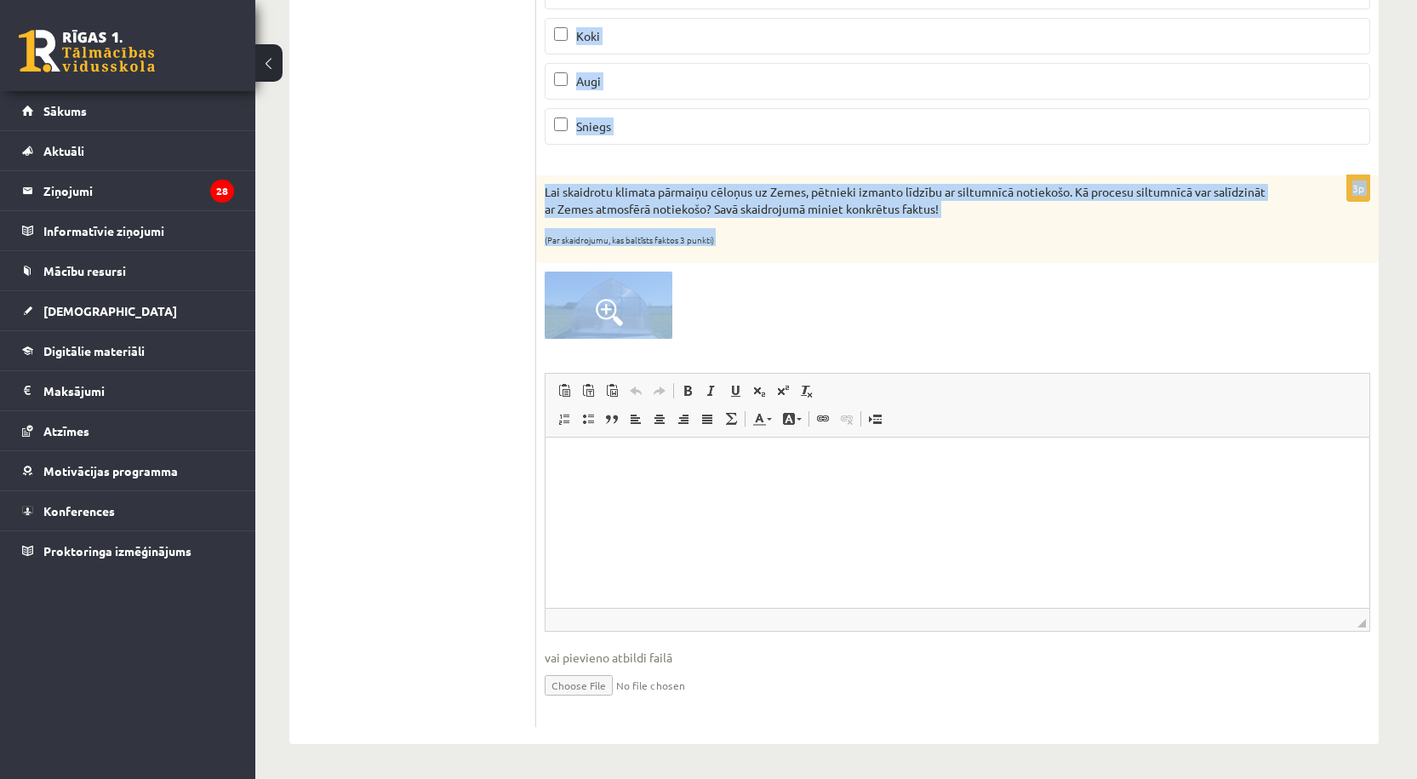
drag, startPoint x: 540, startPoint y: 49, endPoint x: 901, endPoint y: 372, distance: 484.7
click at [901, 372] on form "3p Kas absorbē Zemes atmosfērā esošo ogļskābo gāzi? (Par katru pareizi atzīmētu…" at bounding box center [957, 162] width 809 height 1129
copy form "Kas absorbē Zemes atmosfērā esošo ogļskābo gāzi? (Par katru pareizi atzīmētu at…"
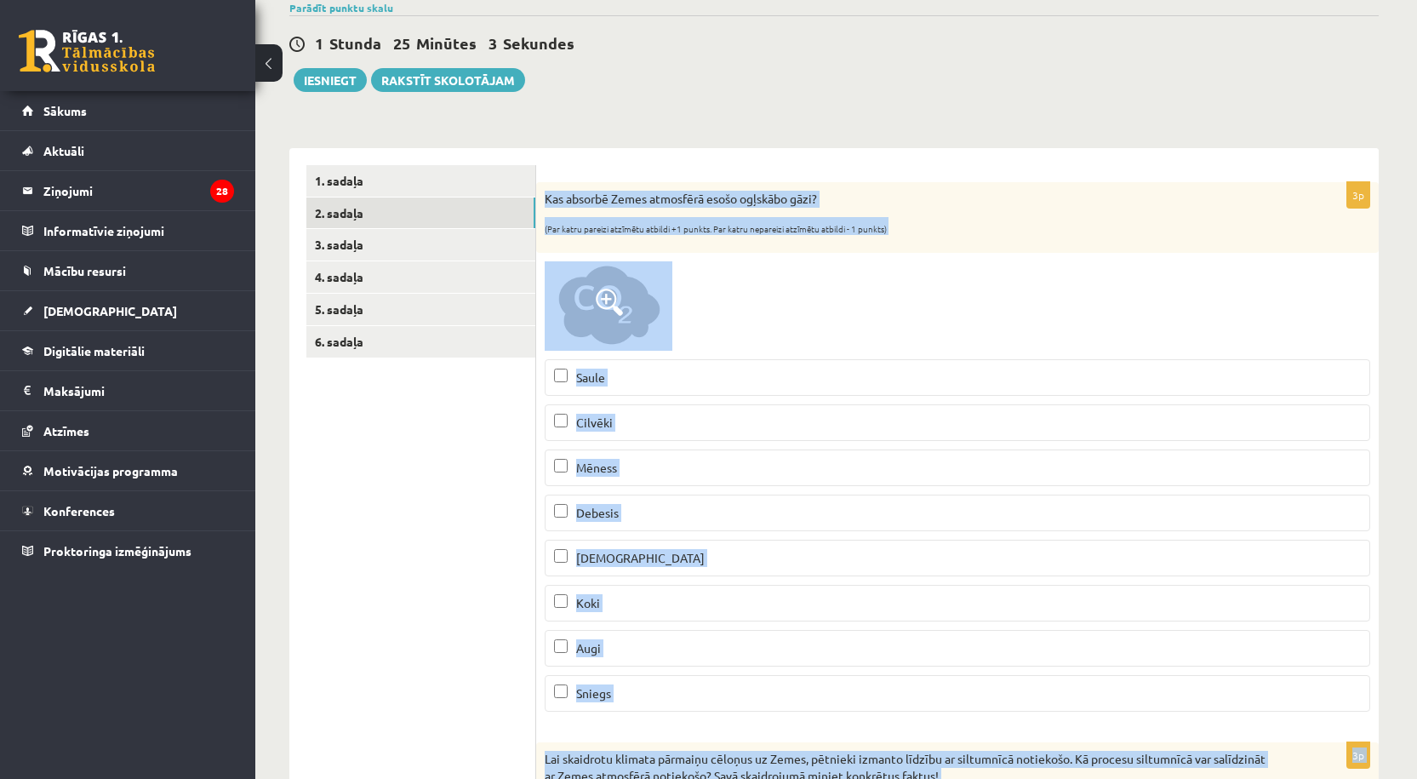
click at [853, 319] on div at bounding box center [958, 305] width 826 height 89
click at [773, 359] on fieldset "Saule Cilvēki Mēness Debesis Jūra Koki Augi Sniegs" at bounding box center [958, 534] width 826 height 366
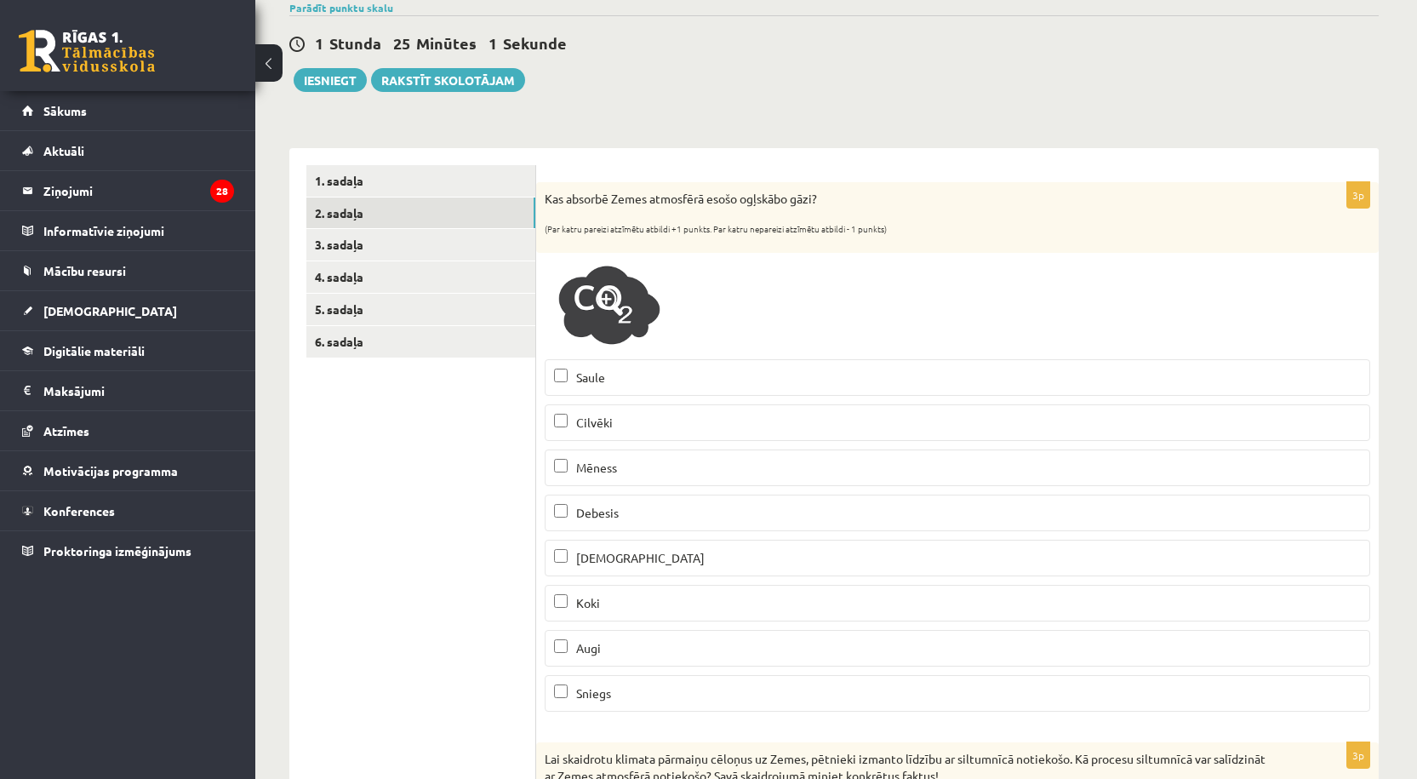
click at [706, 546] on label "Jūra" at bounding box center [958, 558] width 826 height 37
click at [638, 604] on p "Koki" at bounding box center [957, 603] width 807 height 18
click at [613, 655] on p "Augi" at bounding box center [957, 648] width 807 height 18
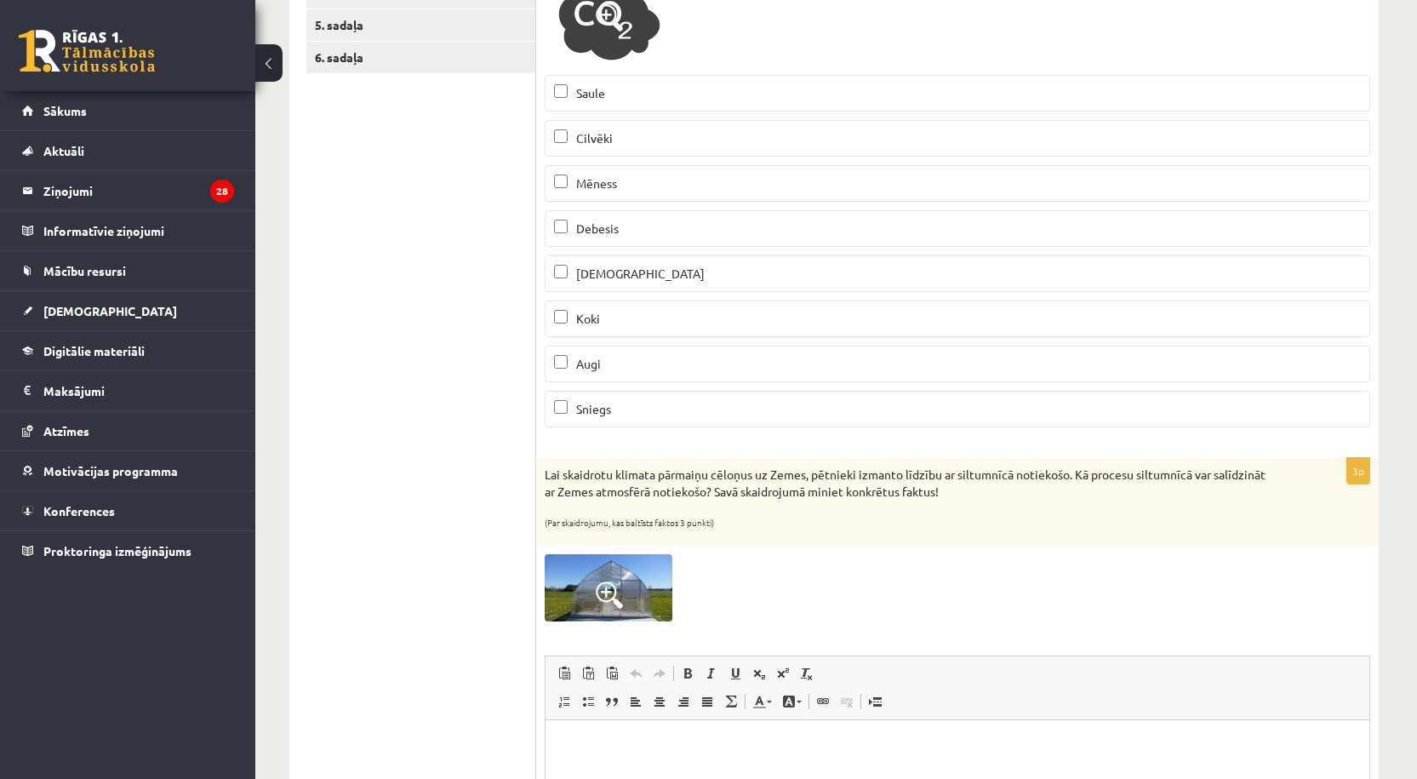
scroll to position [708, 0]
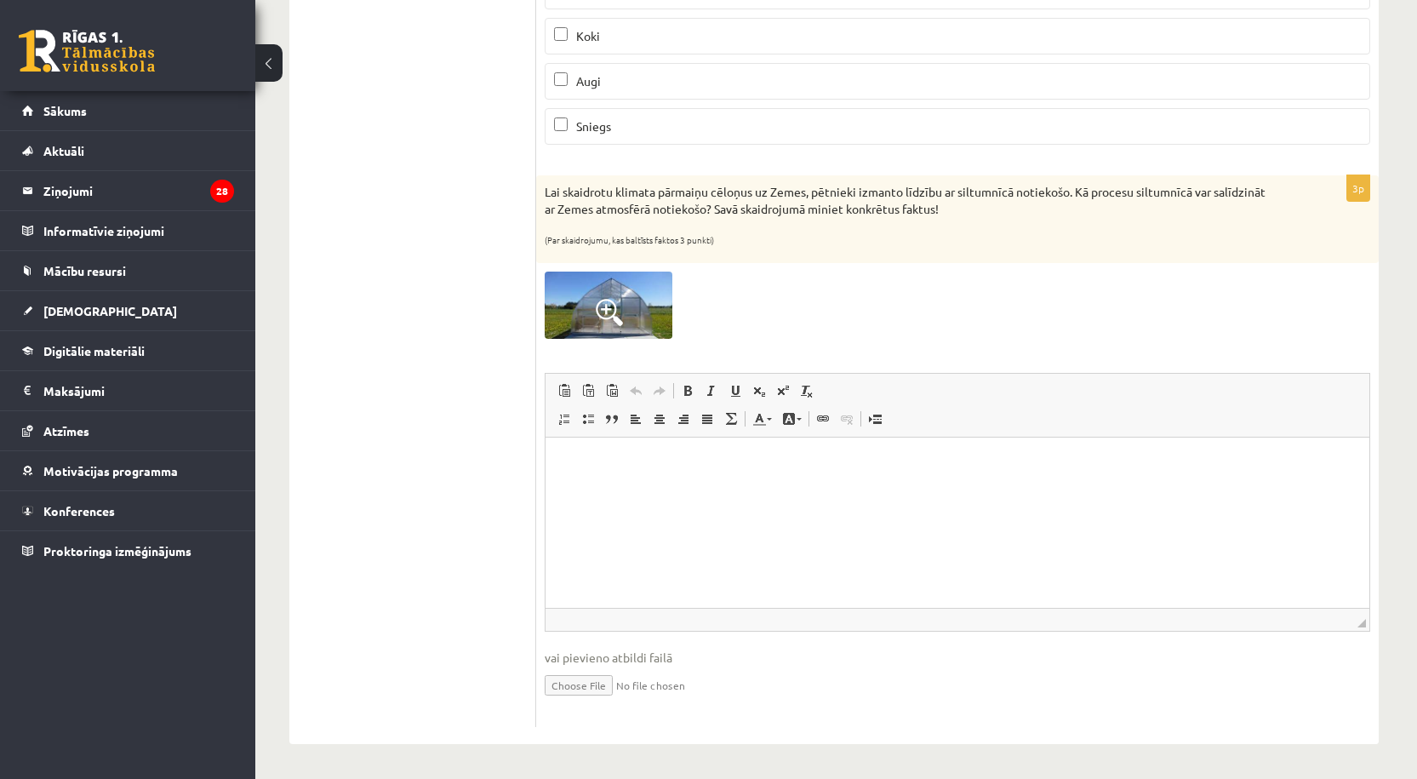
click at [680, 489] on html at bounding box center [958, 463] width 824 height 52
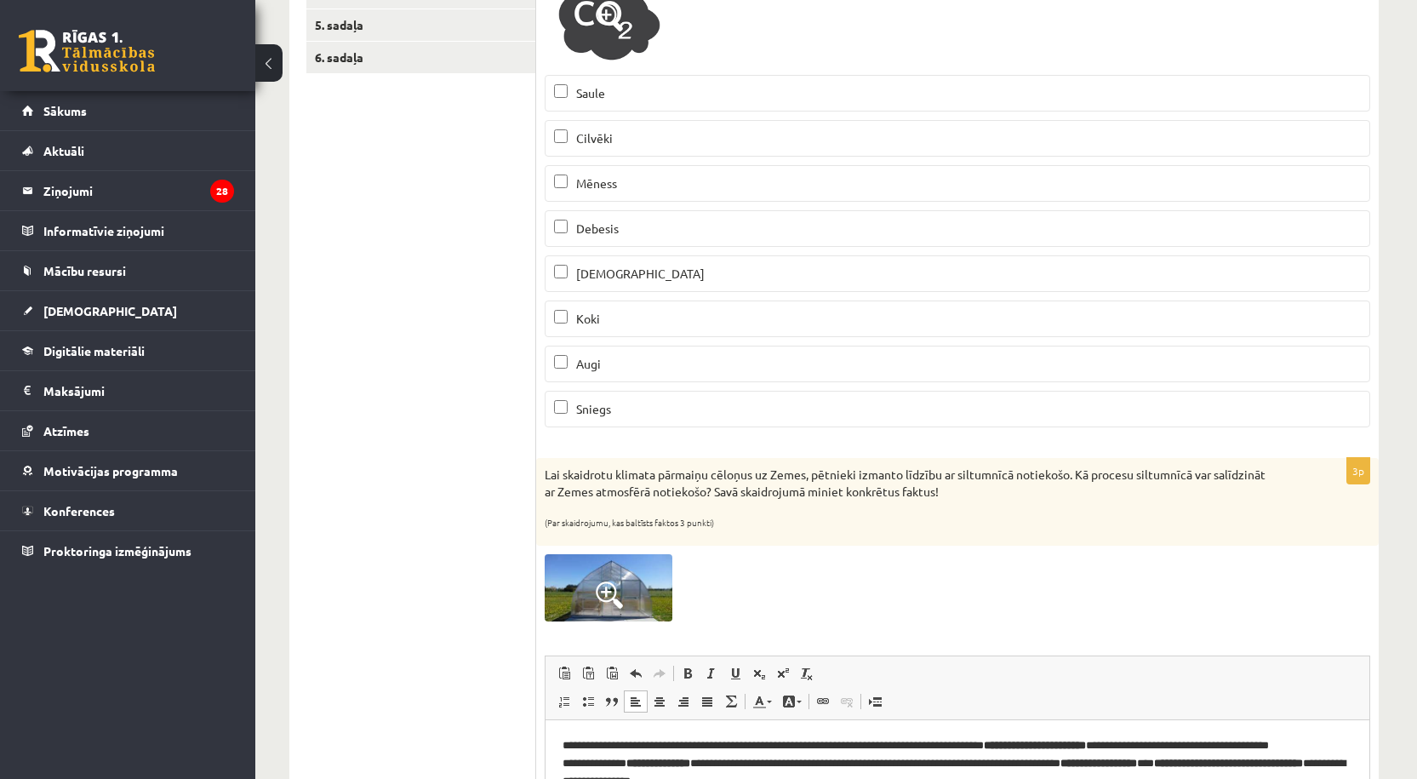
scroll to position [140, 0]
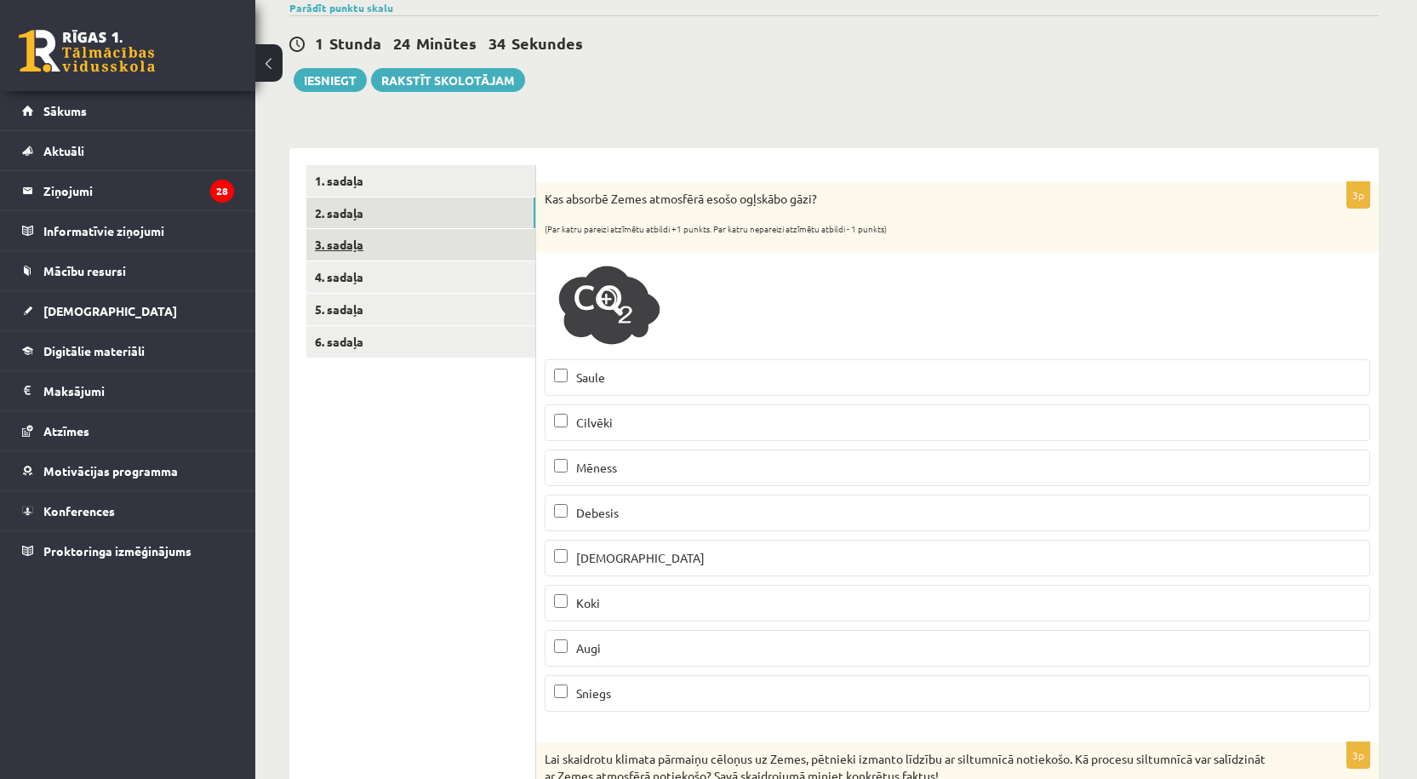
click at [354, 239] on link "3. sadaļa" at bounding box center [420, 244] width 229 height 31
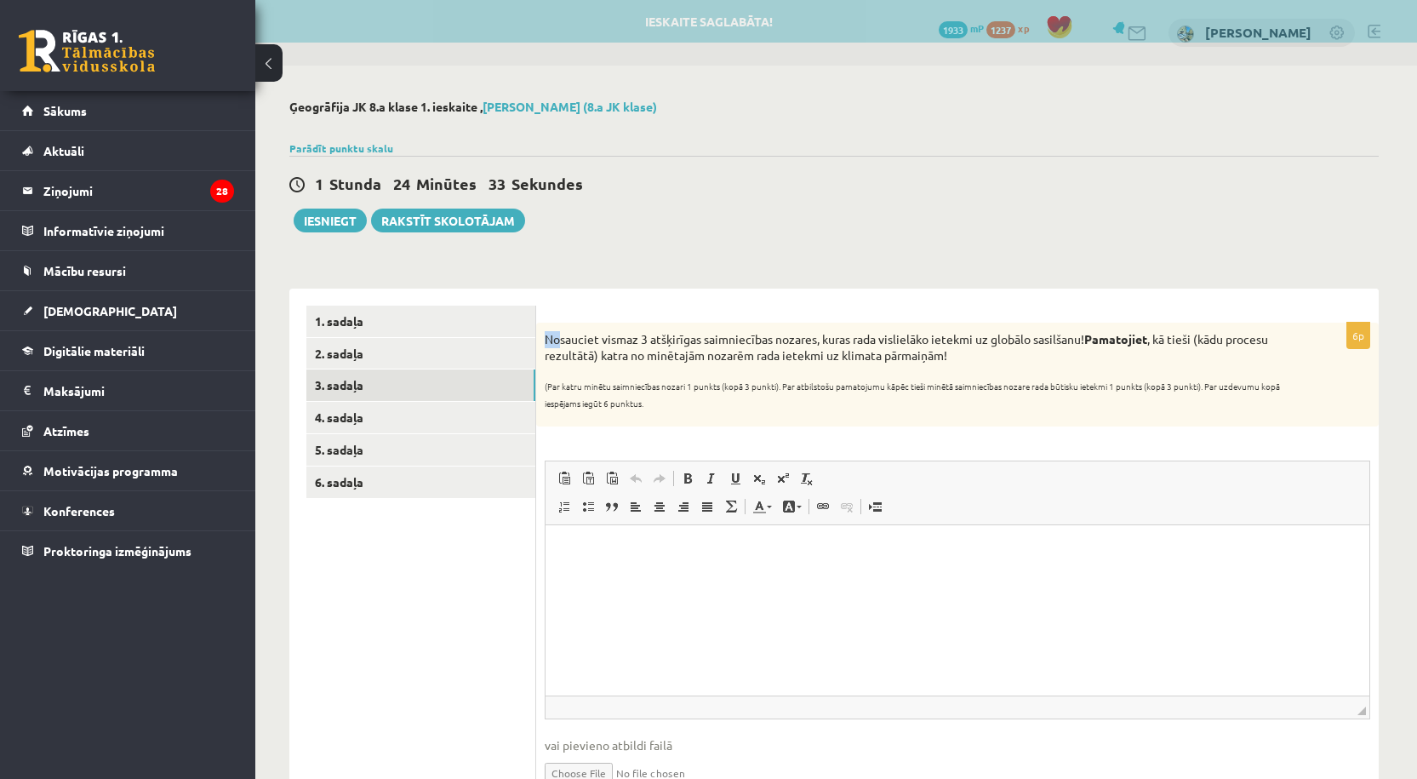
scroll to position [0, 0]
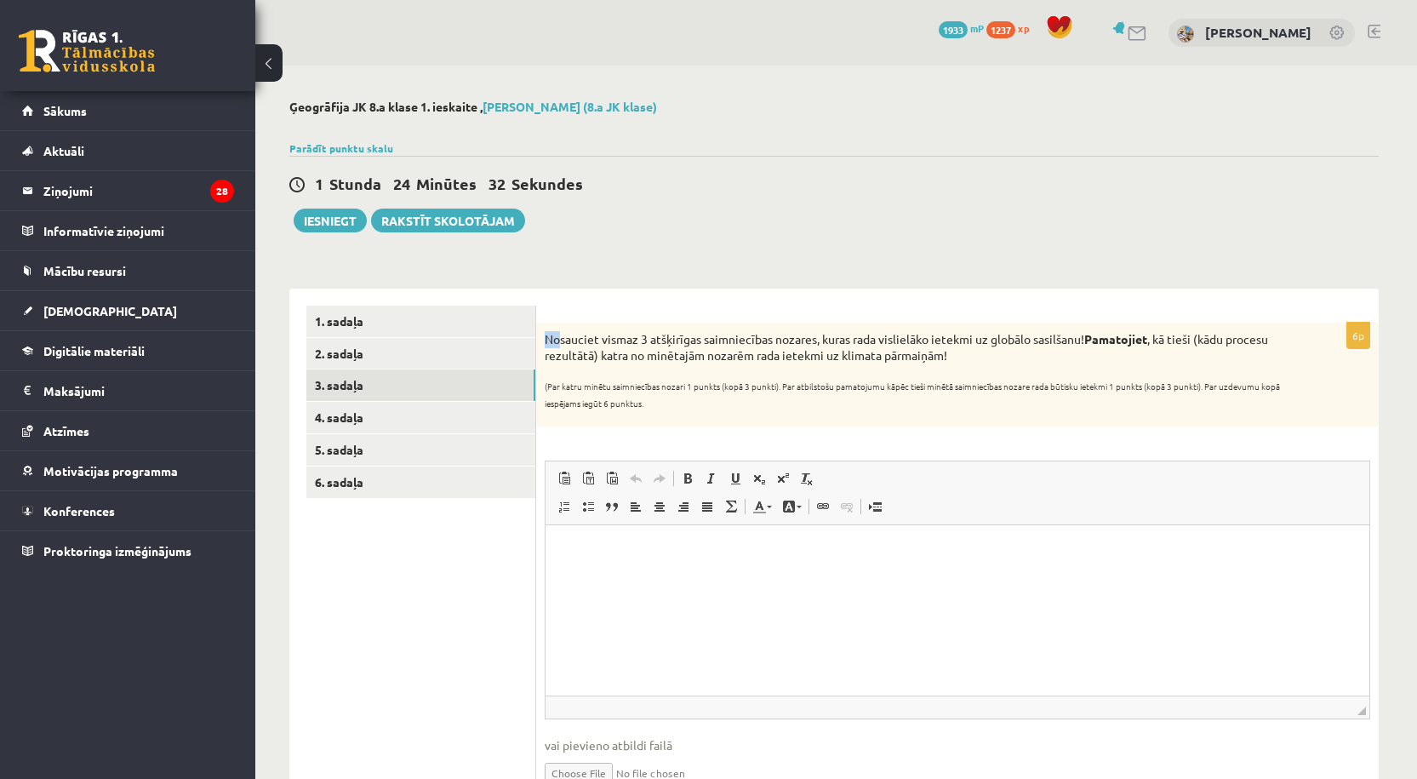
drag, startPoint x: 544, startPoint y: 337, endPoint x: 789, endPoint y: 403, distance: 253.8
click at [789, 403] on div "Nosauciet vismaz 3 atšķirīgas saimniecības nozares, kuras rada vislielāko ietek…" at bounding box center [957, 375] width 843 height 104
copy div "Nosauciet vismaz 3 atšķirīgas saimniecības nozares, kuras rada vislielāko ietek…"
click at [611, 576] on html at bounding box center [958, 551] width 824 height 52
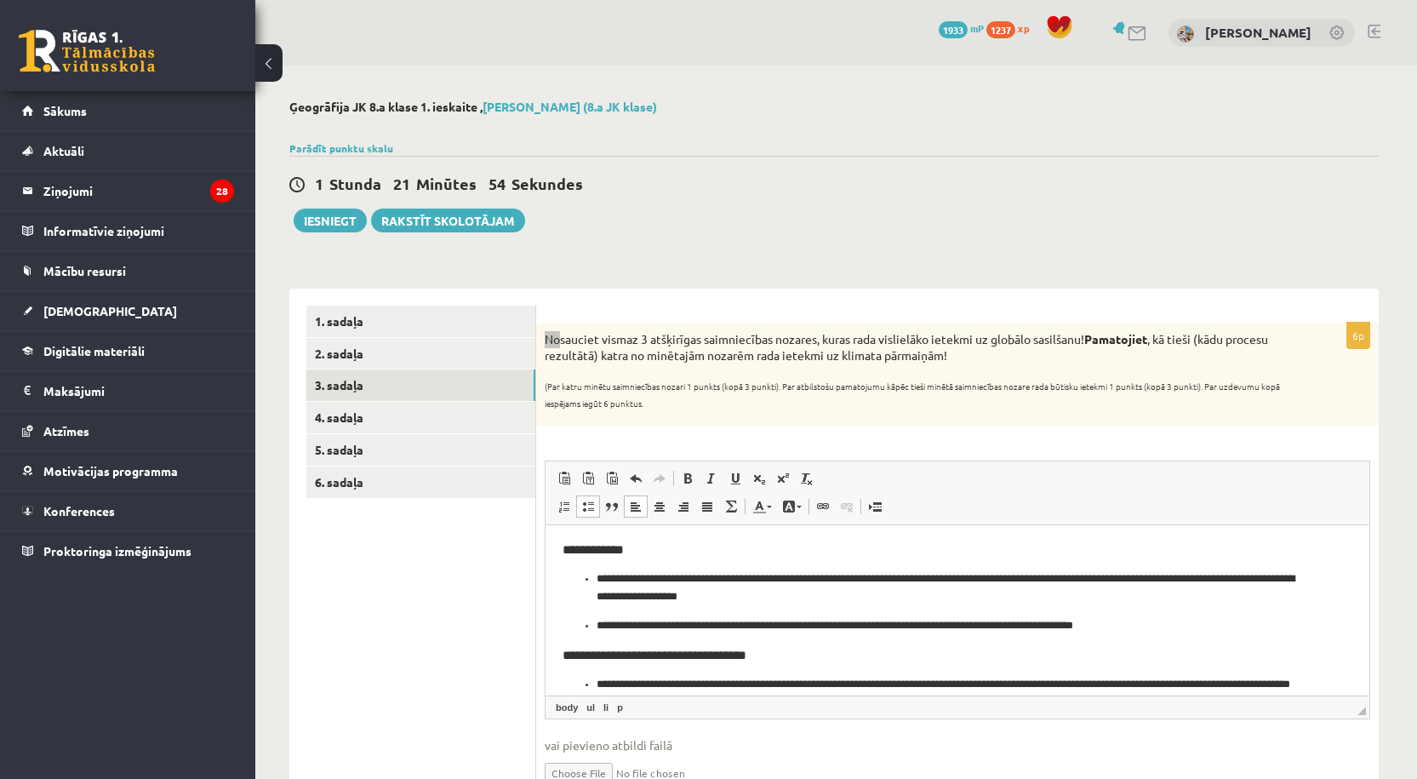
click at [593, 575] on ul "**********" at bounding box center [958, 602] width 790 height 64
click at [598, 623] on p "**********" at bounding box center [951, 626] width 709 height 18
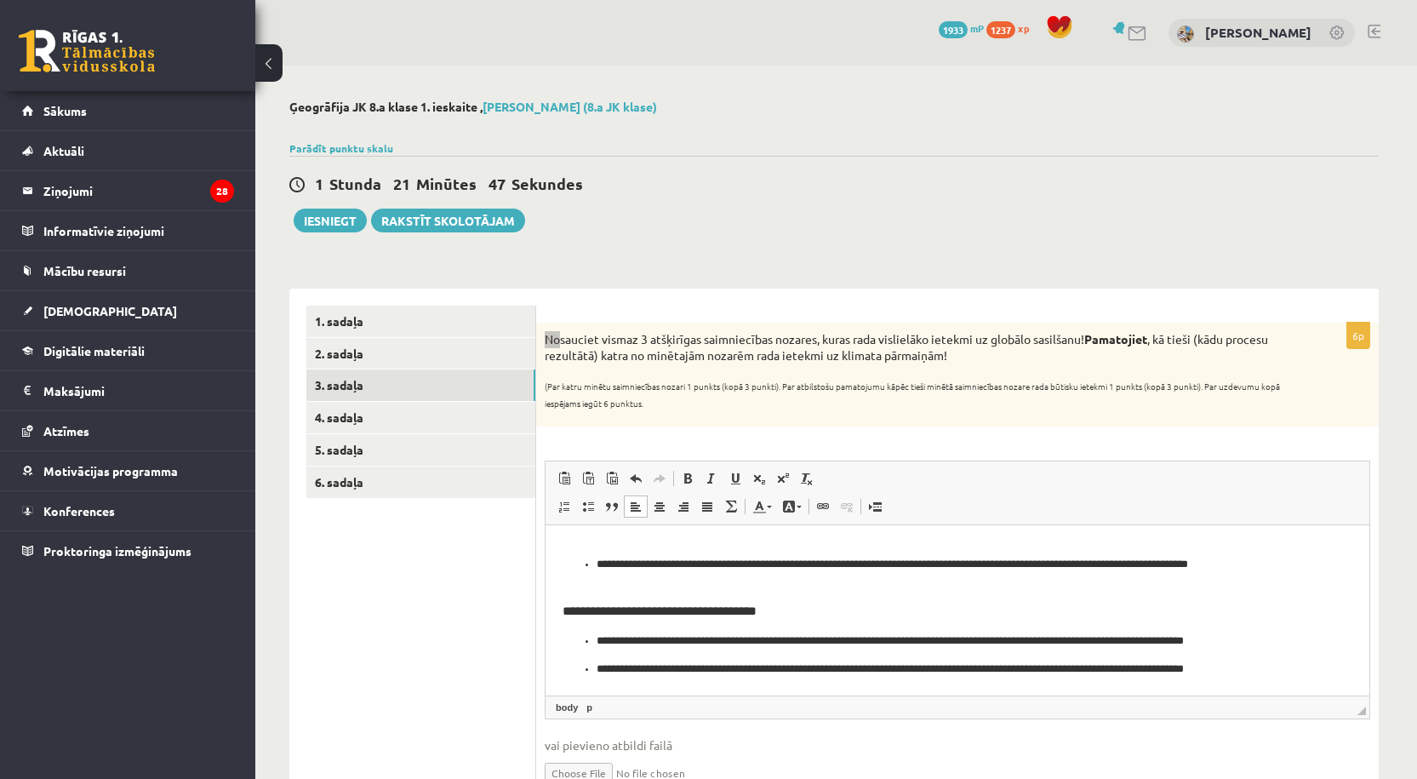
click at [598, 636] on p "**********" at bounding box center [951, 641] width 709 height 18
click at [596, 670] on ul "**********" at bounding box center [958, 669] width 790 height 18
click at [595, 564] on ul "**********" at bounding box center [958, 550] width 790 height 82
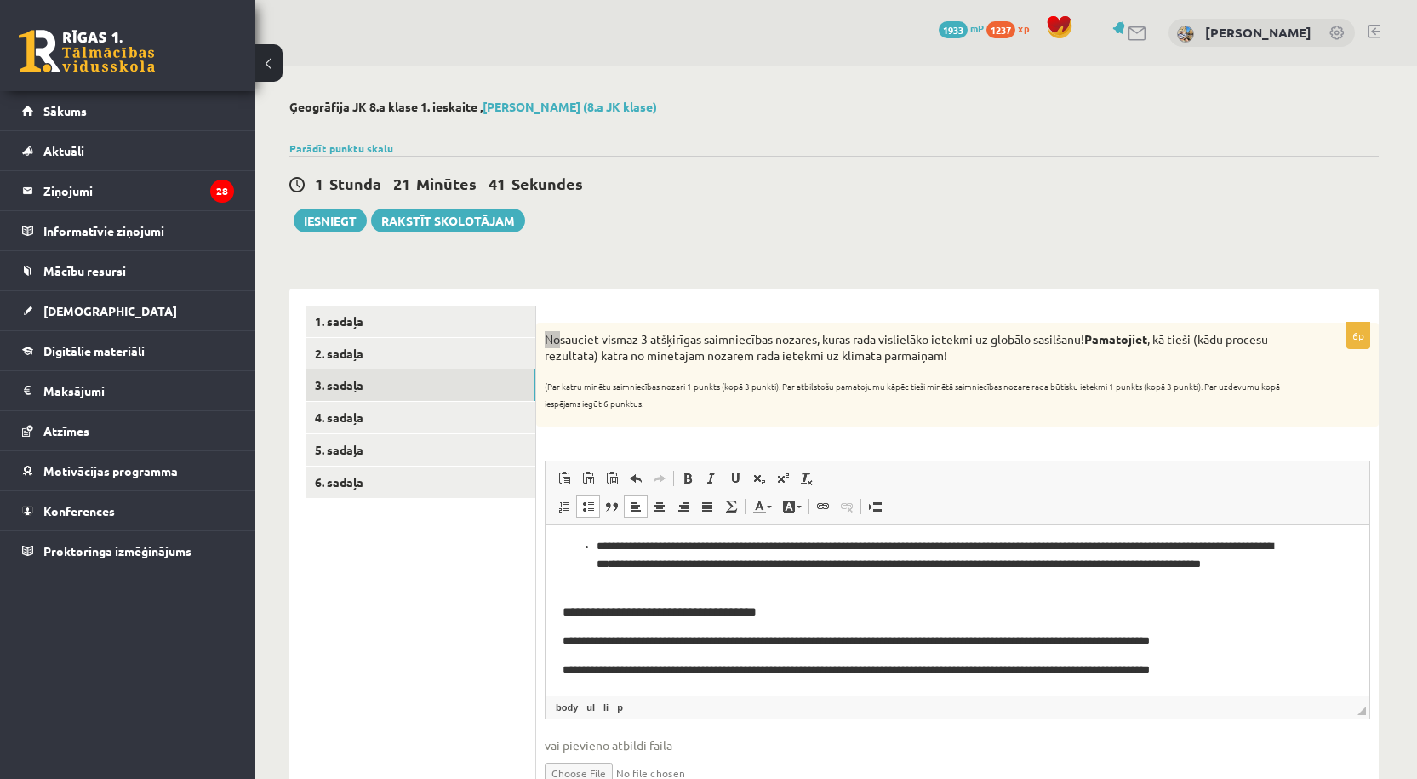
scroll to position [139, 0]
click at [596, 538] on ul "**********" at bounding box center [958, 564] width 790 height 53
click at [628, 561] on p "**********" at bounding box center [951, 564] width 777 height 53
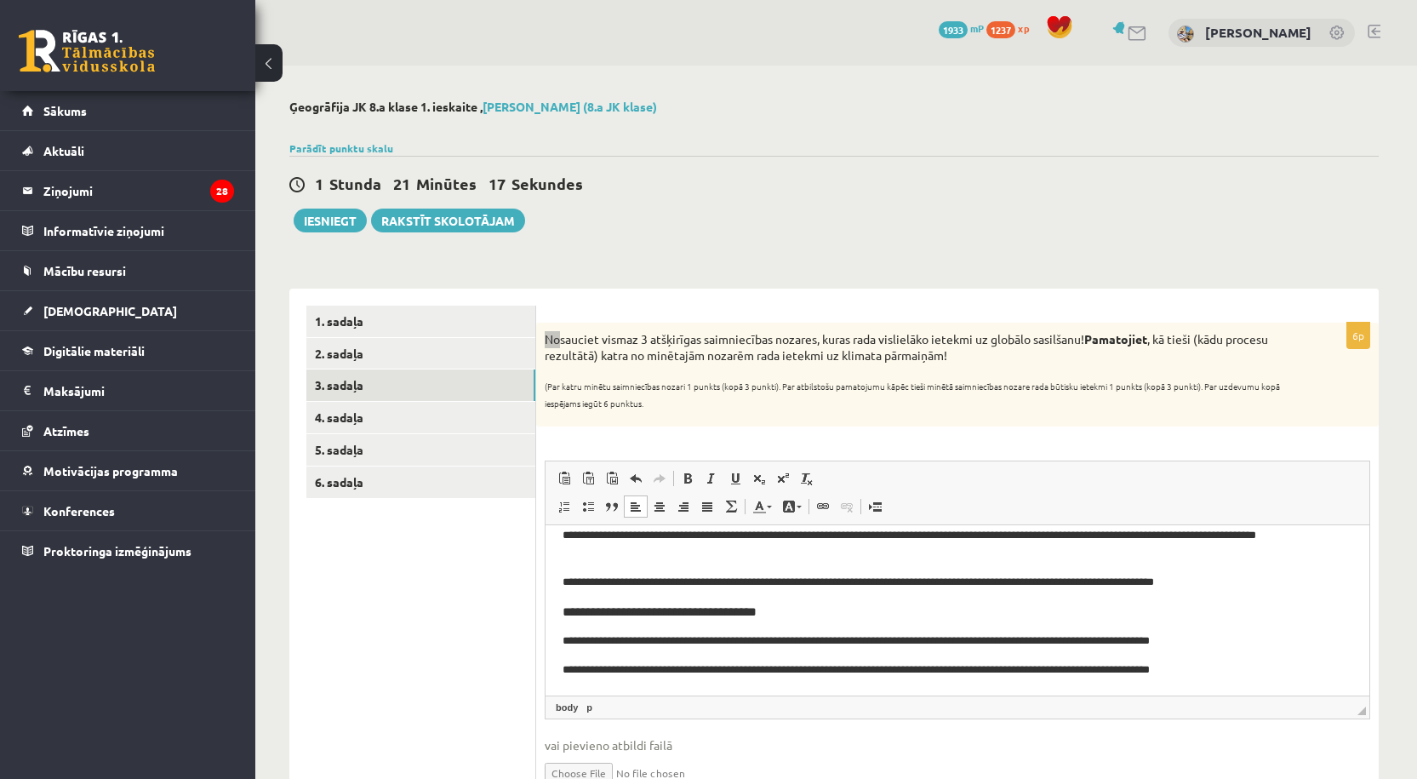
scroll to position [89, 0]
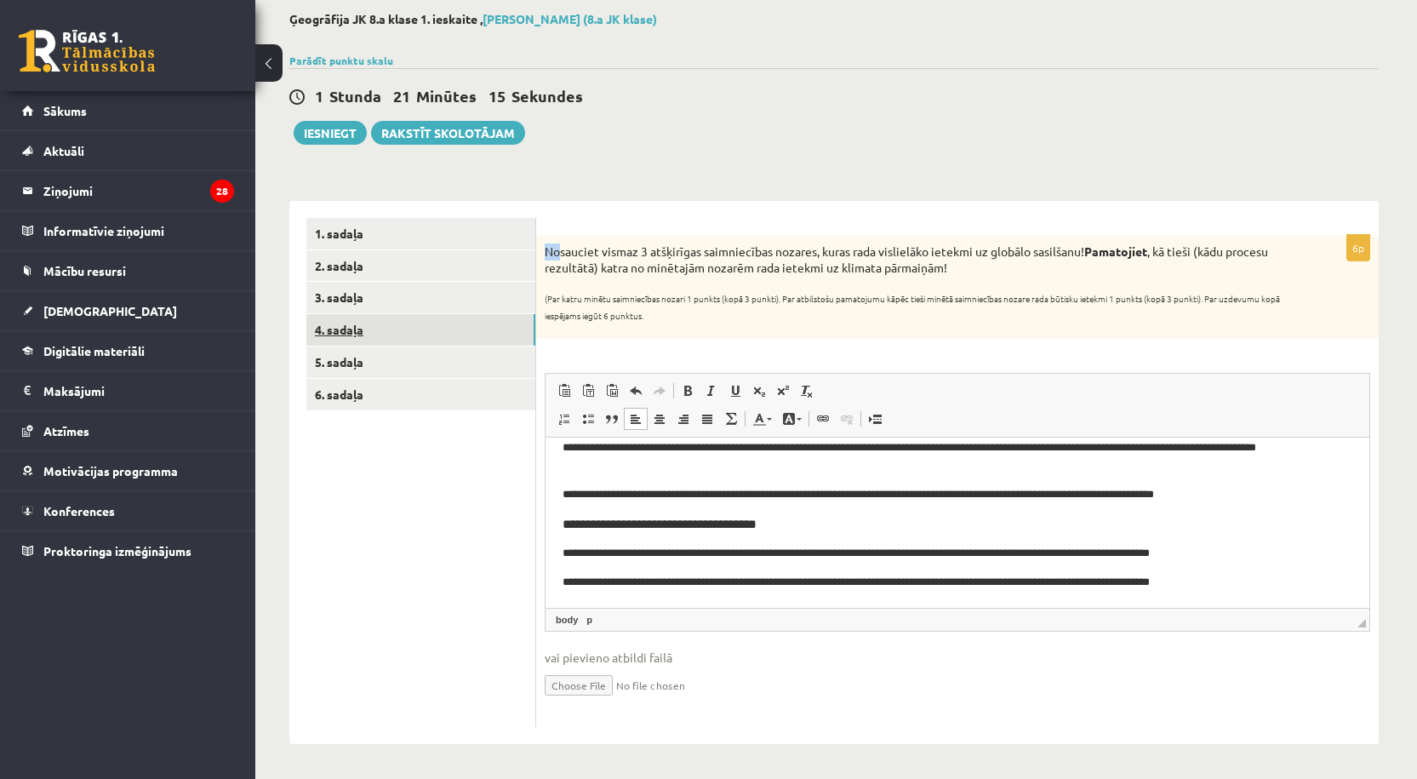
click at [419, 335] on link "4. sadaļa" at bounding box center [420, 329] width 229 height 31
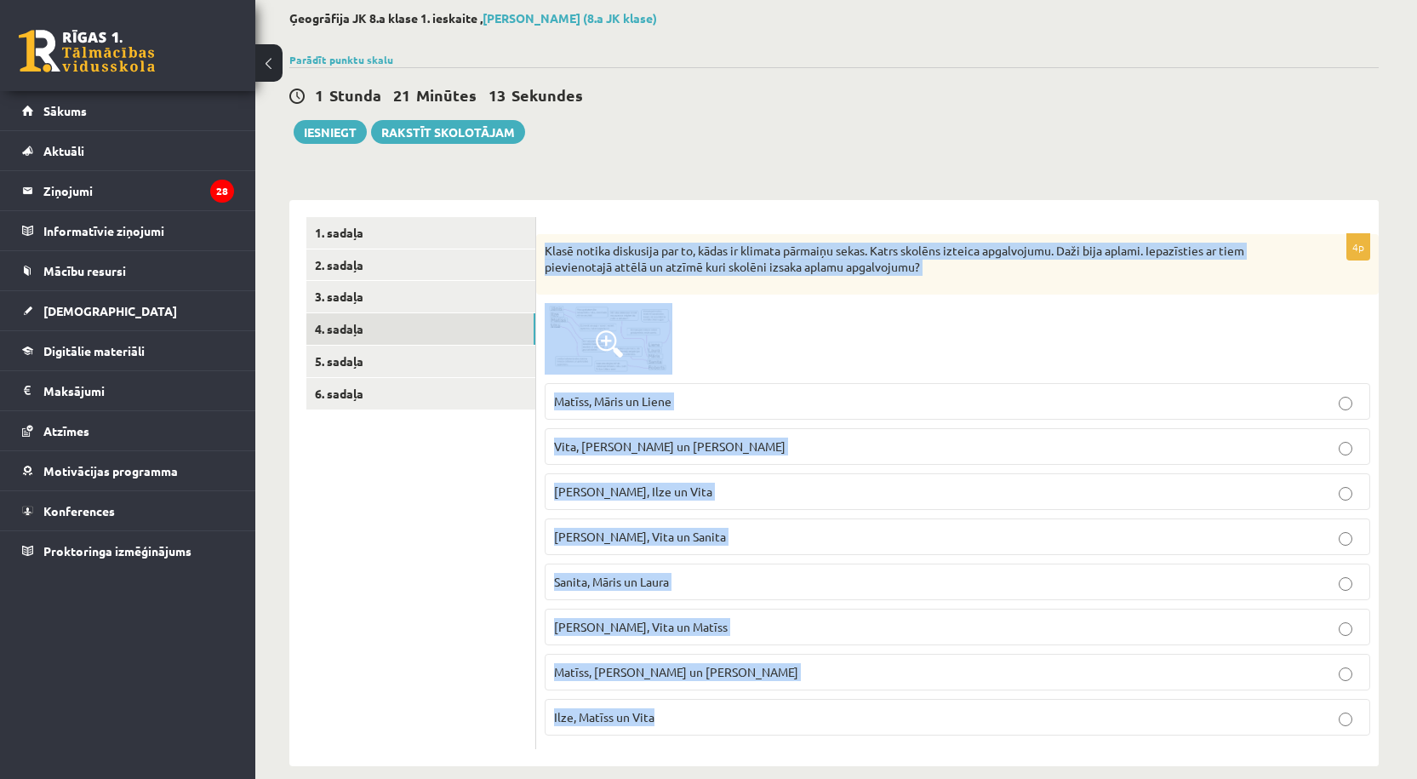
drag, startPoint x: 543, startPoint y: 240, endPoint x: 863, endPoint y: 705, distance: 564.3
click at [863, 705] on div "4p Klasē notika diskusija par to, kādas ir klimata pārmaiņu sekas. Katrs skolēn…" at bounding box center [957, 492] width 843 height 516
copy div "Klasē notika diskusija par to, kādas ir klimata pārmaiņu sekas. Katrs skolēns i…"
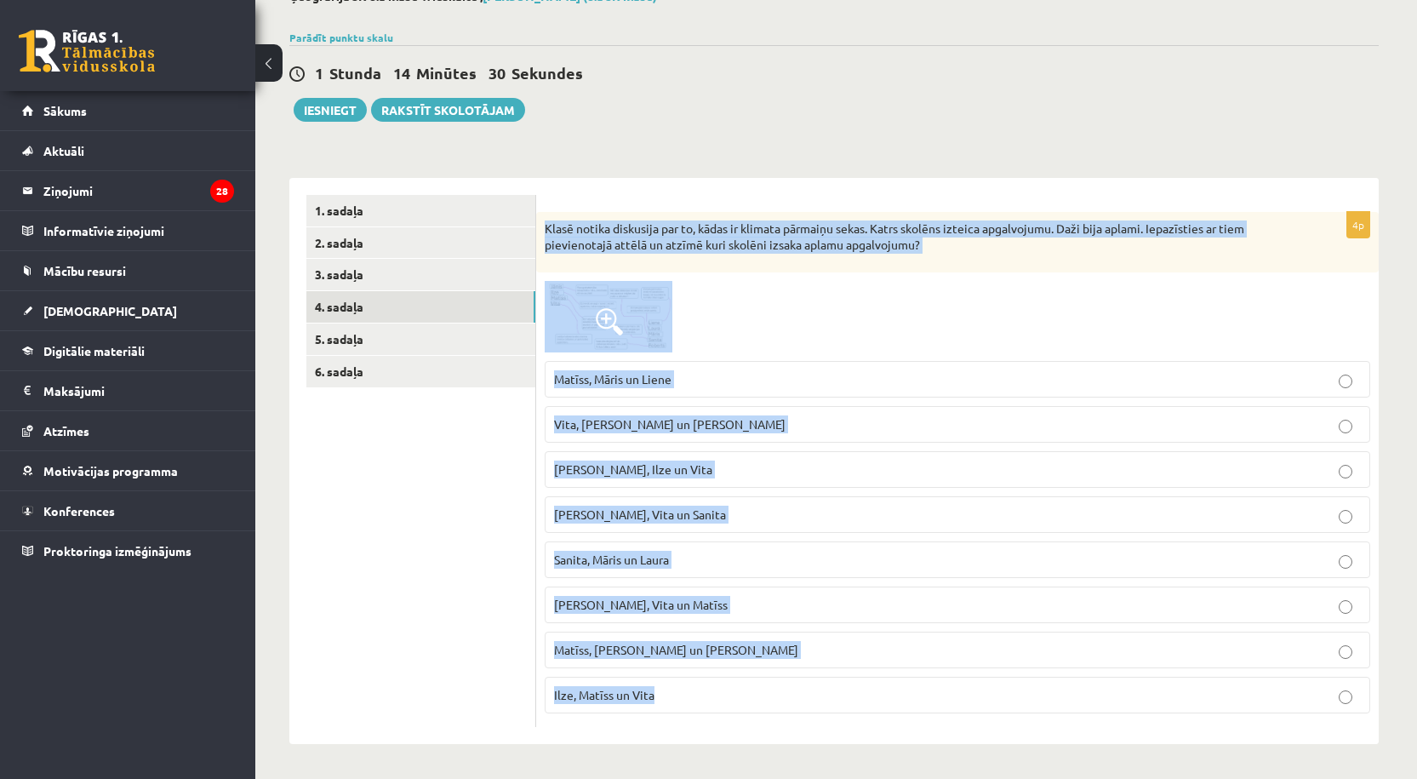
scroll to position [0, 0]
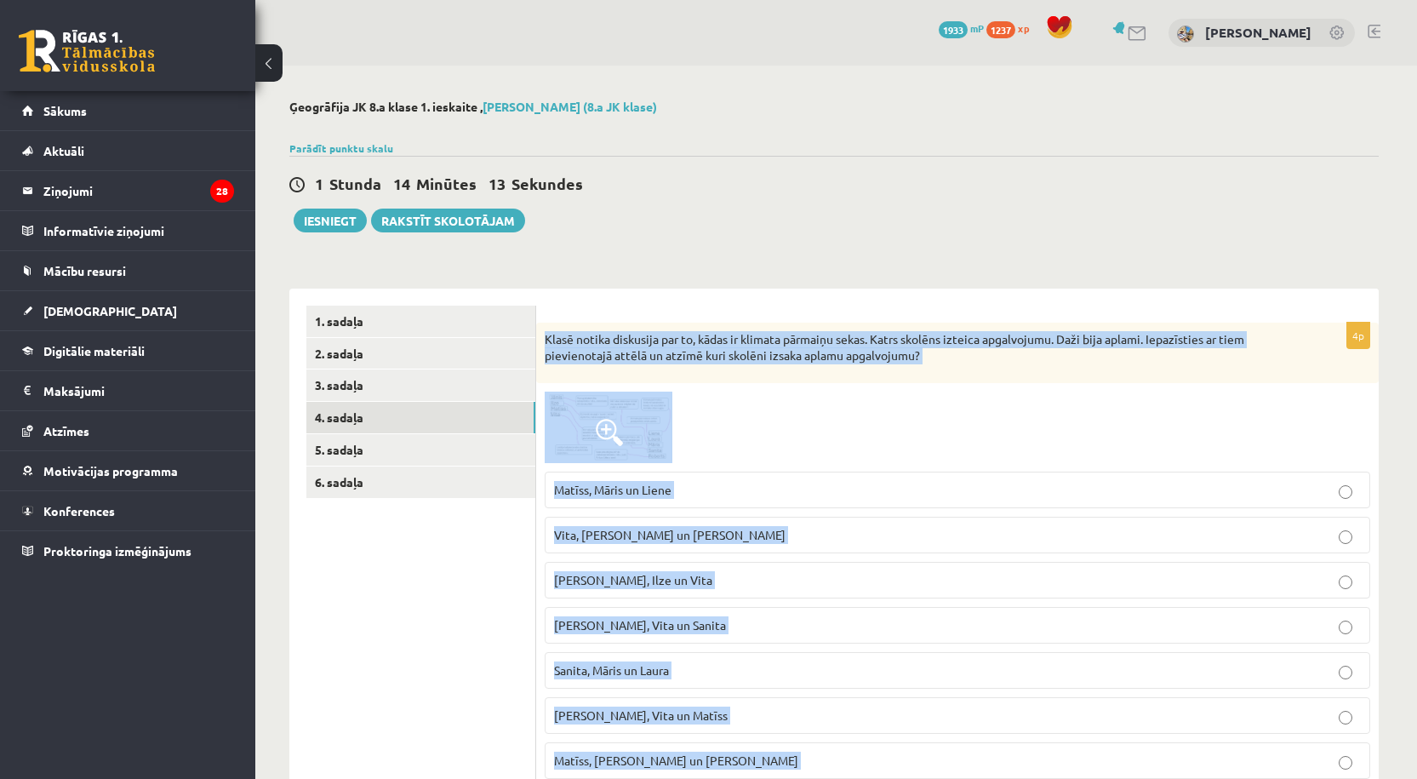
copy div "Klasē notika diskusija par to, kādas ir klimata pārmaiņu sekas. Katrs skolēns i…"
click at [712, 703] on label "Roberts, Vita un Matīss" at bounding box center [958, 715] width 826 height 37
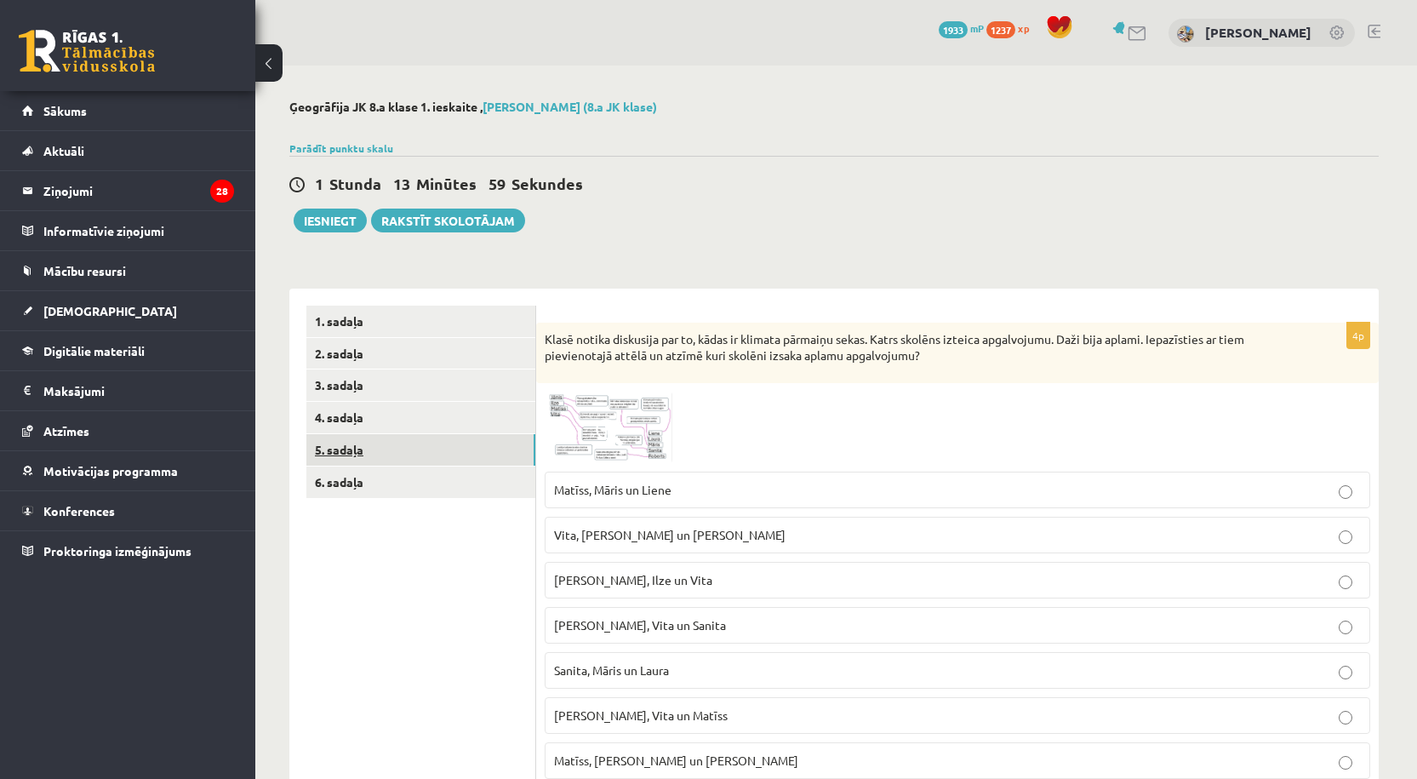
click at [345, 448] on link "5. sadaļa" at bounding box center [420, 449] width 229 height 31
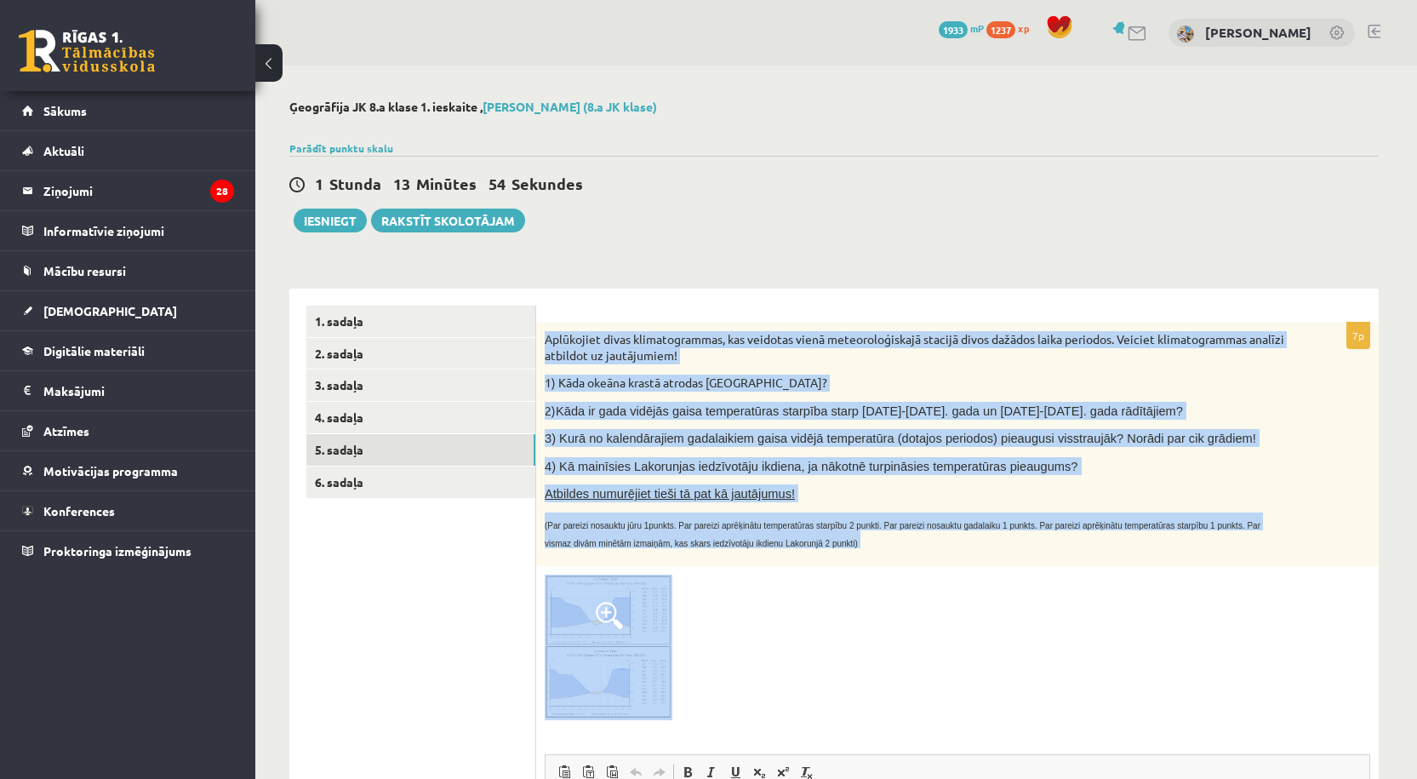
scroll to position [283, 0]
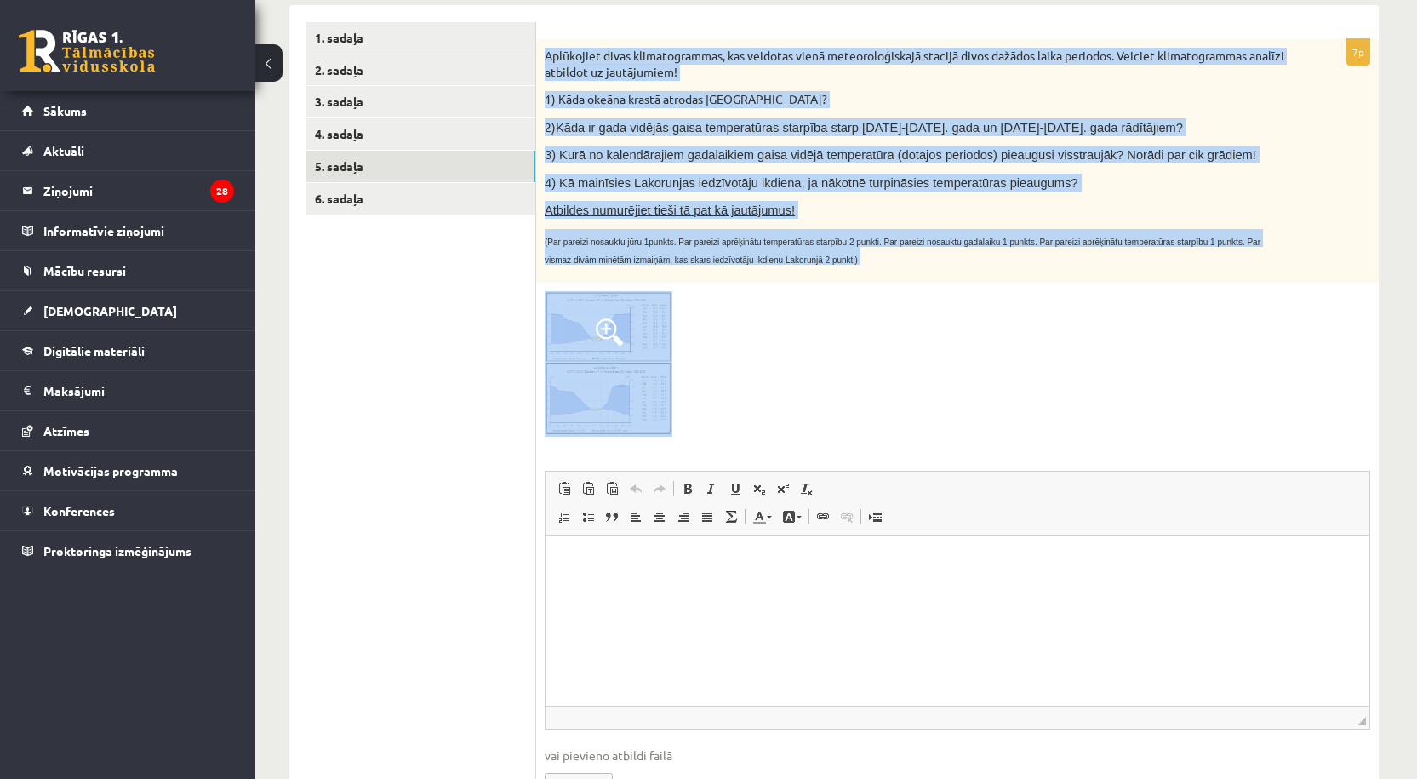
drag, startPoint x: 1091, startPoint y: 875, endPoint x: 811, endPoint y: 620, distance: 379.0
copy div "Aplūkojiet divas klimatogrammas, kas veidotas vienā meteoroloģiskajā stacijā di…"
click at [744, 347] on div at bounding box center [958, 364] width 826 height 146
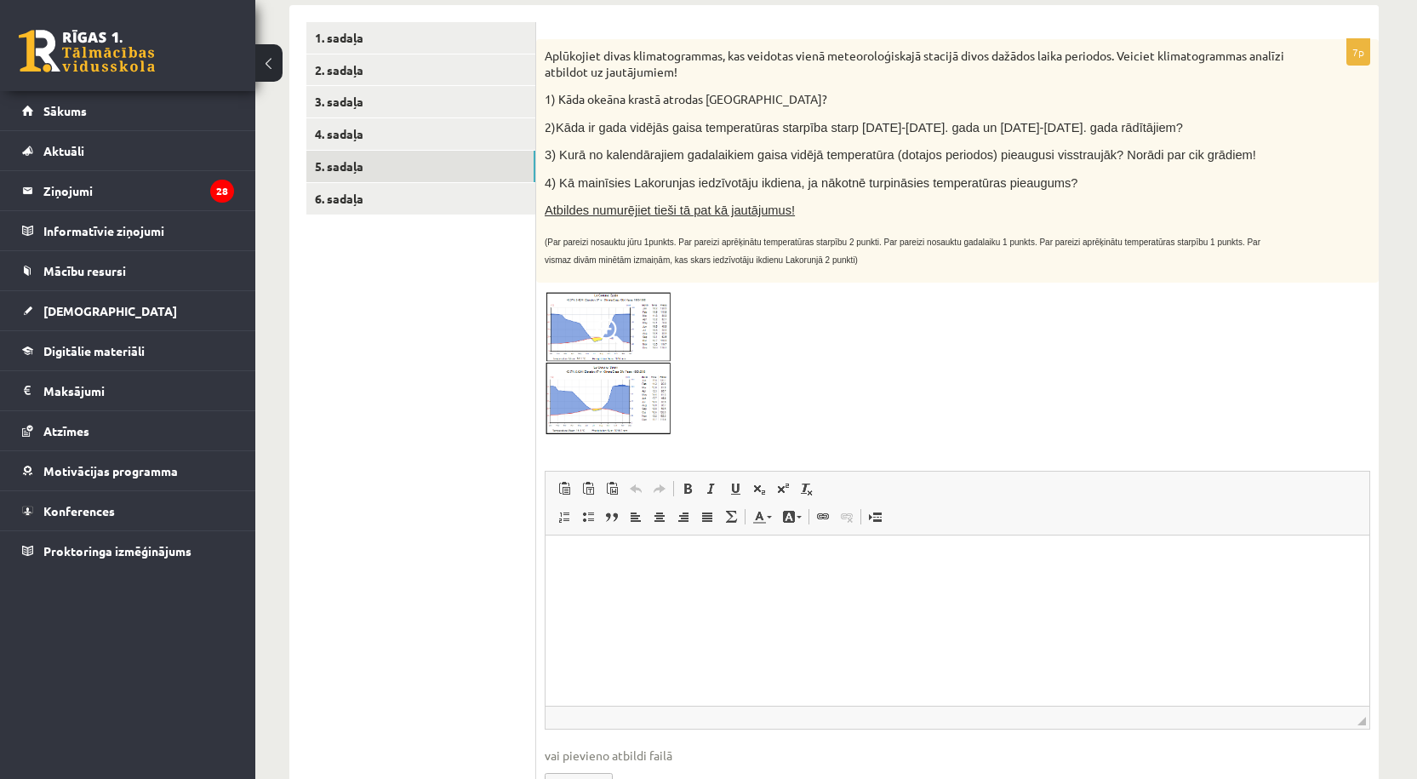
drag, startPoint x: 733, startPoint y: 439, endPoint x: 532, endPoint y: 297, distance: 246.1
click at [529, 296] on div "********* ********* ********* ********* ********* ********* 1. sadaļa 2. sadaļa…" at bounding box center [834, 423] width 1090 height 837
click at [768, 344] on div at bounding box center [958, 364] width 826 height 146
drag, startPoint x: 725, startPoint y: 413, endPoint x: 698, endPoint y: 398, distance: 31.3
click at [695, 398] on div at bounding box center [958, 364] width 826 height 146
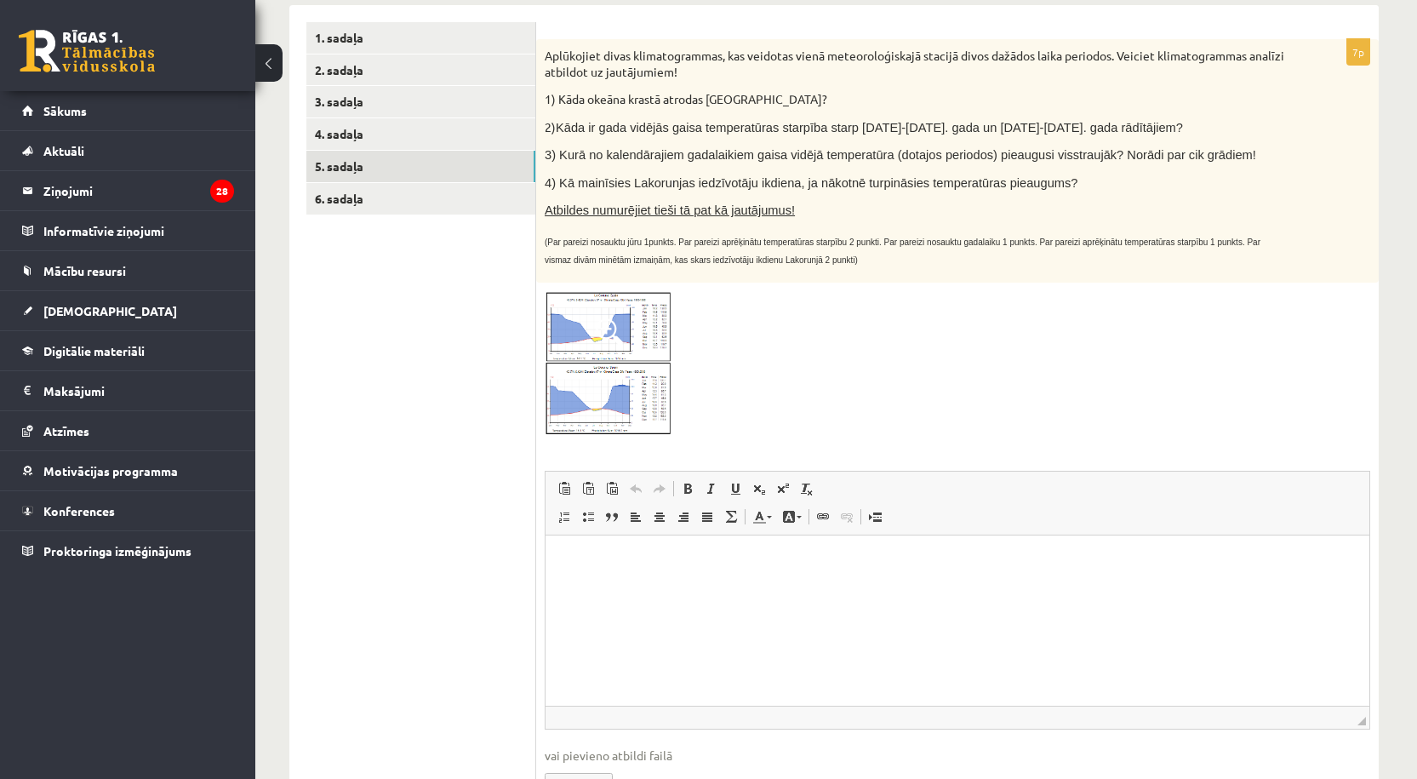
drag, startPoint x: 747, startPoint y: 390, endPoint x: 529, endPoint y: 306, distance: 233.3
click at [529, 306] on div "********* ********* ********* ********* ********* ********* 1. sadaļa 2. sadaļa…" at bounding box center [834, 423] width 1090 height 837
click at [783, 374] on div at bounding box center [958, 364] width 826 height 146
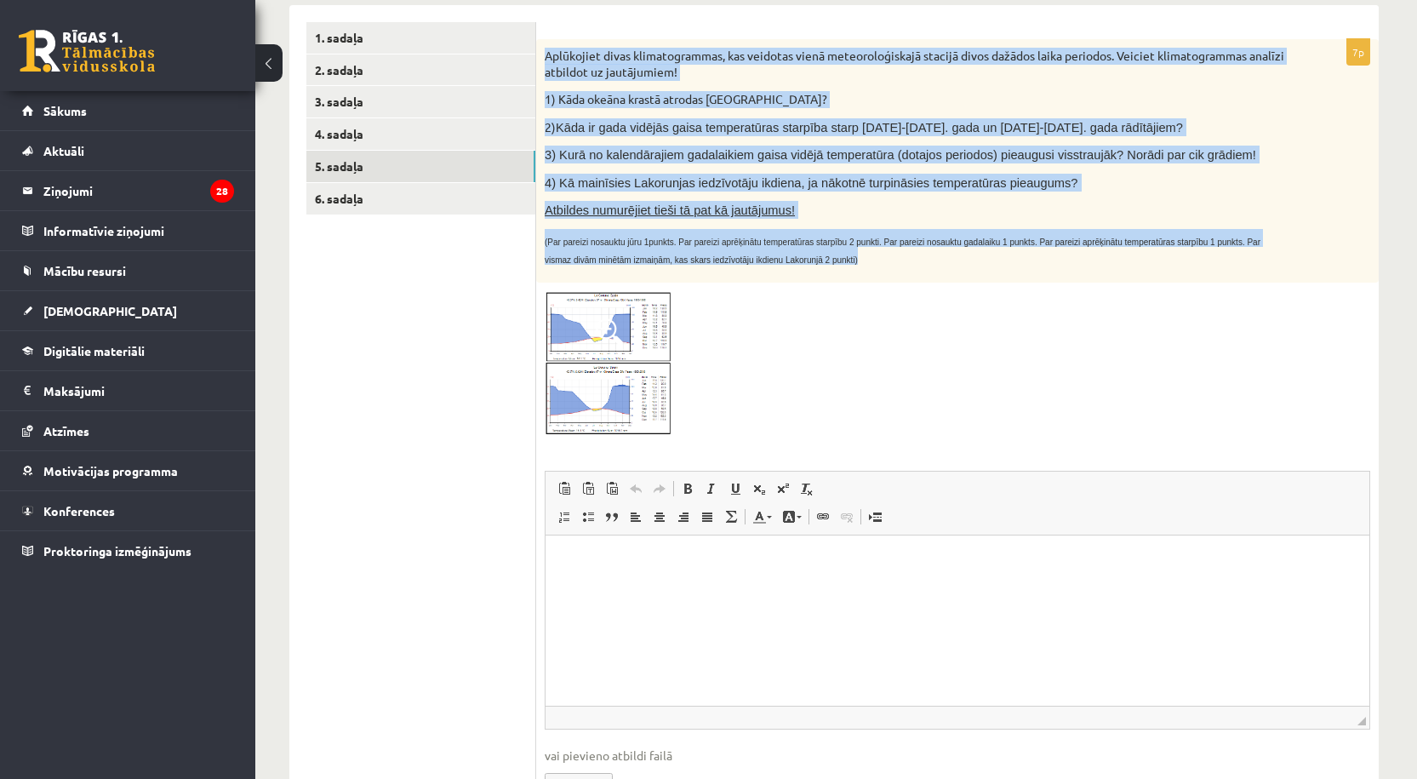
drag, startPoint x: 545, startPoint y: 59, endPoint x: 949, endPoint y: 263, distance: 453.0
click at [949, 263] on div "Aplūkojiet divas klimatogrammas, kas veidotas vienā meteoroloģiskajā stacijā di…" at bounding box center [957, 160] width 843 height 243
copy div "Aplūkojiet divas klimatogrammas, kas veidotas vienā meteoroloģiskajā stacijā di…"
drag, startPoint x: 609, startPoint y: 332, endPoint x: 583, endPoint y: 323, distance: 26.9
click at [583, 323] on img at bounding box center [609, 364] width 128 height 146
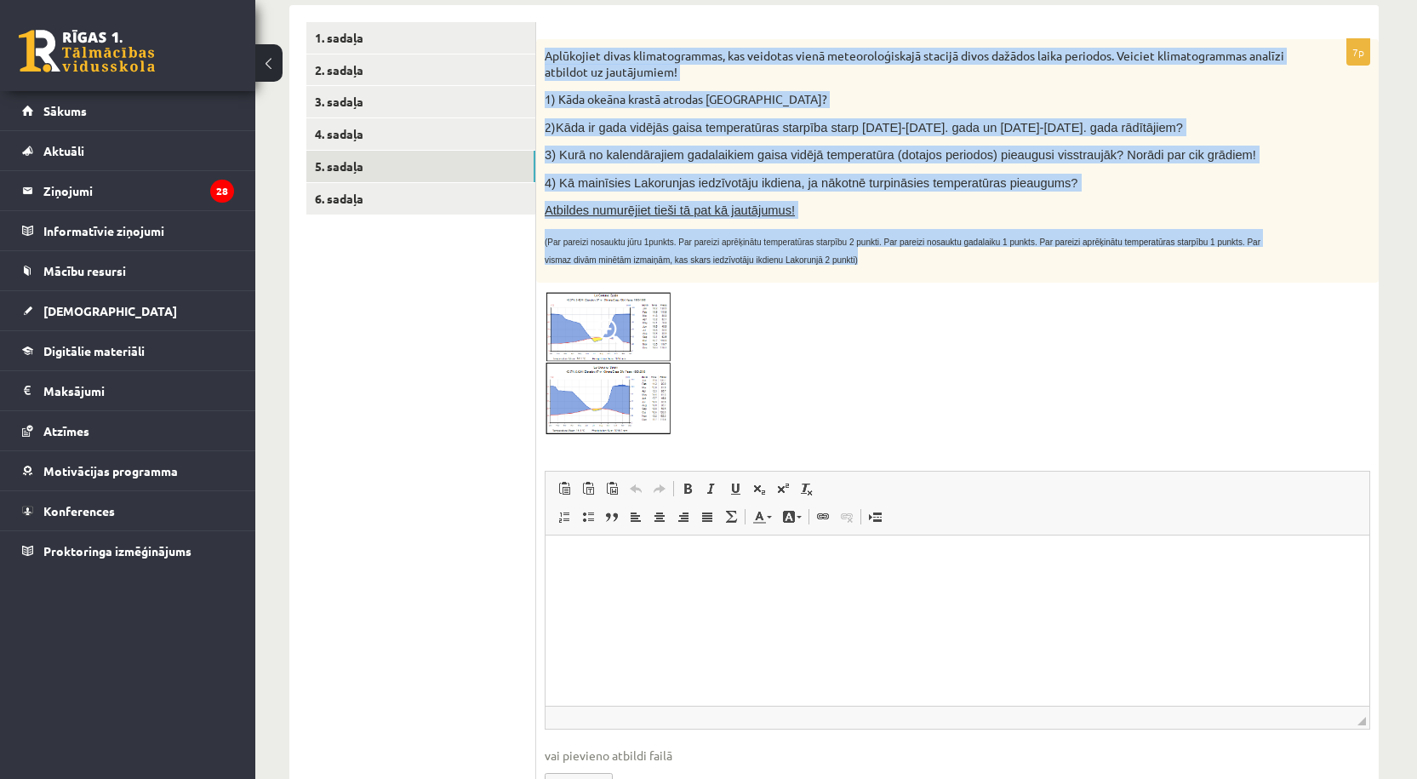
click at [584, 323] on img at bounding box center [609, 364] width 128 height 146
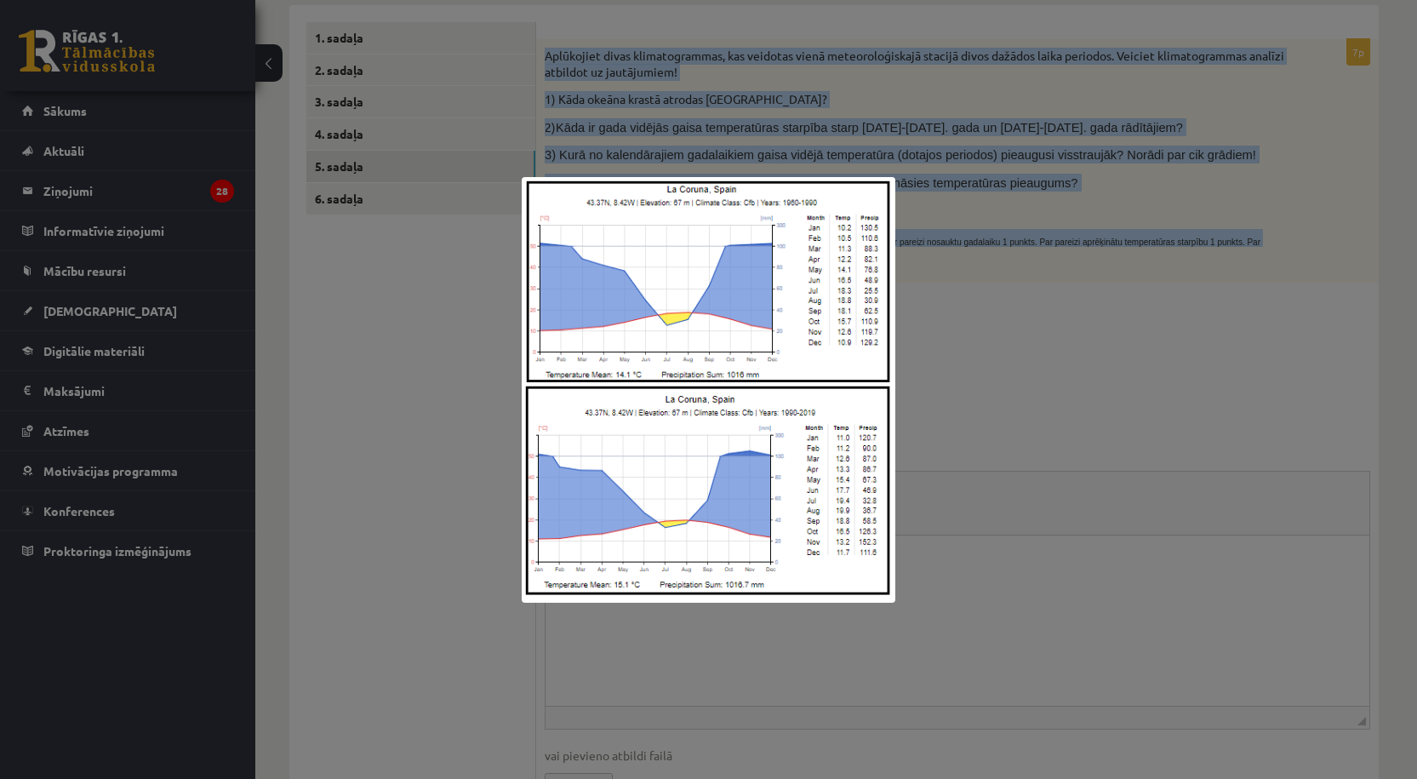
copy div "Aplūkojiet divas klimatogrammas, kas veidotas vienā meteoroloģiskajā stacijā di…"
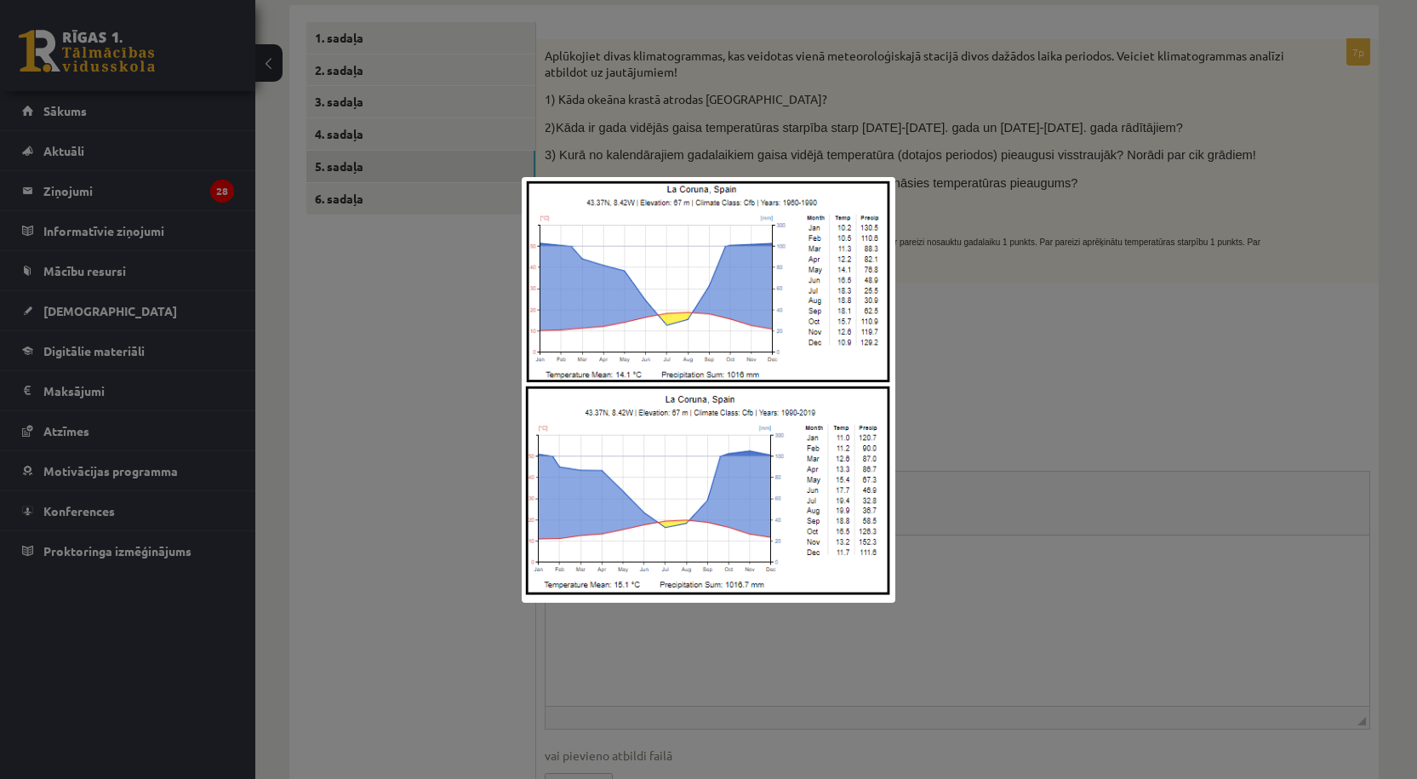
click at [1078, 401] on div at bounding box center [708, 389] width 1417 height 779
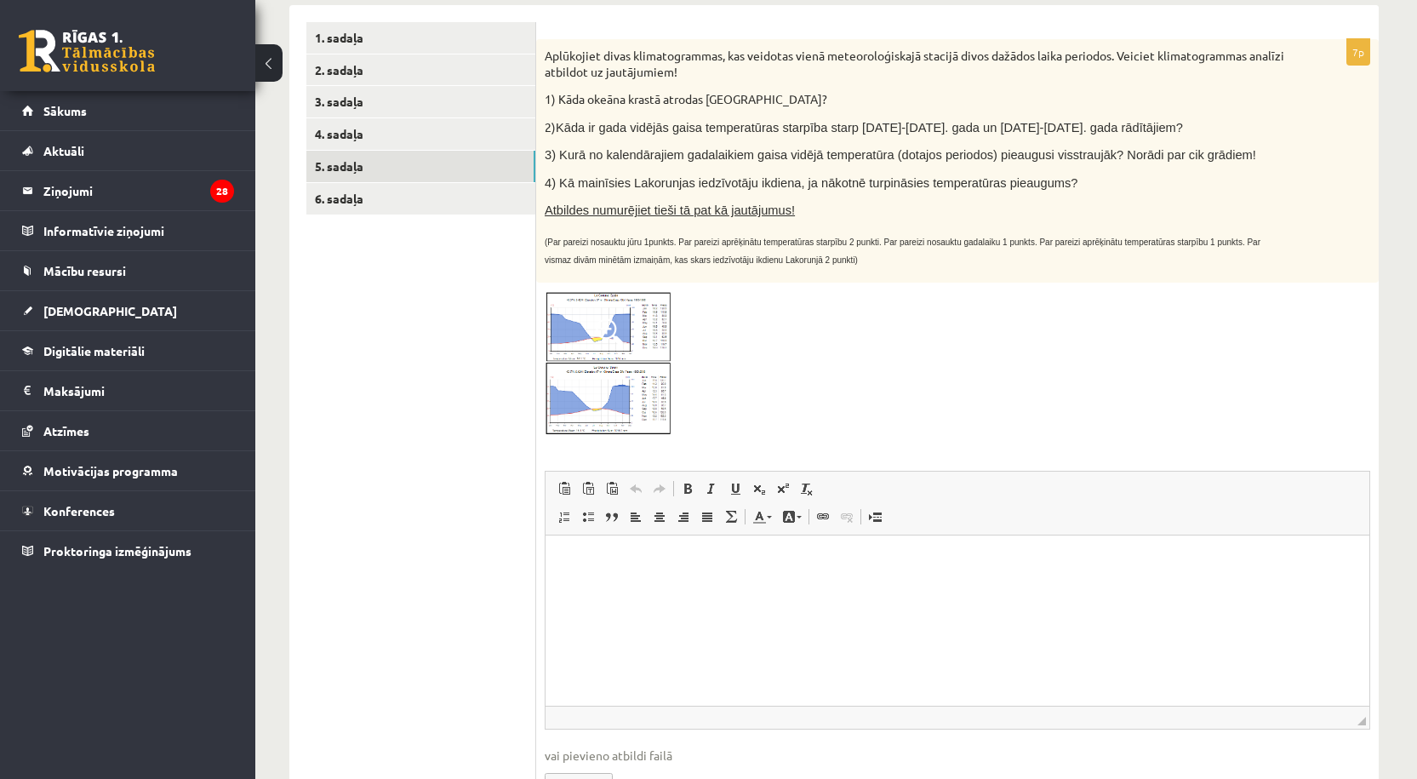
click at [637, 367] on img at bounding box center [609, 364] width 128 height 146
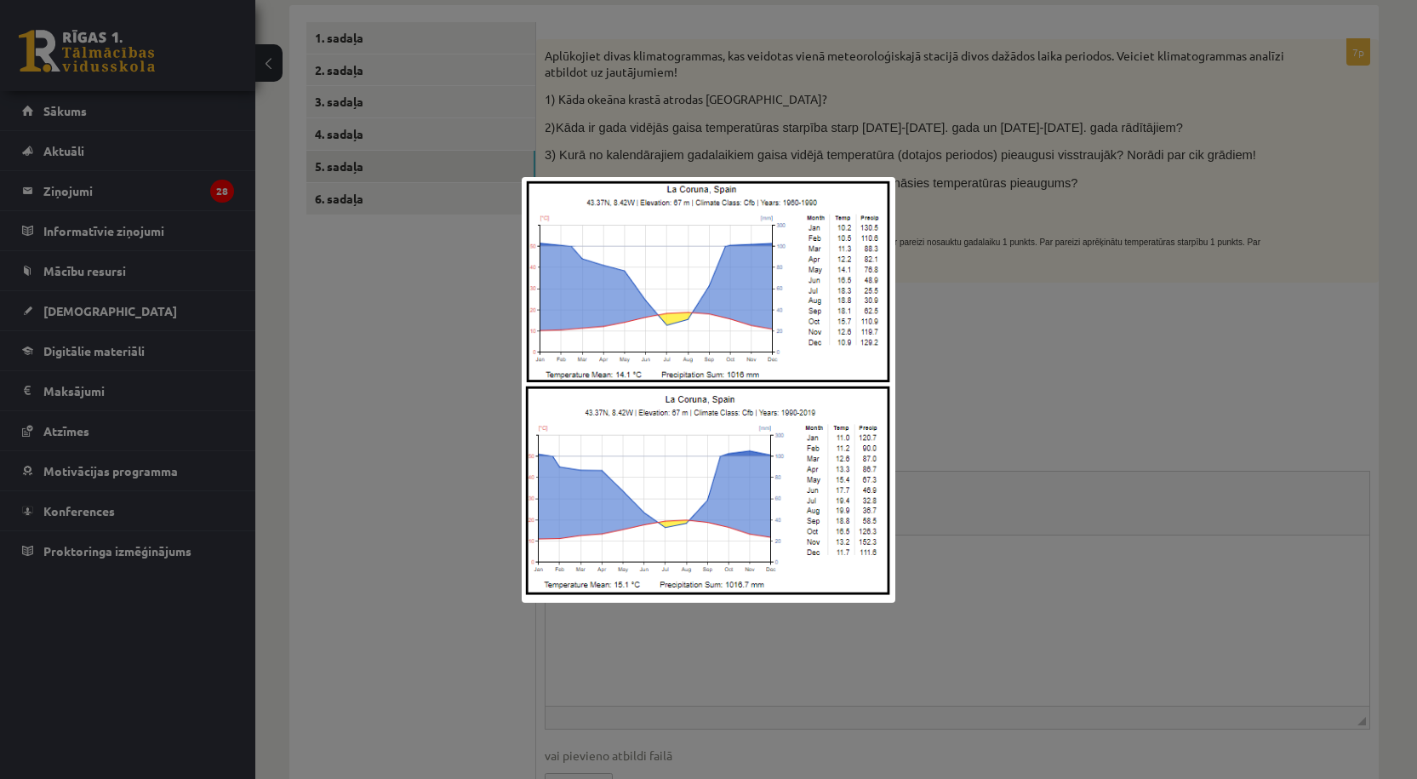
click at [1076, 571] on div at bounding box center [708, 389] width 1417 height 779
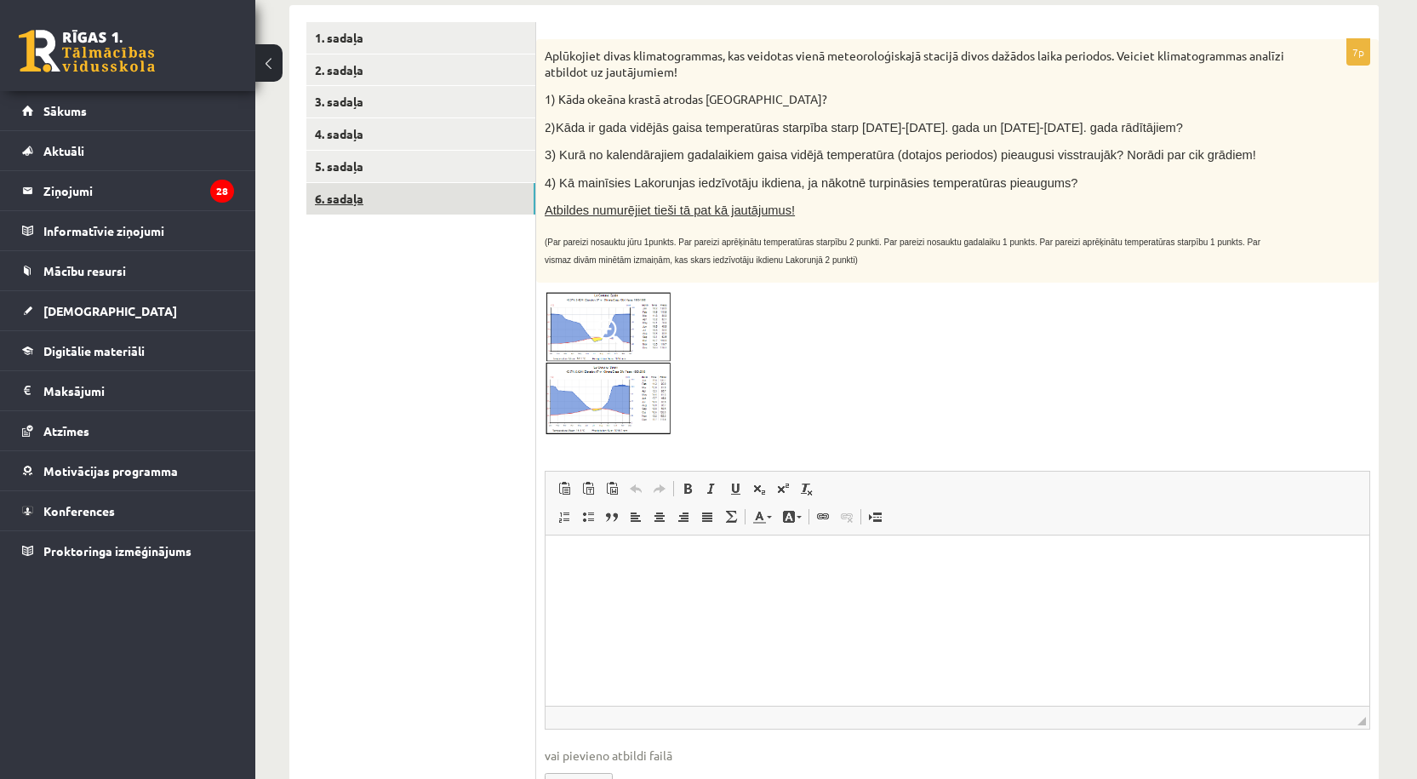
click at [405, 205] on link "6. sadaļa" at bounding box center [420, 198] width 229 height 31
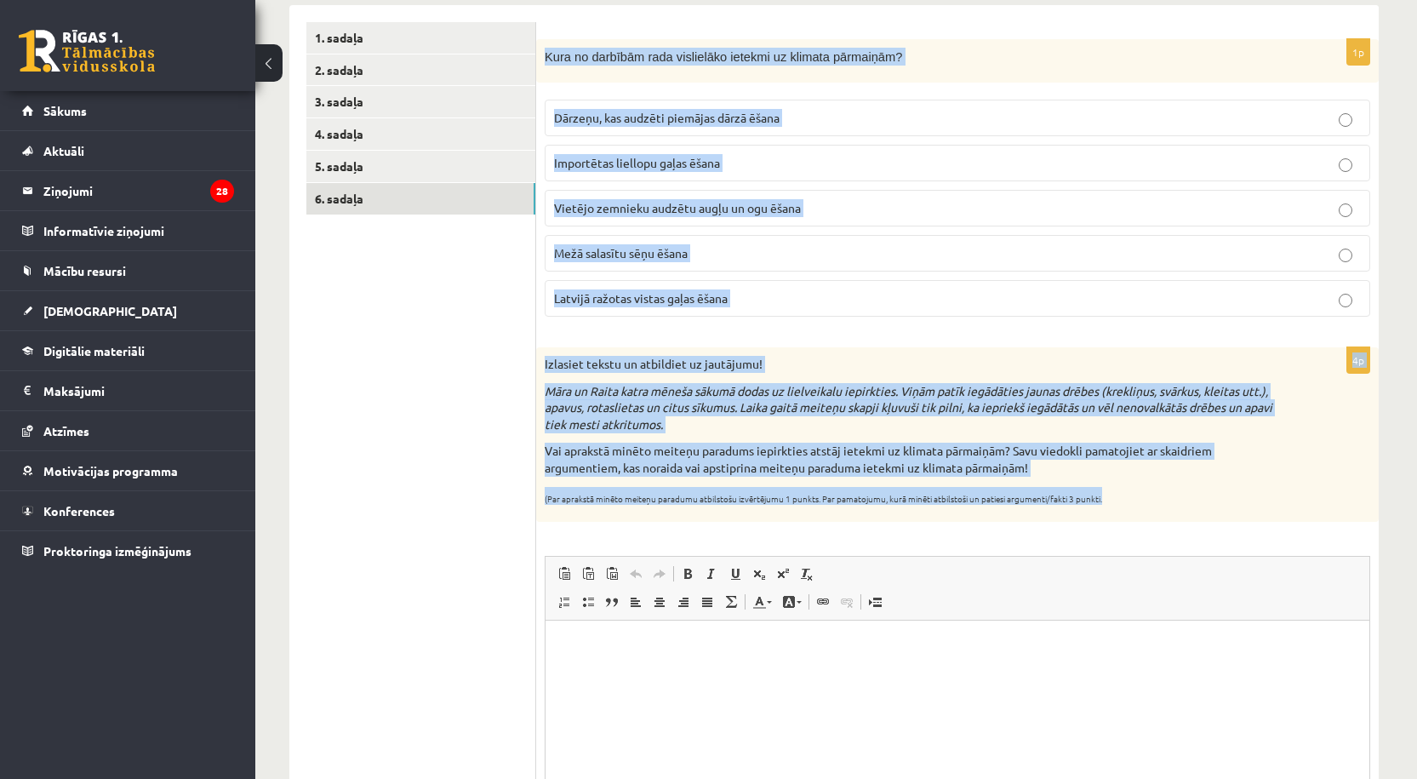
drag, startPoint x: 537, startPoint y: 52, endPoint x: 1103, endPoint y: 501, distance: 722.8
click at [1103, 501] on form "1p Kura no darbībām rada vislielāko ietekmi uz klimata pārmaiņām? Dārzeņu, kas …" at bounding box center [957, 466] width 809 height 888
copy form "Kura no darbībām rada vislielāko ietekmi uz klimata pārmaiņām? Dārzeņu, kas aud…"
click at [796, 169] on p "Importētas liellopu gaļas ēšana" at bounding box center [957, 163] width 807 height 18
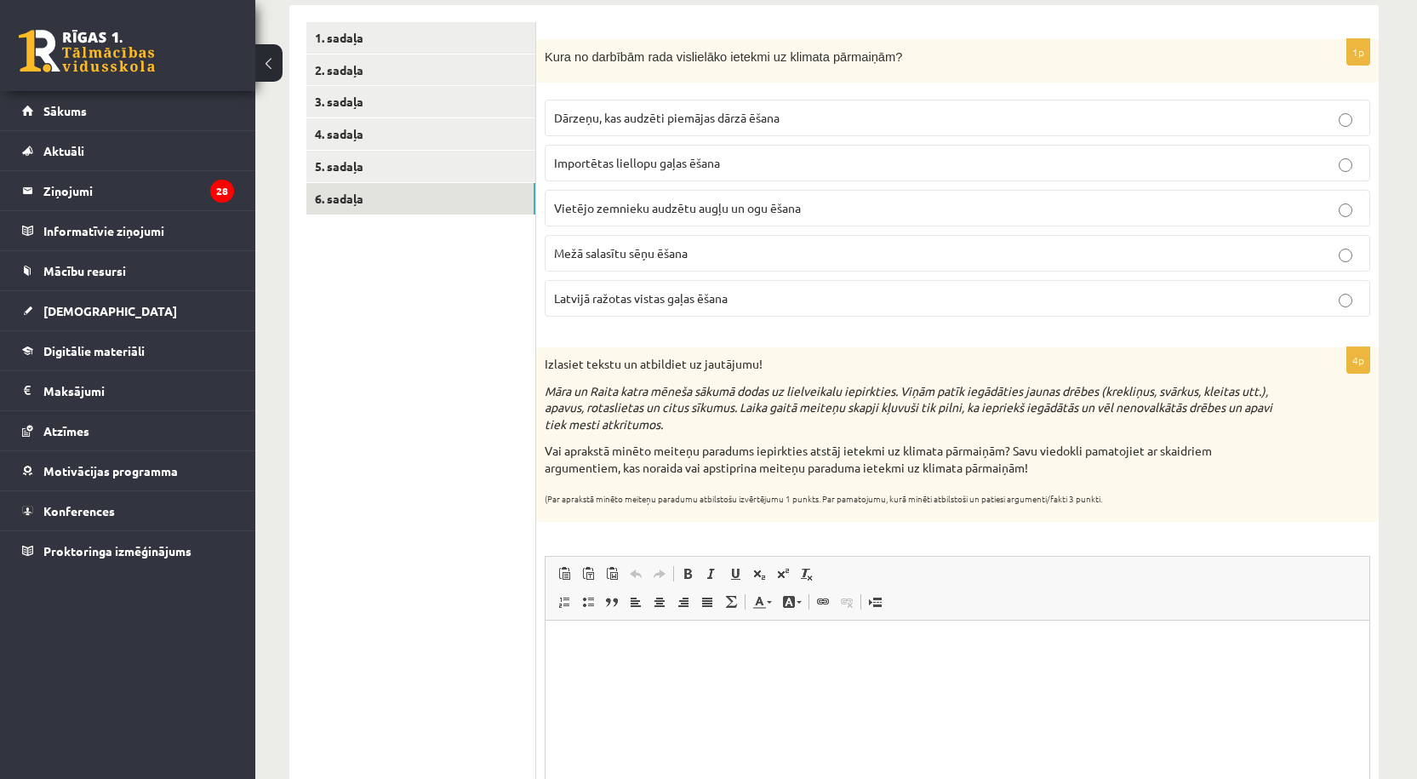
click at [669, 672] on html at bounding box center [958, 647] width 824 height 52
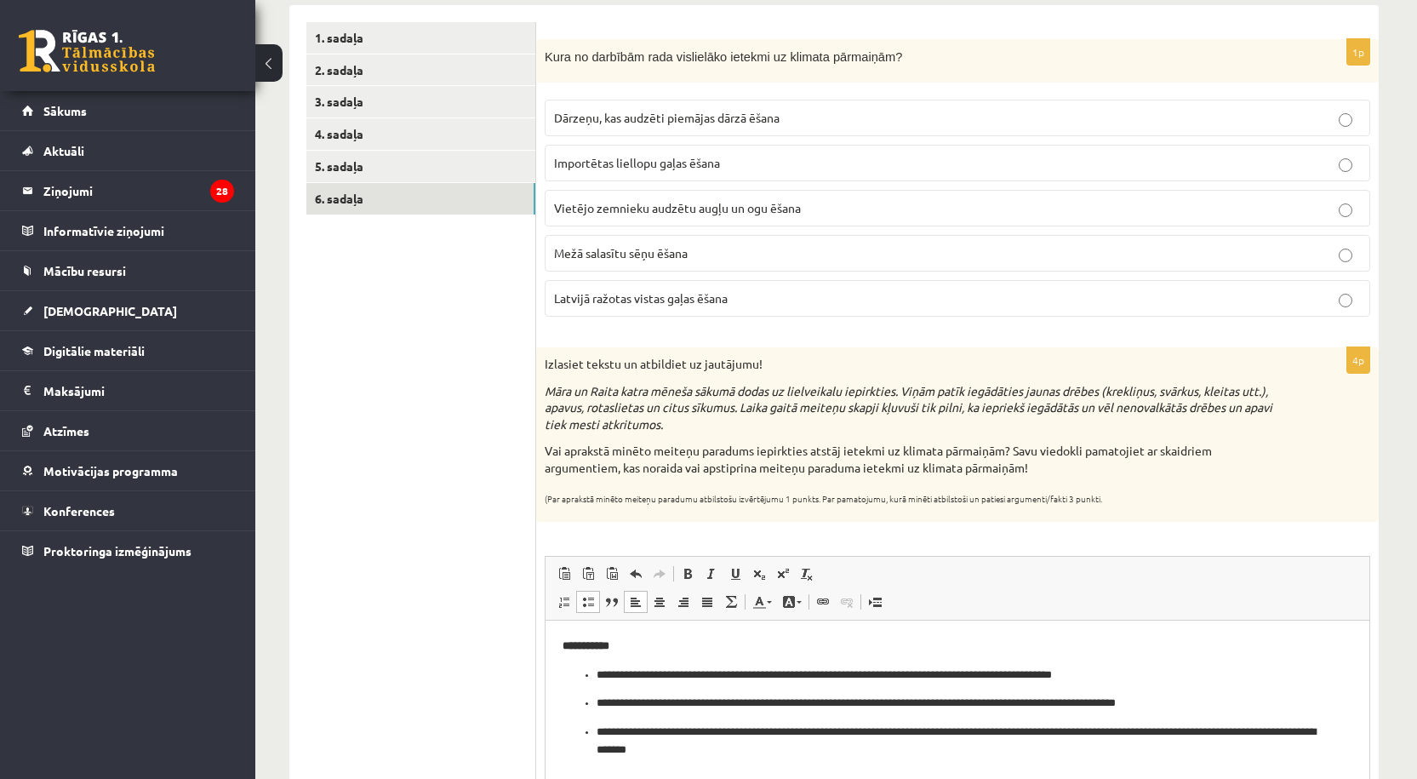
click at [643, 646] on p "**********" at bounding box center [958, 647] width 790 height 18
click at [599, 671] on p "**********" at bounding box center [958, 676] width 722 height 18
click at [598, 699] on p "**********" at bounding box center [958, 704] width 722 height 18
click at [598, 729] on p "**********" at bounding box center [958, 742] width 722 height 36
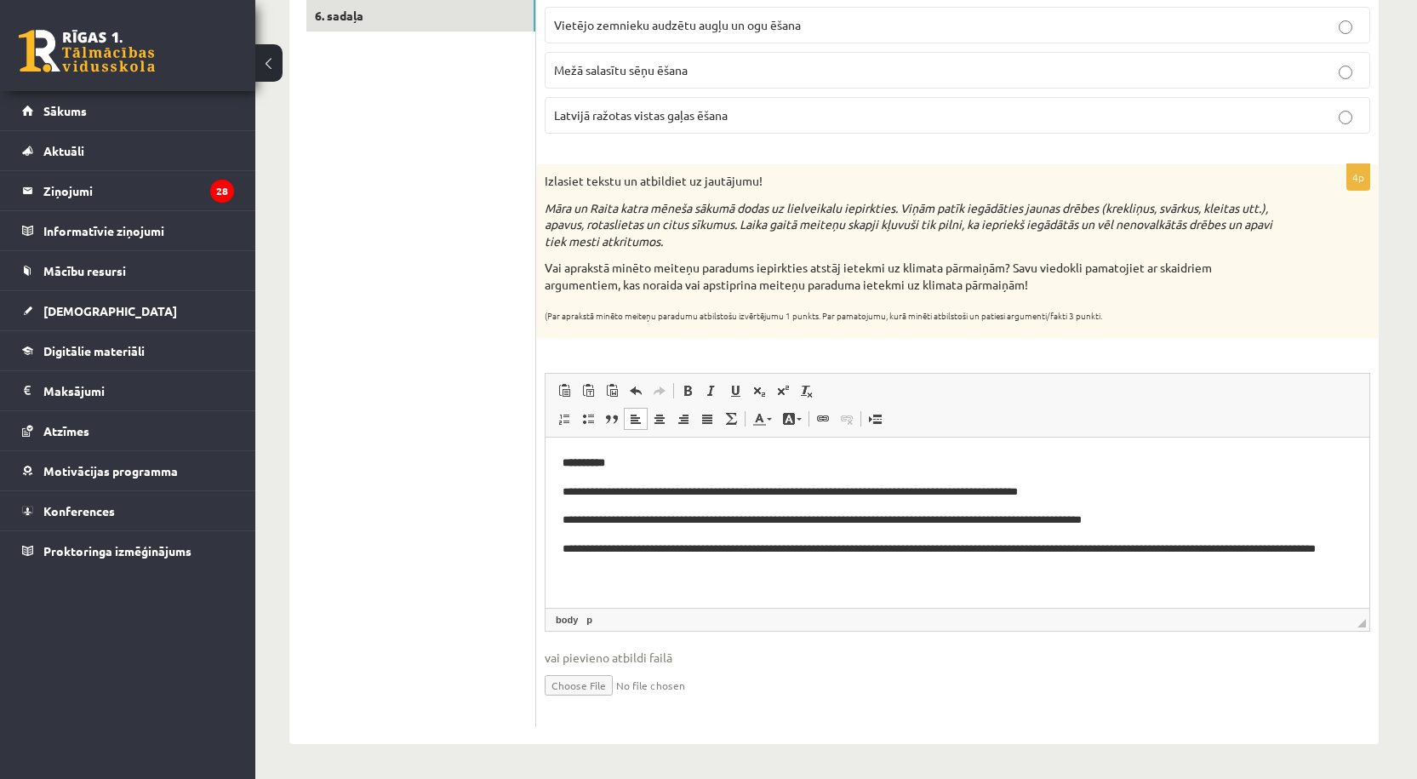
scroll to position [184, 0]
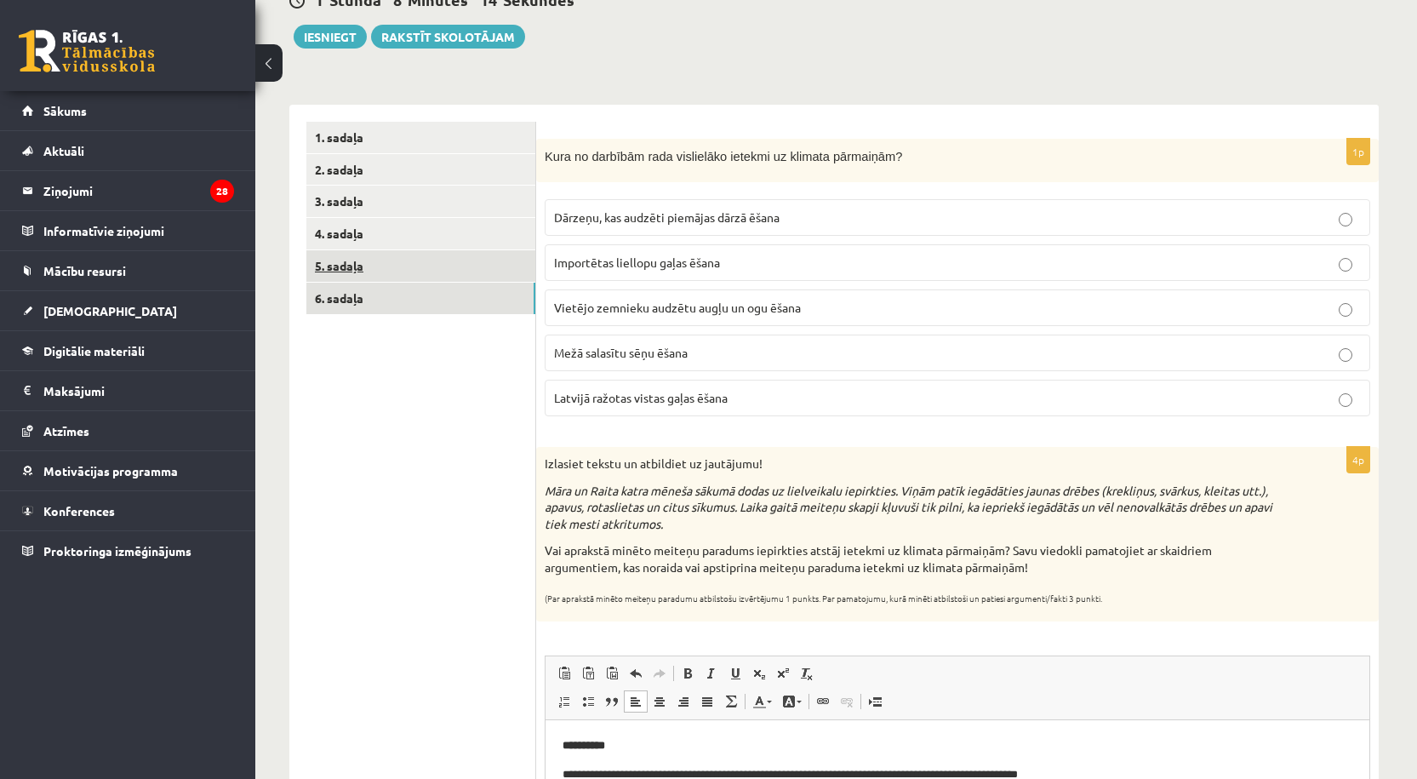
click at [357, 263] on link "5. sadaļa" at bounding box center [420, 265] width 229 height 31
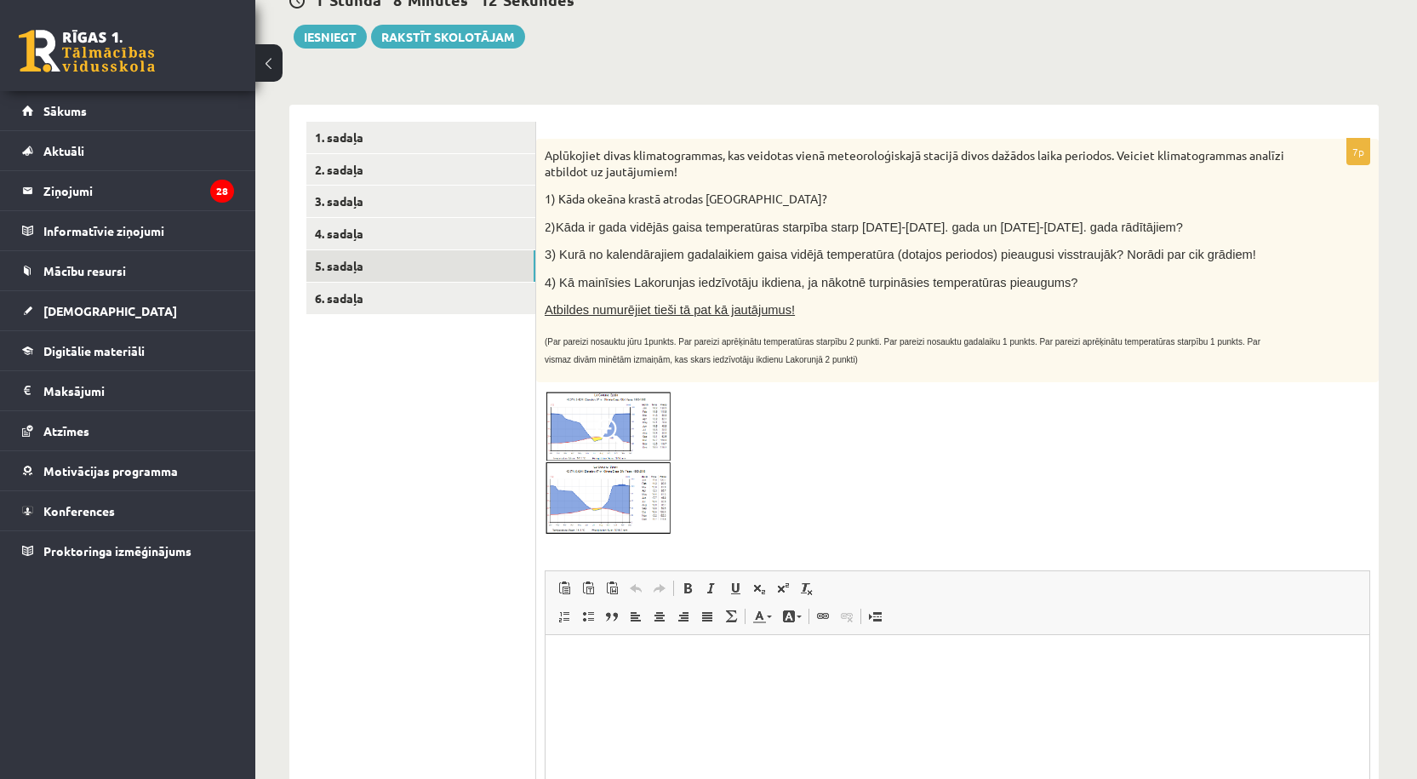
scroll to position [0, 0]
click at [610, 427] on span at bounding box center [609, 431] width 27 height 27
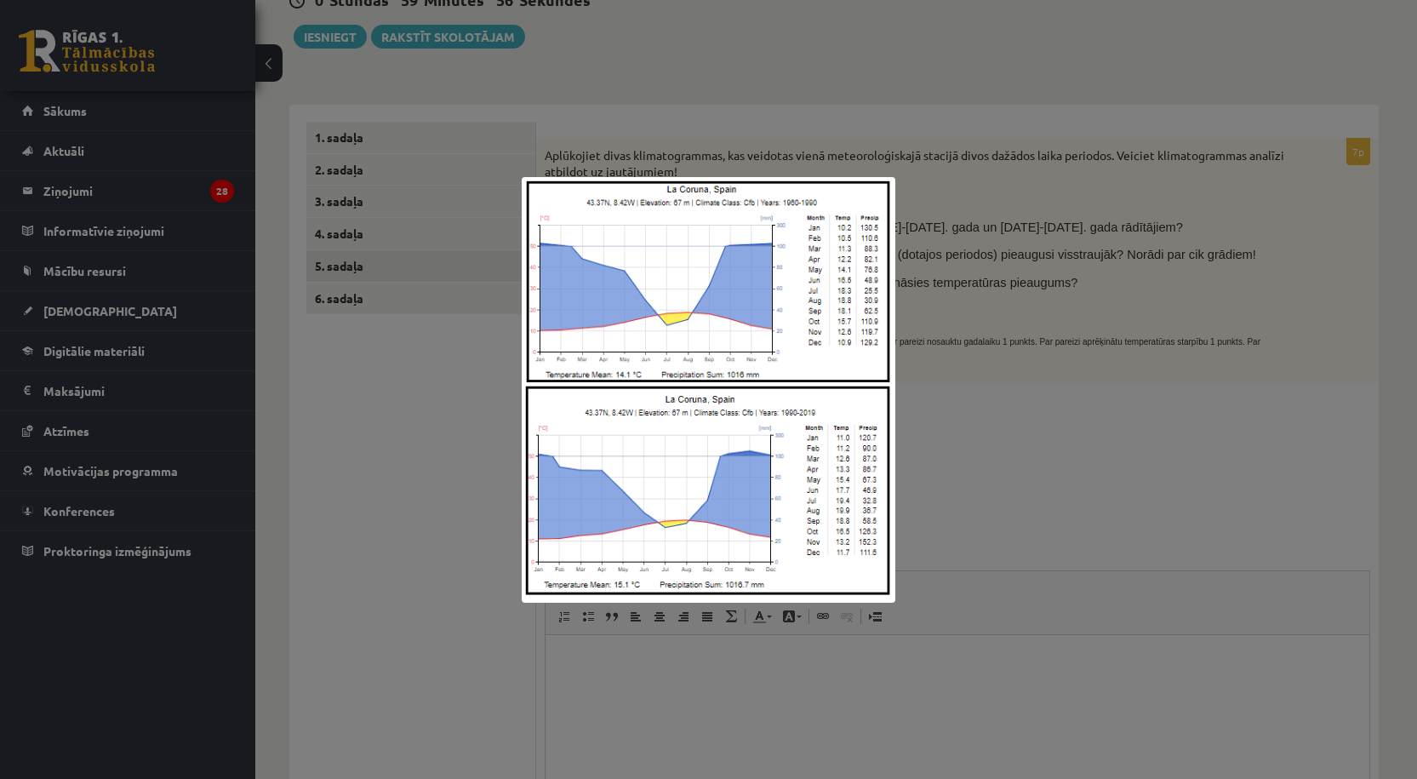
click at [953, 433] on div at bounding box center [708, 389] width 1417 height 779
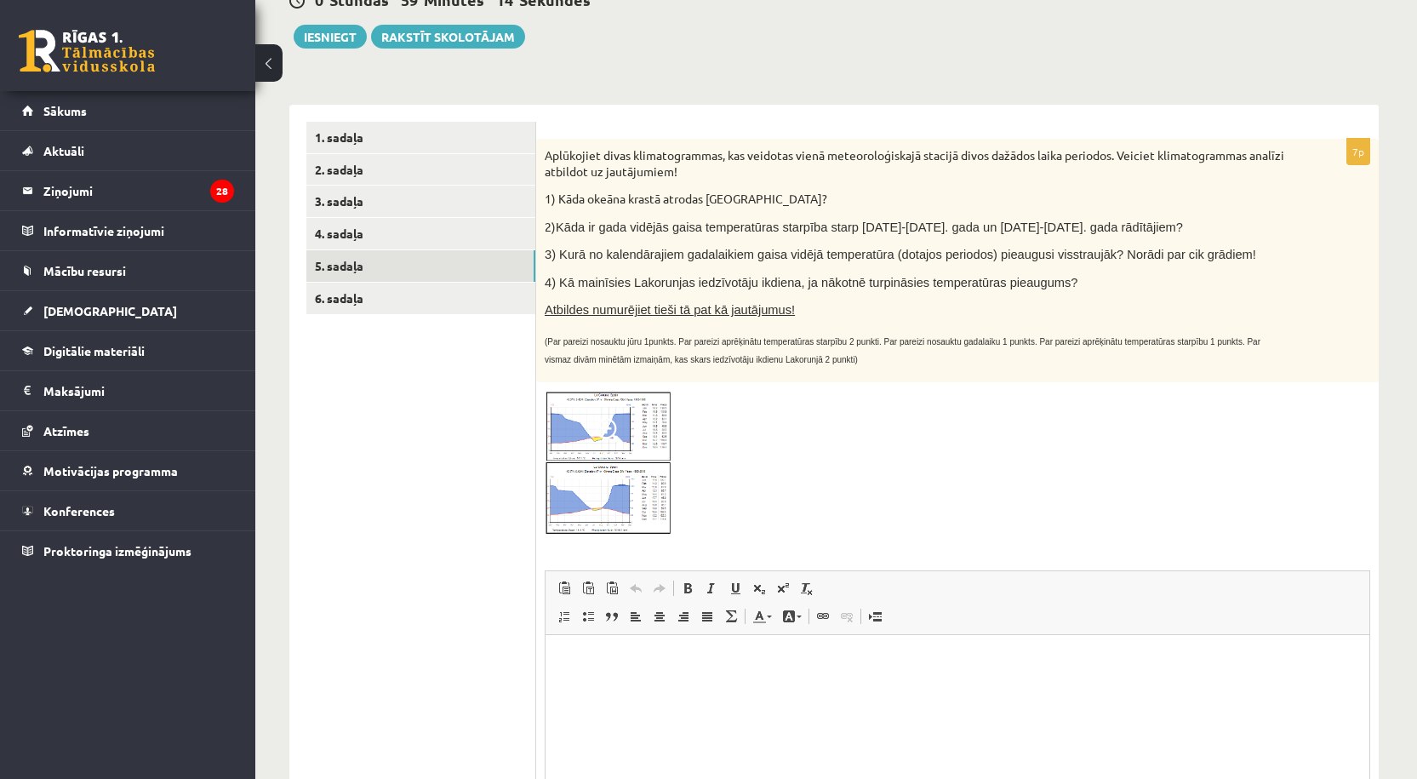
click at [614, 432] on span at bounding box center [609, 431] width 27 height 27
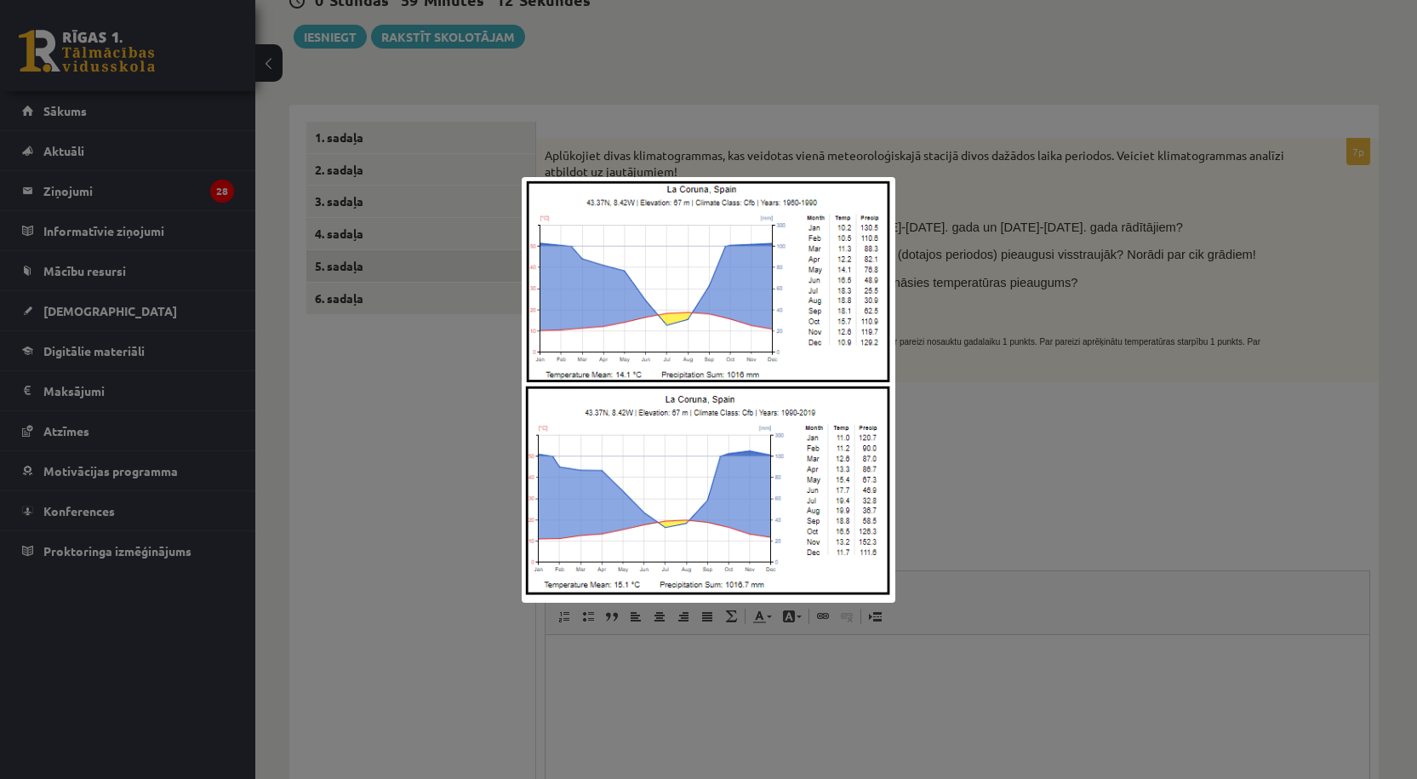
click at [951, 444] on div at bounding box center [708, 389] width 1417 height 779
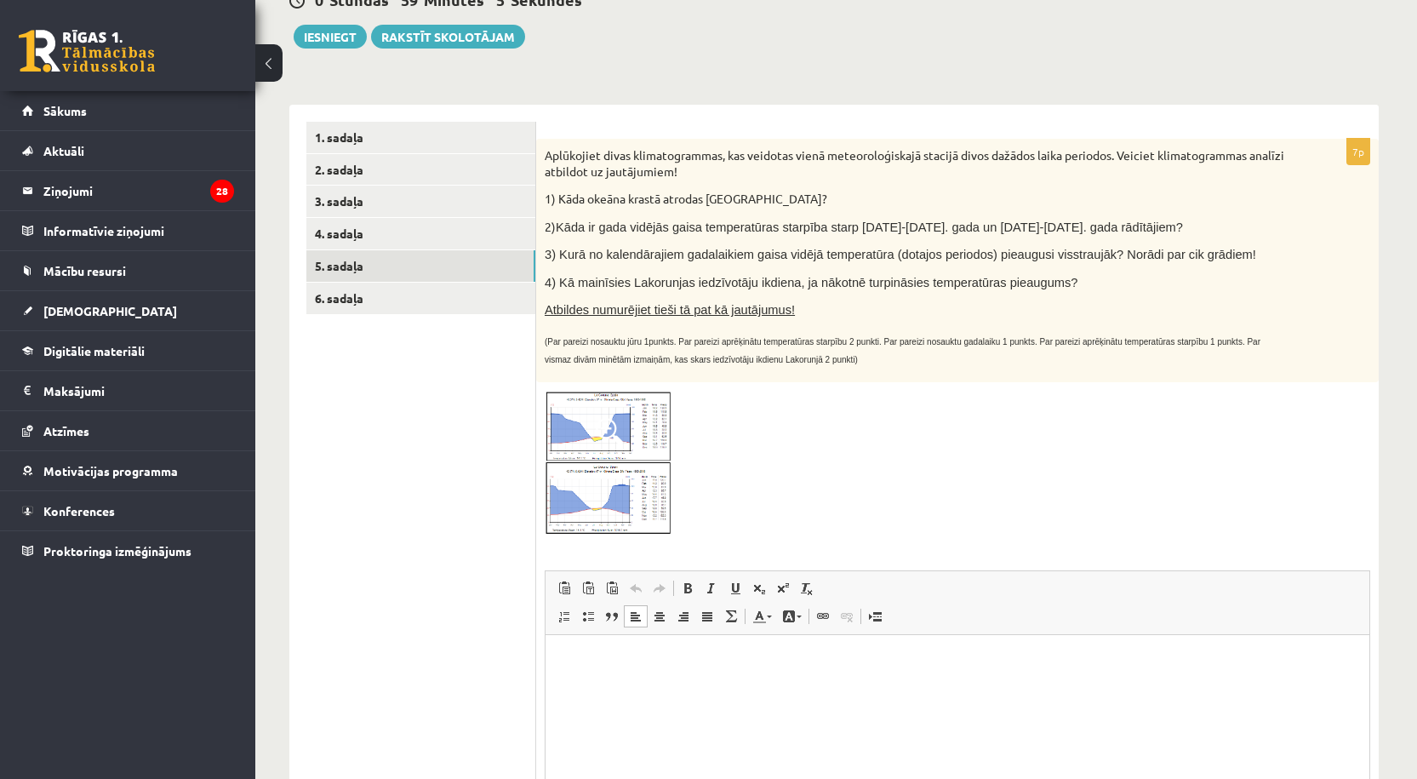
click at [681, 686] on html at bounding box center [958, 660] width 824 height 52
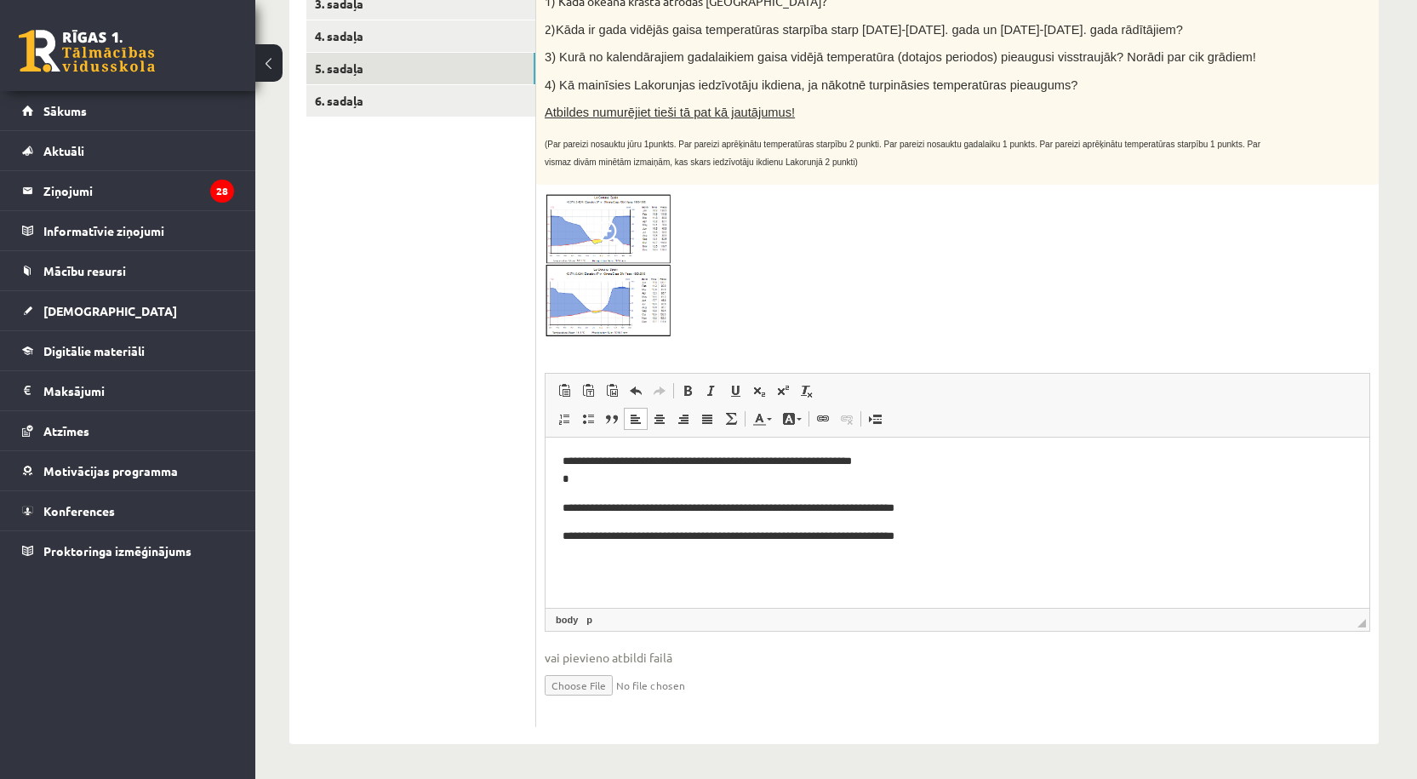
scroll to position [76, 0]
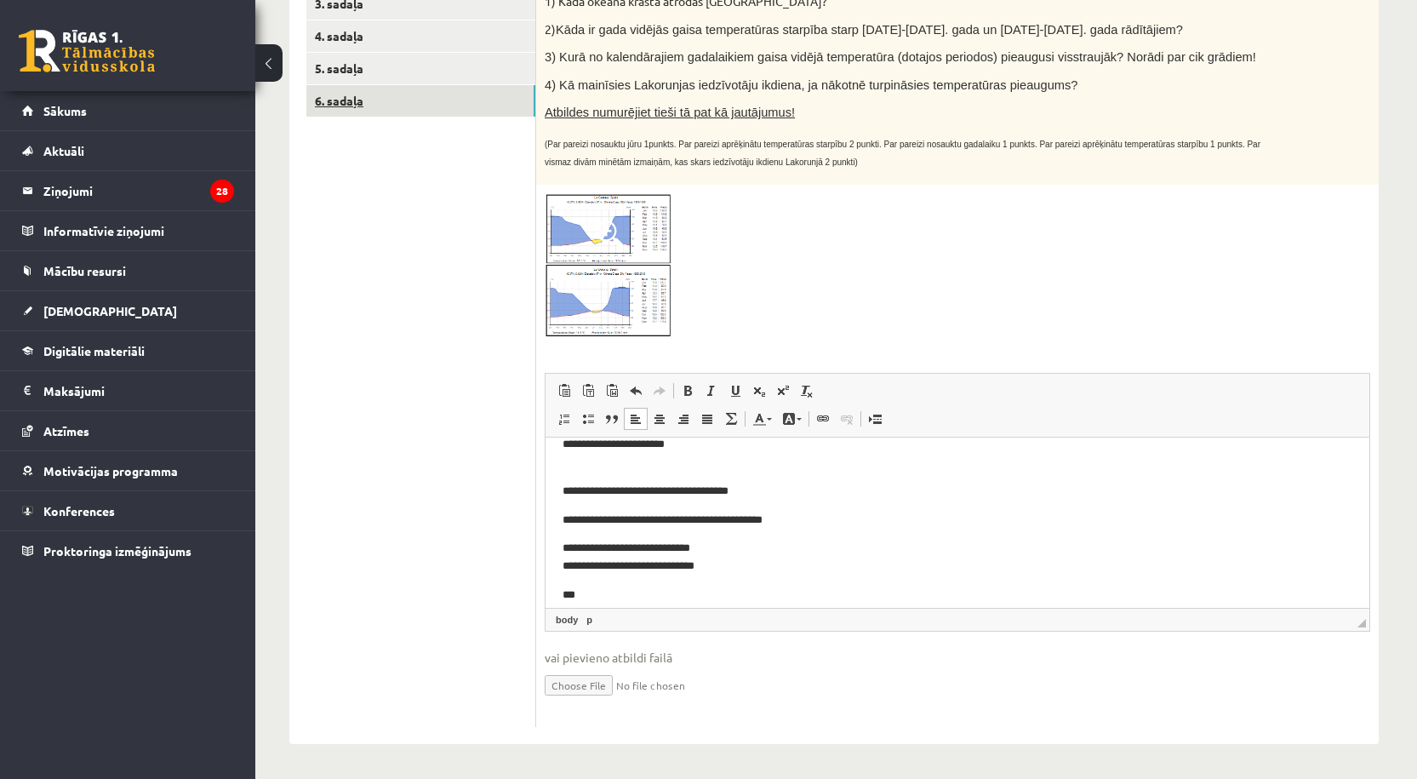
click at [355, 96] on link "6. sadaļa" at bounding box center [420, 100] width 229 height 31
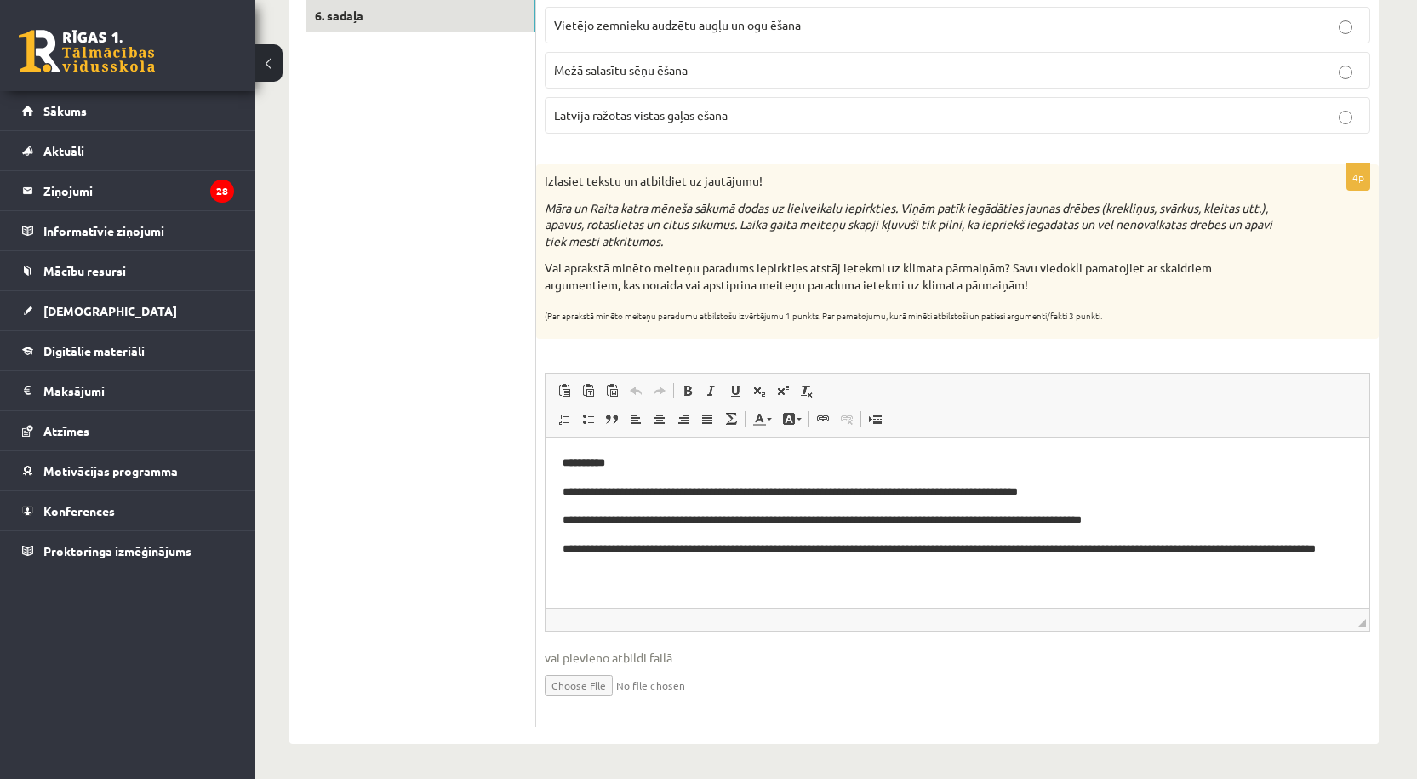
scroll to position [0, 0]
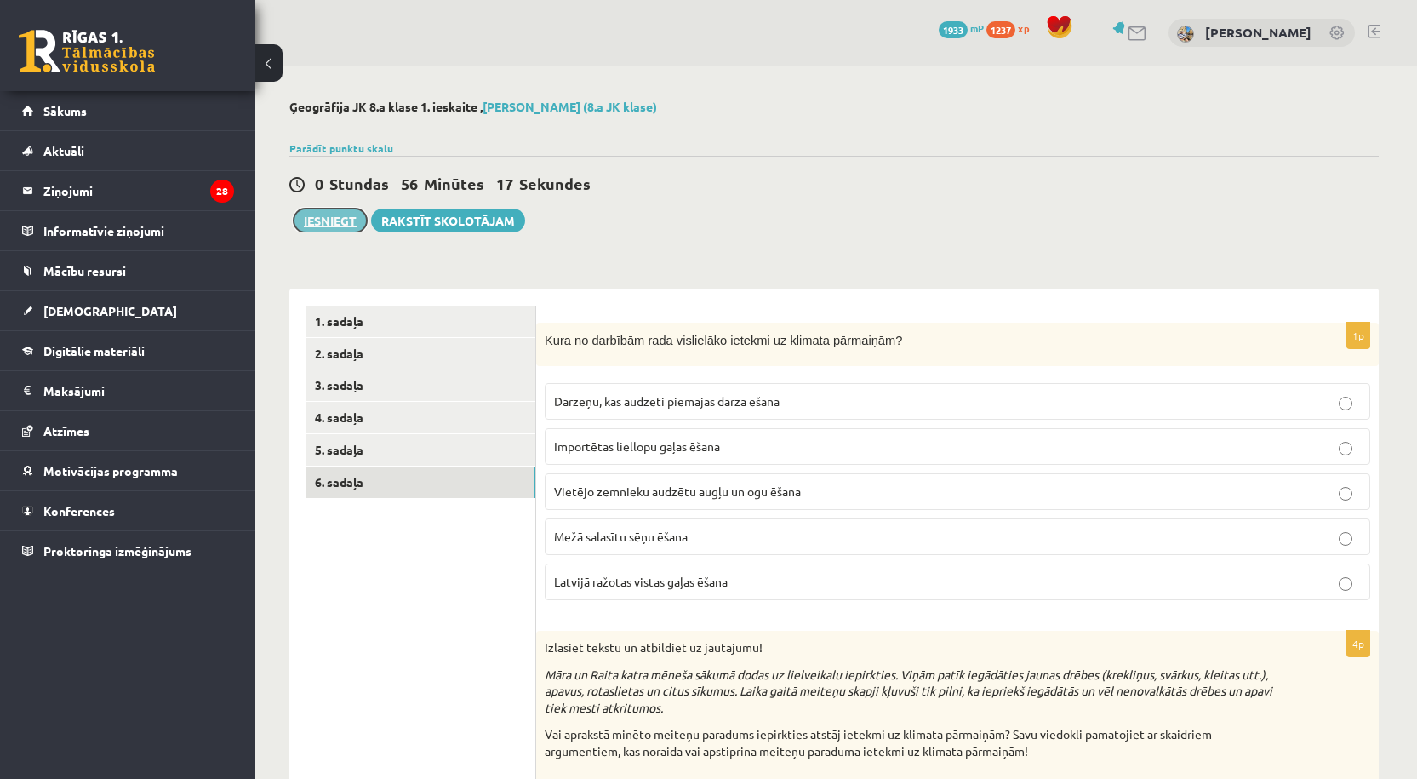
click at [331, 211] on button "Iesniegt" at bounding box center [330, 221] width 73 height 24
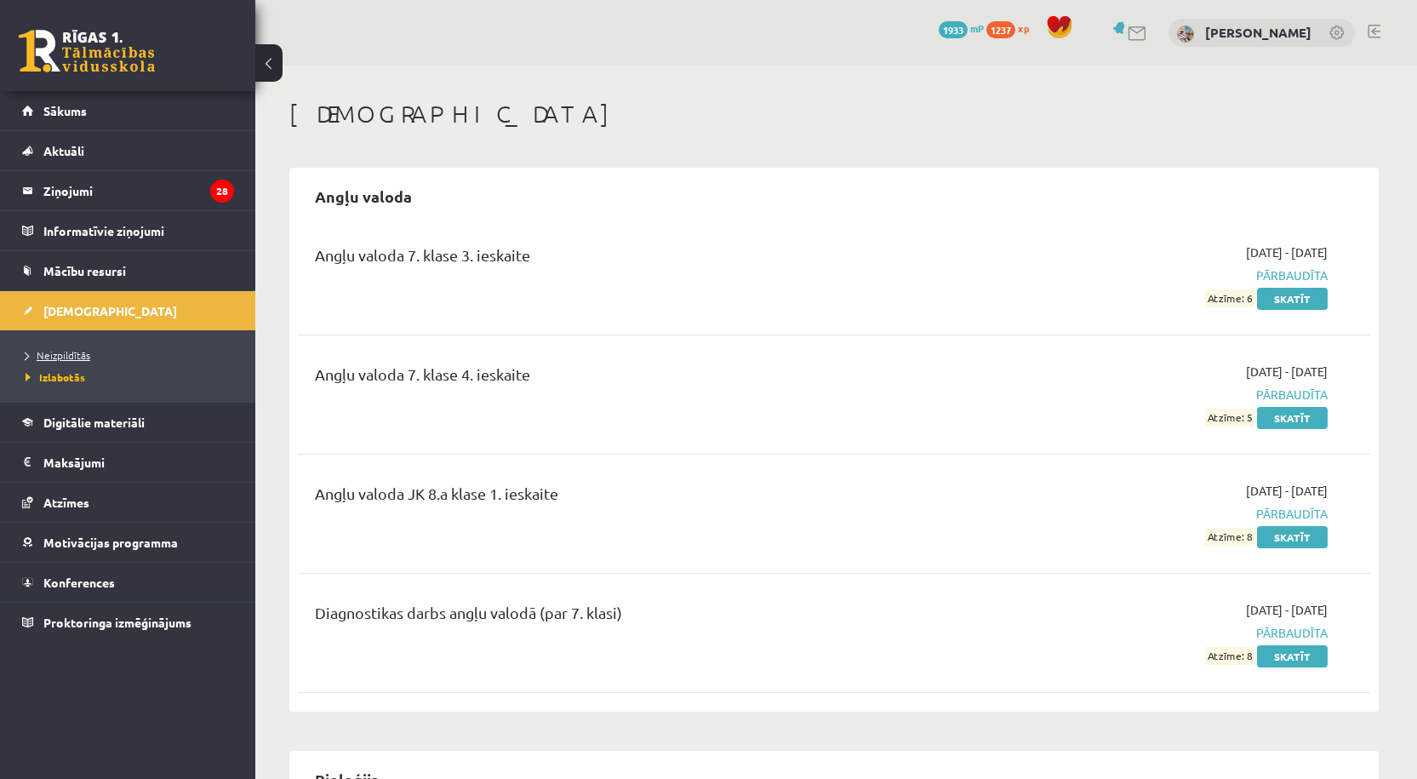
click at [55, 351] on span "Neizpildītās" at bounding box center [58, 355] width 65 height 14
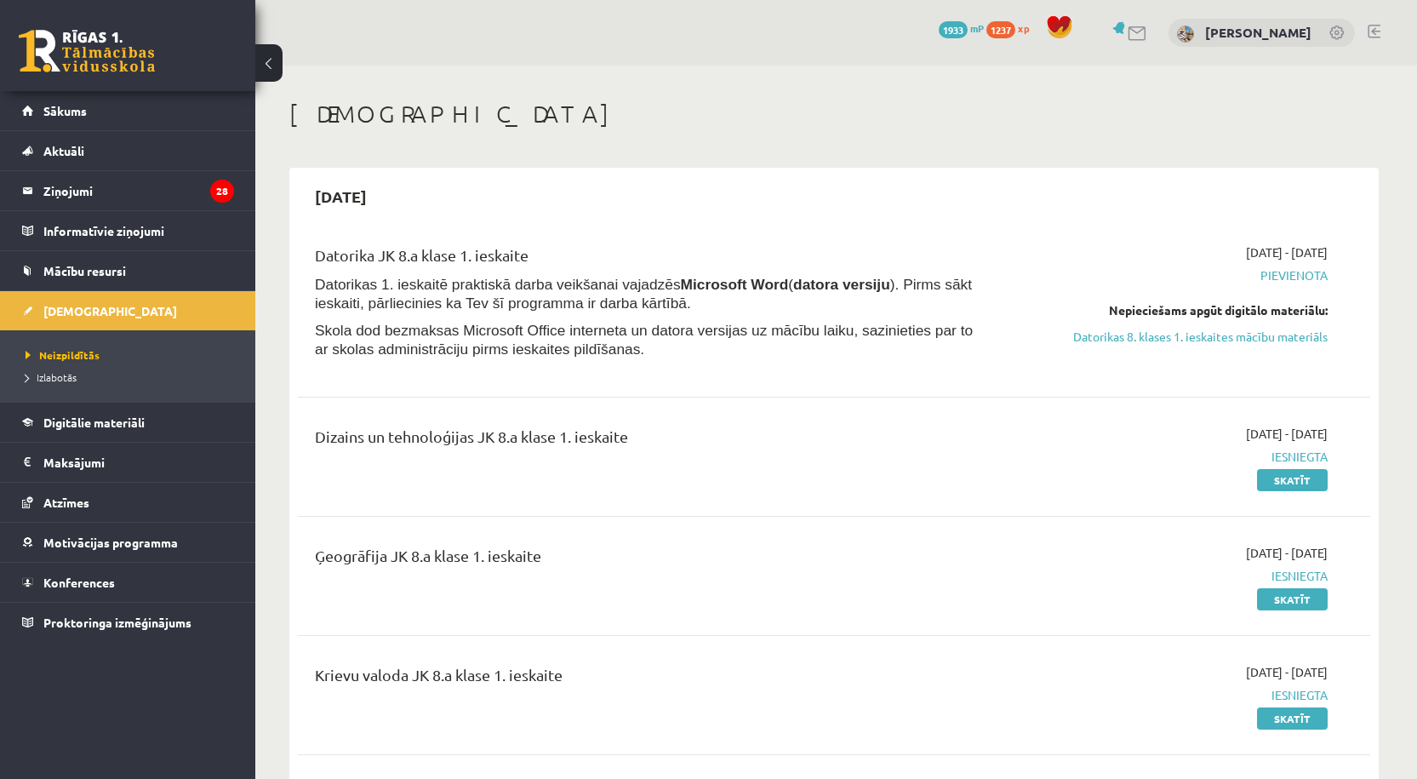
scroll to position [283, 0]
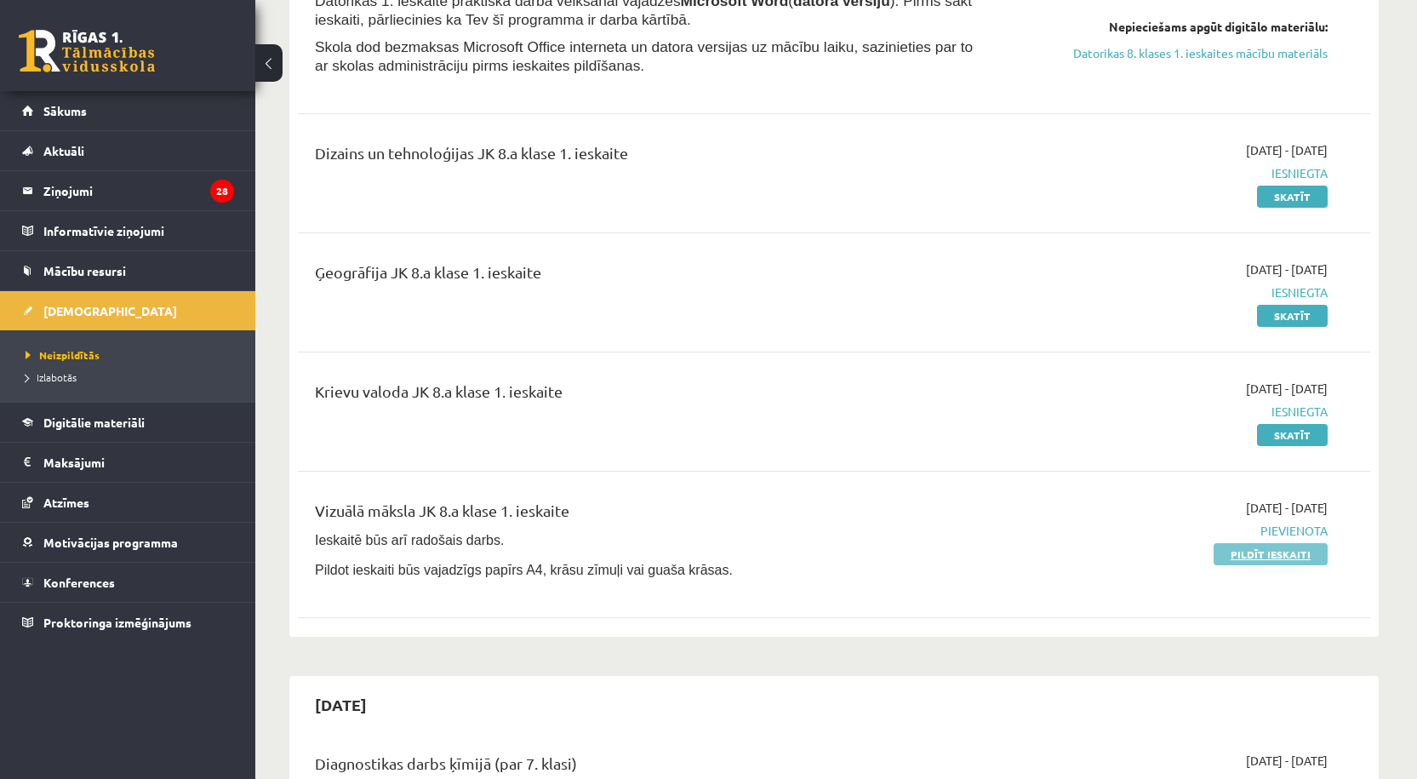
click at [1233, 558] on link "Pildīt ieskaiti" at bounding box center [1271, 554] width 114 height 22
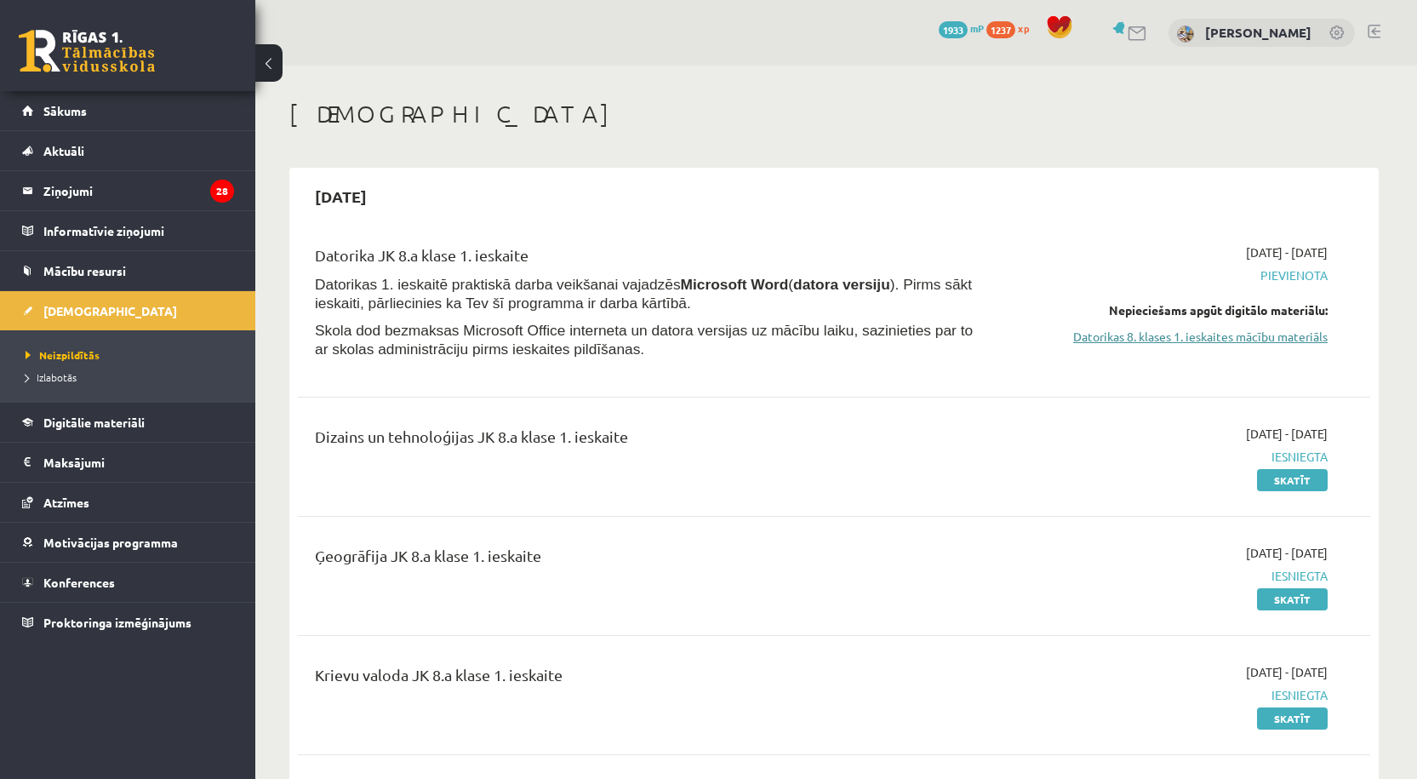
click at [1227, 330] on link "Datorikas 8. klases 1. ieskaites mācību materiāls" at bounding box center [1167, 337] width 321 height 18
